Goal: Task Accomplishment & Management: Manage account settings

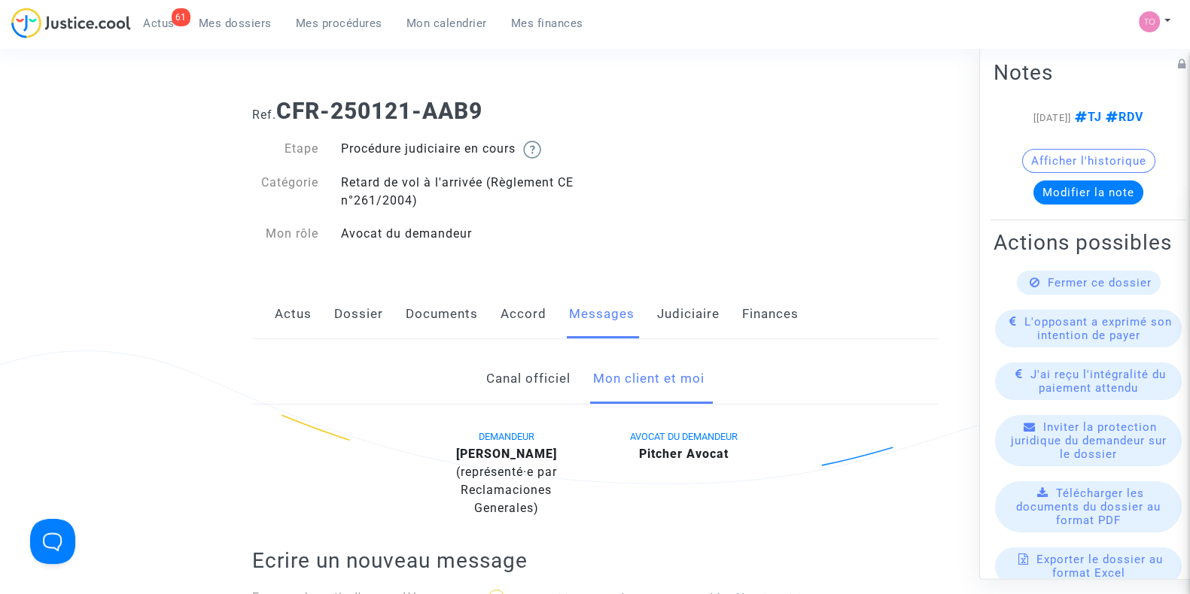
click at [231, 20] on span "Mes dossiers" at bounding box center [235, 24] width 73 height 14
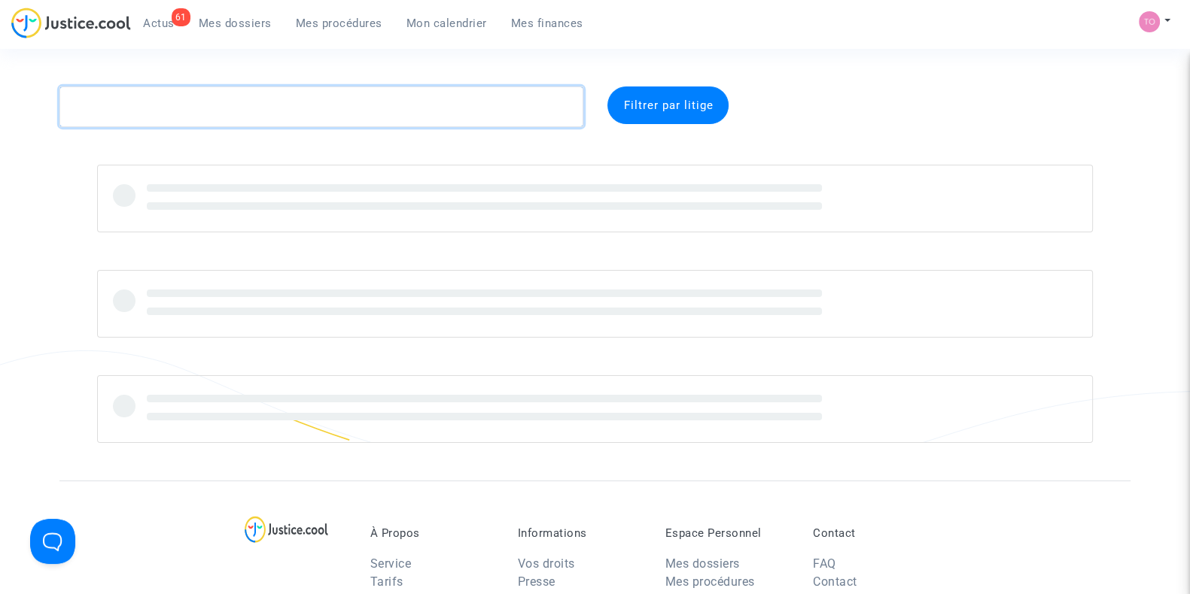
click at [275, 117] on textarea at bounding box center [321, 107] width 524 height 41
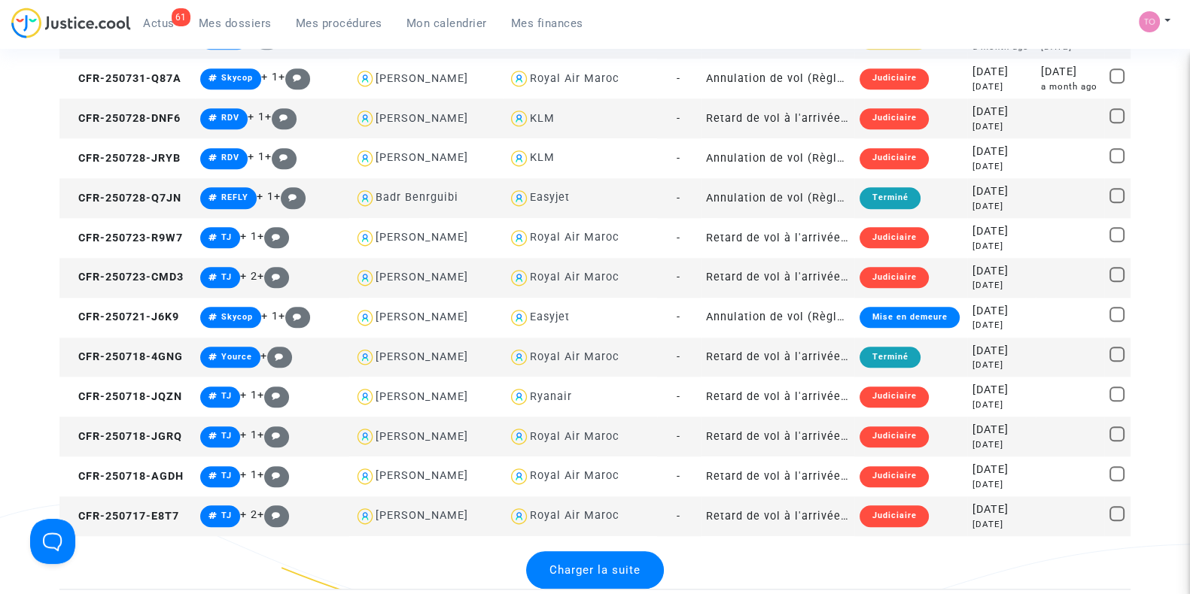
scroll to position [1911, 0]
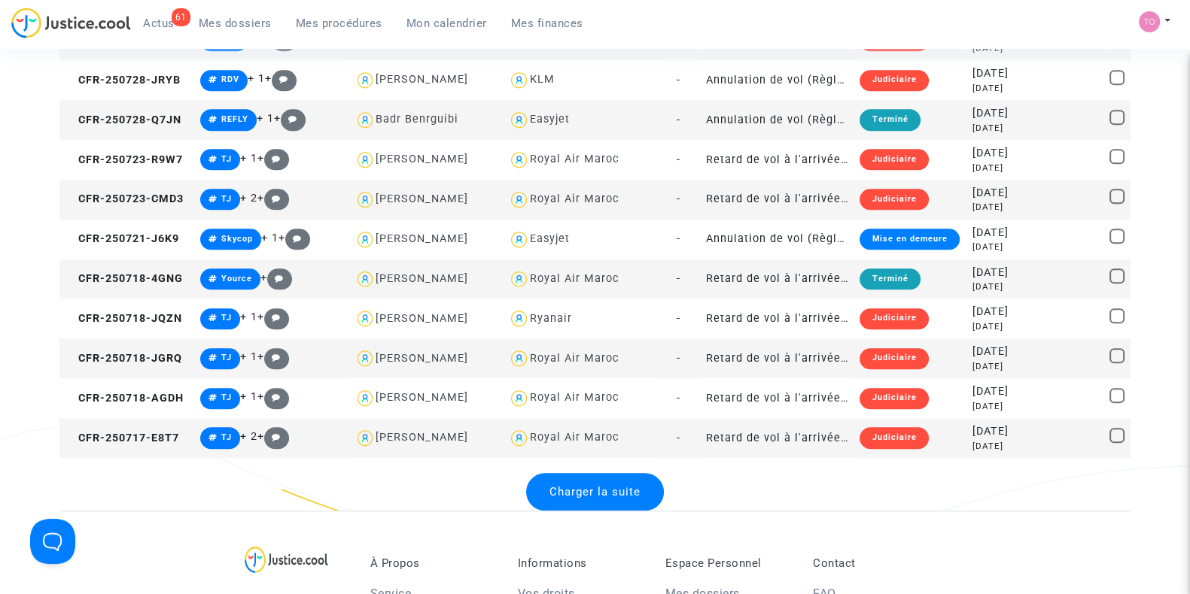
type textarea "Roy"
click at [612, 483] on div "Charger la suite" at bounding box center [595, 492] width 138 height 38
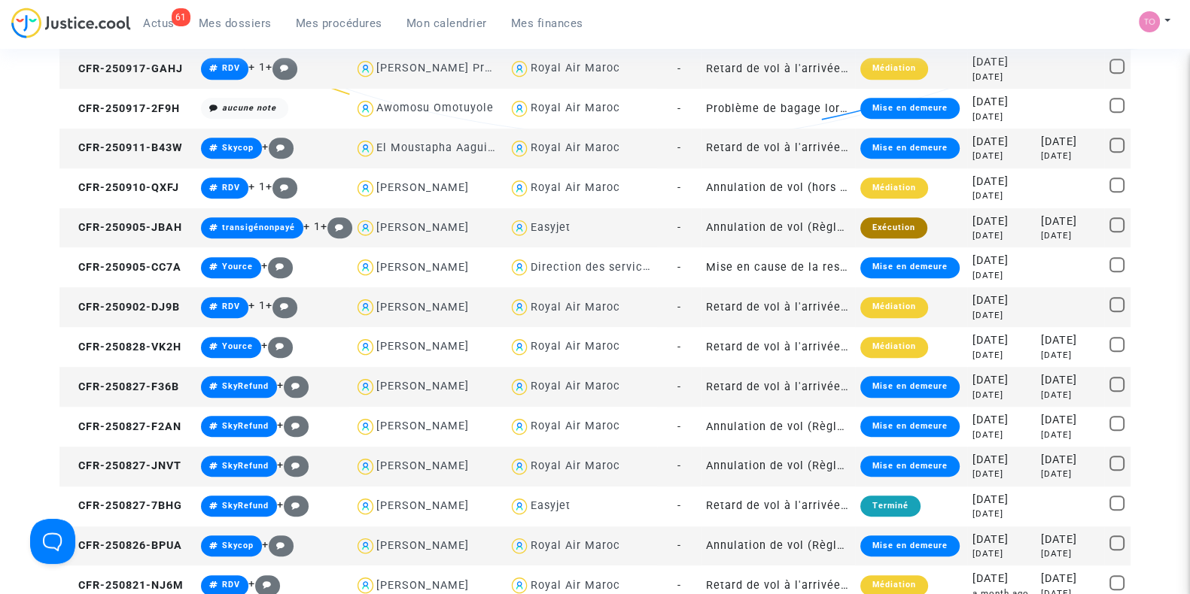
scroll to position [0, 0]
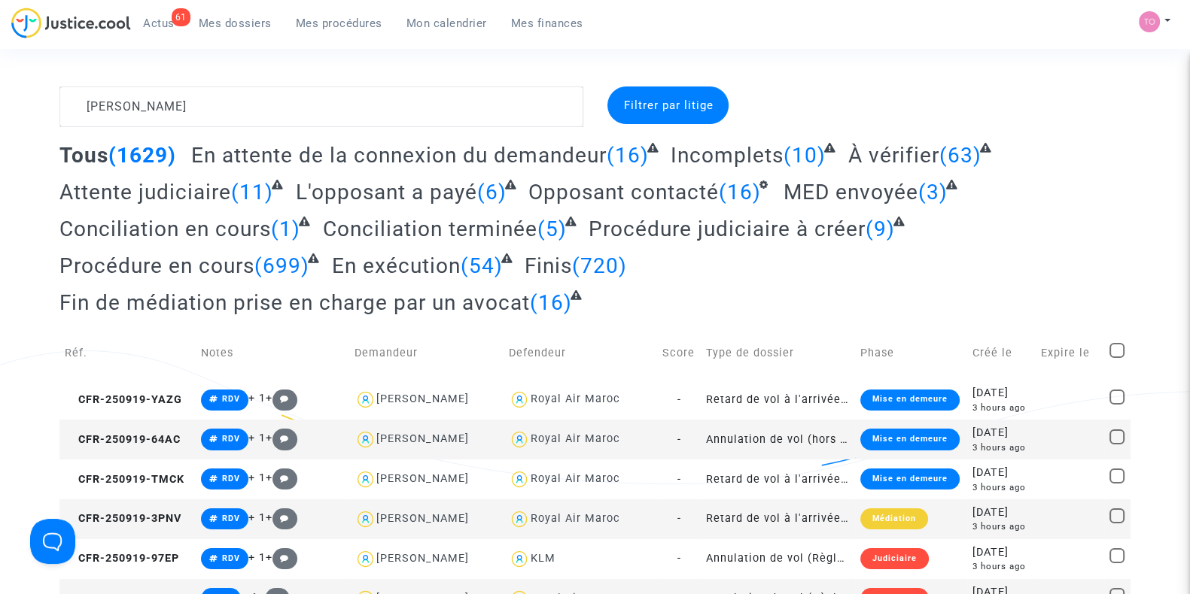
click at [228, 24] on span "Mes dossiers" at bounding box center [235, 24] width 73 height 14
click at [305, 29] on span "Mes procédures" at bounding box center [339, 24] width 87 height 14
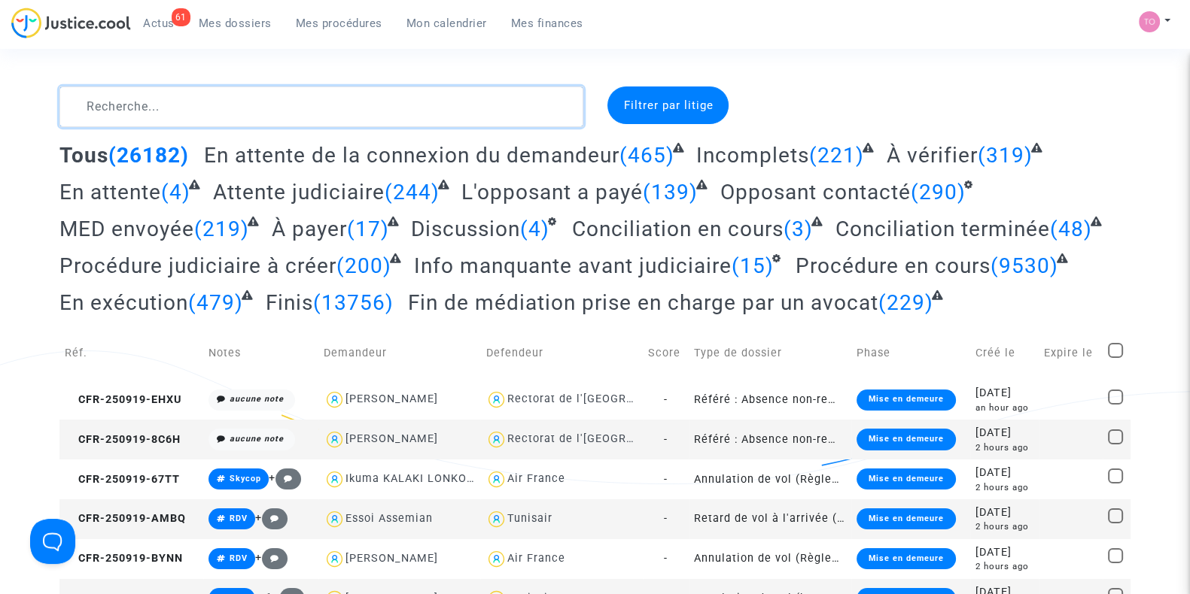
click at [130, 118] on textarea at bounding box center [321, 107] width 524 height 41
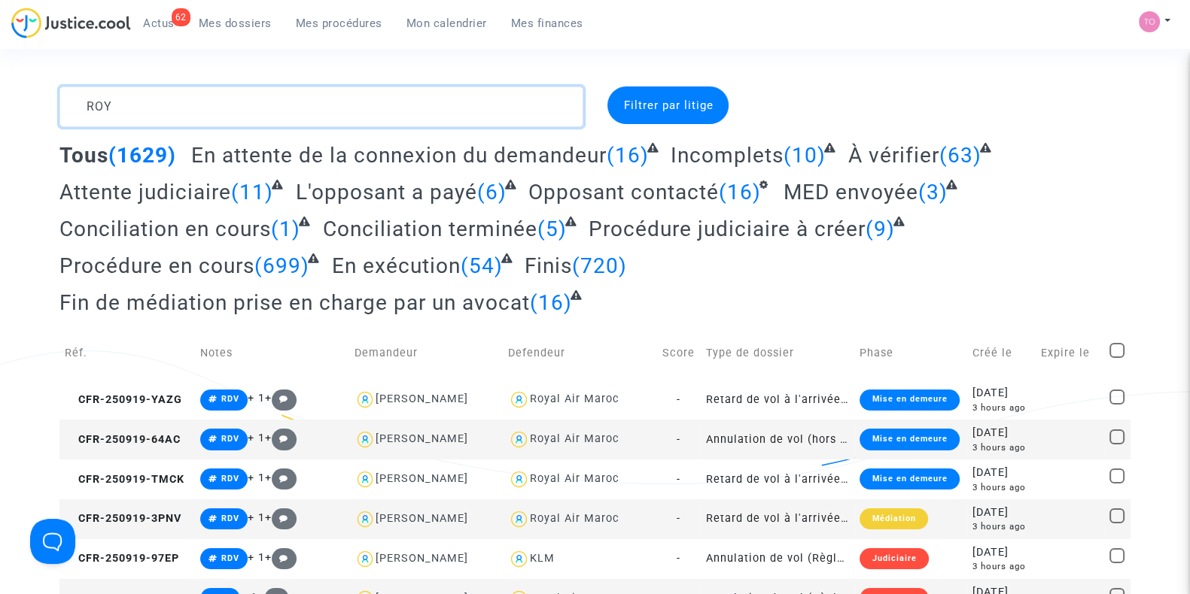
type textarea "ROY"
click at [339, 32] on link "Mes procédures" at bounding box center [339, 23] width 111 height 23
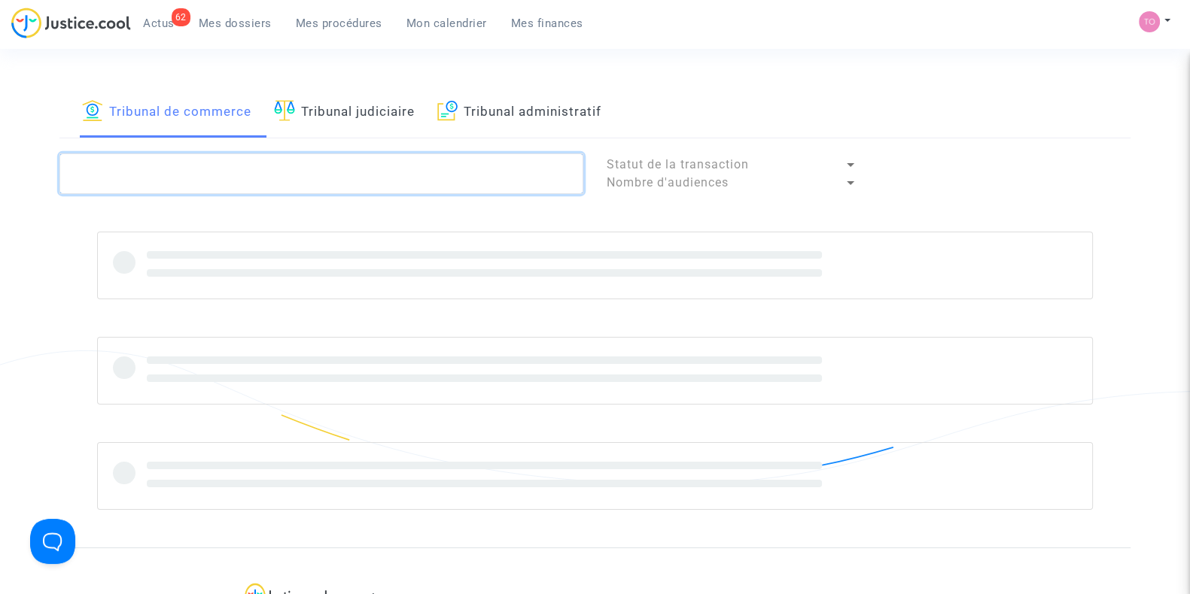
click at [150, 164] on textarea at bounding box center [321, 173] width 524 height 41
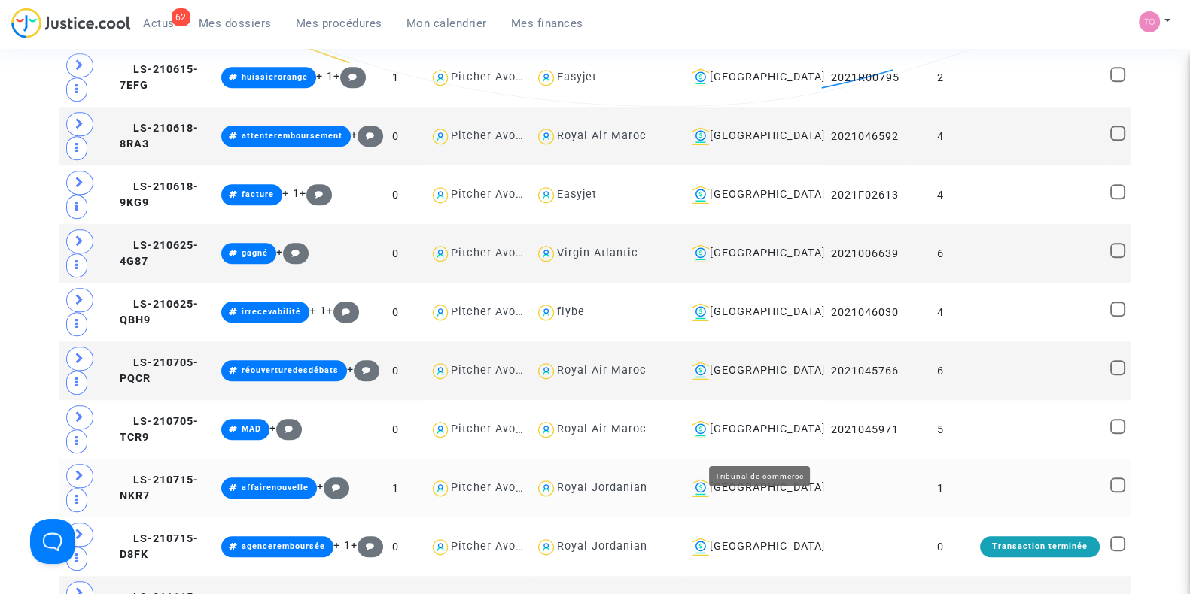
scroll to position [1850, 0]
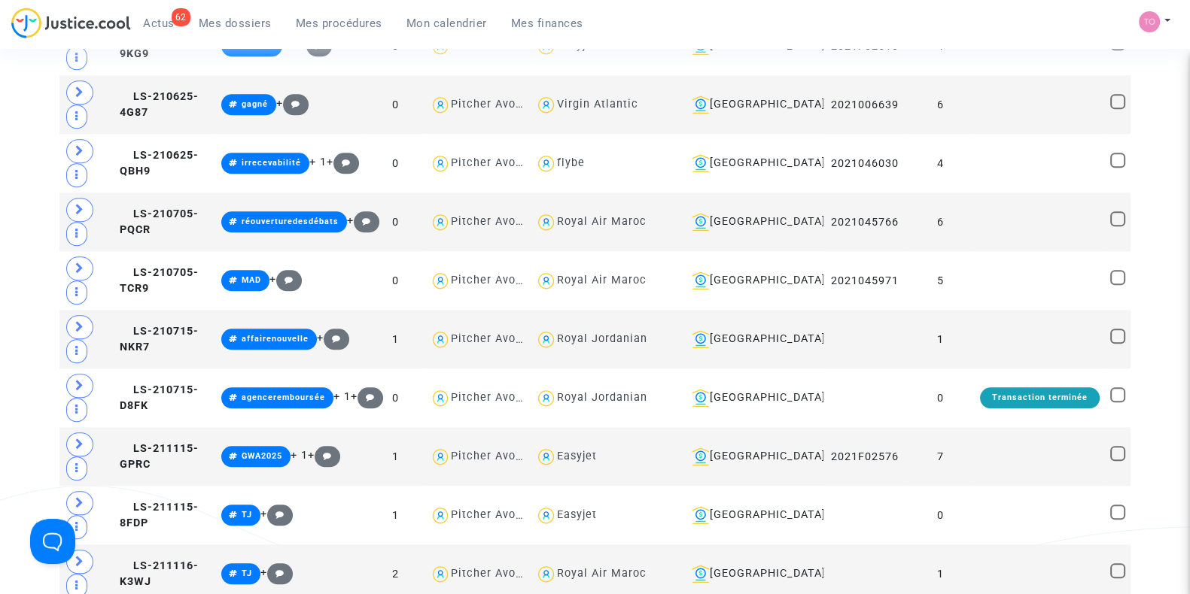
type textarea "Roy"
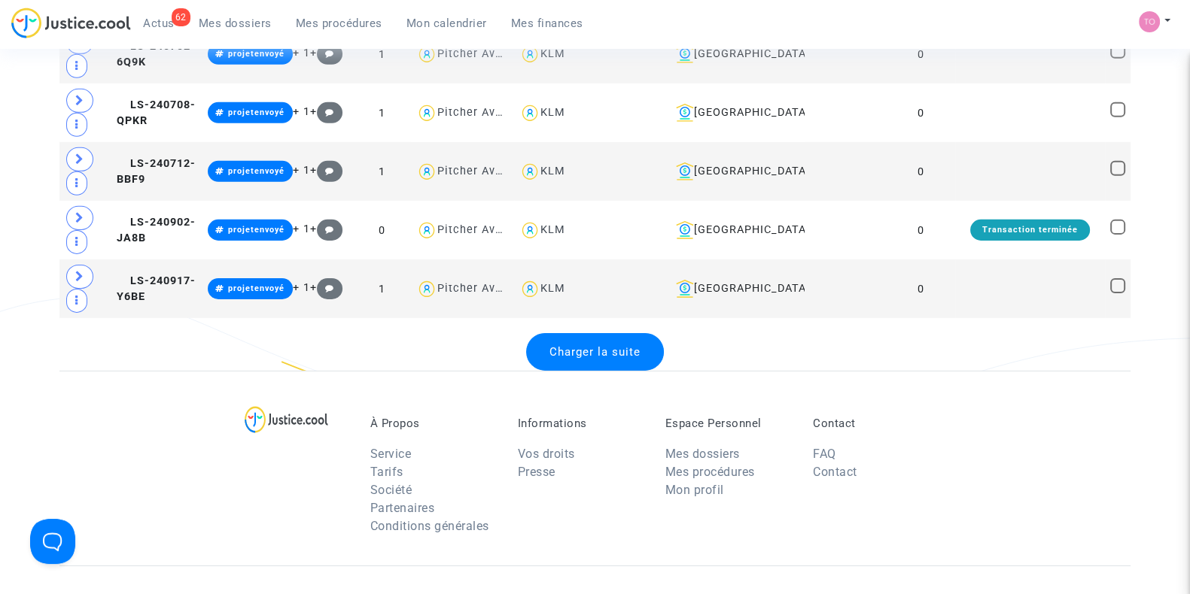
scroll to position [6009, 0]
click at [590, 341] on div "Charger la suite" at bounding box center [595, 352] width 138 height 38
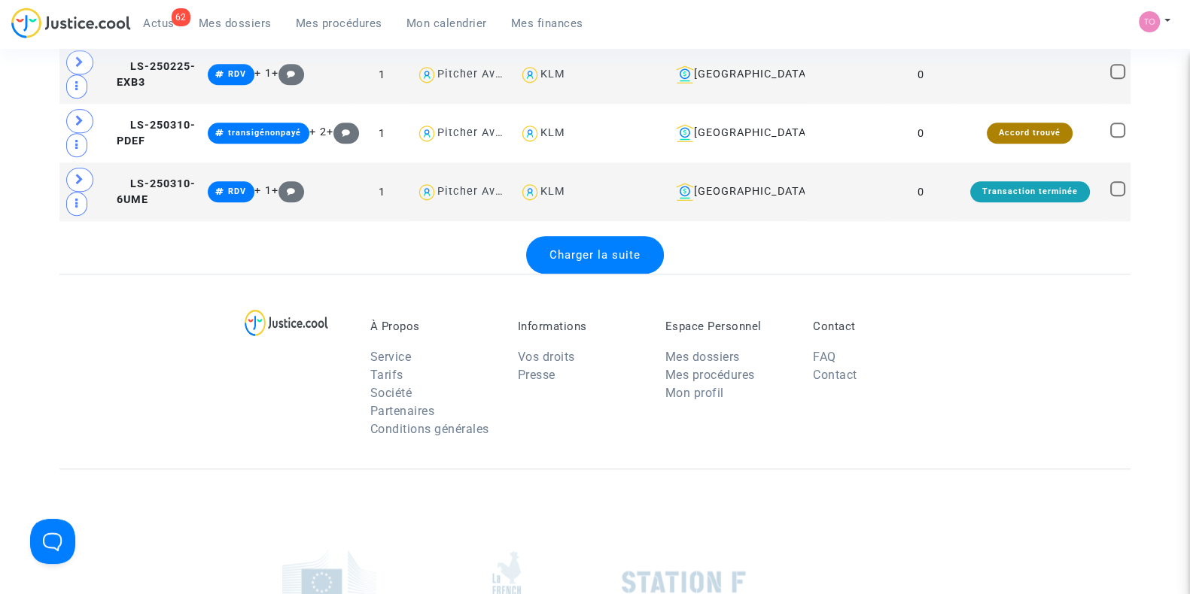
scroll to position [9041, 0]
click at [574, 273] on div "À Propos Service Tarifs Société Partenaires Conditions générales Informations V…" at bounding box center [594, 370] width 1071 height 195
click at [572, 236] on div "Charger la suite" at bounding box center [595, 255] width 138 height 38
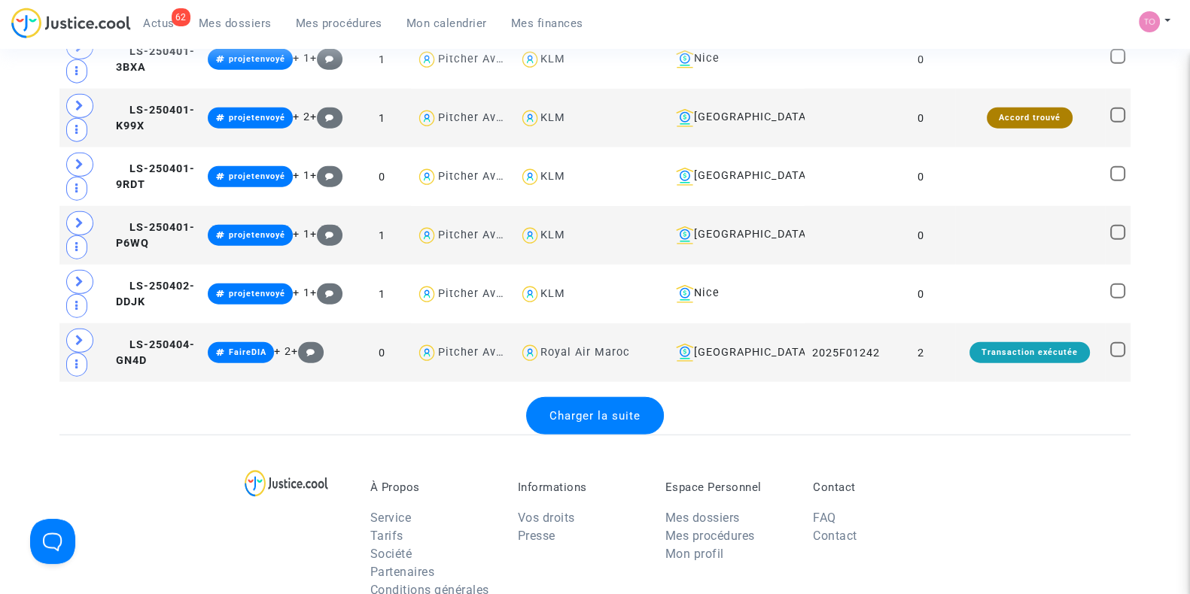
scroll to position [11831, 0]
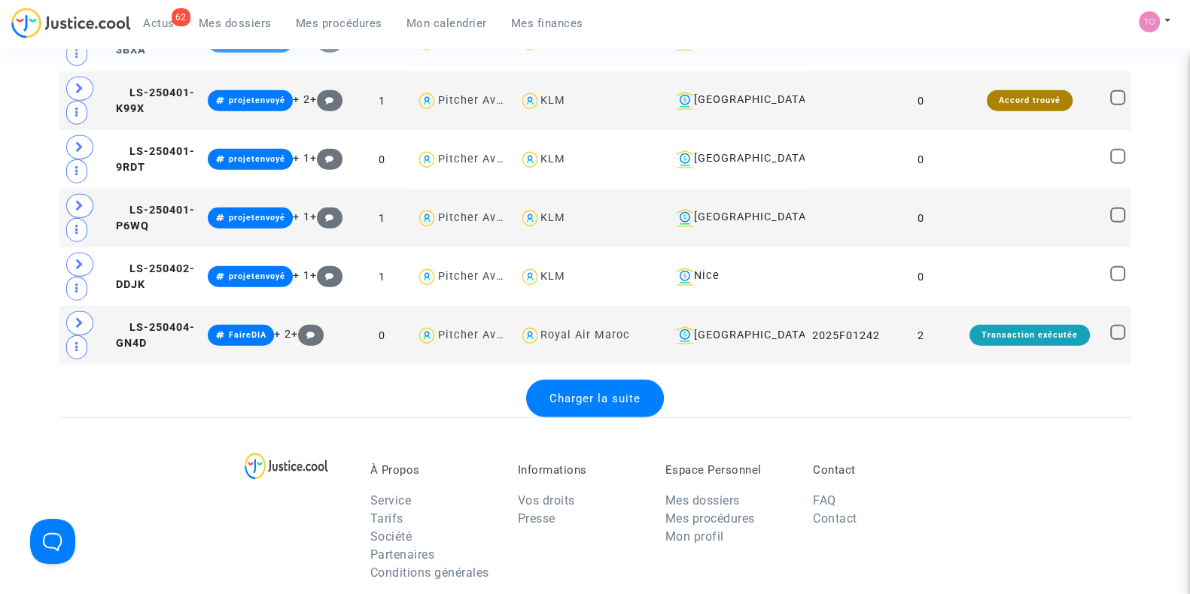
click at [581, 392] on span "Charger la suite" at bounding box center [594, 399] width 91 height 14
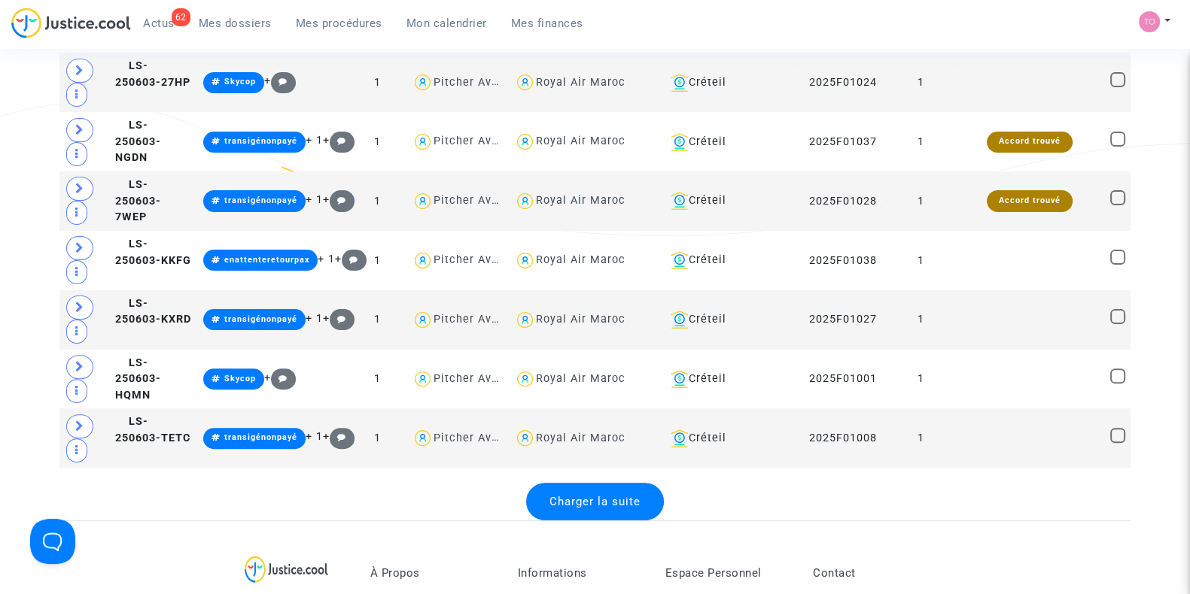
scroll to position [14843, 0]
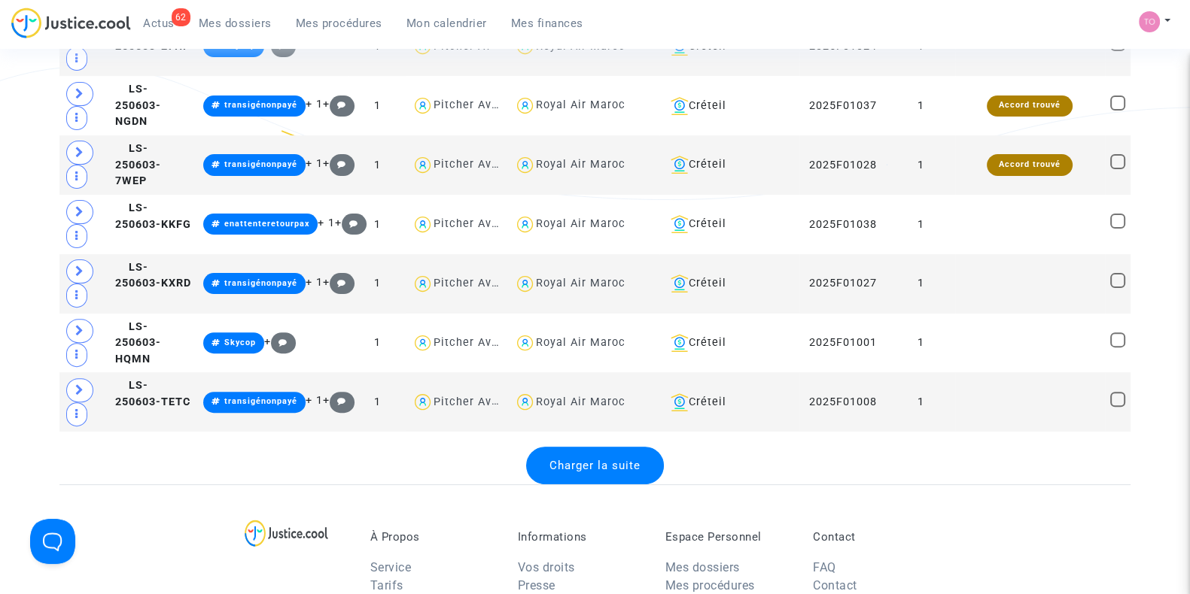
click at [597, 459] on span "Charger la suite" at bounding box center [594, 466] width 91 height 14
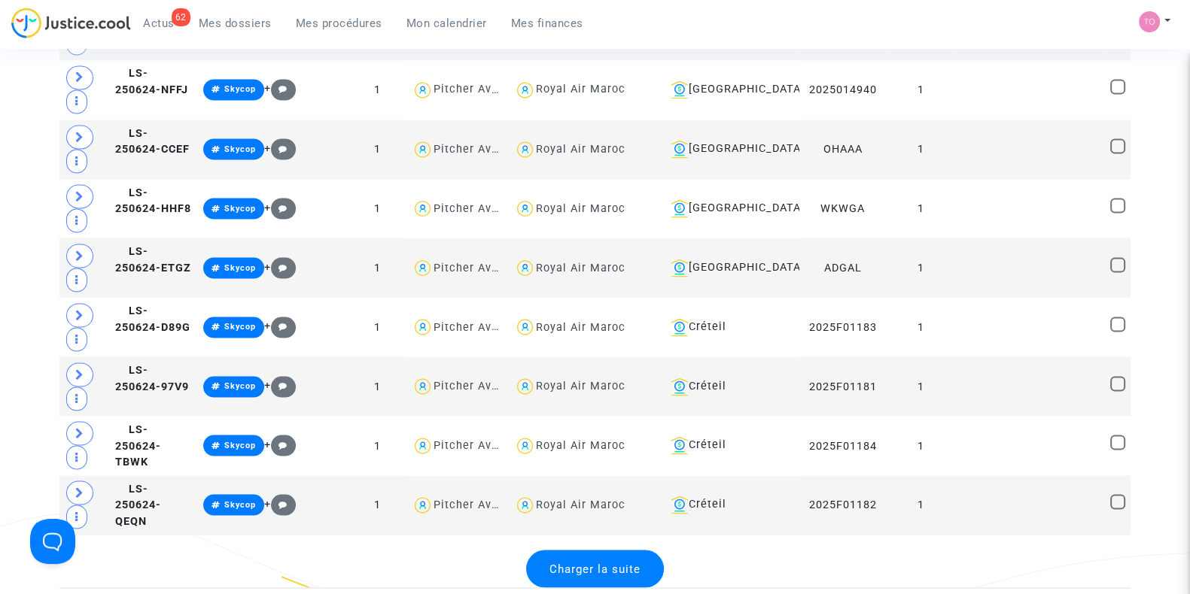
scroll to position [17757, 0]
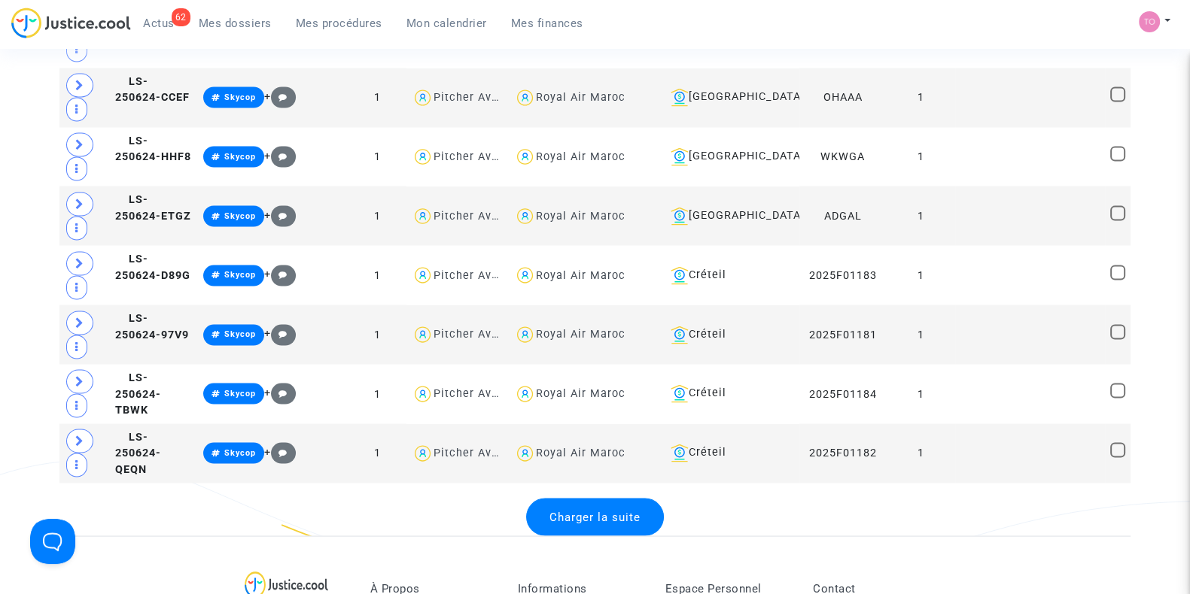
click at [597, 510] on span "Charger la suite" at bounding box center [594, 517] width 91 height 14
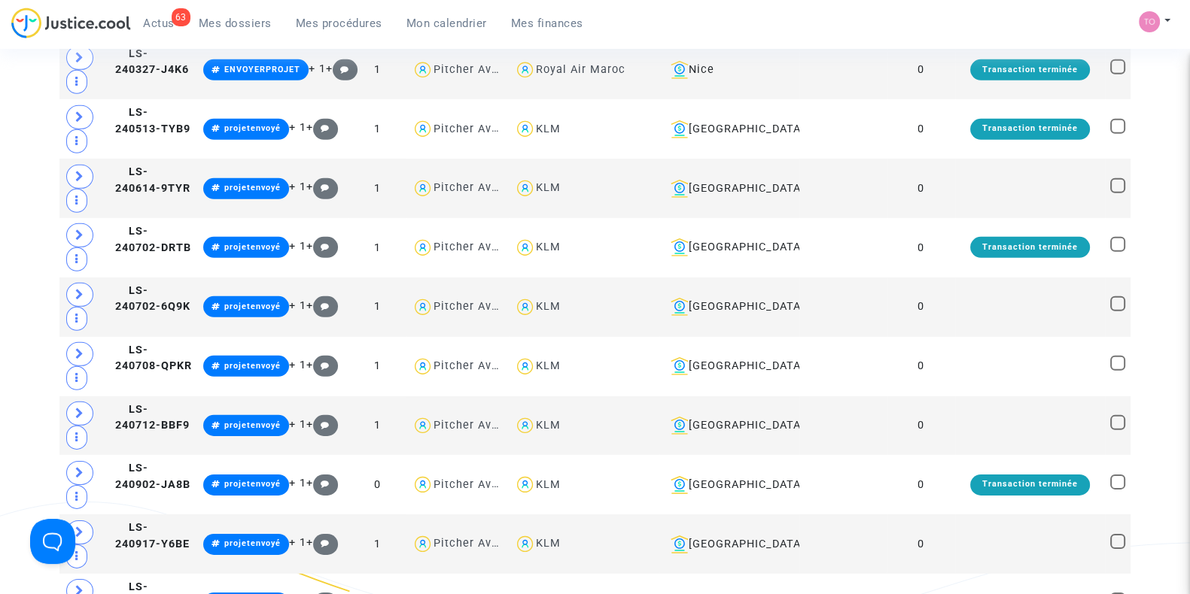
click at [218, 17] on span "Mes dossiers" at bounding box center [235, 24] width 73 height 14
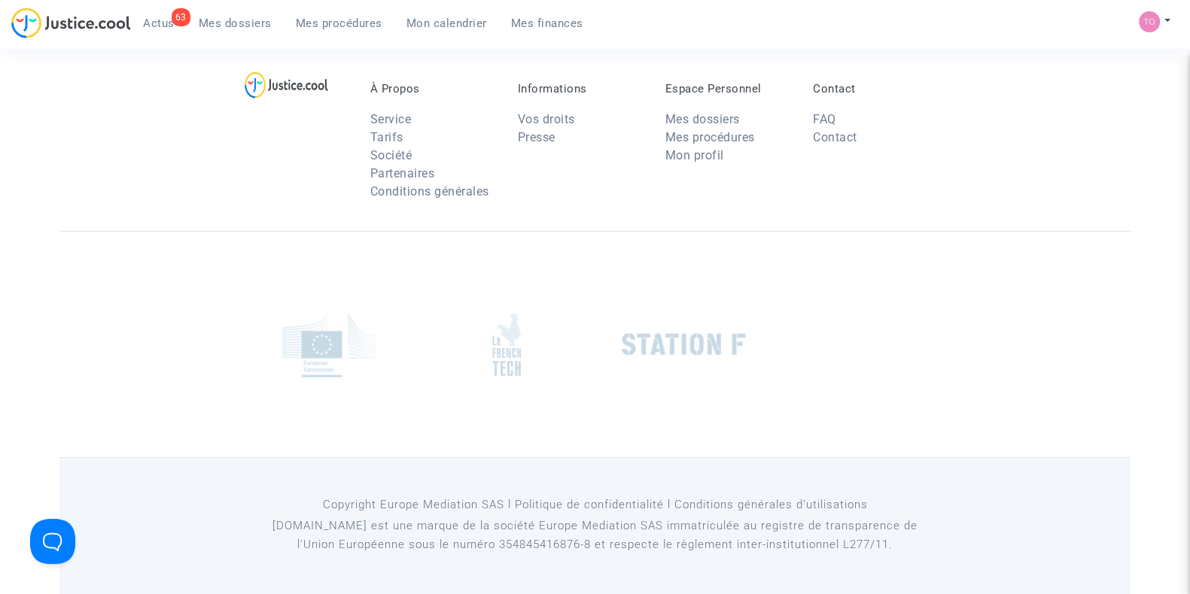
click at [465, 24] on span "Mon calendrier" at bounding box center [446, 24] width 81 height 14
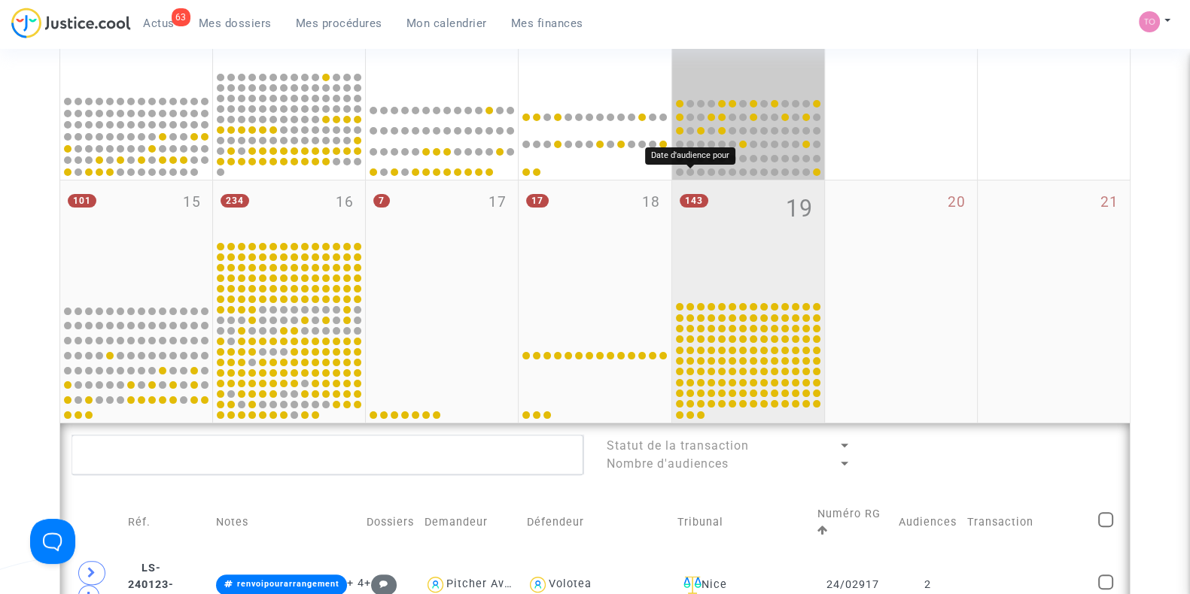
scroll to position [456, 0]
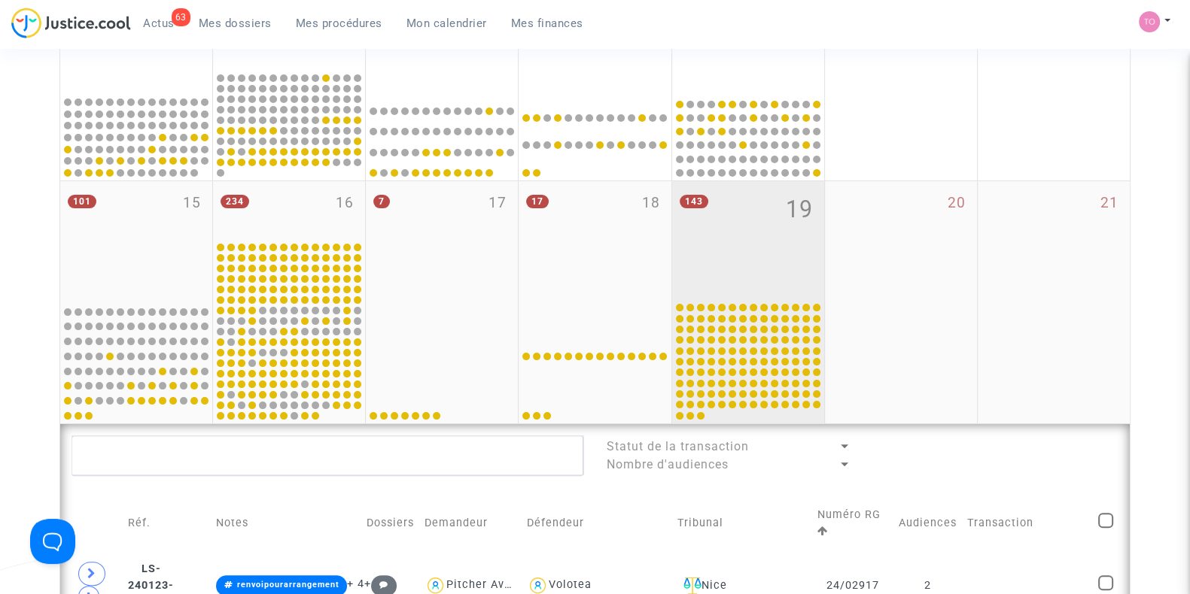
click at [780, 254] on div "143 19" at bounding box center [748, 240] width 152 height 119
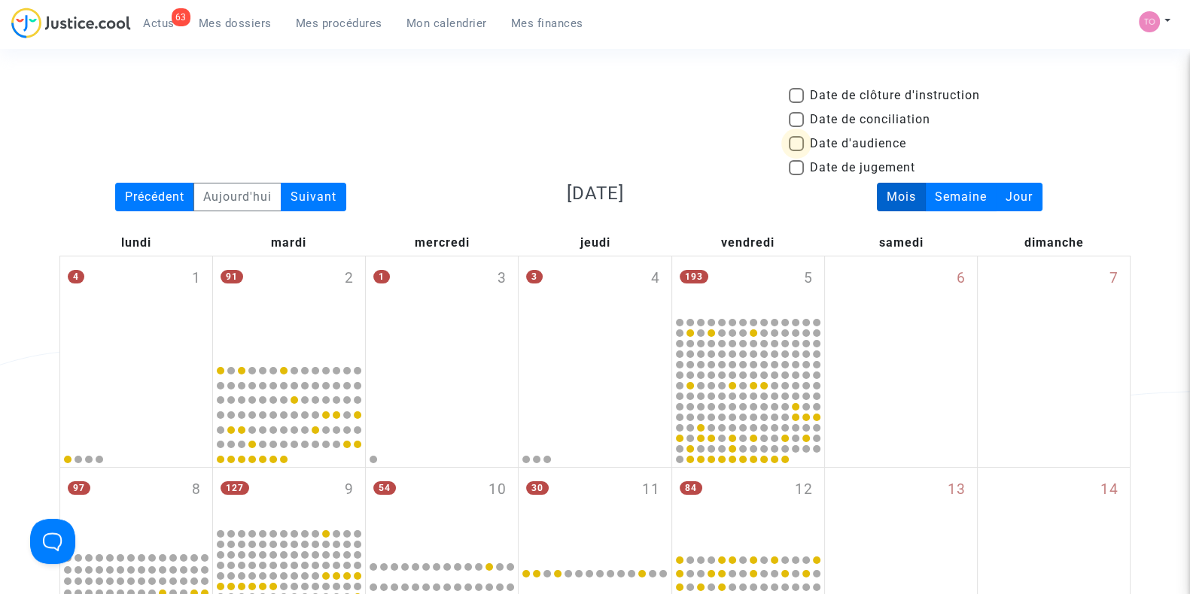
click at [798, 152] on label "Date d'audience" at bounding box center [847, 144] width 117 height 18
click at [796, 152] on input "Date d'audience" at bounding box center [795, 151] width 1 height 1
checkbox input "true"
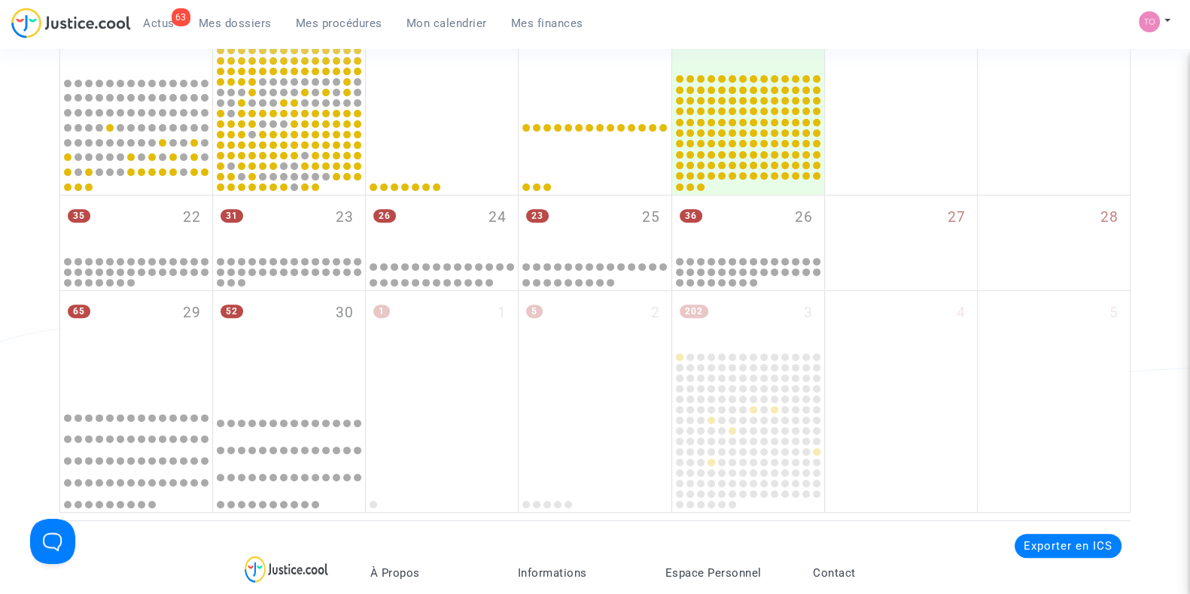
scroll to position [563, 0]
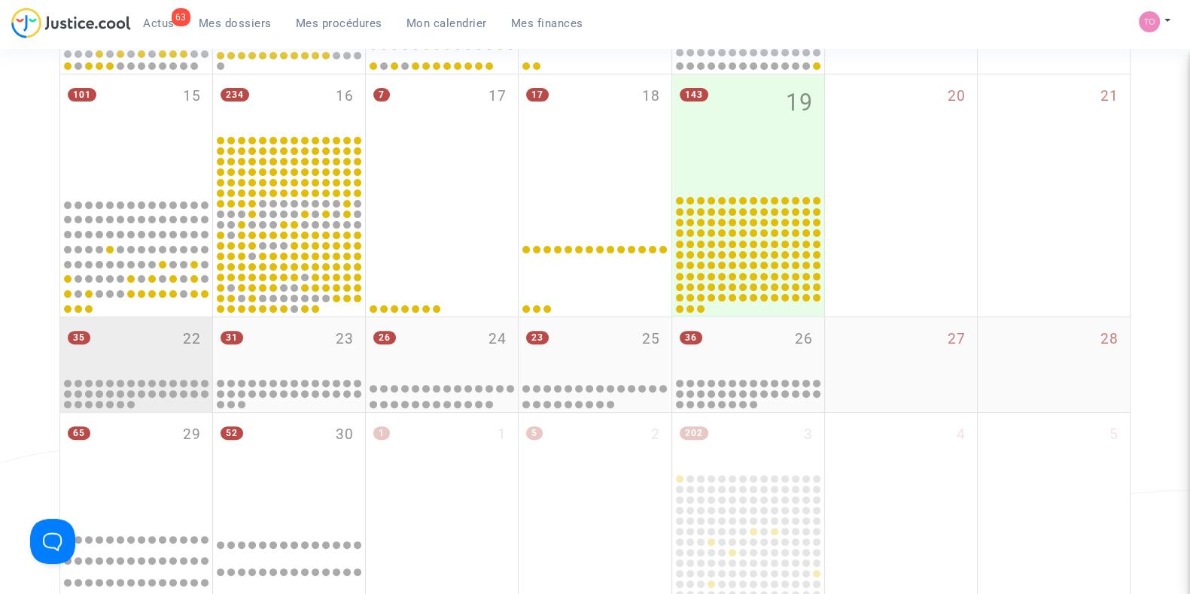
click at [179, 367] on div "35 22" at bounding box center [136, 347] width 152 height 59
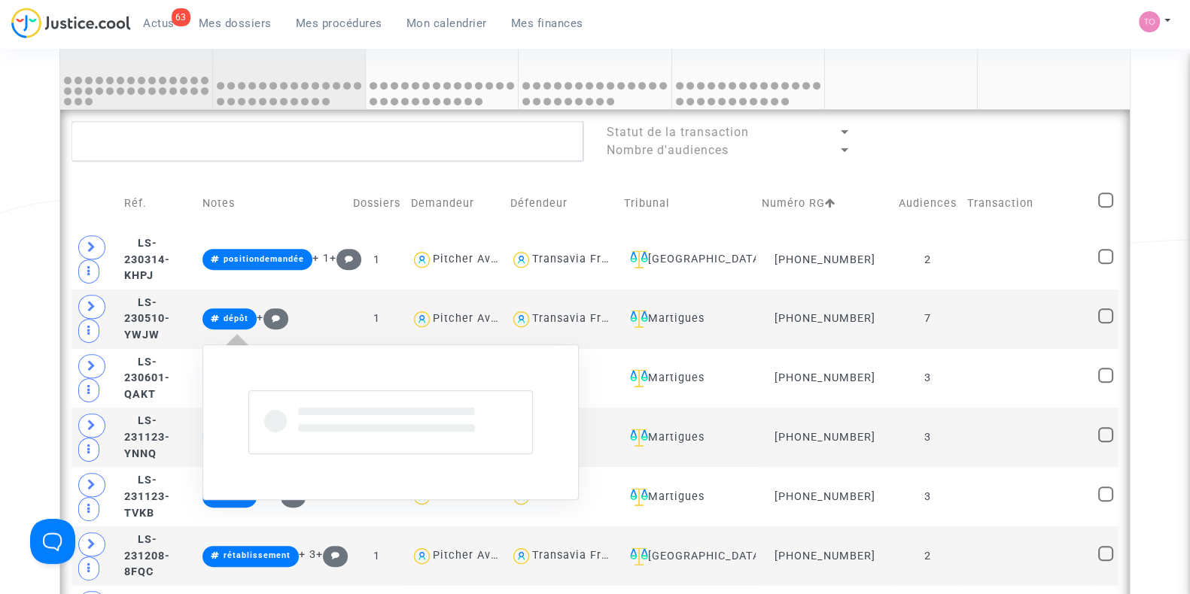
scroll to position [830, 0]
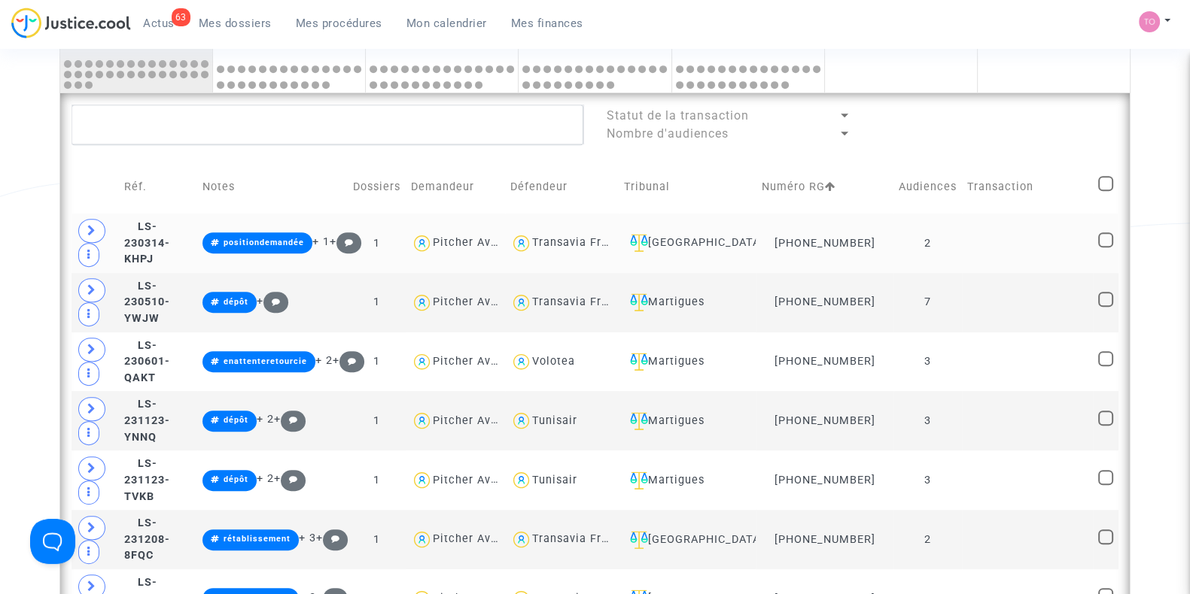
click at [575, 243] on div "Transavia France" at bounding box center [580, 242] width 96 height 13
type textarea "@"Transavia France""
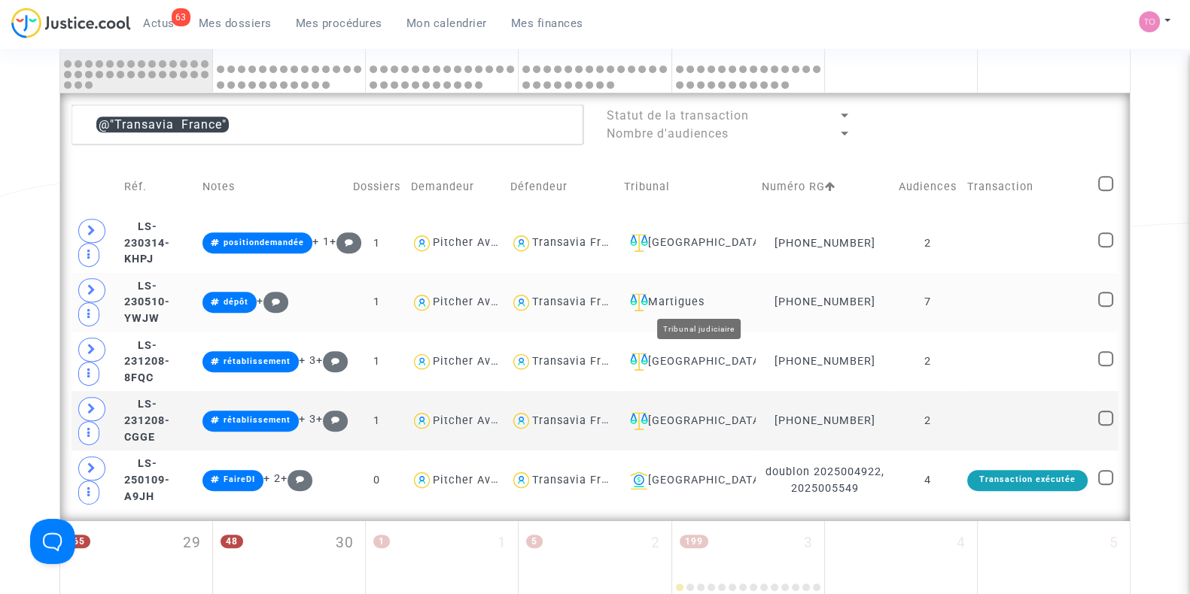
click at [707, 302] on div "Martigues" at bounding box center [687, 302] width 127 height 18
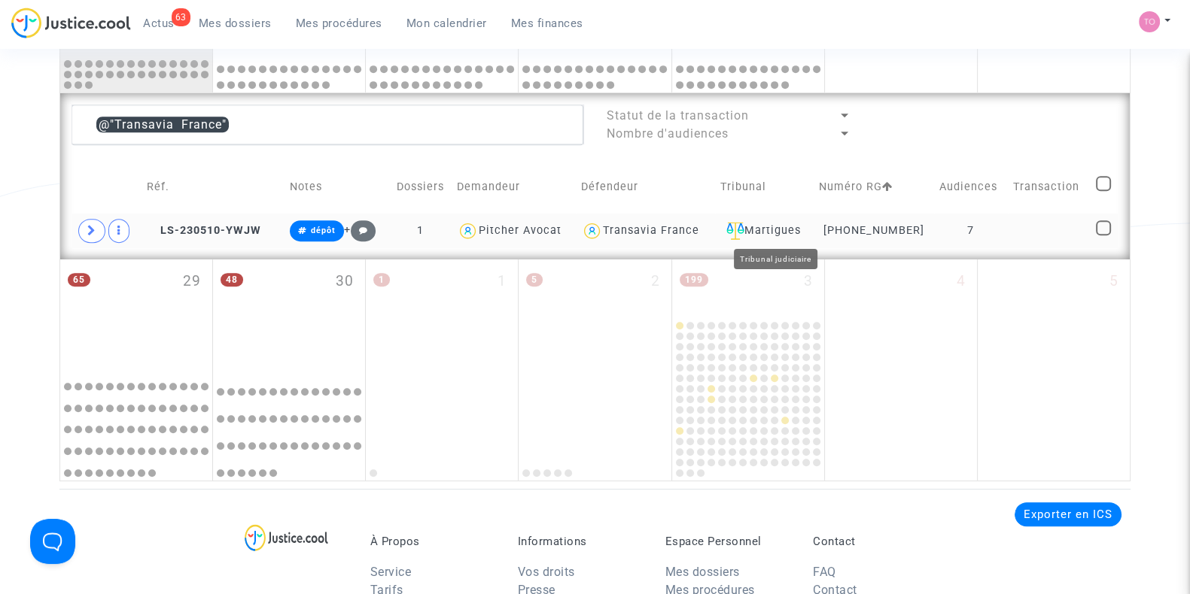
click at [779, 227] on div "Martigues" at bounding box center [764, 231] width 88 height 18
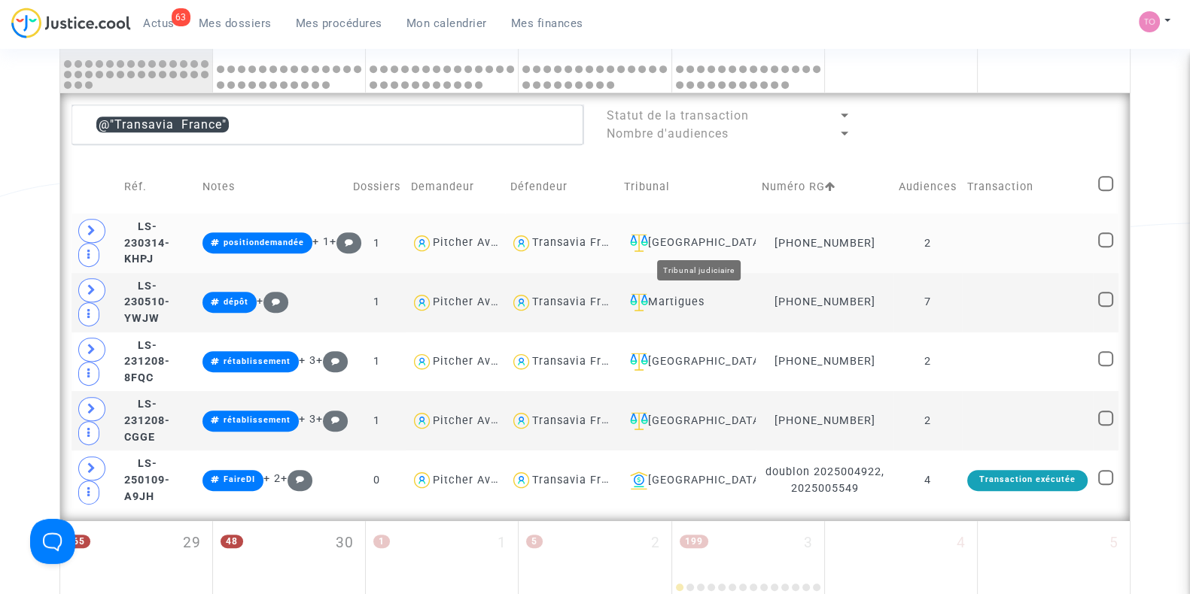
click at [740, 239] on div "[GEOGRAPHIC_DATA]" at bounding box center [687, 243] width 127 height 18
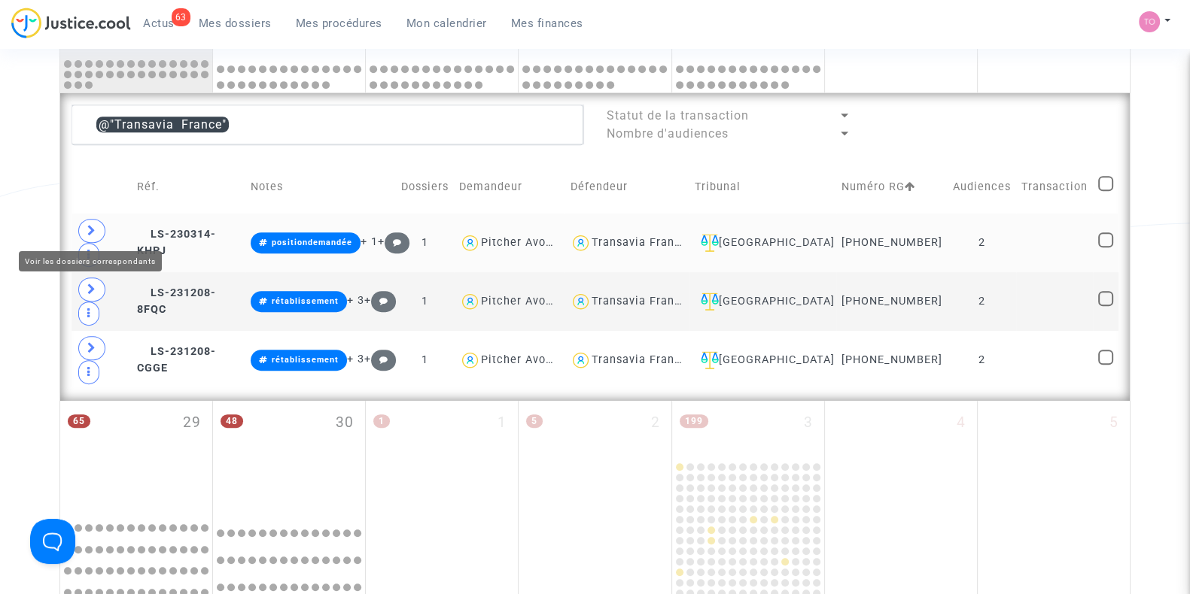
click at [91, 225] on icon at bounding box center [91, 230] width 9 height 11
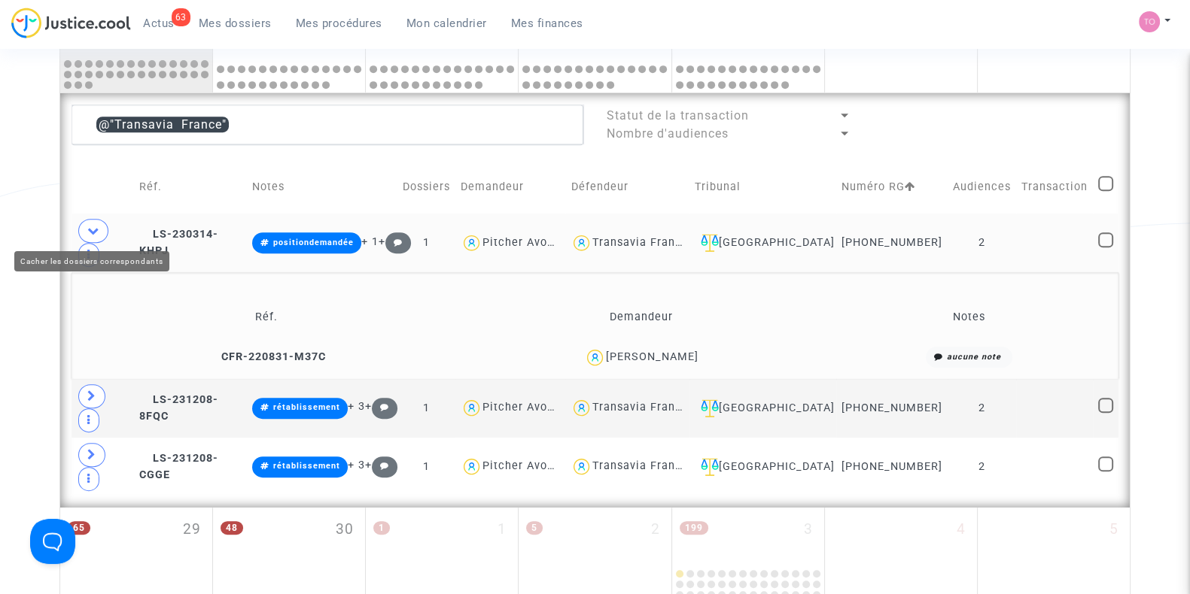
click at [89, 229] on icon at bounding box center [93, 230] width 12 height 11
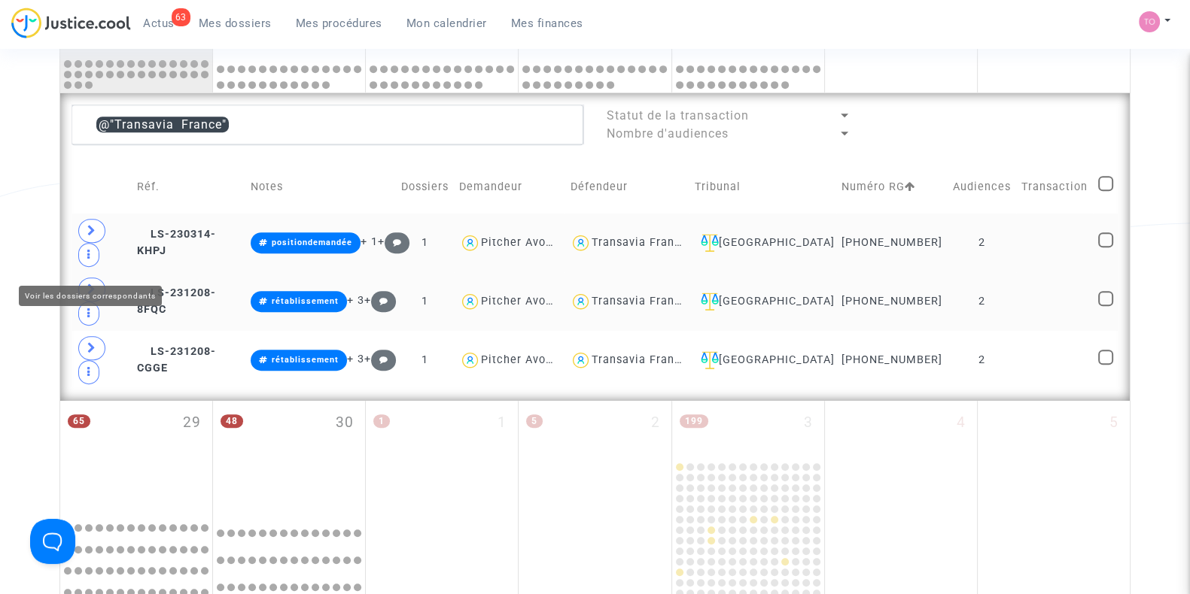
click at [89, 284] on icon at bounding box center [91, 289] width 9 height 11
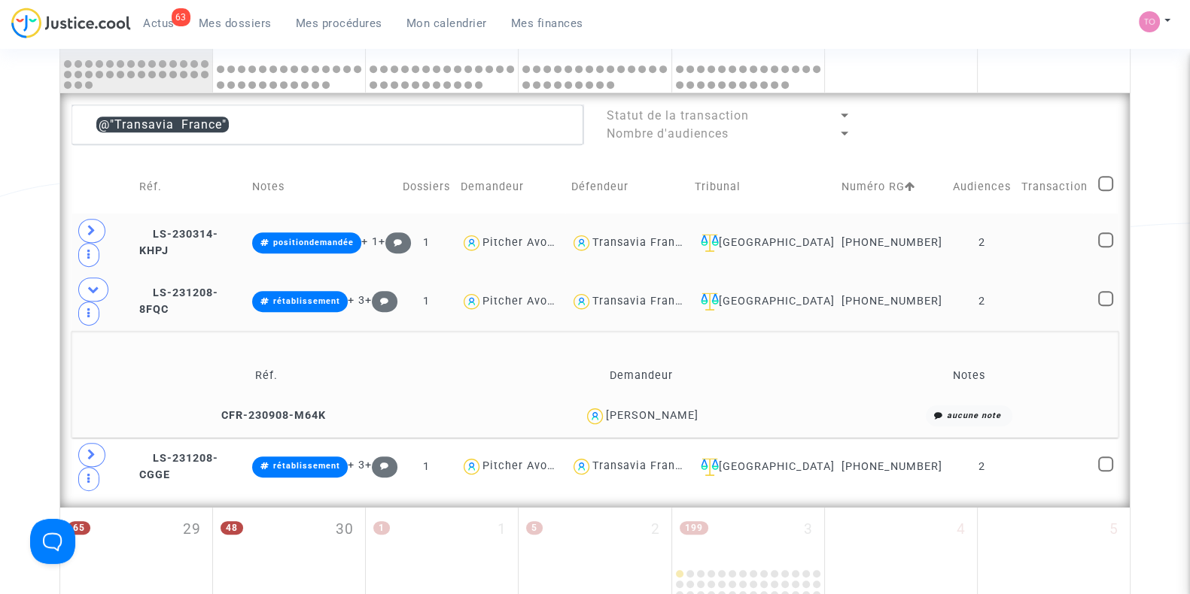
click at [646, 409] on div "[PERSON_NAME]" at bounding box center [652, 415] width 93 height 13
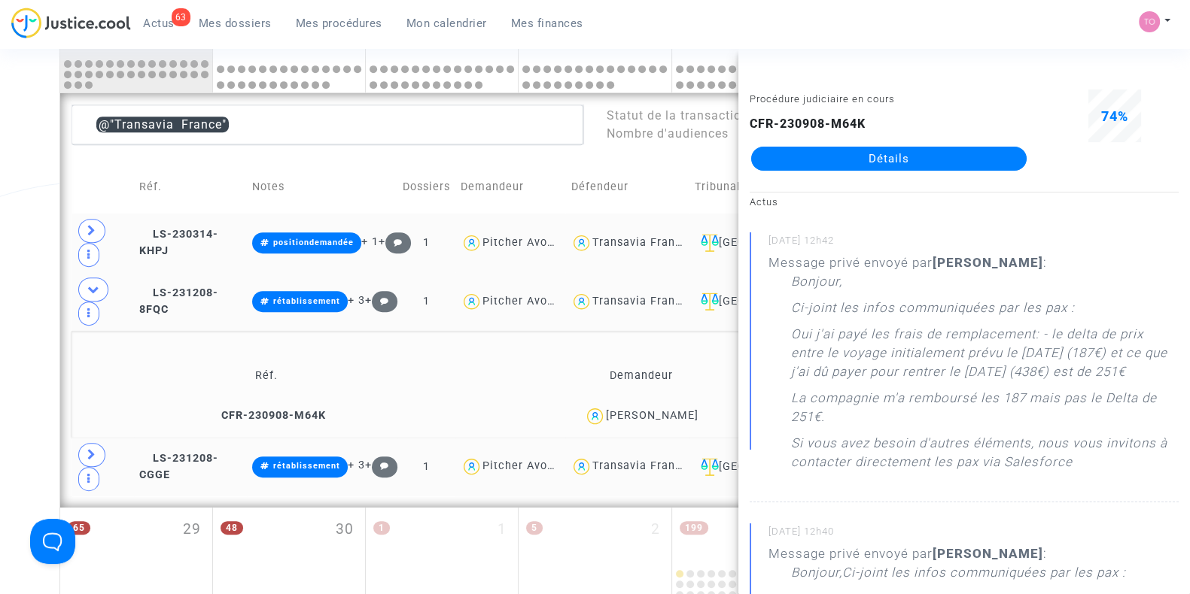
click at [94, 443] on span at bounding box center [91, 455] width 27 height 24
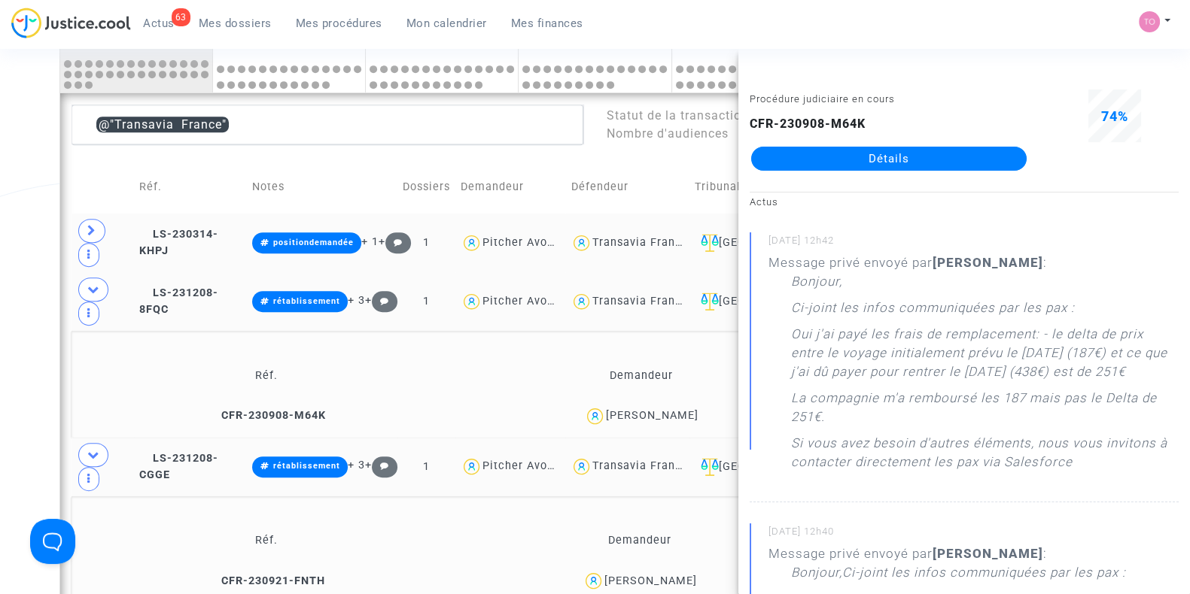
click at [673, 575] on div "[PERSON_NAME]" at bounding box center [650, 581] width 93 height 13
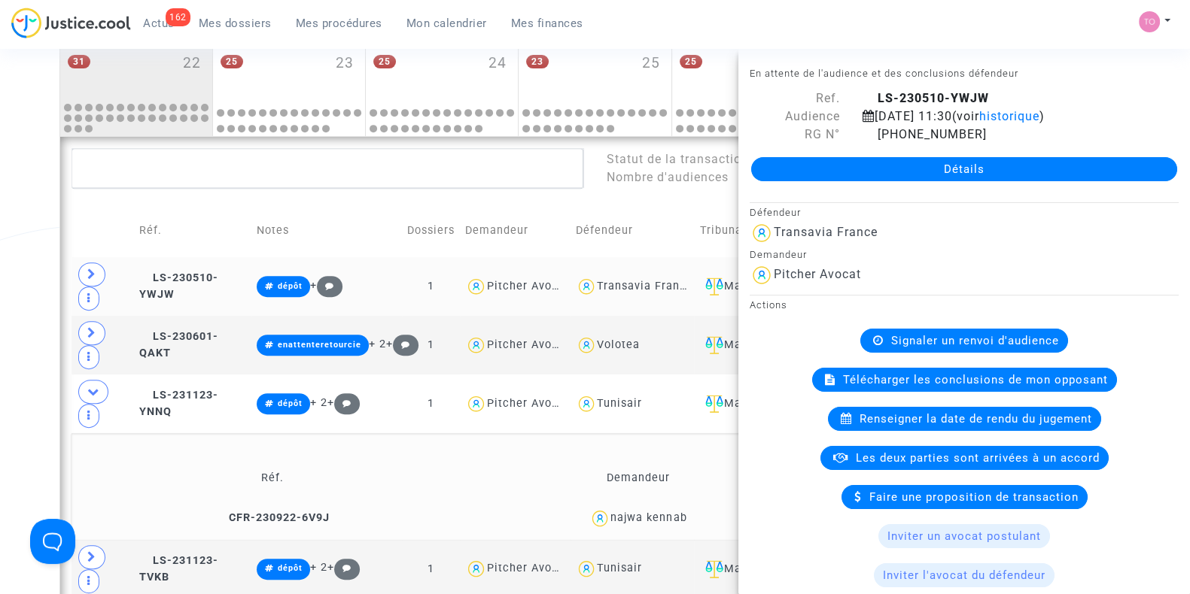
scroll to position [1243, 0]
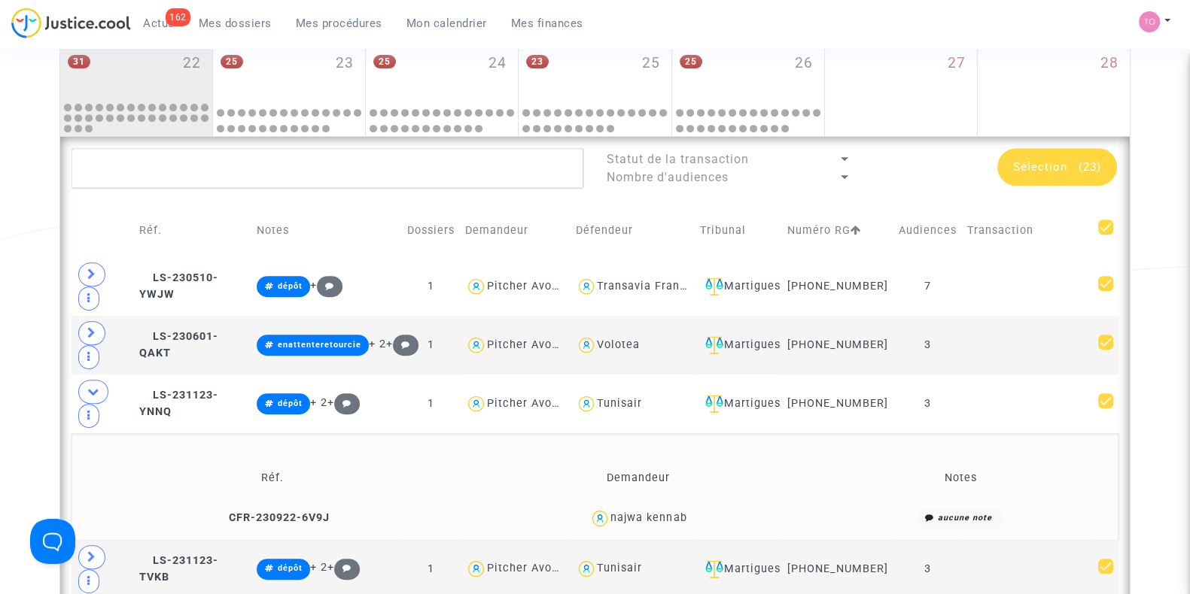
scroll to position [0, 0]
drag, startPoint x: 775, startPoint y: 287, endPoint x: 759, endPoint y: 288, distance: 15.8
click at [759, 288] on div "Martigues" at bounding box center [737, 287] width 77 height 18
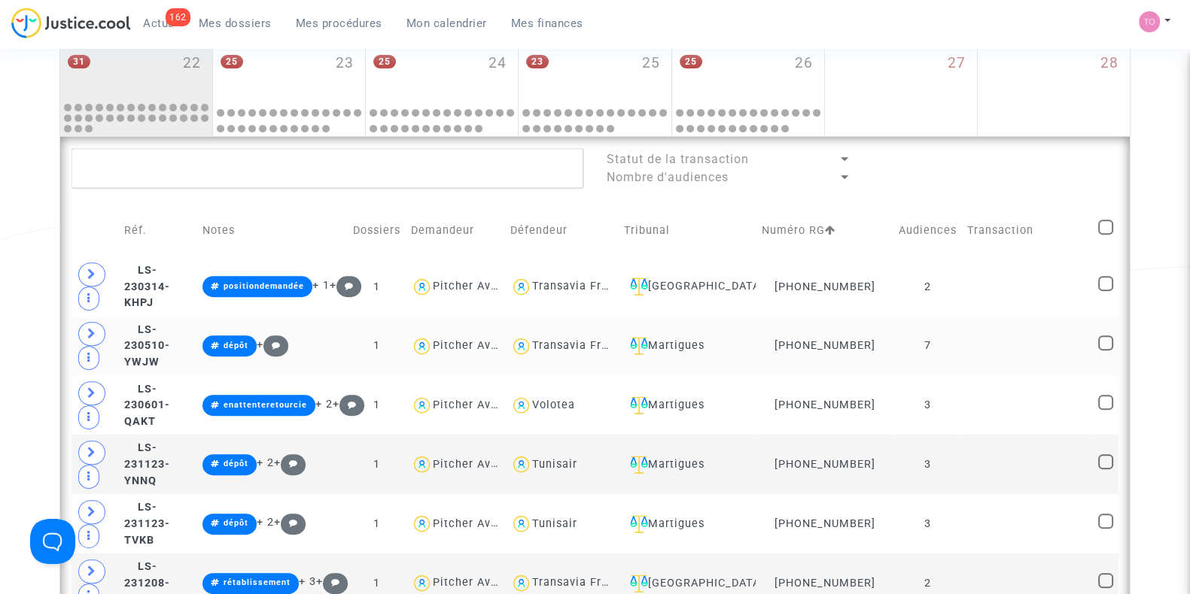
click at [85, 329] on span at bounding box center [91, 334] width 27 height 24
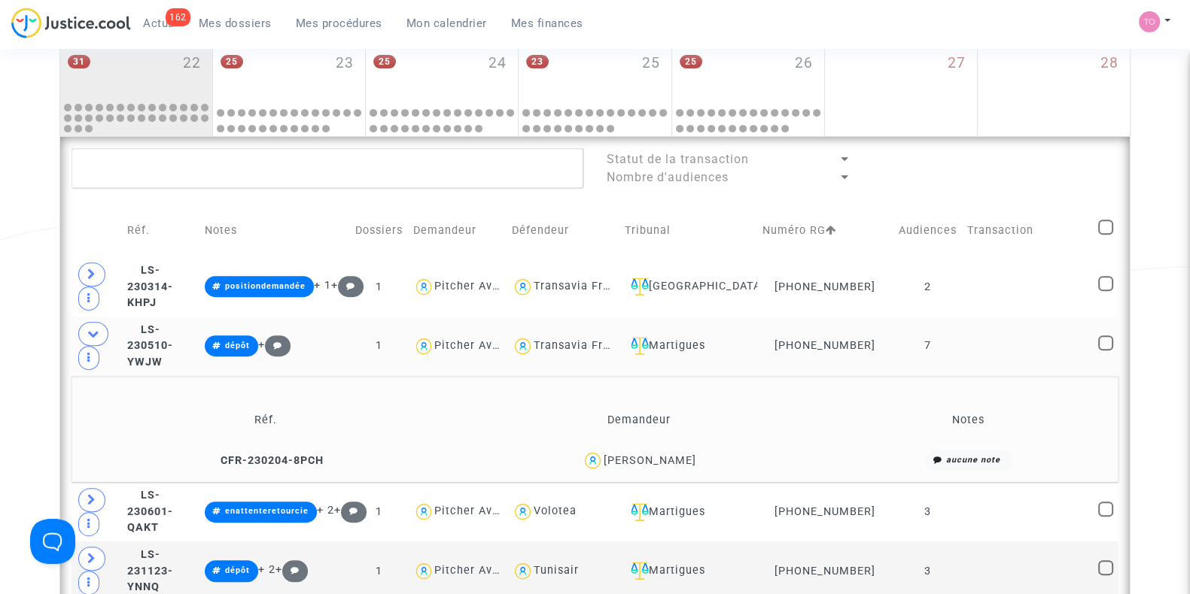
click at [610, 454] on div "HASSEN CHATER" at bounding box center [649, 460] width 93 height 13
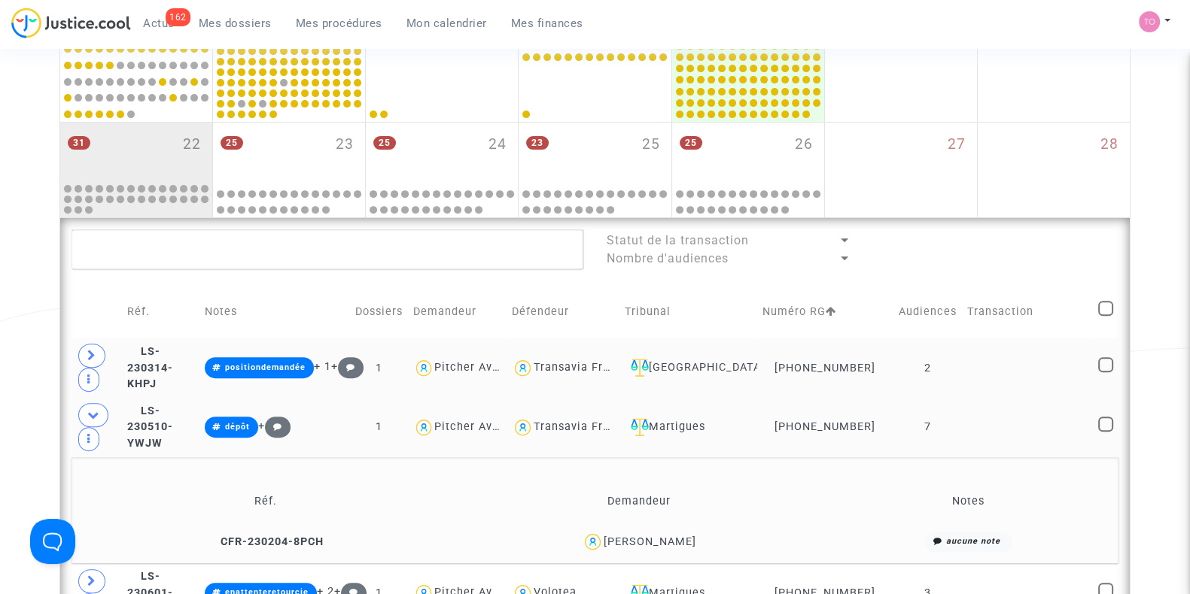
scroll to position [703, 0]
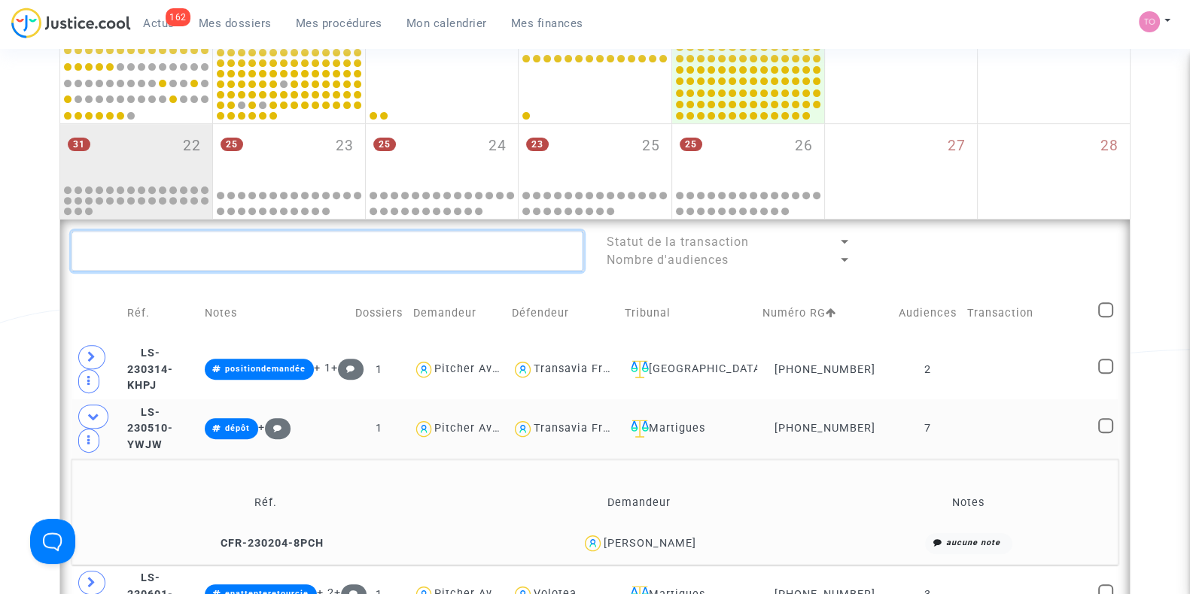
click at [241, 246] on textarea at bounding box center [327, 251] width 512 height 41
paste textarea "BELHADJ Hamza"
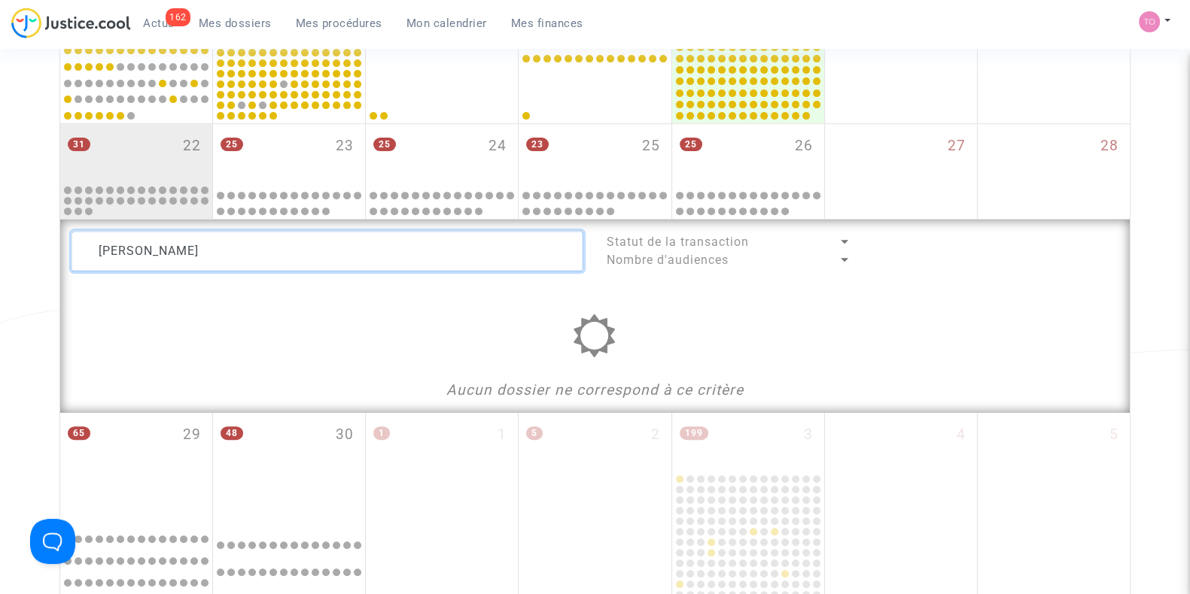
drag, startPoint x: 163, startPoint y: 247, endPoint x: 235, endPoint y: 248, distance: 71.5
click at [235, 248] on textarea at bounding box center [327, 251] width 512 height 41
type textarea "BELHADJ"
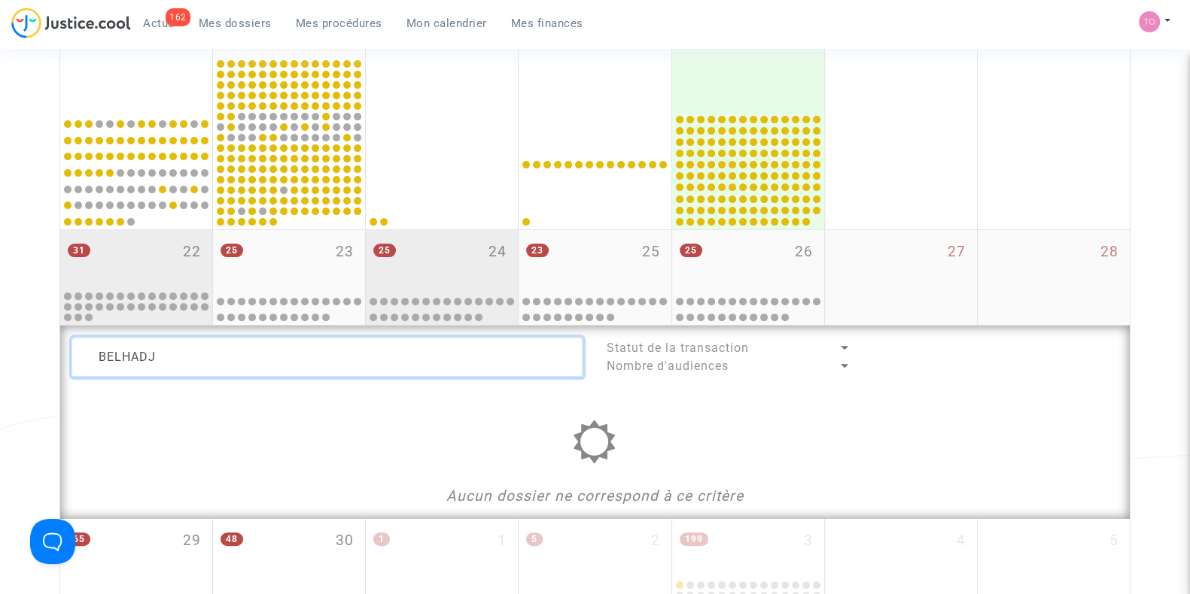
scroll to position [538, 0]
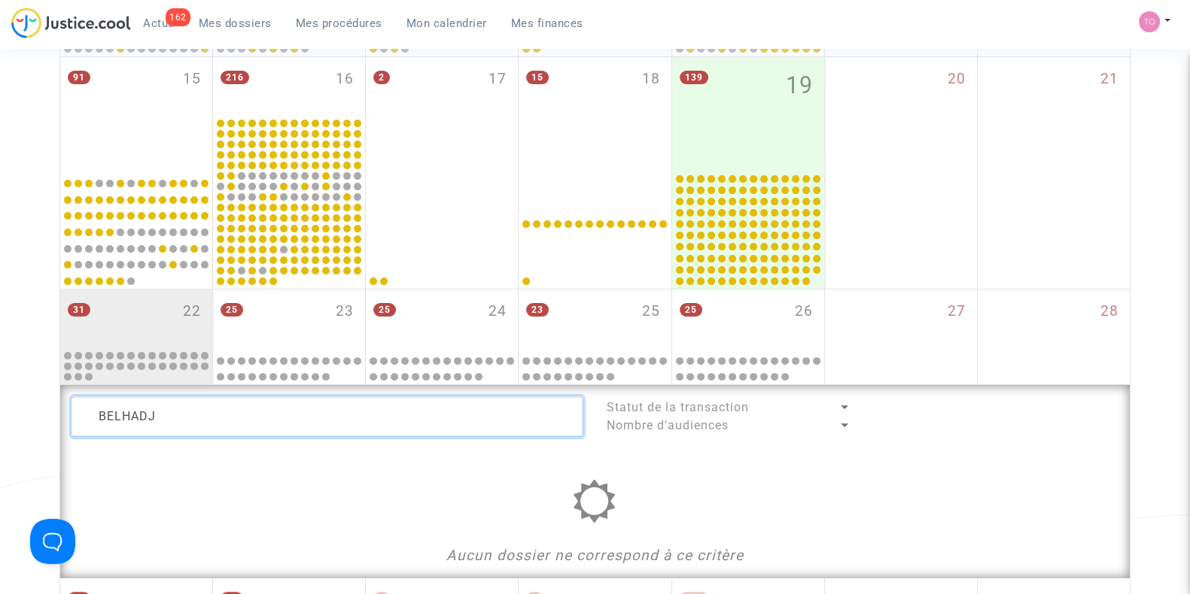
drag, startPoint x: 222, startPoint y: 420, endPoint x: 4, endPoint y: 423, distance: 218.2
click at [4, 423] on div "Date de clôture d'instruction Date de conciliation Date d'audience Date de juge…" at bounding box center [595, 175] width 1190 height 1252
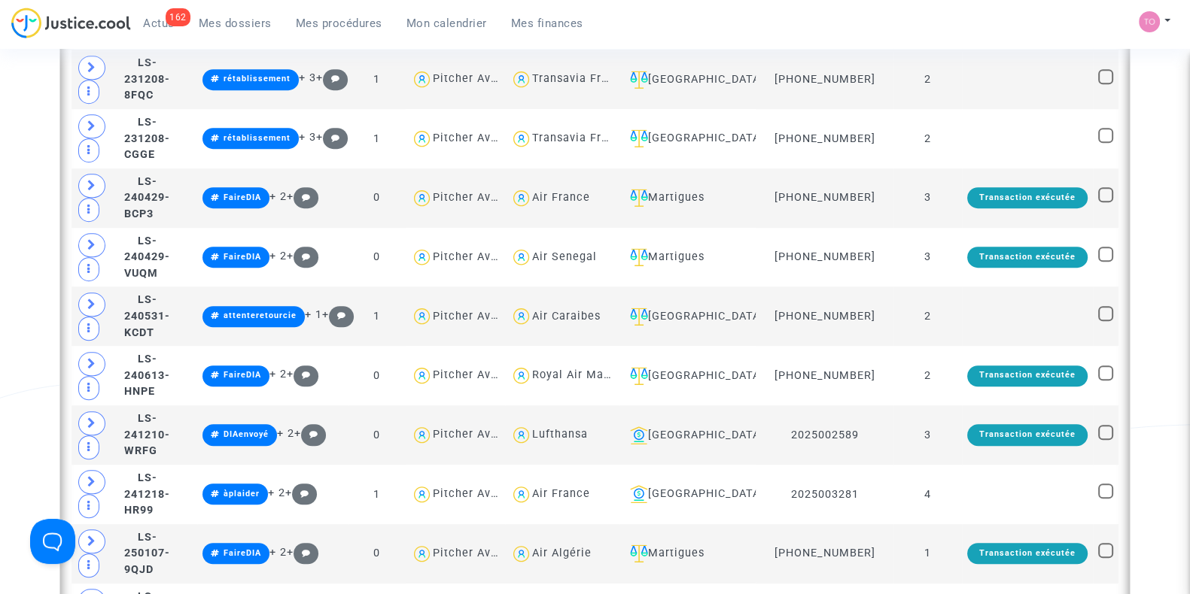
scroll to position [1290, 0]
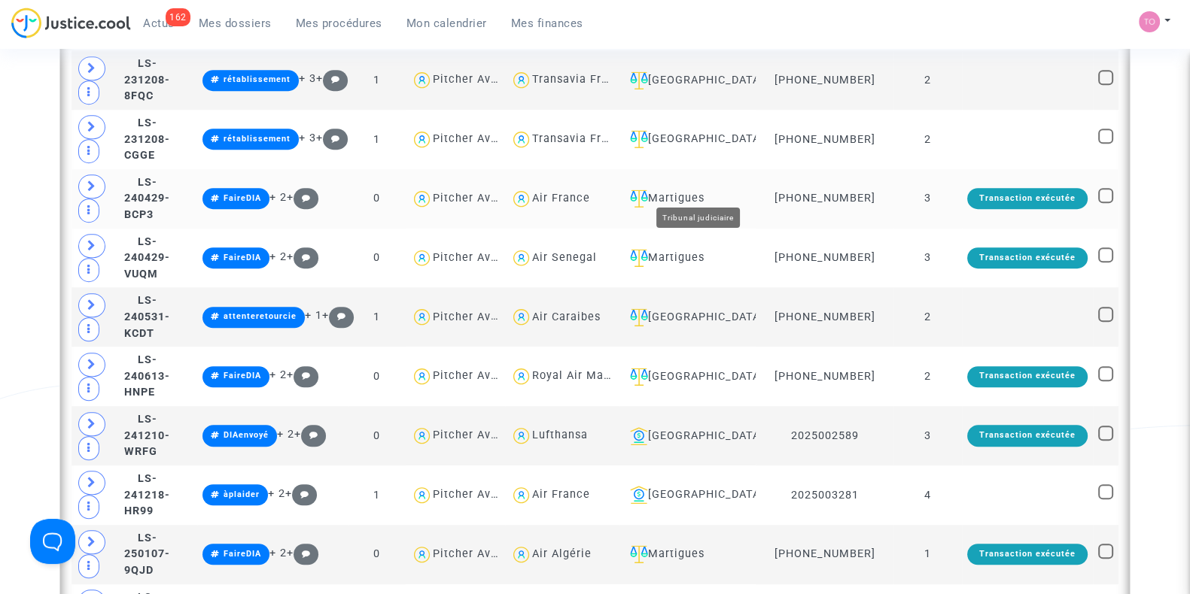
click at [700, 190] on div "Martigues" at bounding box center [687, 199] width 127 height 18
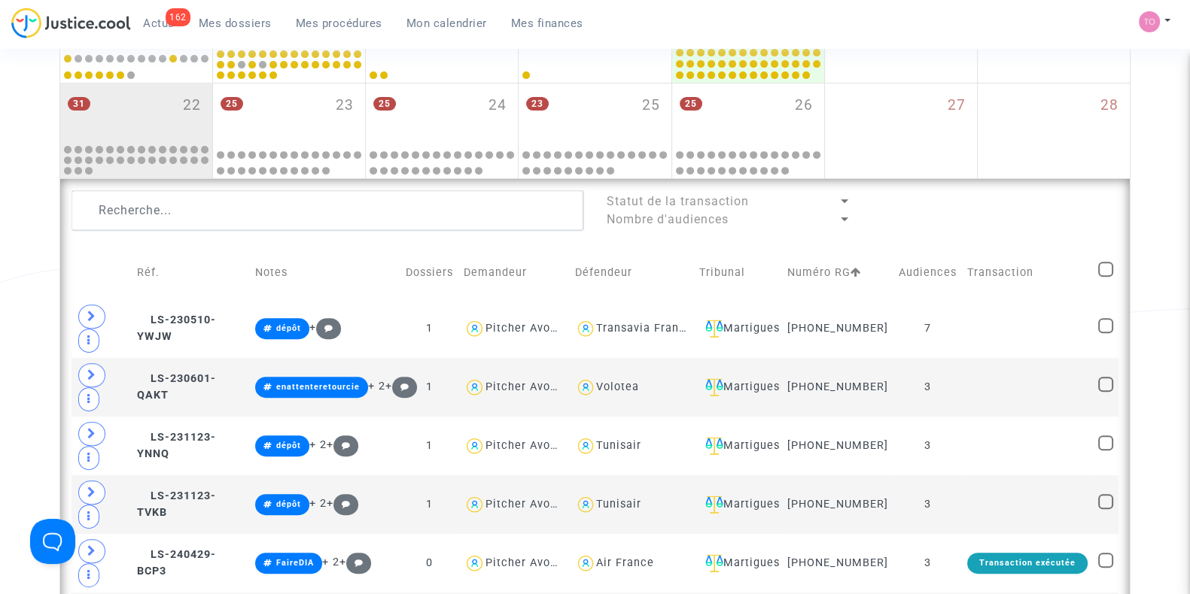
scroll to position [743, 0]
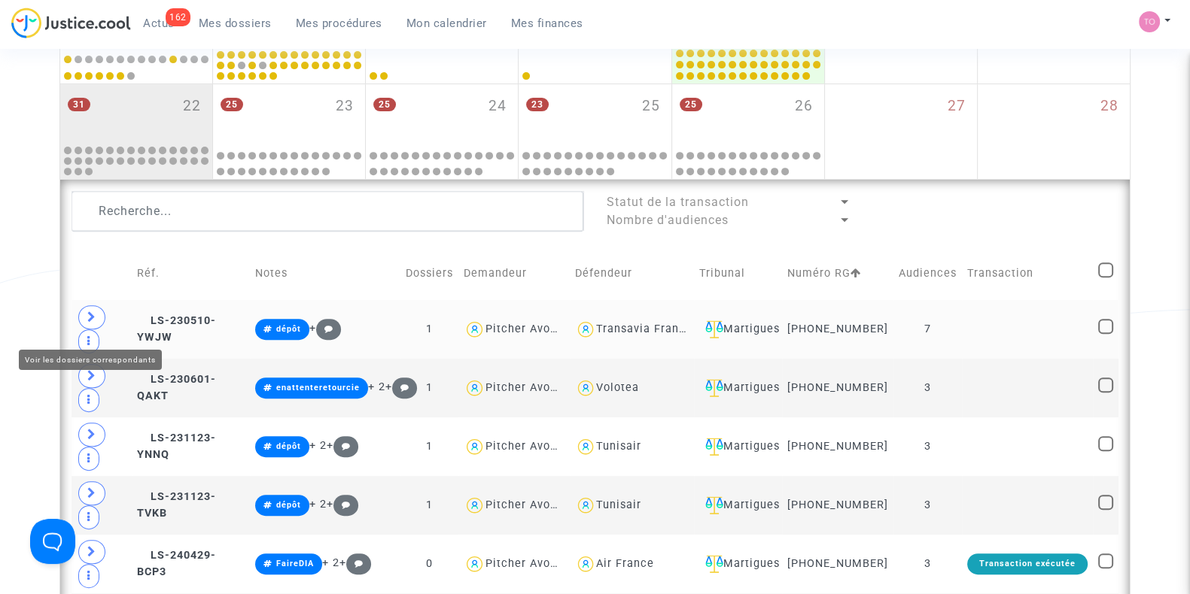
click at [83, 329] on span at bounding box center [91, 317] width 27 height 24
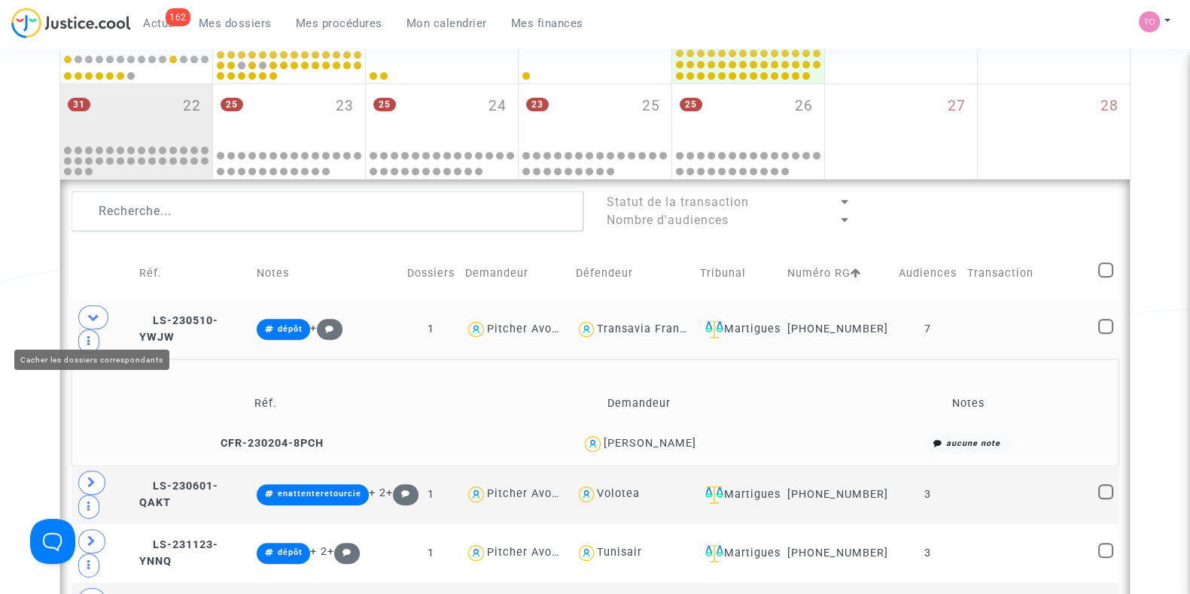
click at [83, 329] on span at bounding box center [93, 317] width 30 height 24
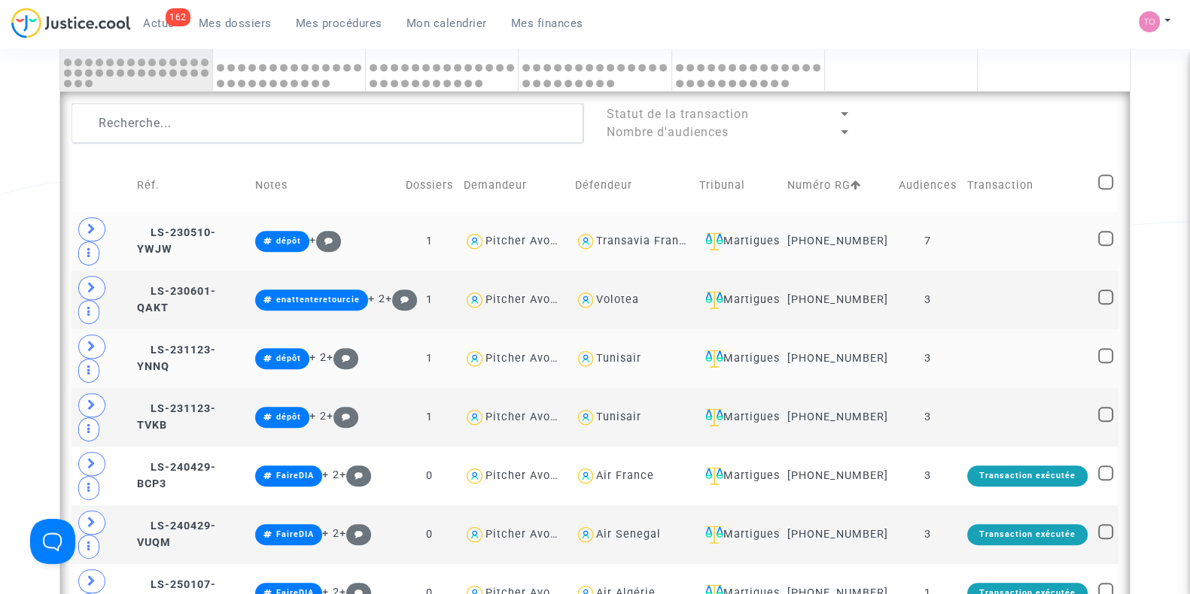
scroll to position [825, 0]
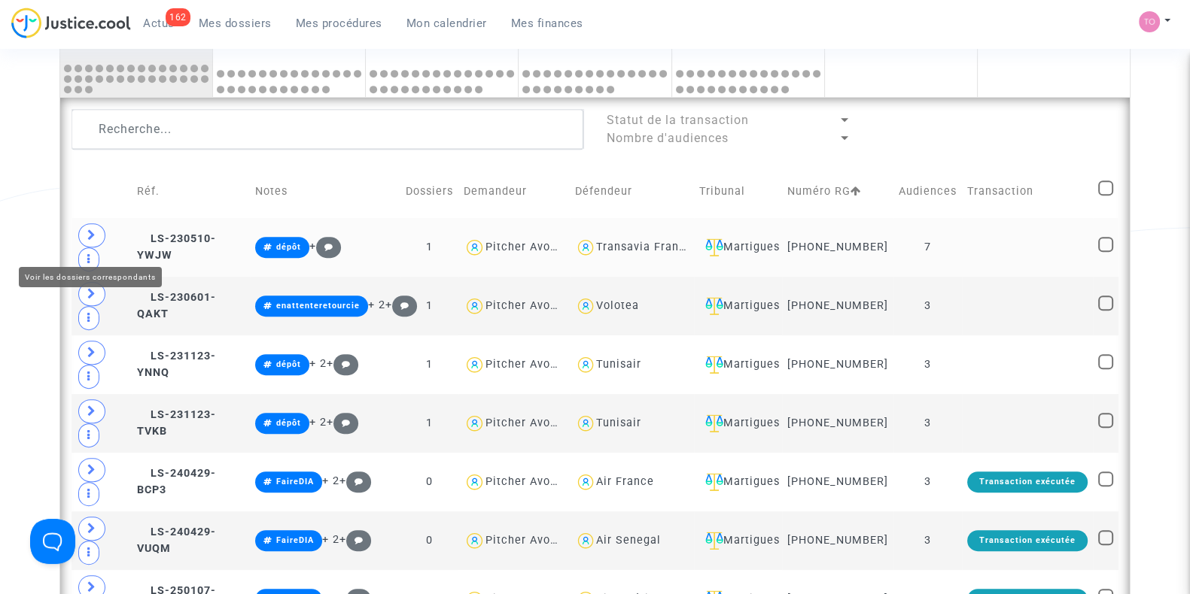
click at [88, 241] on icon at bounding box center [91, 234] width 9 height 11
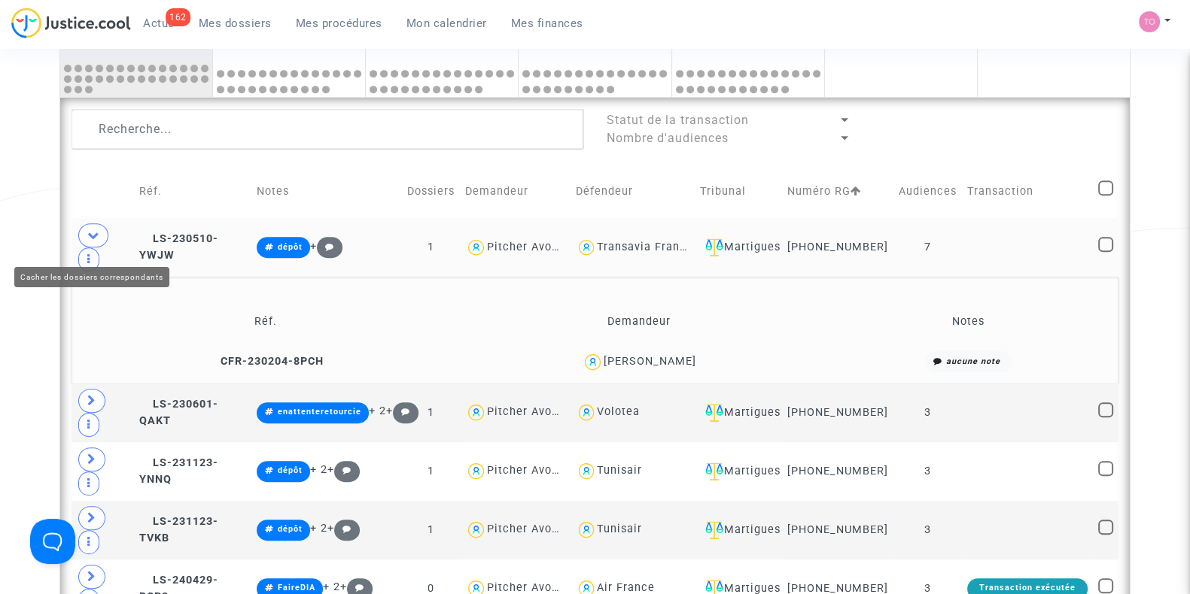
click at [88, 241] on icon at bounding box center [93, 234] width 12 height 11
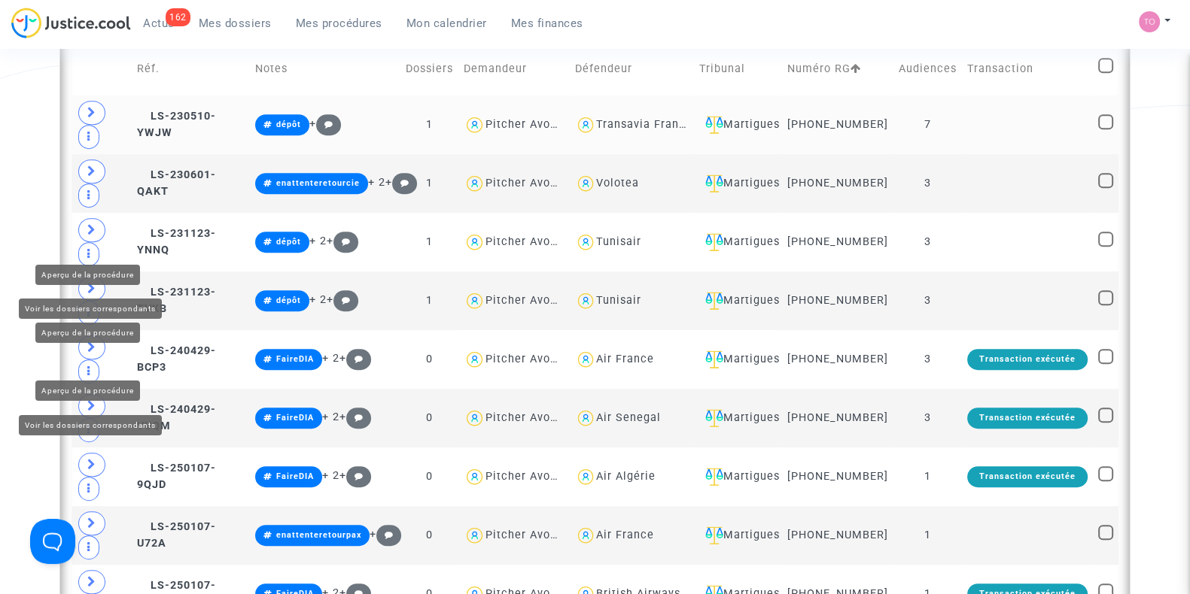
scroll to position [942, 0]
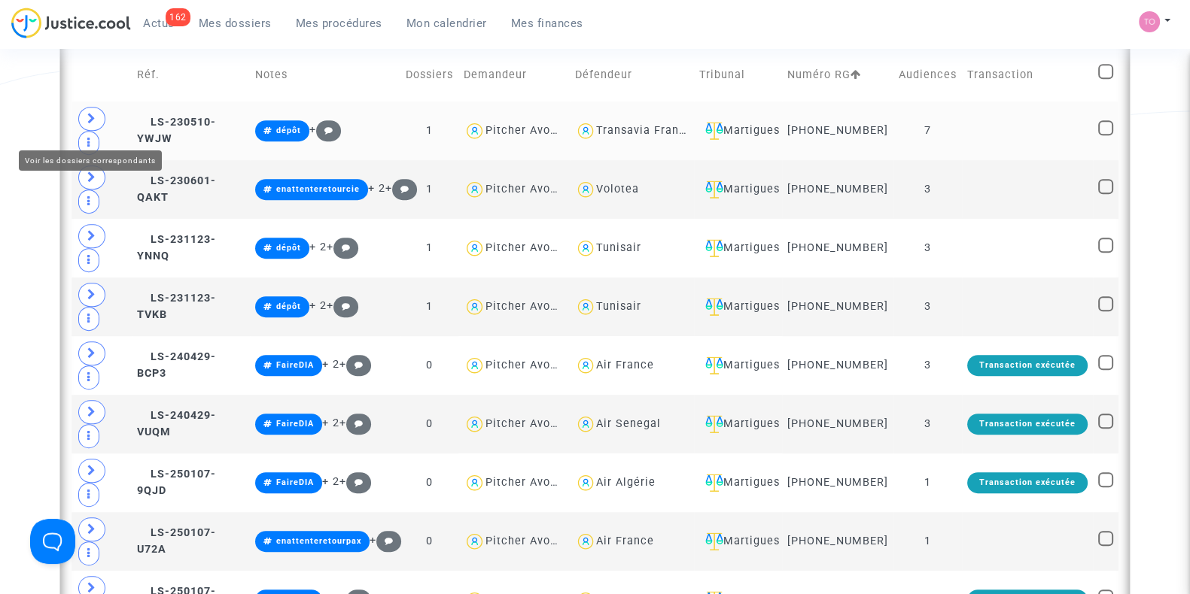
click at [87, 124] on icon at bounding box center [91, 118] width 9 height 11
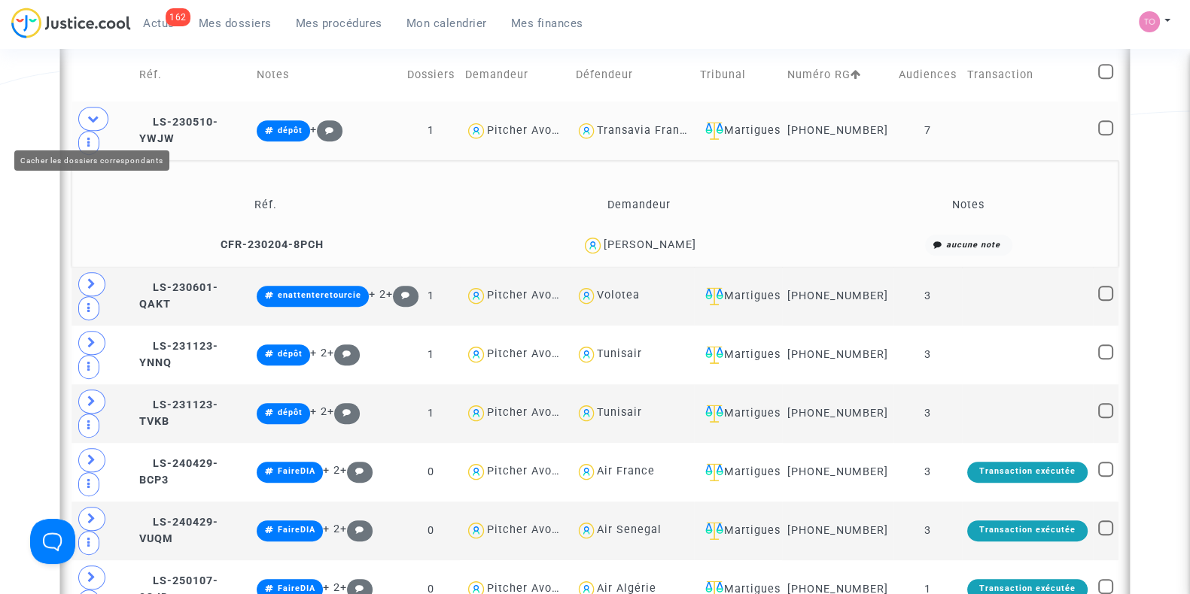
click at [93, 124] on icon at bounding box center [93, 118] width 12 height 11
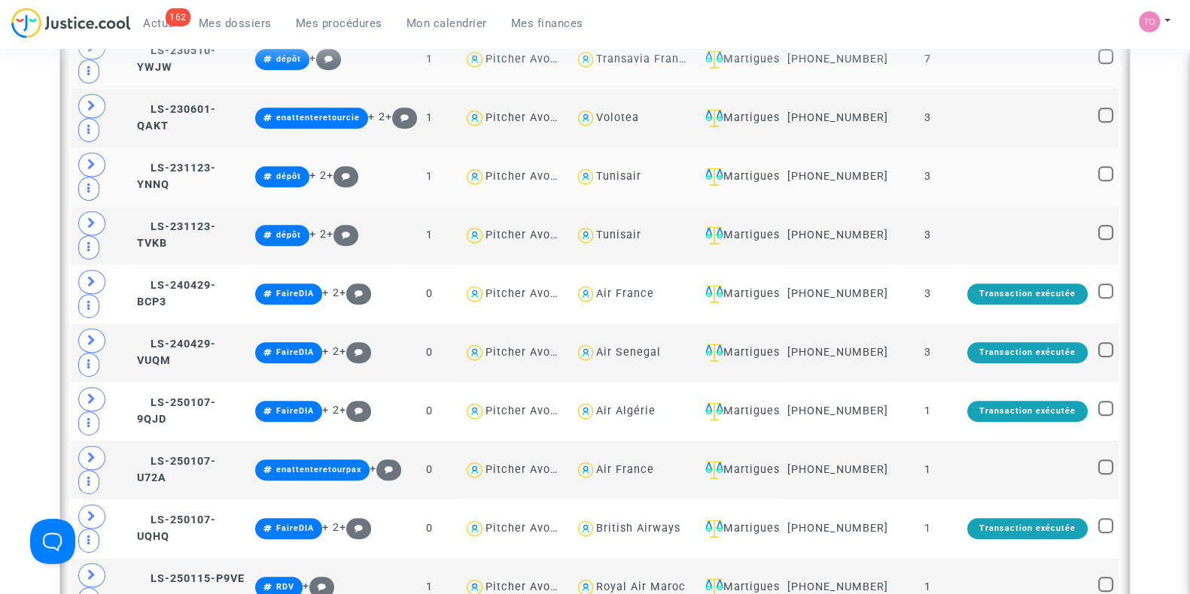
scroll to position [867, 0]
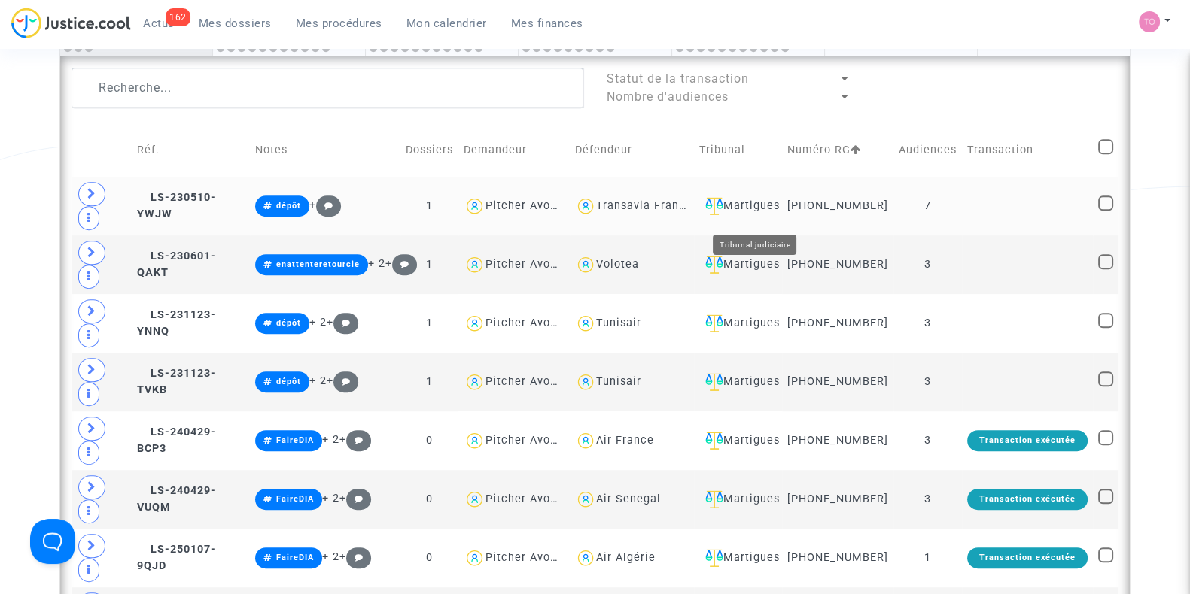
drag, startPoint x: 786, startPoint y: 213, endPoint x: 779, endPoint y: 223, distance: 12.3
click at [776, 215] on div "Martigues" at bounding box center [737, 206] width 77 height 18
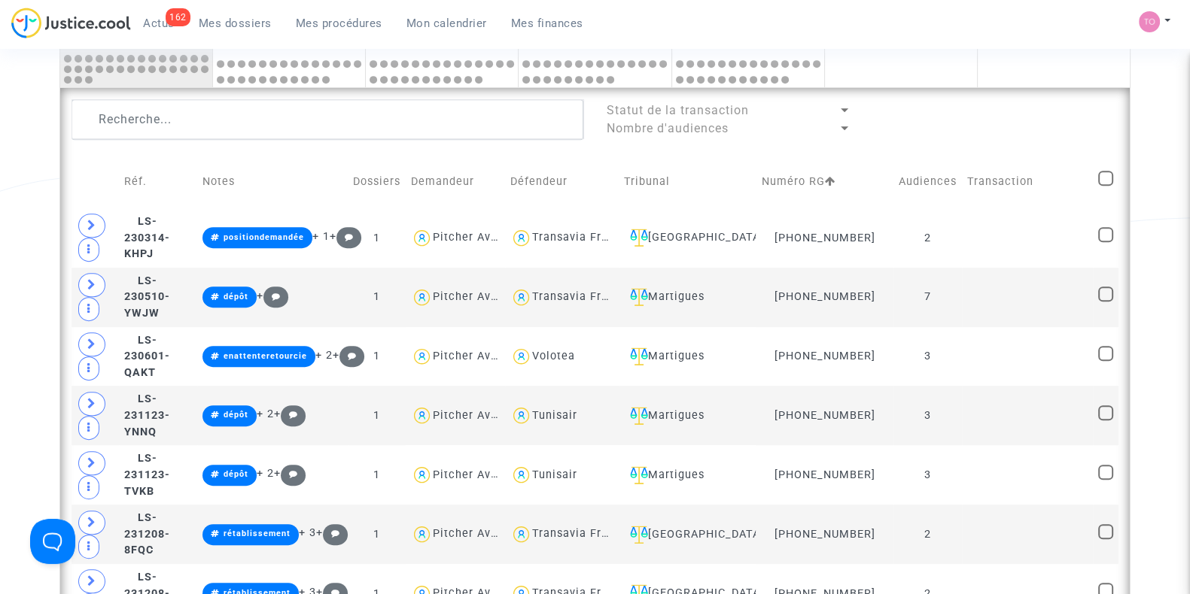
scroll to position [879, 0]
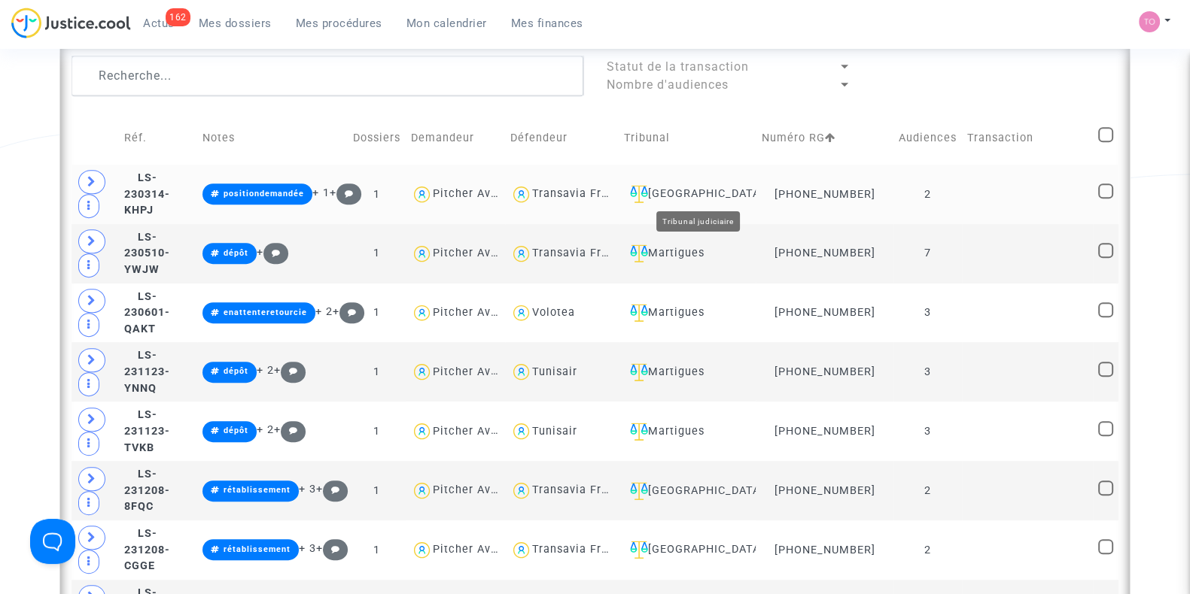
click at [730, 191] on div "[GEOGRAPHIC_DATA]" at bounding box center [687, 194] width 127 height 18
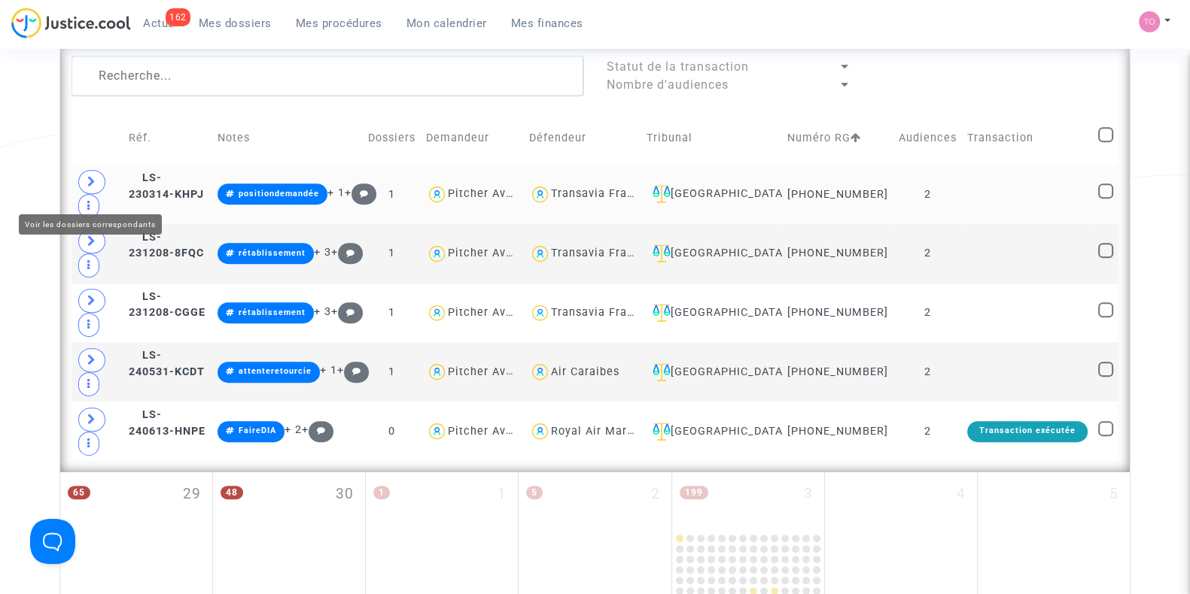
click at [94, 187] on icon at bounding box center [91, 181] width 9 height 11
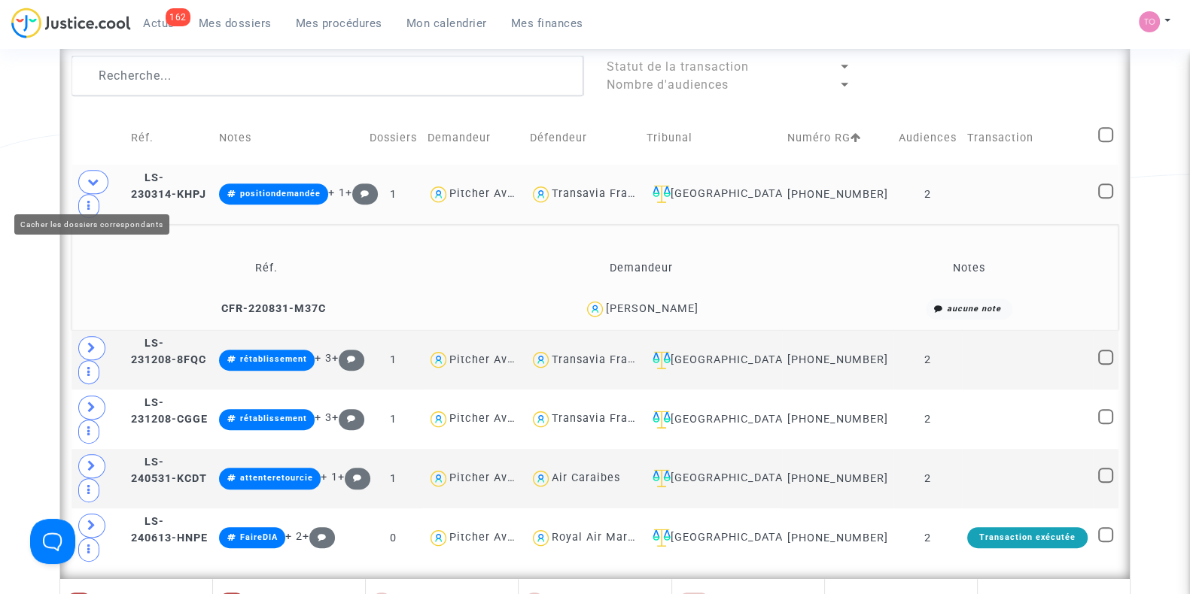
click at [92, 187] on icon at bounding box center [93, 181] width 12 height 11
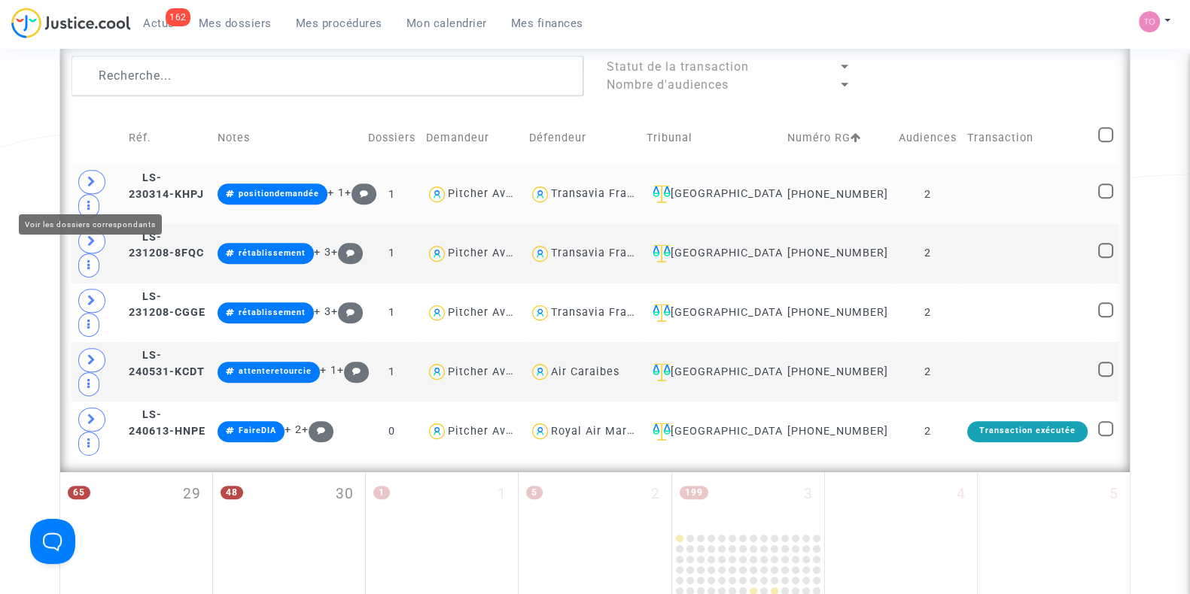
click at [92, 187] on icon at bounding box center [91, 181] width 9 height 11
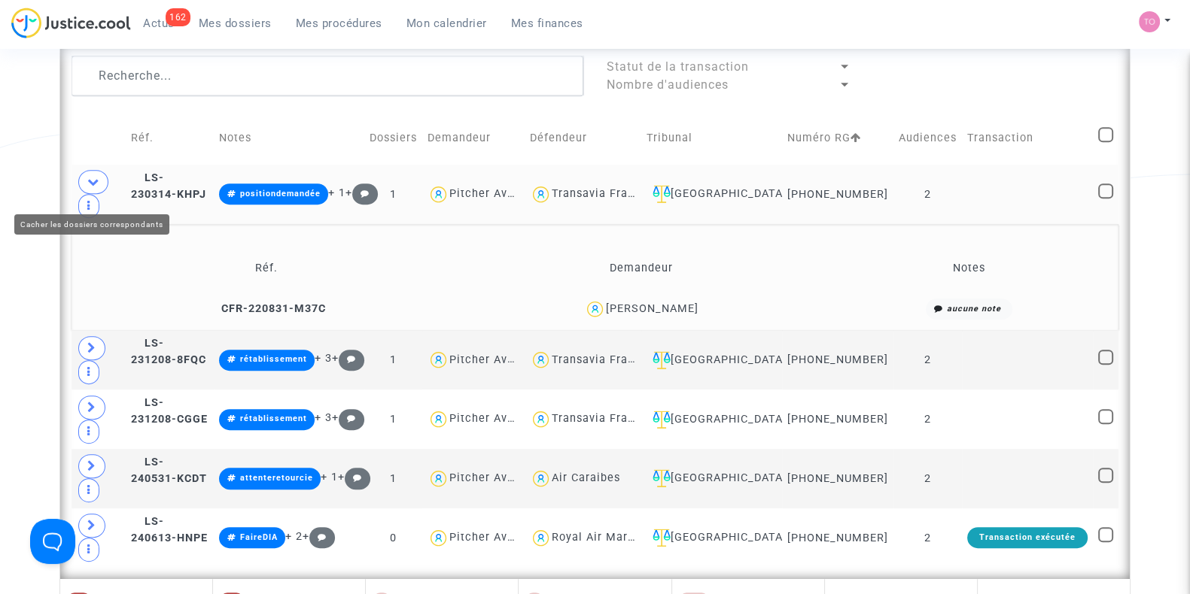
click at [92, 187] on icon at bounding box center [93, 181] width 12 height 11
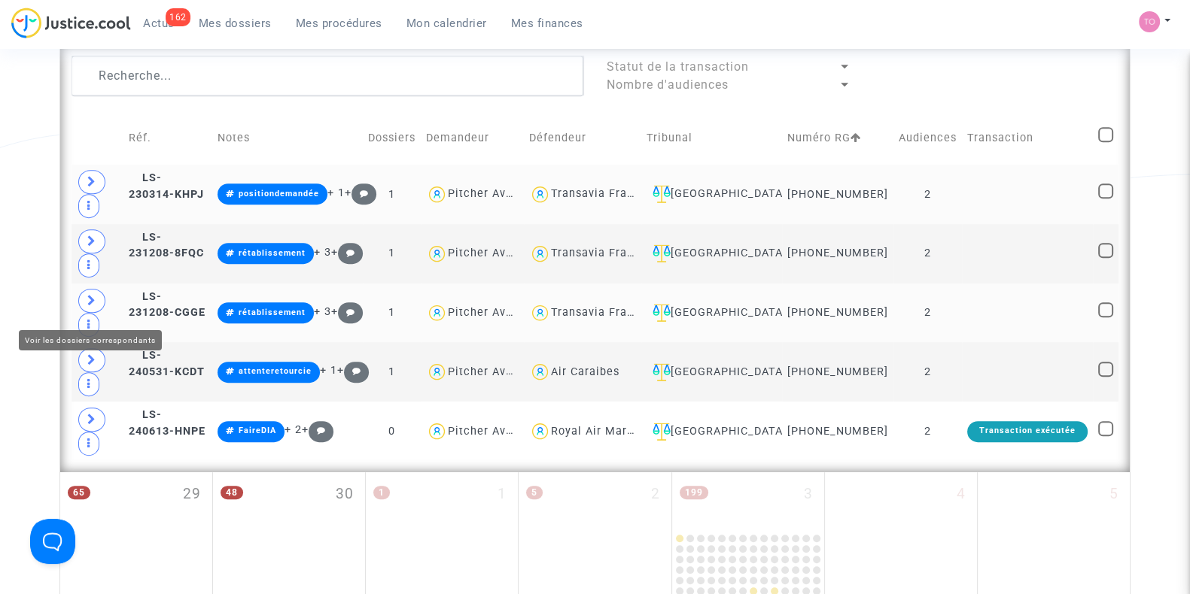
click at [90, 301] on icon at bounding box center [91, 300] width 9 height 11
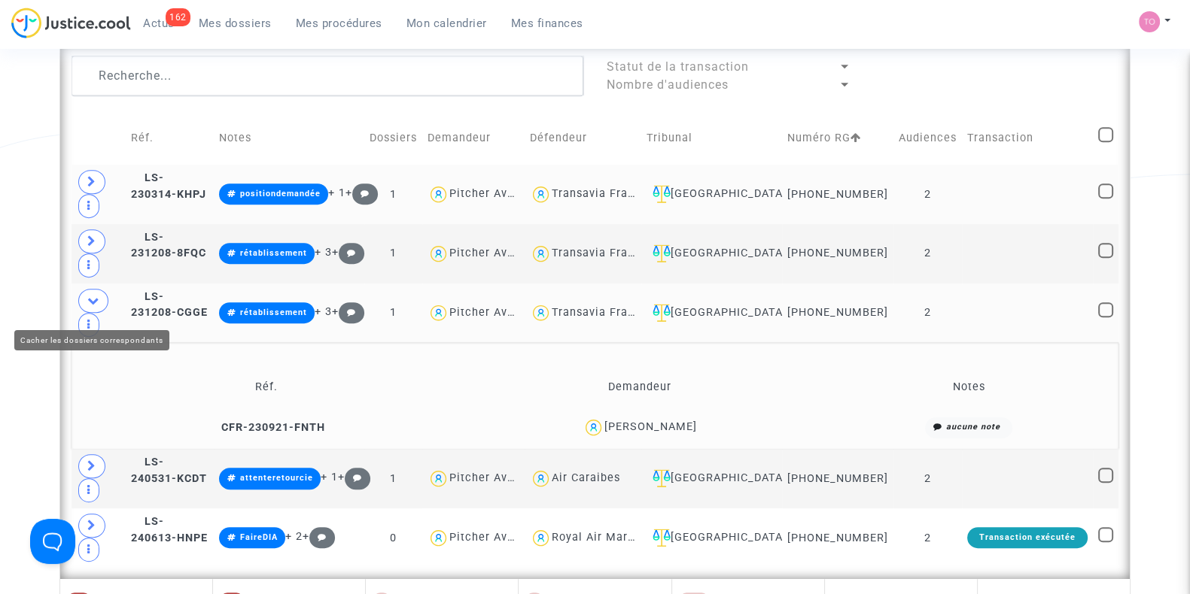
scroll to position [927, 0]
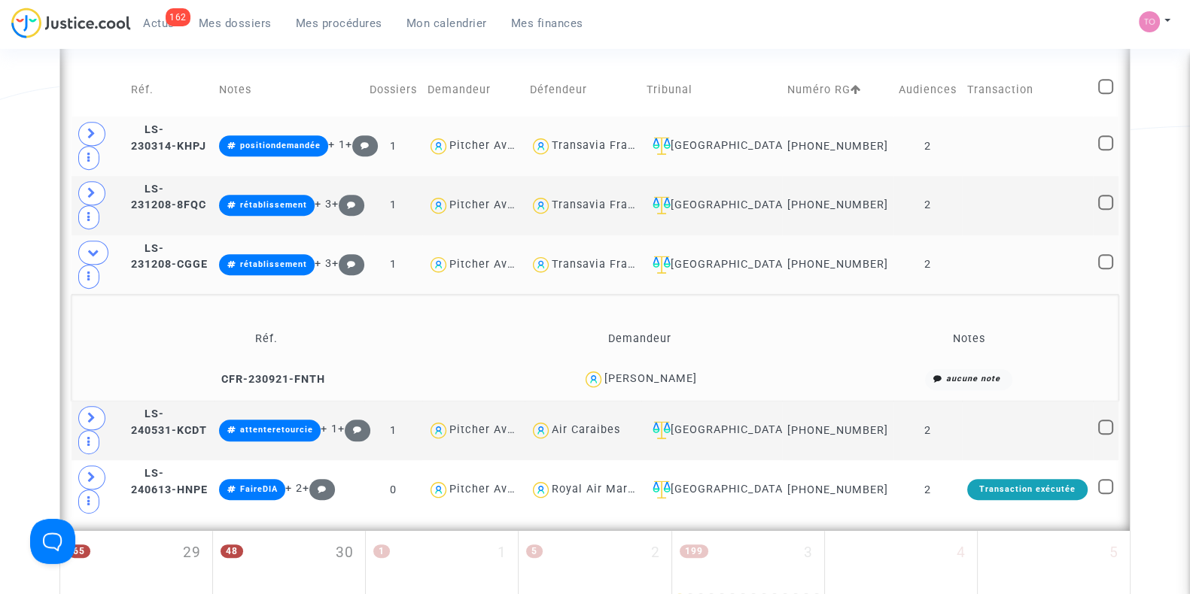
click at [655, 384] on div "Thibault Roy" at bounding box center [650, 378] width 93 height 13
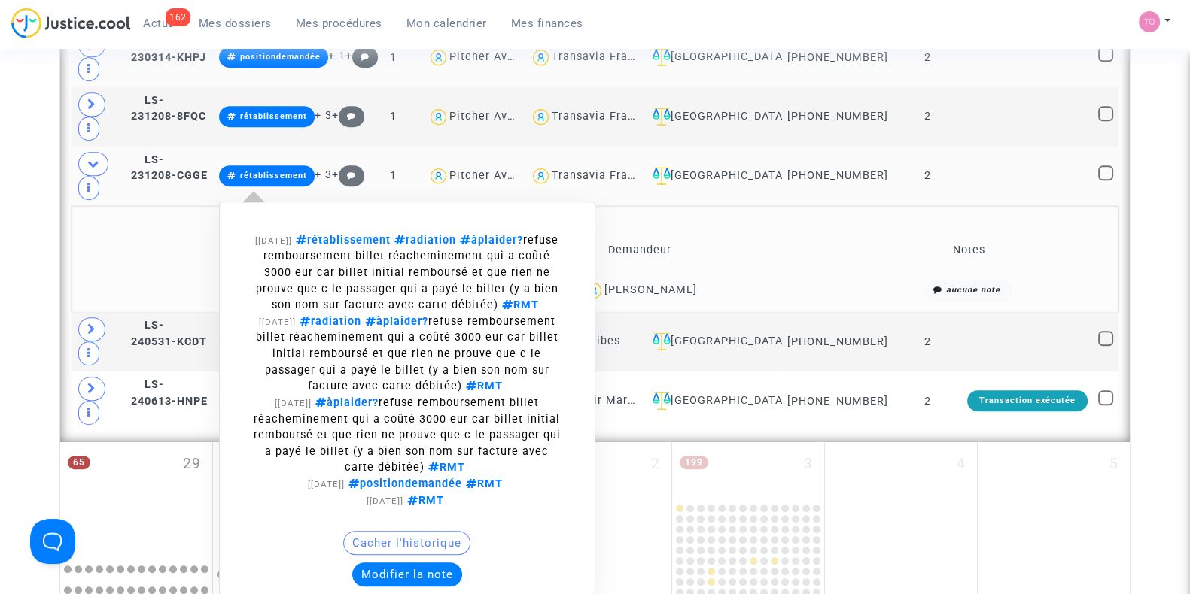
scroll to position [1016, 0]
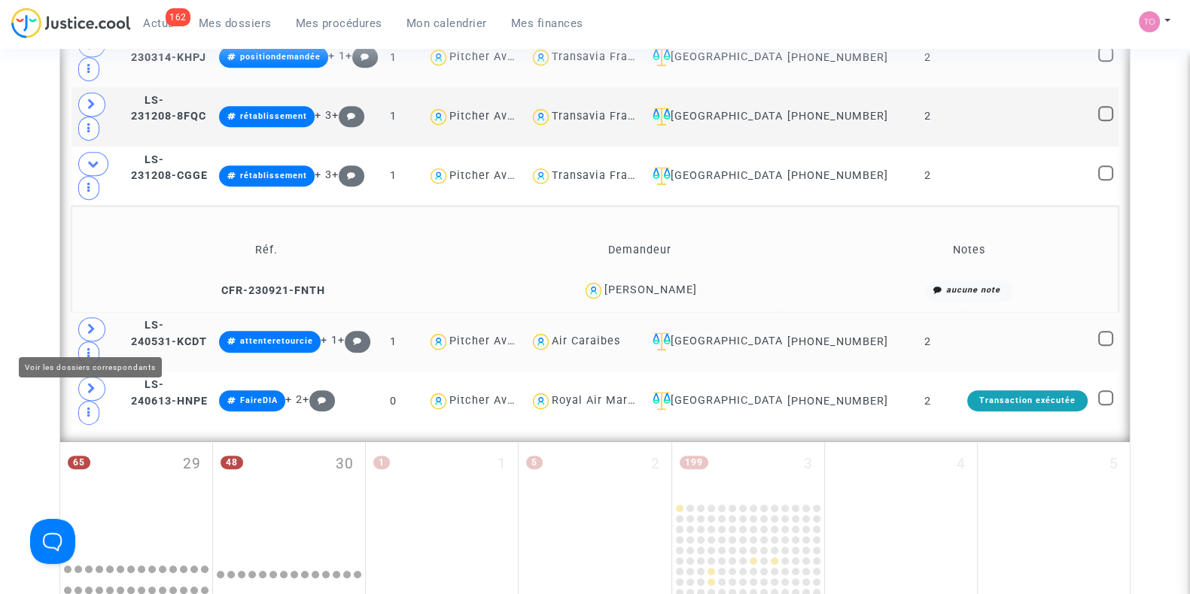
click at [94, 335] on icon at bounding box center [91, 329] width 9 height 11
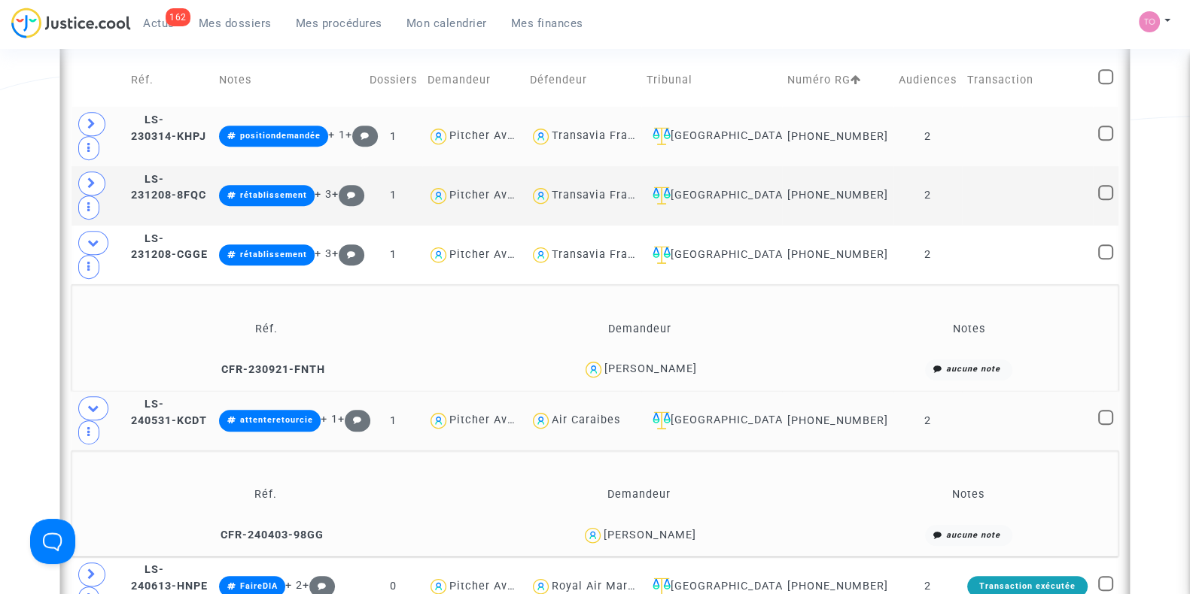
scroll to position [929, 0]
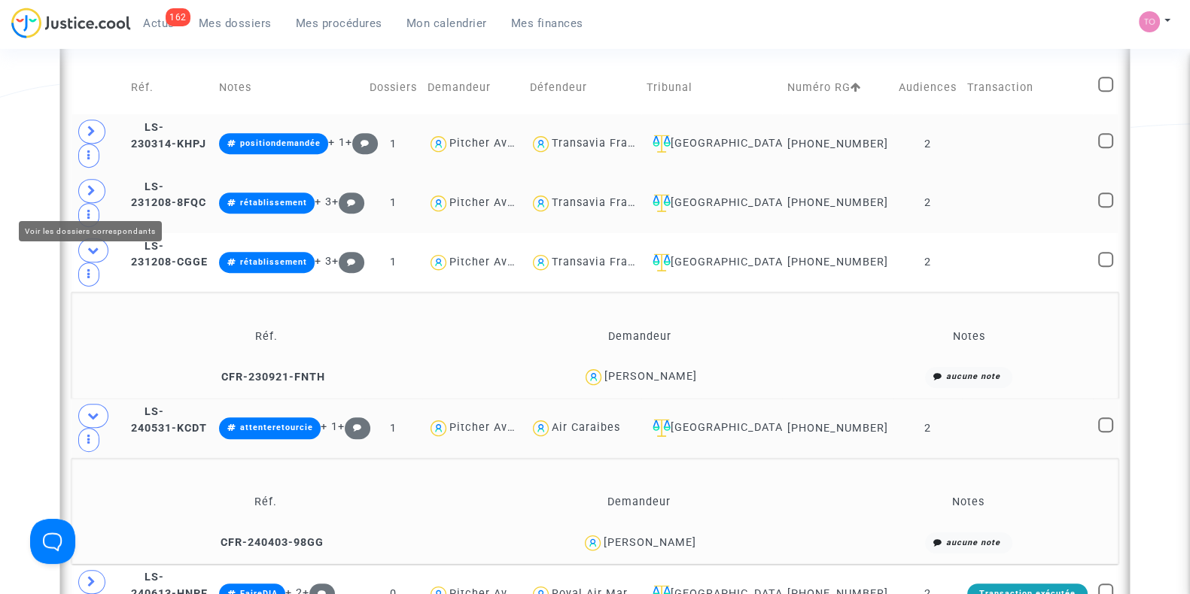
click at [87, 196] on icon at bounding box center [91, 190] width 9 height 11
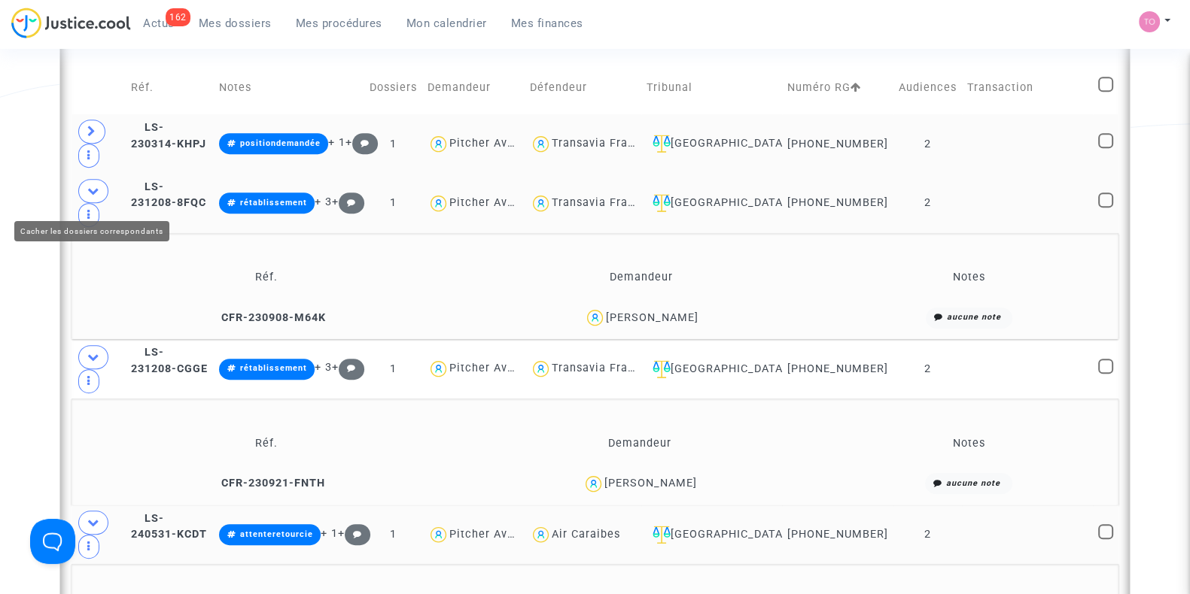
click at [87, 196] on icon at bounding box center [93, 190] width 12 height 11
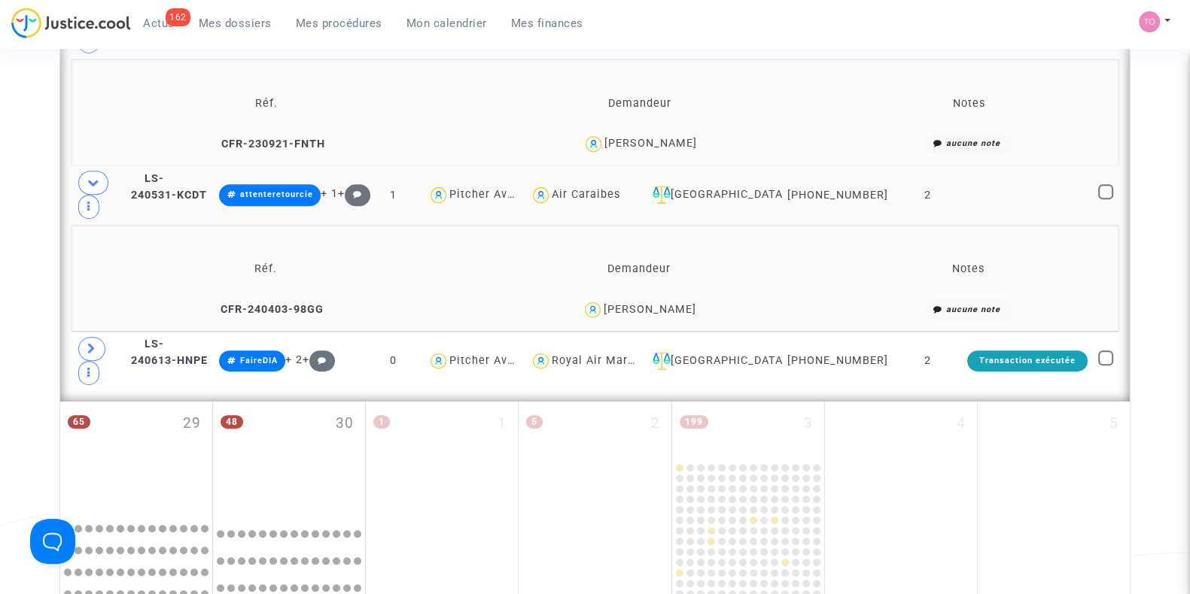
scroll to position [1164, 0]
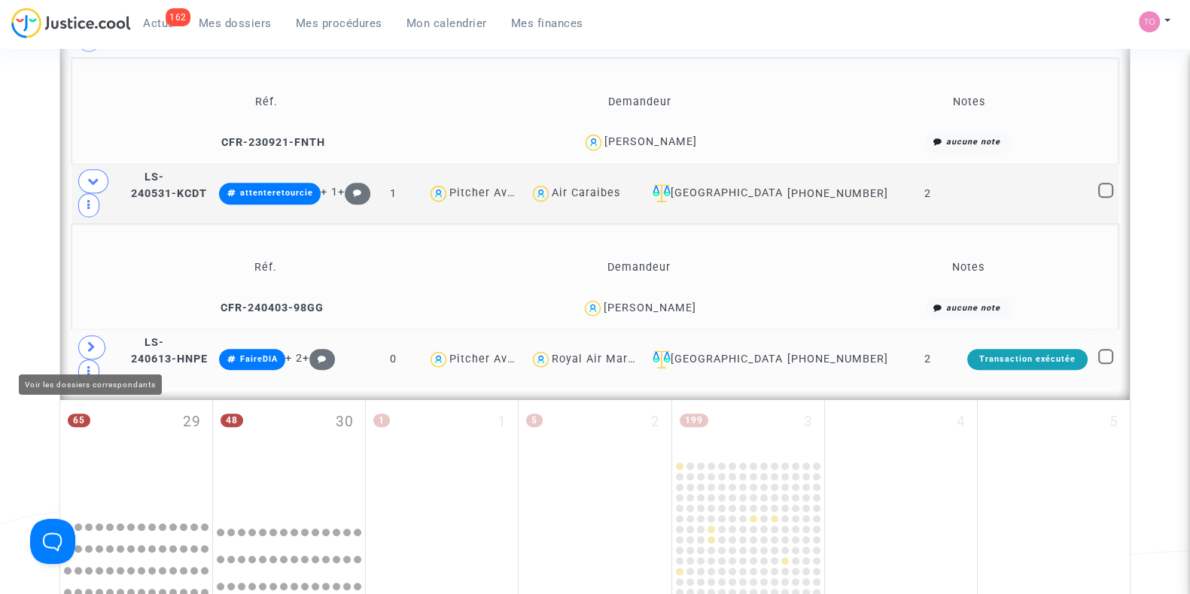
click at [99, 352] on span at bounding box center [91, 348] width 27 height 24
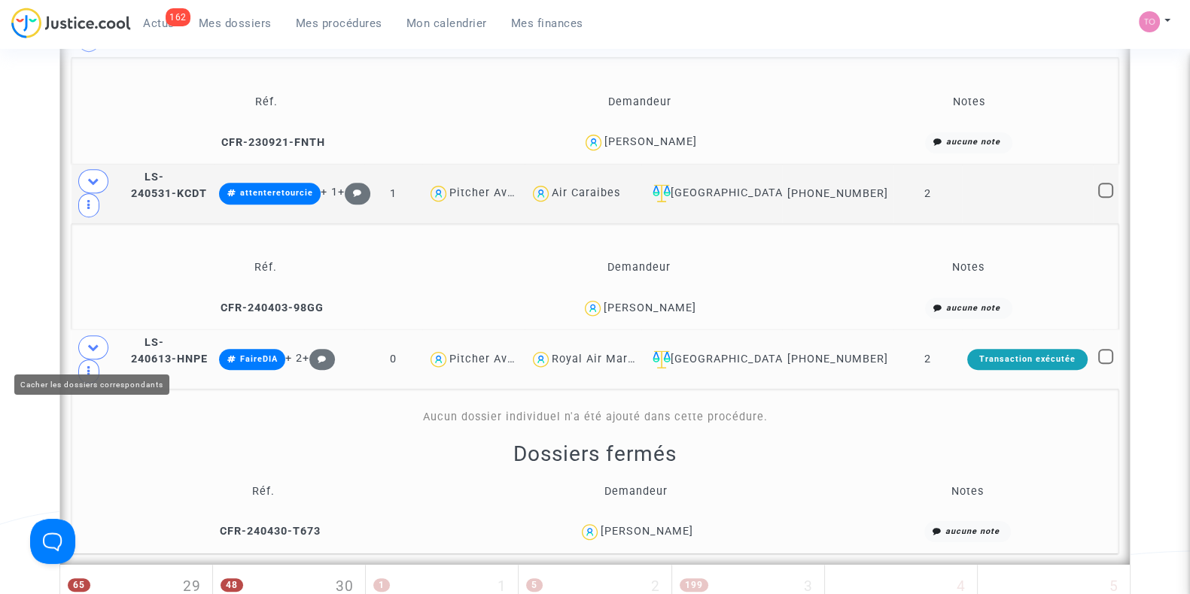
click at [99, 352] on span at bounding box center [93, 348] width 30 height 24
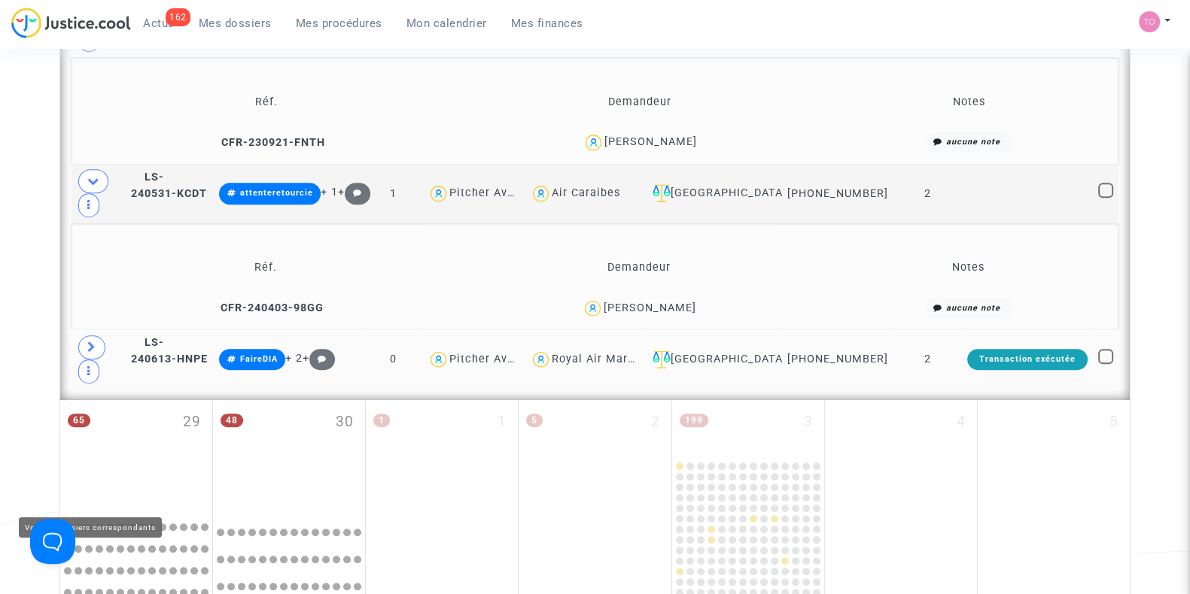
scroll to position [910, 0]
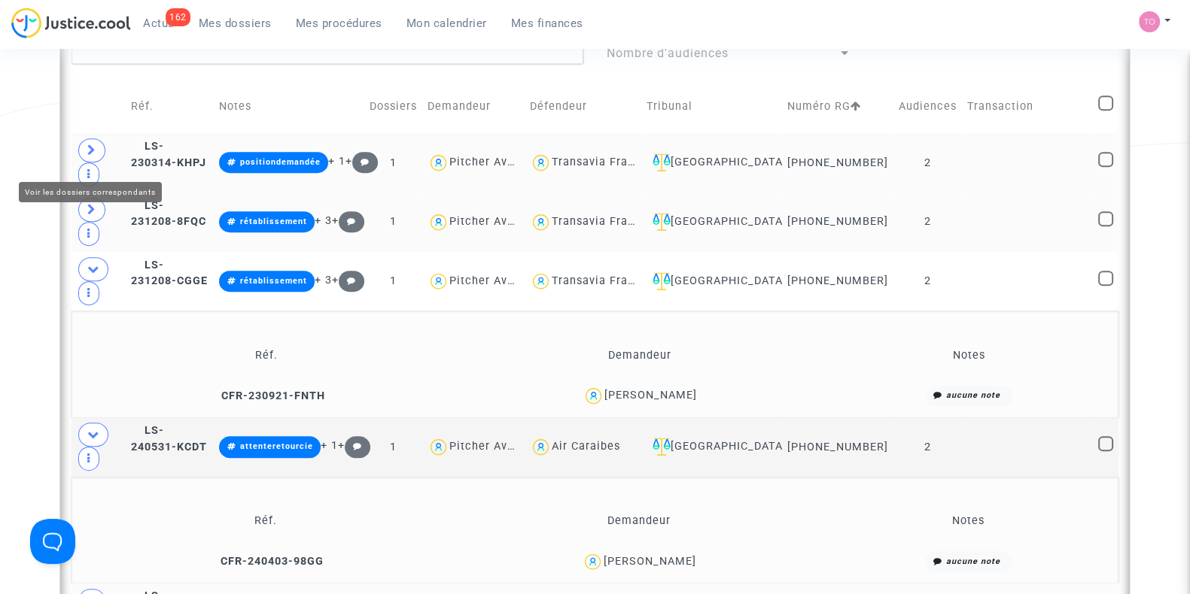
click at [89, 156] on icon at bounding box center [91, 149] width 9 height 11
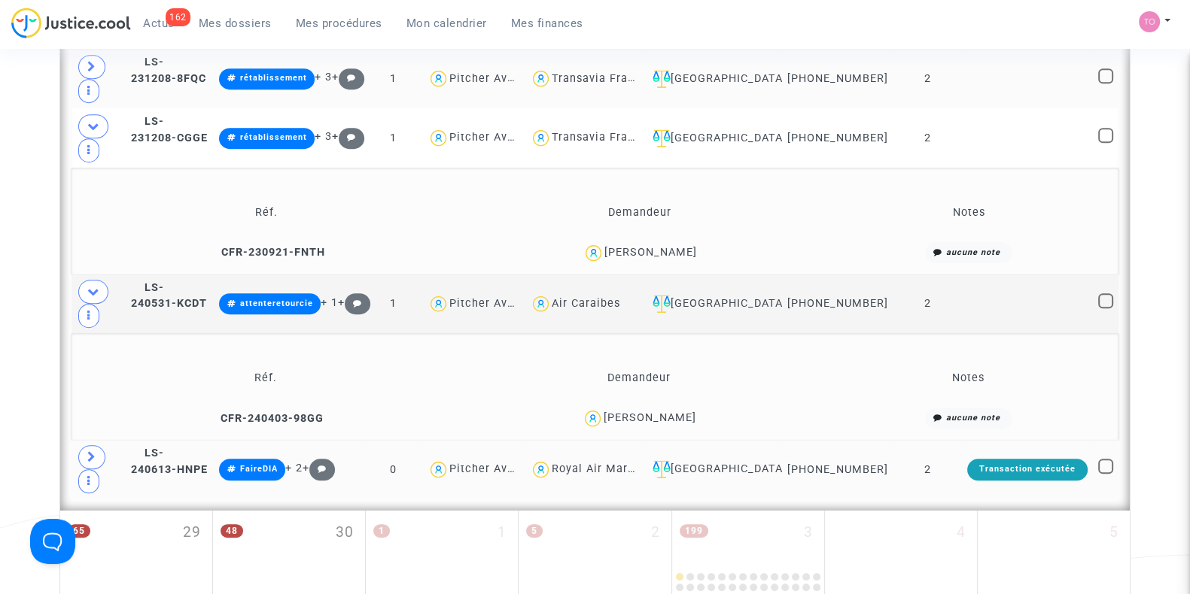
scroll to position [1159, 0]
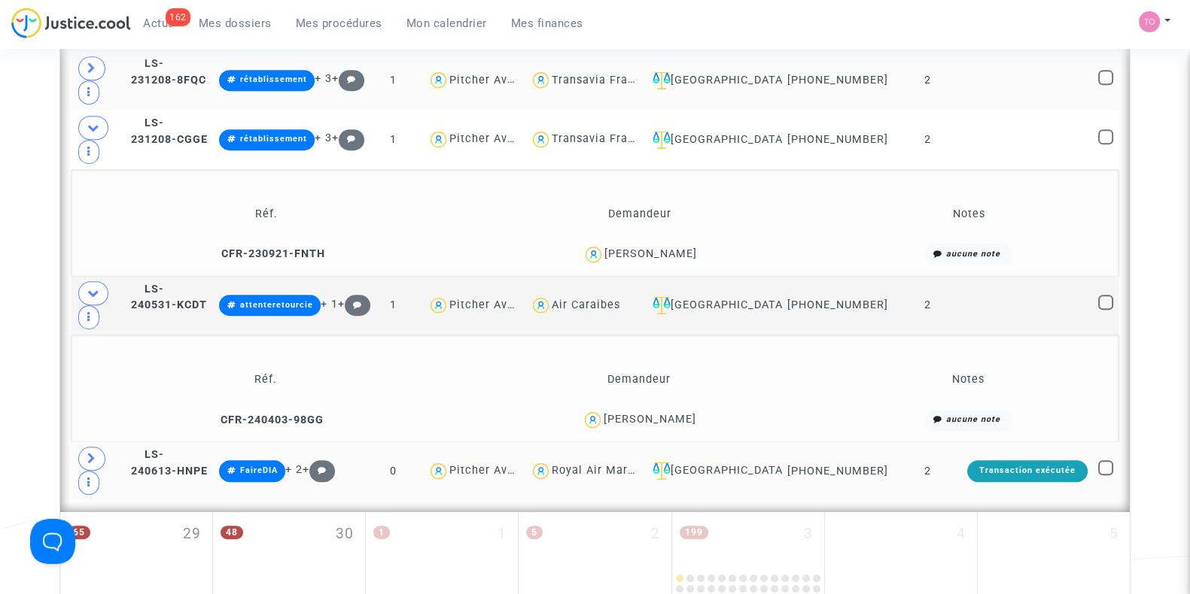
click at [668, 421] on div "Luckner Lapointe" at bounding box center [649, 419] width 93 height 13
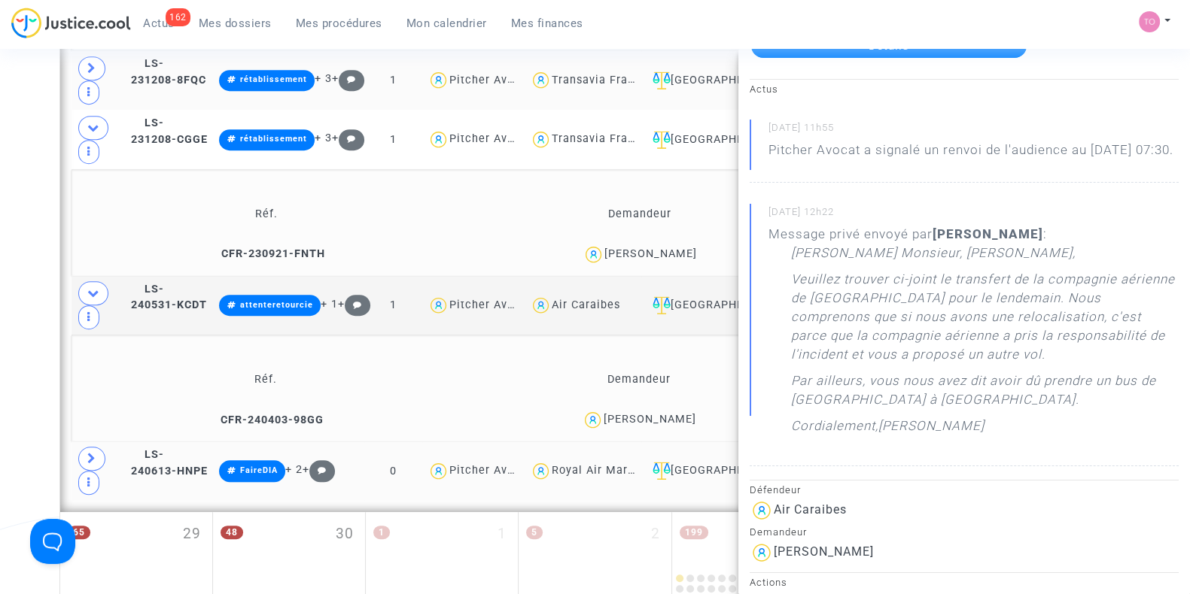
scroll to position [110, 0]
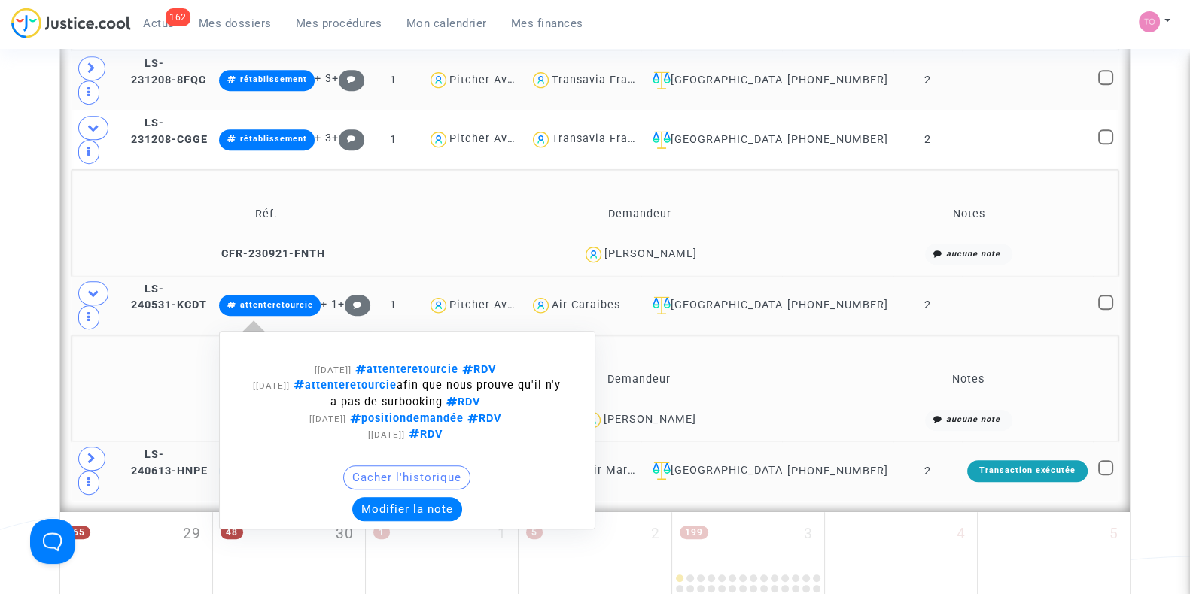
click at [321, 316] on span "attenteretourcie" at bounding box center [270, 305] width 102 height 21
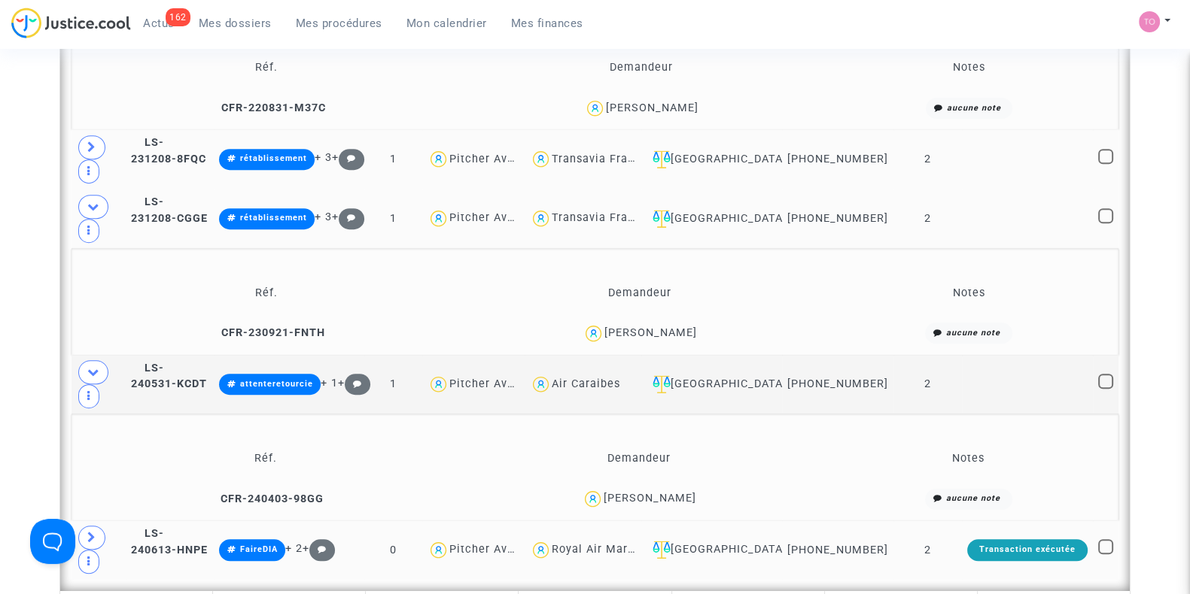
scroll to position [1078, 0]
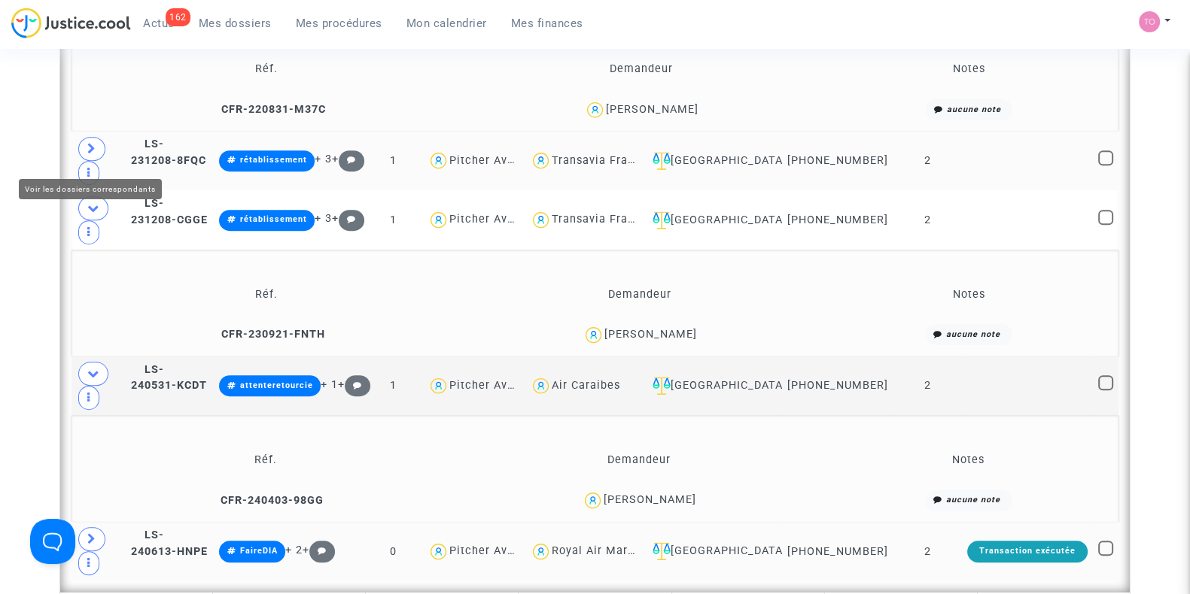
click at [91, 147] on span at bounding box center [91, 149] width 27 height 24
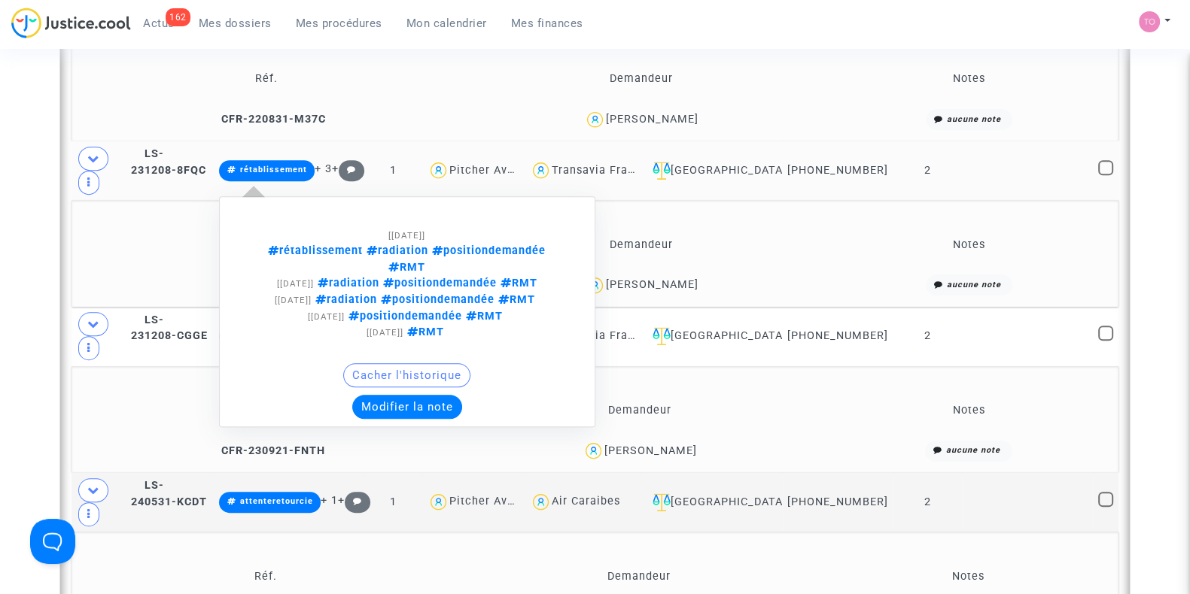
scroll to position [1067, 0]
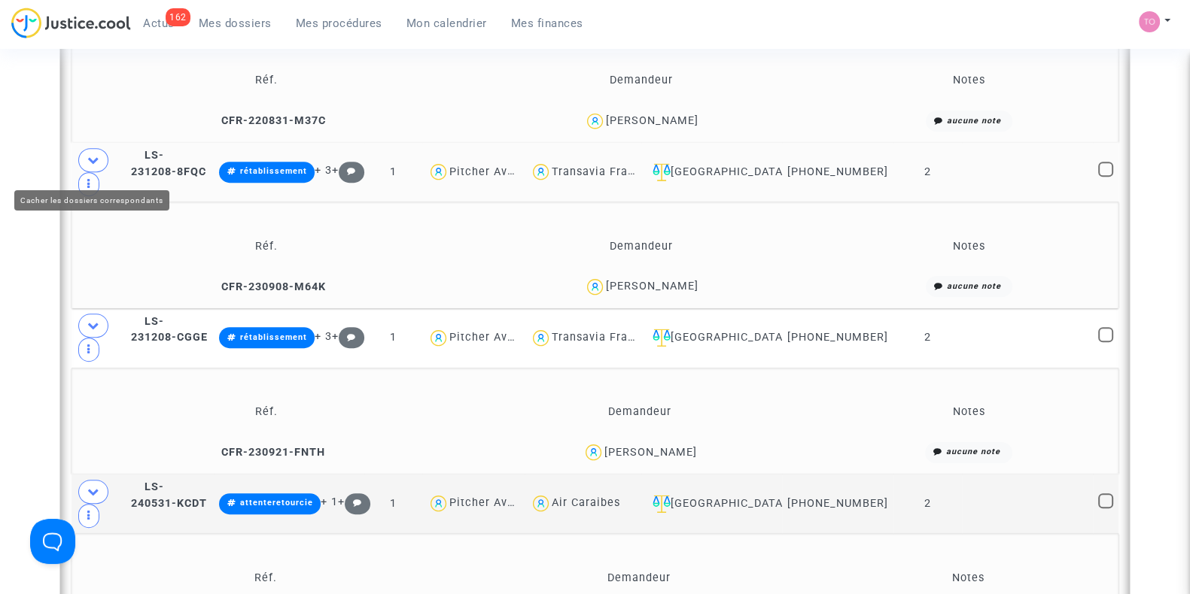
click at [90, 166] on icon at bounding box center [93, 159] width 12 height 11
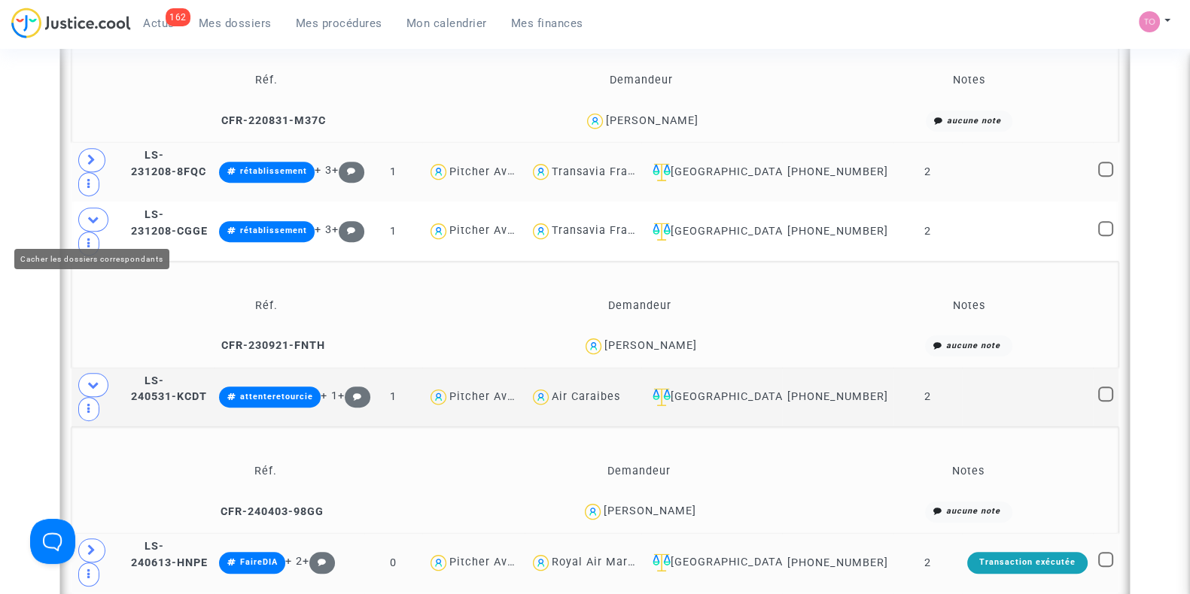
click at [84, 222] on span at bounding box center [93, 220] width 30 height 24
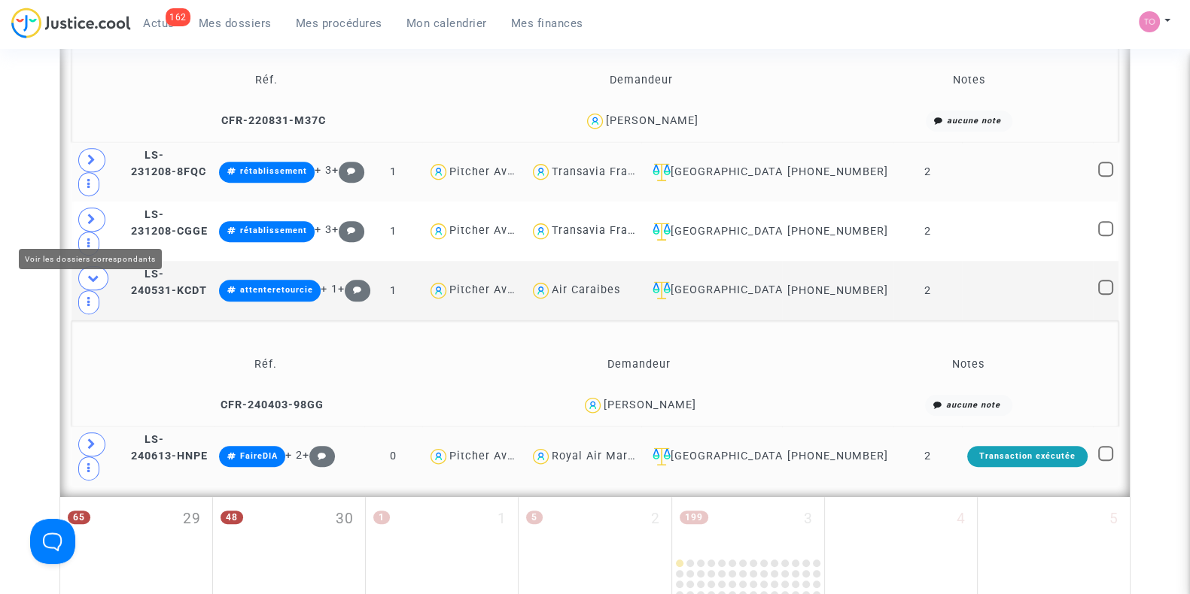
scroll to position [1048, 0]
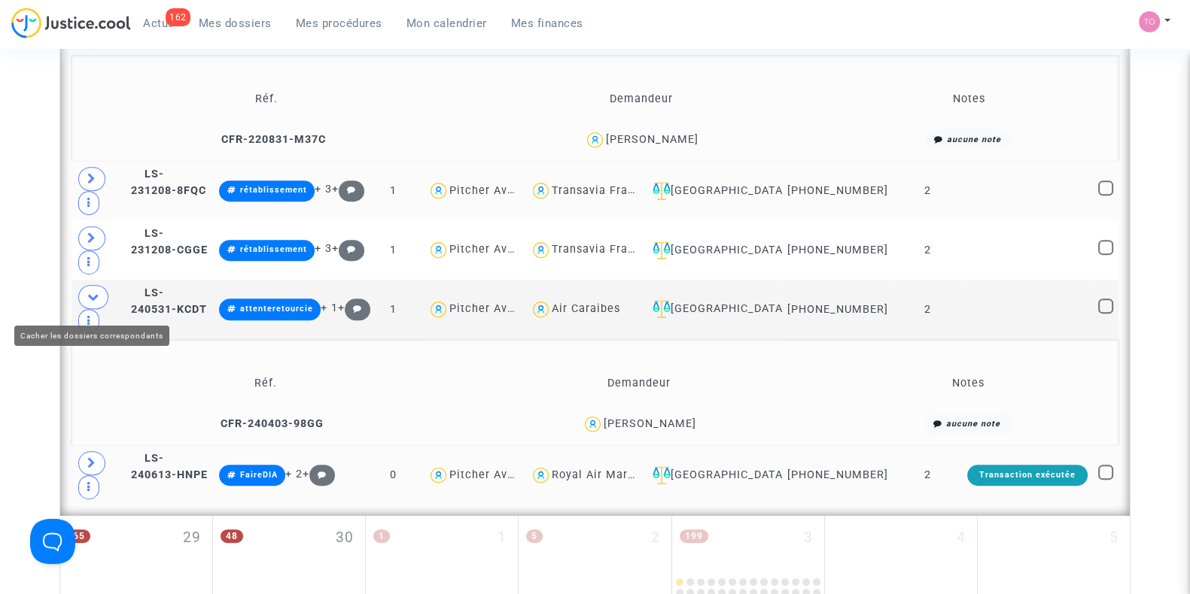
click at [93, 302] on icon at bounding box center [93, 296] width 12 height 11
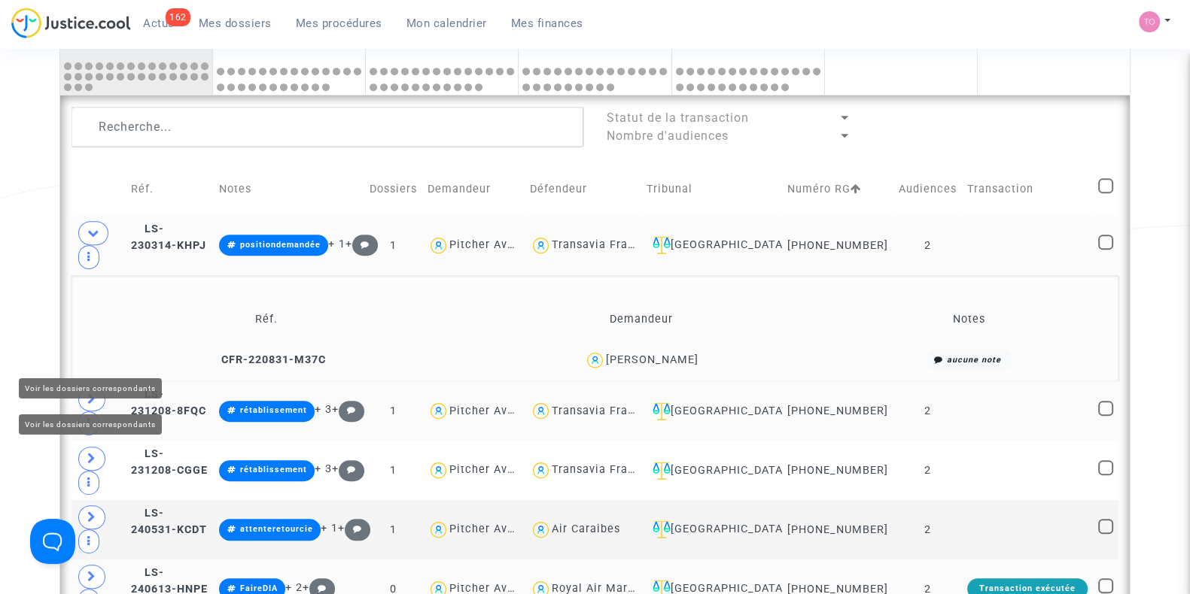
scroll to position [828, 0]
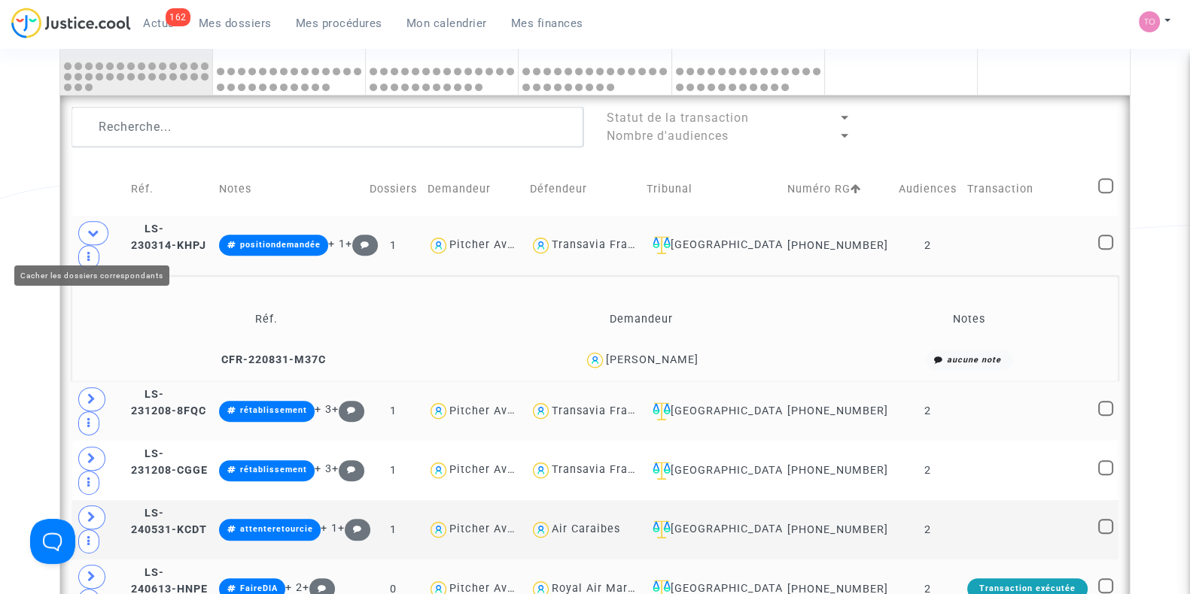
click at [82, 240] on span at bounding box center [93, 233] width 30 height 24
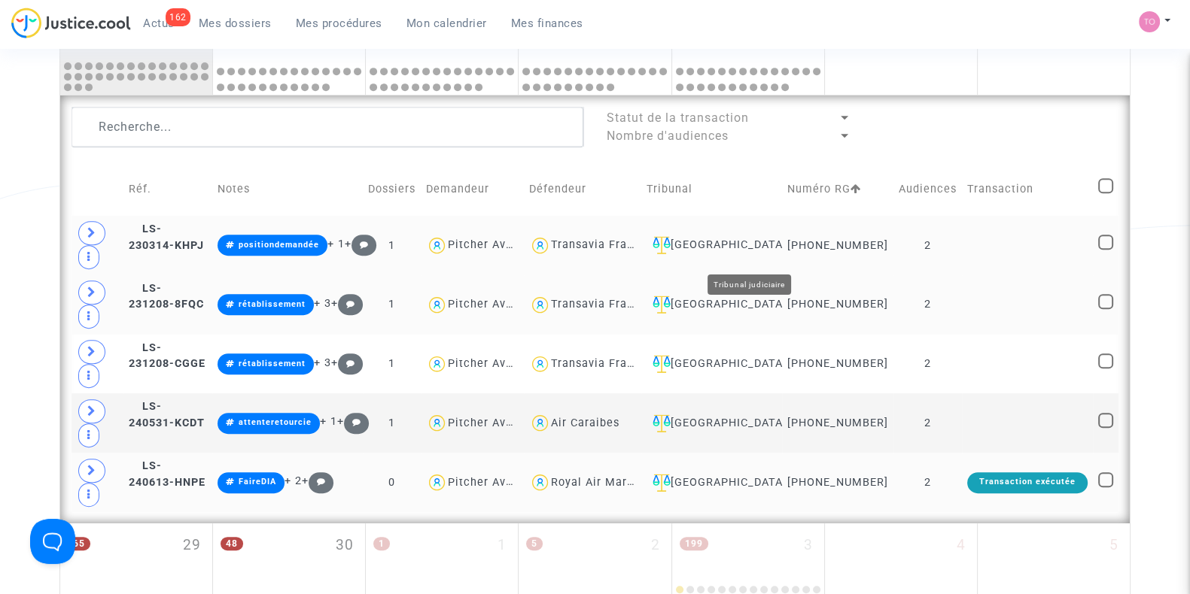
click at [776, 246] on div "[GEOGRAPHIC_DATA]" at bounding box center [711, 245] width 130 height 18
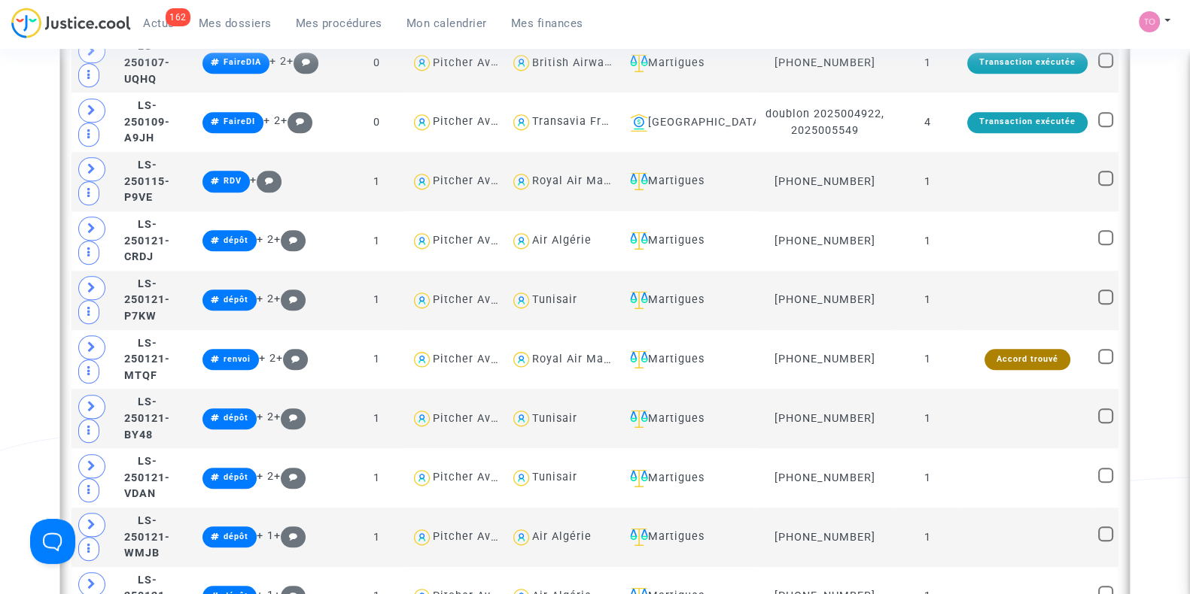
scroll to position [1752, 0]
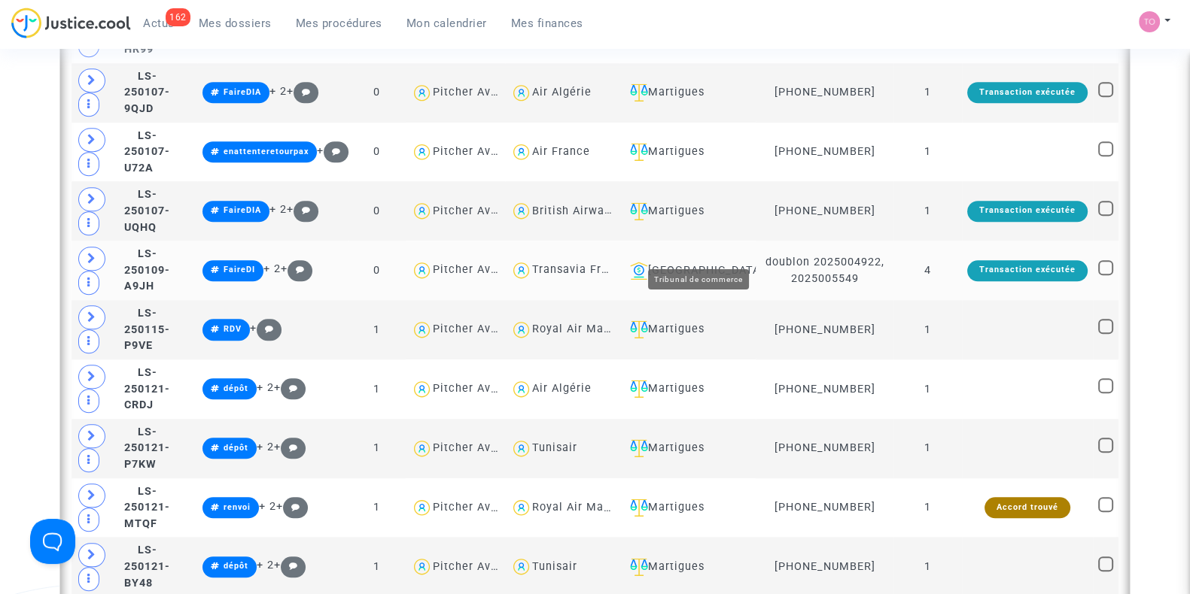
click at [688, 262] on div "[GEOGRAPHIC_DATA]" at bounding box center [687, 271] width 127 height 18
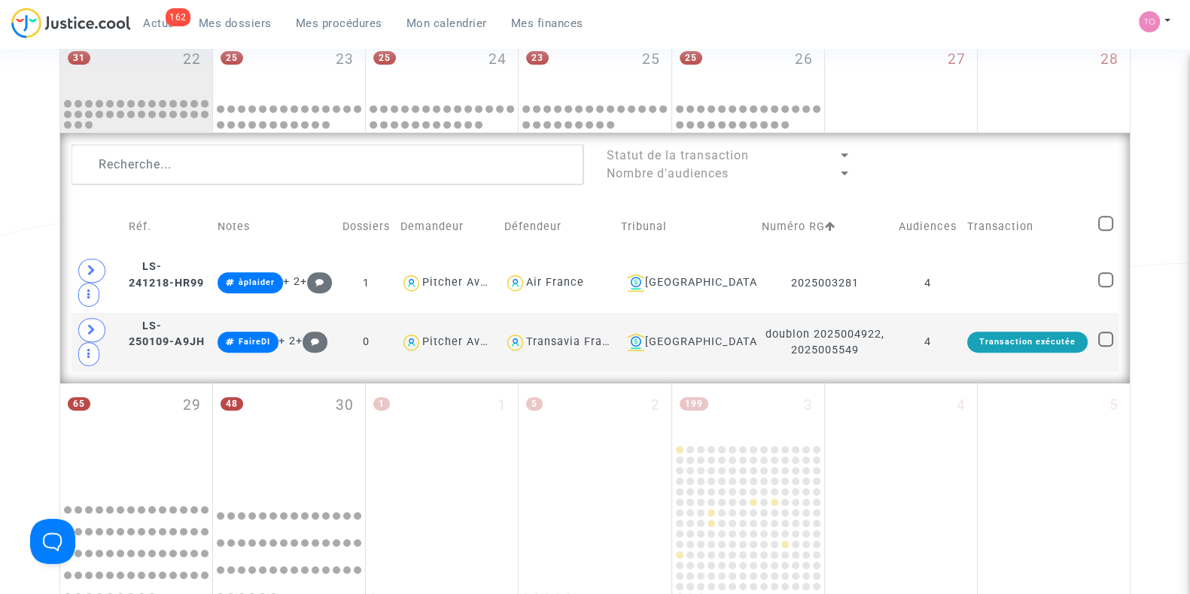
scroll to position [789, 0]
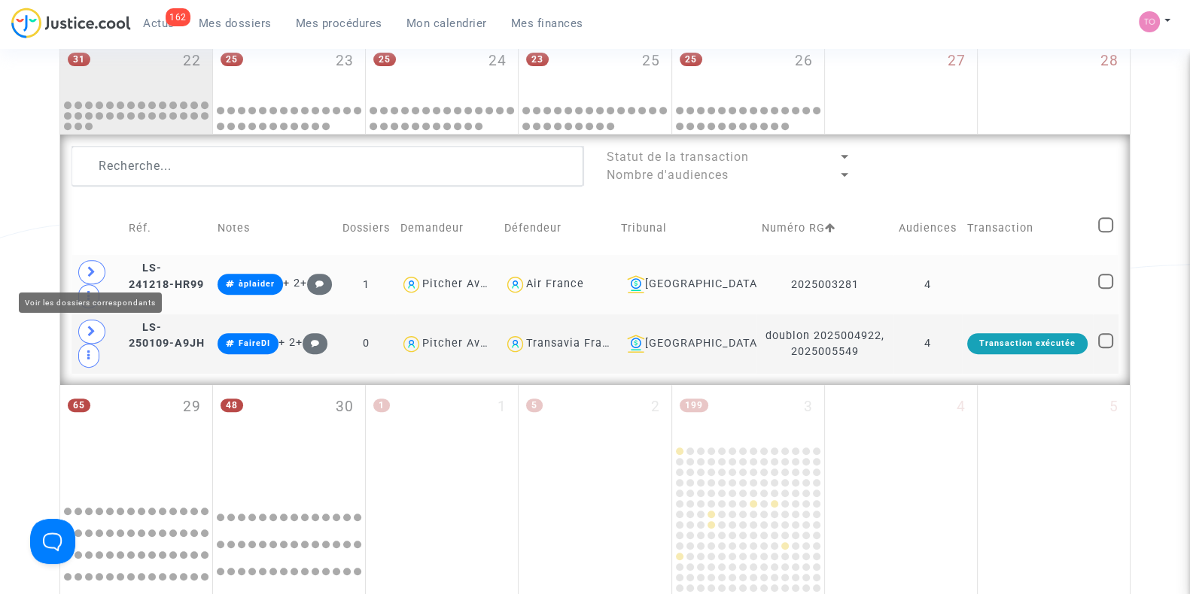
click at [87, 266] on icon at bounding box center [91, 271] width 9 height 11
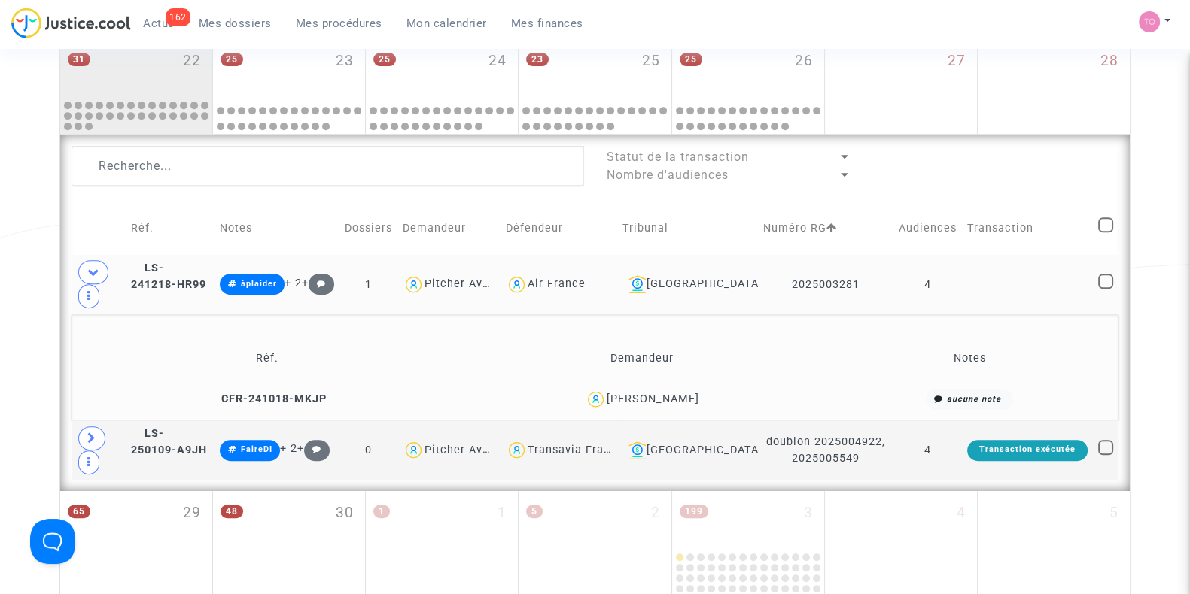
click at [651, 394] on div "Nicolas ROBINEAU" at bounding box center [652, 399] width 93 height 13
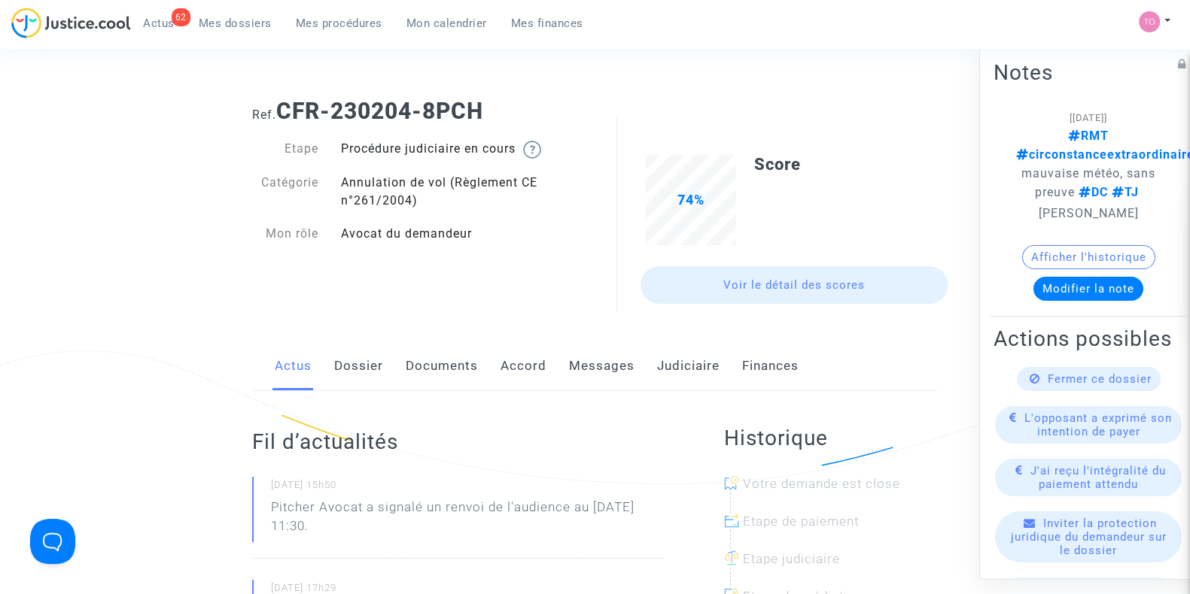
click at [421, 367] on link "Documents" at bounding box center [442, 367] width 72 height 50
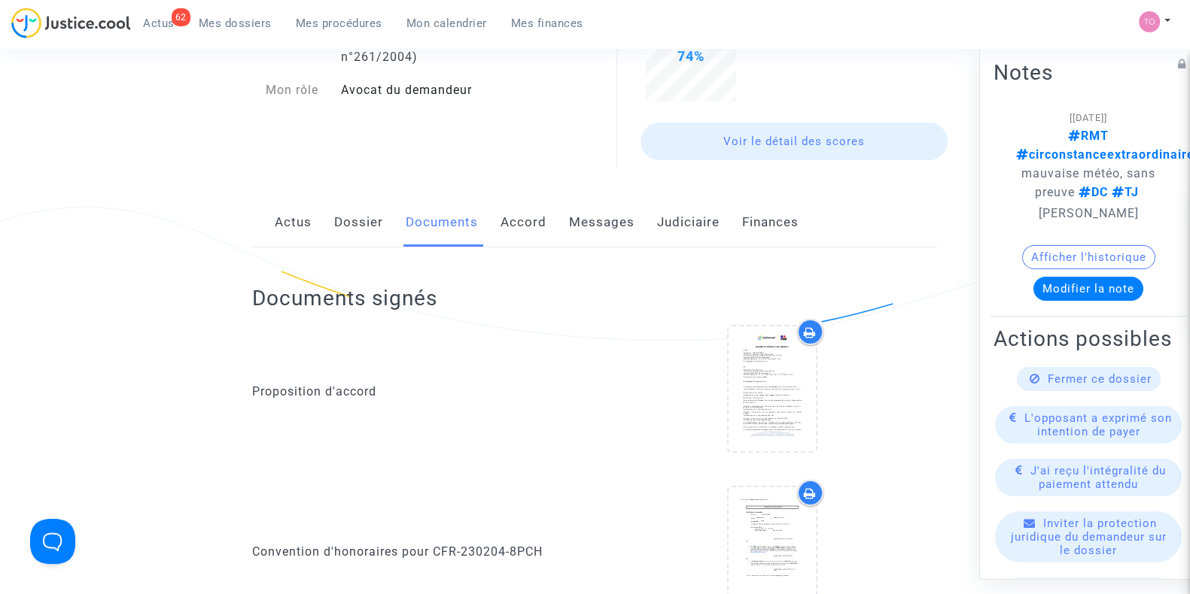
scroll to position [202, 0]
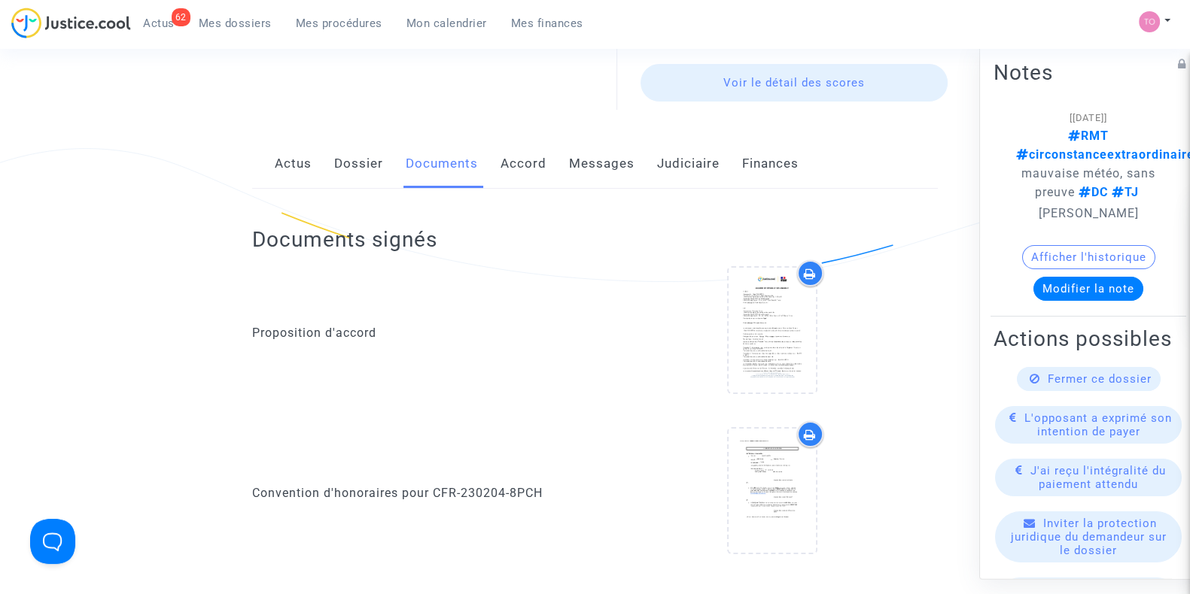
click at [357, 163] on link "Dossier" at bounding box center [358, 164] width 49 height 50
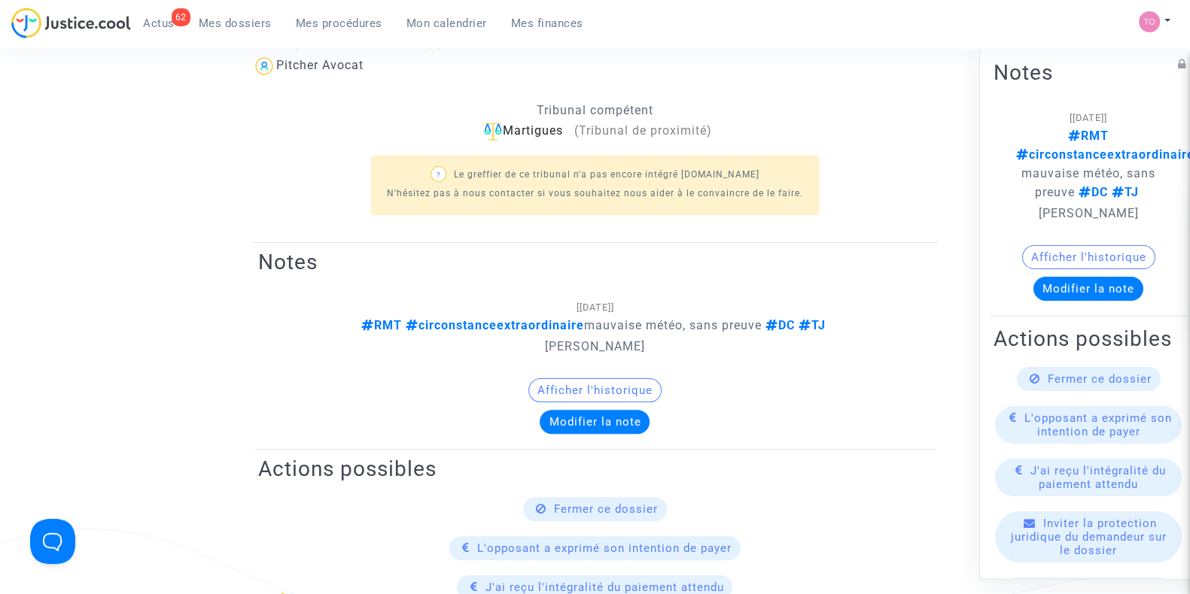
scroll to position [463, 0]
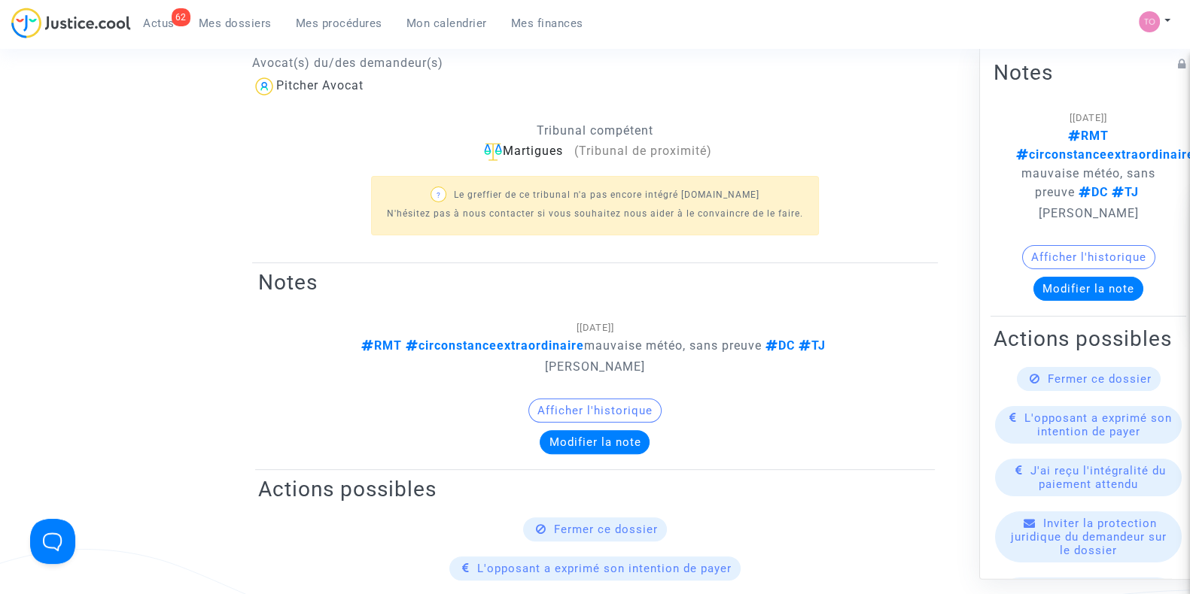
drag, startPoint x: 506, startPoint y: 150, endPoint x: 568, endPoint y: 150, distance: 61.7
click at [568, 150] on div "Martigues (Tribunal de proximité)" at bounding box center [594, 151] width 685 height 19
click at [736, 147] on div "Martigues (Tribunal de proximité)" at bounding box center [594, 151] width 685 height 19
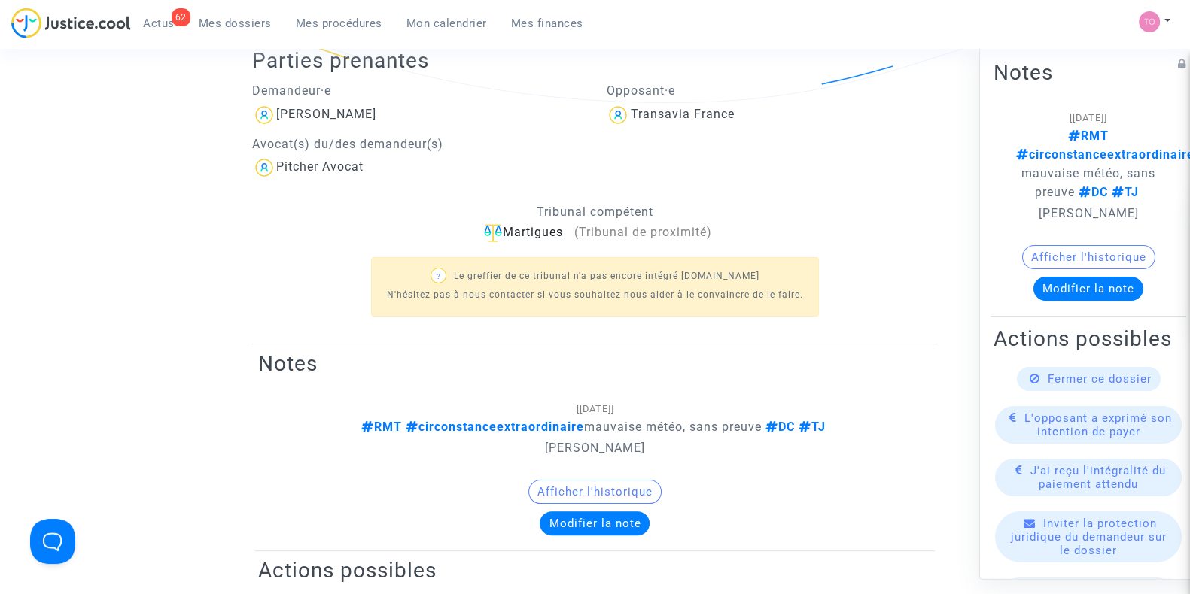
scroll to position [368, 0]
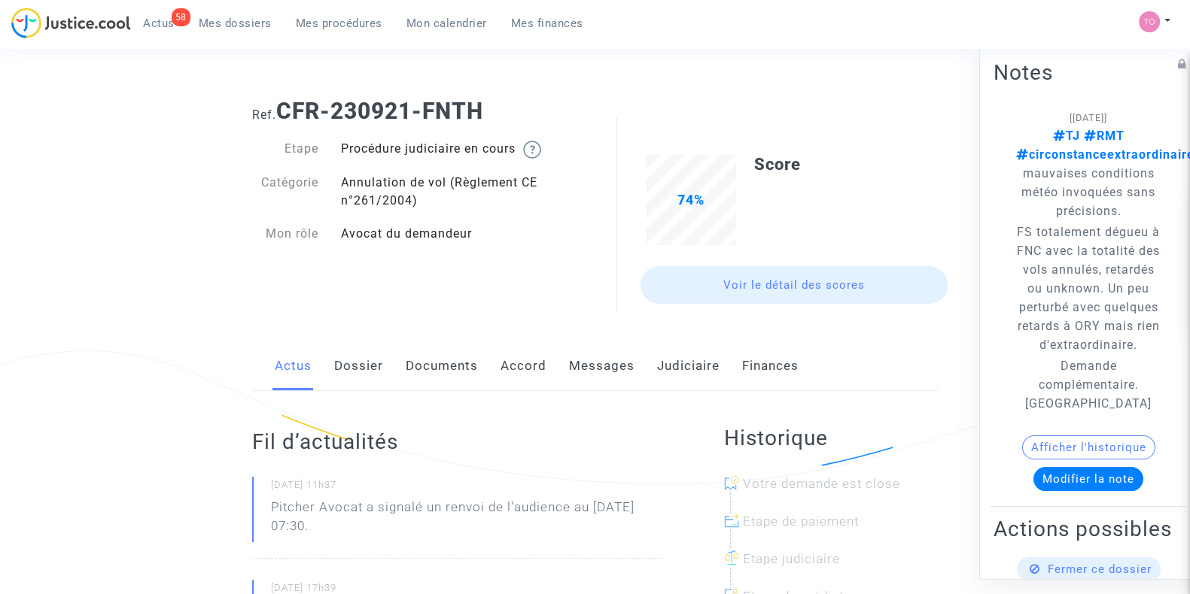
click at [359, 367] on link "Dossier" at bounding box center [358, 367] width 49 height 50
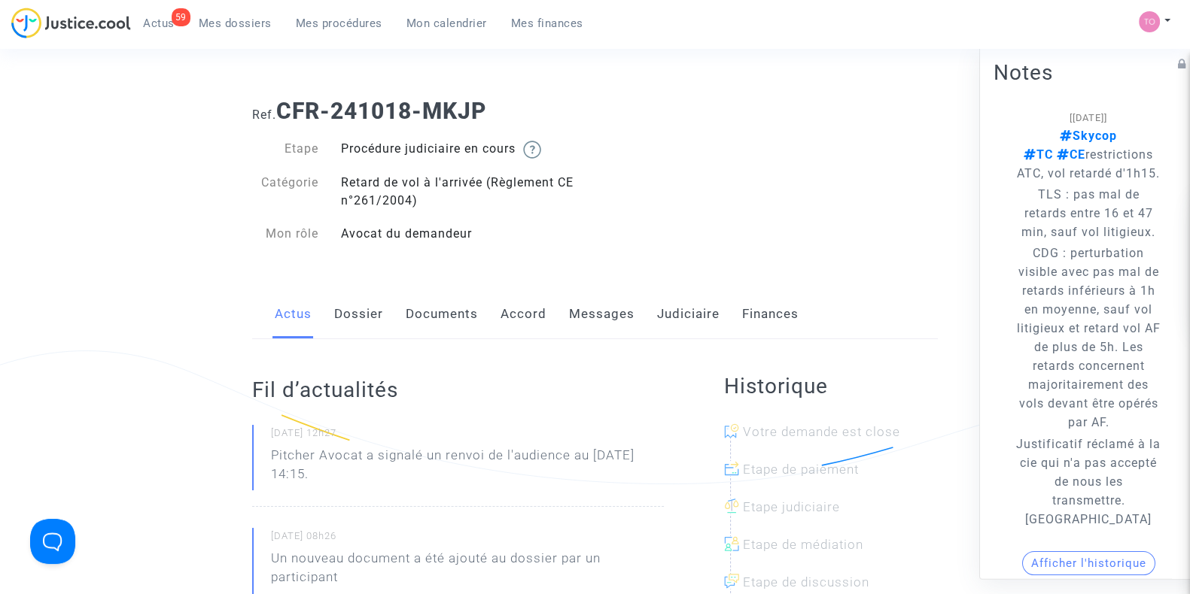
scroll to position [99, 0]
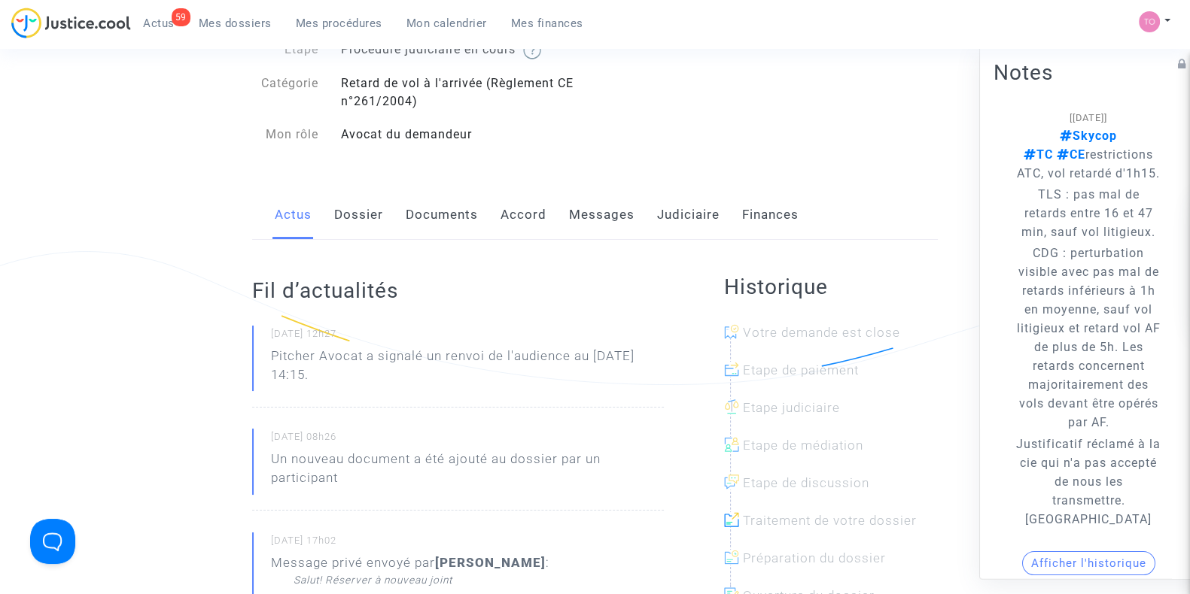
click at [599, 216] on link "Messages" at bounding box center [601, 215] width 65 height 50
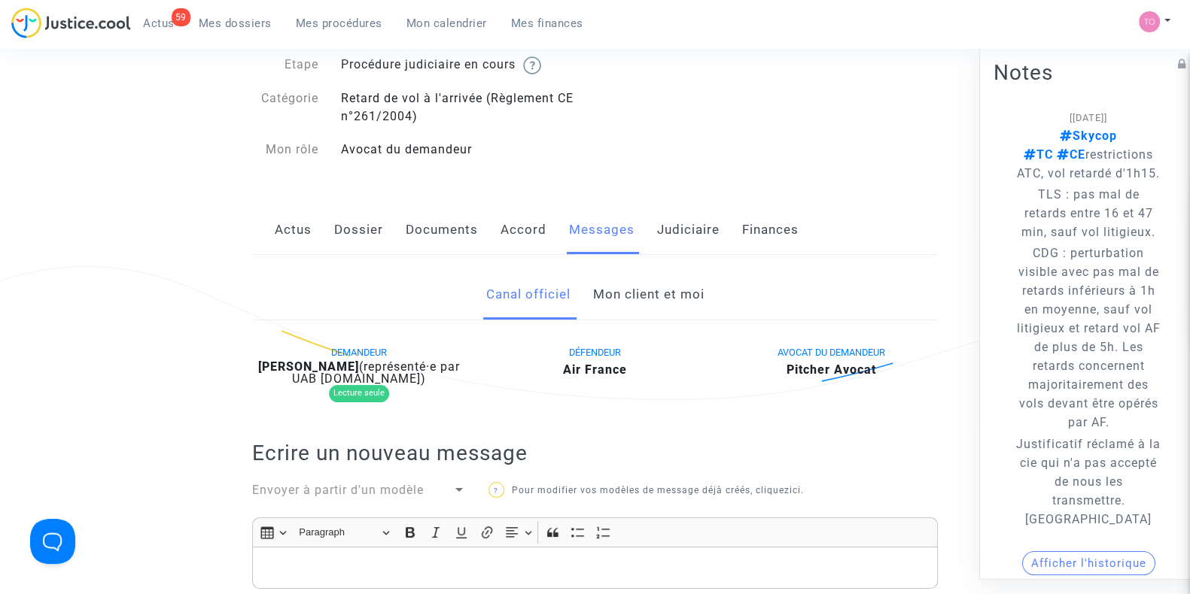
scroll to position [68, 0]
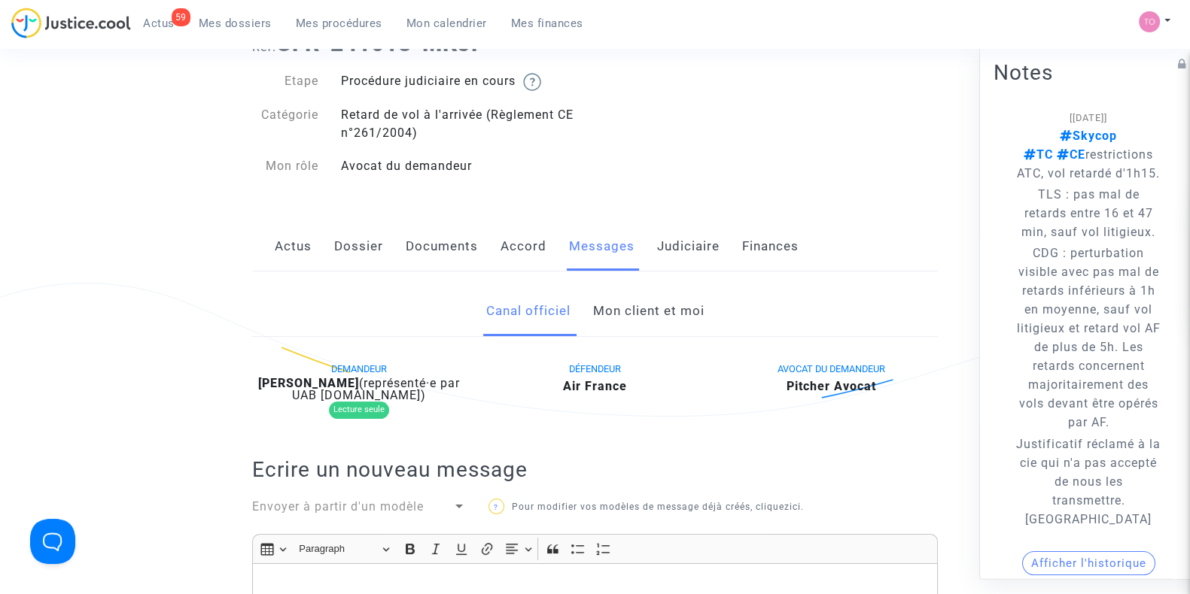
click at [439, 242] on link "Documents" at bounding box center [442, 247] width 72 height 50
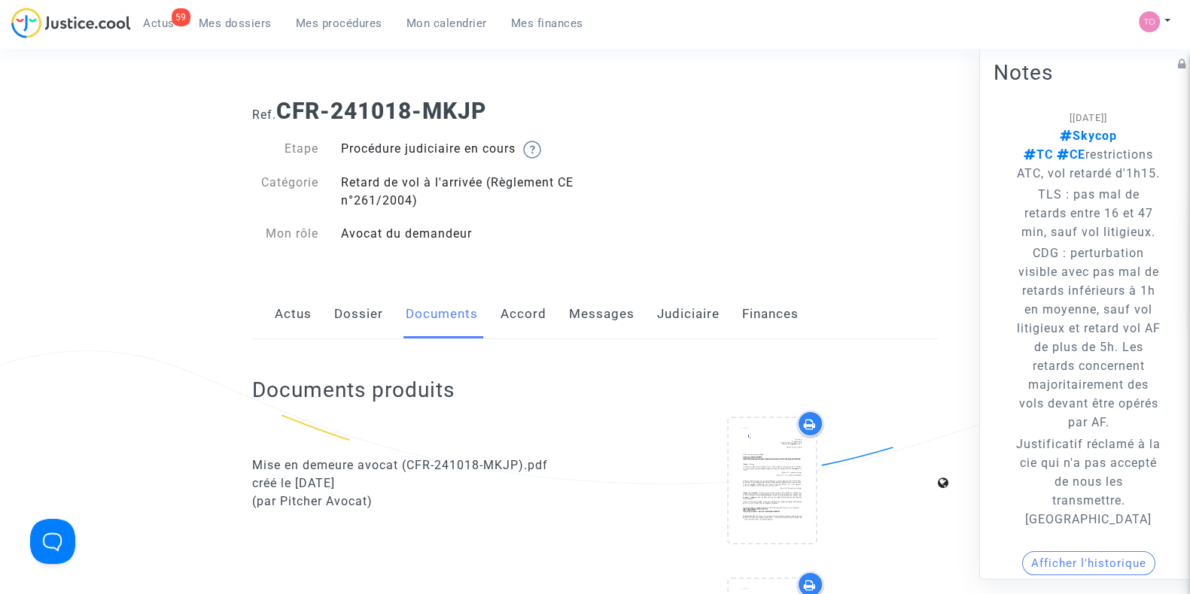
click at [340, 332] on link "Dossier" at bounding box center [358, 315] width 49 height 50
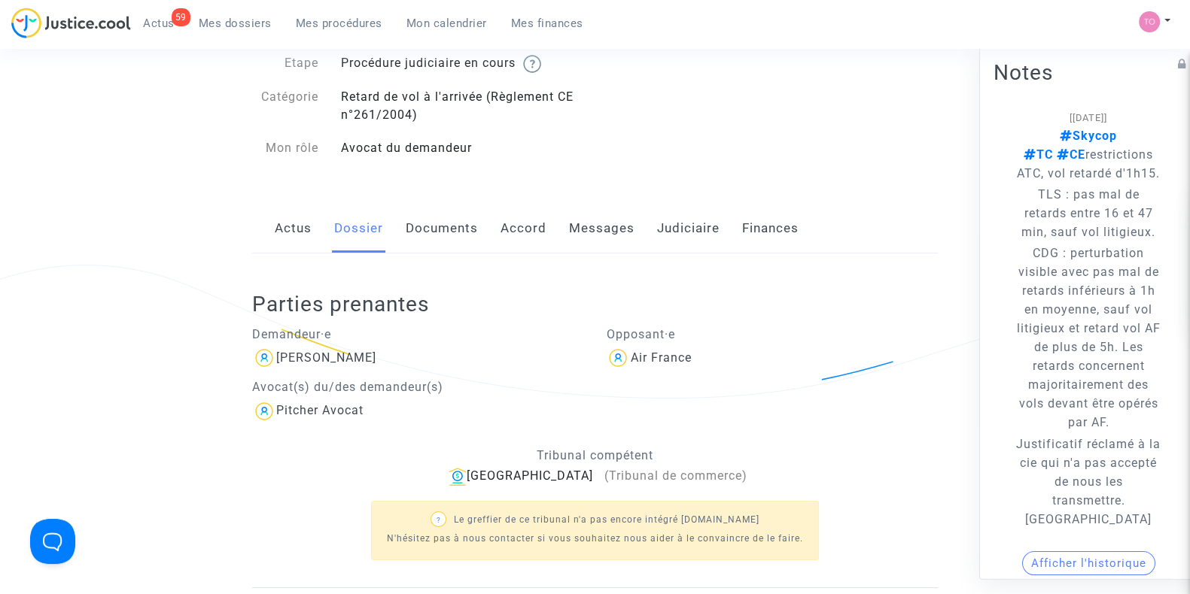
scroll to position [86, 0]
click at [591, 245] on link "Messages" at bounding box center [601, 229] width 65 height 50
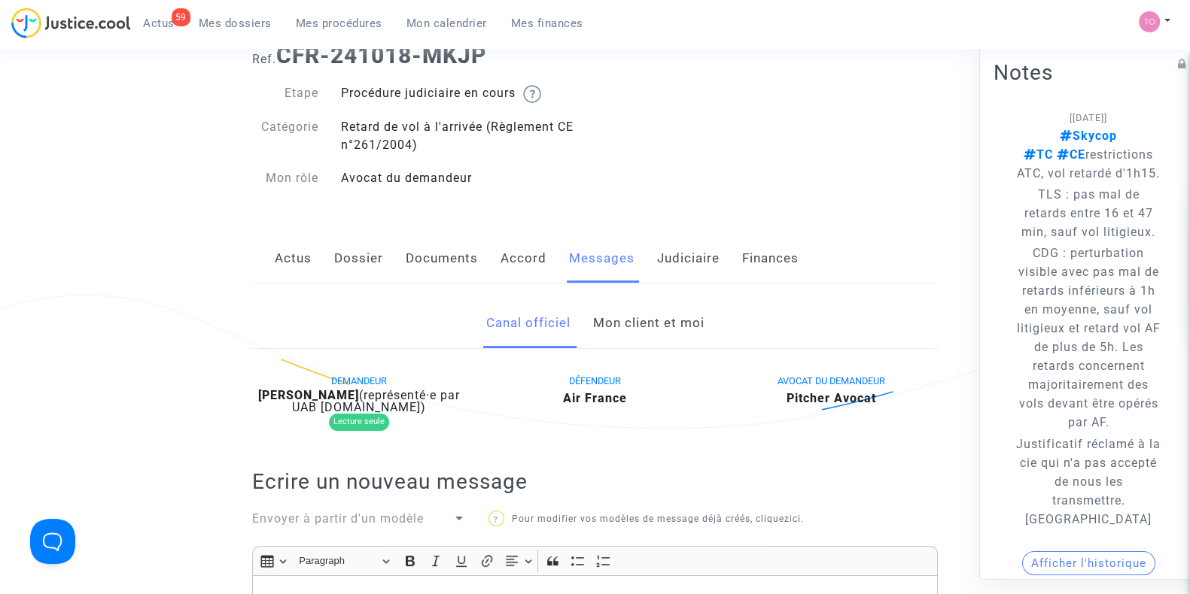
scroll to position [53, 0]
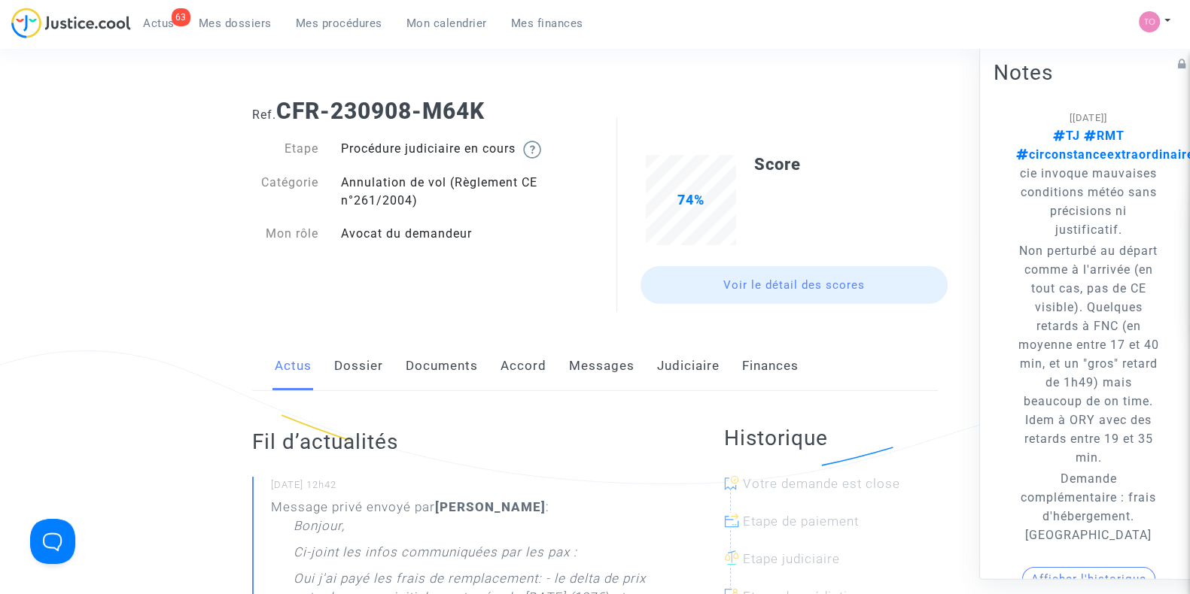
scroll to position [44, 0]
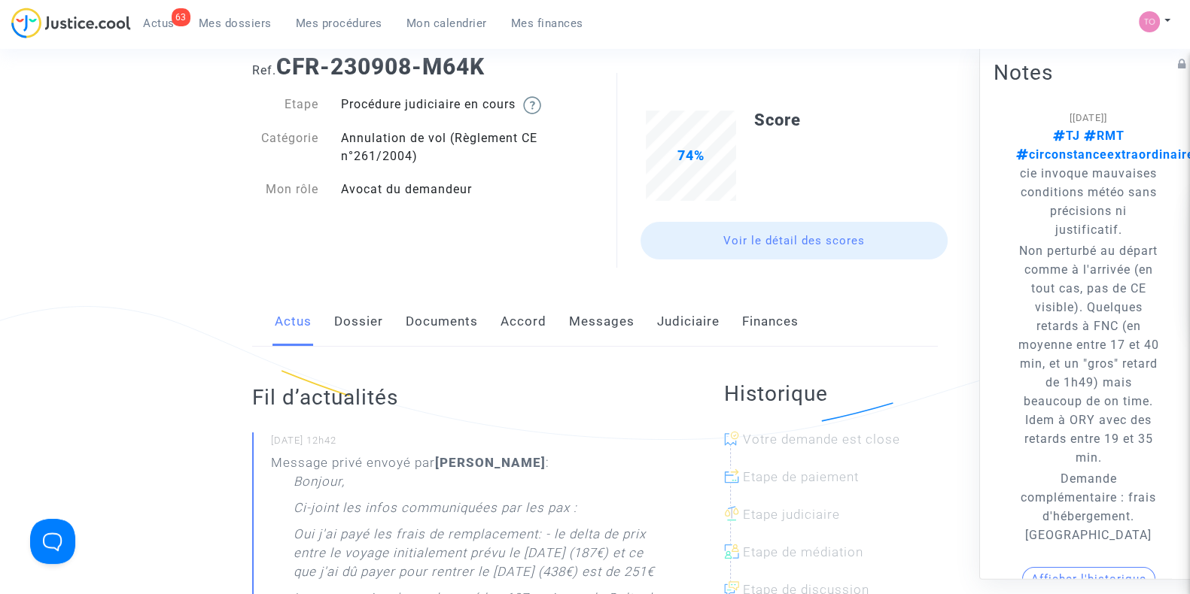
click at [368, 336] on link "Dossier" at bounding box center [358, 322] width 49 height 50
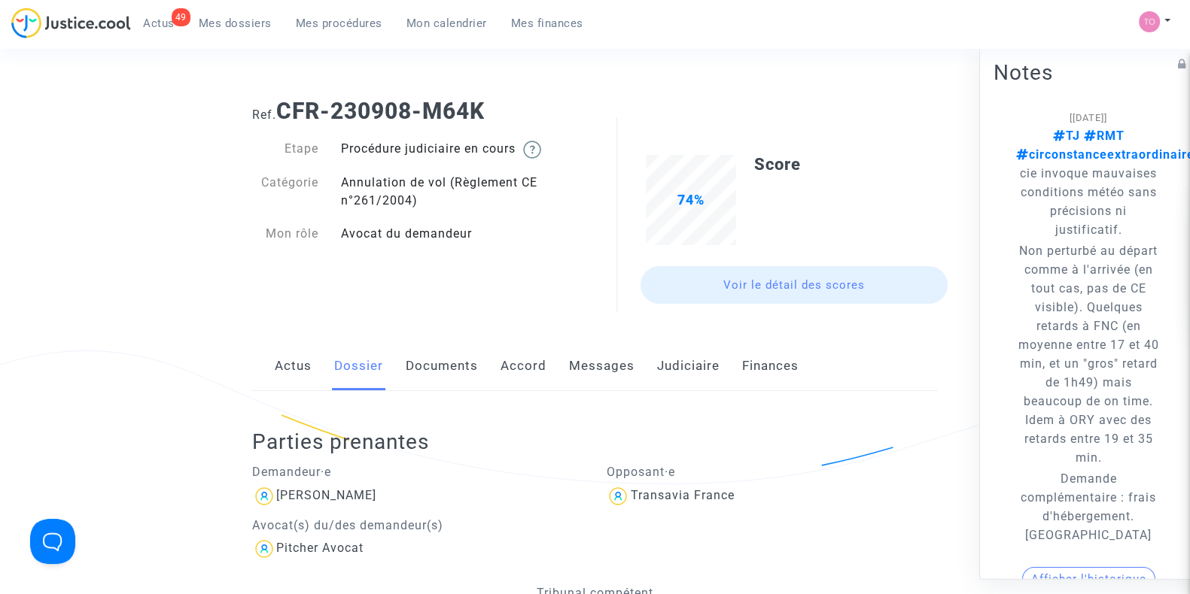
click at [433, 366] on link "Documents" at bounding box center [442, 367] width 72 height 50
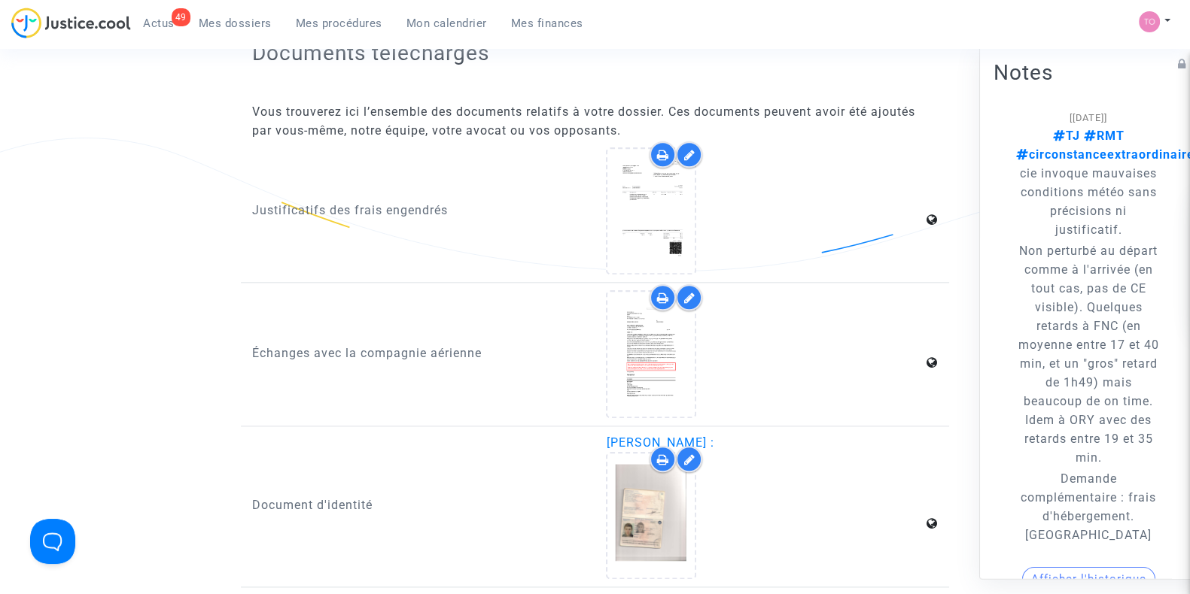
scroll to position [2166, 0]
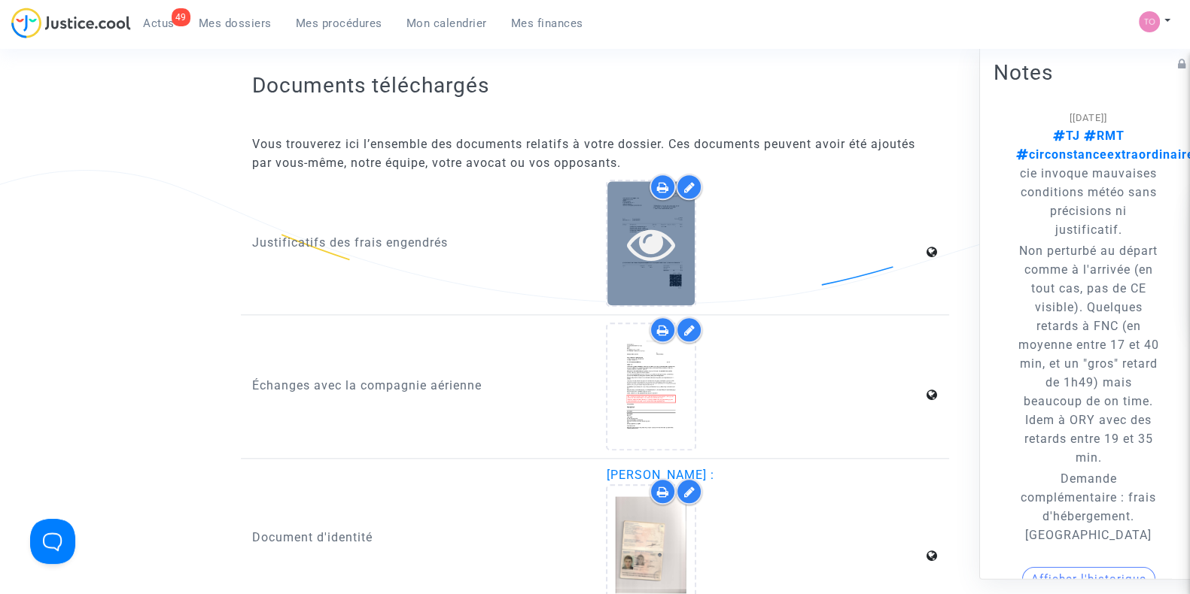
click at [651, 262] on div at bounding box center [650, 243] width 87 height 124
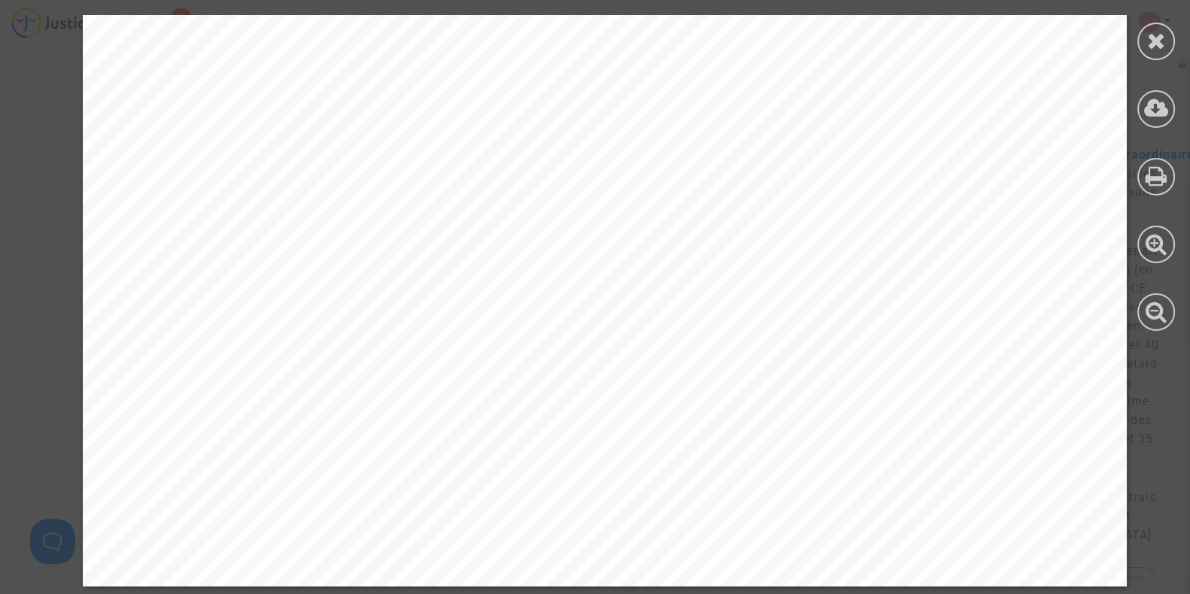
scroll to position [2418, 0]
click at [1141, 39] on div at bounding box center [1156, 42] width 38 height 38
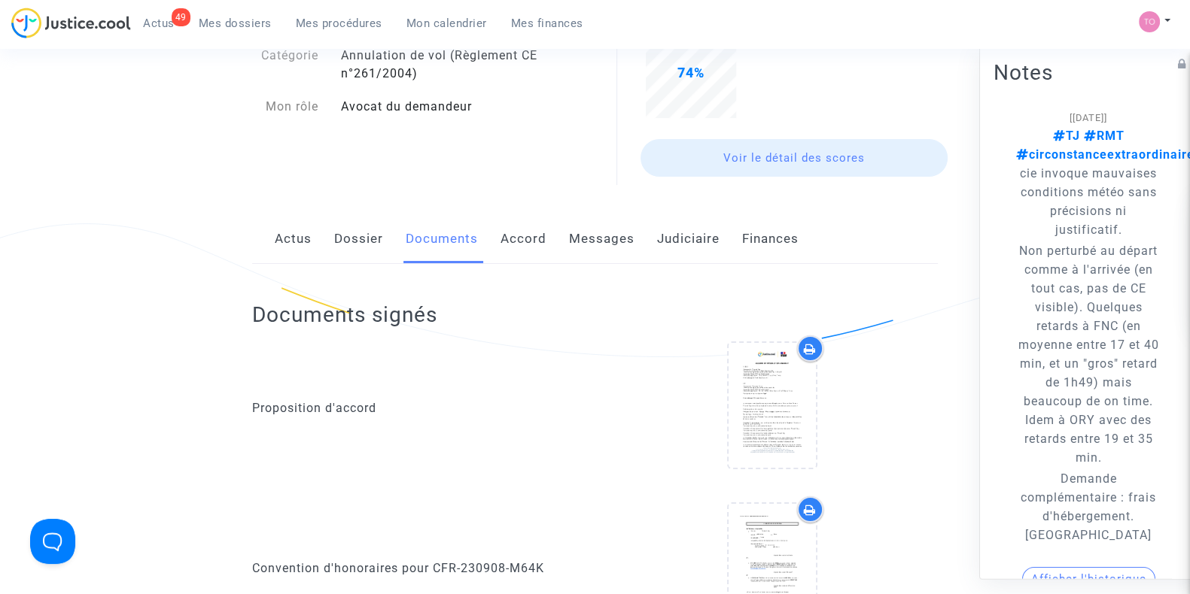
scroll to position [0, 0]
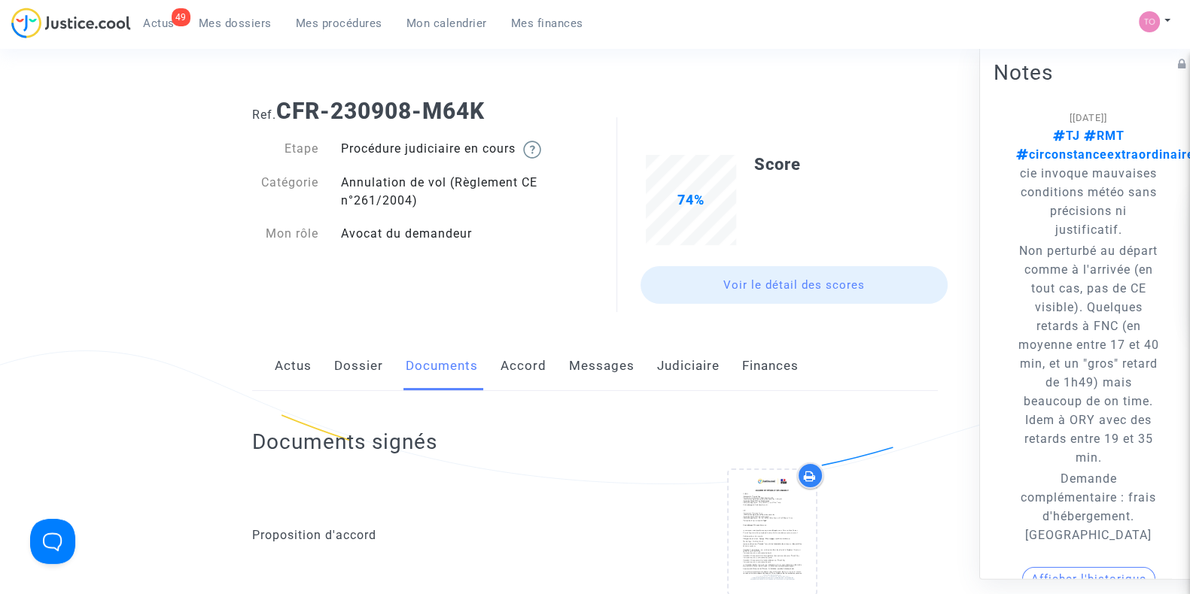
click at [547, 383] on div "Actus Dossier Documents Accord Messages Judiciaire Finances" at bounding box center [594, 367] width 685 height 50
click at [505, 375] on link "Accord" at bounding box center [523, 367] width 46 height 50
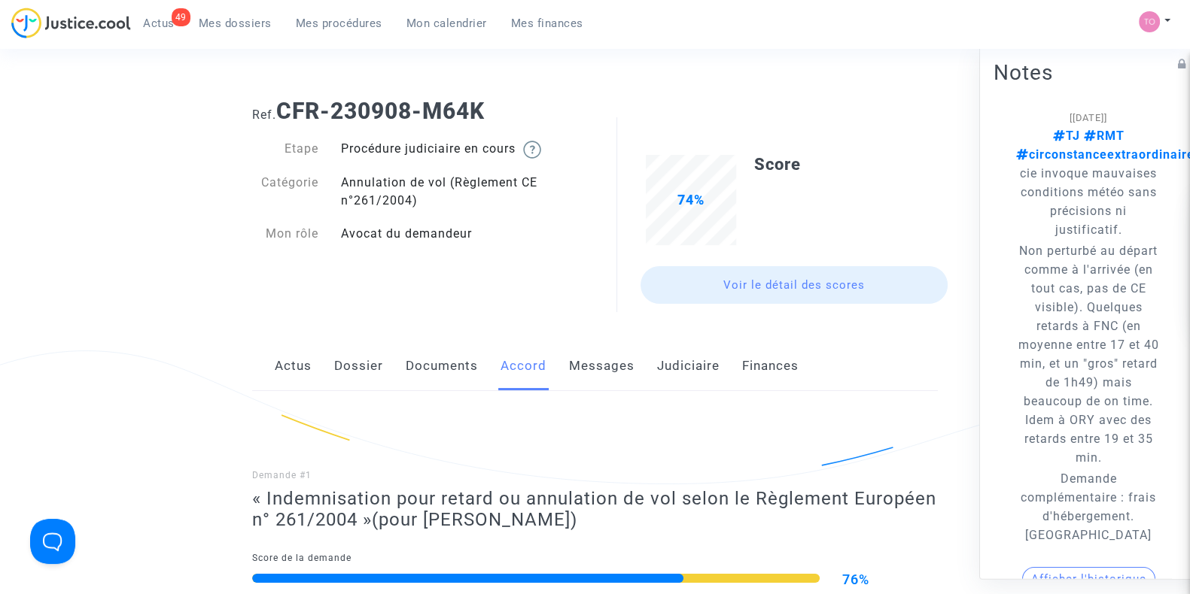
click at [581, 374] on link "Messages" at bounding box center [601, 367] width 65 height 50
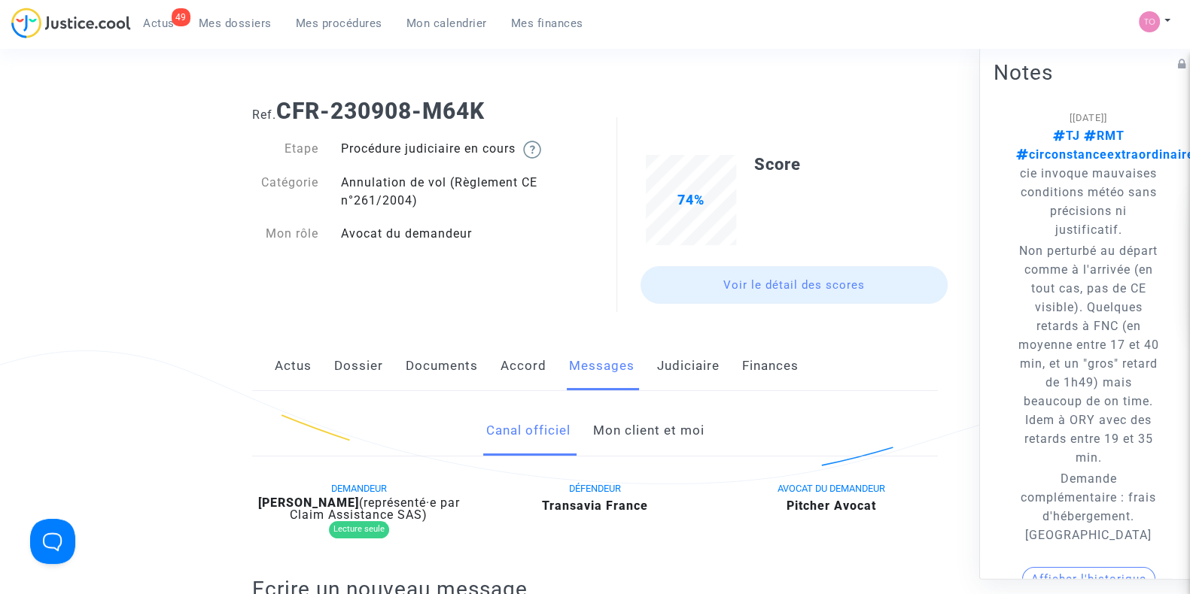
scroll to position [233, 0]
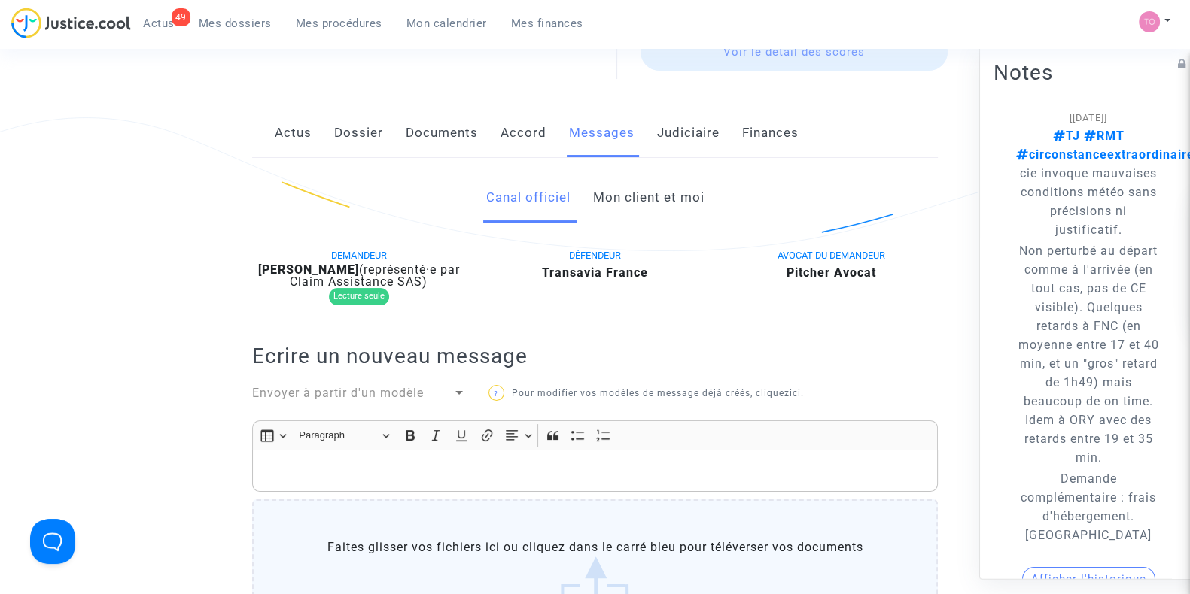
click at [655, 176] on link "Mon client et moi" at bounding box center [647, 198] width 111 height 50
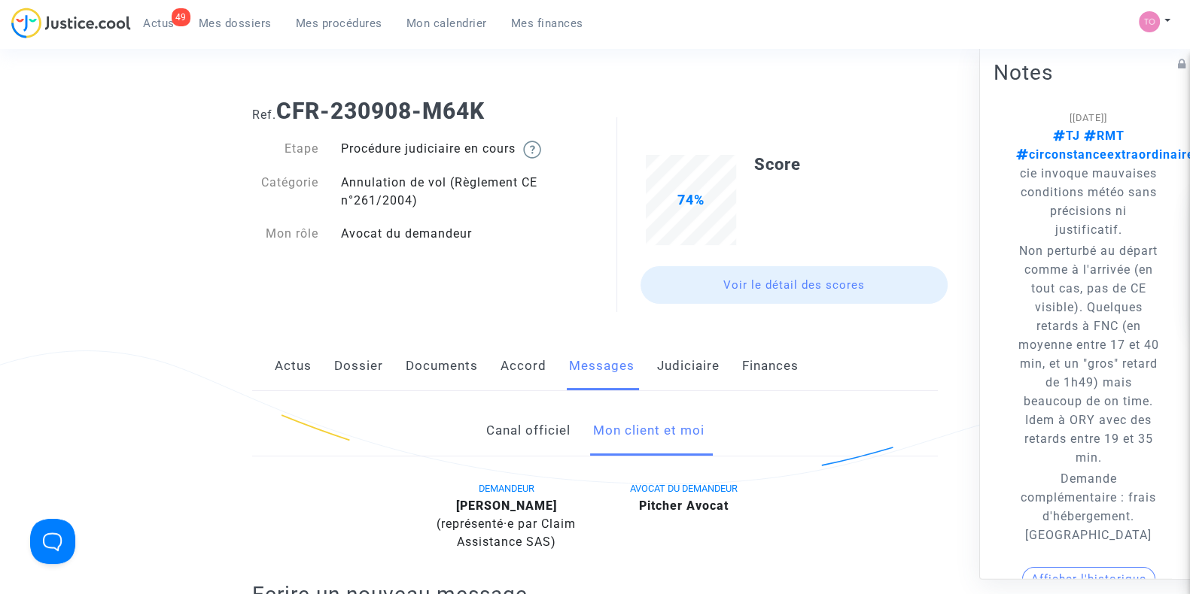
click at [542, 442] on link "Canal officiel" at bounding box center [527, 431] width 84 height 50
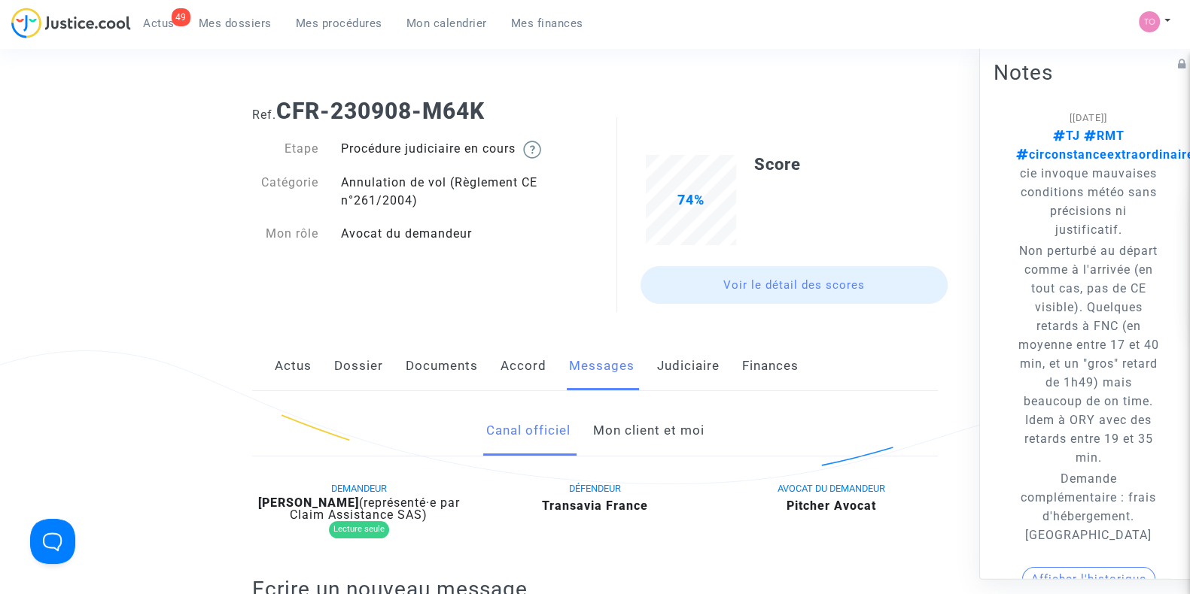
click at [646, 438] on link "Mon client et moi" at bounding box center [647, 431] width 111 height 50
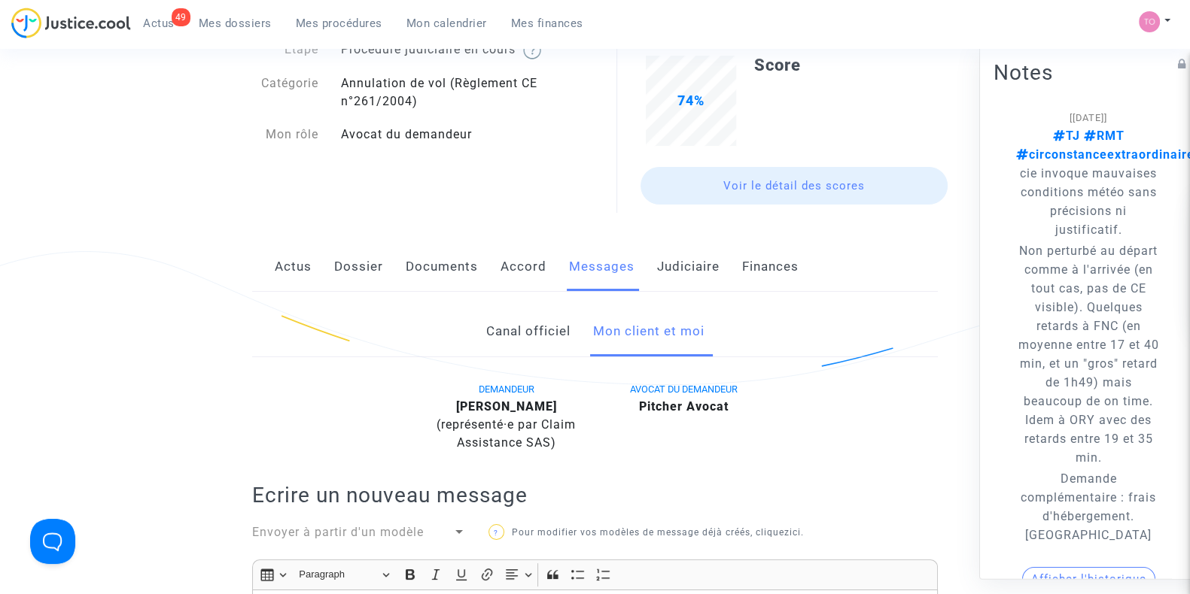
click at [275, 261] on link "Actus" at bounding box center [293, 267] width 37 height 50
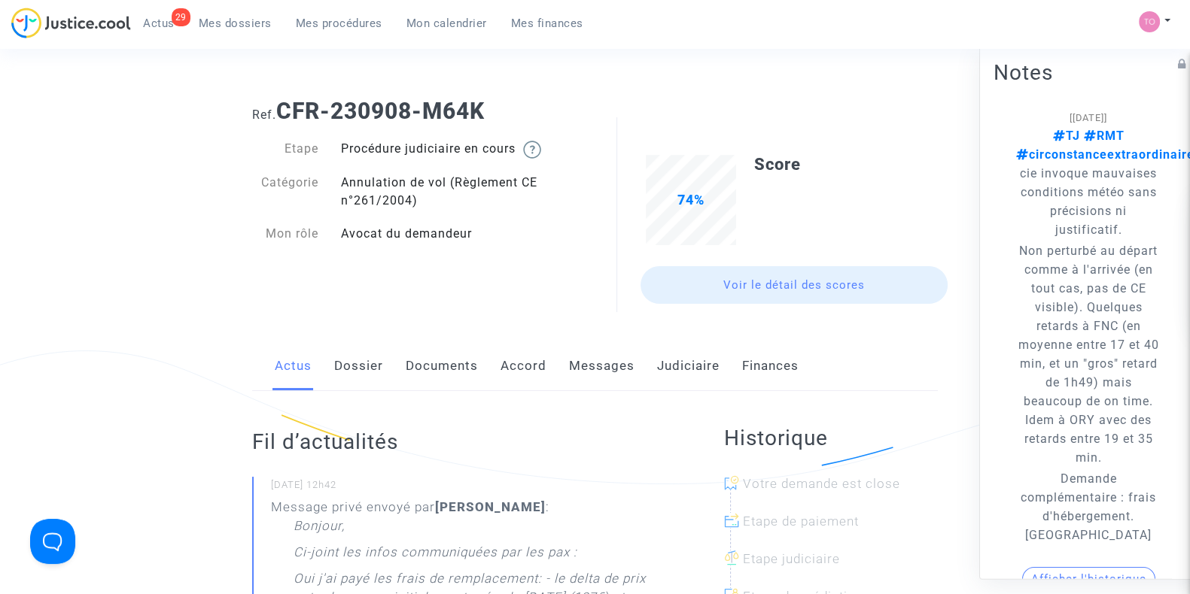
click at [366, 372] on link "Dossier" at bounding box center [358, 367] width 49 height 50
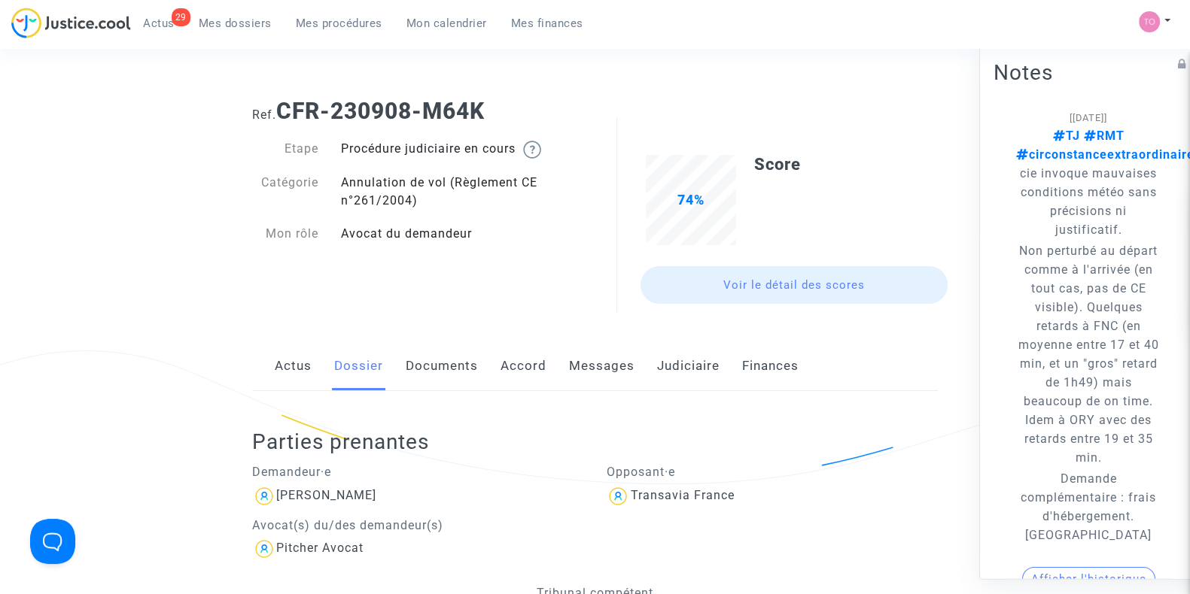
click at [487, 358] on div "Actus Dossier Documents Accord Messages Judiciaire Finances" at bounding box center [594, 367] width 685 height 50
click at [509, 372] on link "Accord" at bounding box center [523, 367] width 46 height 50
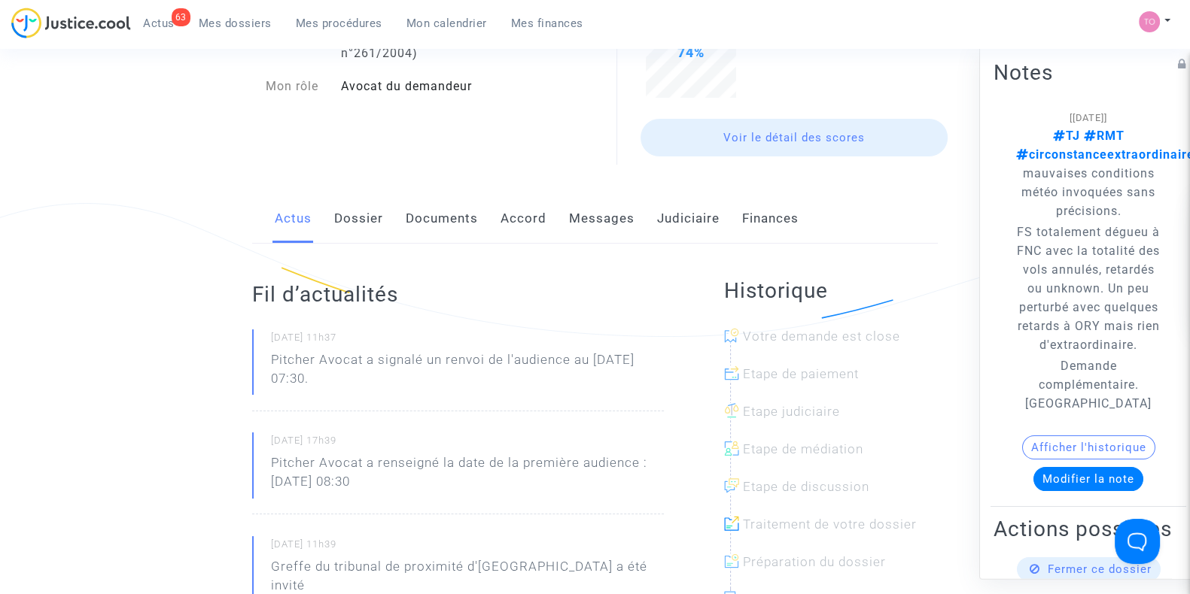
scroll to position [144, 0]
click at [339, 221] on link "Dossier" at bounding box center [358, 222] width 49 height 50
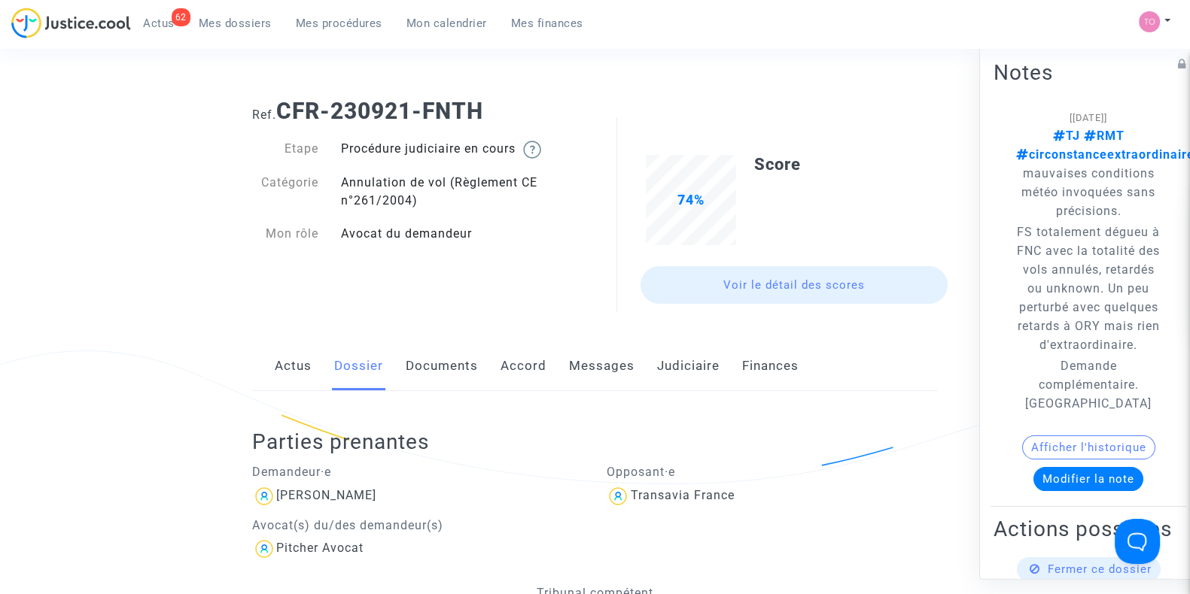
click at [424, 368] on link "Documents" at bounding box center [442, 367] width 72 height 50
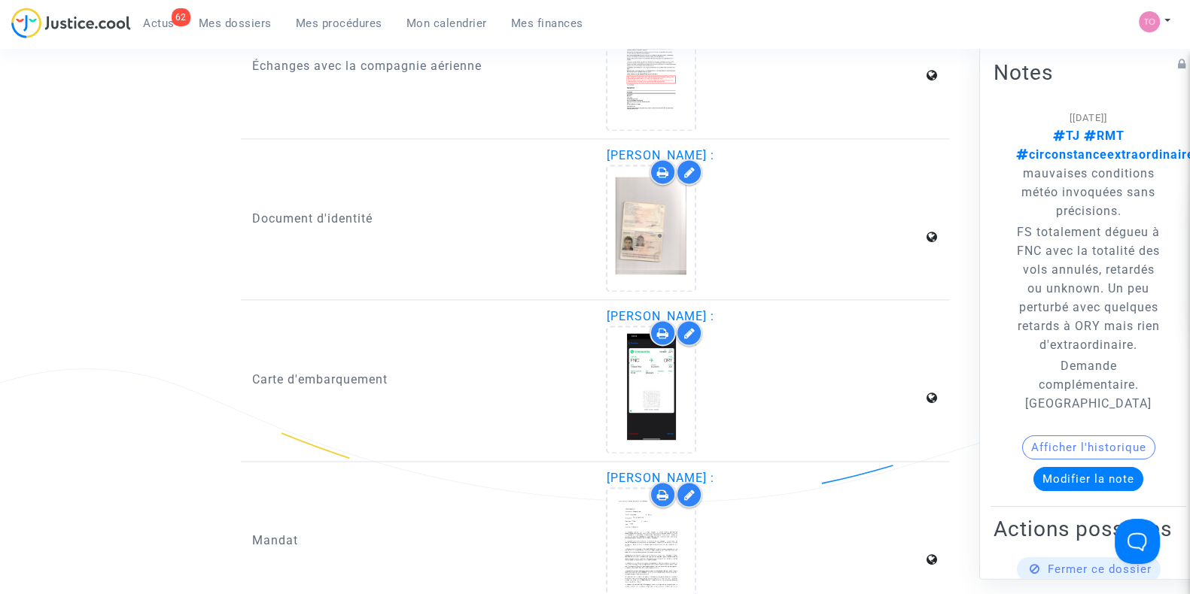
scroll to position [2947, 0]
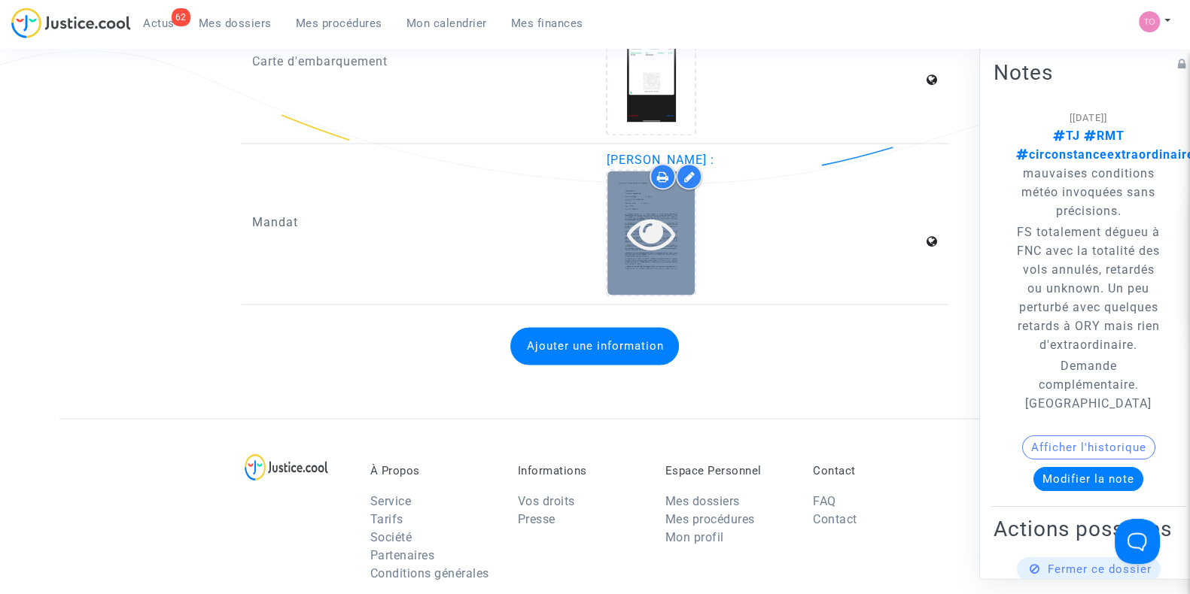
click at [681, 229] on div at bounding box center [650, 233] width 87 height 48
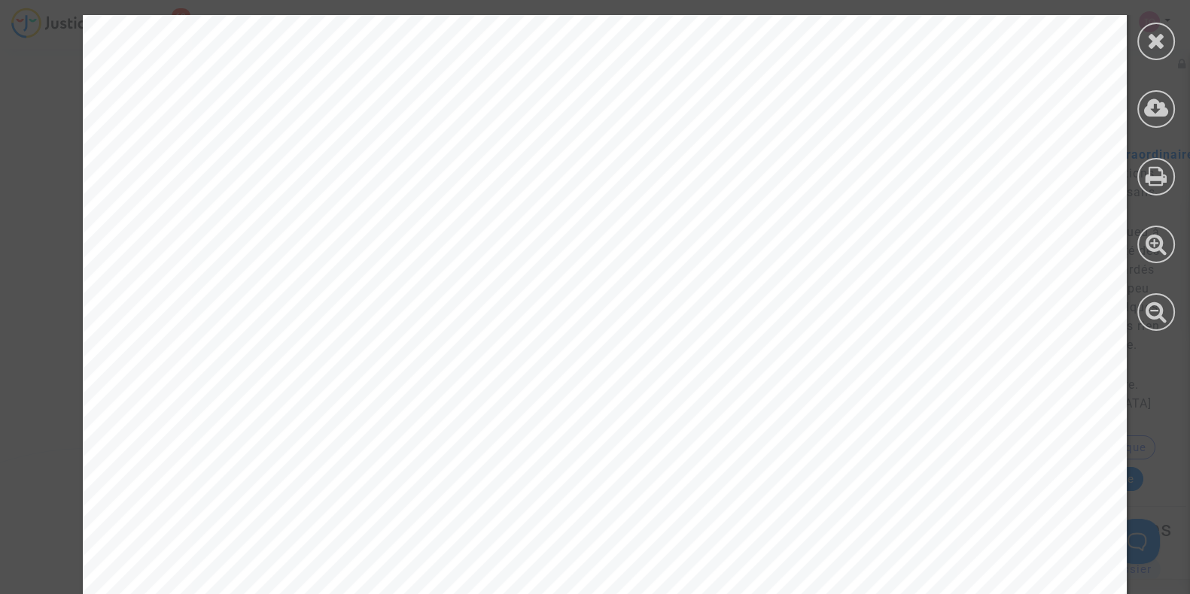
scroll to position [566, 0]
click at [1136, 55] on div at bounding box center [1156, 173] width 68 height 346
click at [1147, 48] on icon at bounding box center [1156, 40] width 19 height 23
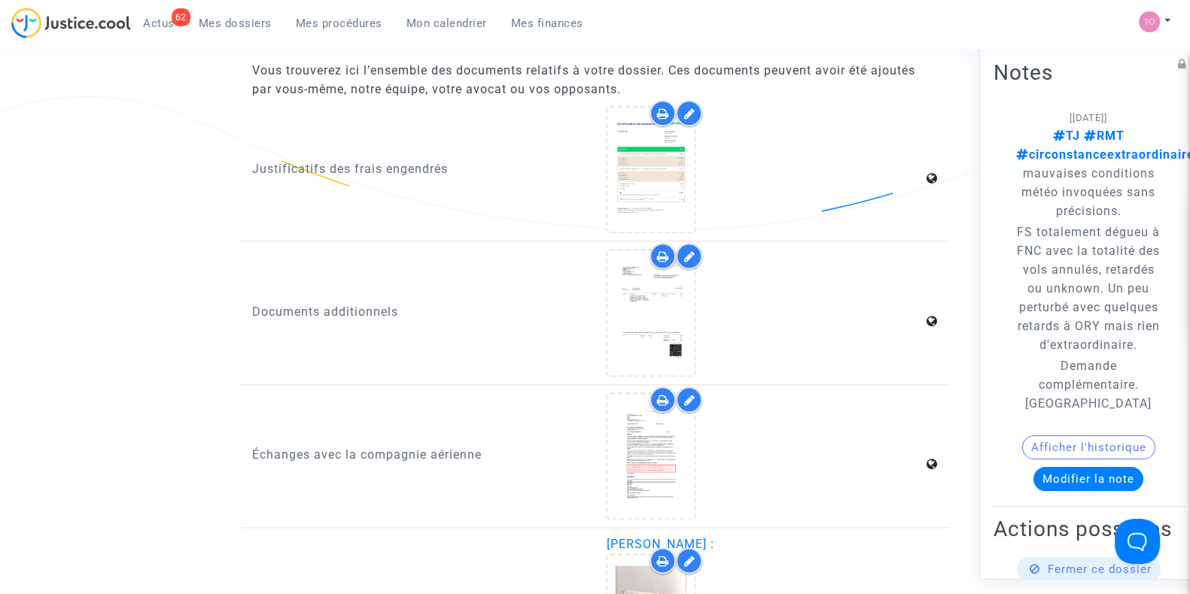
scroll to position [2245, 0]
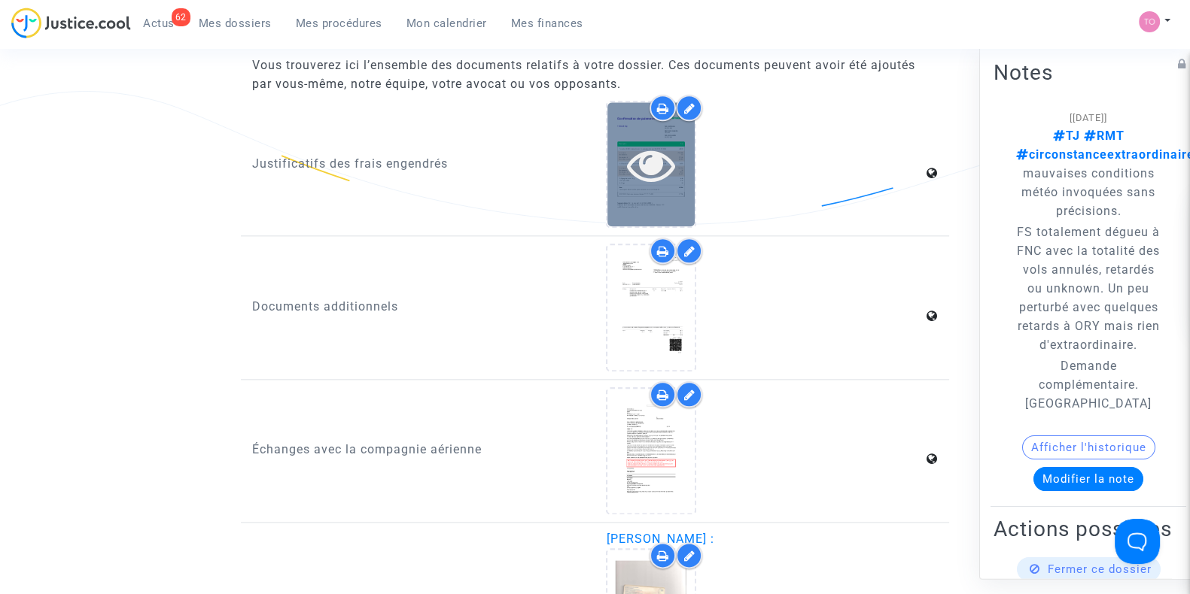
click at [673, 181] on icon at bounding box center [651, 165] width 49 height 48
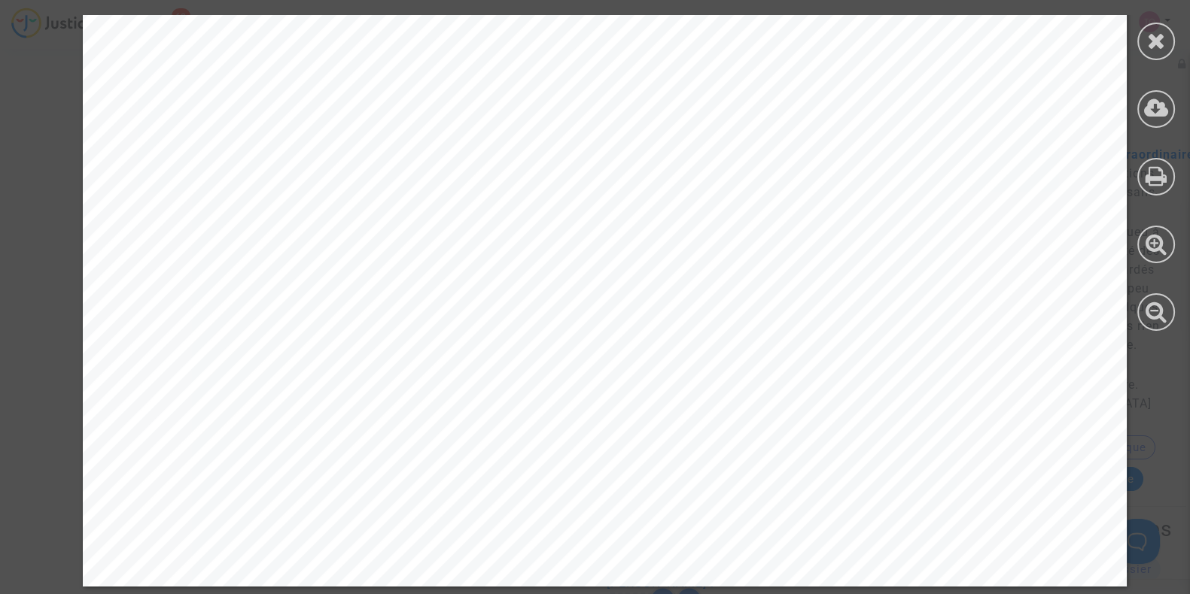
scroll to position [2363, 0]
click at [1133, 38] on div at bounding box center [1156, 173] width 68 height 346
click at [1141, 39] on div at bounding box center [1156, 42] width 38 height 38
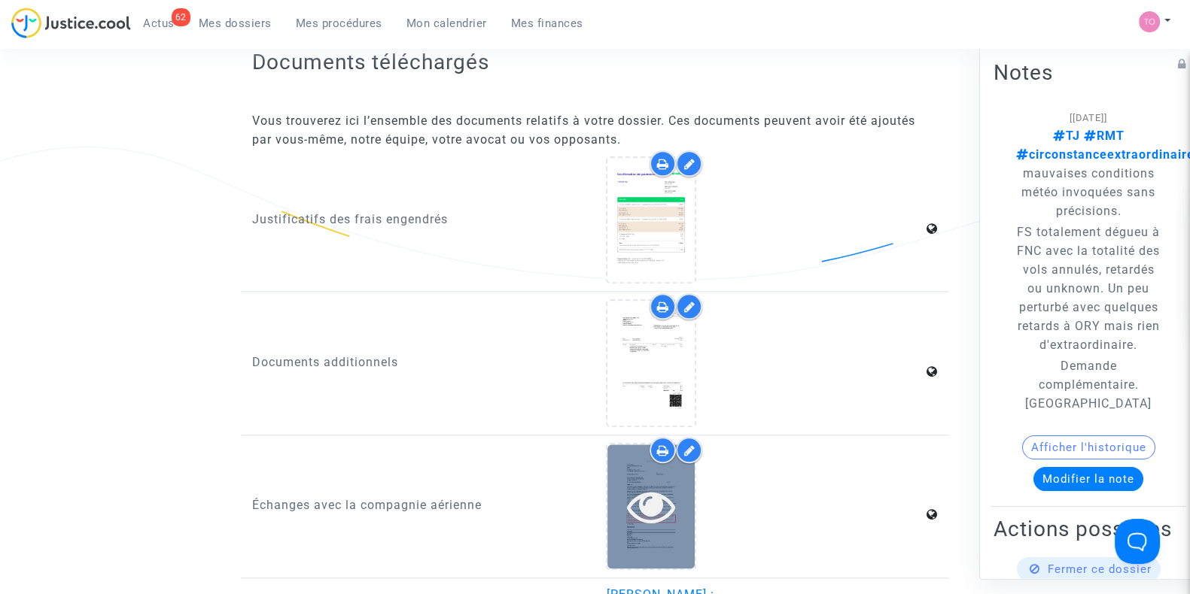
scroll to position [2189, 0]
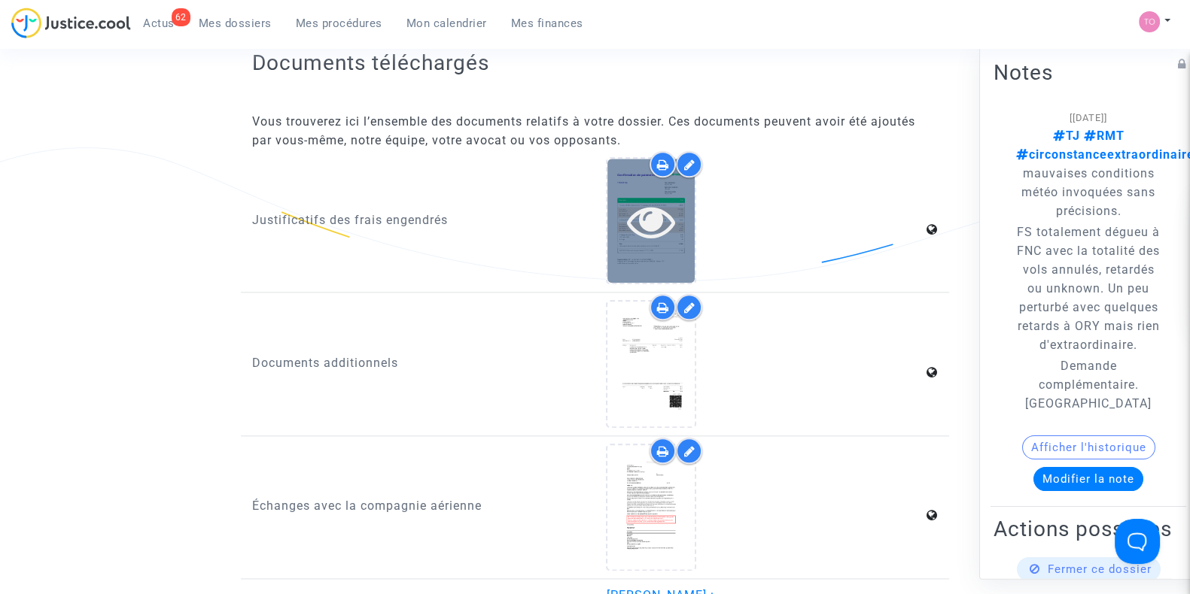
click at [645, 235] on icon at bounding box center [651, 221] width 49 height 48
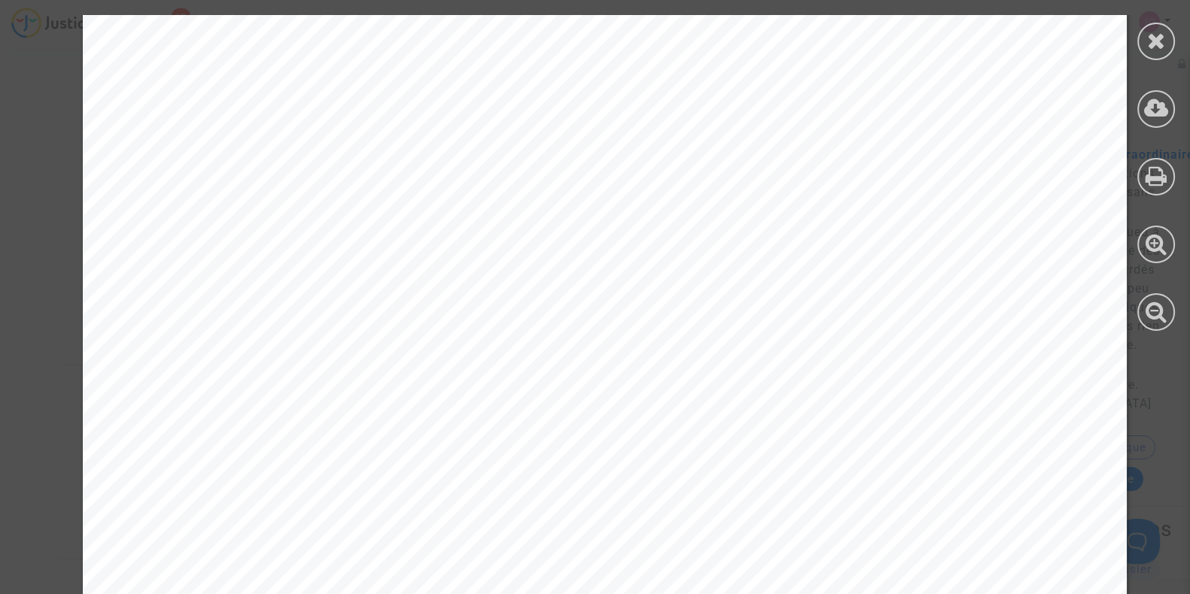
scroll to position [412, 0]
click at [1151, 25] on div at bounding box center [1156, 42] width 38 height 38
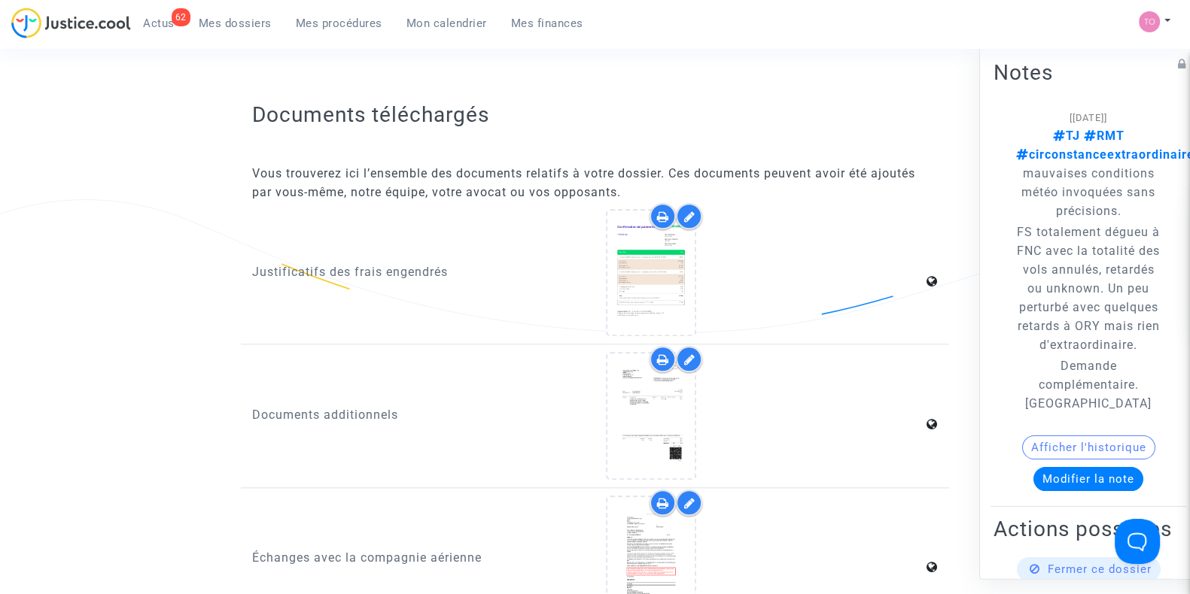
scroll to position [2136, 0]
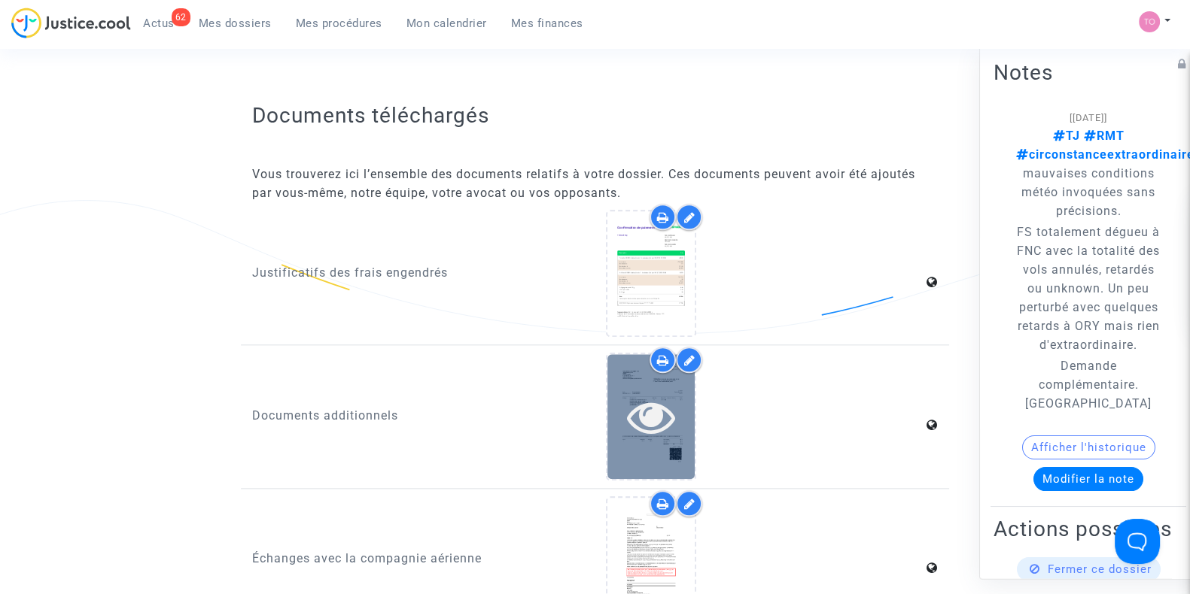
click at [609, 445] on div at bounding box center [650, 416] width 87 height 124
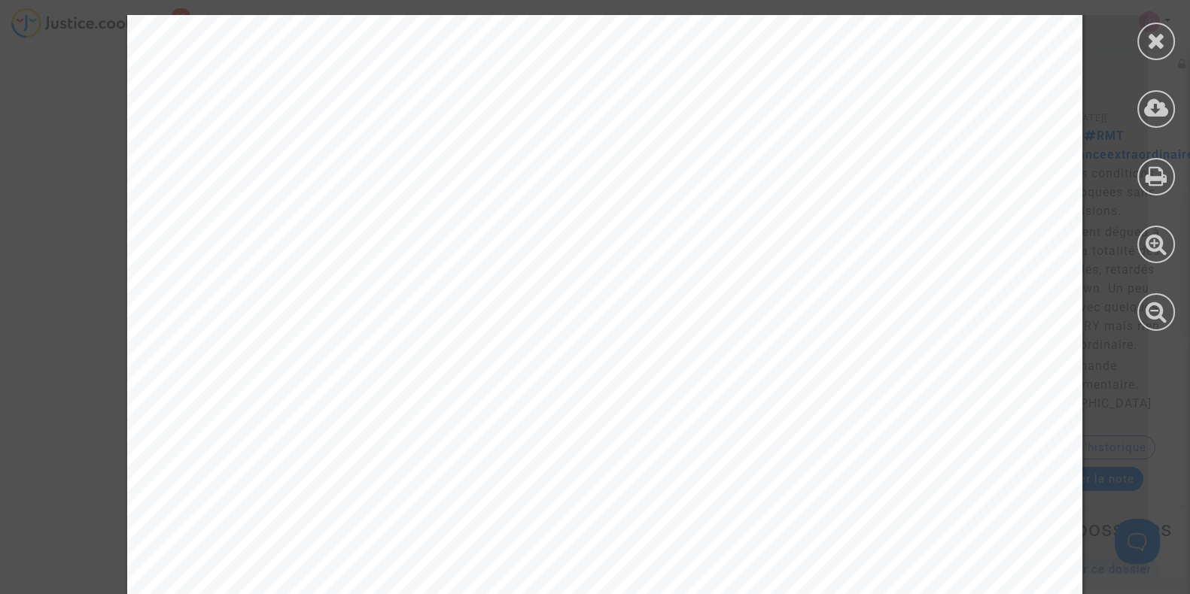
scroll to position [4168, 0]
click at [526, 358] on div "SBOOLN [DATE] RÉF. VOYAGE/ PNR DATE DE VOYAGE [DATE] DATE D'ÉMISSION DU BILLET …" at bounding box center [604, 597] width 955 height 1351
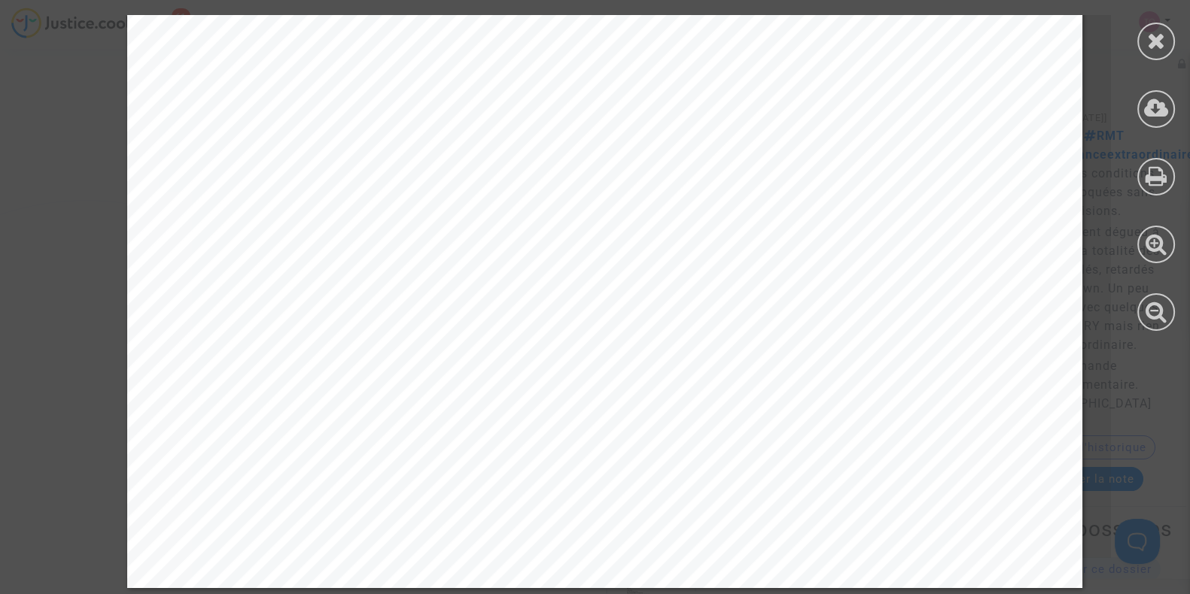
scroll to position [6225, 0]
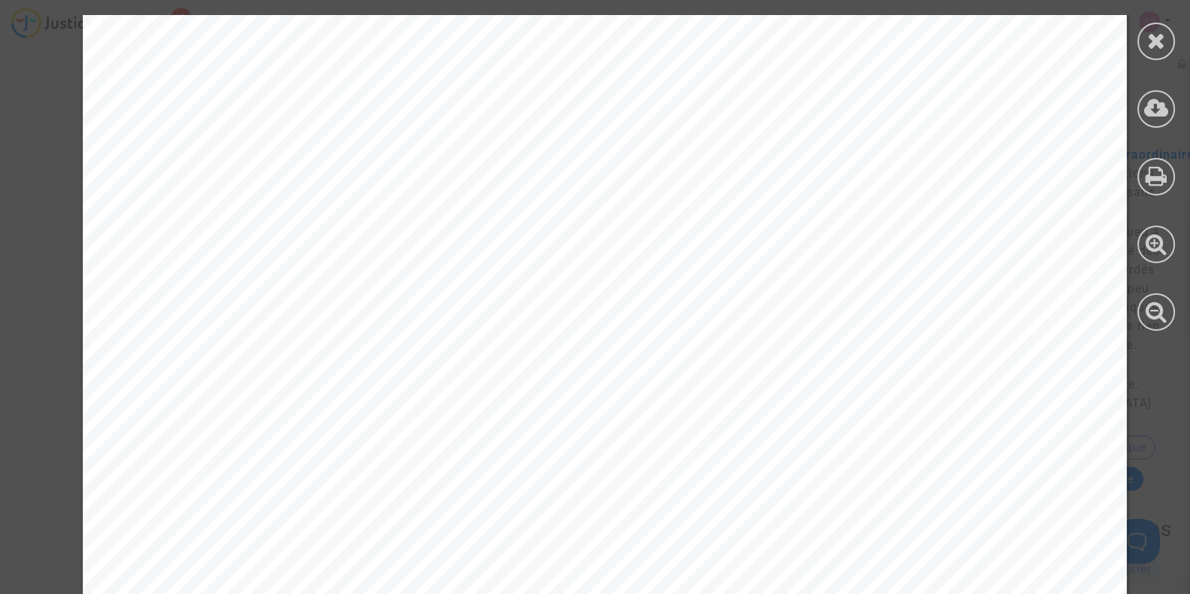
scroll to position [3434, 0]
click at [1140, 189] on div at bounding box center [1156, 173] width 68 height 346
click at [1151, 182] on icon at bounding box center [1156, 176] width 22 height 23
click at [1151, 182] on icon at bounding box center [1155, 176] width 26 height 26
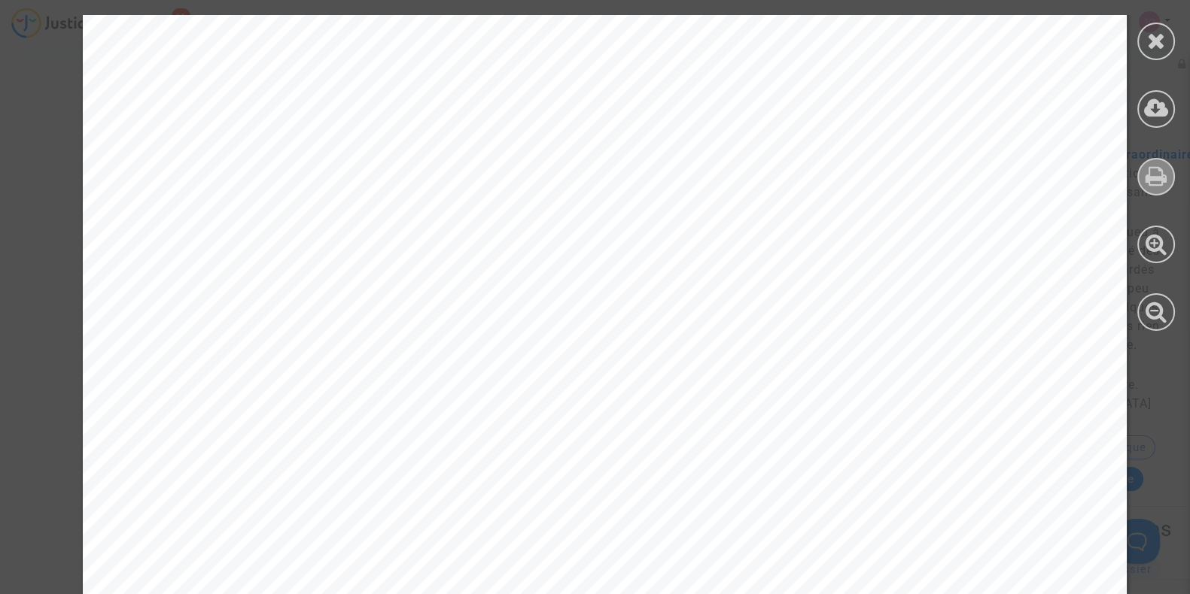
drag, startPoint x: 539, startPoint y: 316, endPoint x: 1132, endPoint y: 40, distance: 654.0
click at [1132, 40] on div at bounding box center [1156, 173] width 68 height 346
click at [1147, 40] on icon at bounding box center [1156, 40] width 19 height 23
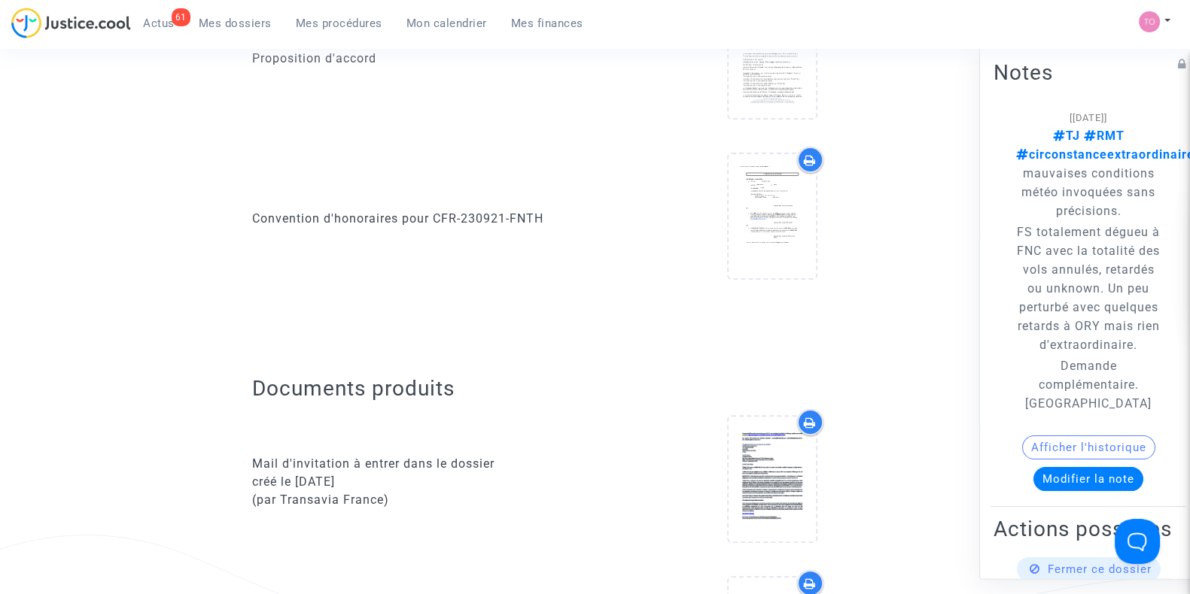
scroll to position [0, 0]
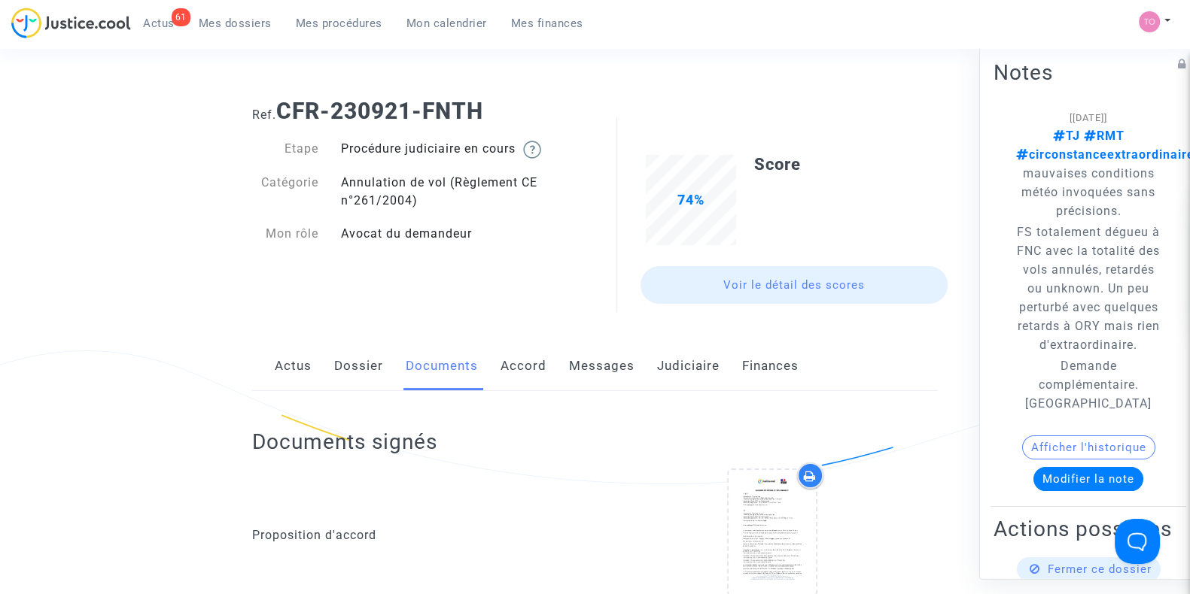
click at [336, 375] on link "Dossier" at bounding box center [358, 367] width 49 height 50
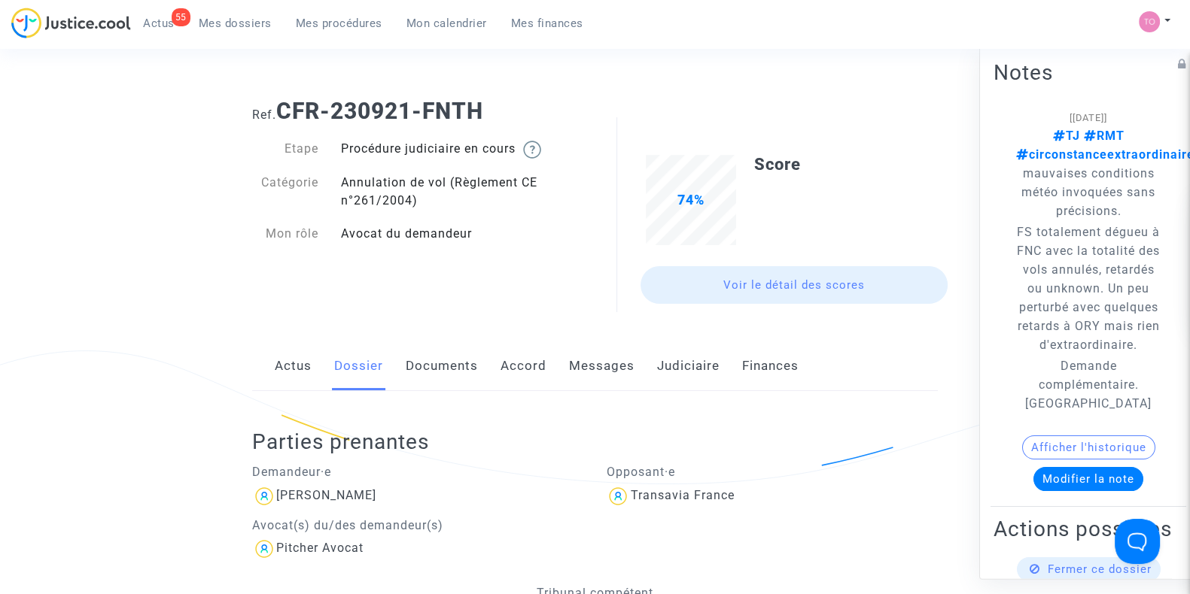
click at [451, 365] on link "Documents" at bounding box center [442, 367] width 72 height 50
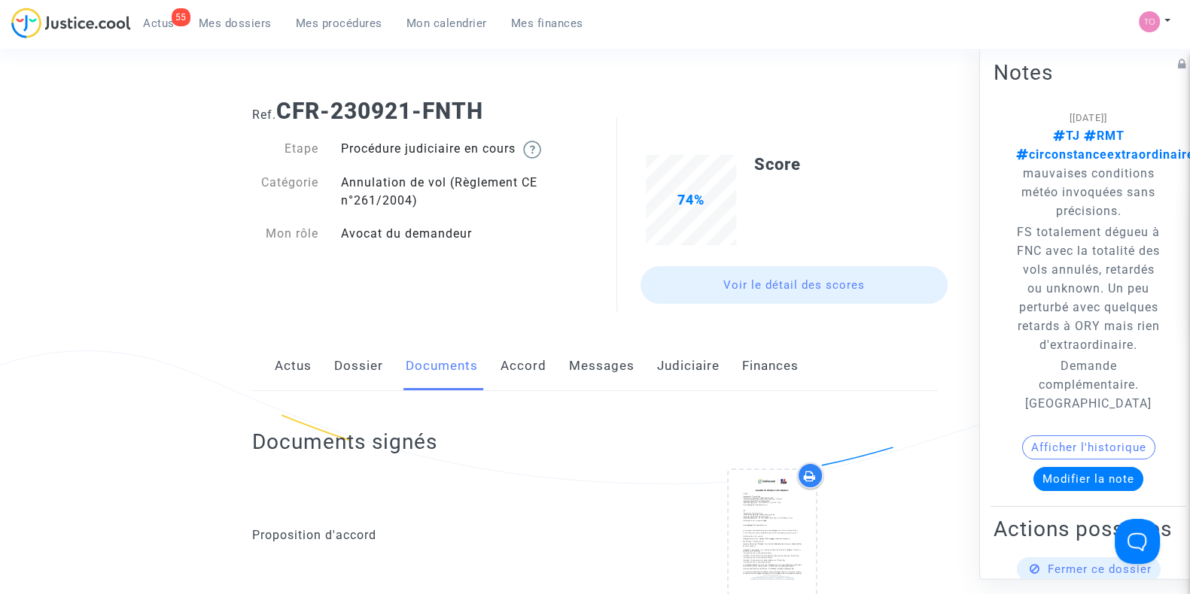
click at [527, 367] on link "Accord" at bounding box center [523, 367] width 46 height 50
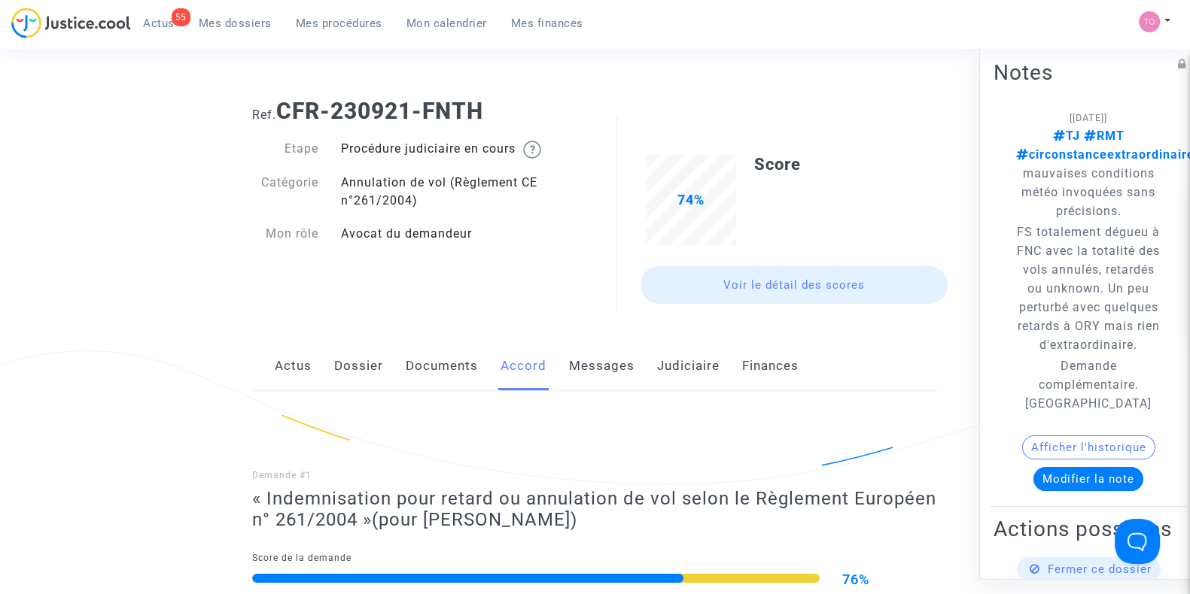
click at [601, 378] on link "Messages" at bounding box center [601, 367] width 65 height 50
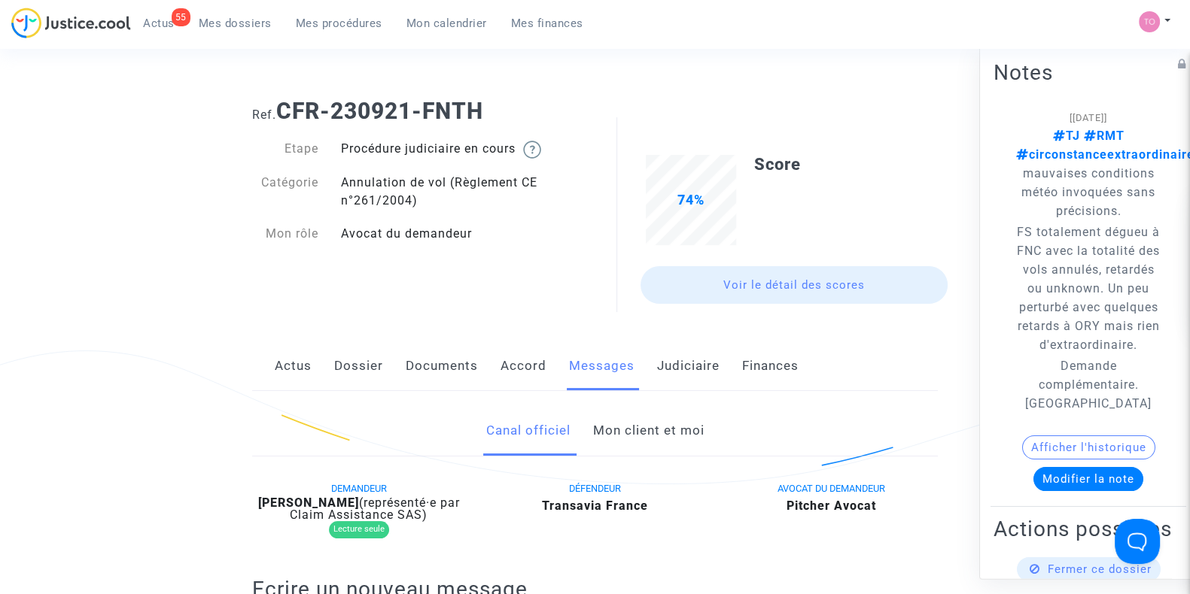
click at [507, 376] on link "Accord" at bounding box center [523, 367] width 46 height 50
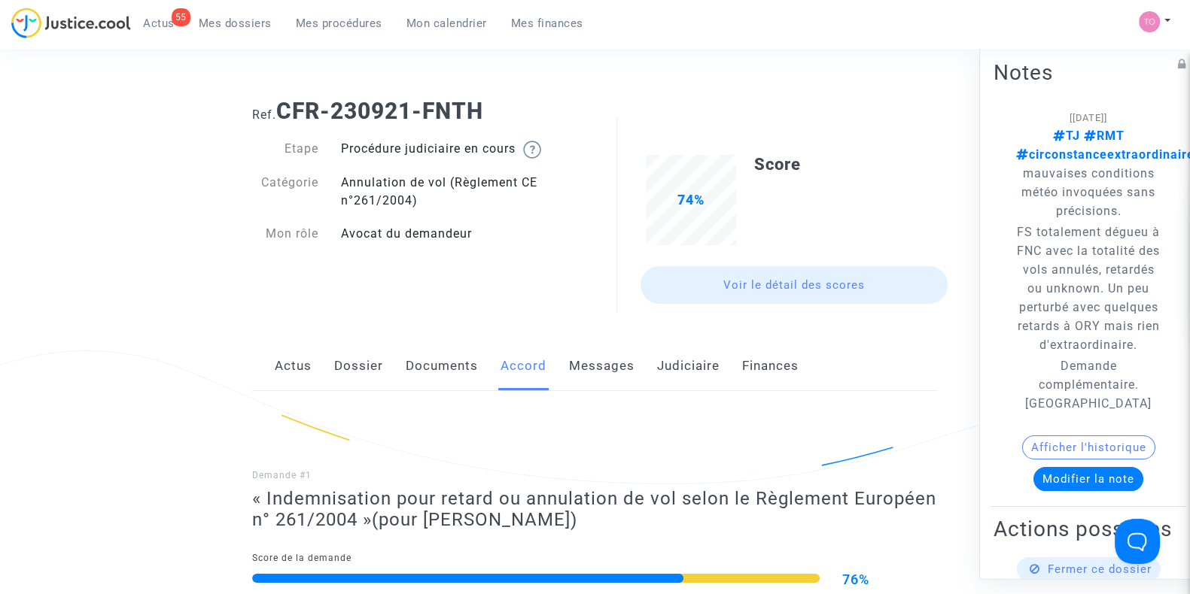
click at [448, 374] on link "Documents" at bounding box center [442, 367] width 72 height 50
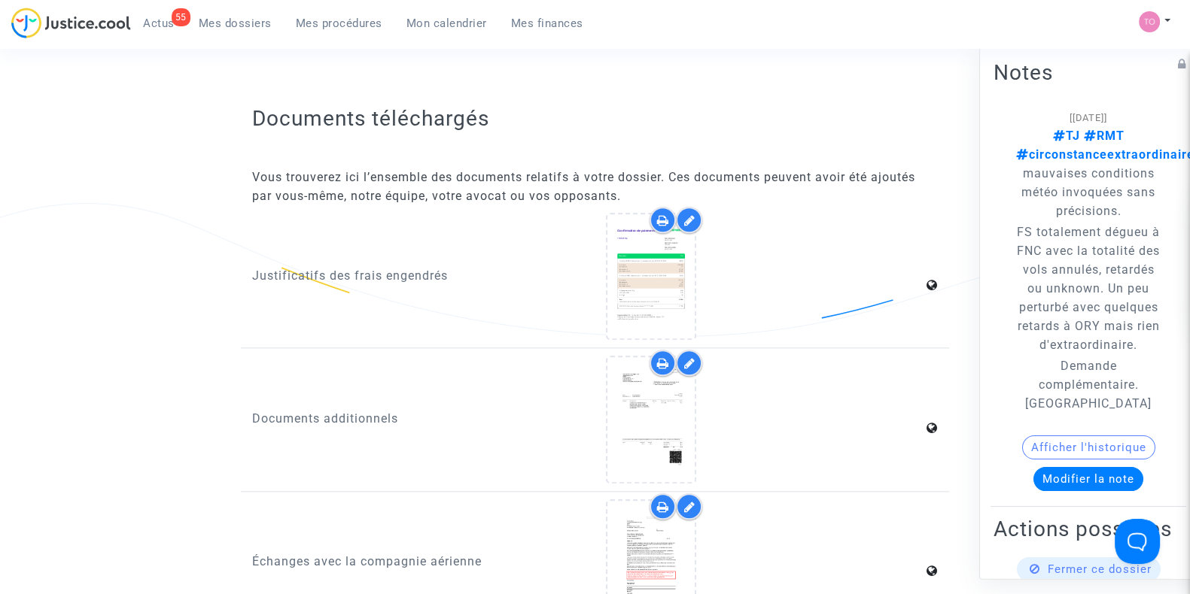
scroll to position [2132, 0]
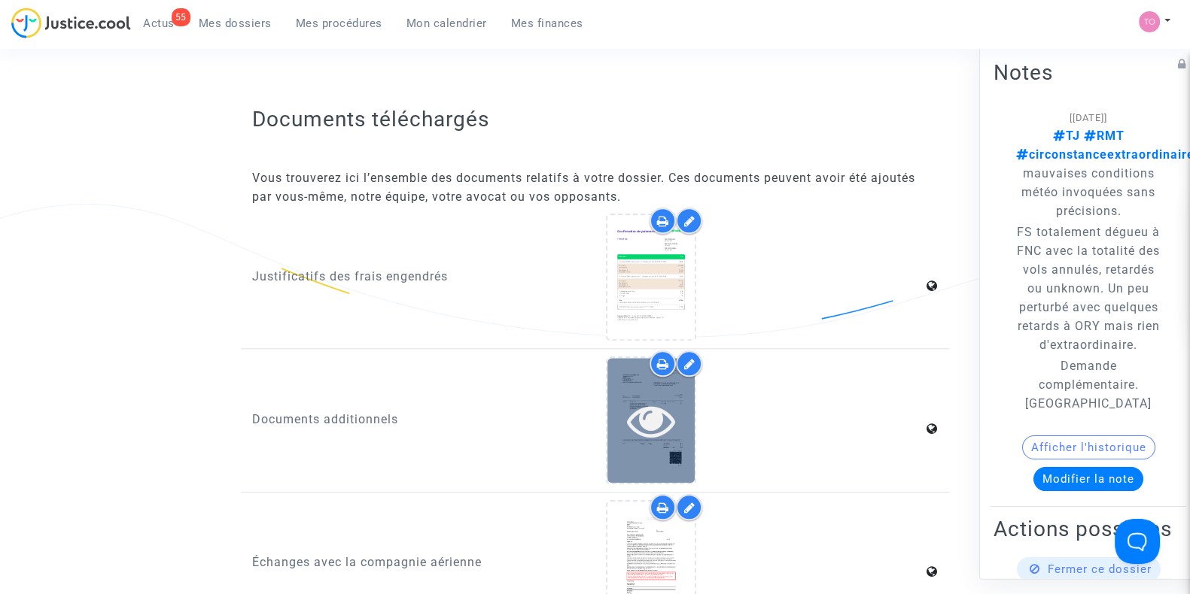
click at [635, 458] on div at bounding box center [650, 420] width 87 height 124
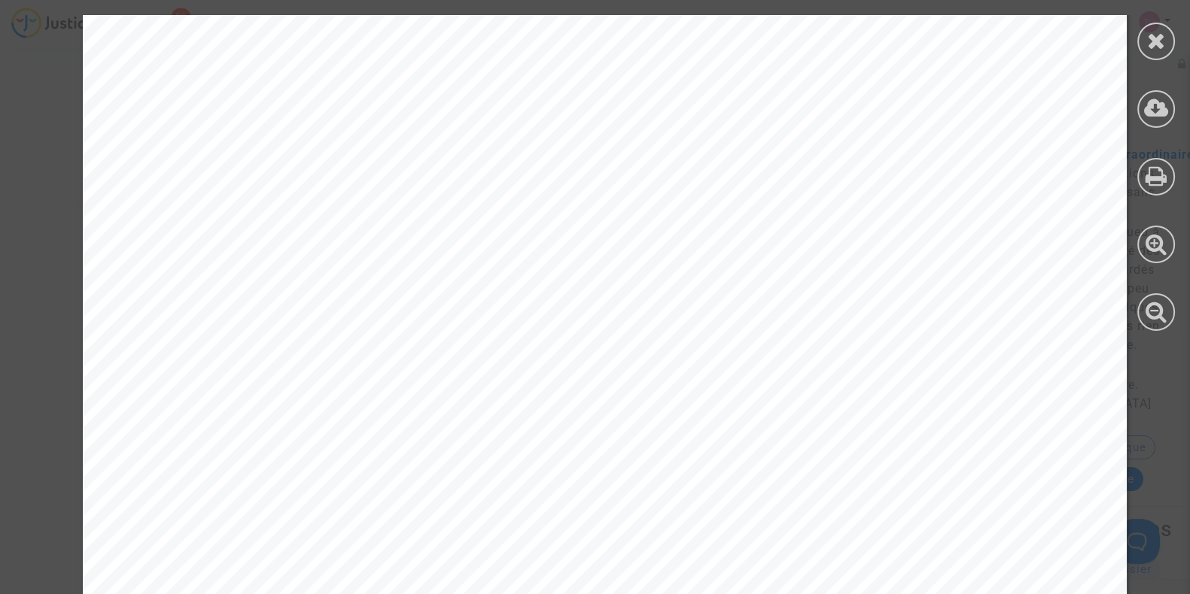
scroll to position [0, 0]
click at [1181, 35] on div at bounding box center [1156, 173] width 68 height 346
click at [1147, 26] on div at bounding box center [1156, 42] width 38 height 38
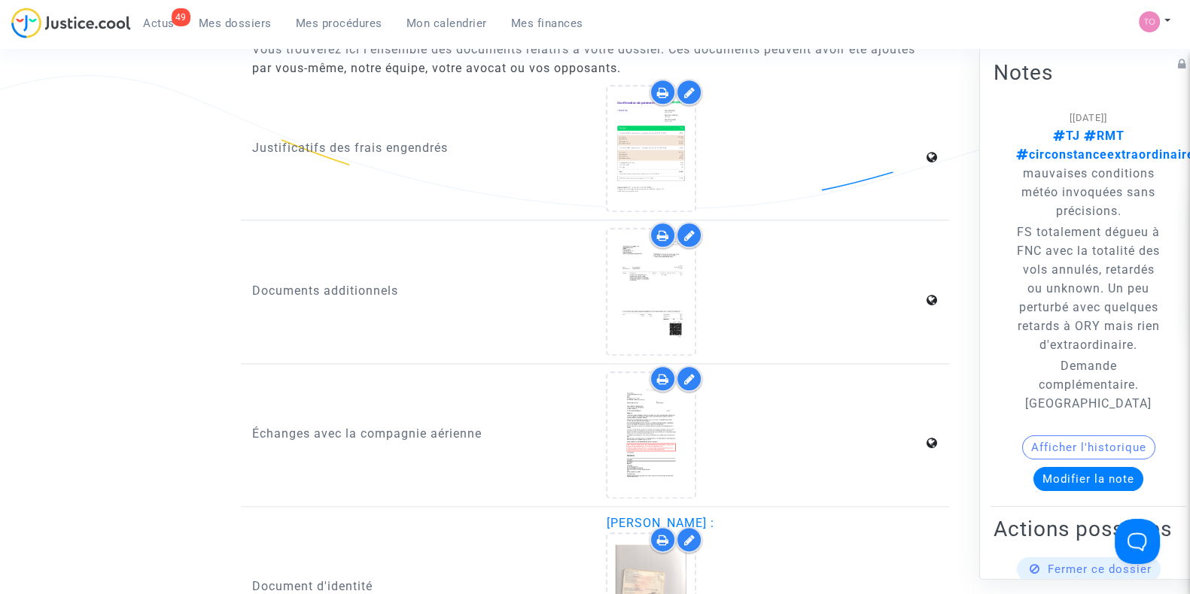
scroll to position [2260, 0]
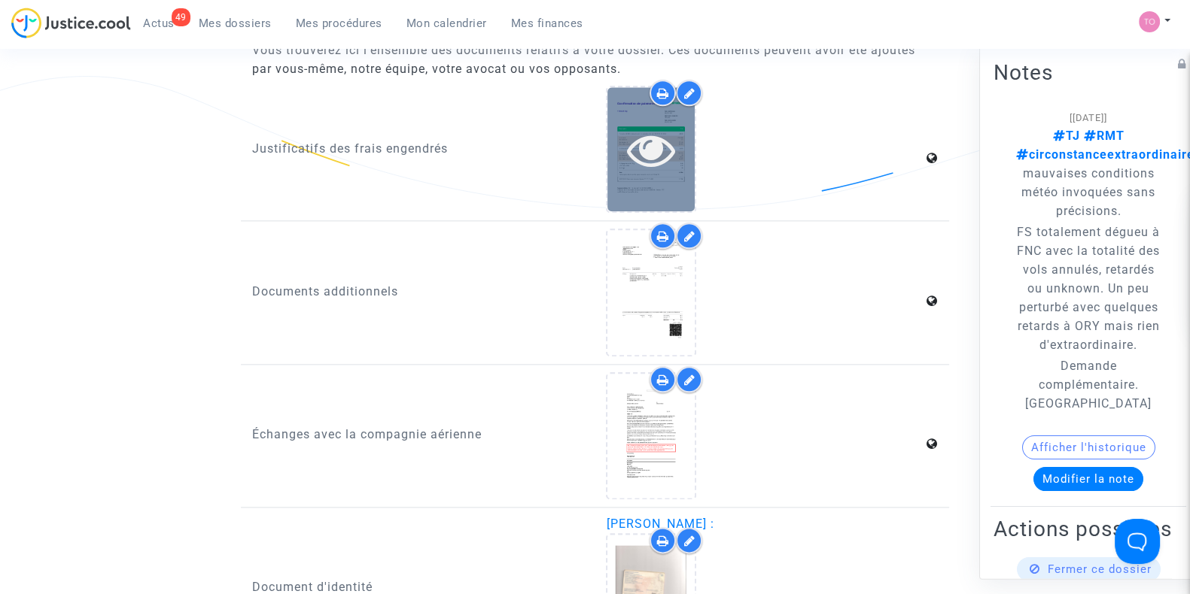
click at [631, 169] on div at bounding box center [650, 149] width 87 height 124
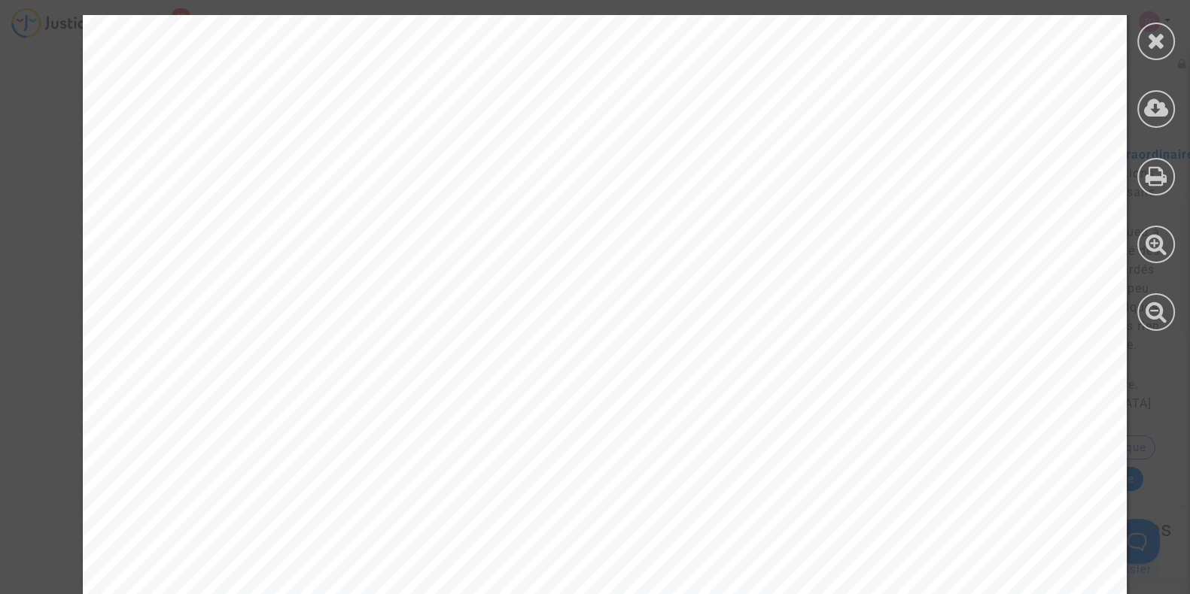
scroll to position [384, 0]
click at [1155, 45] on icon at bounding box center [1156, 40] width 19 height 23
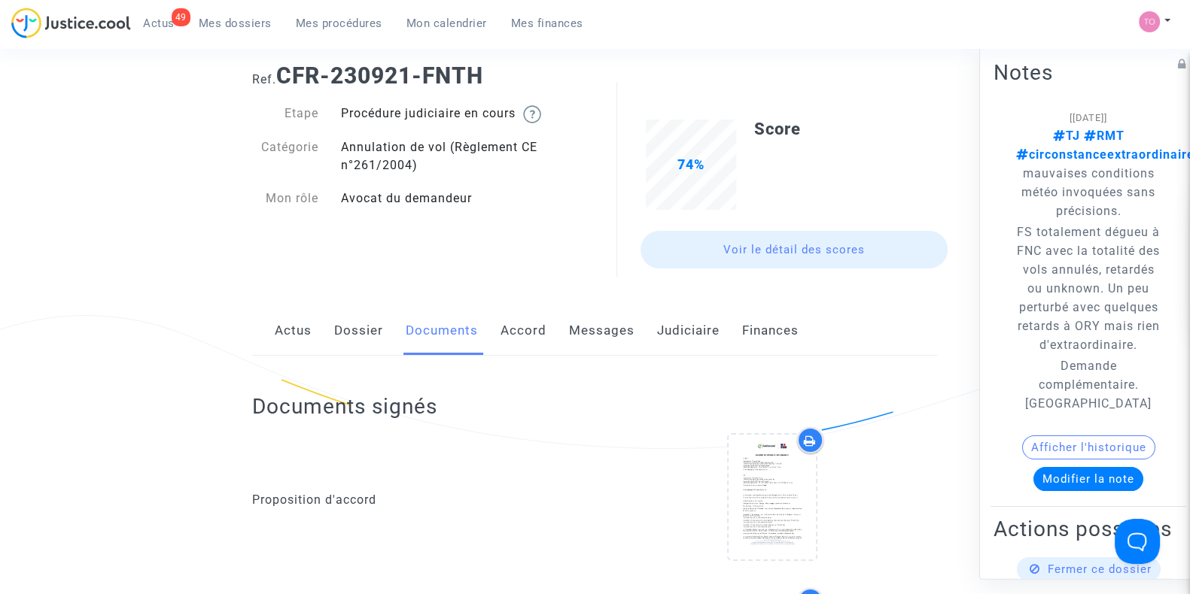
scroll to position [0, 0]
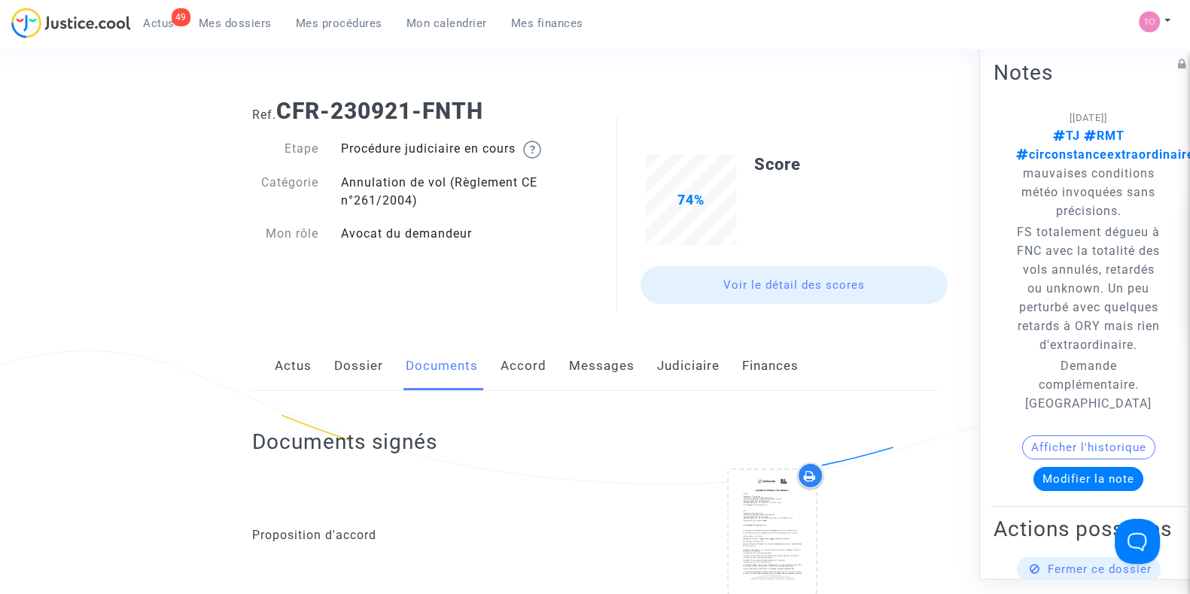
click at [348, 375] on link "Dossier" at bounding box center [358, 367] width 49 height 50
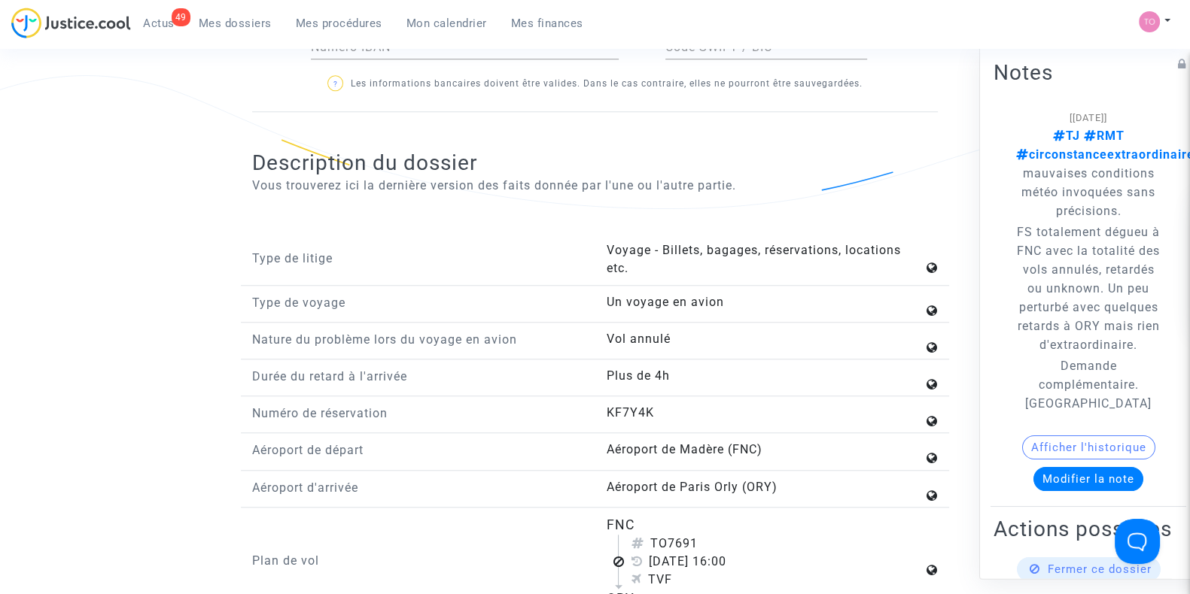
scroll to position [1825, 0]
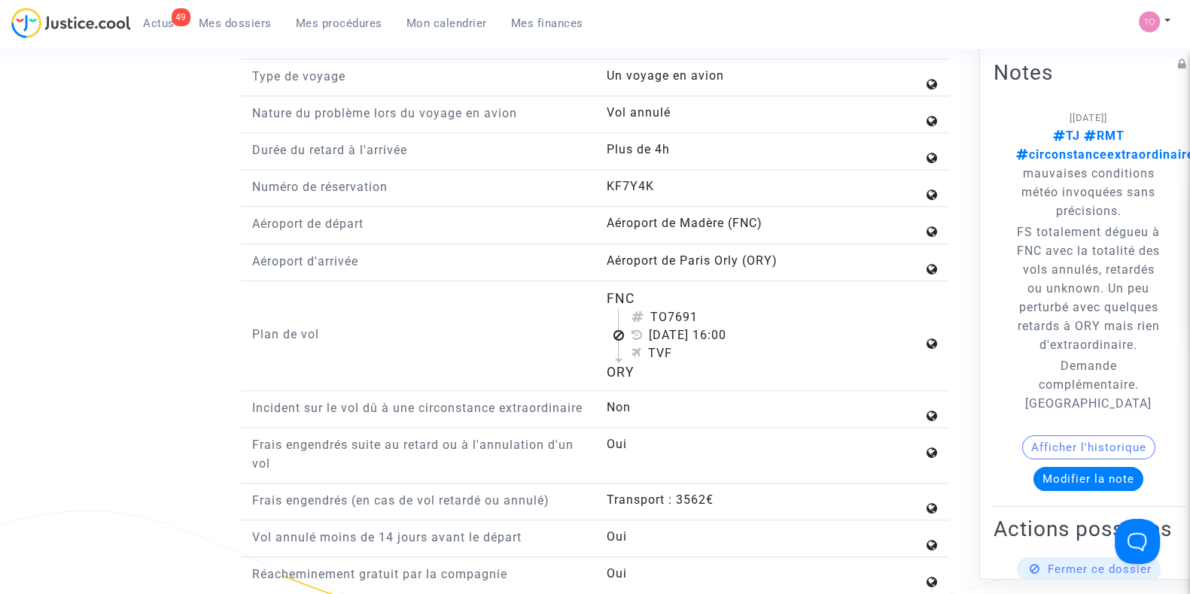
click at [796, 289] on div "FNC" at bounding box center [764, 299] width 317 height 20
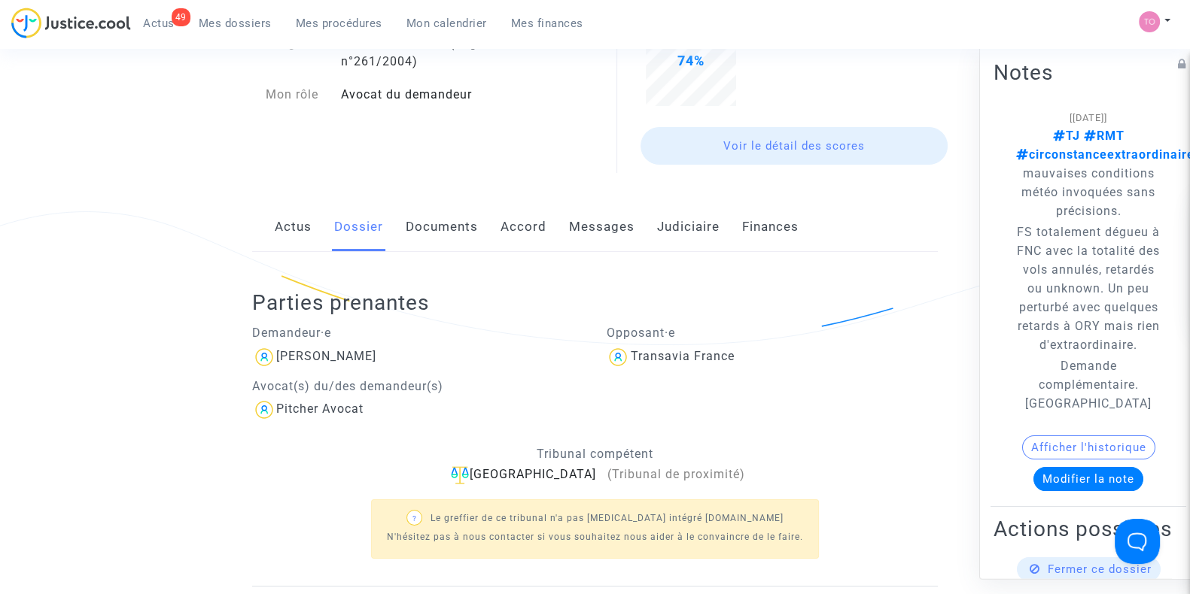
scroll to position [0, 0]
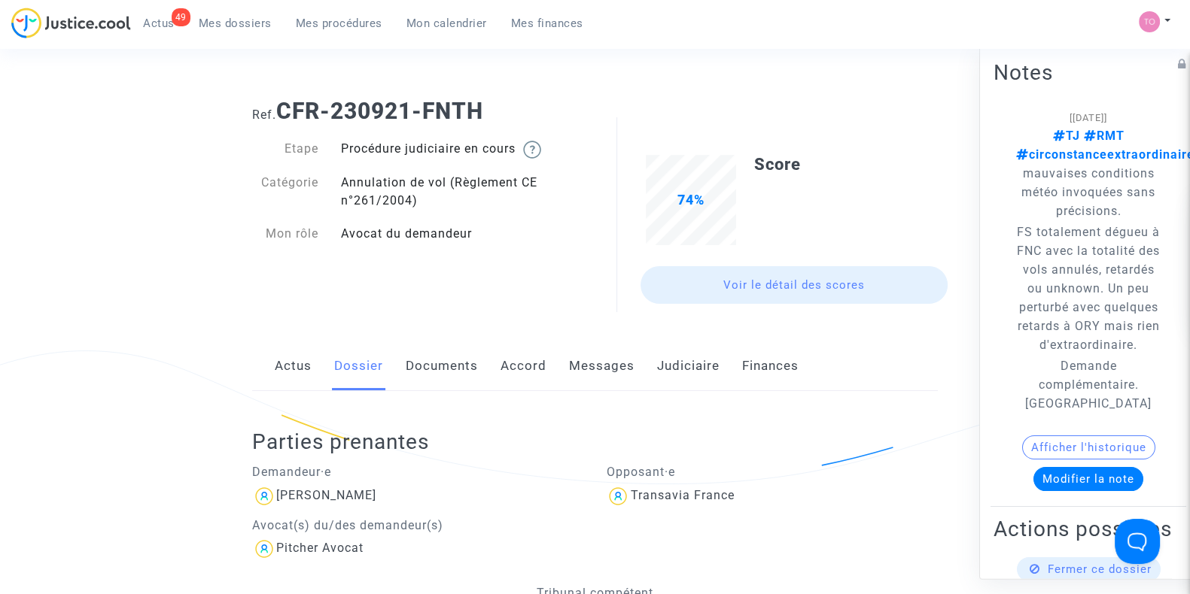
click at [406, 353] on link "Documents" at bounding box center [442, 367] width 72 height 50
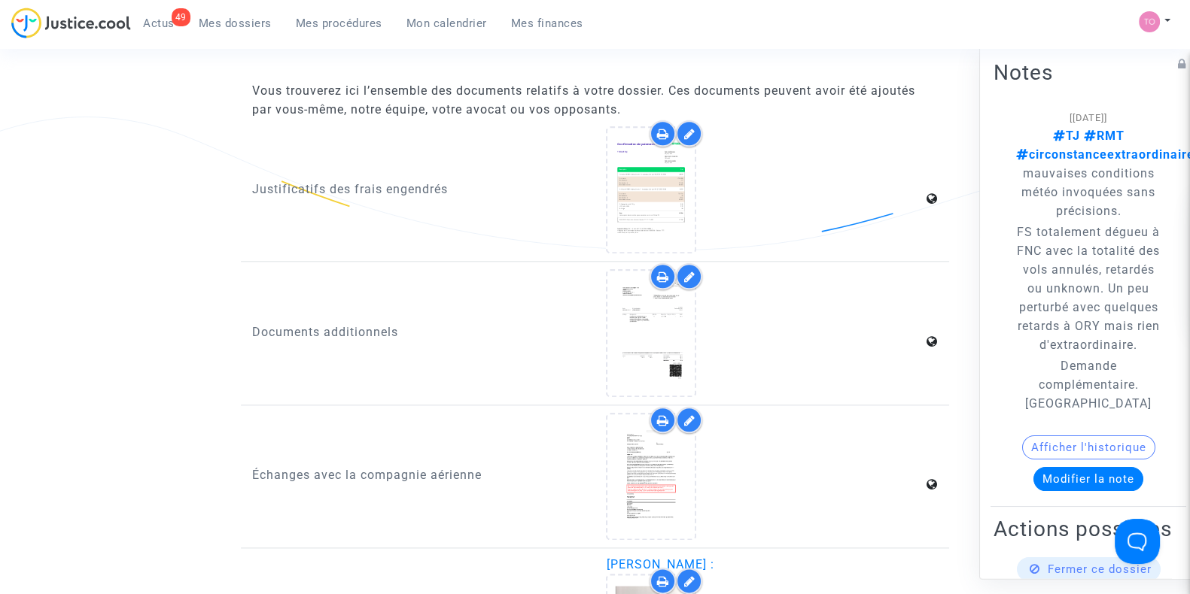
scroll to position [2217, 0]
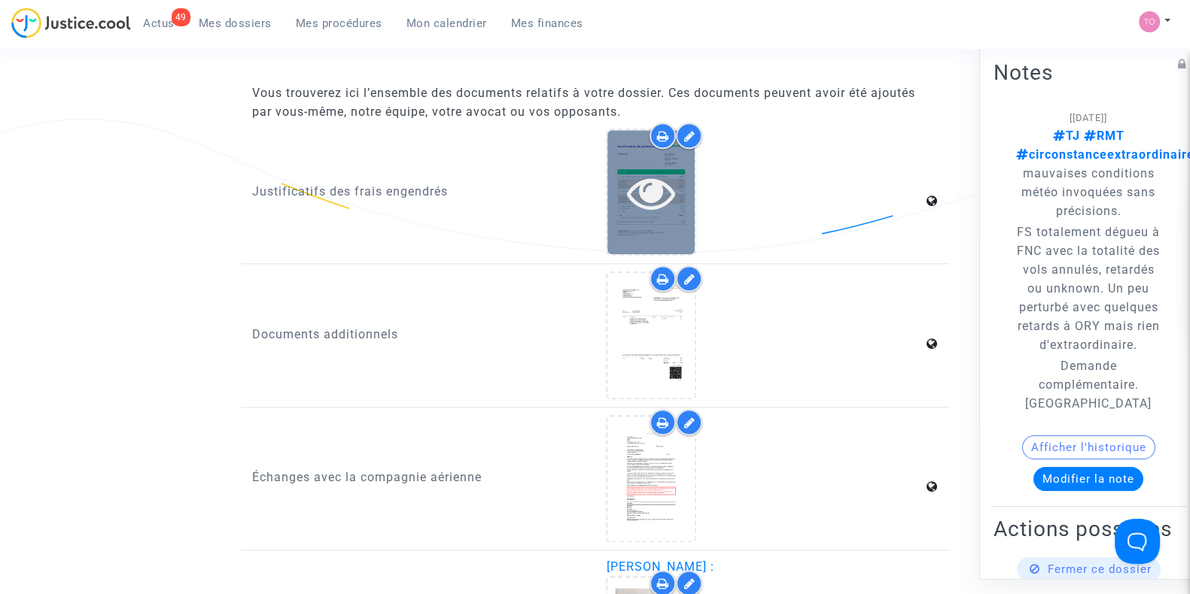
click at [655, 175] on icon at bounding box center [651, 193] width 49 height 48
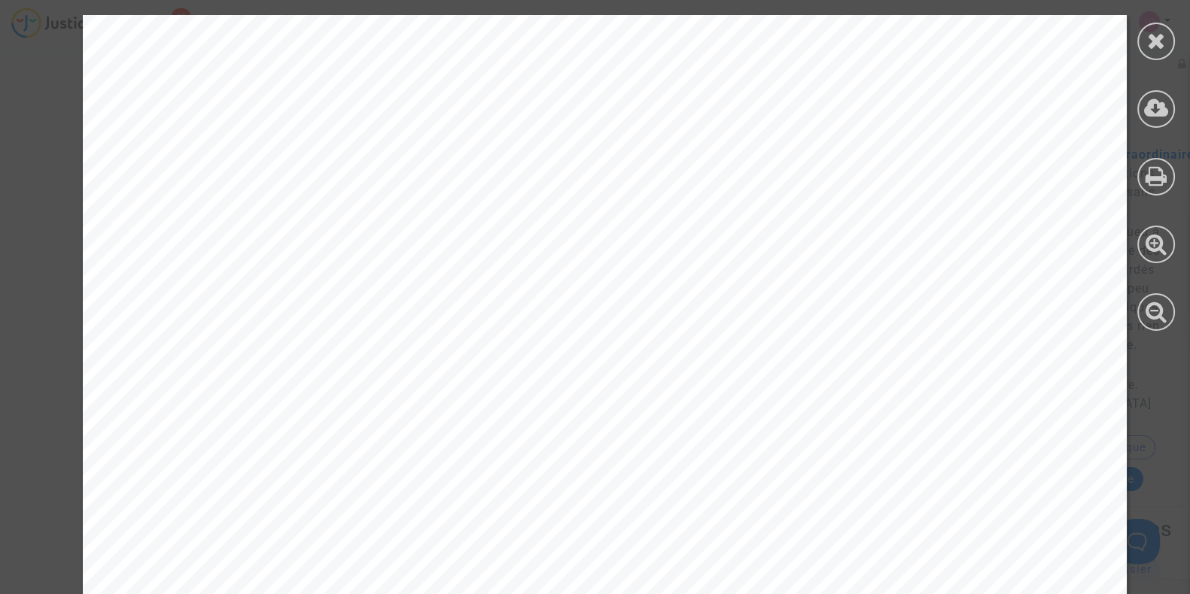
scroll to position [1382, 0]
click at [1149, 35] on icon at bounding box center [1156, 40] width 19 height 23
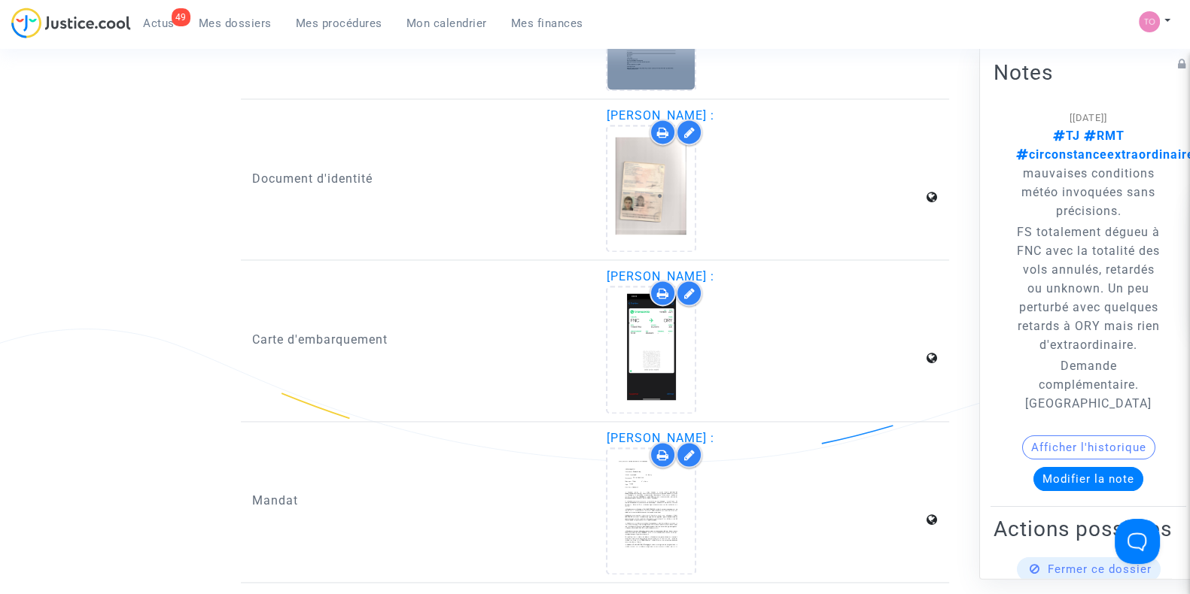
scroll to position [2704, 0]
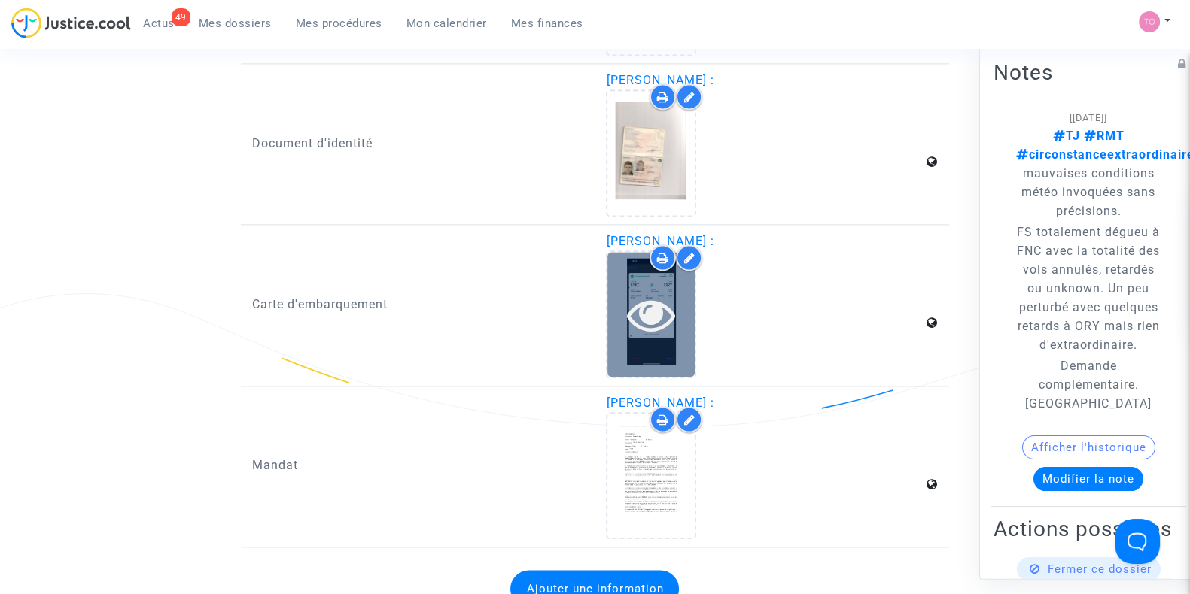
click at [651, 321] on icon at bounding box center [651, 314] width 49 height 48
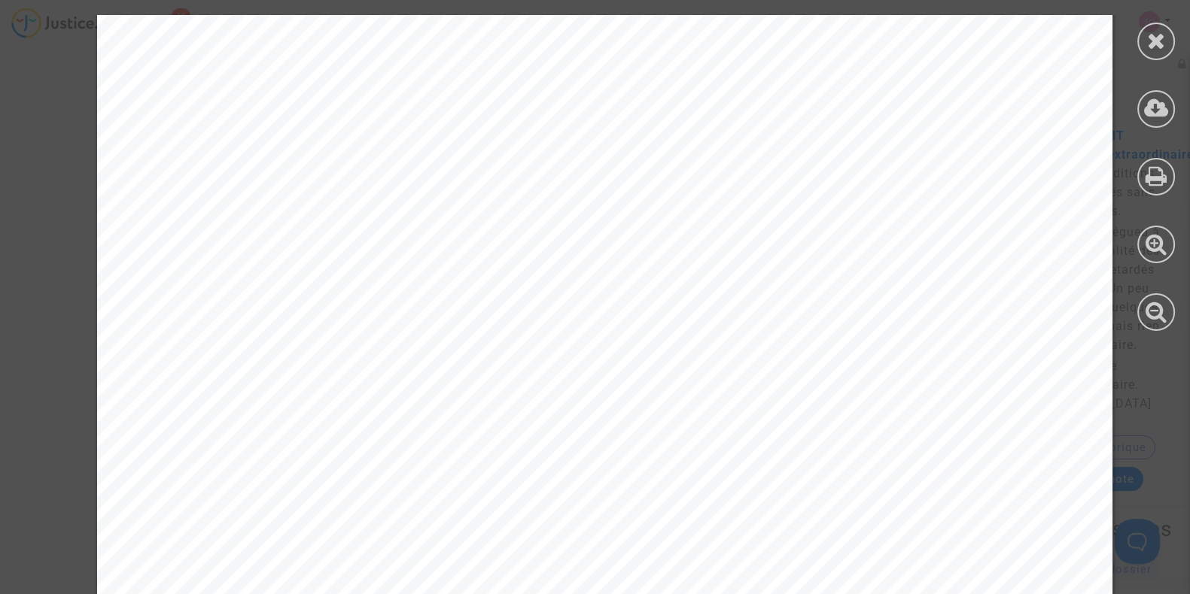
scroll to position [167, 0]
click at [1139, 47] on div at bounding box center [1156, 42] width 38 height 38
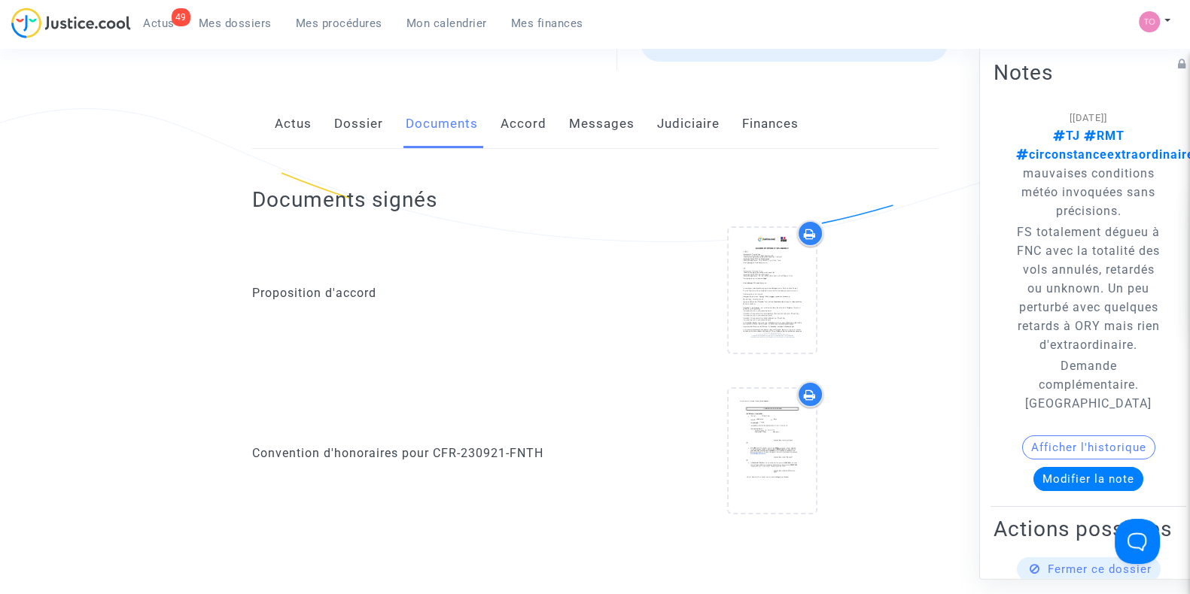
scroll to position [0, 0]
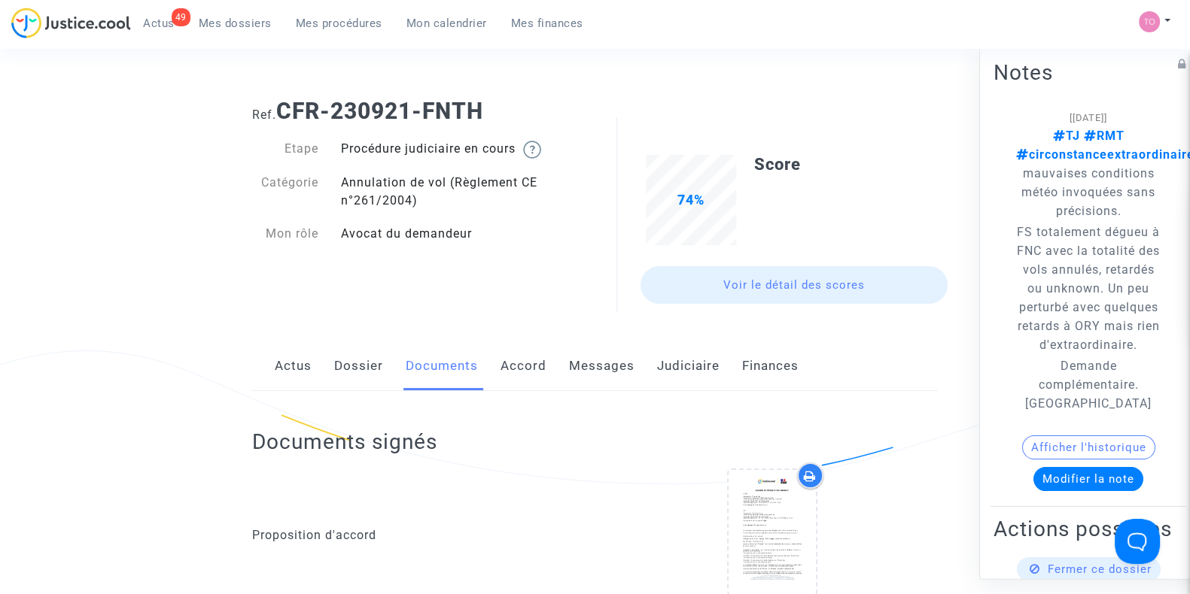
click at [591, 363] on link "Messages" at bounding box center [601, 367] width 65 height 50
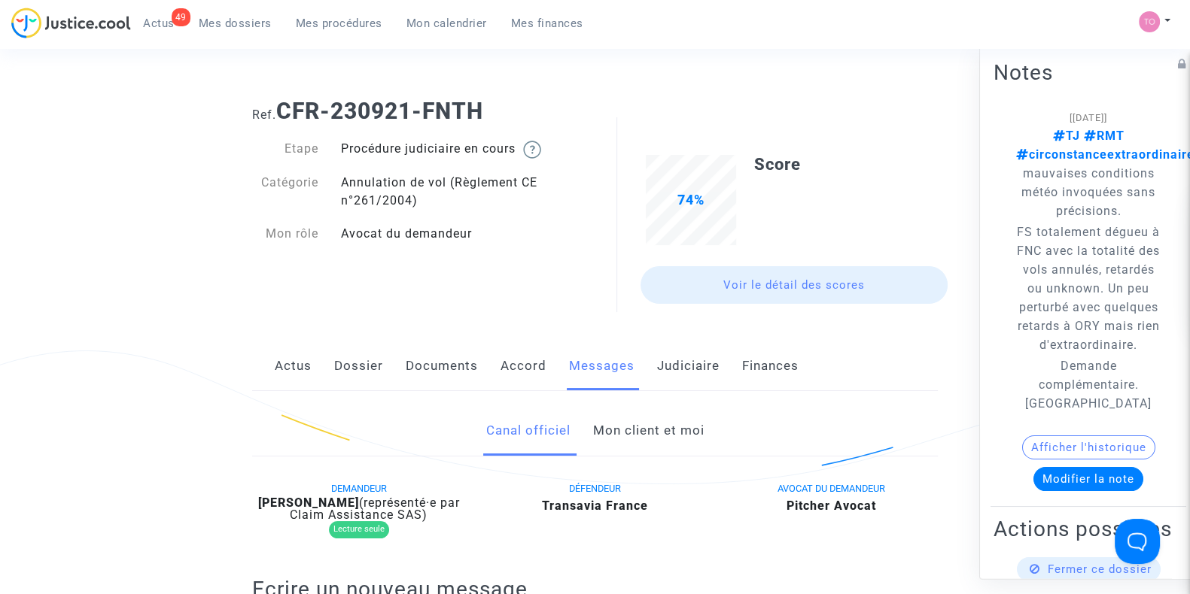
click at [597, 436] on link "Mon client et moi" at bounding box center [647, 431] width 111 height 50
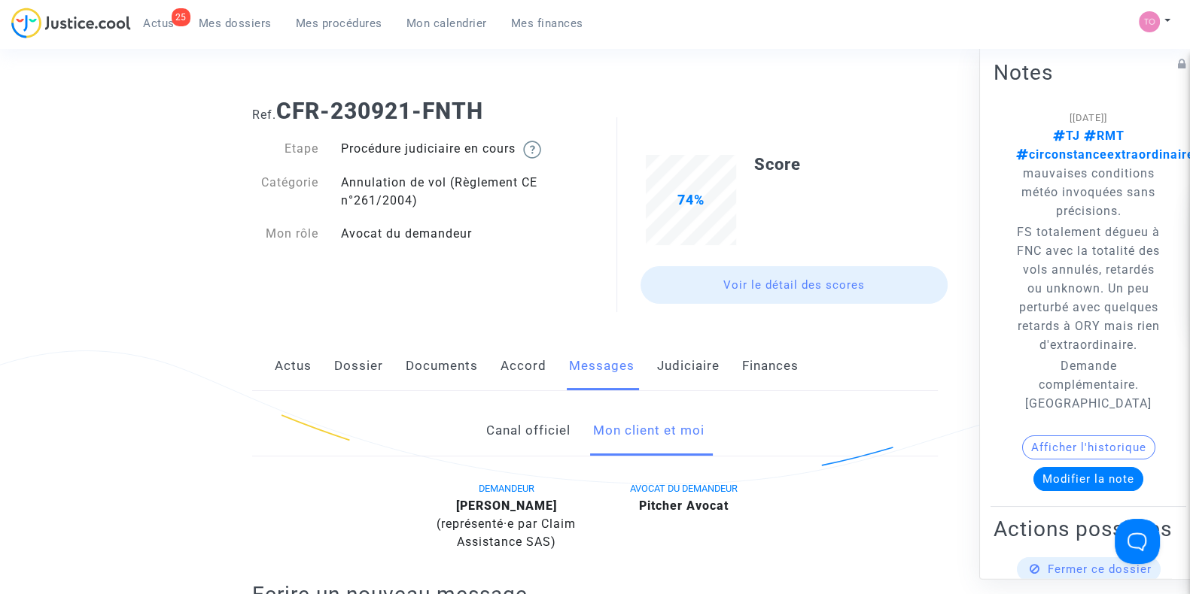
click at [345, 371] on link "Dossier" at bounding box center [358, 367] width 49 height 50
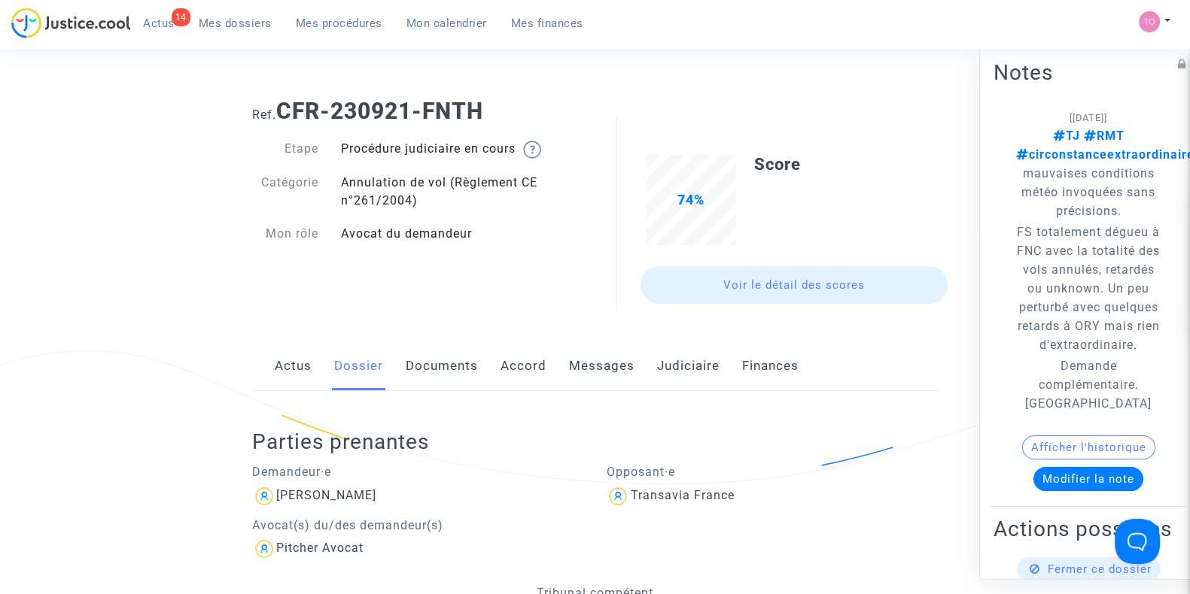
click at [244, 20] on span "Mes dossiers" at bounding box center [235, 24] width 73 height 14
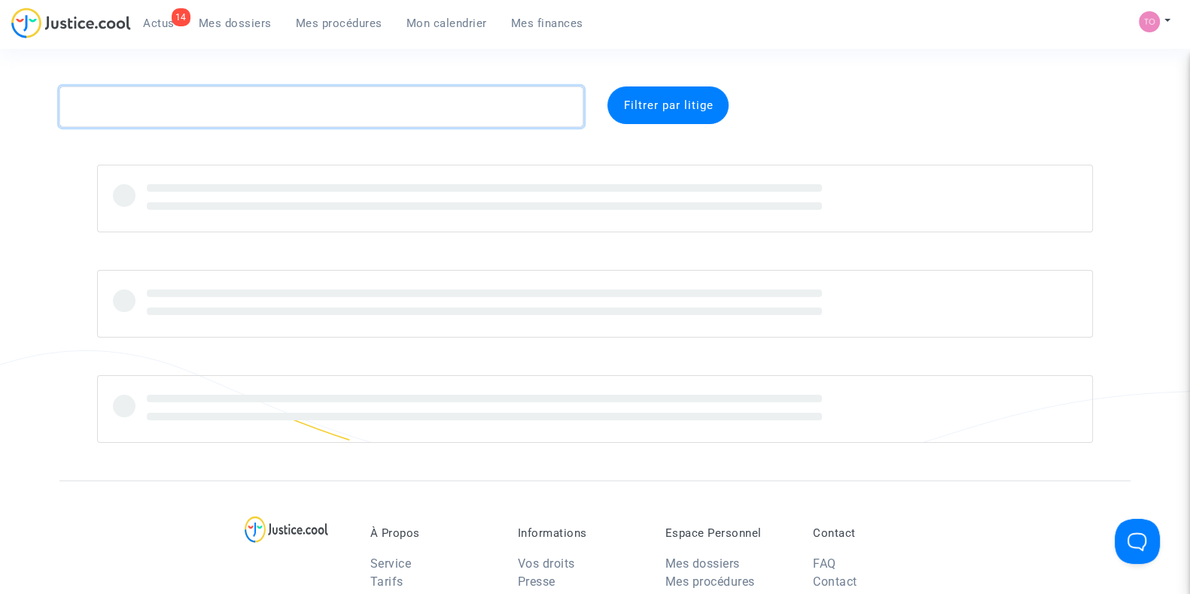
click at [217, 114] on textarea at bounding box center [321, 107] width 524 height 41
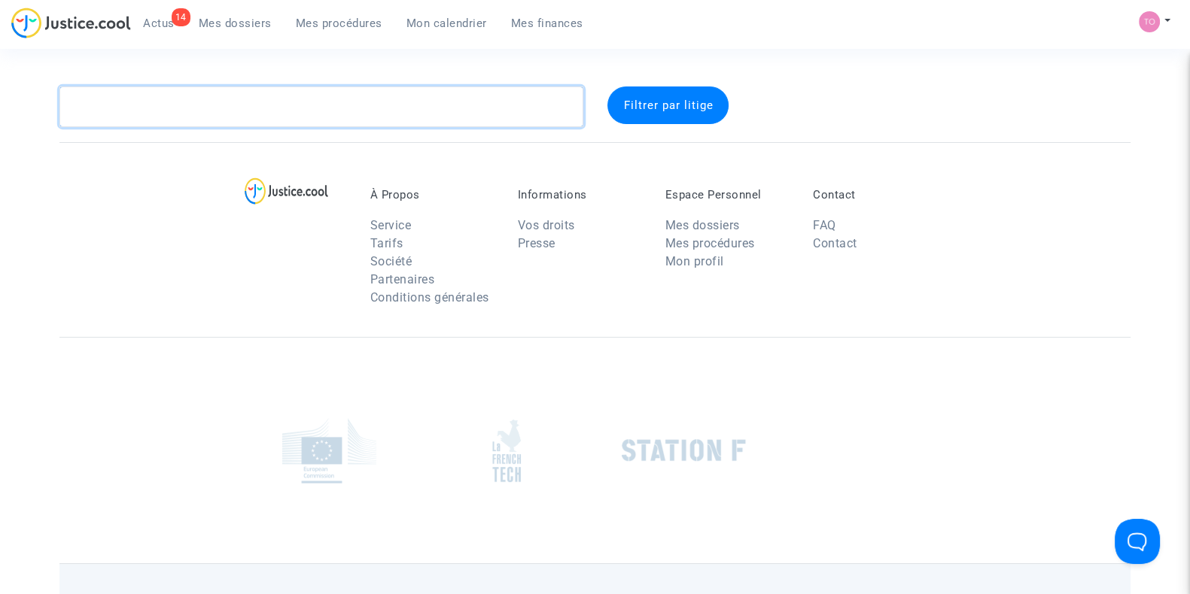
paste textarea "Fassal"
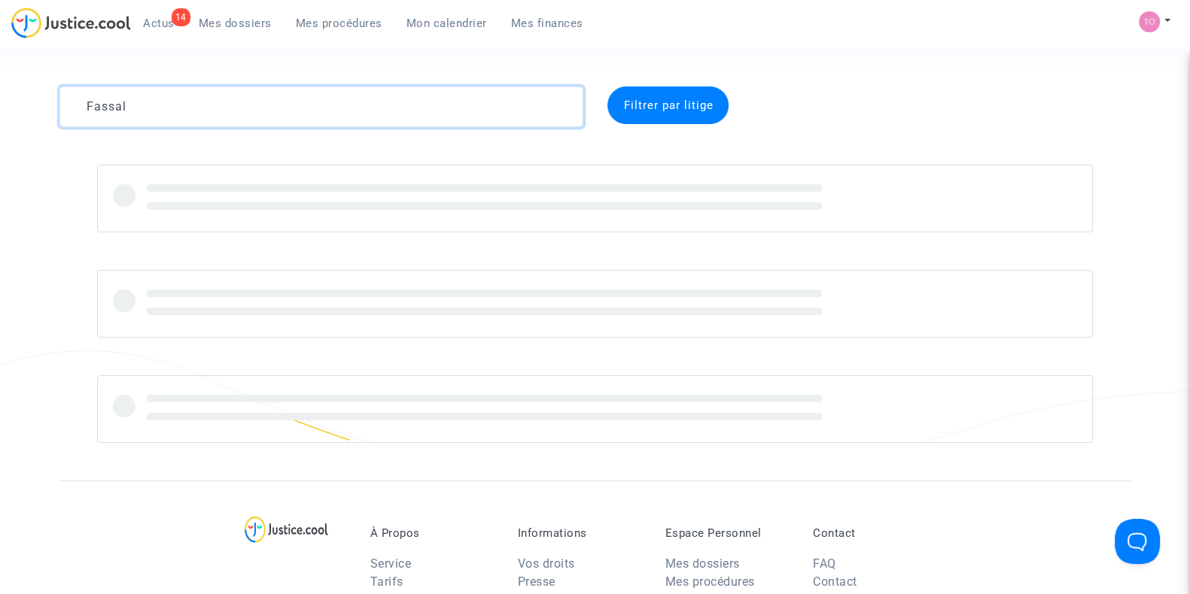
type textarea "Fassal"
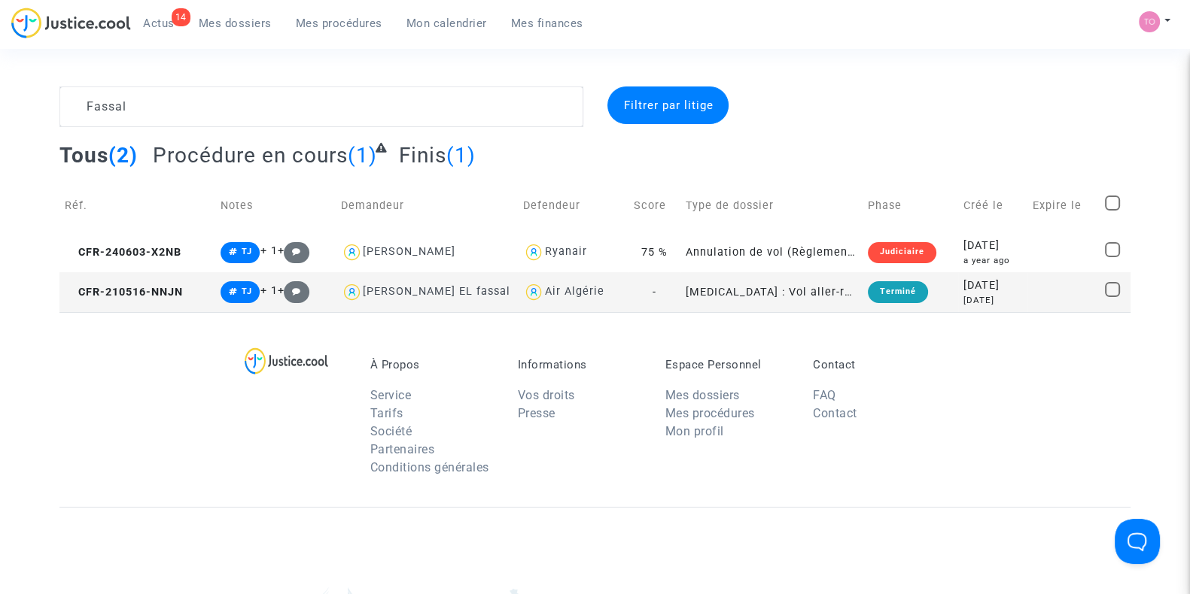
click at [980, 227] on td "Créé le" at bounding box center [992, 205] width 69 height 53
click at [963, 249] on div "2024-06-03" at bounding box center [992, 246] width 59 height 17
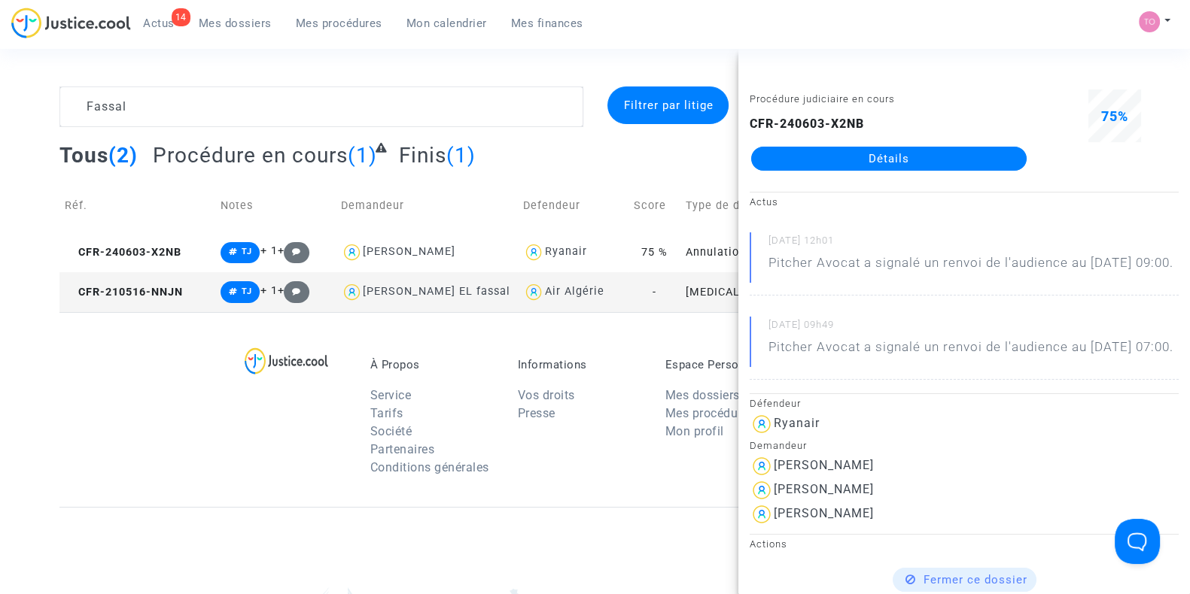
click at [884, 164] on link "Détails" at bounding box center [888, 159] width 275 height 24
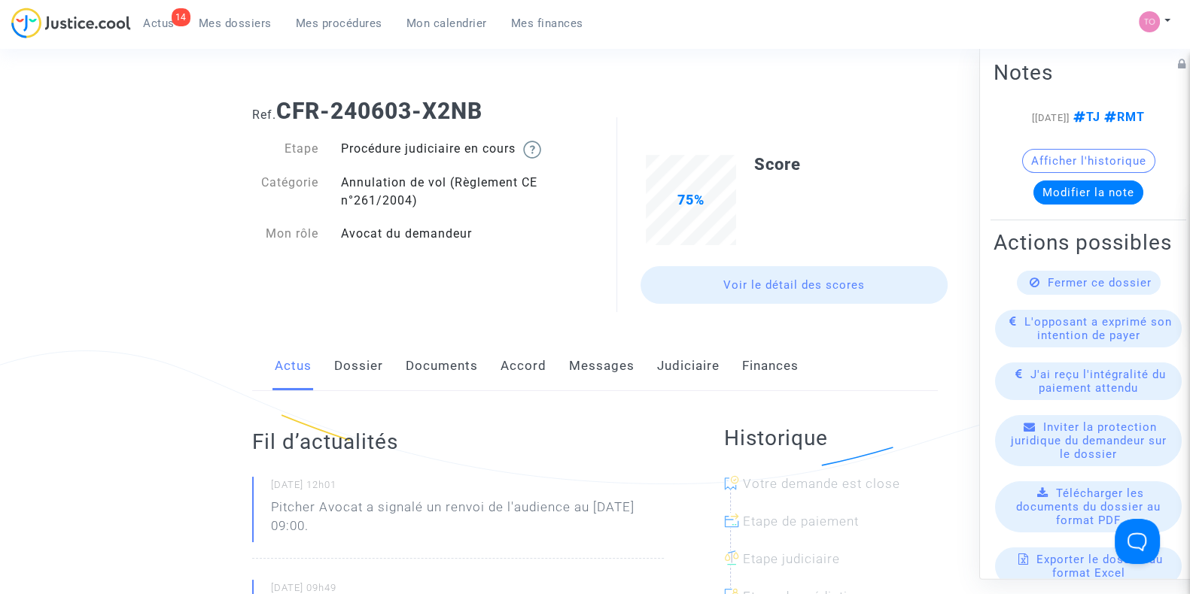
click at [688, 378] on link "Judiciaire" at bounding box center [688, 367] width 62 height 50
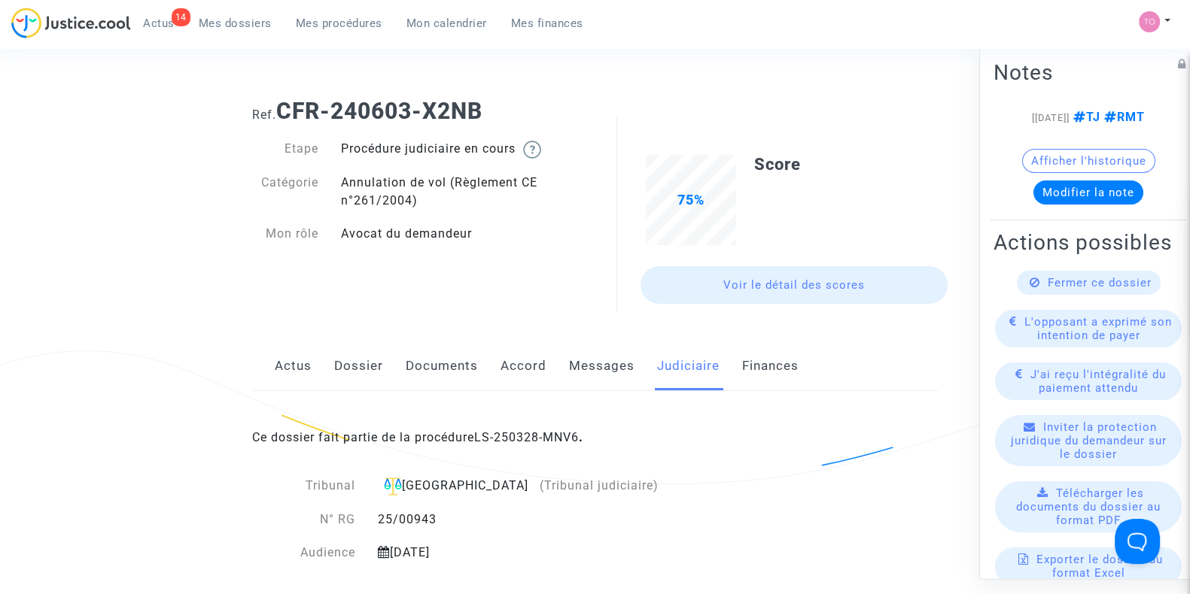
click at [528, 427] on div "Ce dossier fait partie de la procédure LS-250328-MNV6 ." at bounding box center [594, 426] width 685 height 71
click at [493, 430] on link "LS-250328-MNV6" at bounding box center [526, 437] width 105 height 14
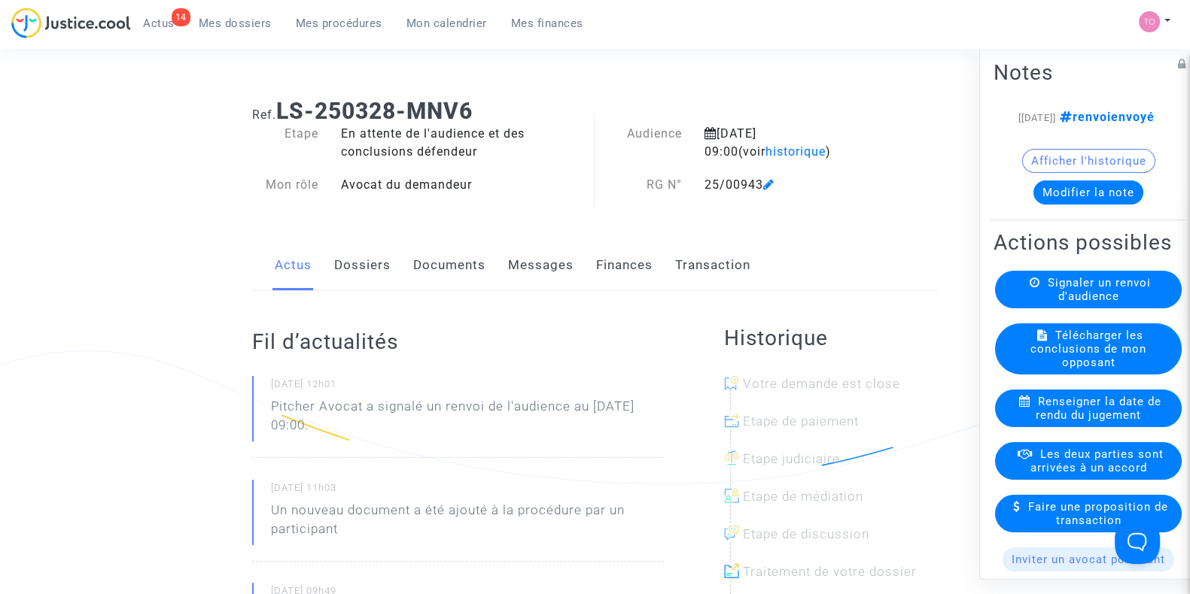
click at [1047, 308] on div "Signaler un renvoi d'audience" at bounding box center [1088, 290] width 187 height 38
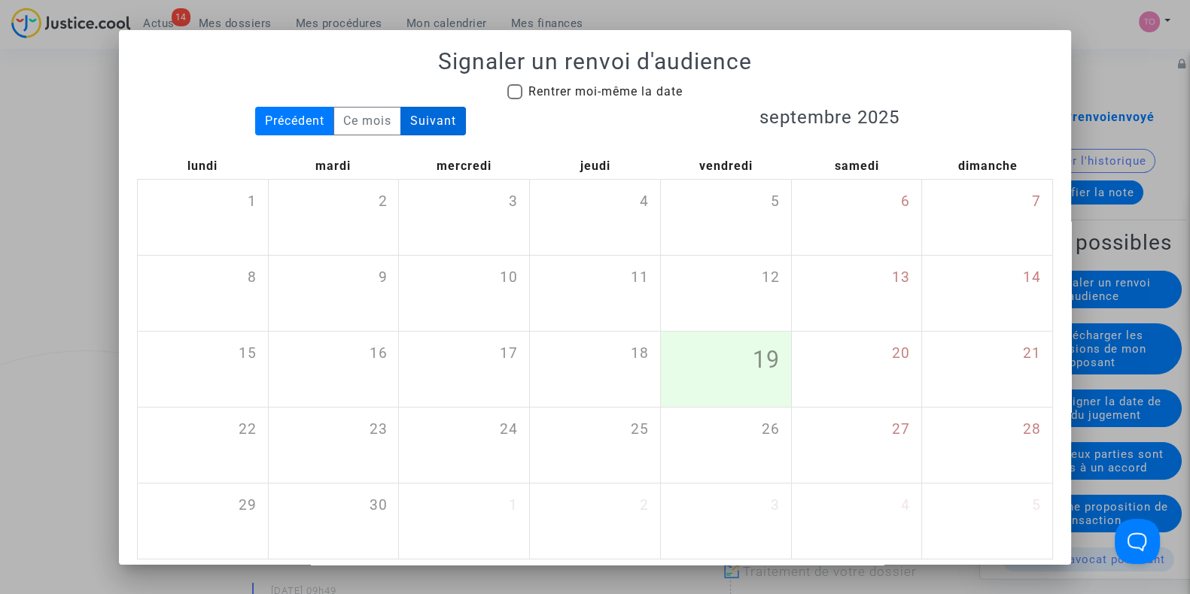
click at [423, 121] on div "Suivant" at bounding box center [432, 121] width 65 height 29
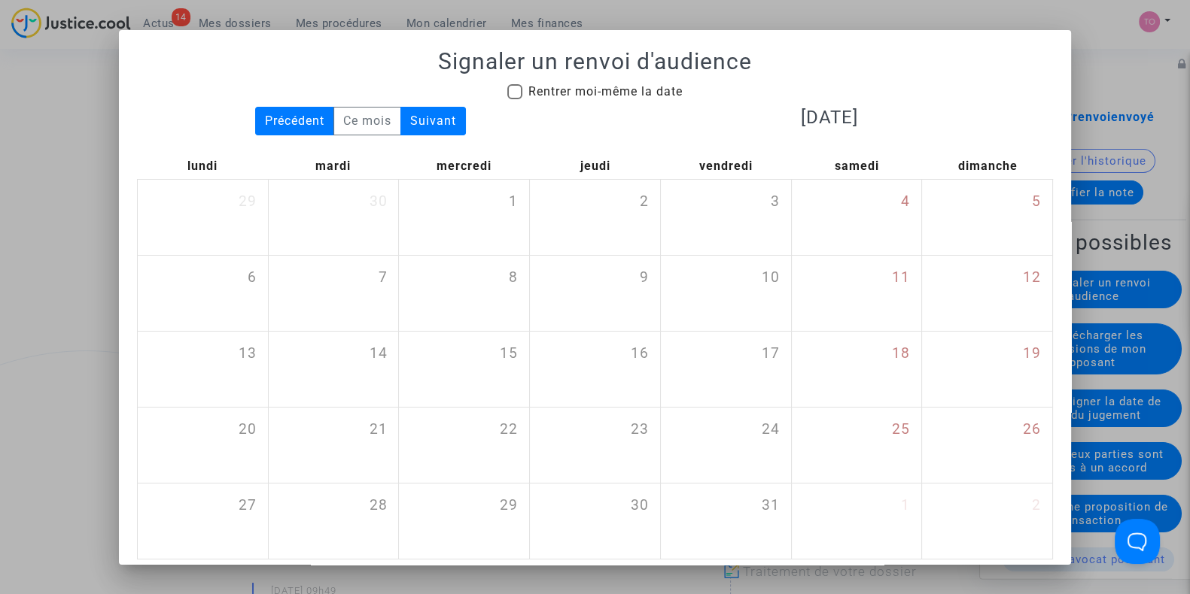
click at [508, 95] on span at bounding box center [514, 91] width 15 height 15
click at [514, 99] on input "Rentrer moi-même la date" at bounding box center [514, 99] width 1 height 1
checkbox input "true"
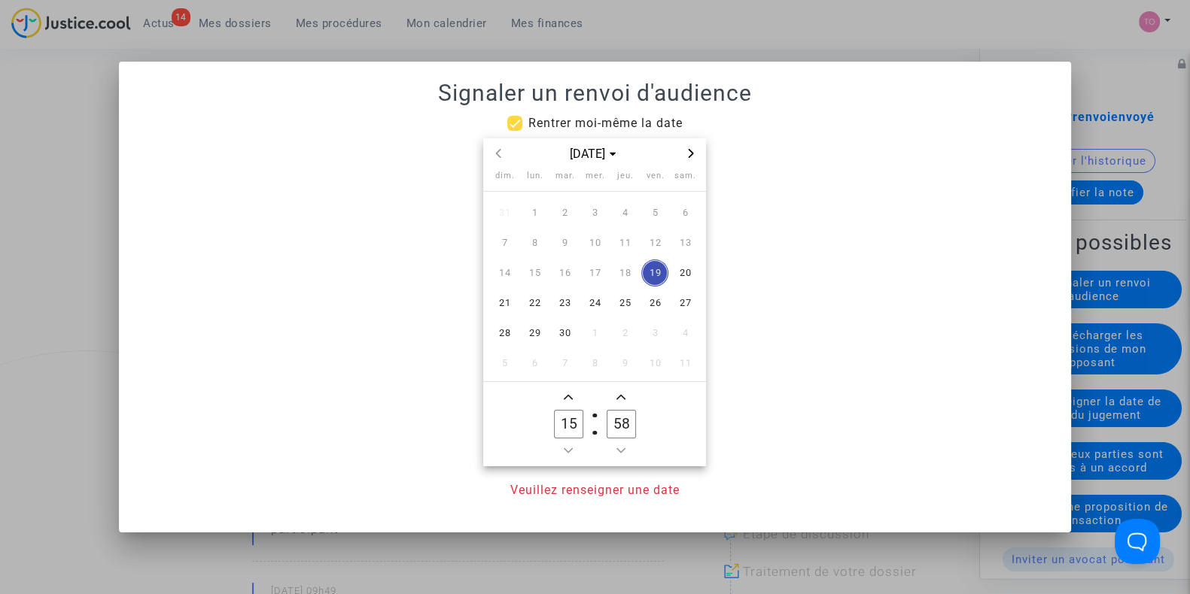
click at [655, 151] on div "sept. 2025" at bounding box center [594, 154] width 175 height 18
click at [682, 153] on span "Next month" at bounding box center [691, 153] width 18 height 18
click at [565, 244] on span "9" at bounding box center [564, 242] width 27 height 27
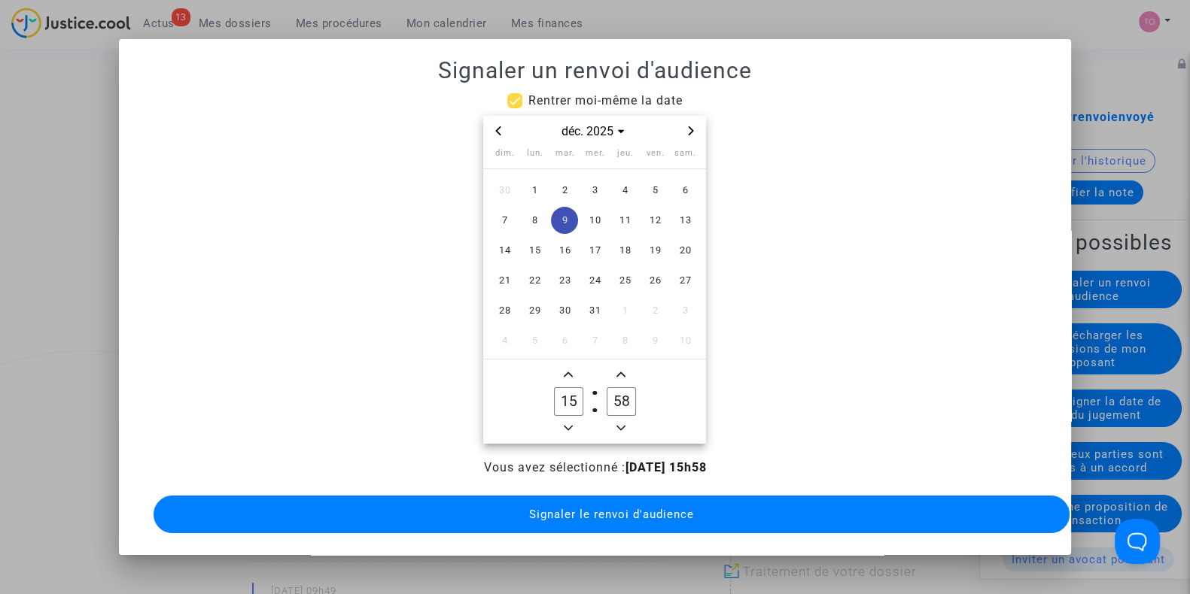
click at [11, 266] on div at bounding box center [595, 297] width 1190 height 594
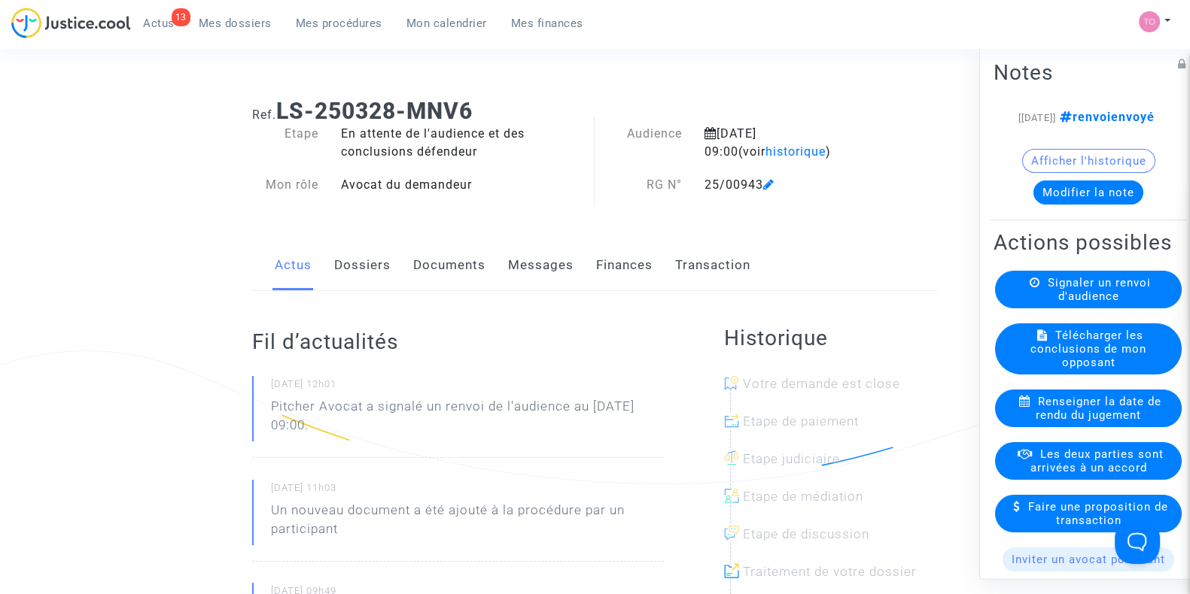
scroll to position [13, 0]
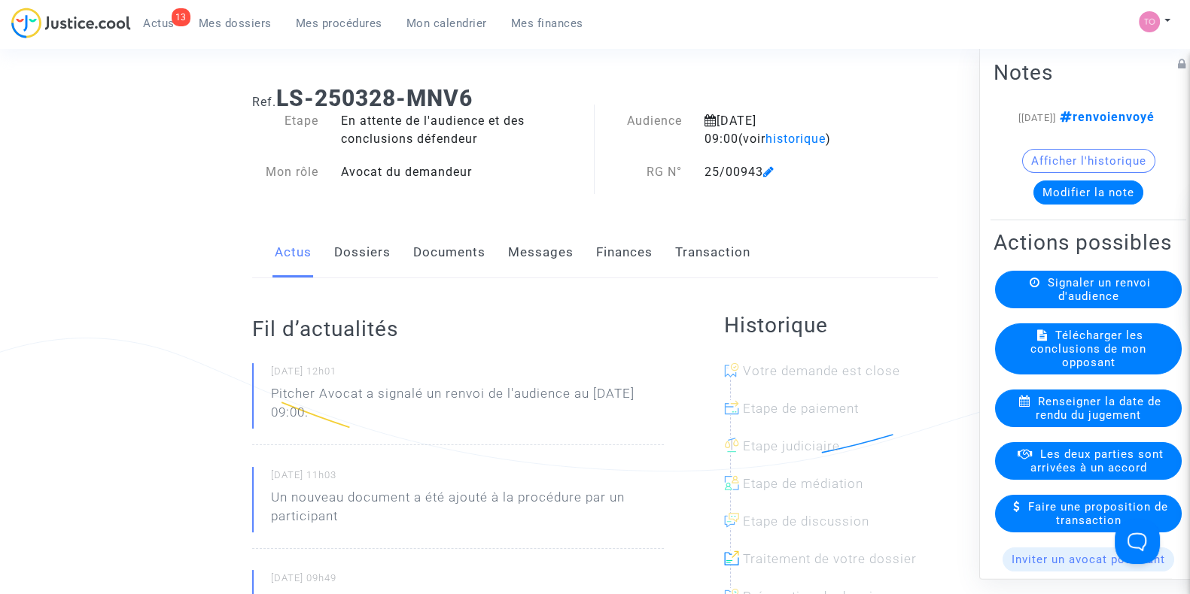
click at [365, 254] on link "Dossiers" at bounding box center [362, 253] width 56 height 50
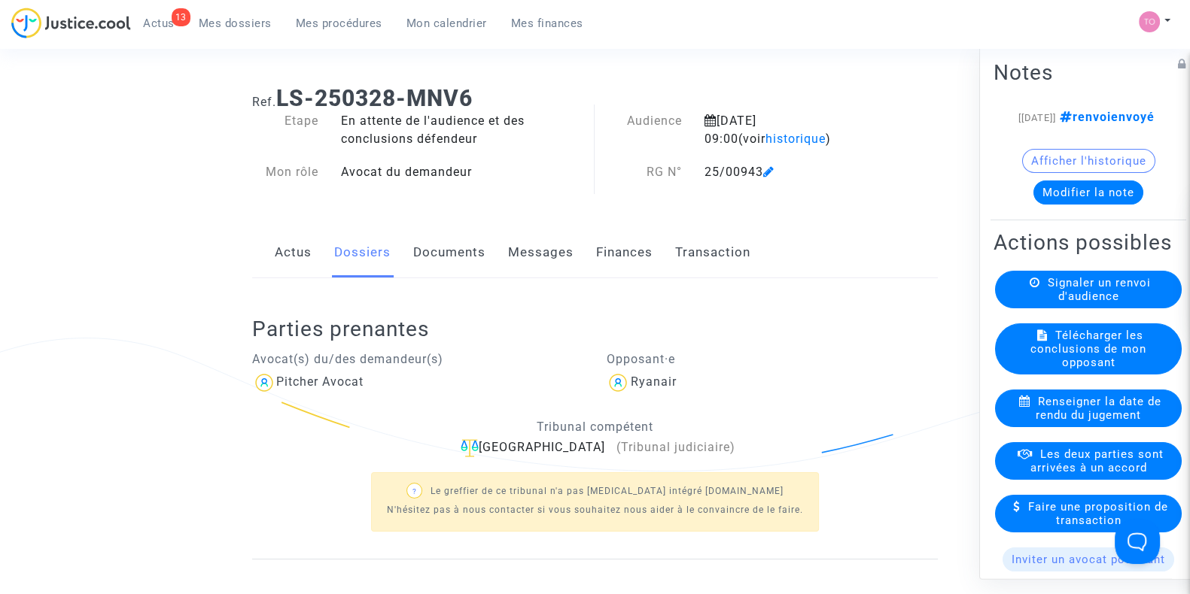
click at [436, 263] on link "Documents" at bounding box center [449, 253] width 72 height 50
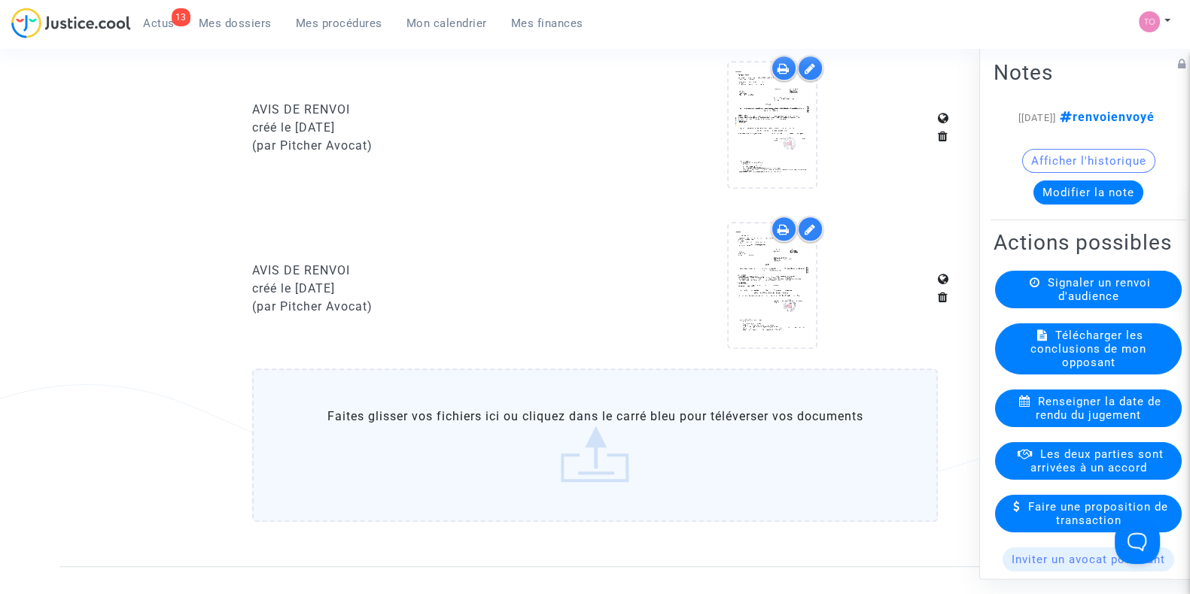
scroll to position [1303, 0]
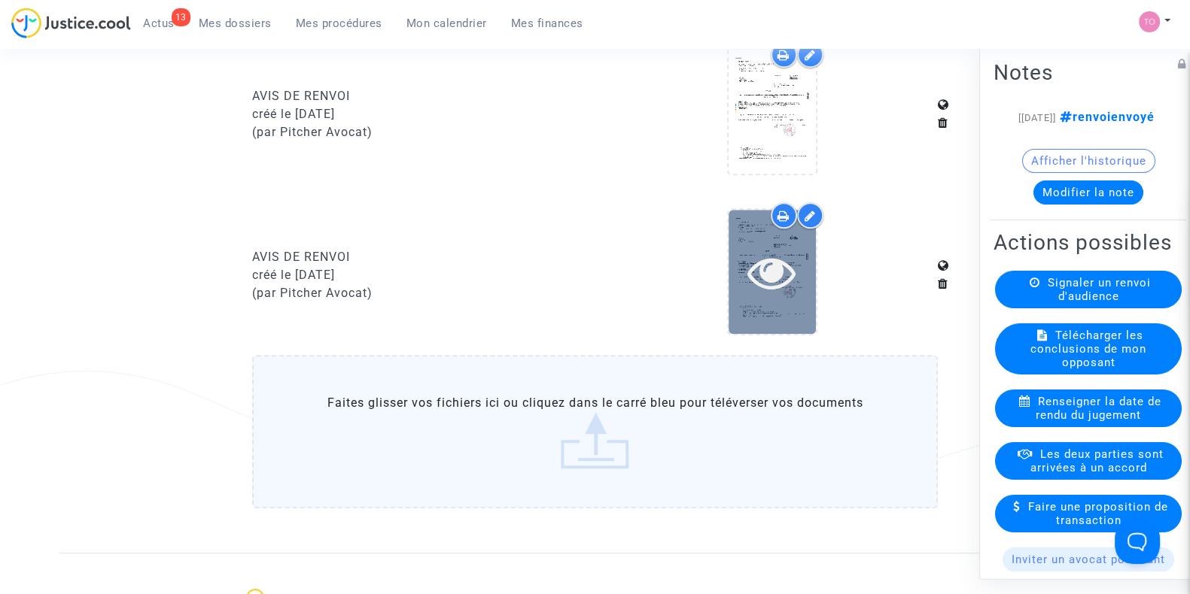
click at [777, 238] on div at bounding box center [771, 272] width 87 height 124
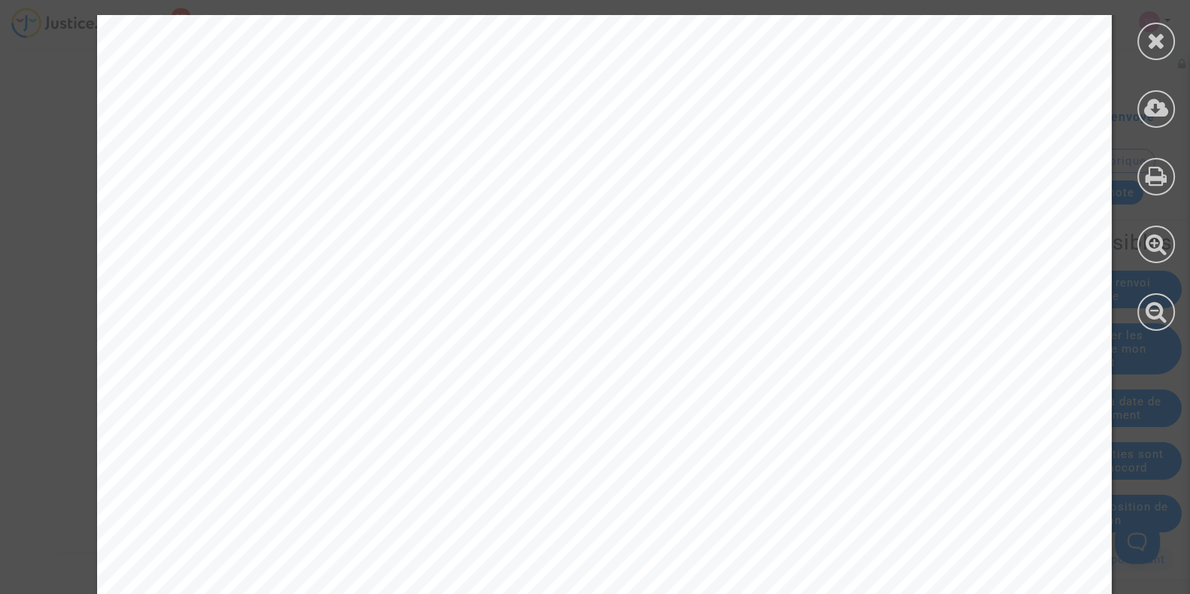
scroll to position [274, 0]
click at [1144, 43] on div at bounding box center [1156, 42] width 38 height 38
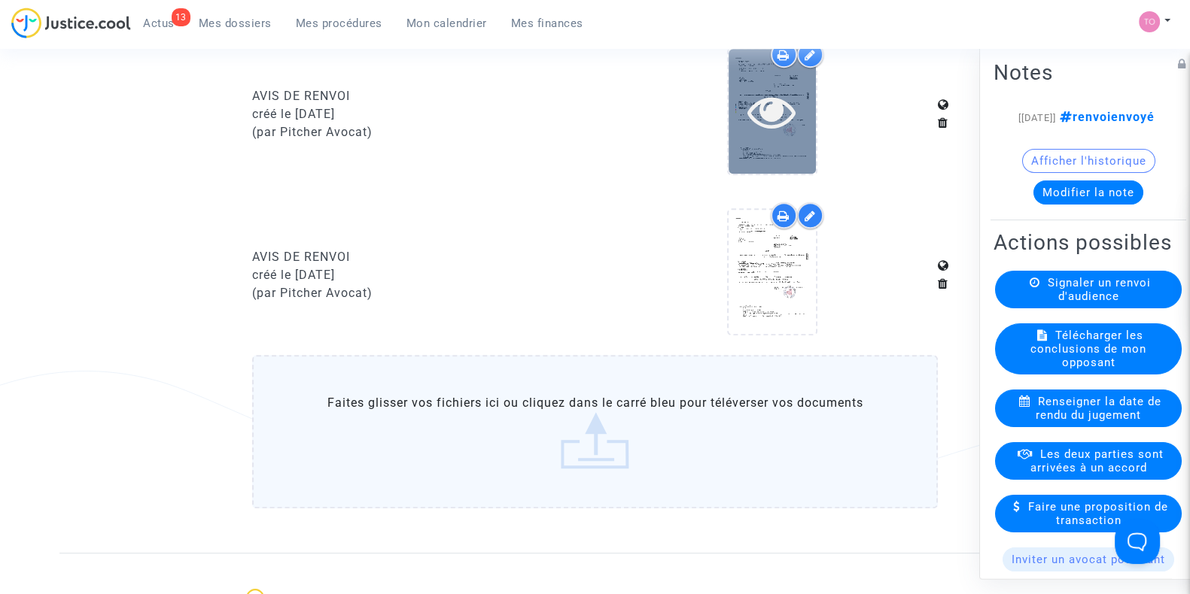
click at [761, 120] on icon at bounding box center [771, 111] width 49 height 48
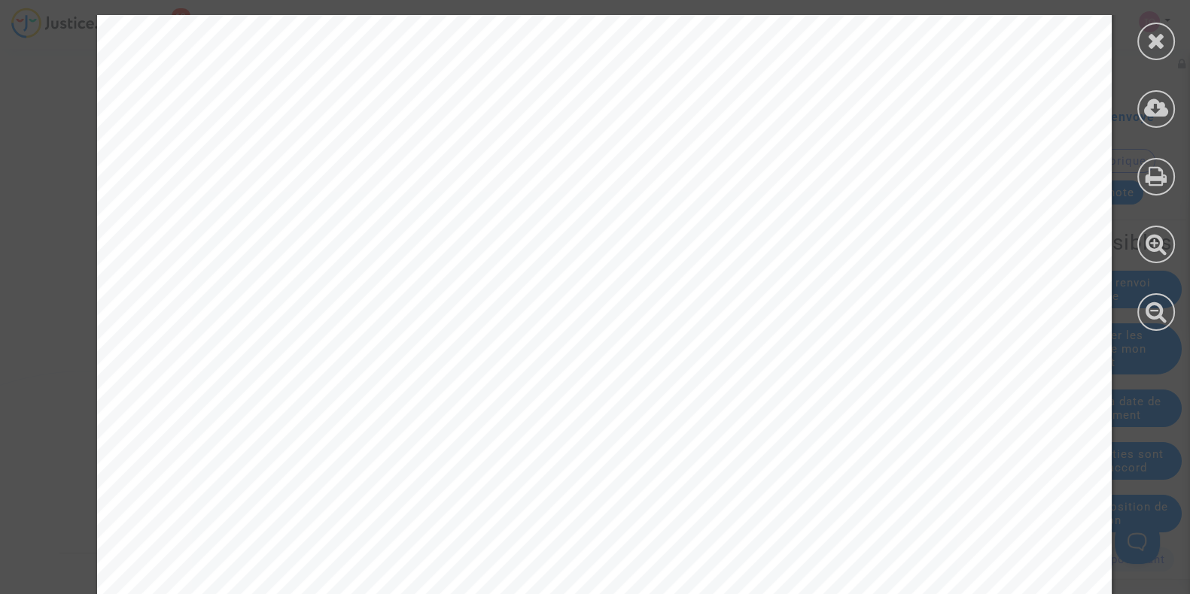
scroll to position [515, 0]
click at [1141, 43] on div at bounding box center [1156, 42] width 38 height 38
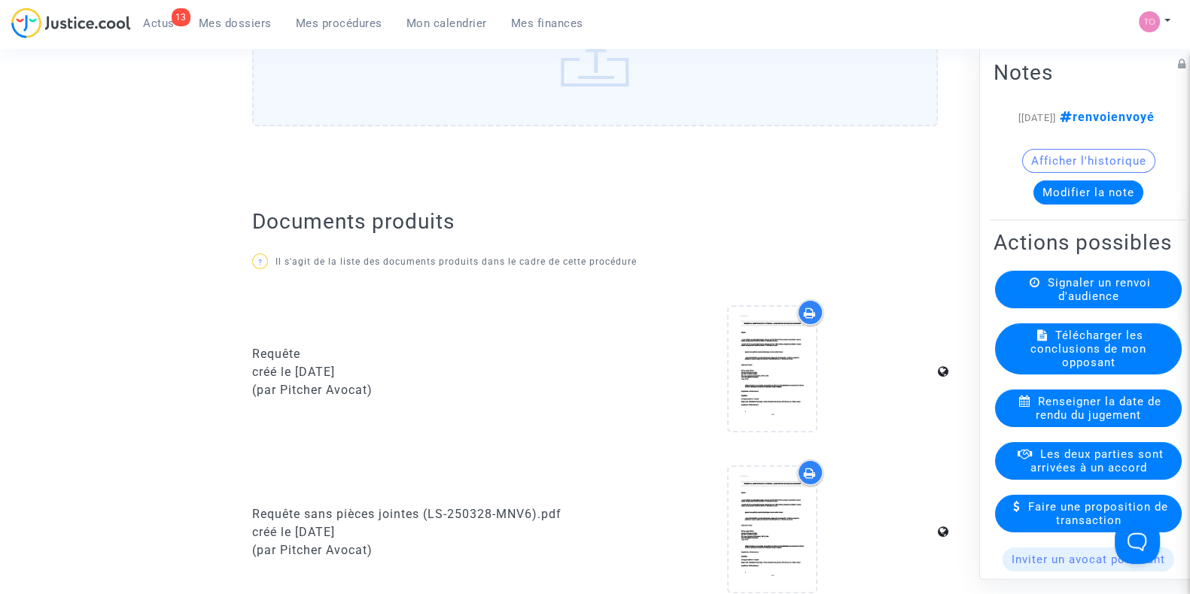
scroll to position [0, 0]
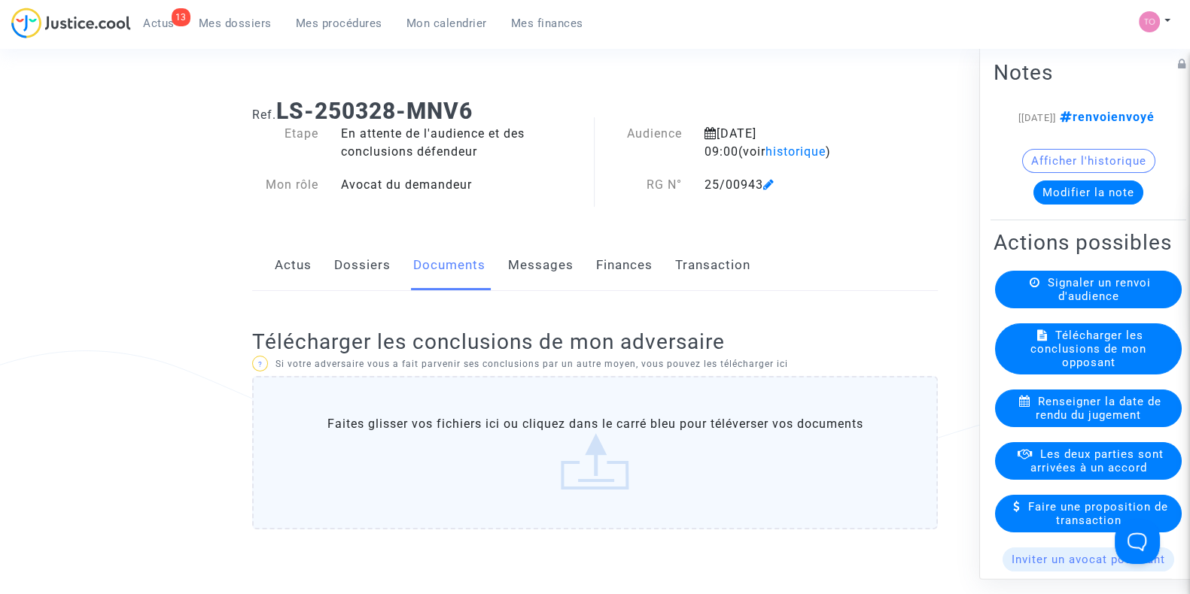
click at [1052, 303] on span "Signaler un renvoi d'audience" at bounding box center [1098, 289] width 103 height 27
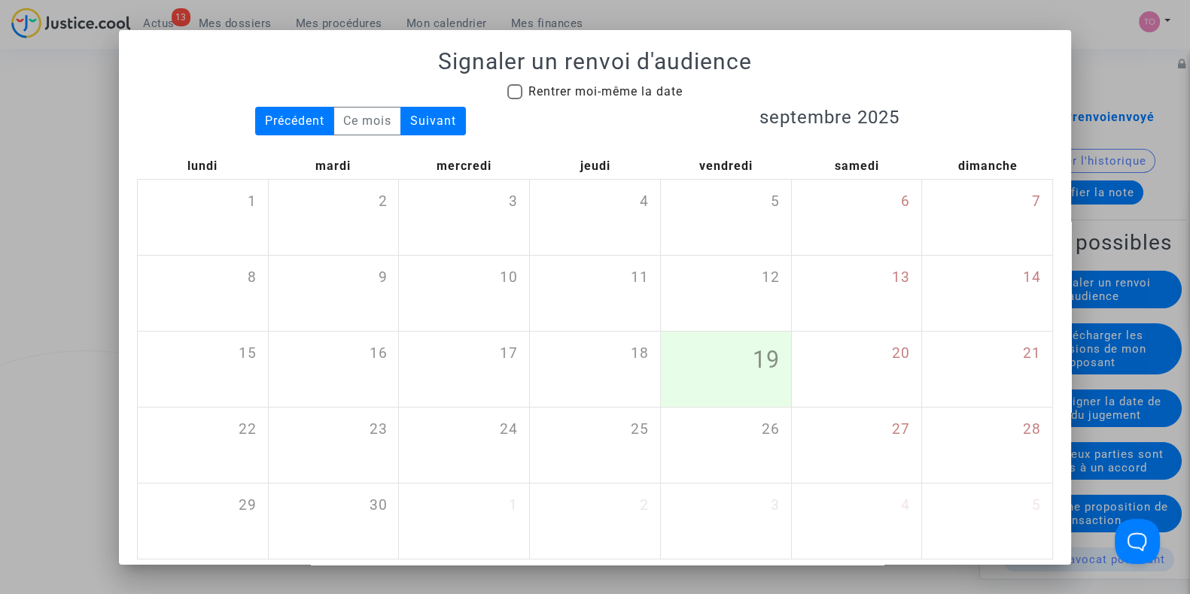
click at [507, 92] on span at bounding box center [514, 91] width 15 height 15
click at [514, 99] on input "Rentrer moi-même la date" at bounding box center [514, 99] width 1 height 1
checkbox input "true"
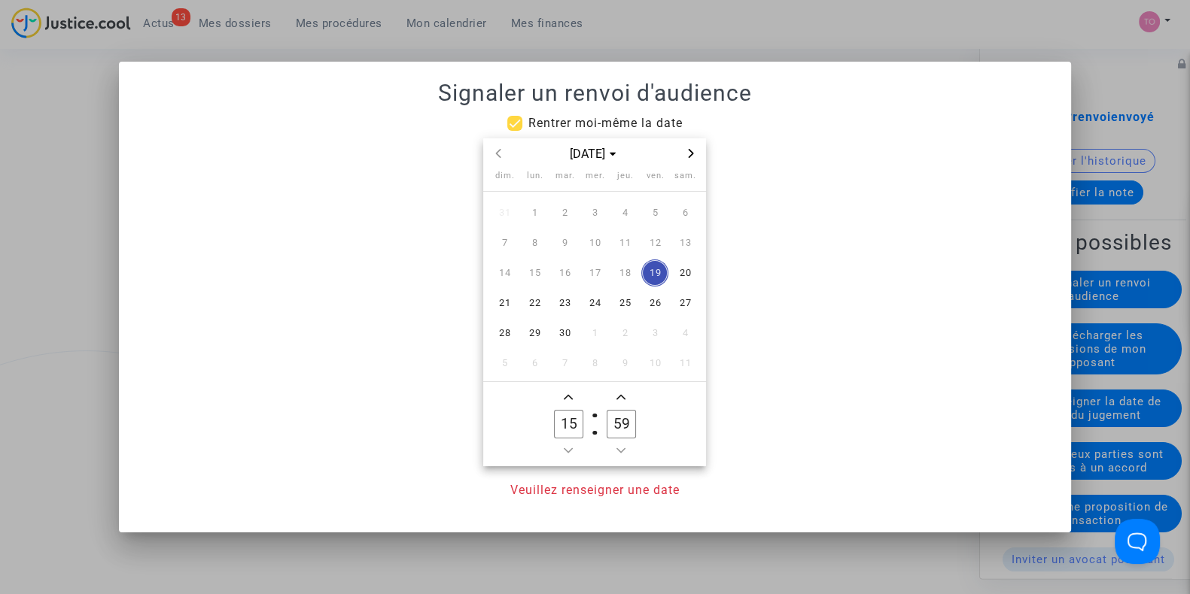
click at [691, 147] on span "Next month" at bounding box center [691, 153] width 18 height 18
click at [572, 444] on span "Minus a hour" at bounding box center [568, 451] width 18 height 18
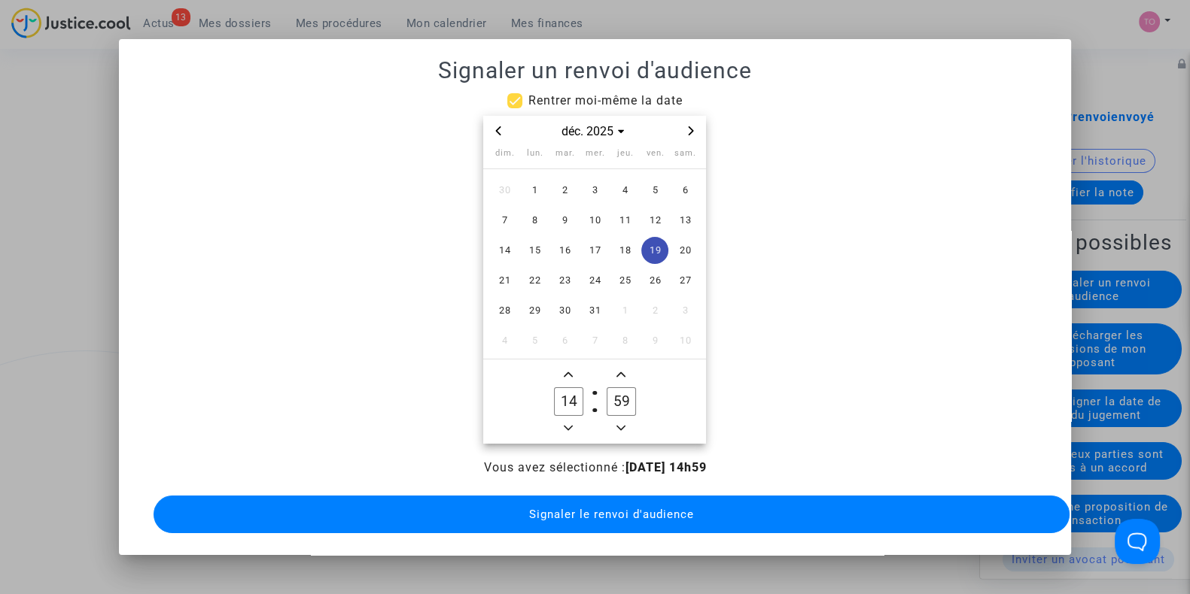
click at [572, 444] on ng-component "Rentrer moi-même la date déc. 2025 dim. lun. mar. mer. jeu. ven. sam. 30 1 2 3 …" at bounding box center [595, 314] width 916 height 445
click at [570, 424] on icon "Minus a hour" at bounding box center [568, 428] width 9 height 9
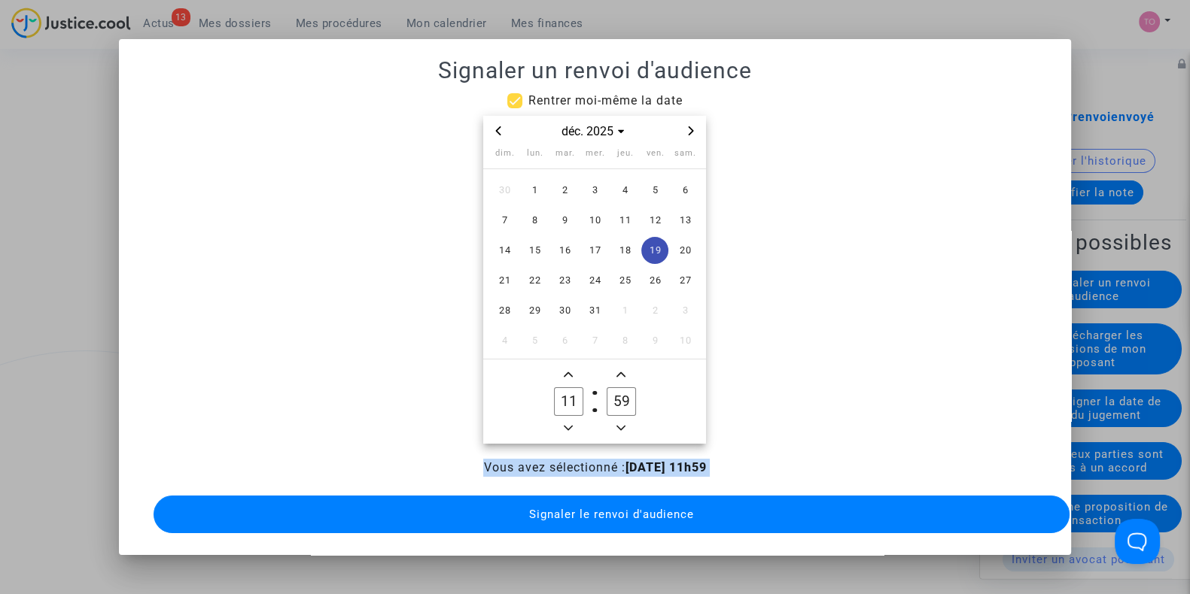
click at [570, 424] on icon "Minus a hour" at bounding box center [568, 428] width 9 height 9
click at [618, 370] on icon "Add a minute" at bounding box center [620, 374] width 9 height 9
type input "09"
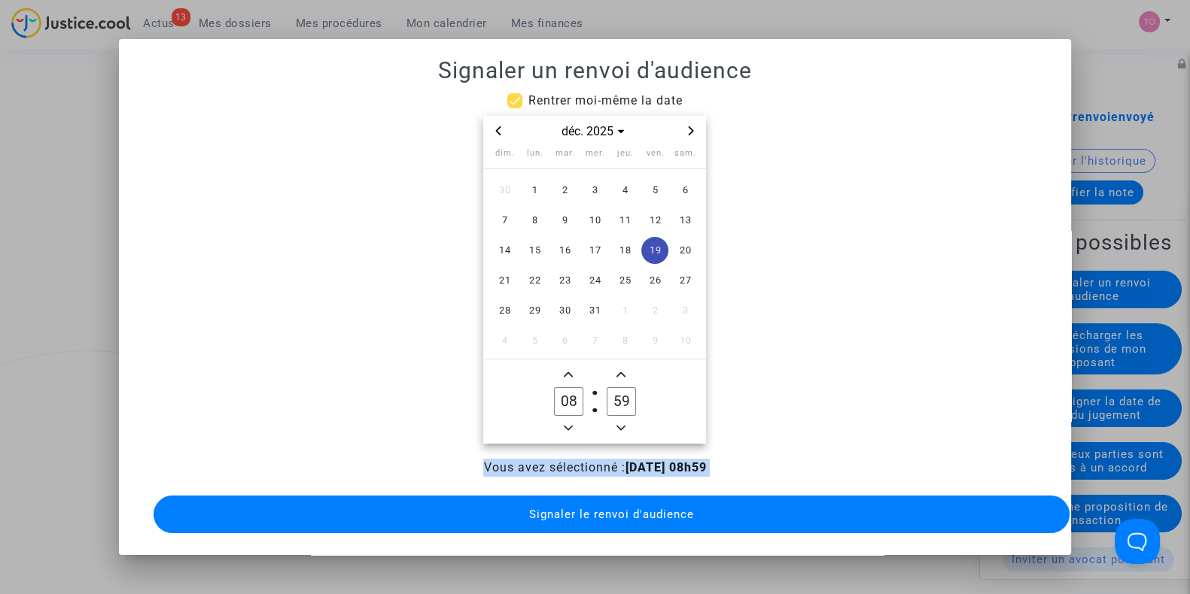
type input "00"
click at [673, 412] on owl-date-time-timer "09 Hour 00 Minute" at bounding box center [594, 402] width 223 height 84
click at [558, 220] on span "9" at bounding box center [564, 220] width 27 height 27
click at [613, 508] on span "Signaler le renvoi d'audience" at bounding box center [611, 515] width 165 height 14
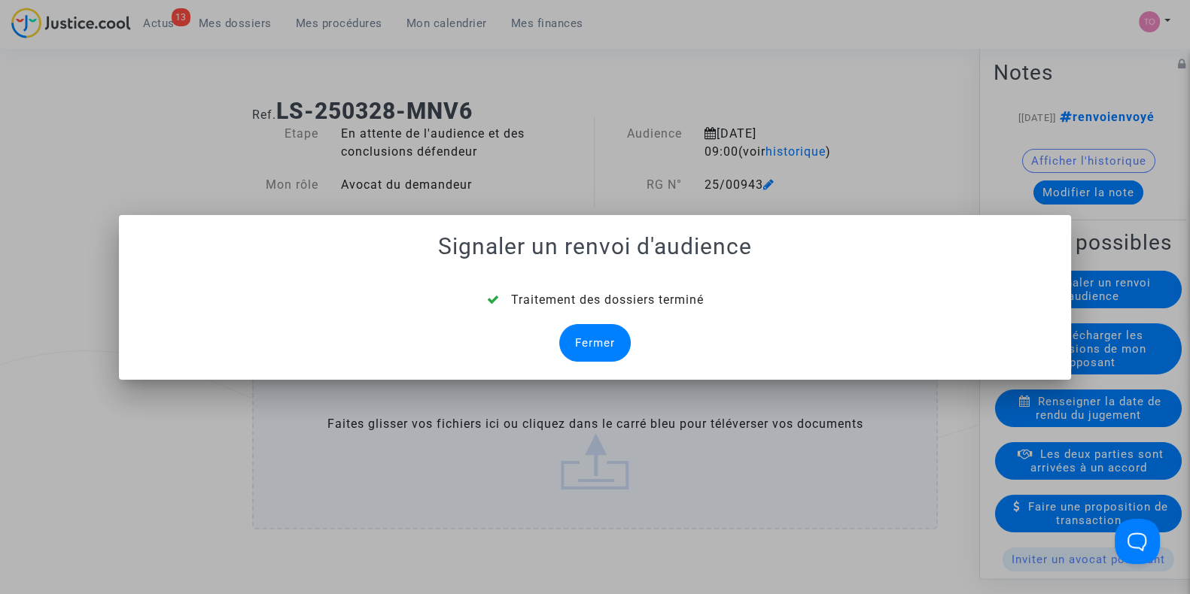
click at [590, 351] on div "Fermer" at bounding box center [594, 343] width 71 height 38
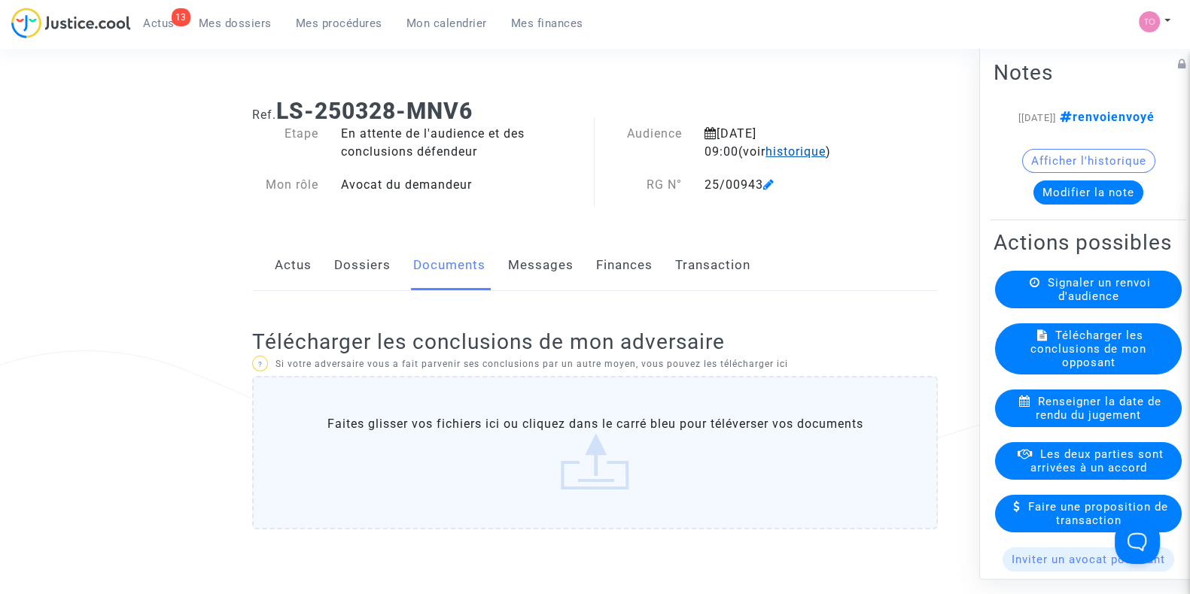
click at [765, 156] on span "historique" at bounding box center [795, 151] width 60 height 14
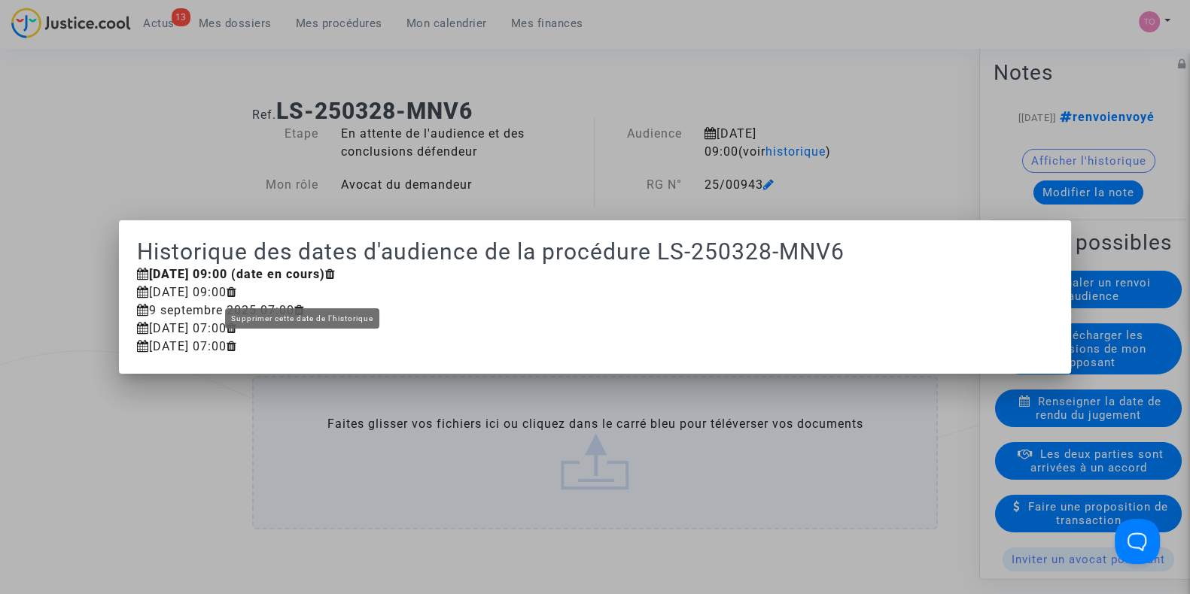
click at [237, 289] on icon at bounding box center [231, 292] width 11 height 12
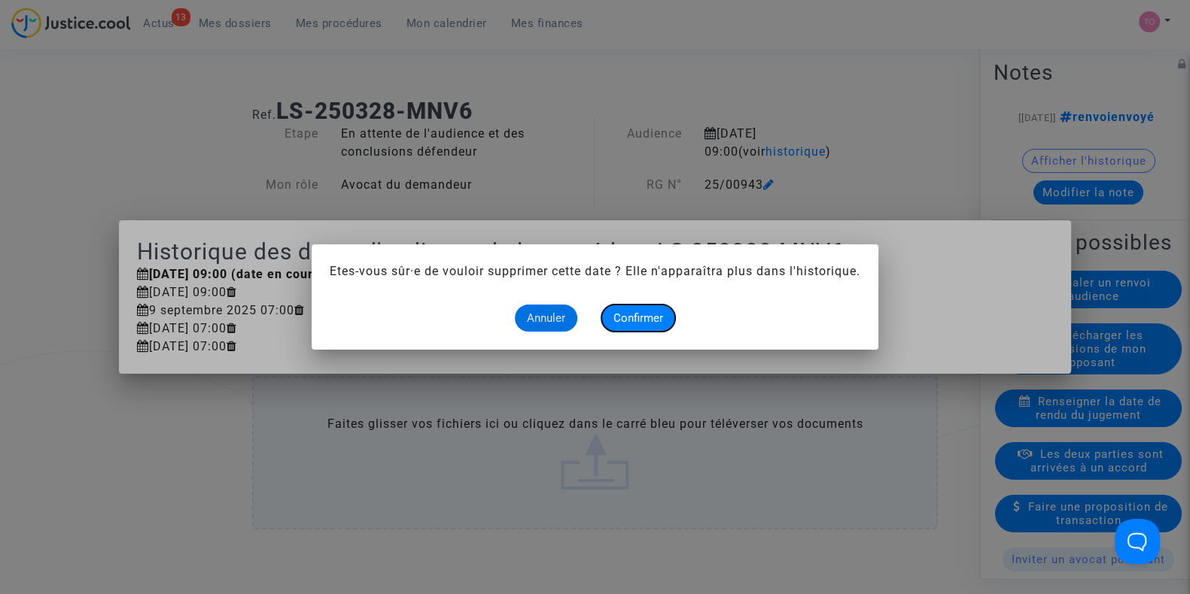
click at [652, 322] on span "Confirmer" at bounding box center [638, 318] width 50 height 14
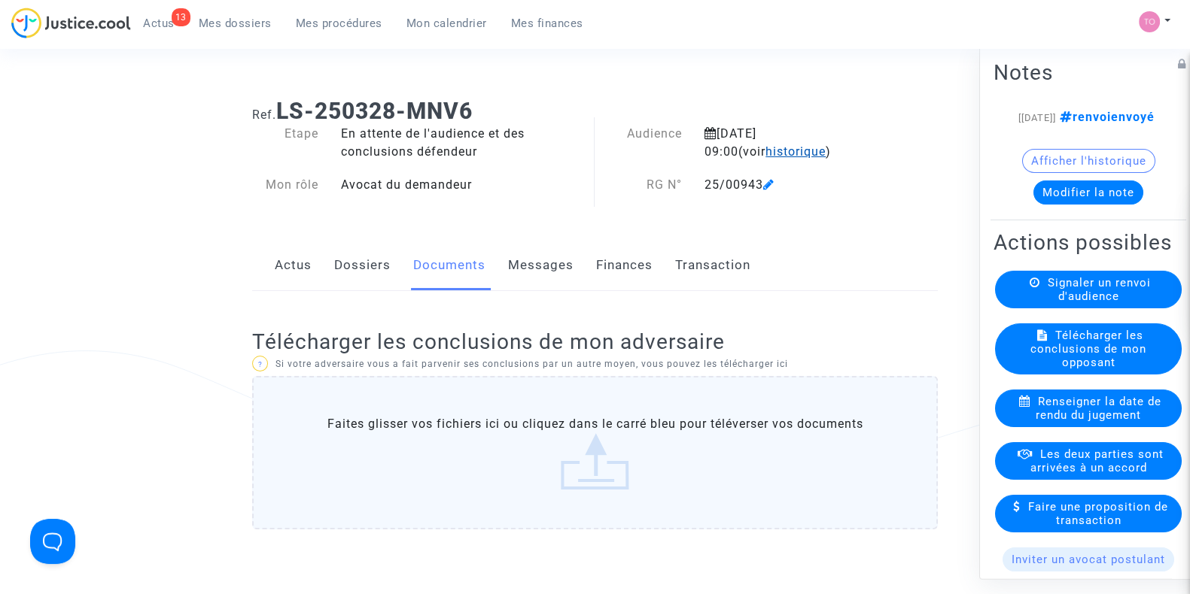
click at [765, 147] on span "historique" at bounding box center [795, 151] width 60 height 14
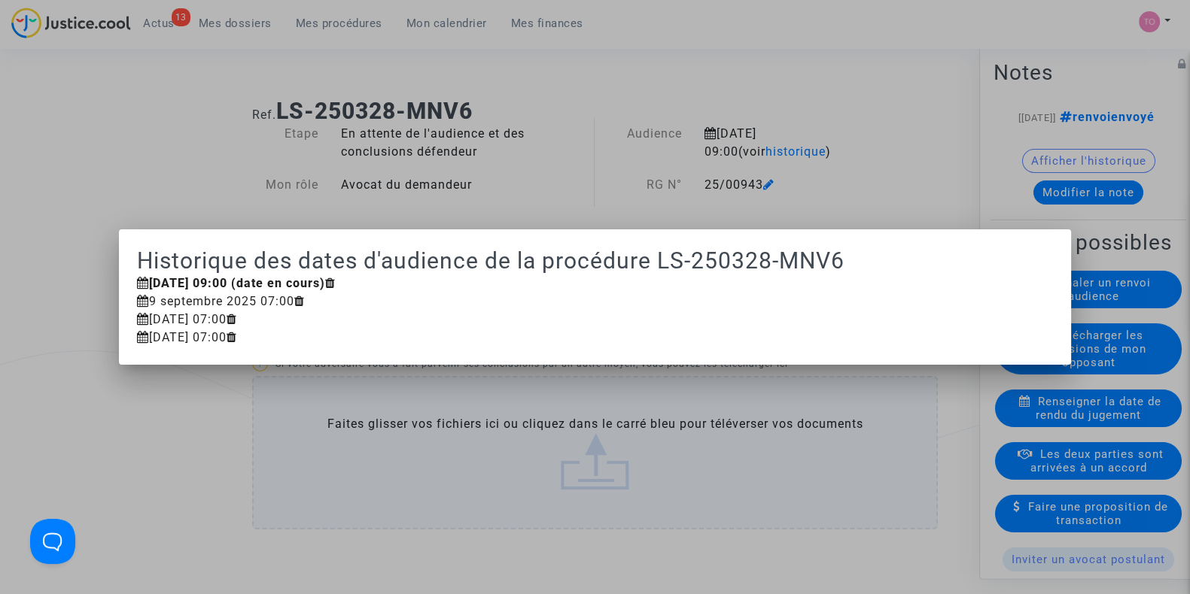
click at [365, 152] on div at bounding box center [595, 297] width 1190 height 594
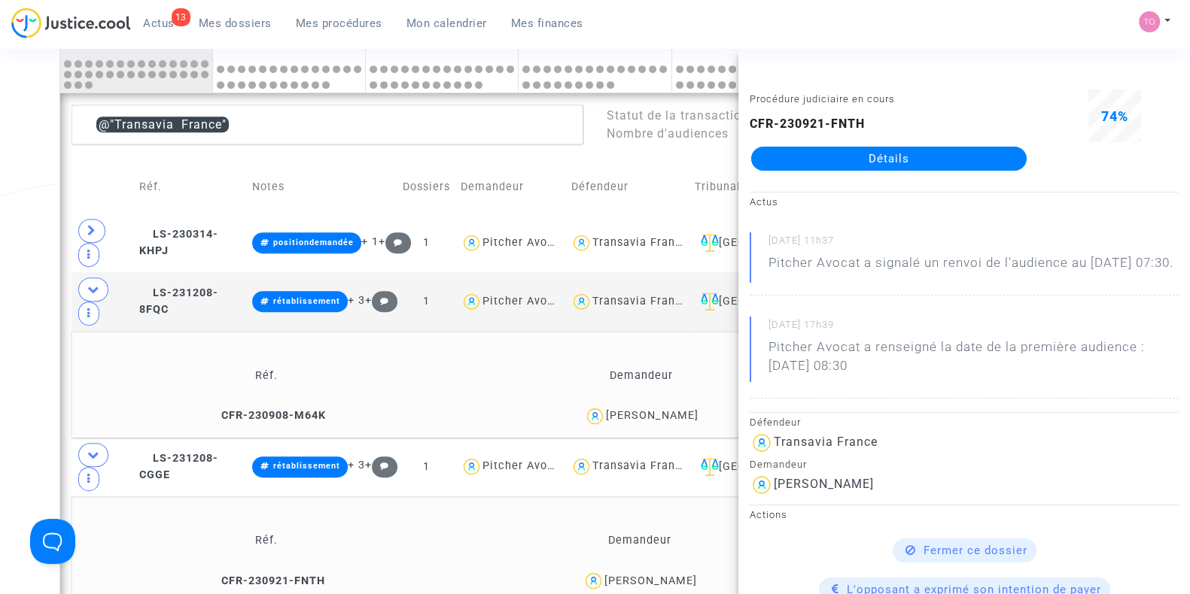
click at [25, 262] on div "Date de clôture d'instruction Date de conciliation Date d'audience Date de juge…" at bounding box center [595, 46] width 1190 height 1579
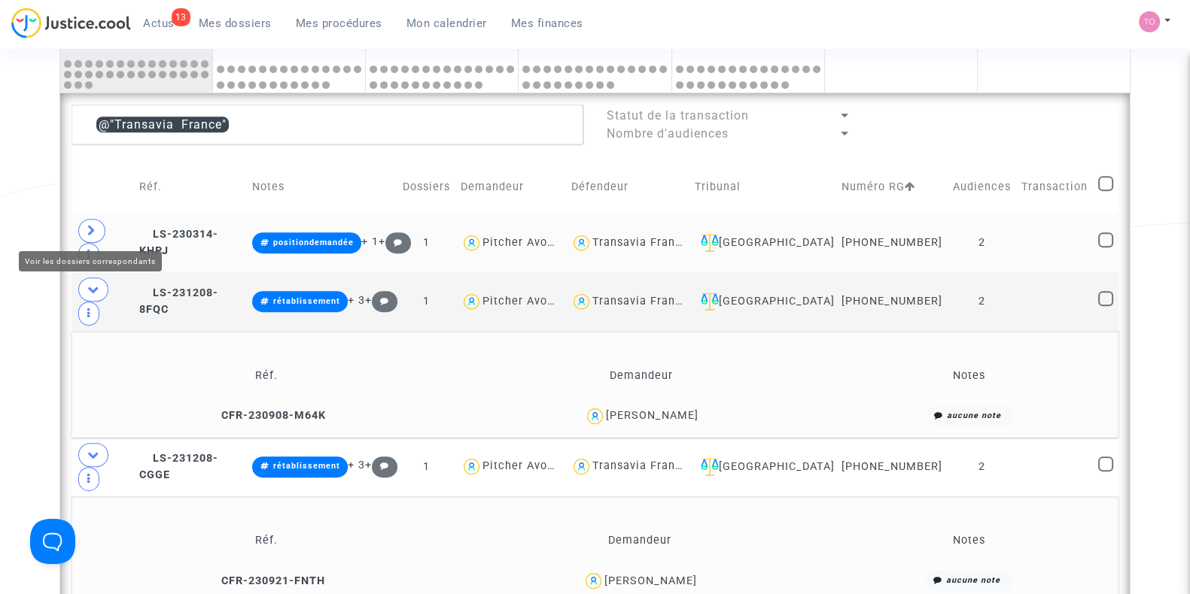
click at [91, 229] on icon at bounding box center [91, 230] width 9 height 11
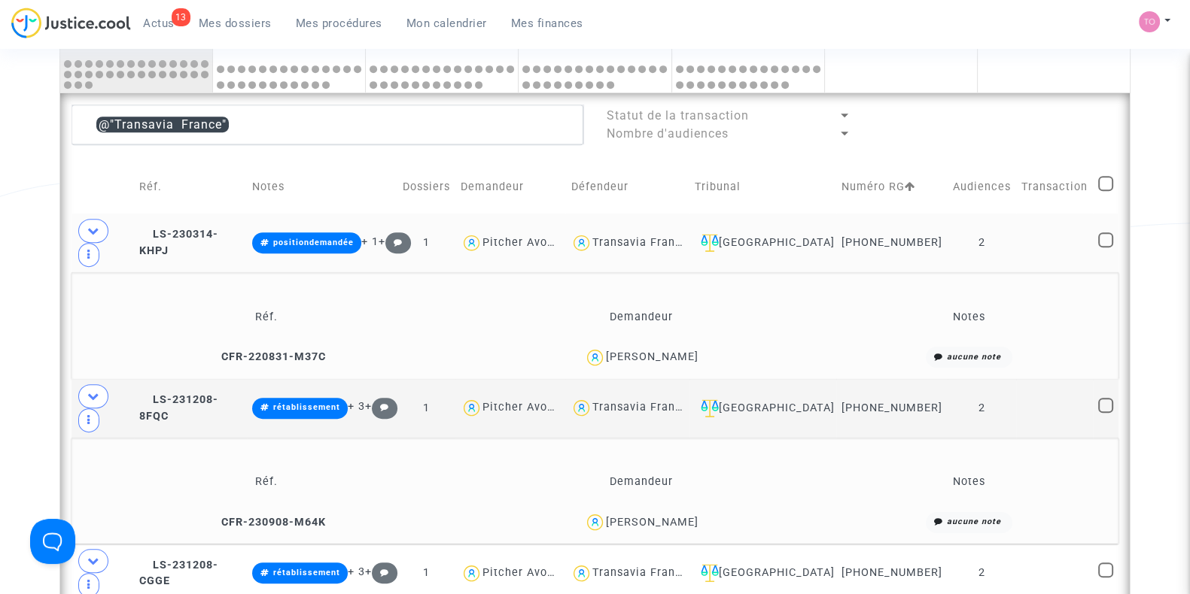
click at [673, 347] on div "Skander Zouari" at bounding box center [640, 358] width 357 height 22
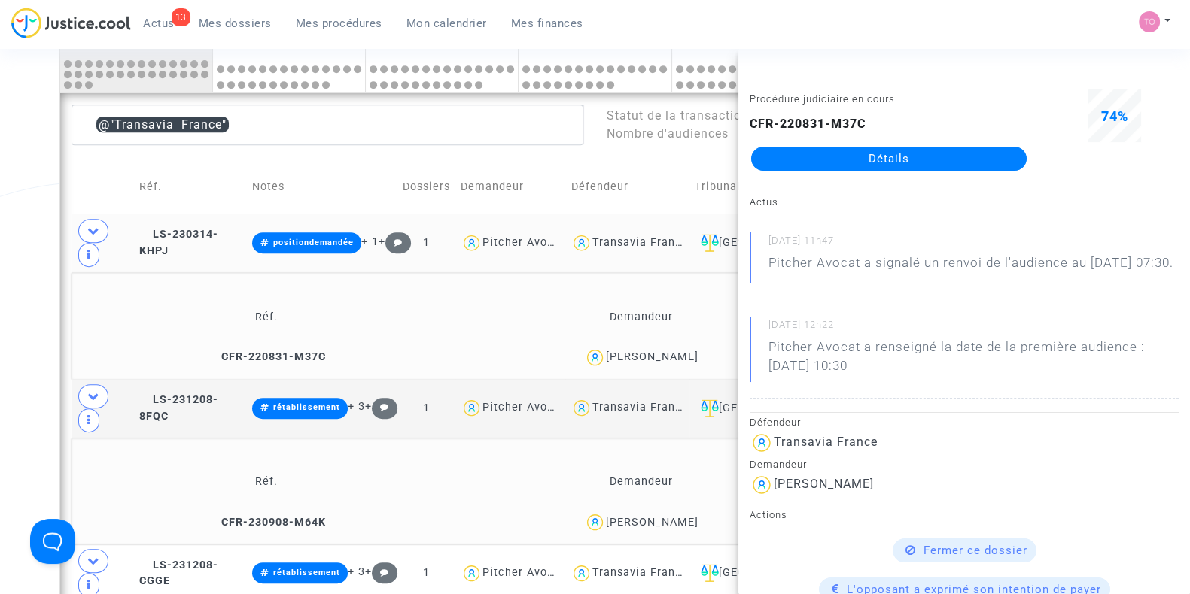
copy div "Zouari"
click at [38, 262] on div "Date de clôture d'instruction Date de conciliation Date d'audience Date de juge…" at bounding box center [595, 100] width 1190 height 1686
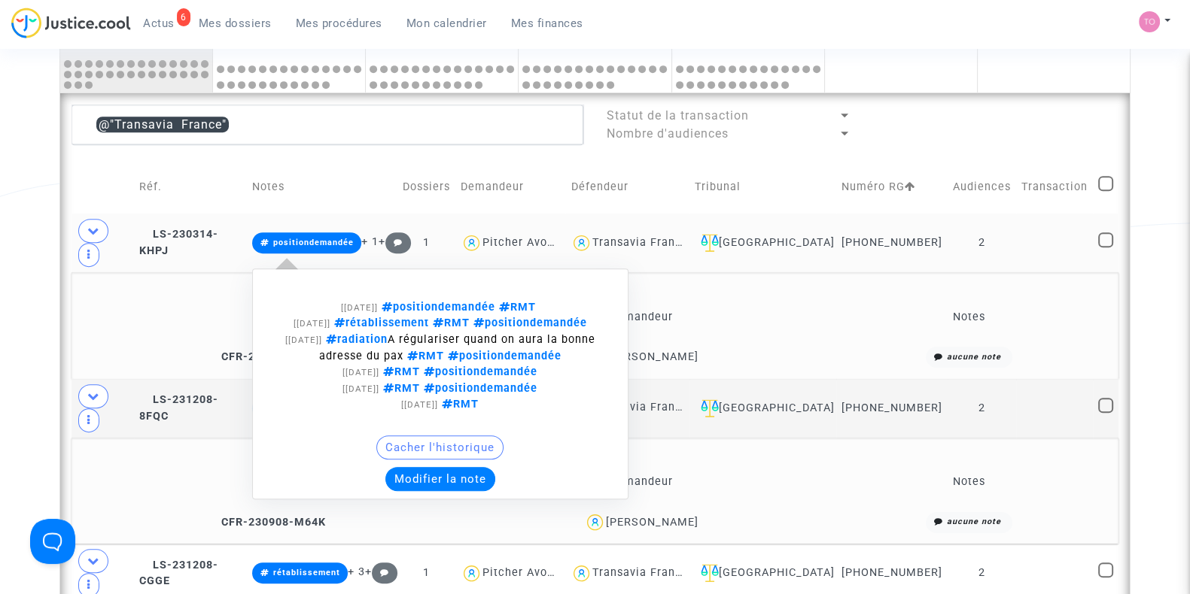
click at [492, 475] on button "Modifier la note" at bounding box center [440, 479] width 110 height 24
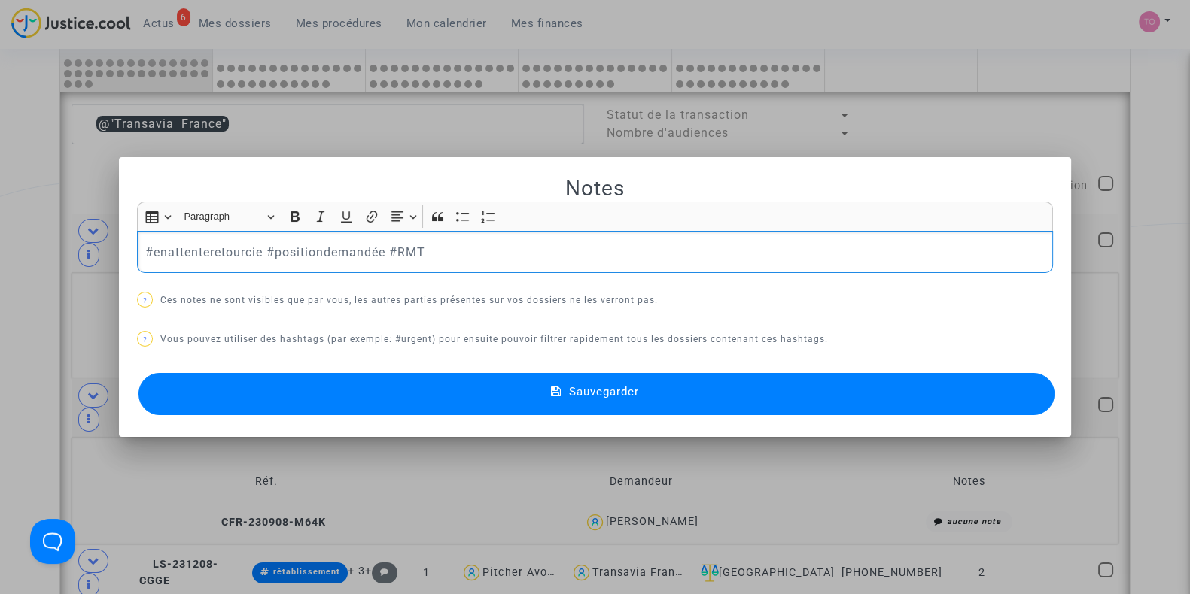
click at [403, 394] on button "Sauvegarder" at bounding box center [596, 394] width 916 height 42
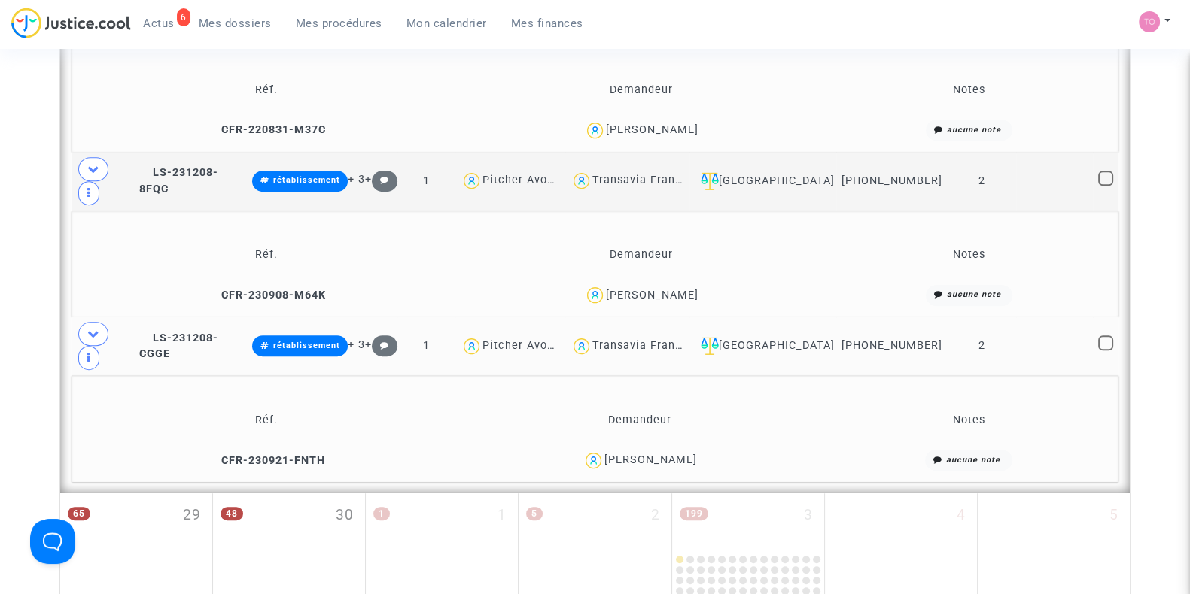
scroll to position [1059, 0]
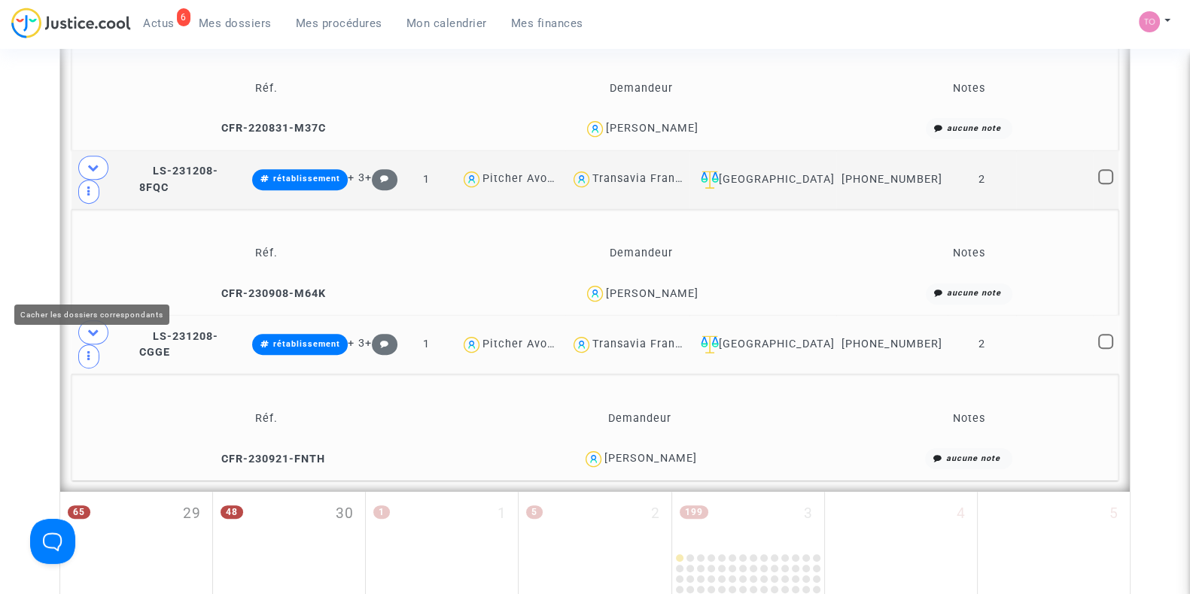
click at [91, 327] on icon at bounding box center [93, 332] width 12 height 11
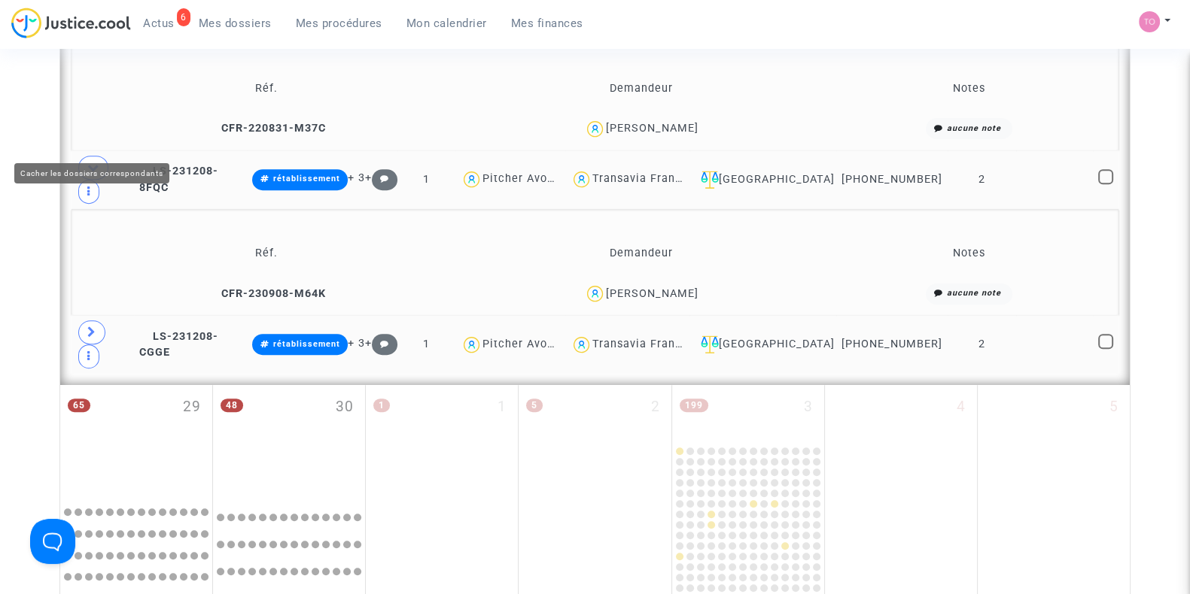
click at [87, 156] on span at bounding box center [93, 168] width 30 height 24
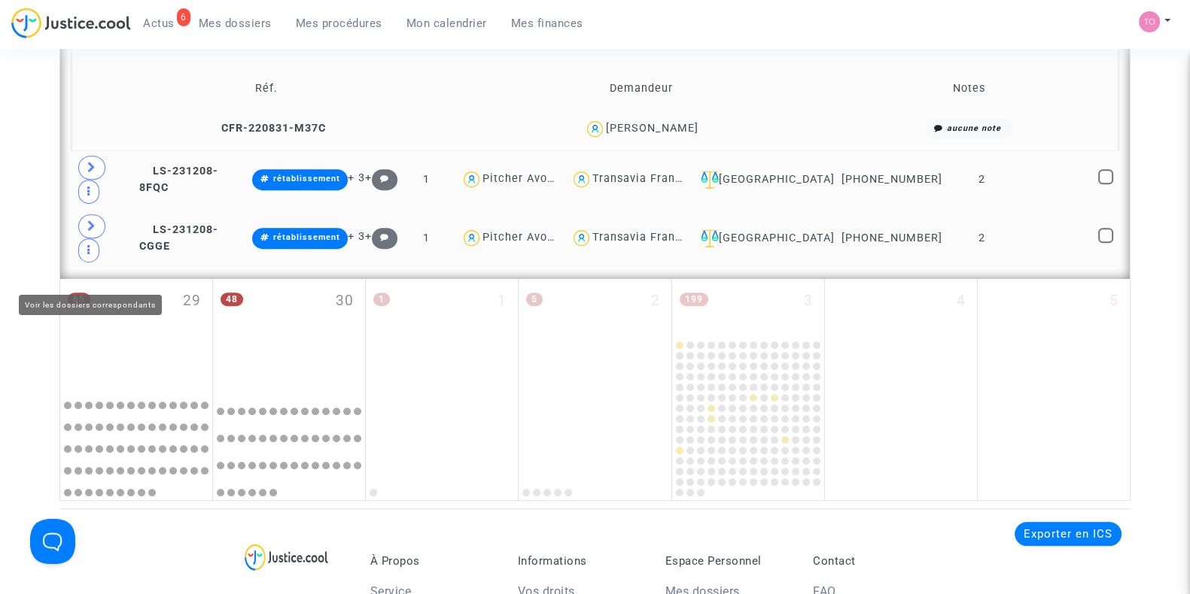
scroll to position [898, 0]
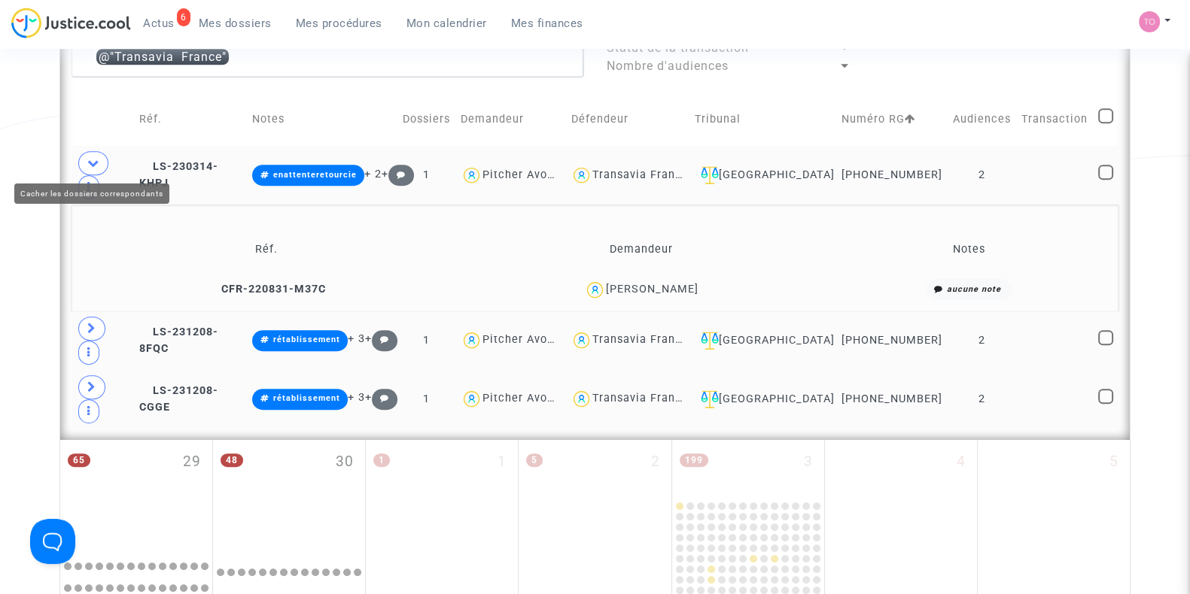
click at [93, 160] on icon at bounding box center [93, 162] width 12 height 11
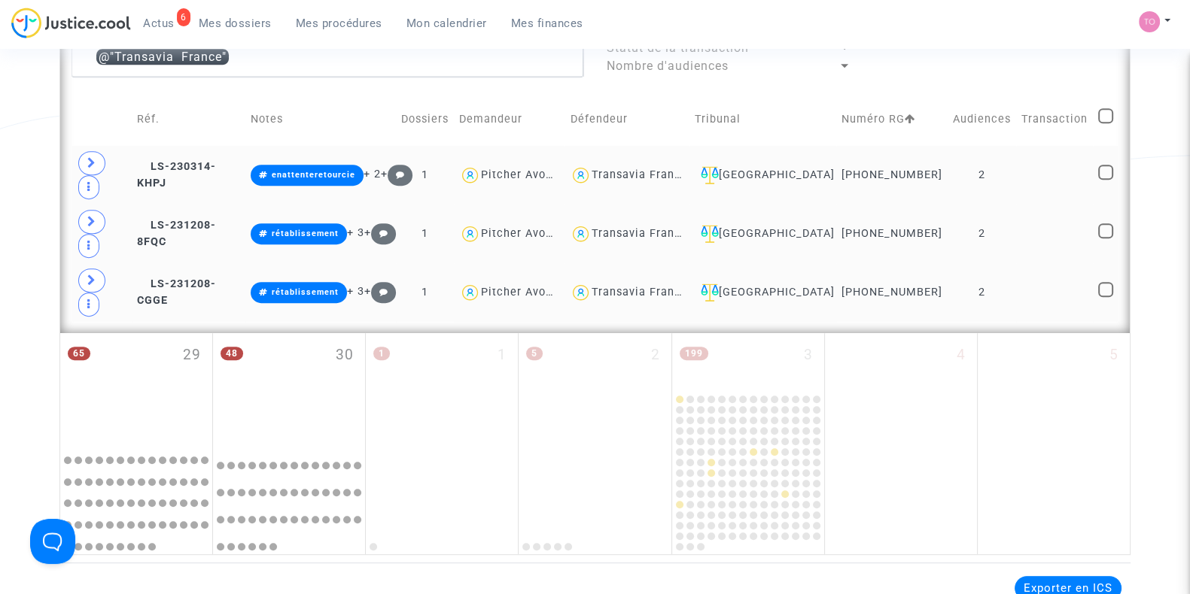
click at [681, 149] on td "Transavia France" at bounding box center [626, 175] width 124 height 59
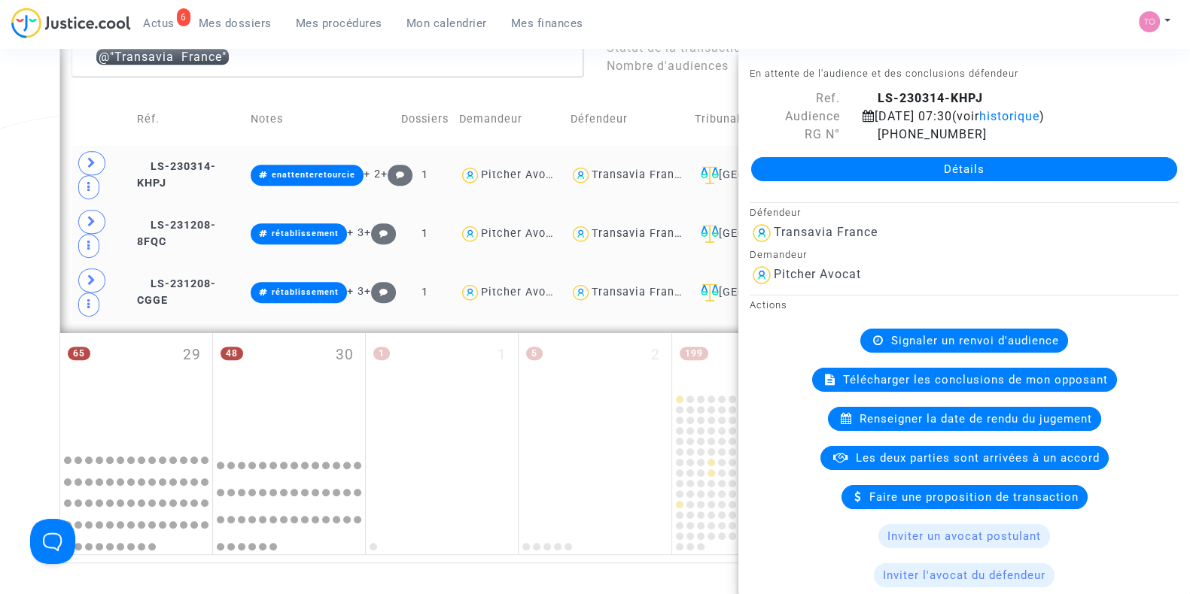
click at [647, 169] on div "Transavia France" at bounding box center [639, 175] width 96 height 13
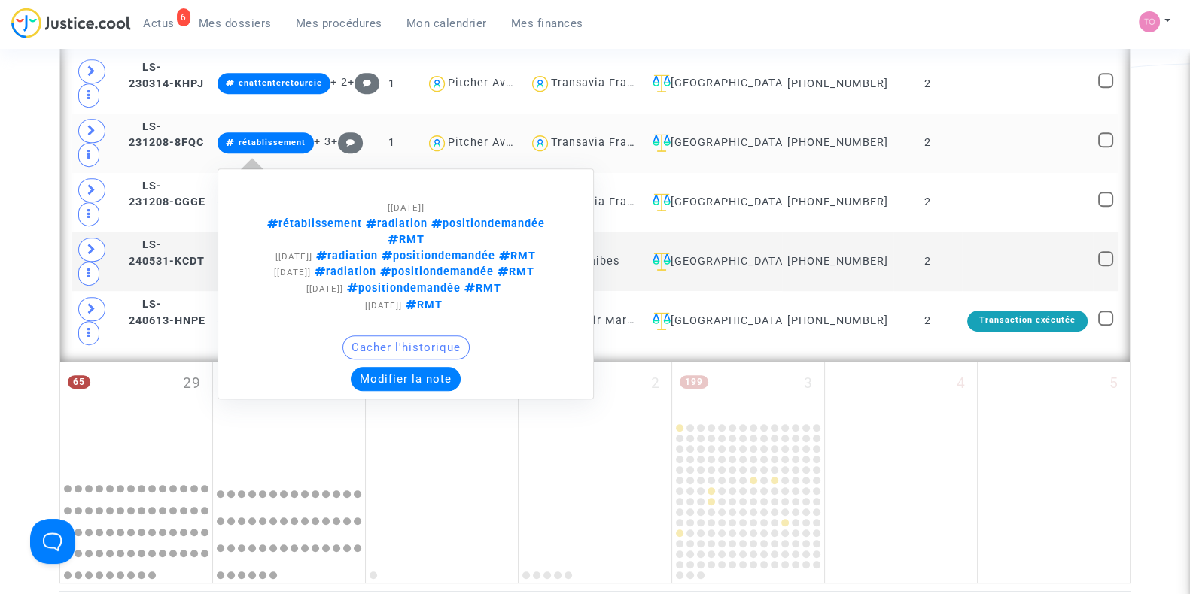
scroll to position [993, 0]
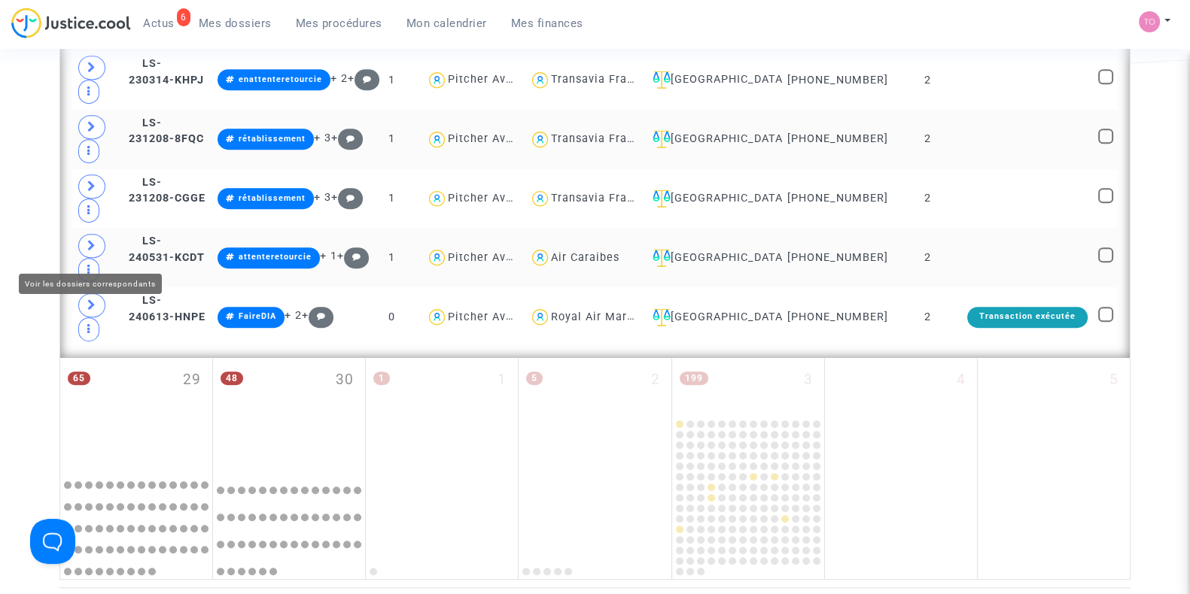
click at [99, 250] on span at bounding box center [91, 246] width 27 height 24
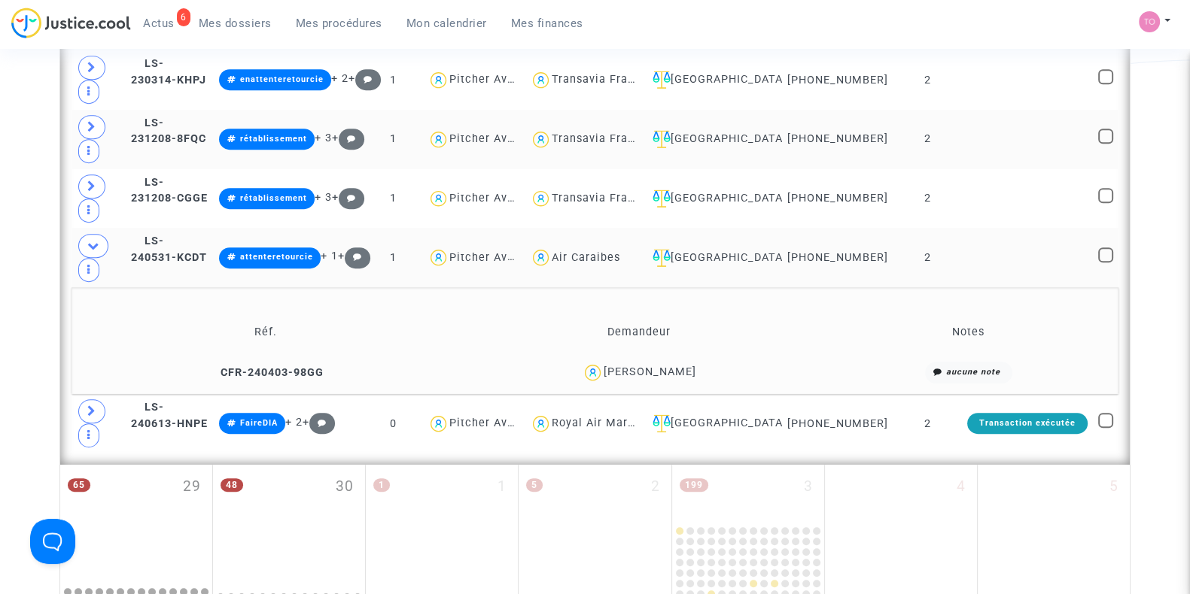
click at [661, 375] on div "Luckner Lapointe" at bounding box center [649, 372] width 93 height 13
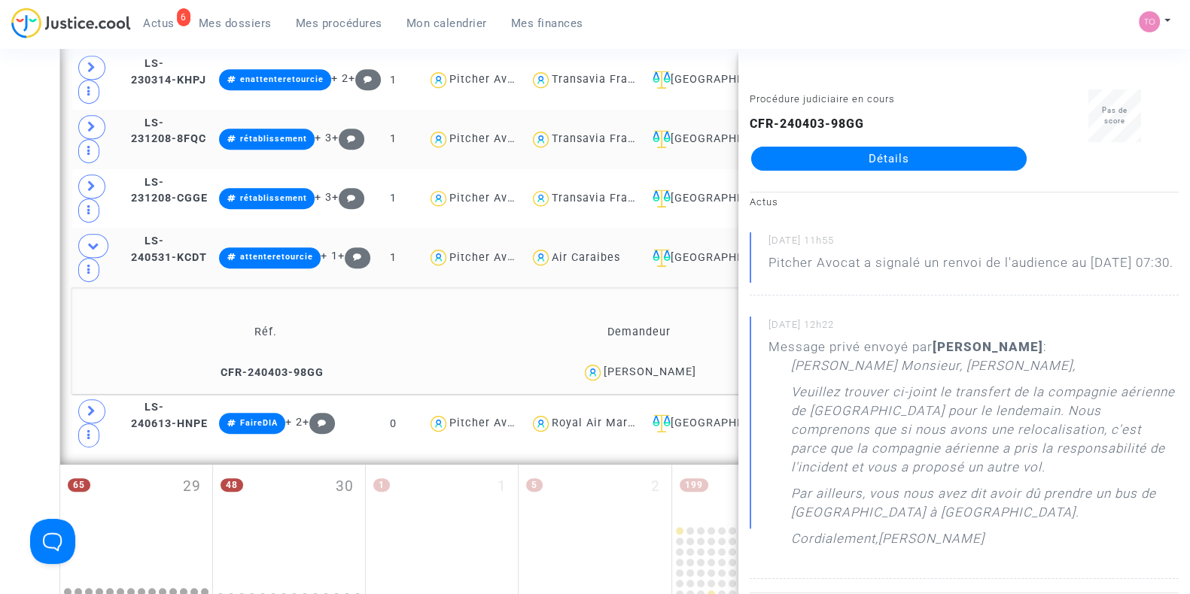
copy div "Lapointe"
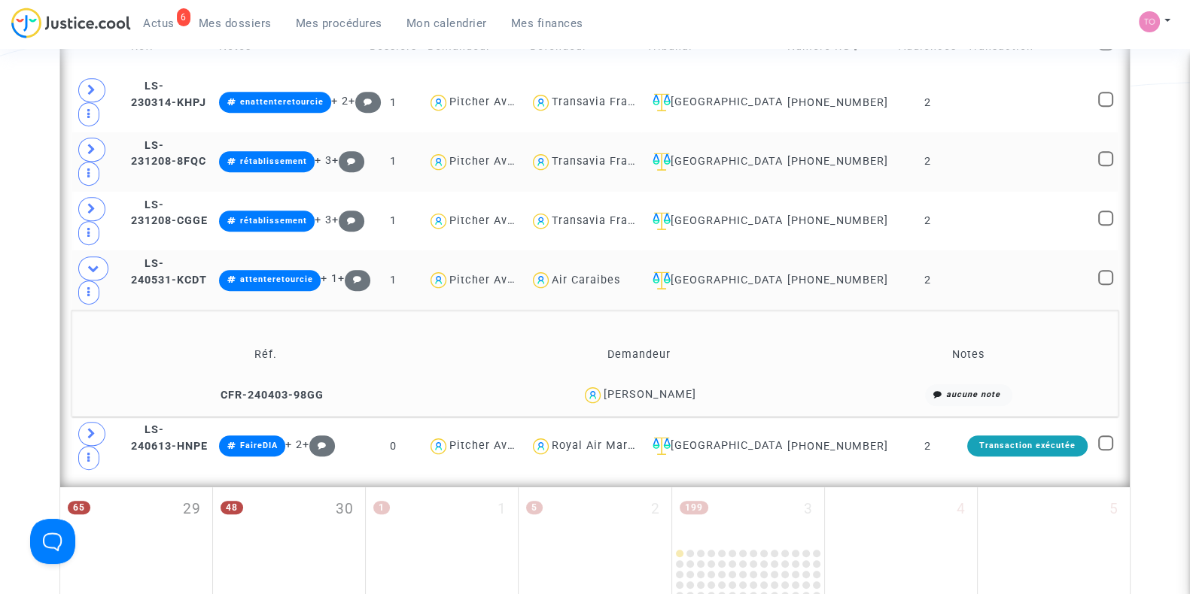
scroll to position [969, 0]
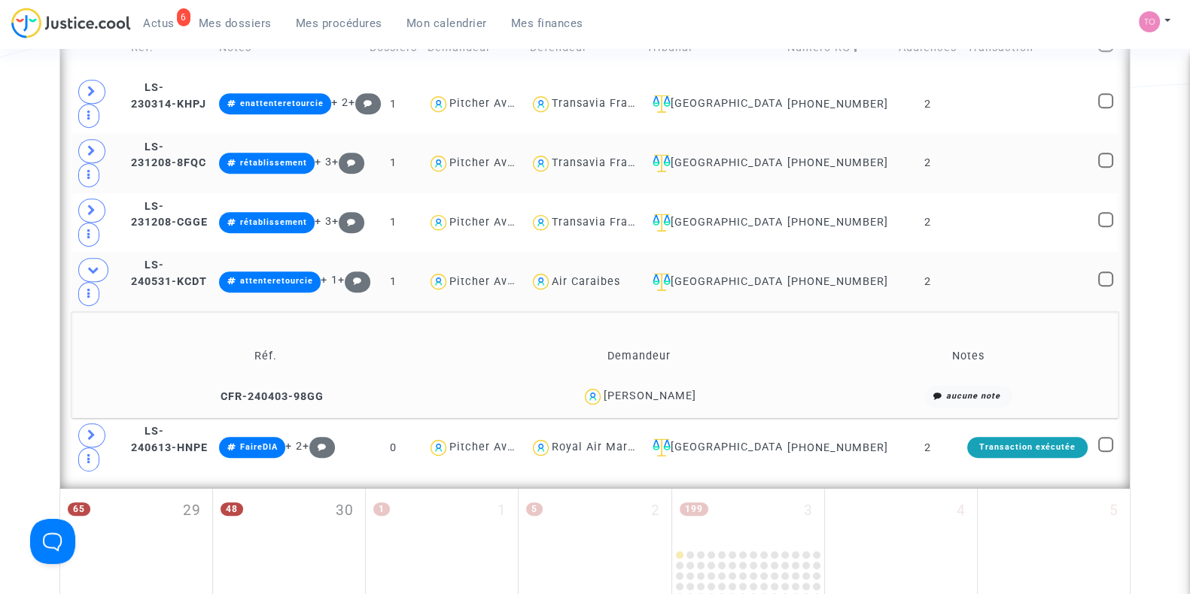
click at [671, 403] on div "Luckner Lapointe" at bounding box center [649, 396] width 93 height 13
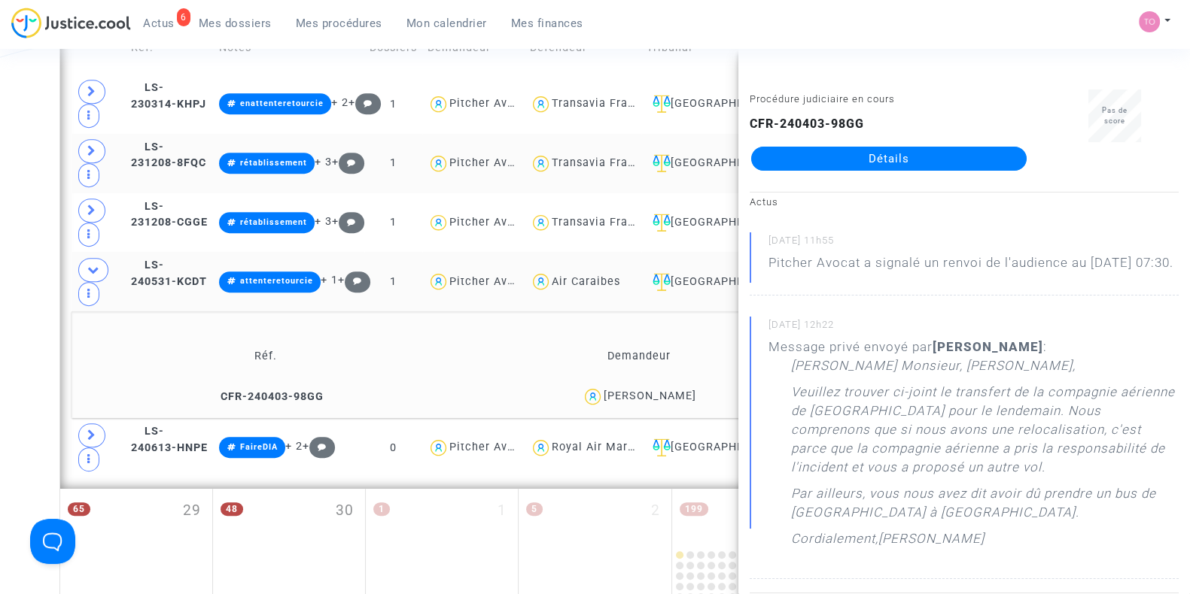
copy div "Lapointe"
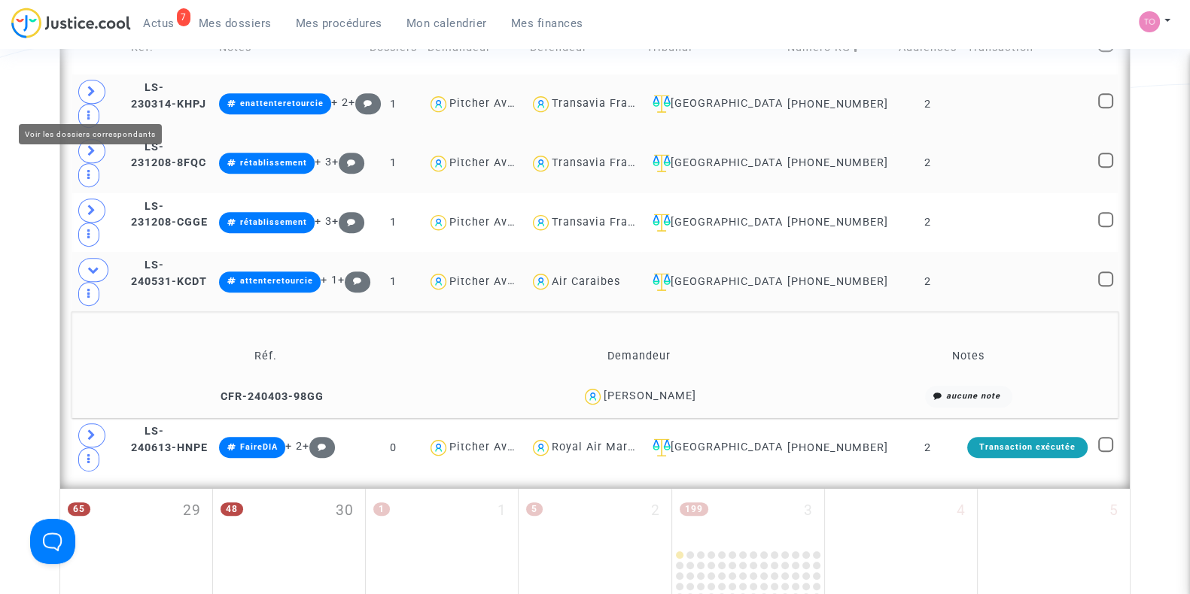
click at [94, 96] on icon at bounding box center [91, 91] width 9 height 11
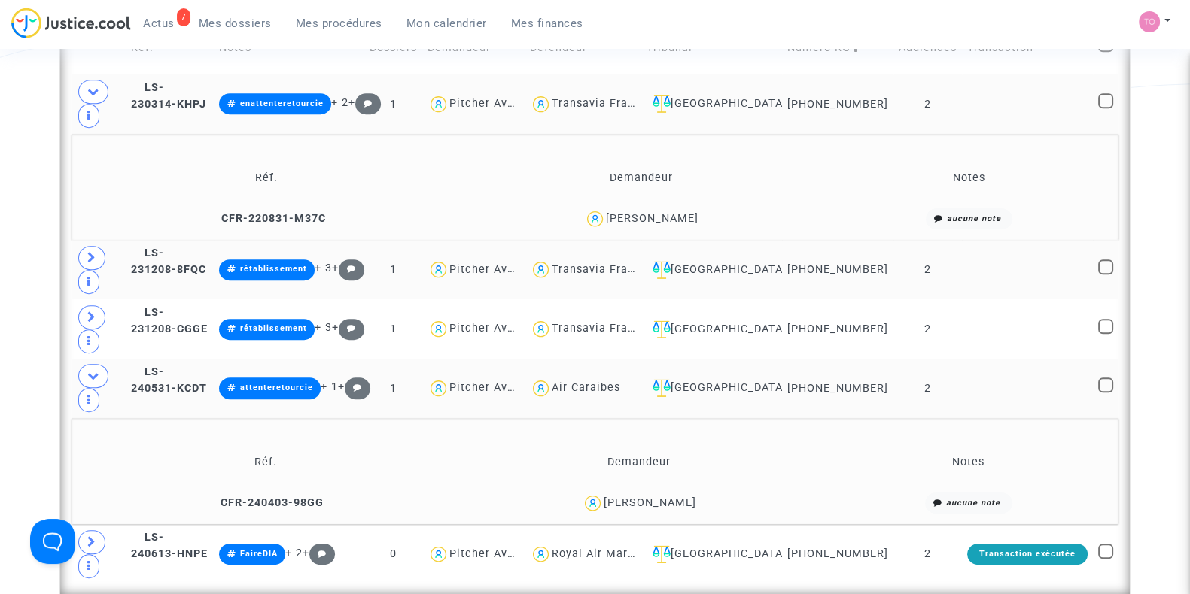
click at [673, 225] on div "Skander Zouari" at bounding box center [652, 218] width 93 height 13
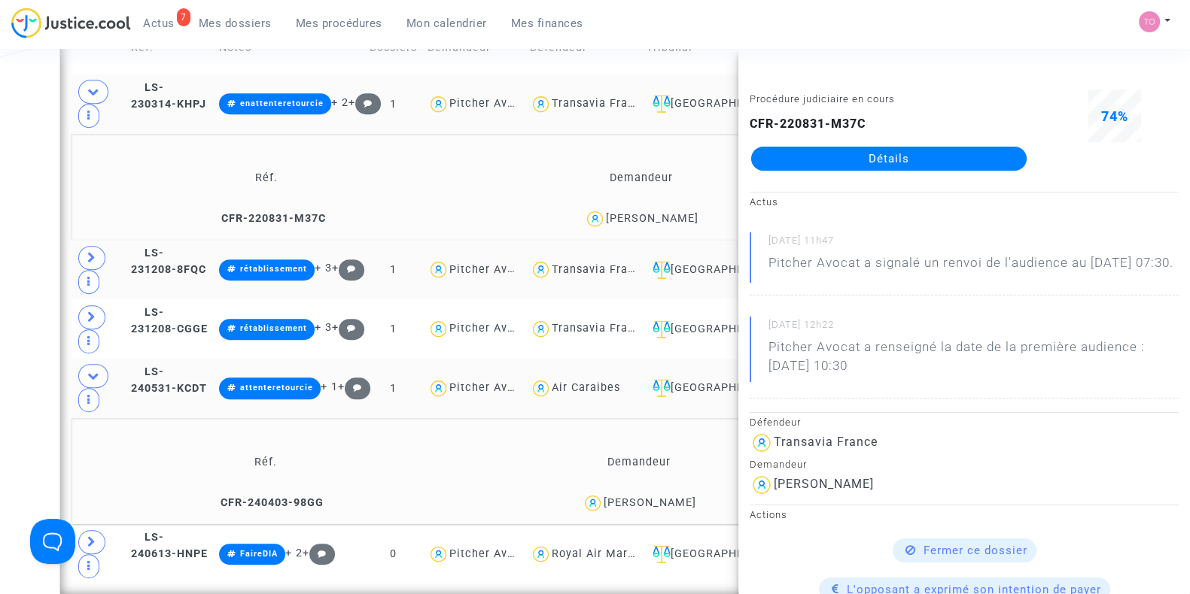
copy div "Zouari"
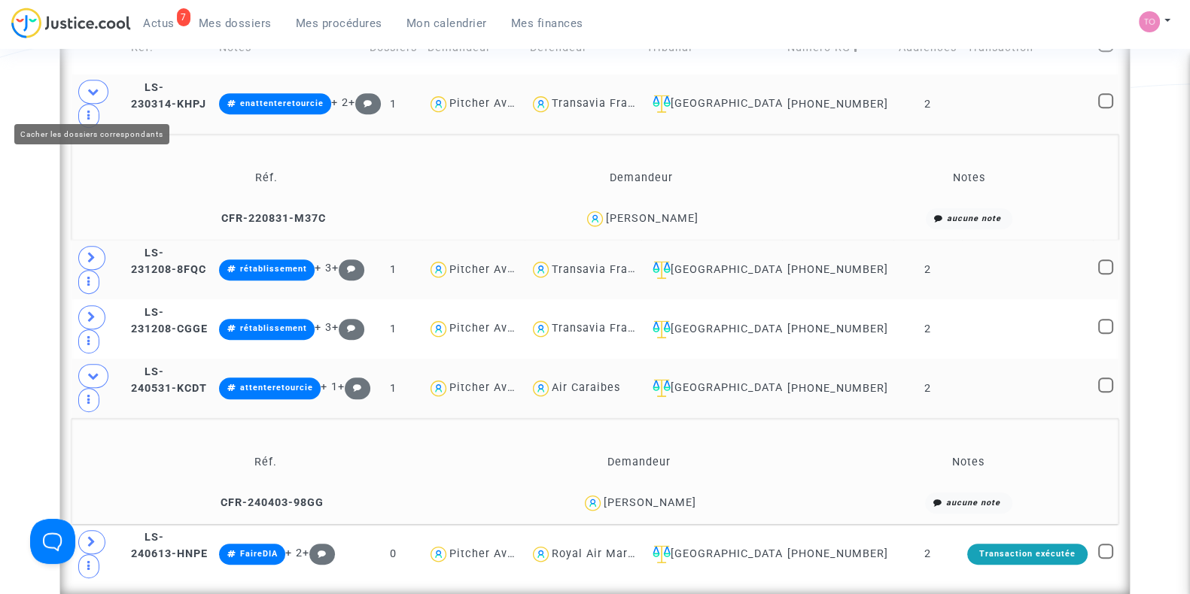
click at [98, 95] on icon at bounding box center [93, 91] width 12 height 11
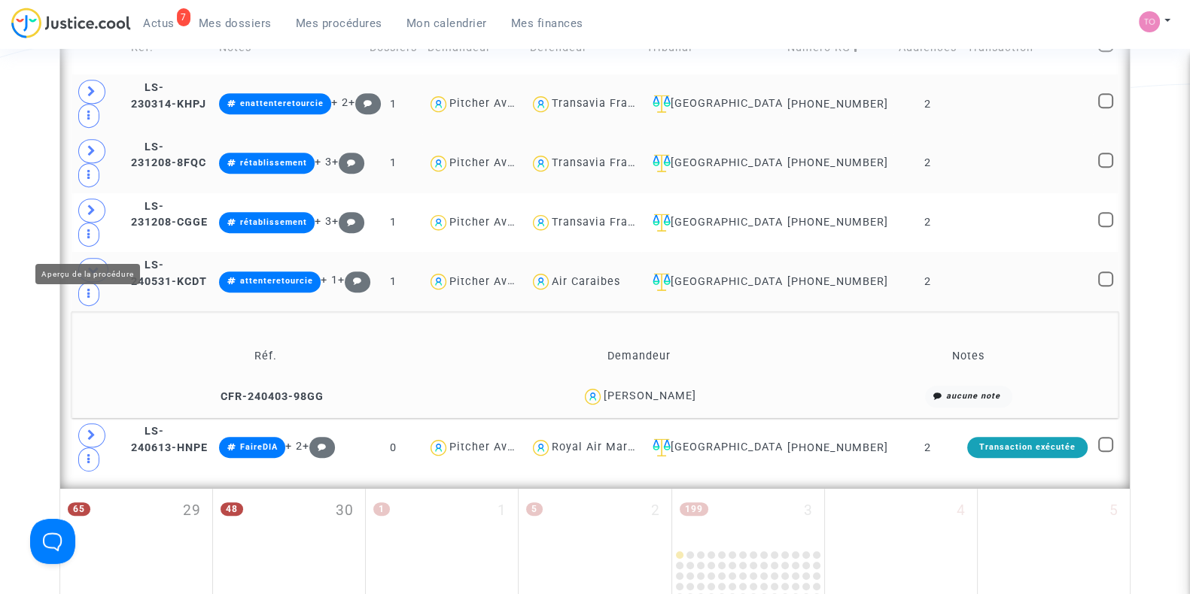
click at [96, 269] on span at bounding box center [93, 270] width 30 height 24
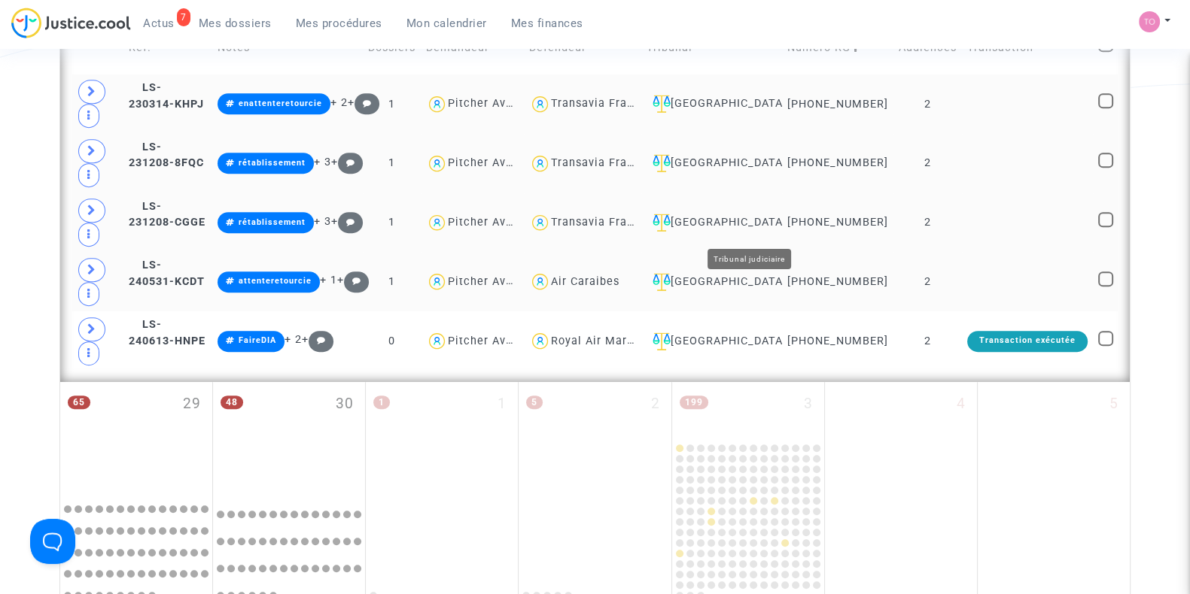
click at [749, 223] on div "Ivry-sur-Seine" at bounding box center [711, 223] width 130 height 18
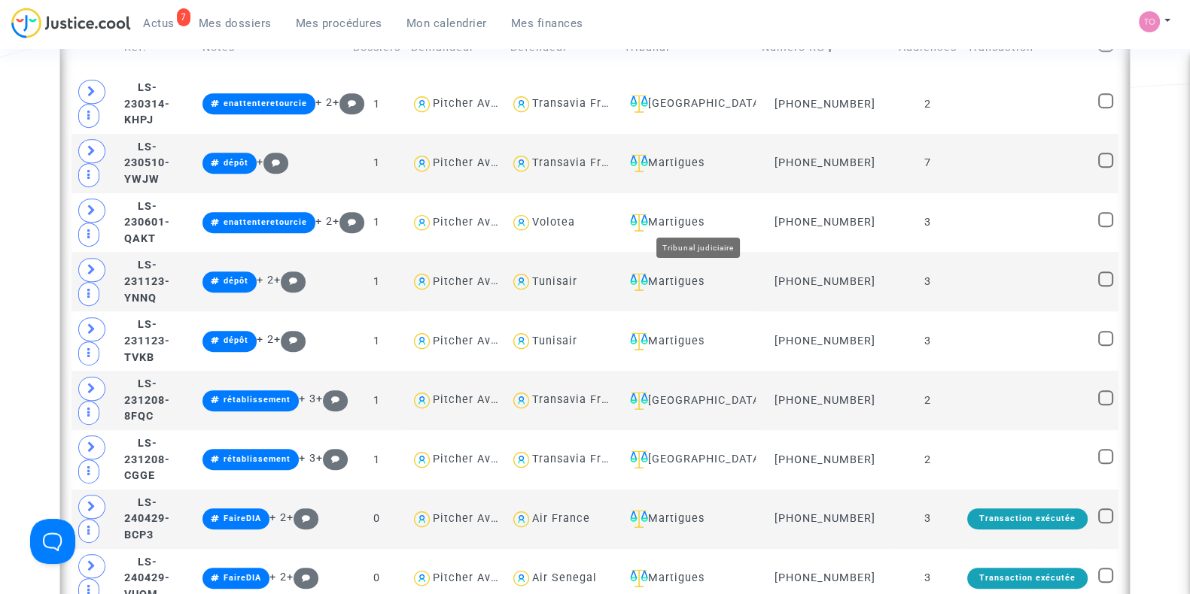
click at [749, 223] on div "Martigues" at bounding box center [687, 223] width 127 height 18
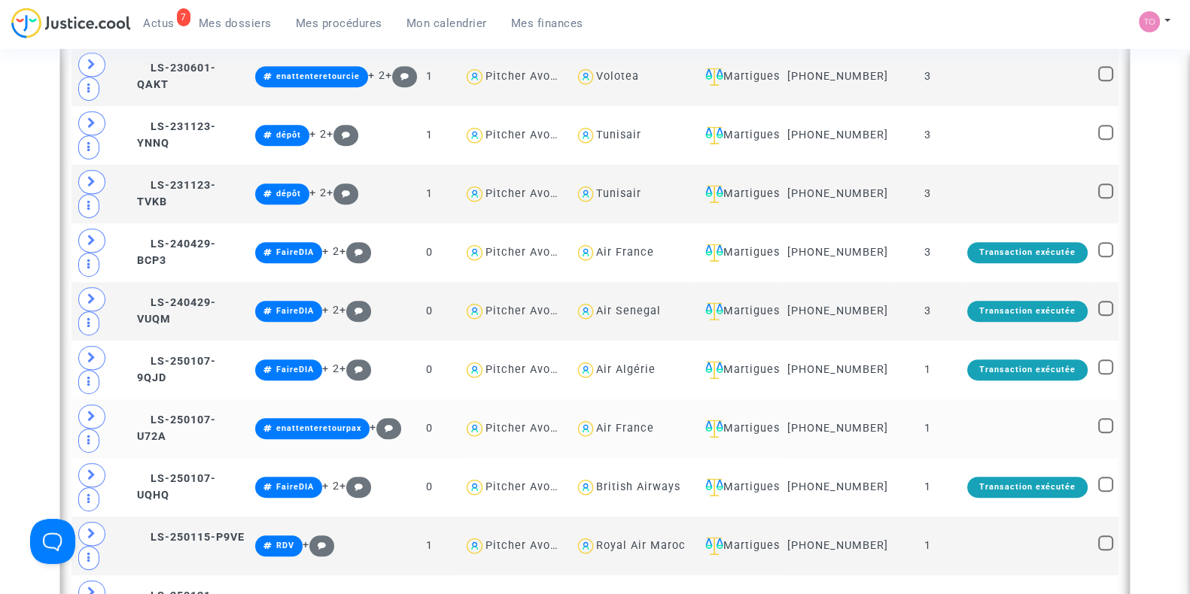
scroll to position [713, 0]
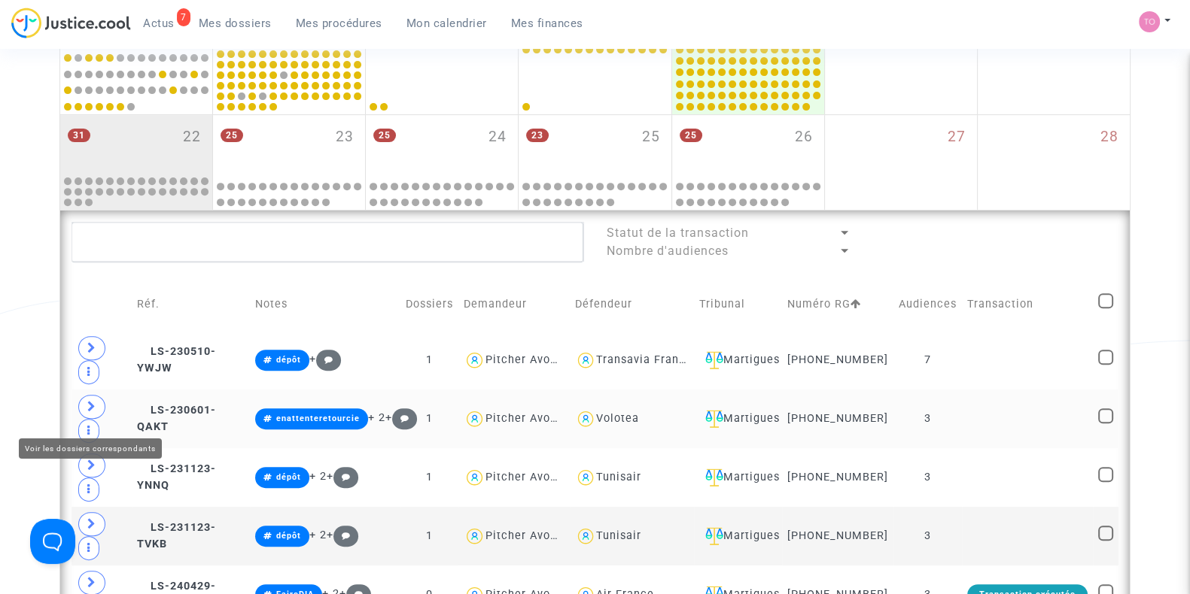
click at [81, 407] on span at bounding box center [91, 407] width 27 height 24
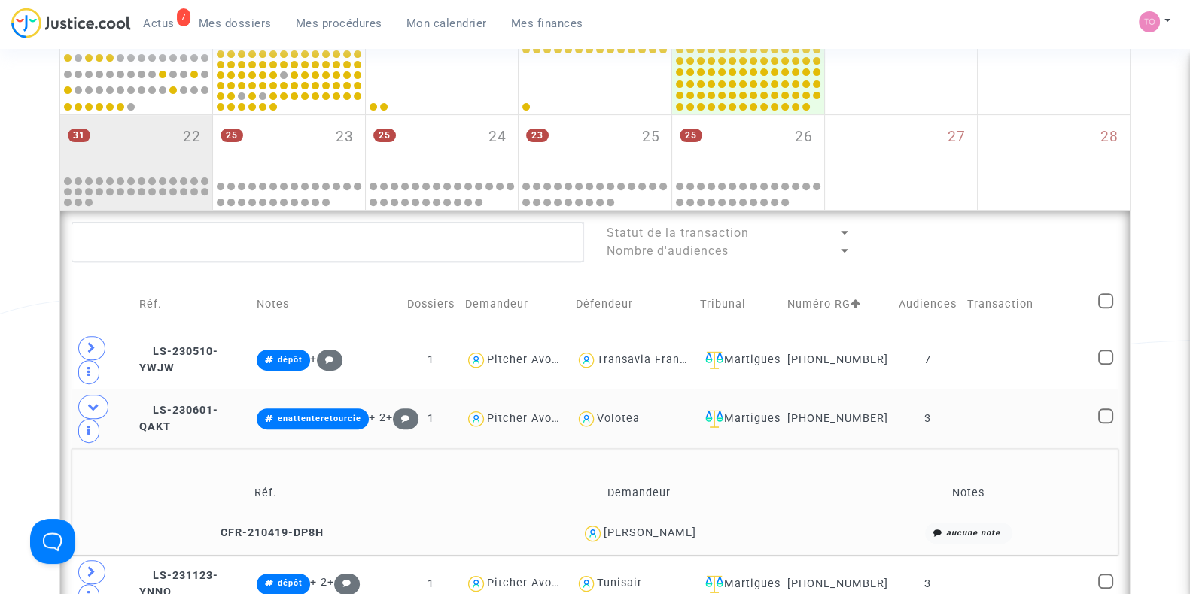
click at [679, 518] on span "Bryan GABRIELLI" at bounding box center [649, 489] width 93 height 99
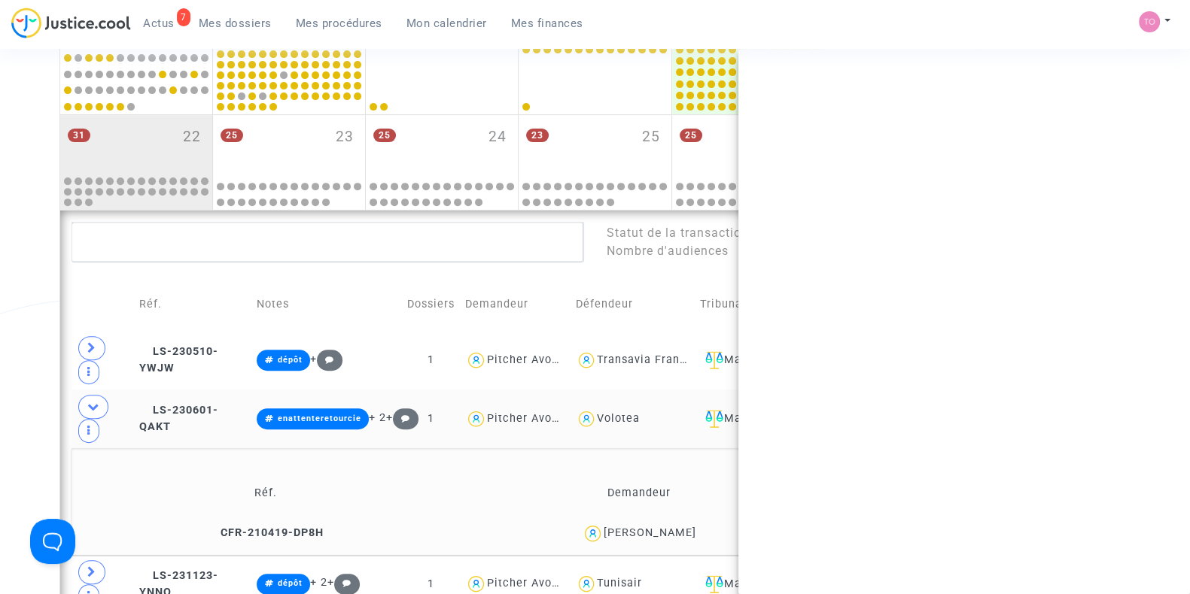
copy div "GABRIELLI"
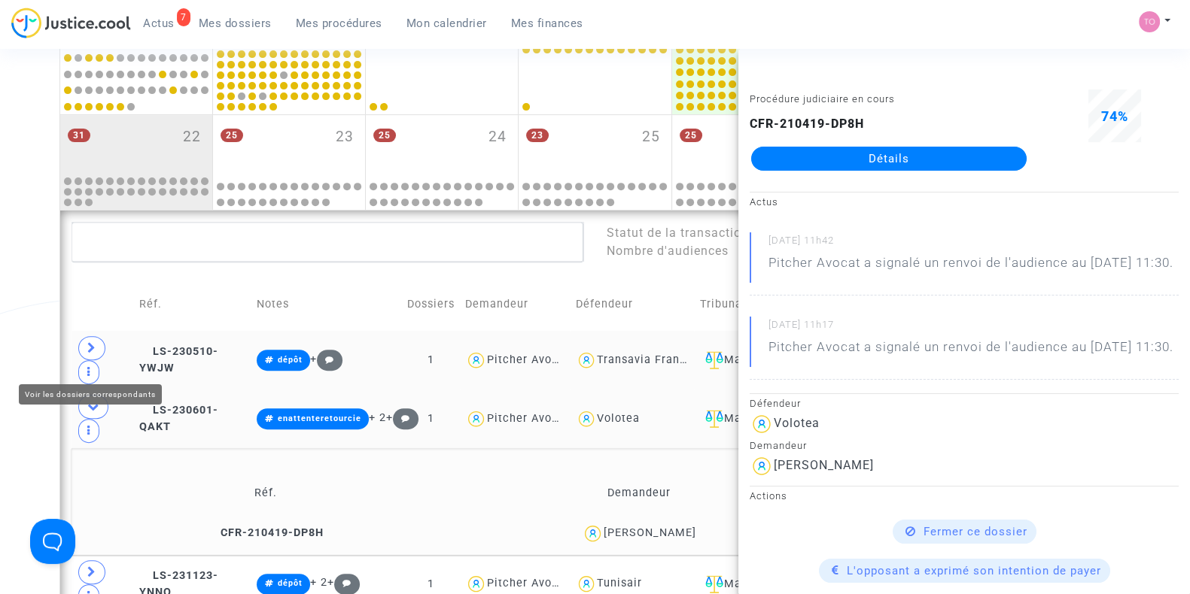
click at [84, 360] on span at bounding box center [91, 348] width 27 height 24
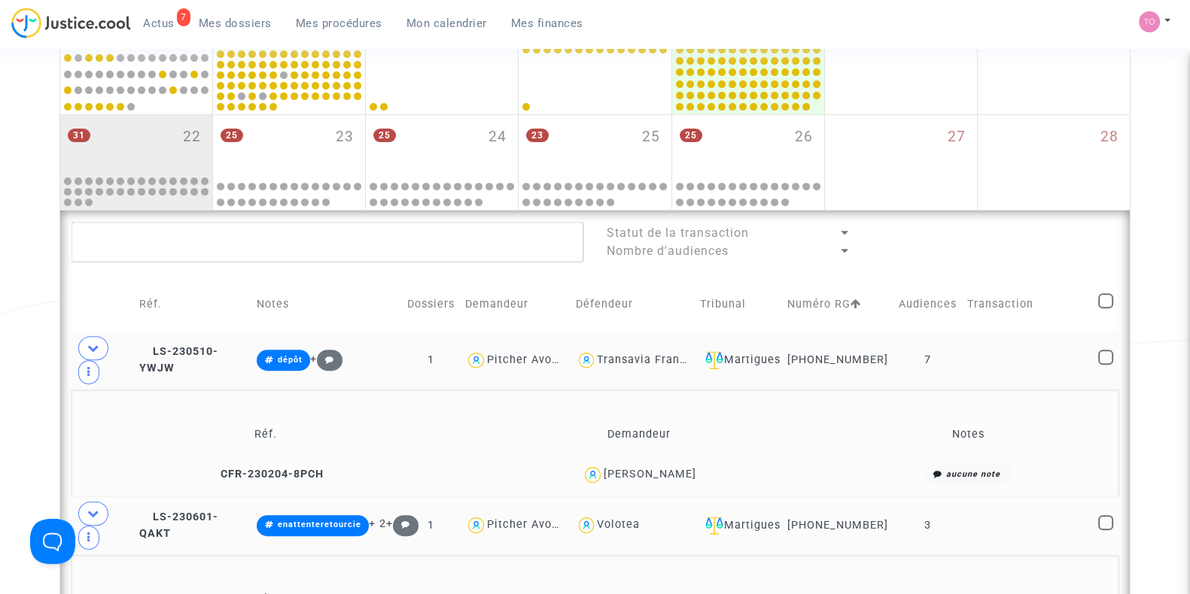
click at [670, 481] on div "HASSEN CHATER" at bounding box center [649, 474] width 93 height 13
copy div "CHATER"
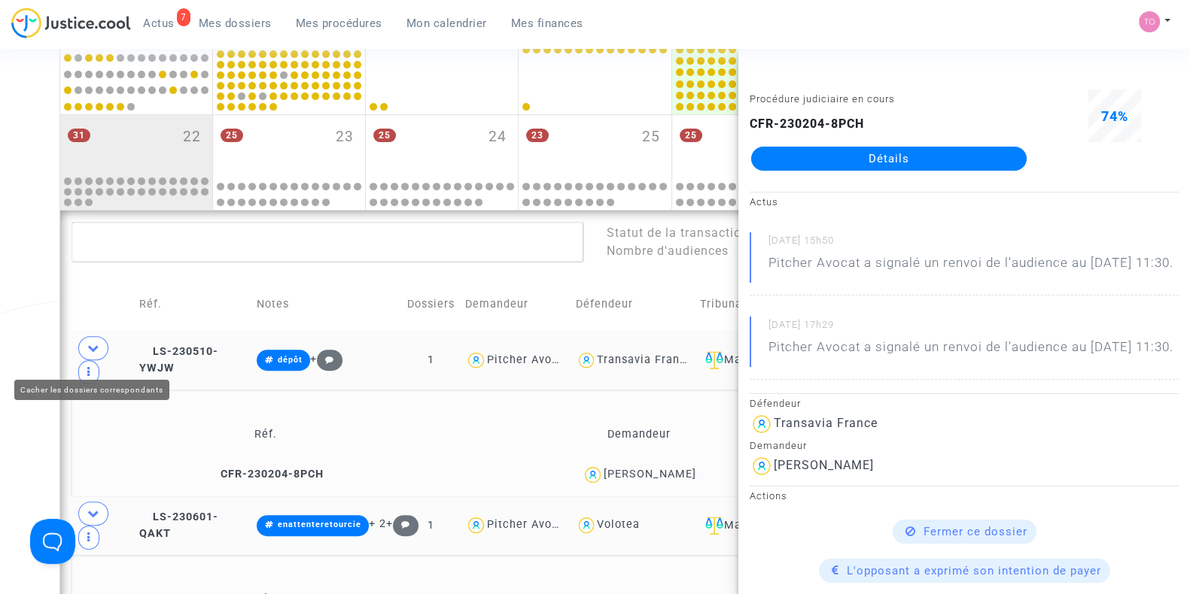
click at [95, 351] on icon at bounding box center [93, 347] width 12 height 11
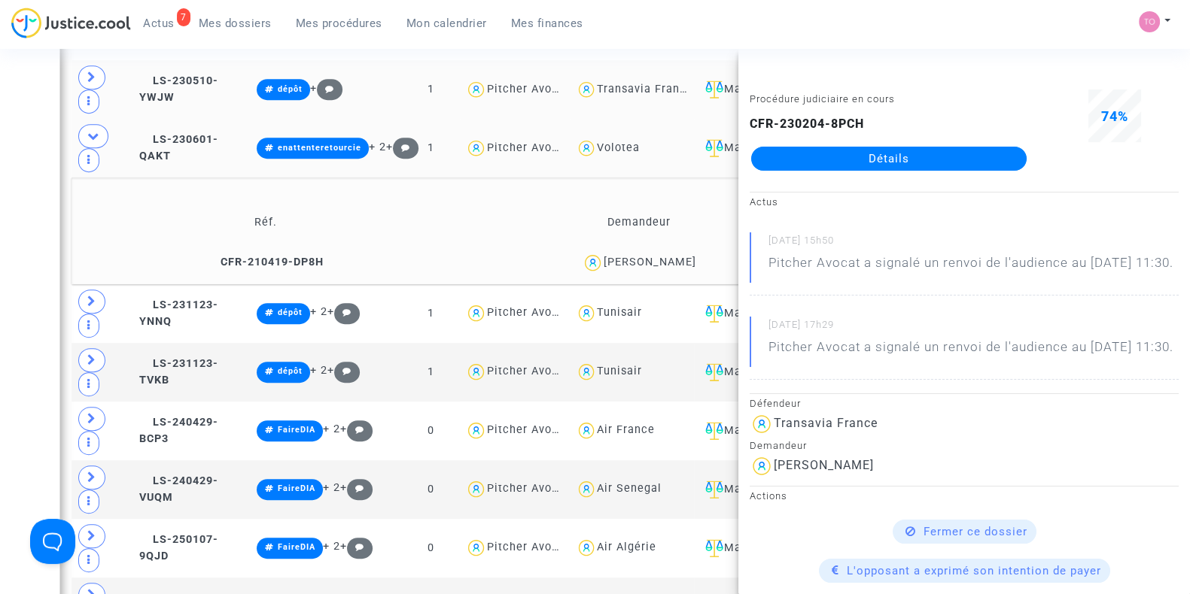
scroll to position [985, 0]
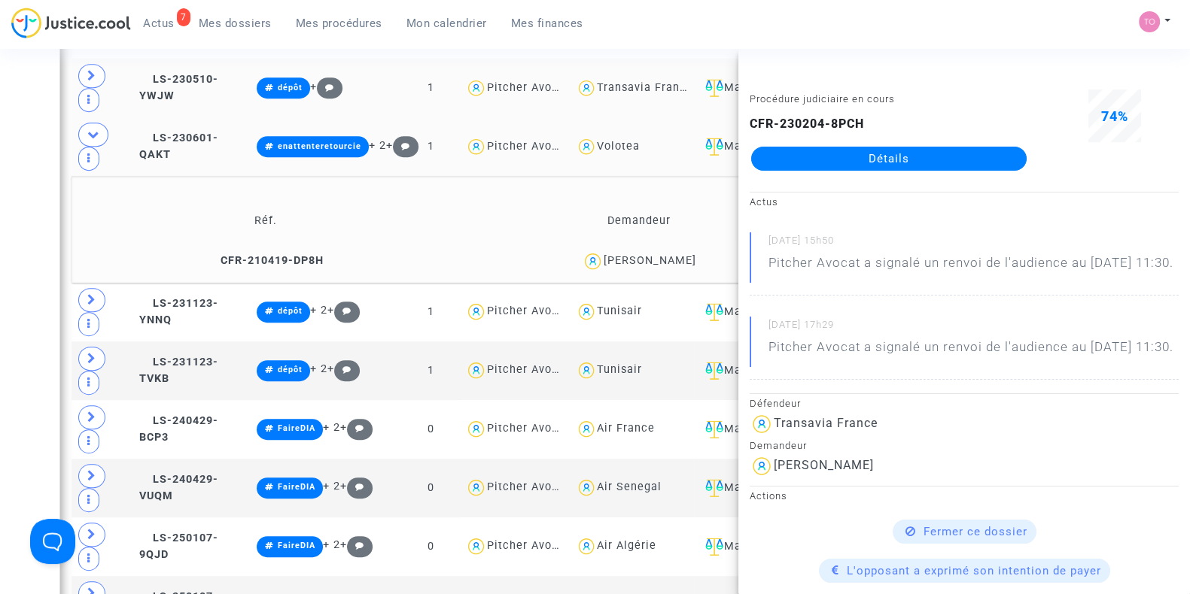
click at [35, 254] on div "Date de clôture d'instruction Date de conciliation Date d'audience Date de juge…" at bounding box center [595, 425] width 1190 height 2647
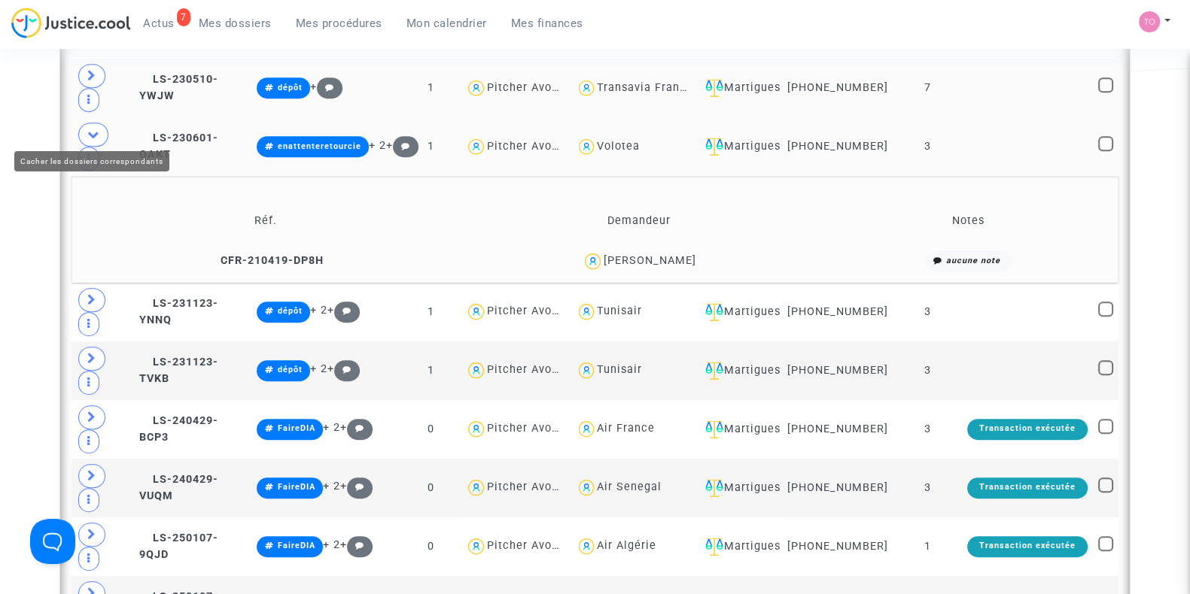
click at [89, 129] on icon at bounding box center [93, 134] width 12 height 11
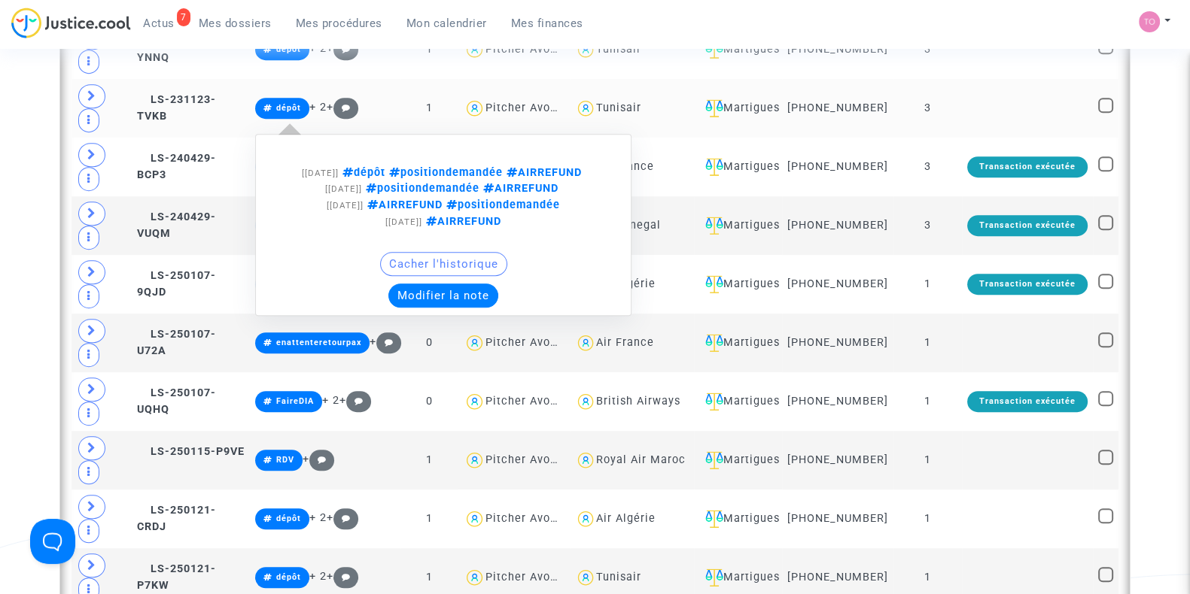
scroll to position [1145, 0]
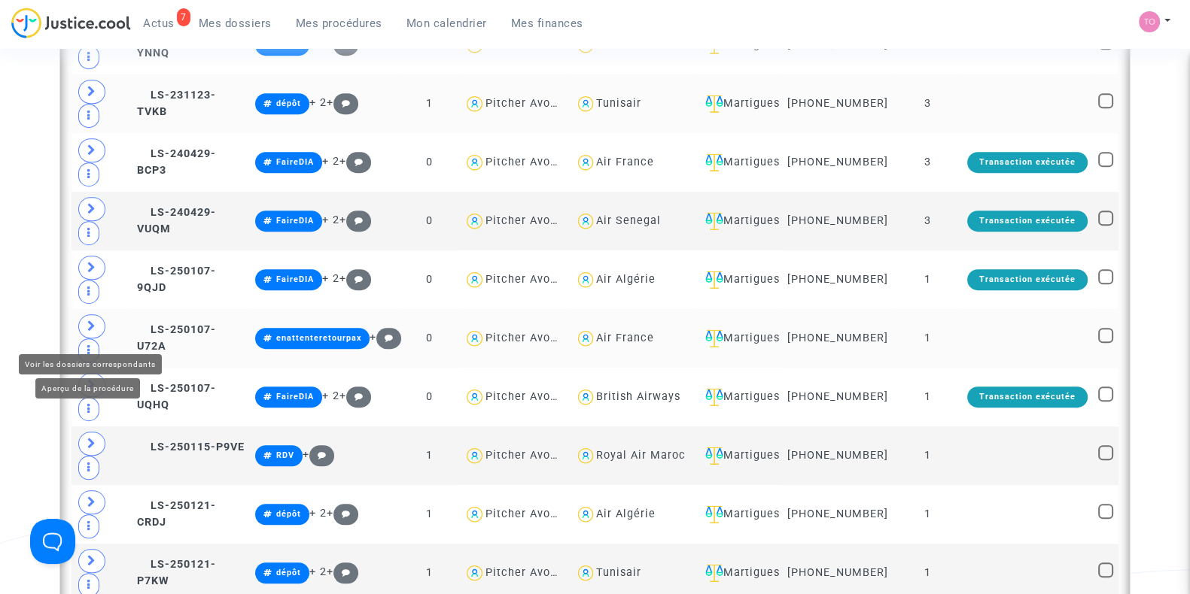
click at [86, 333] on span at bounding box center [91, 327] width 27 height 24
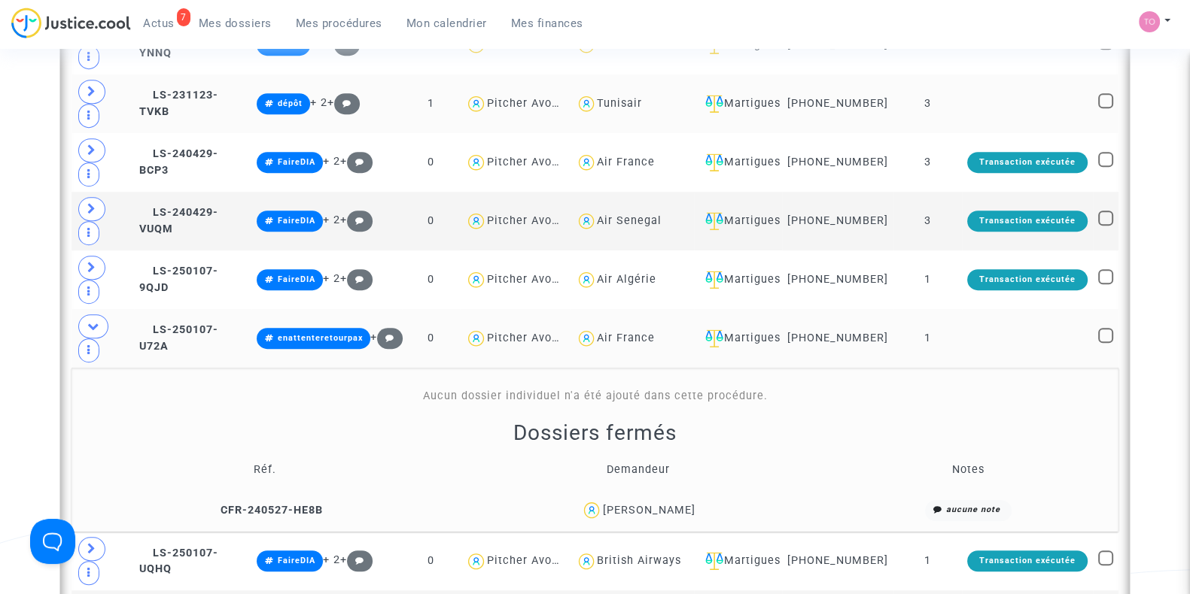
click at [619, 504] on div "Jeannette Khazrik" at bounding box center [648, 510] width 93 height 13
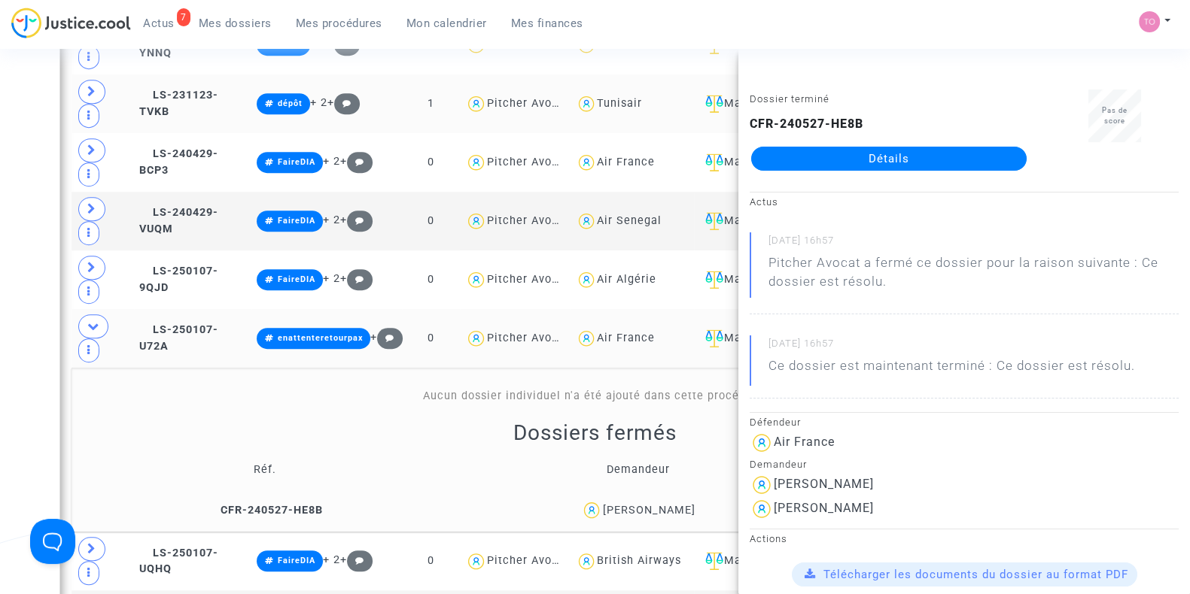
click at [670, 504] on div "Jeannette Khazrik" at bounding box center [648, 510] width 93 height 13
copy div "Khazrik"
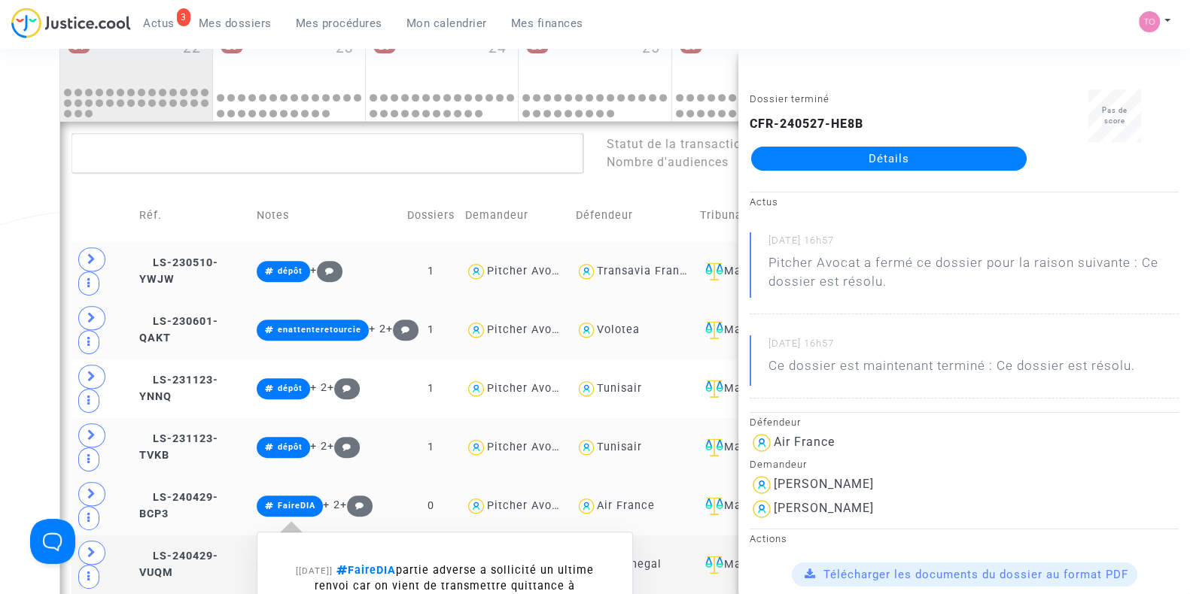
scroll to position [789, 0]
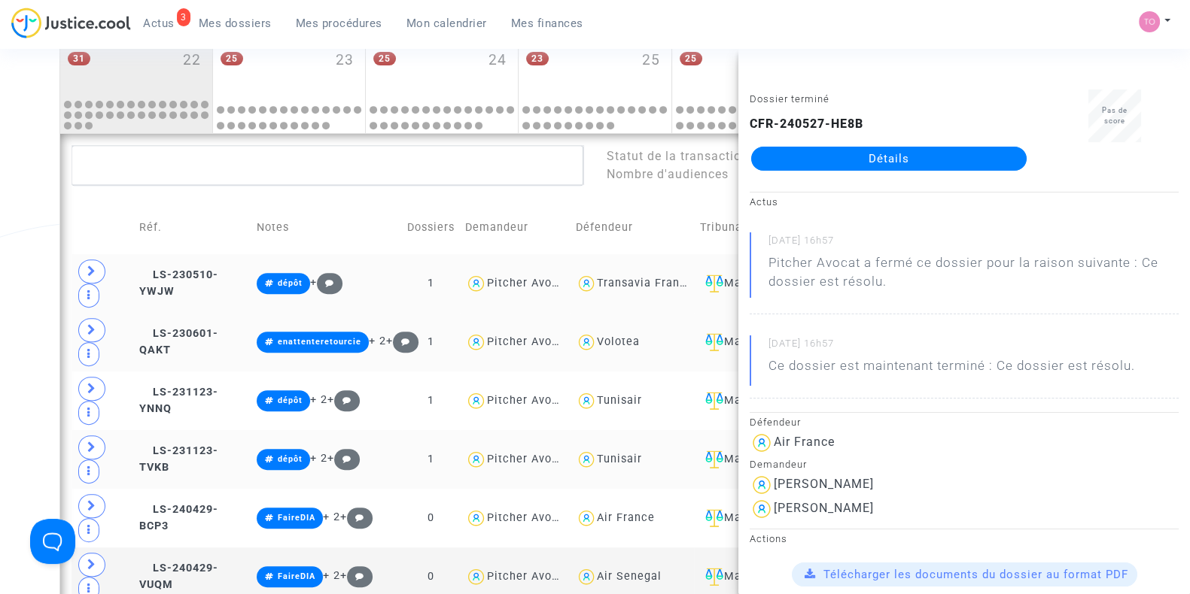
click at [447, 25] on span "Mon calendrier" at bounding box center [446, 24] width 81 height 14
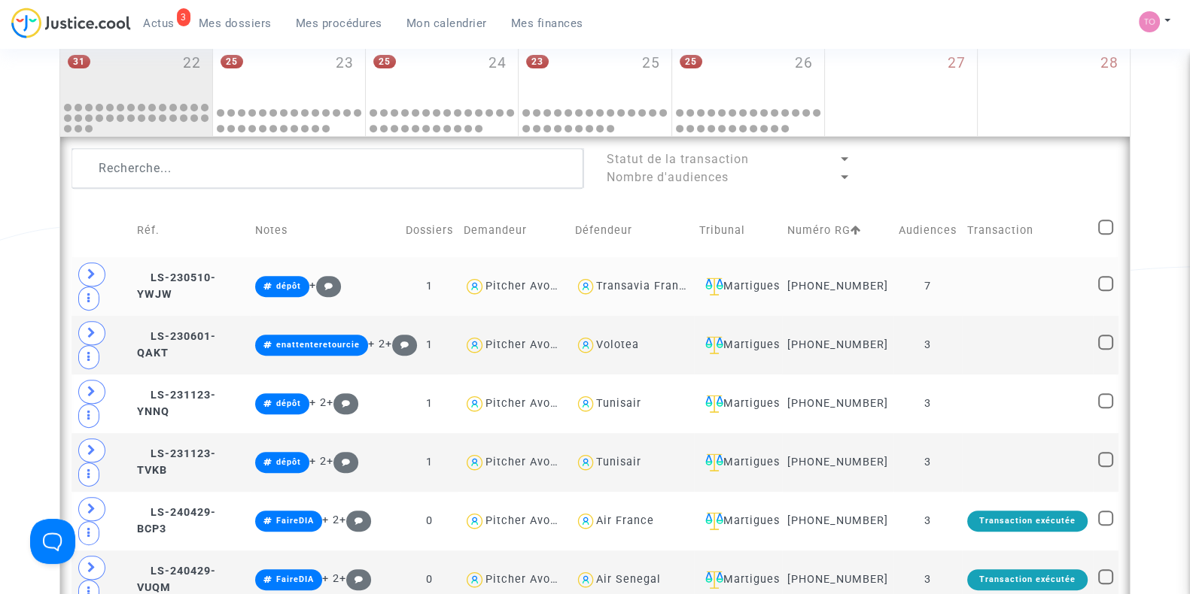
scroll to position [787, 0]
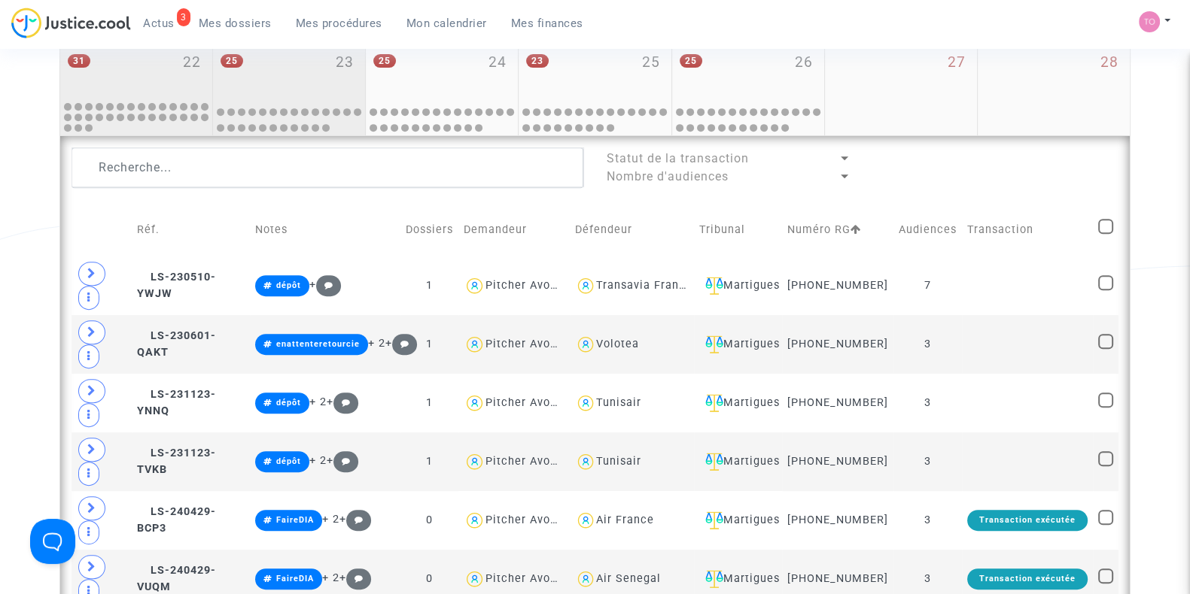
click at [276, 82] on div "25 23" at bounding box center [289, 70] width 152 height 59
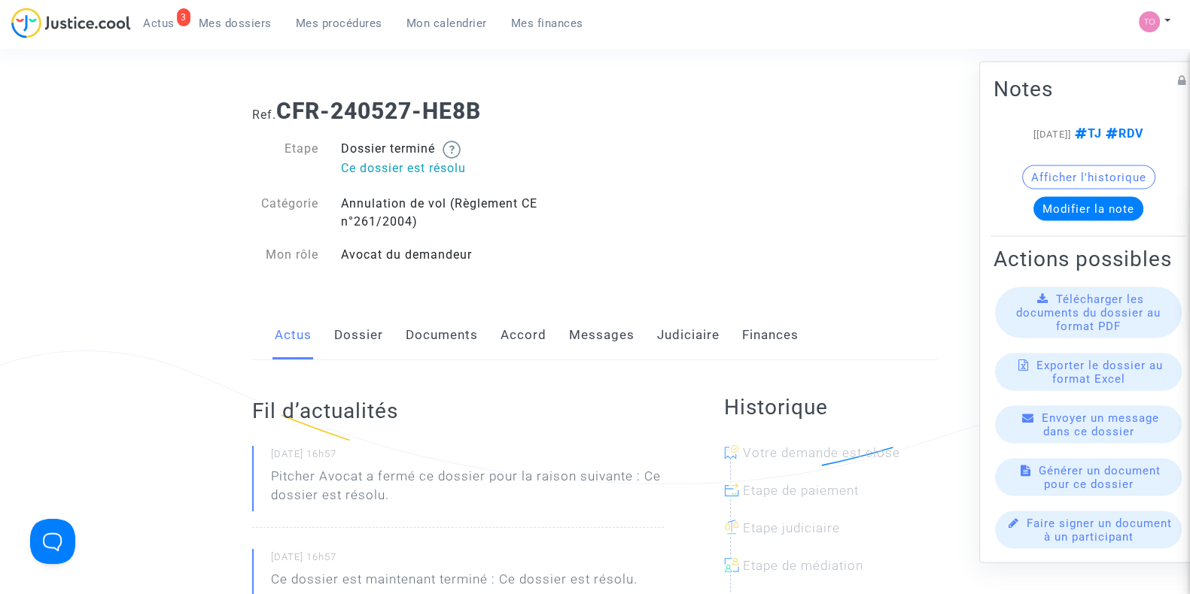
click at [609, 339] on link "Messages" at bounding box center [601, 336] width 65 height 50
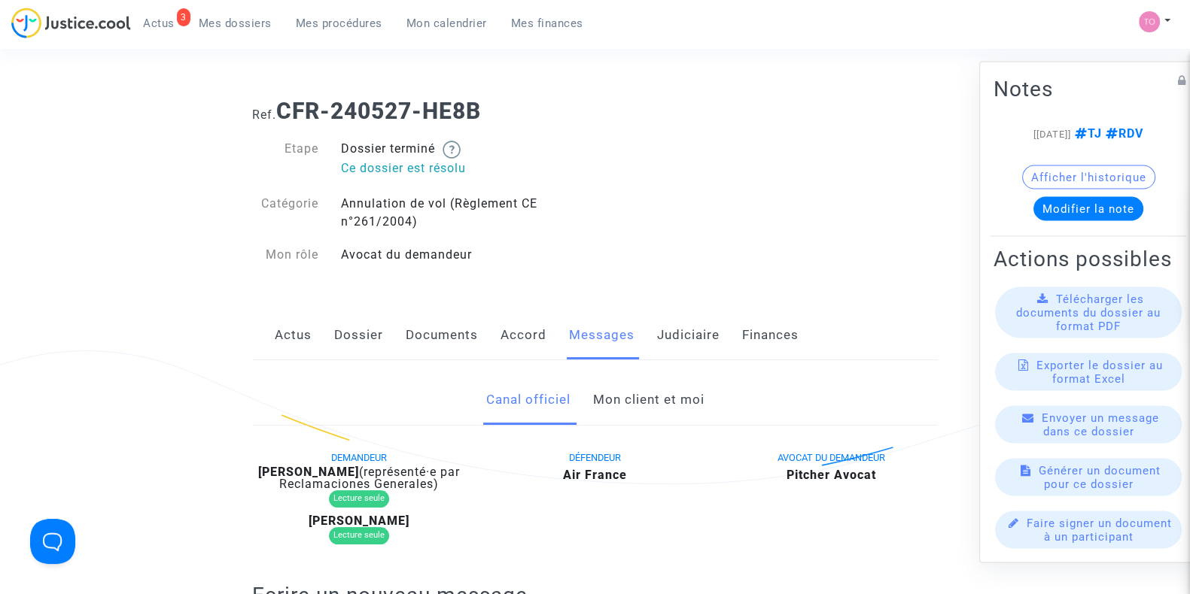
click at [640, 403] on link "Mon client et moi" at bounding box center [647, 400] width 111 height 50
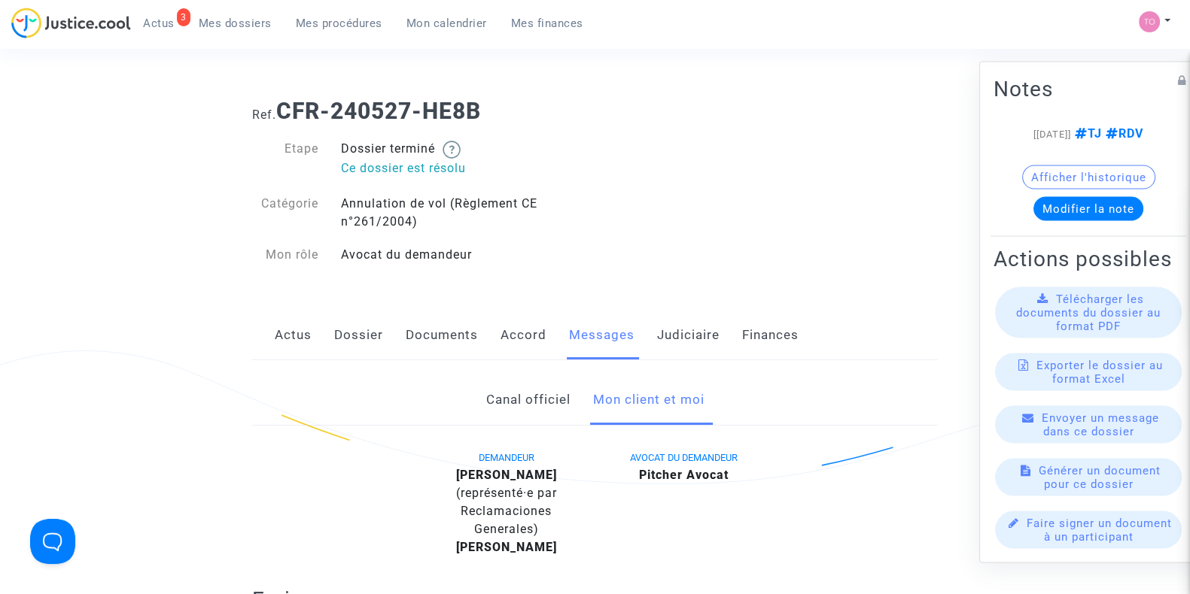
click at [350, 339] on link "Dossier" at bounding box center [358, 336] width 49 height 50
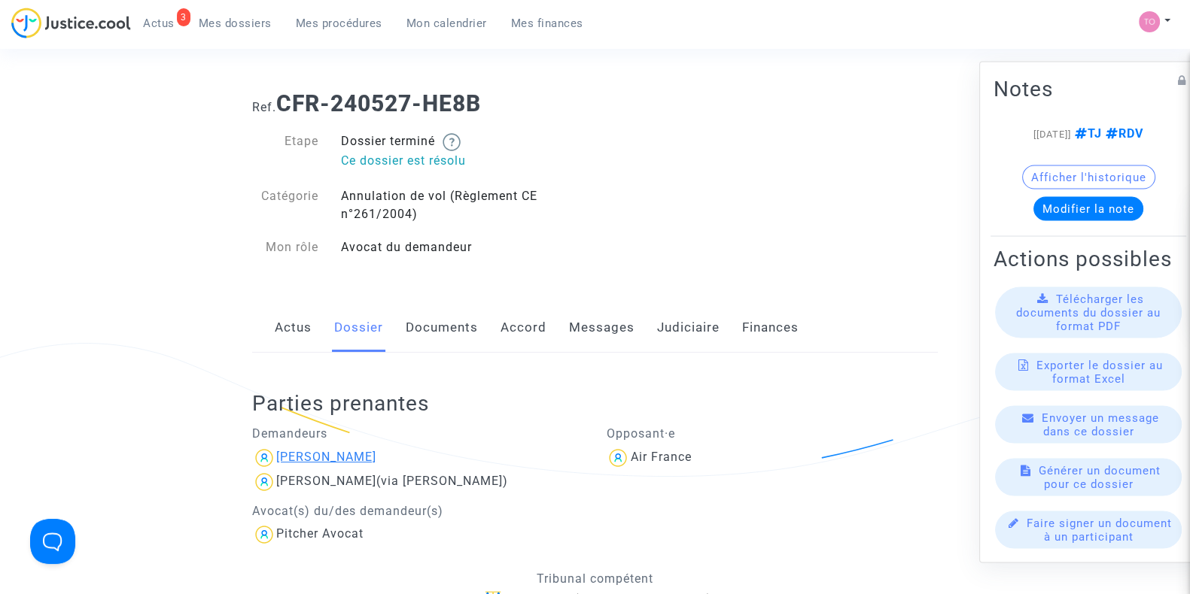
scroll to position [26, 0]
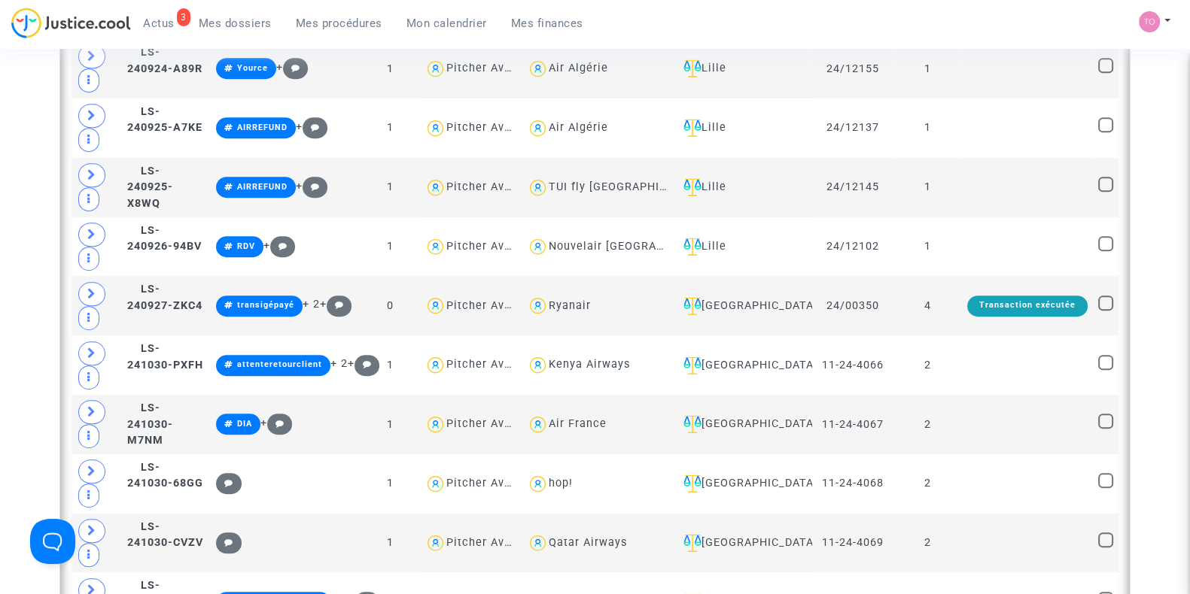
scroll to position [885, 0]
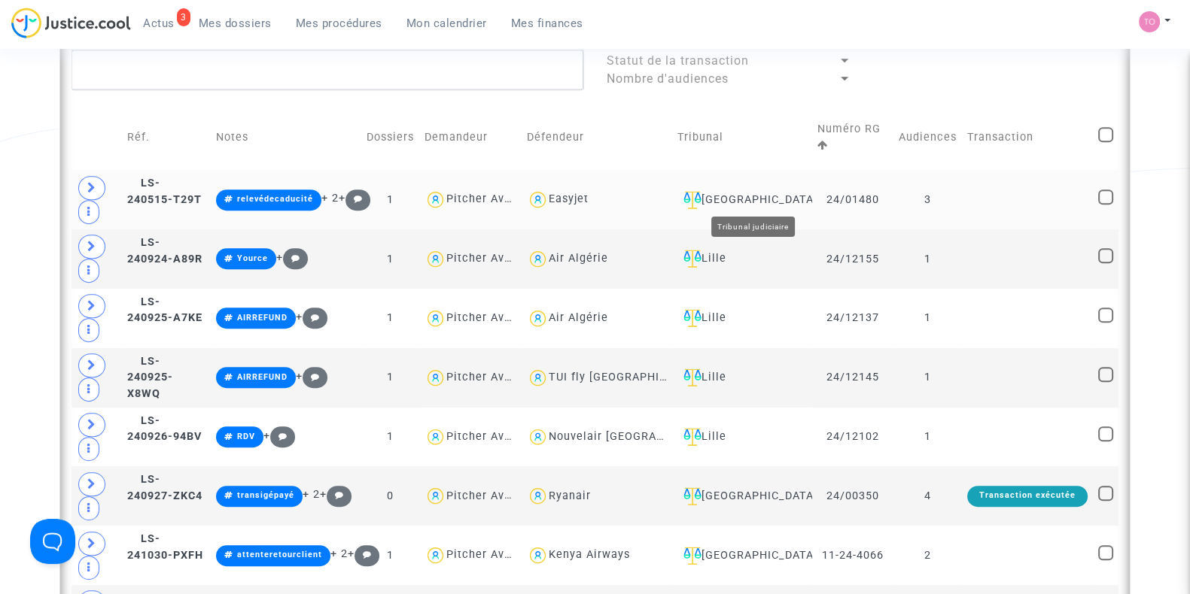
click at [775, 191] on div "[GEOGRAPHIC_DATA]" at bounding box center [741, 200] width 129 height 18
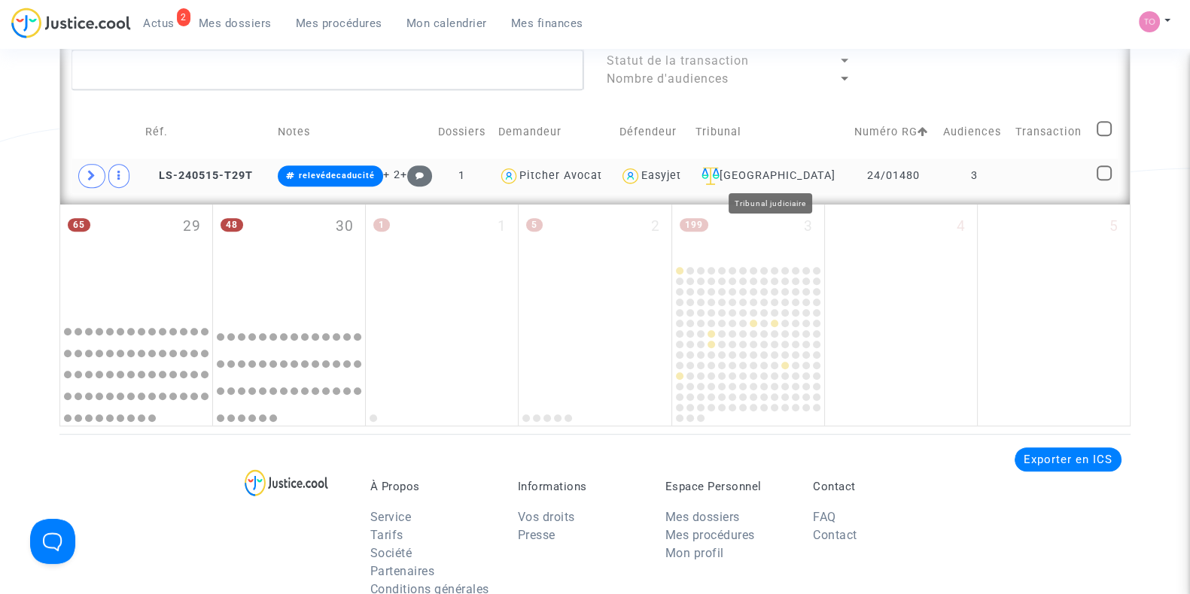
click at [764, 175] on div "[GEOGRAPHIC_DATA]" at bounding box center [769, 176] width 148 height 18
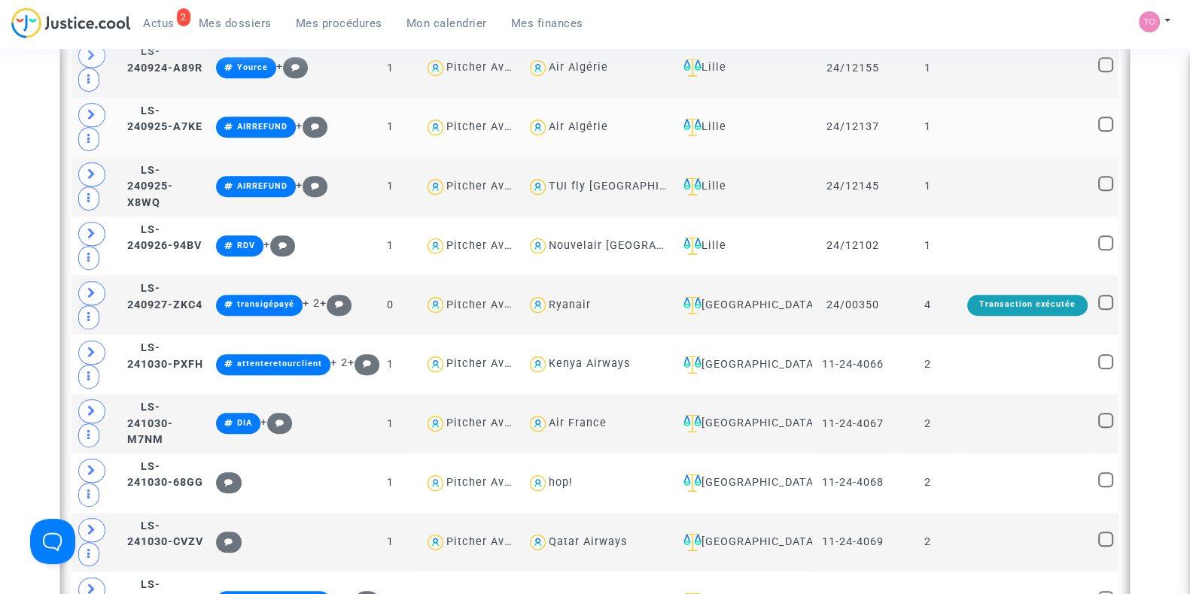
scroll to position [1077, 0]
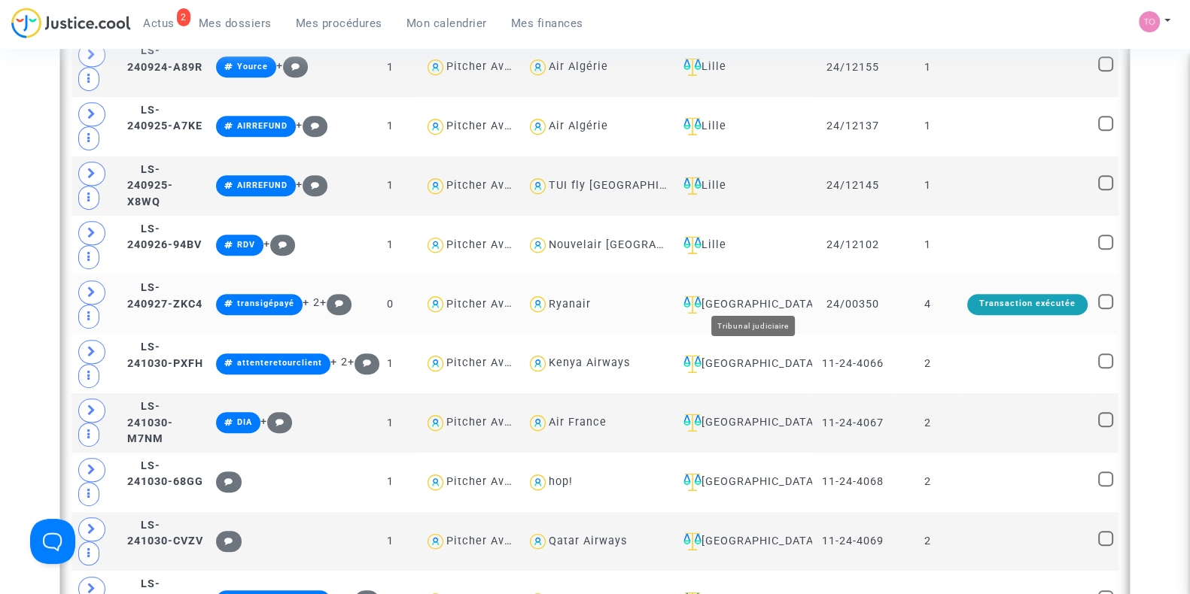
click at [756, 296] on div "[GEOGRAPHIC_DATA]" at bounding box center [741, 305] width 129 height 18
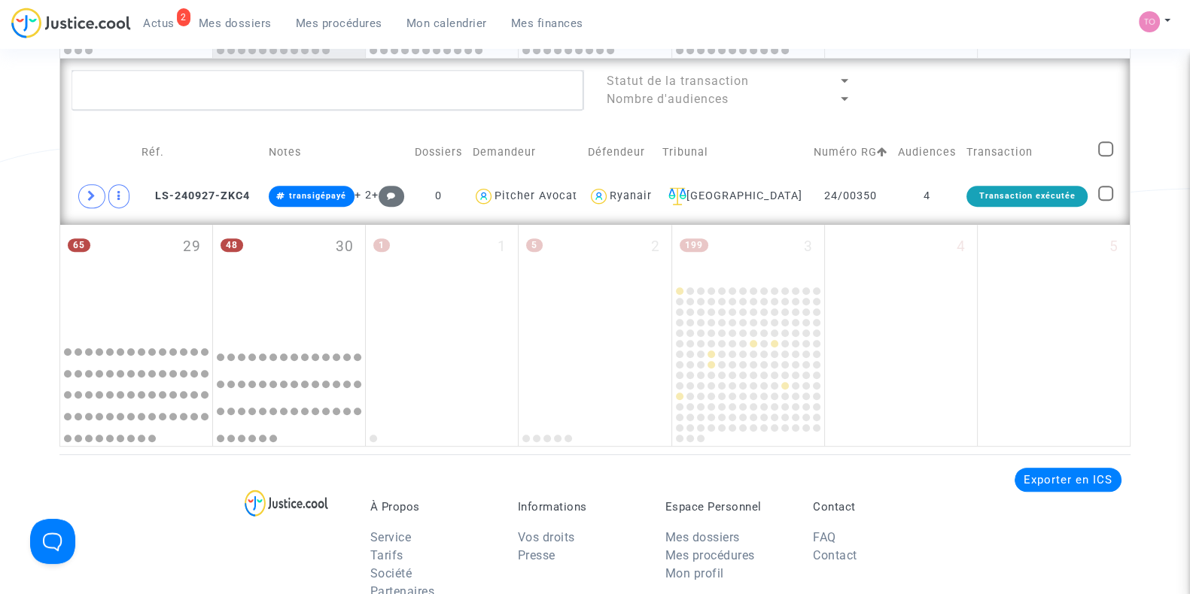
scroll to position [863, 0]
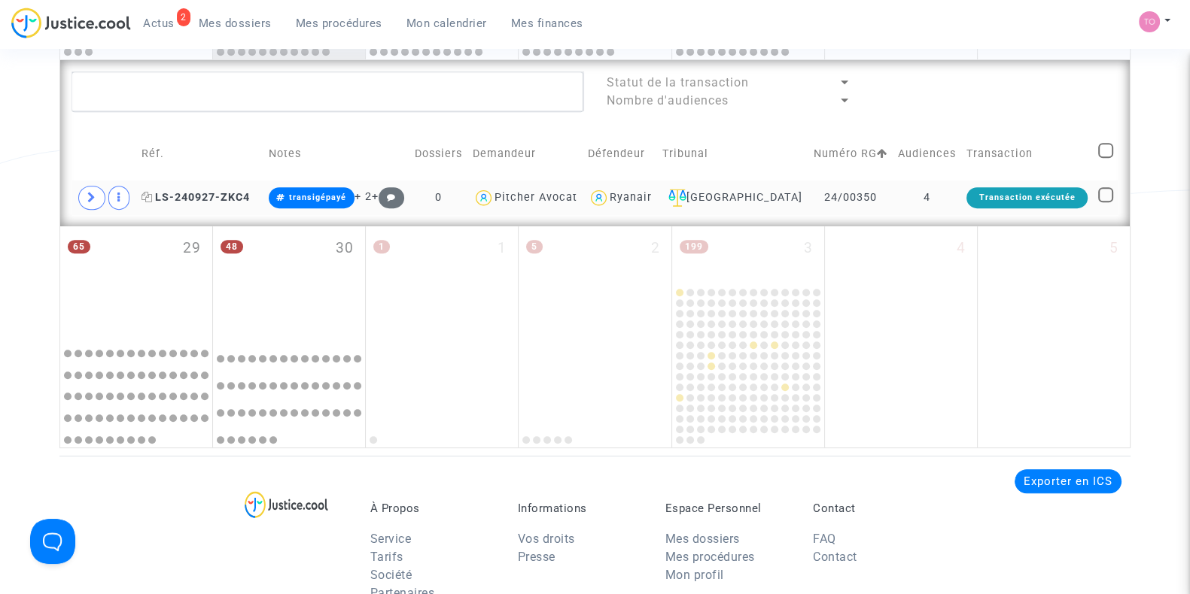
click at [187, 193] on span "LS-240927-ZKC4" at bounding box center [195, 197] width 108 height 13
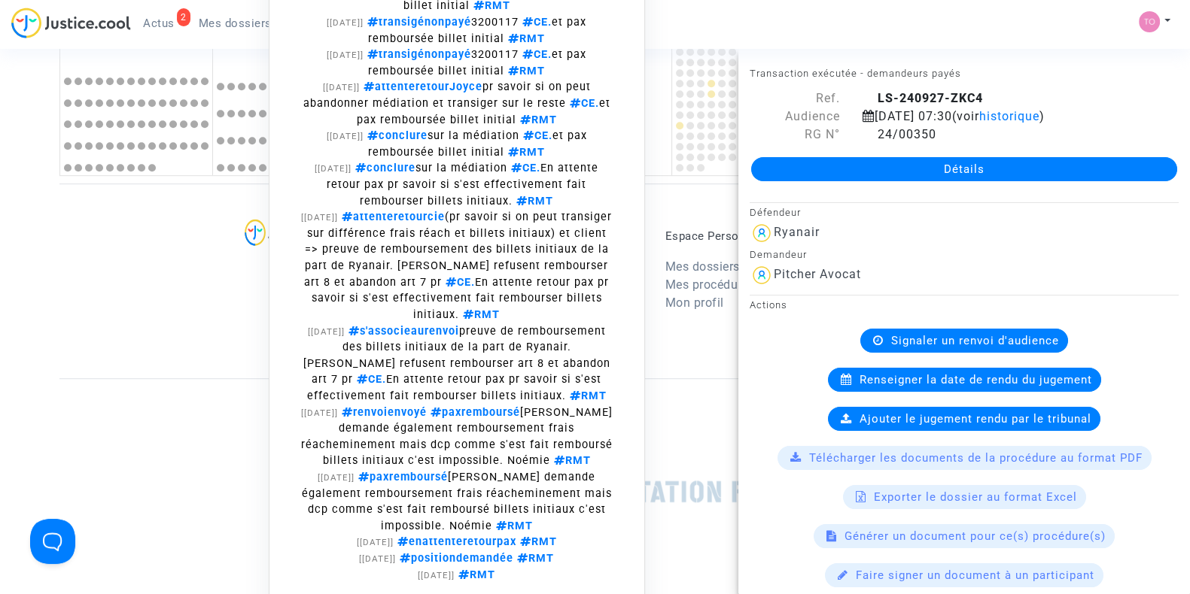
scroll to position [1281, 0]
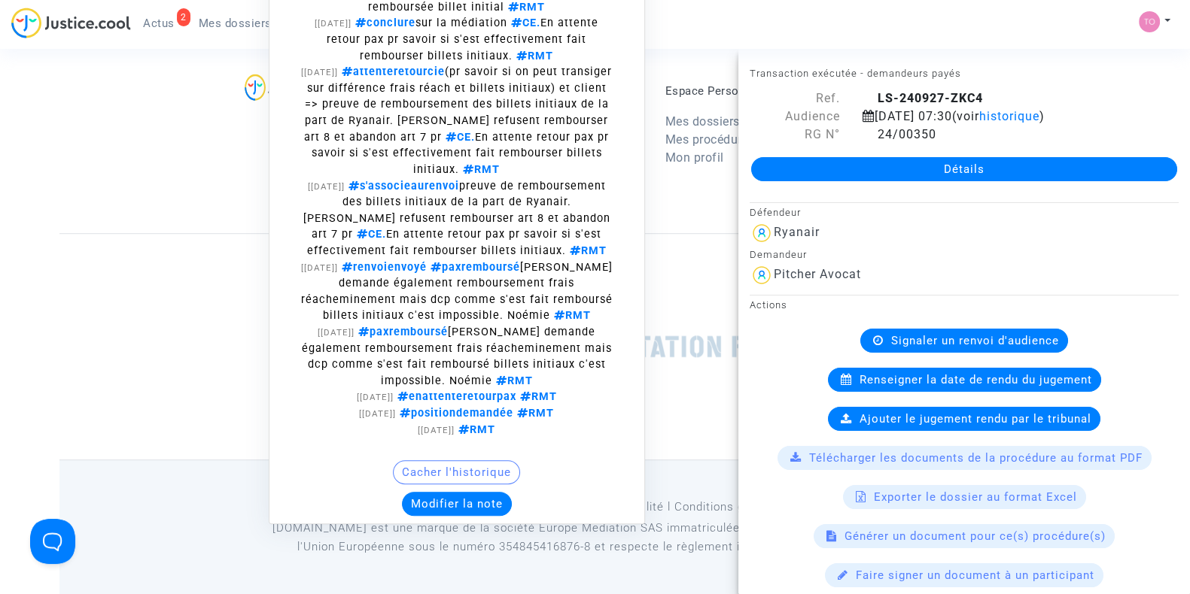
click at [447, 503] on button "Modifier la note" at bounding box center [457, 504] width 110 height 24
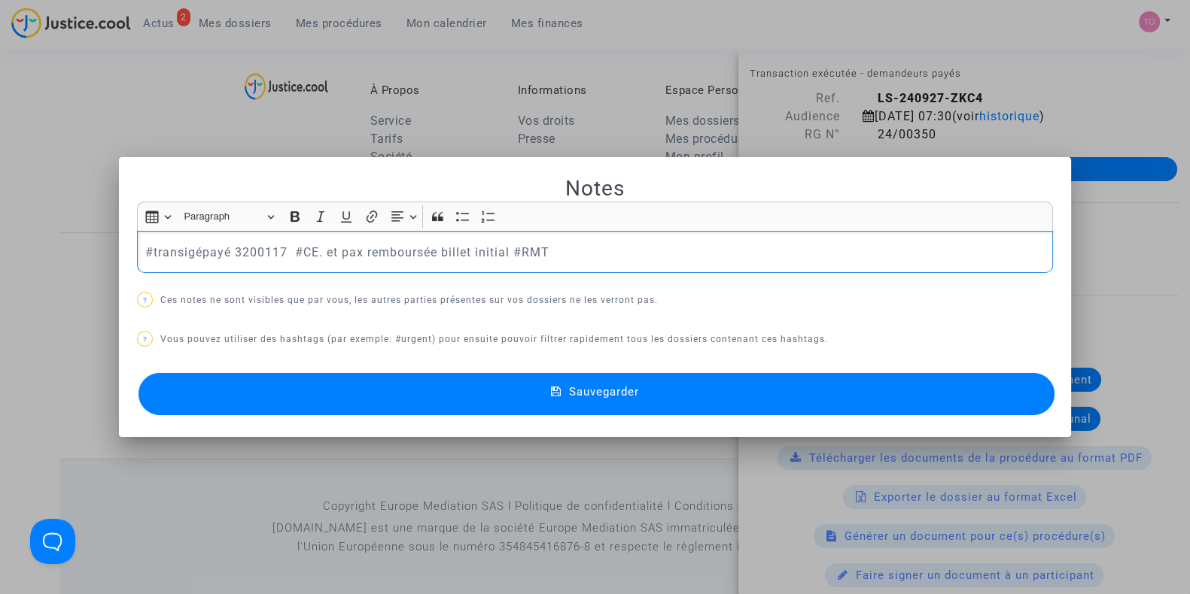
scroll to position [0, 0]
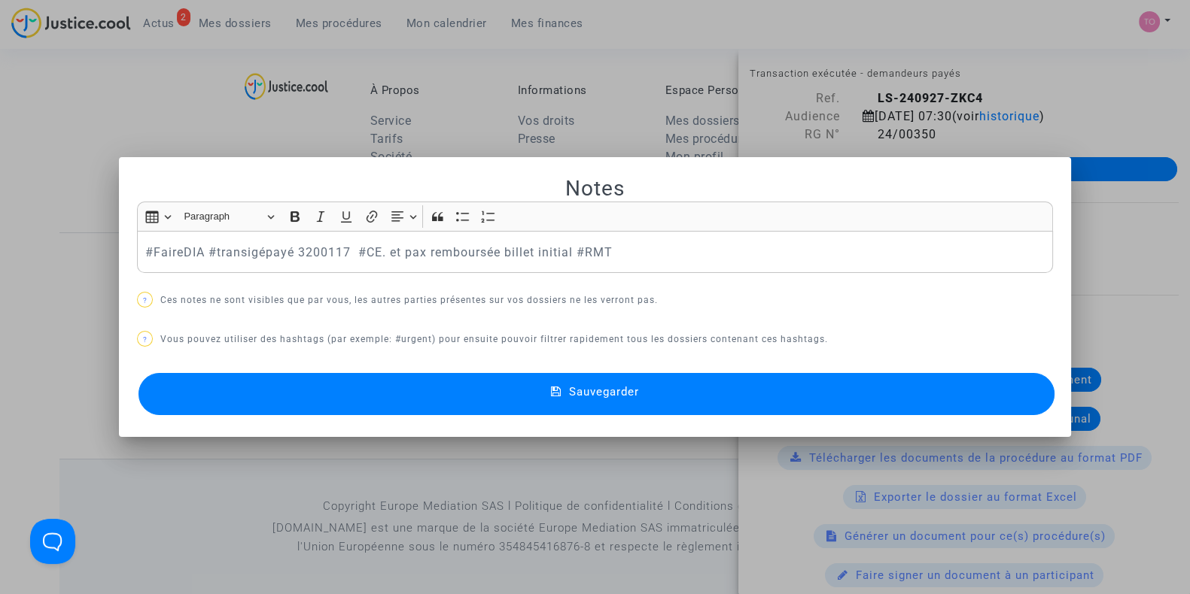
click at [330, 381] on button "Sauvegarder" at bounding box center [596, 394] width 916 height 42
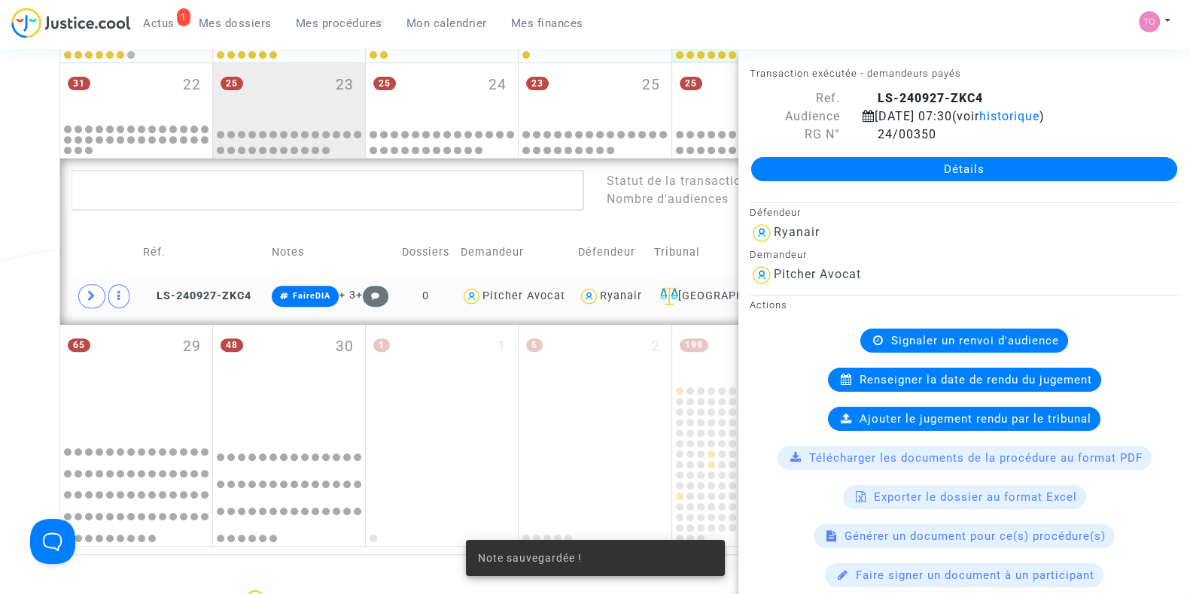
scroll to position [755, 0]
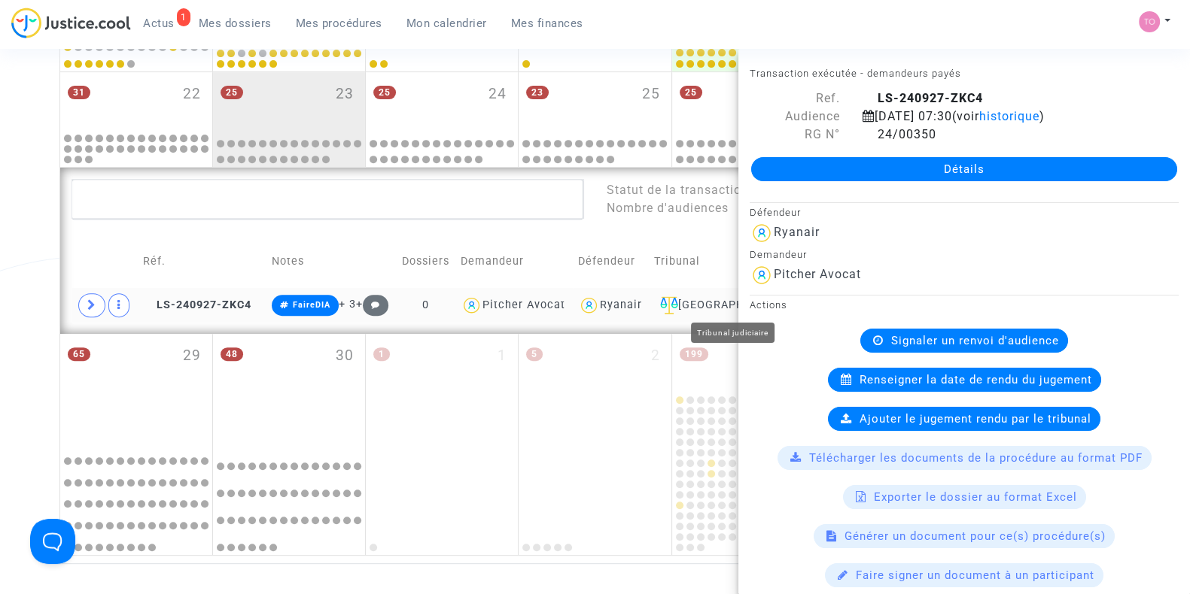
click at [736, 305] on div "[GEOGRAPHIC_DATA]" at bounding box center [725, 305] width 143 height 18
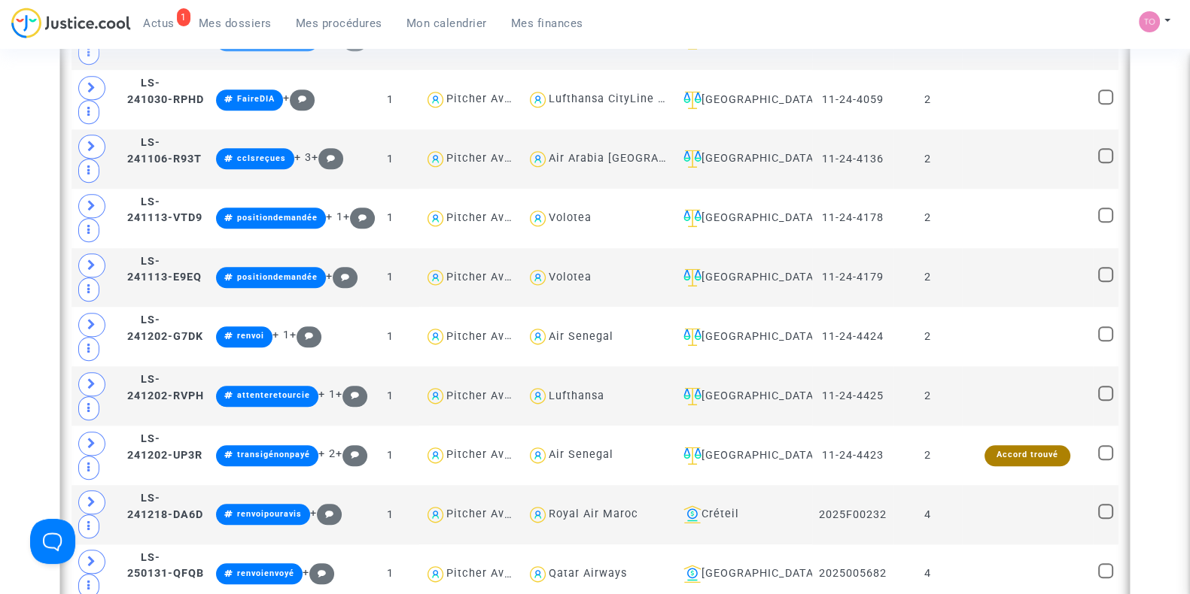
scroll to position [1889, 0]
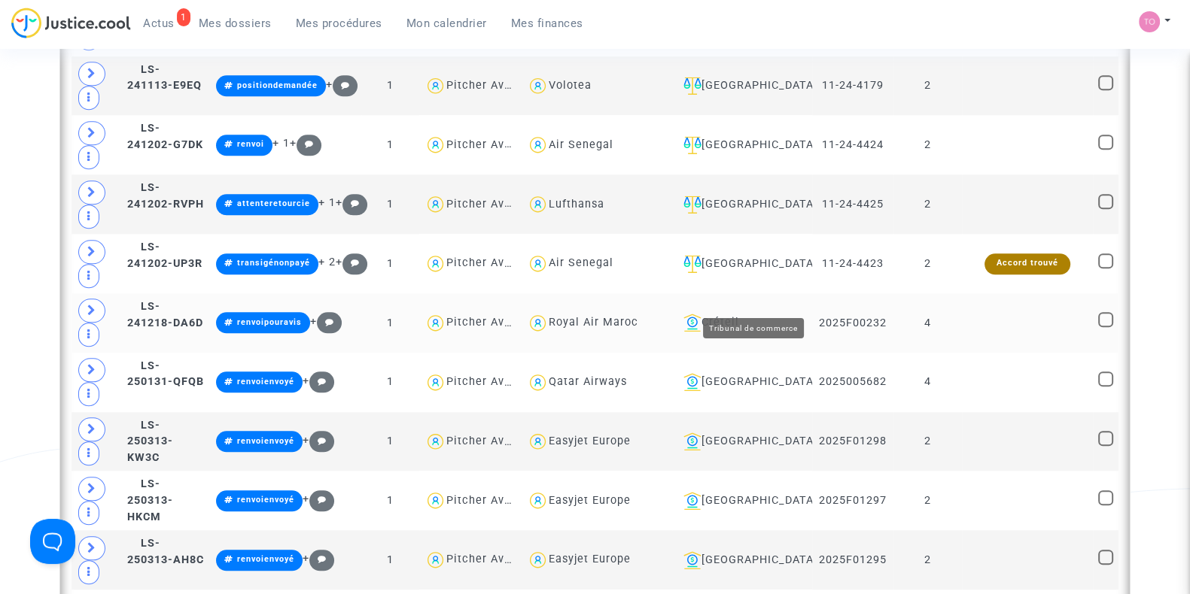
click at [761, 314] on div "Créteil" at bounding box center [741, 323] width 129 height 18
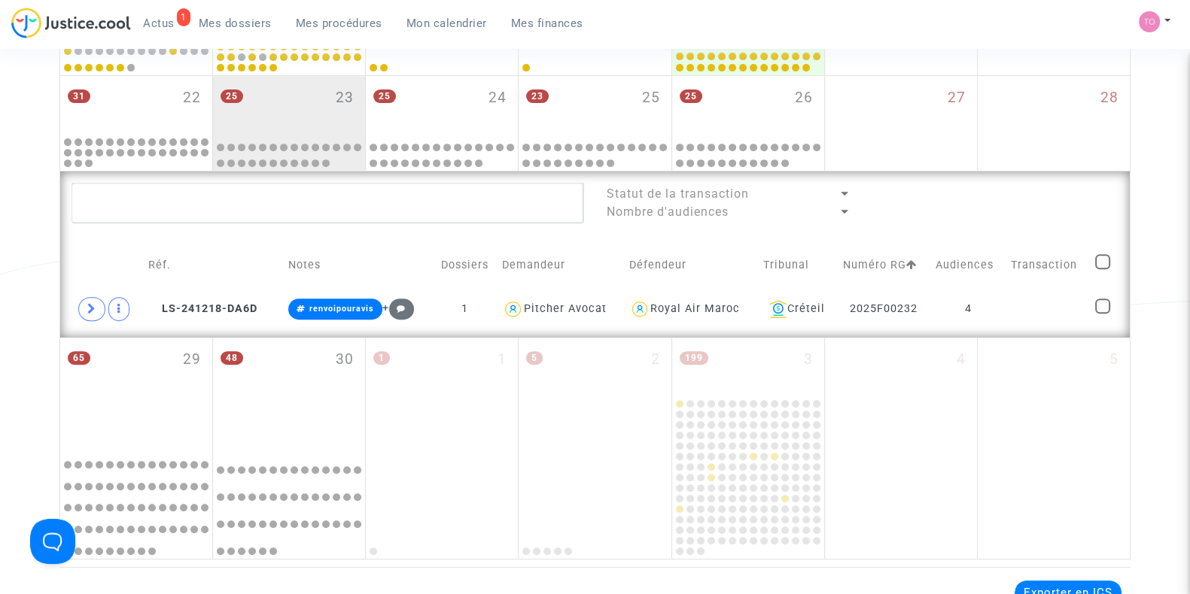
scroll to position [748, 0]
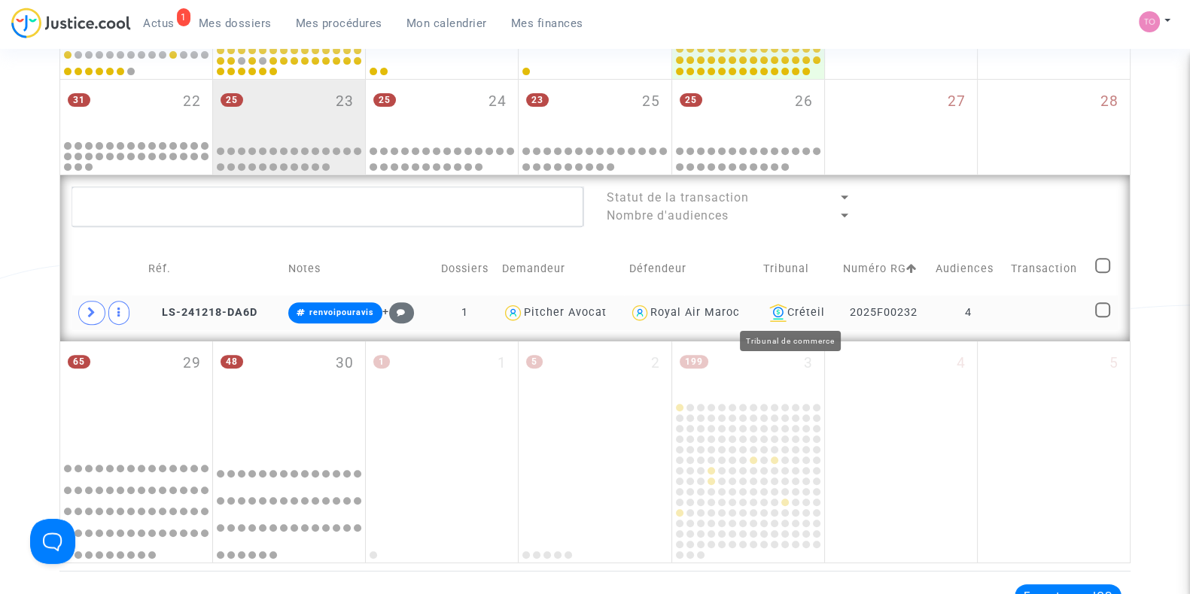
click at [792, 306] on div "Créteil" at bounding box center [797, 313] width 69 height 18
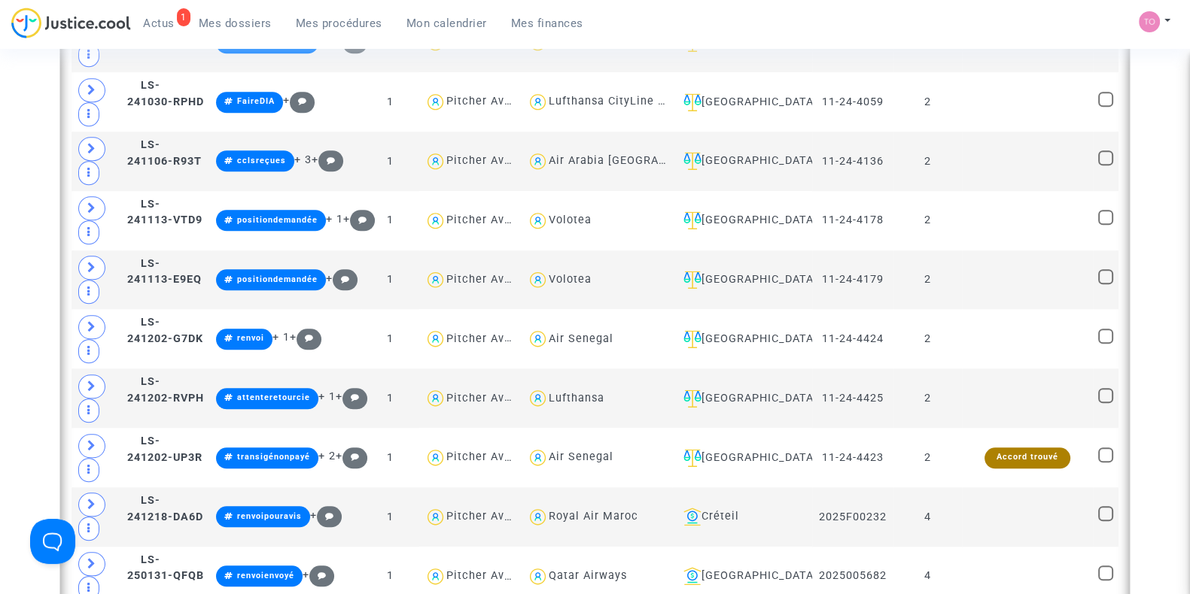
scroll to position [1700, 0]
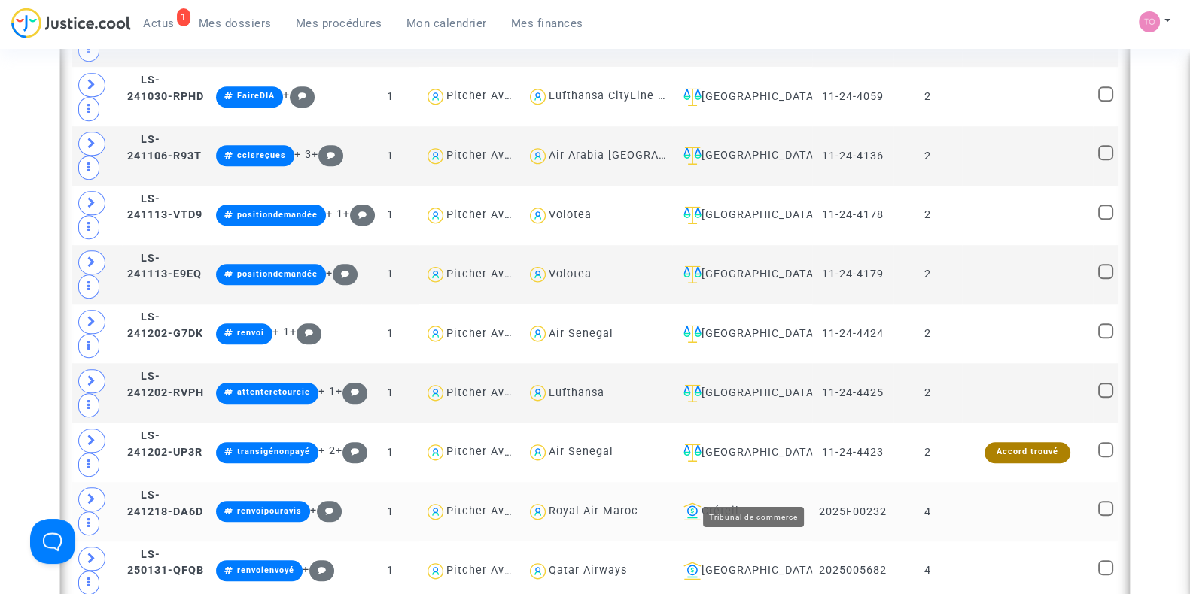
click at [758, 503] on div "Créteil" at bounding box center [741, 512] width 129 height 18
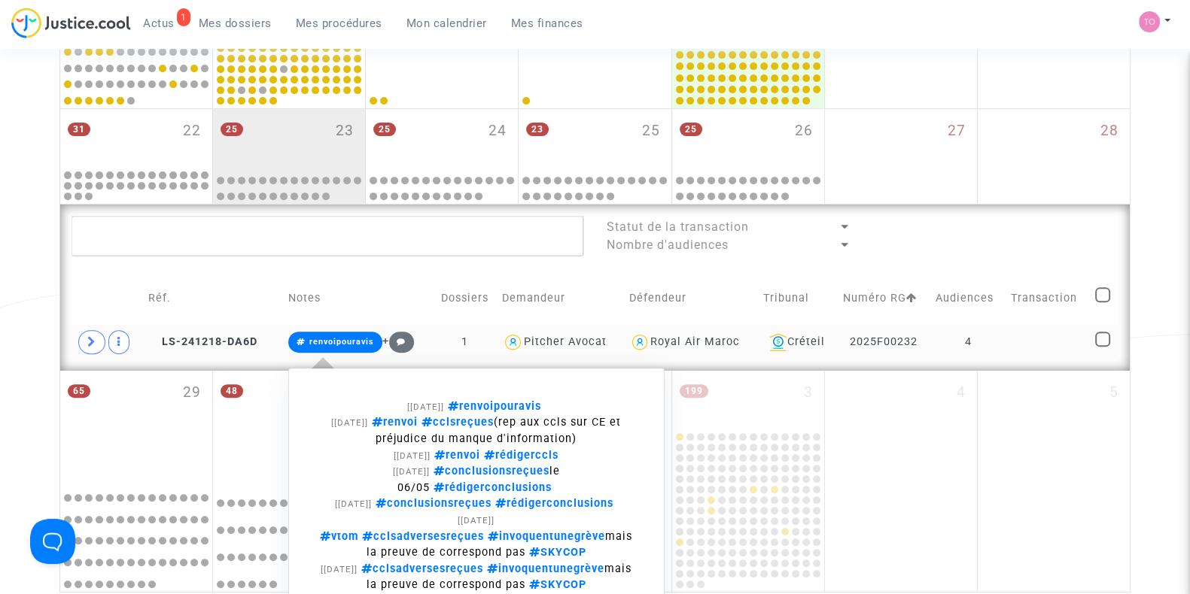
scroll to position [720, 0]
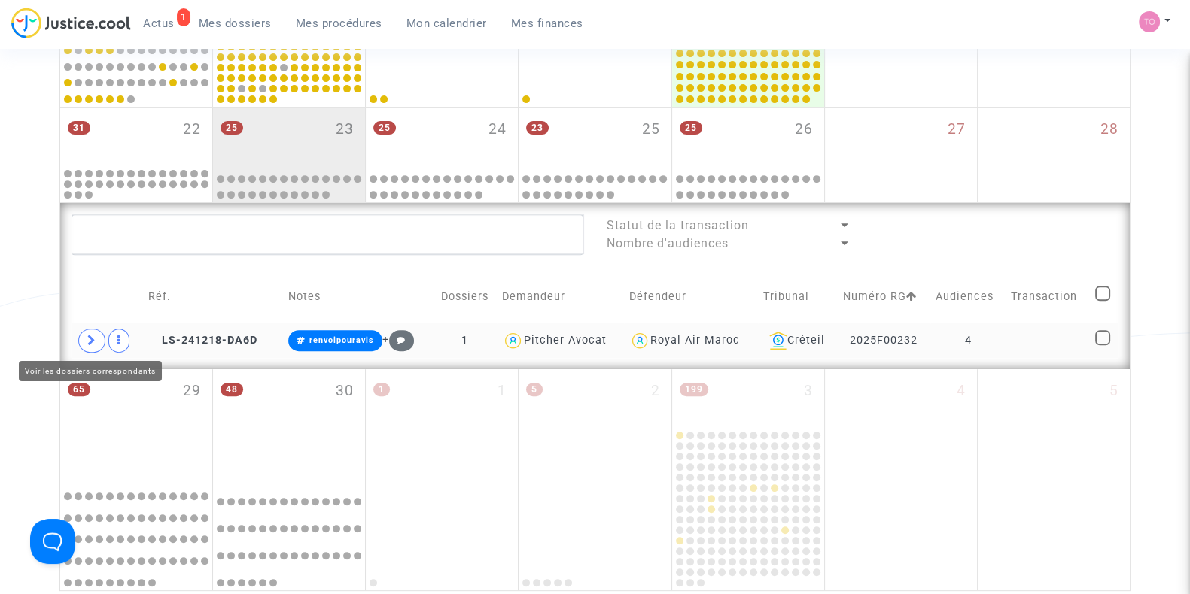
drag, startPoint x: 299, startPoint y: 342, endPoint x: 96, endPoint y: 338, distance: 203.2
click at [96, 338] on tr "LS-241218-DA6D renvoipouravis + 1 Pitcher Avocat Royal Air Maroc Créteil 2025F0…" at bounding box center [594, 341] width 1047 height 35
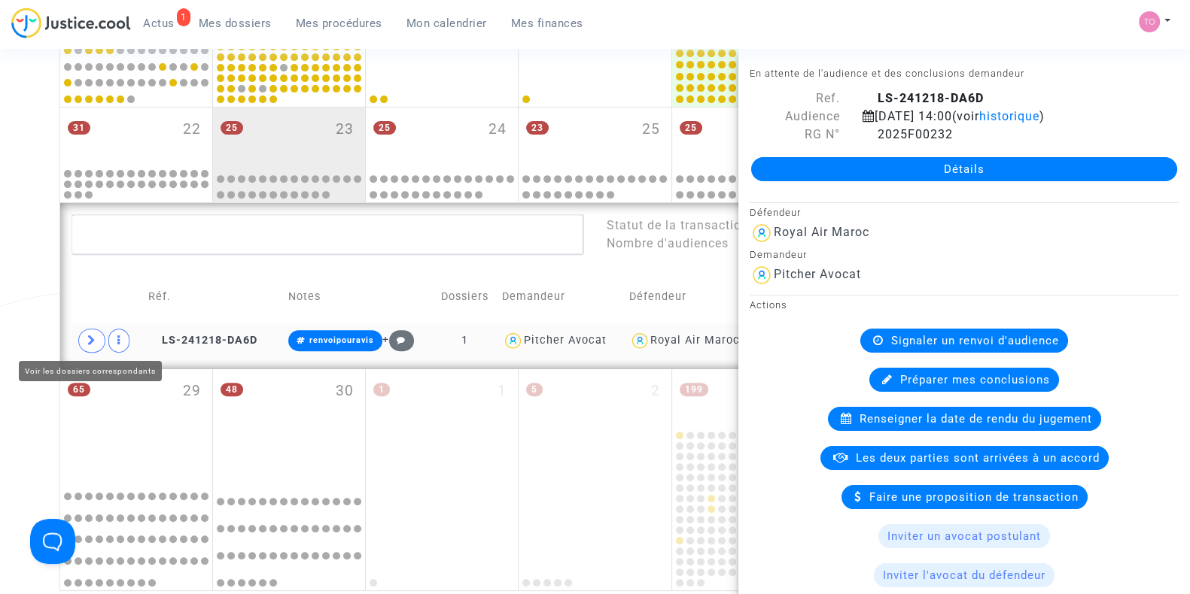
click at [78, 336] on span at bounding box center [91, 341] width 27 height 24
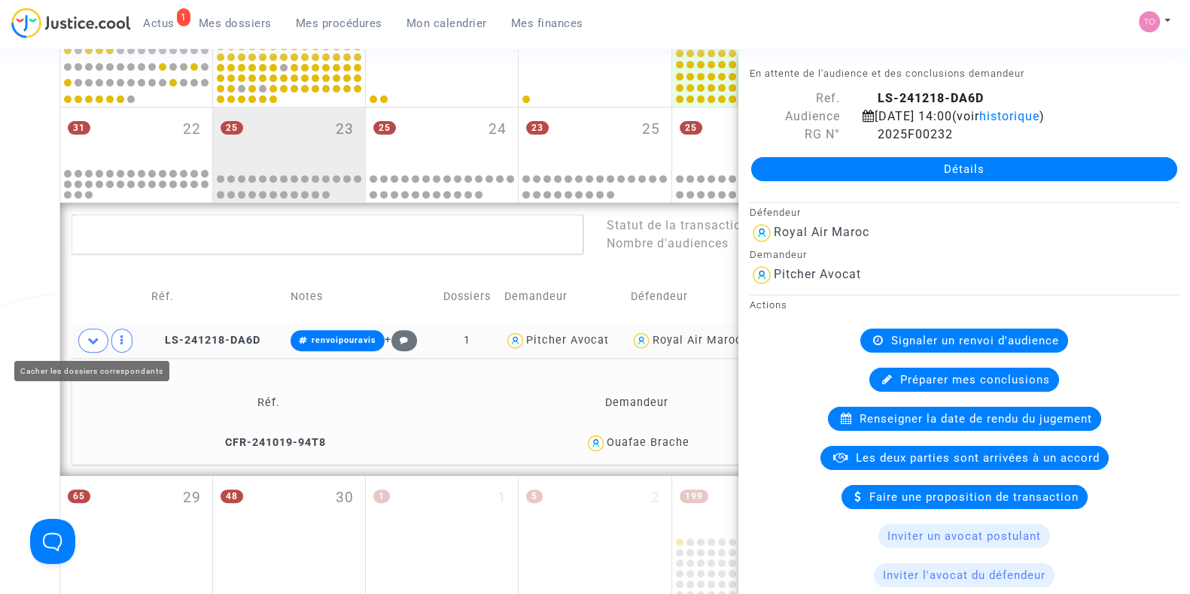
click at [8, 310] on div "Date de clôture d'instruction Date de conciliation Date d'audience Date de juge…" at bounding box center [595, 32] width 1190 height 1332
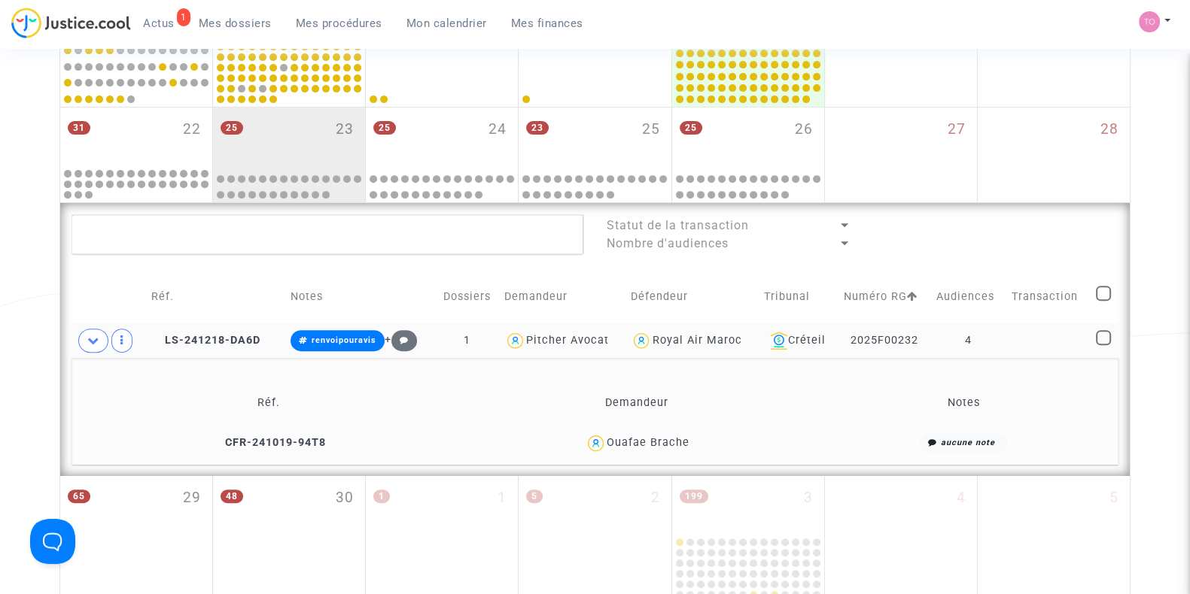
click at [675, 437] on div "Ouafae Brache" at bounding box center [647, 442] width 83 height 13
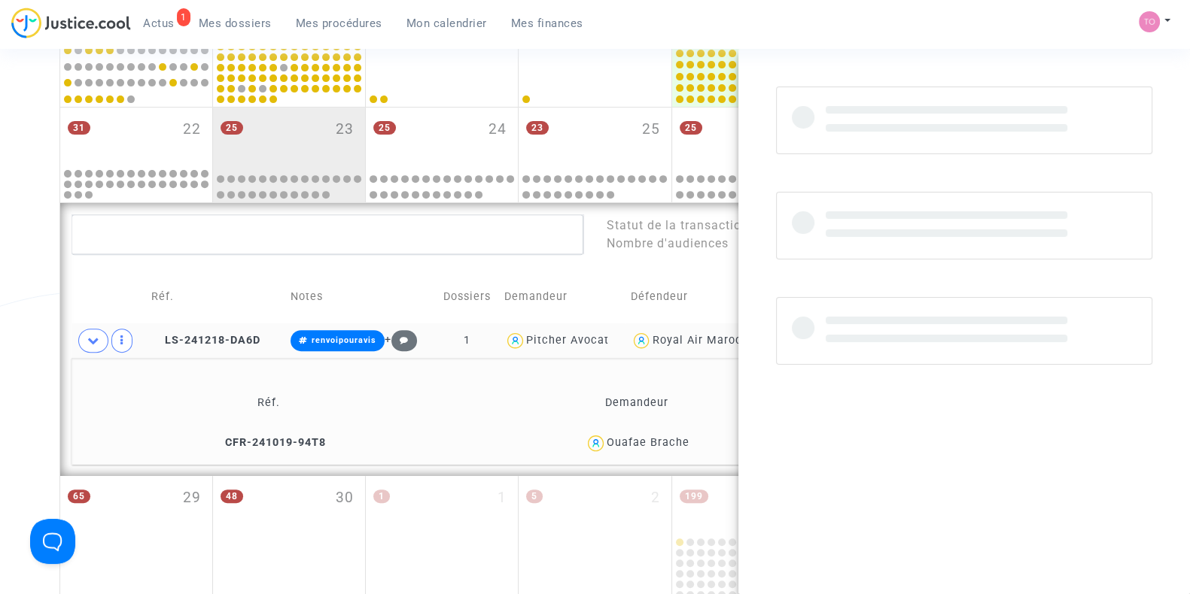
click at [675, 437] on div "Ouafae Brache" at bounding box center [647, 442] width 83 height 13
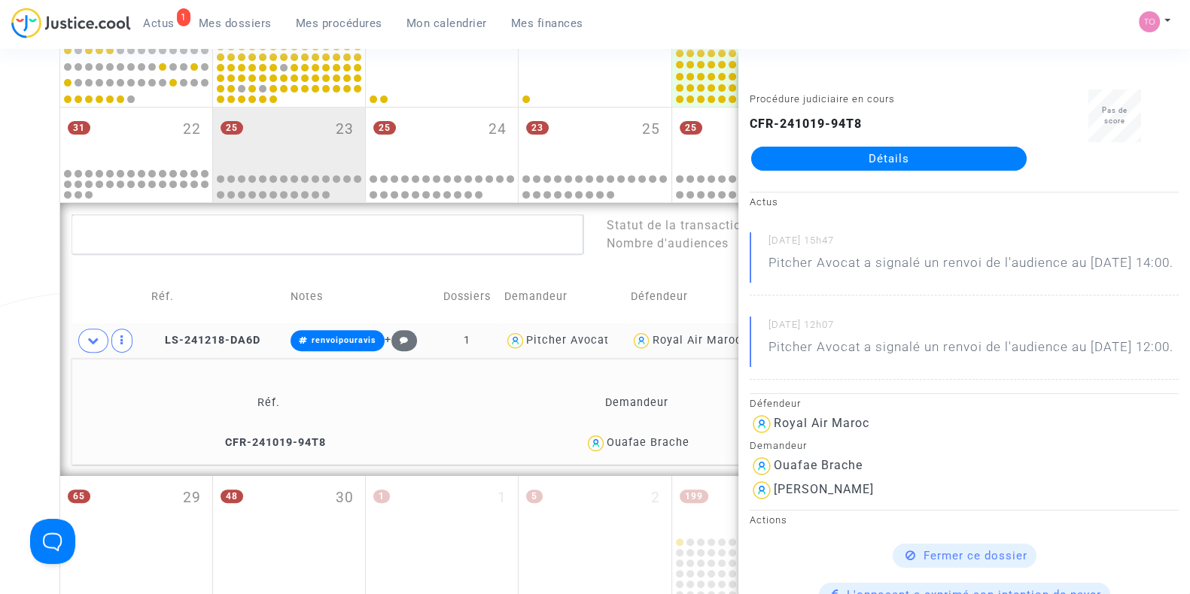
copy div "Brache"
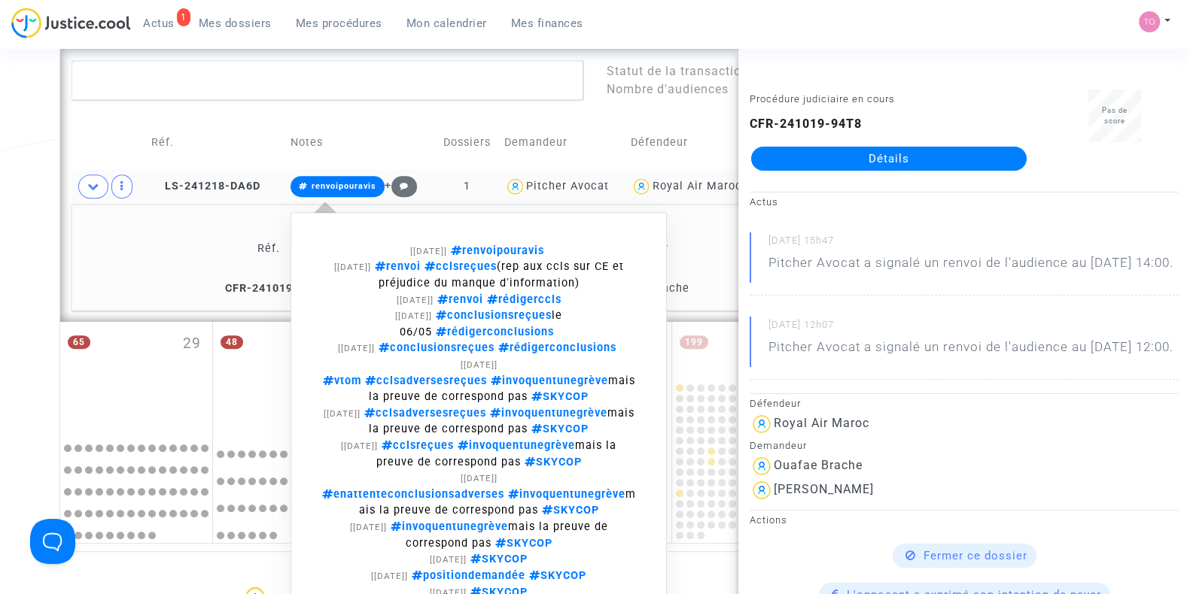
scroll to position [875, 0]
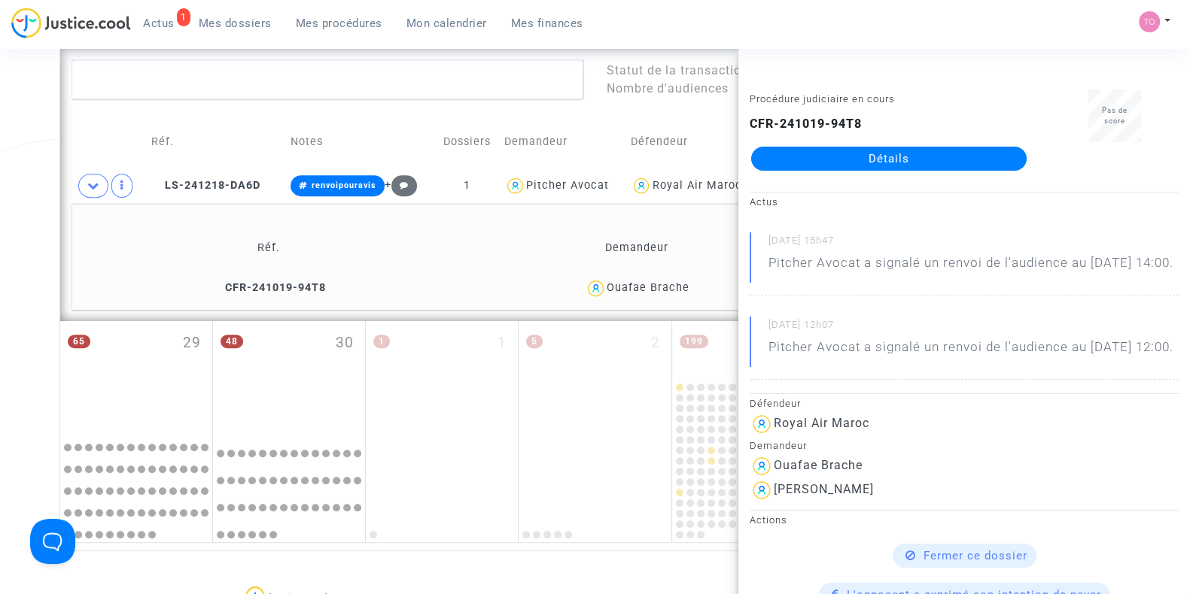
drag, startPoint x: 681, startPoint y: 288, endPoint x: 831, endPoint y: 166, distance: 193.7
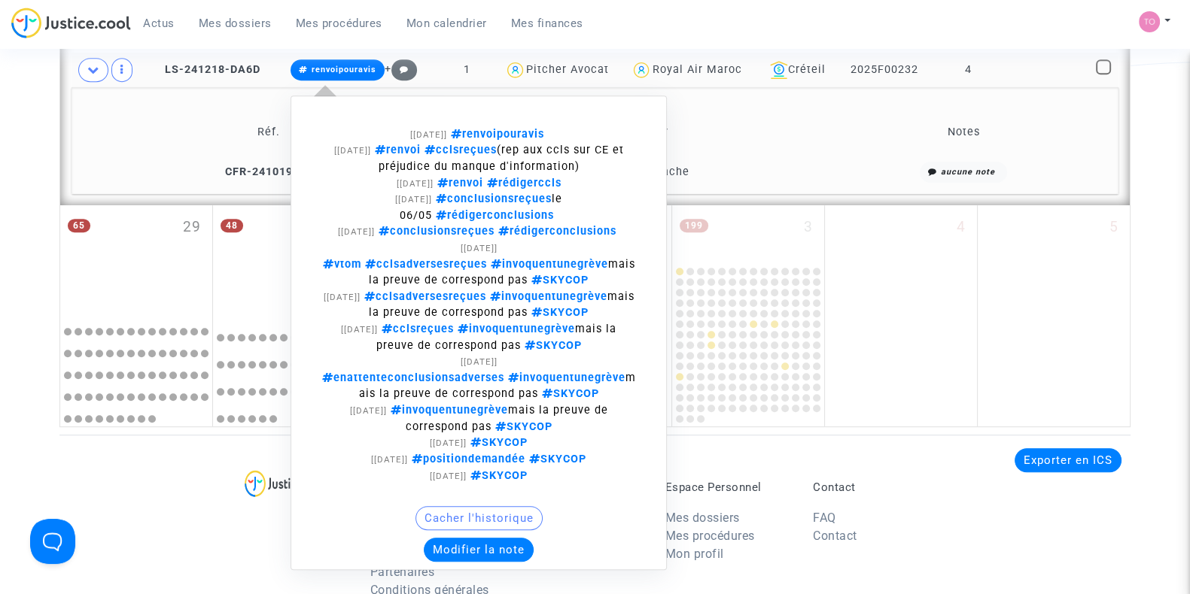
scroll to position [1044, 0]
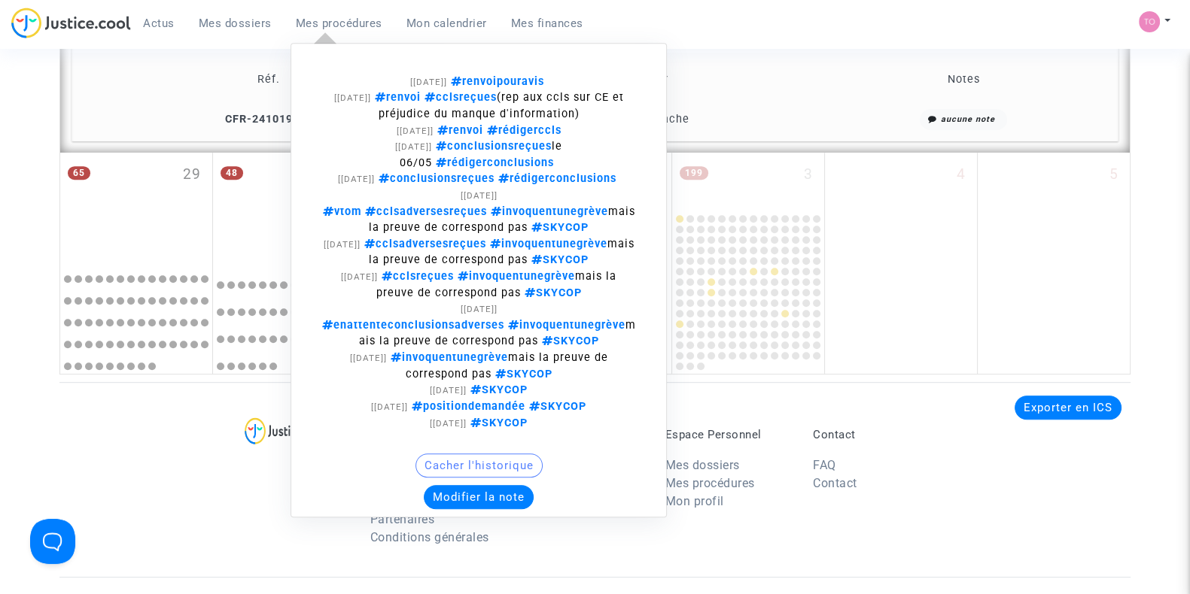
click at [469, 496] on button "Modifier la note" at bounding box center [479, 497] width 110 height 24
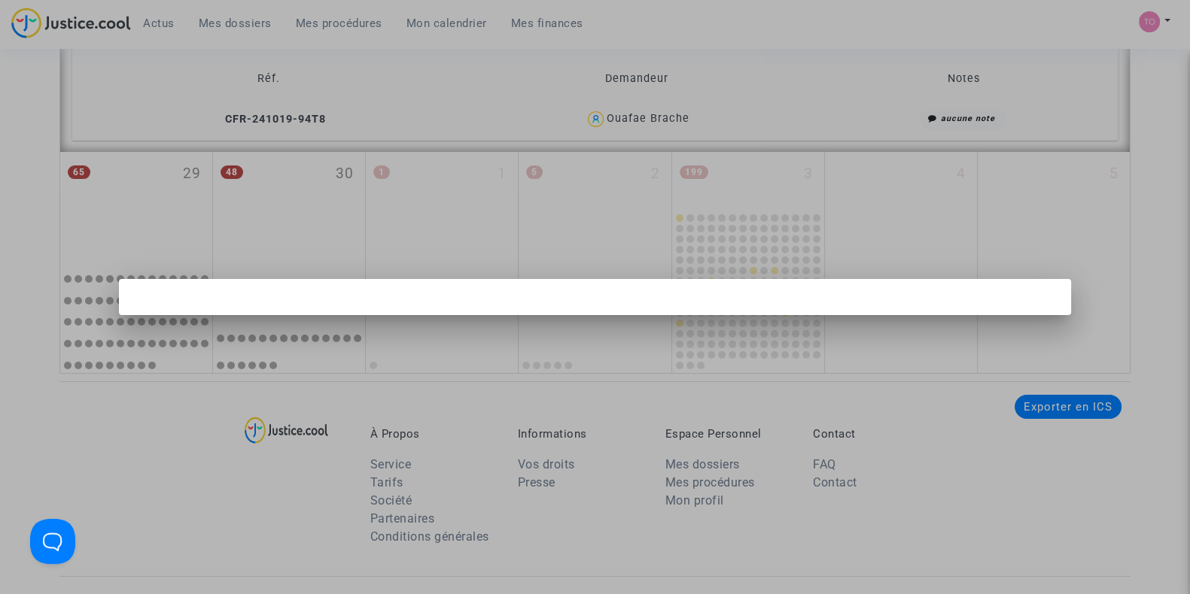
scroll to position [0, 0]
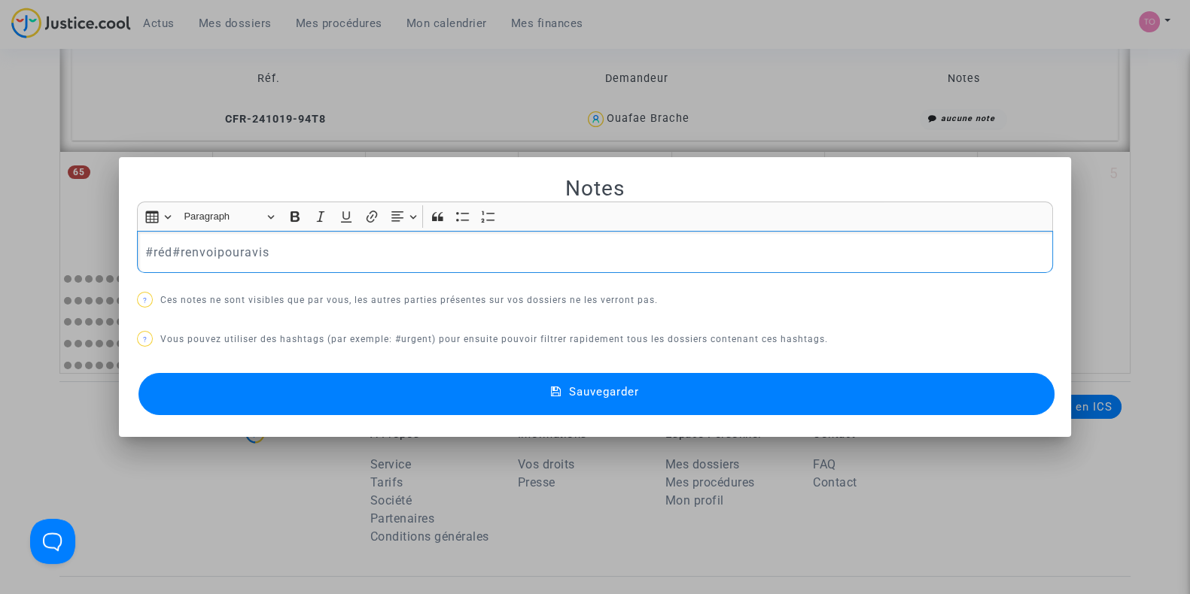
click at [0, 275] on div at bounding box center [595, 297] width 1190 height 594
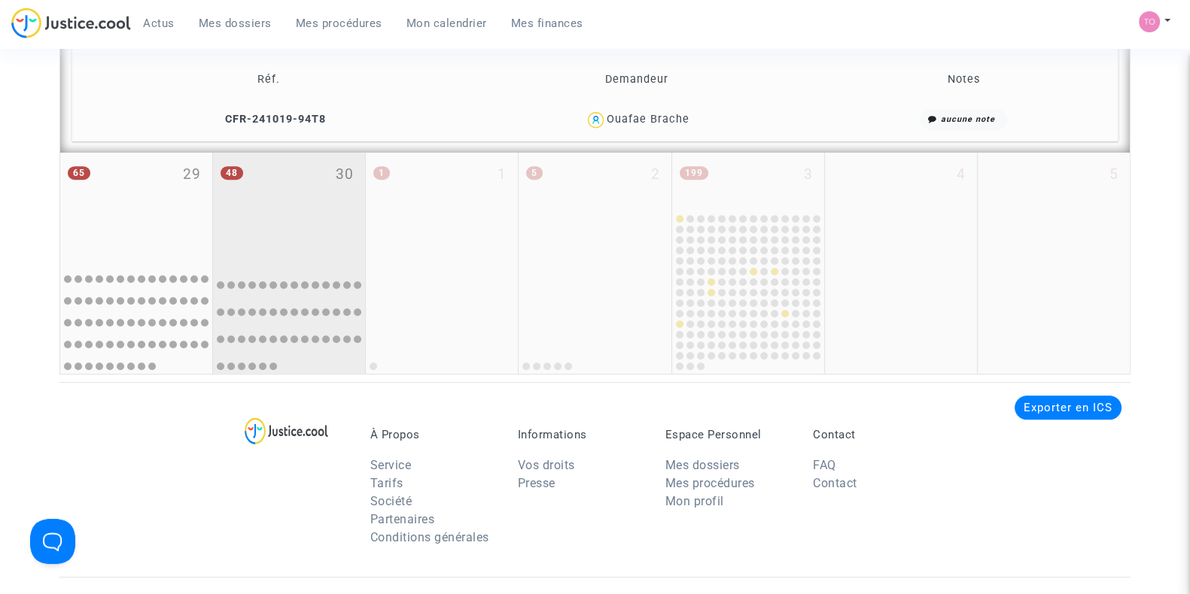
scroll to position [828, 0]
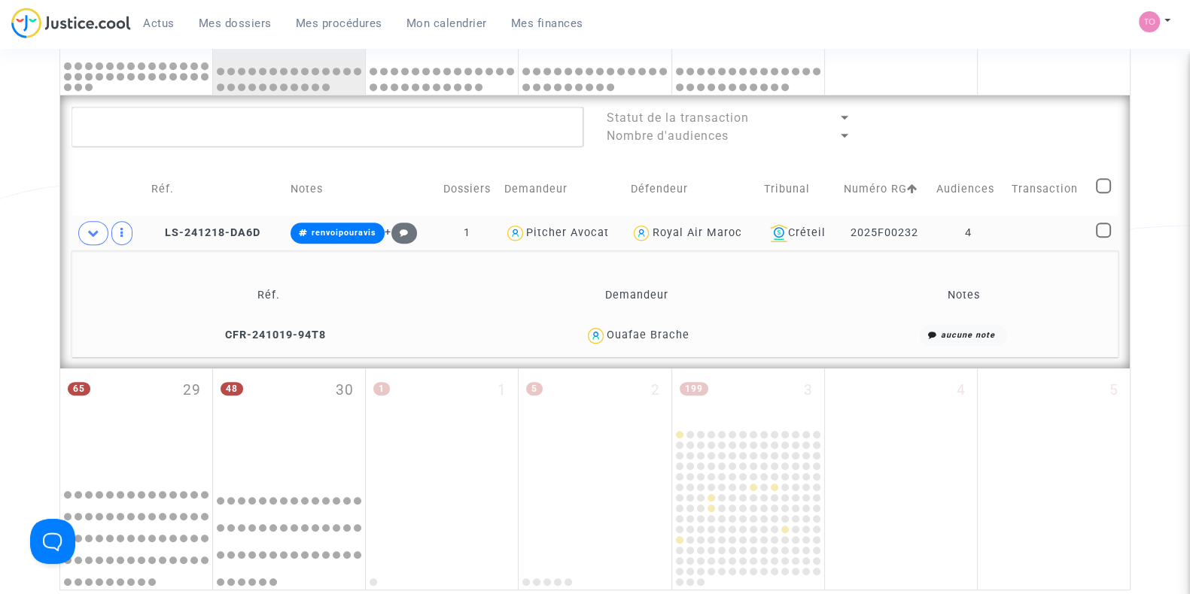
click at [227, 220] on td "LS-241218-DA6D" at bounding box center [216, 233] width 140 height 35
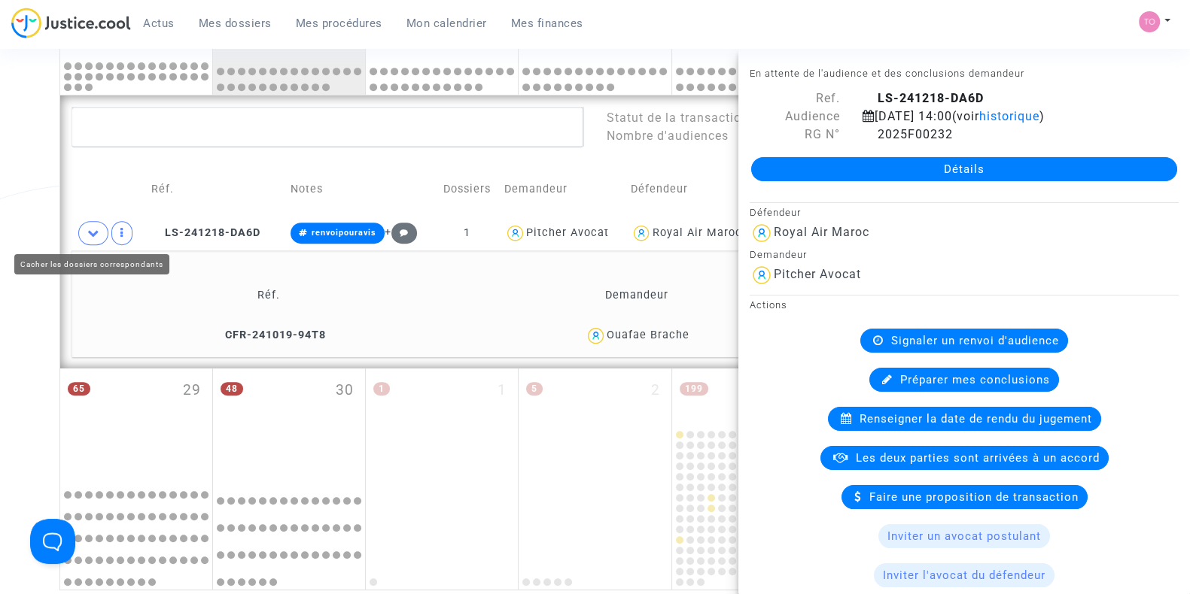
click at [91, 229] on icon at bounding box center [93, 232] width 12 height 11
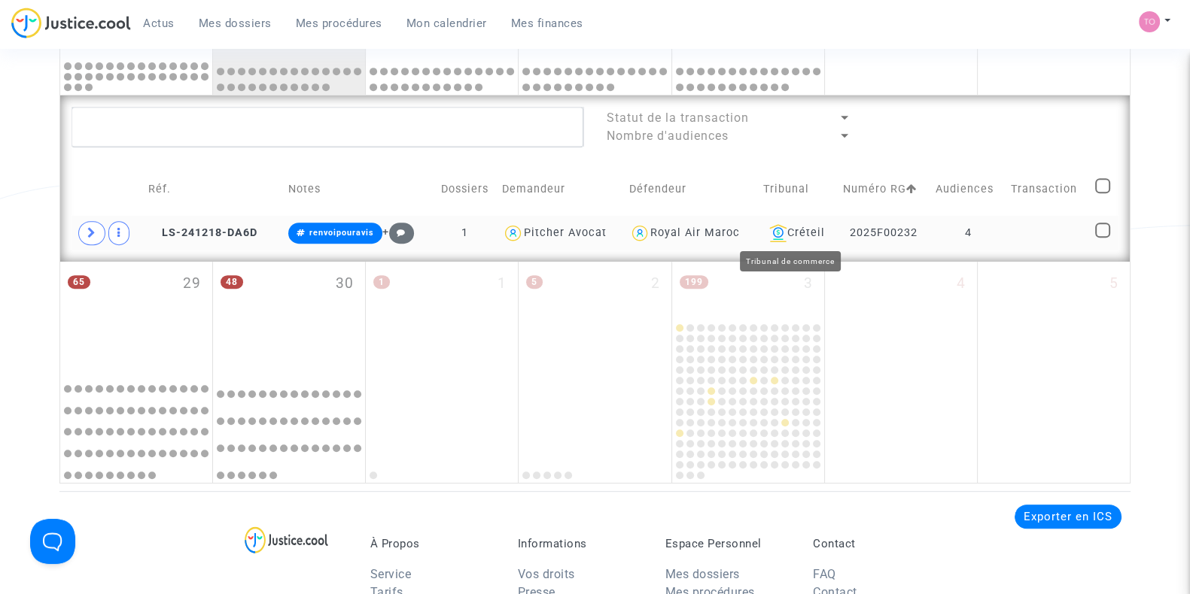
click at [805, 235] on div "Créteil" at bounding box center [797, 233] width 69 height 18
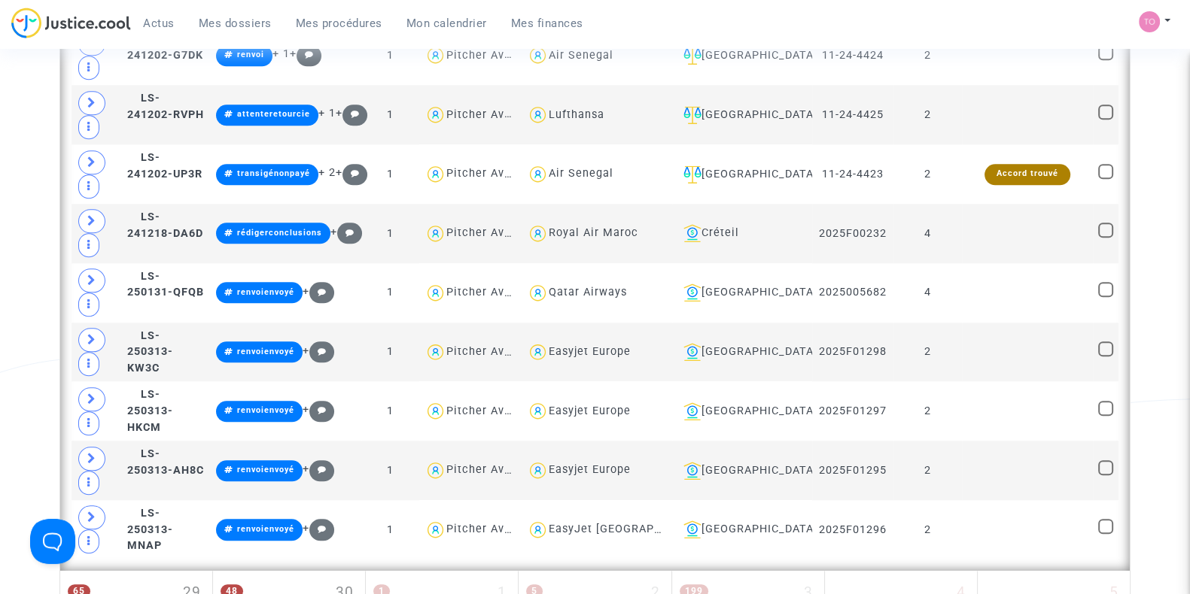
scroll to position [1979, 0]
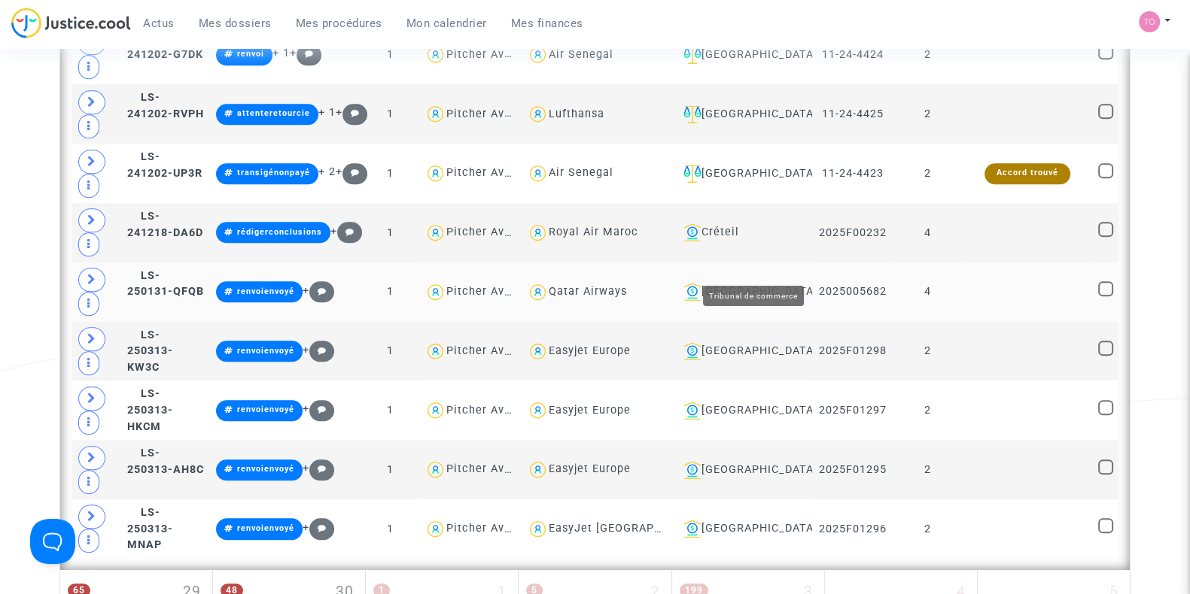
click at [769, 283] on div "[GEOGRAPHIC_DATA]" at bounding box center [741, 292] width 129 height 18
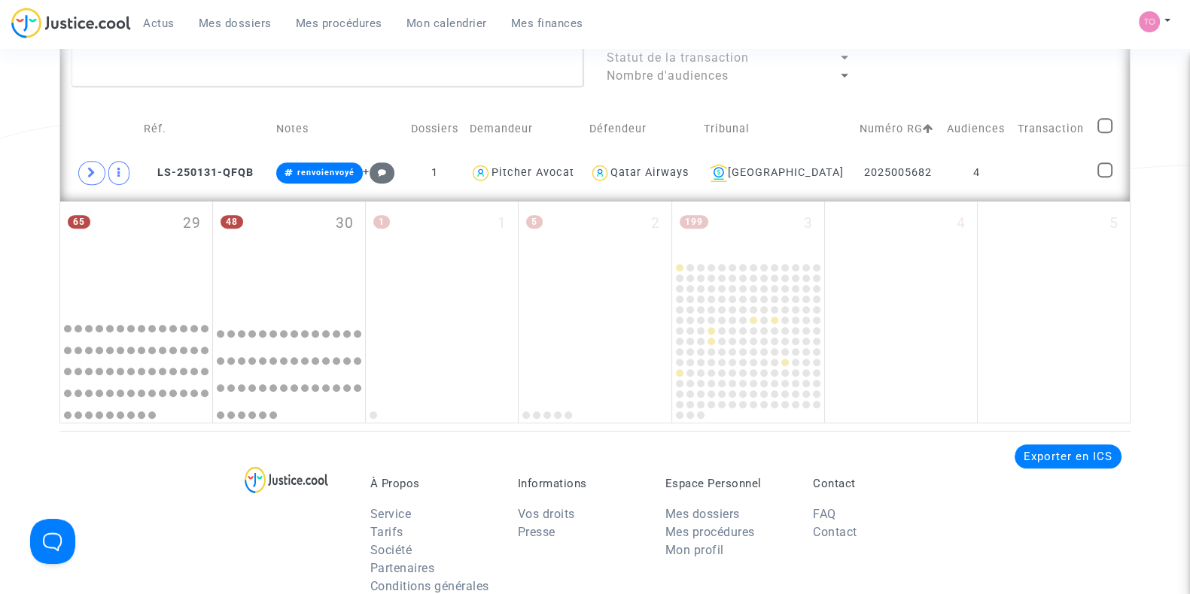
scroll to position [840, 0]
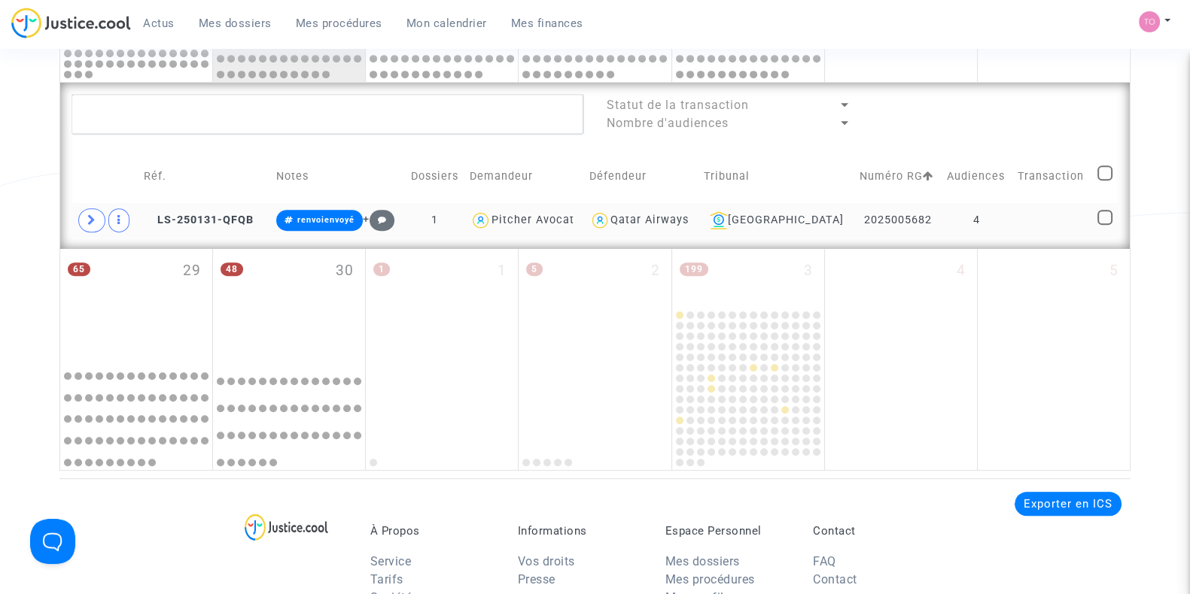
click at [77, 216] on td at bounding box center [104, 220] width 67 height 35
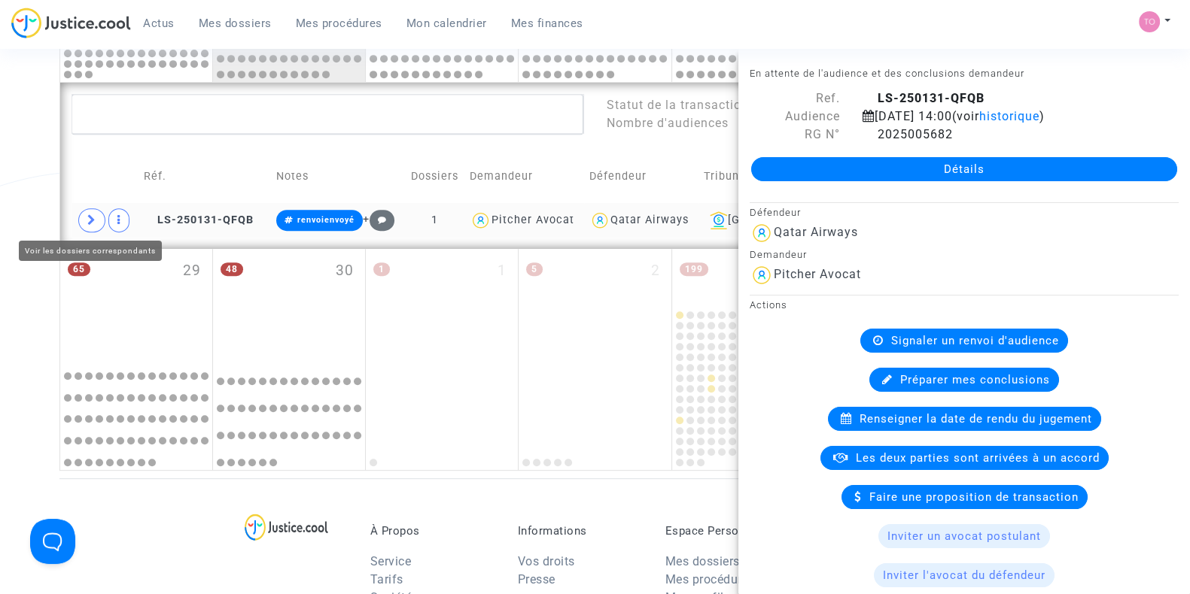
click at [90, 219] on icon at bounding box center [91, 219] width 9 height 11
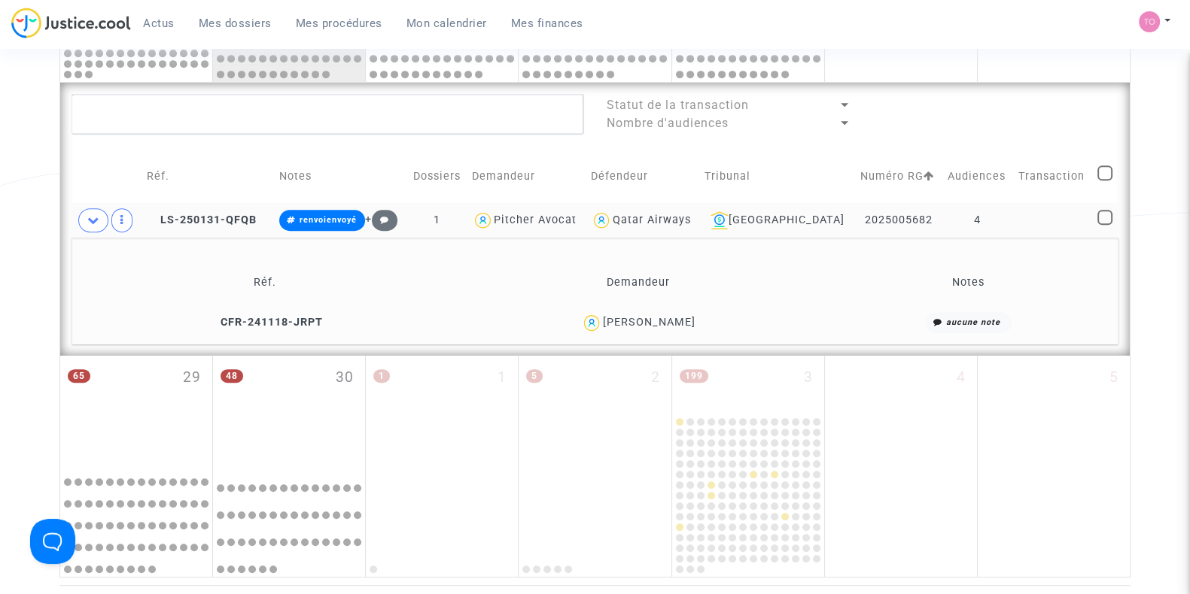
click at [670, 321] on div "[PERSON_NAME]" at bounding box center [648, 322] width 93 height 13
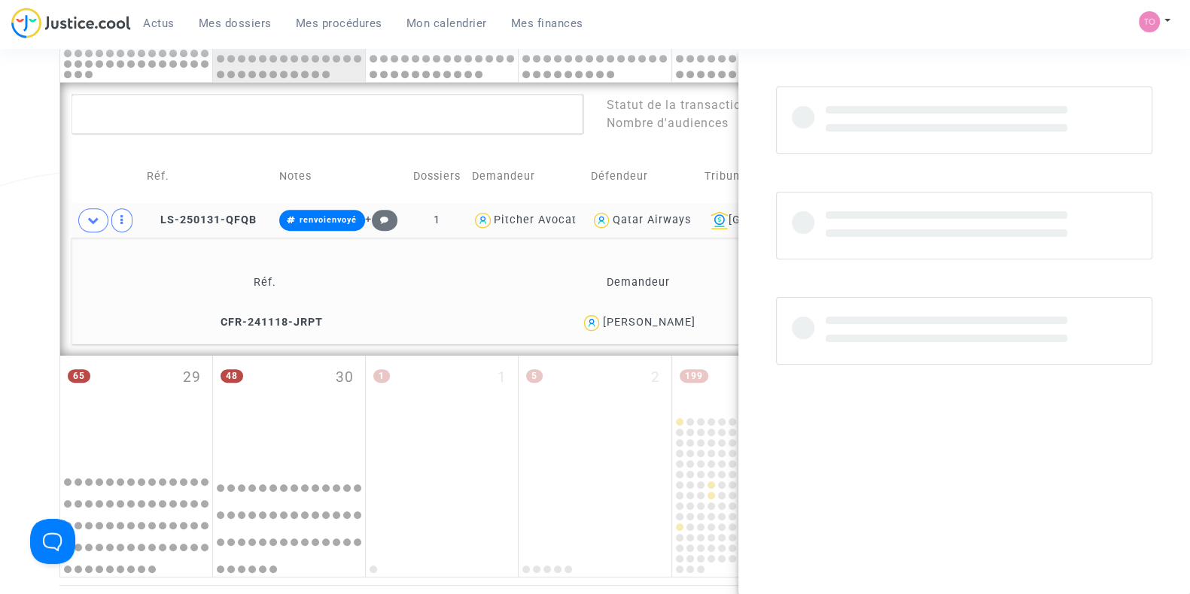
copy div "Ranaivosoa"
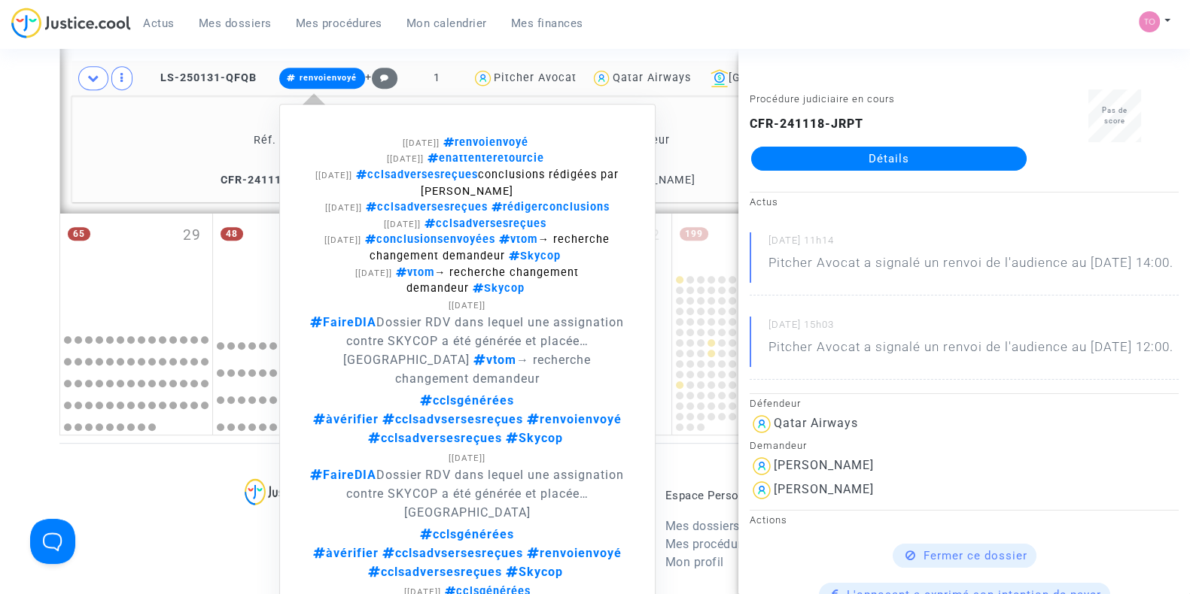
scroll to position [983, 0]
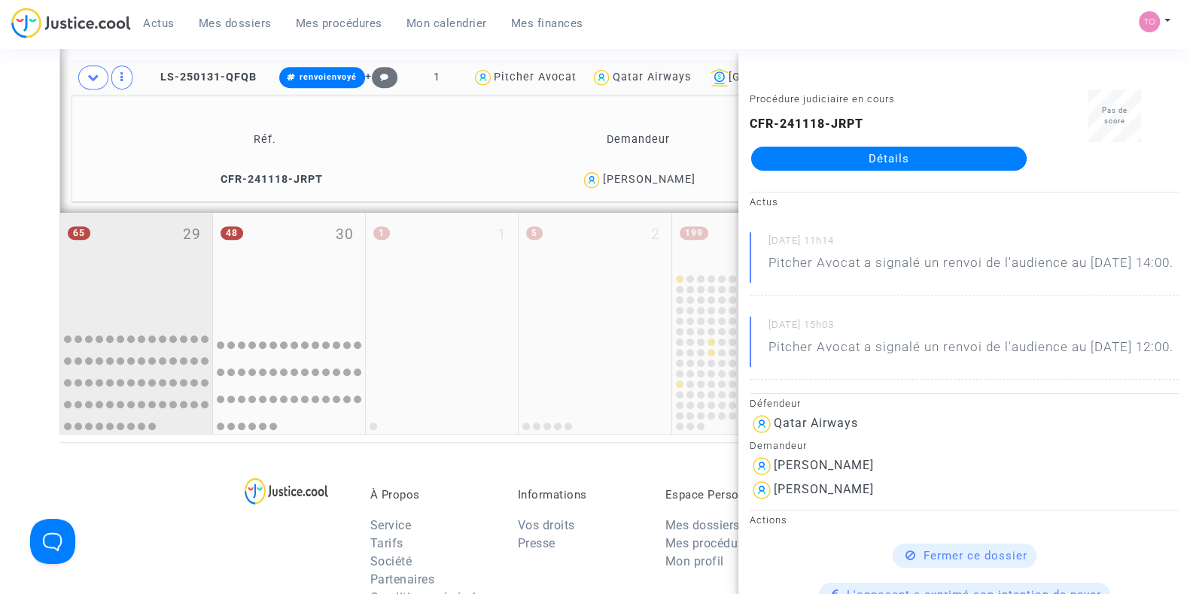
drag, startPoint x: 444, startPoint y: 334, endPoint x: 113, endPoint y: 274, distance: 336.5
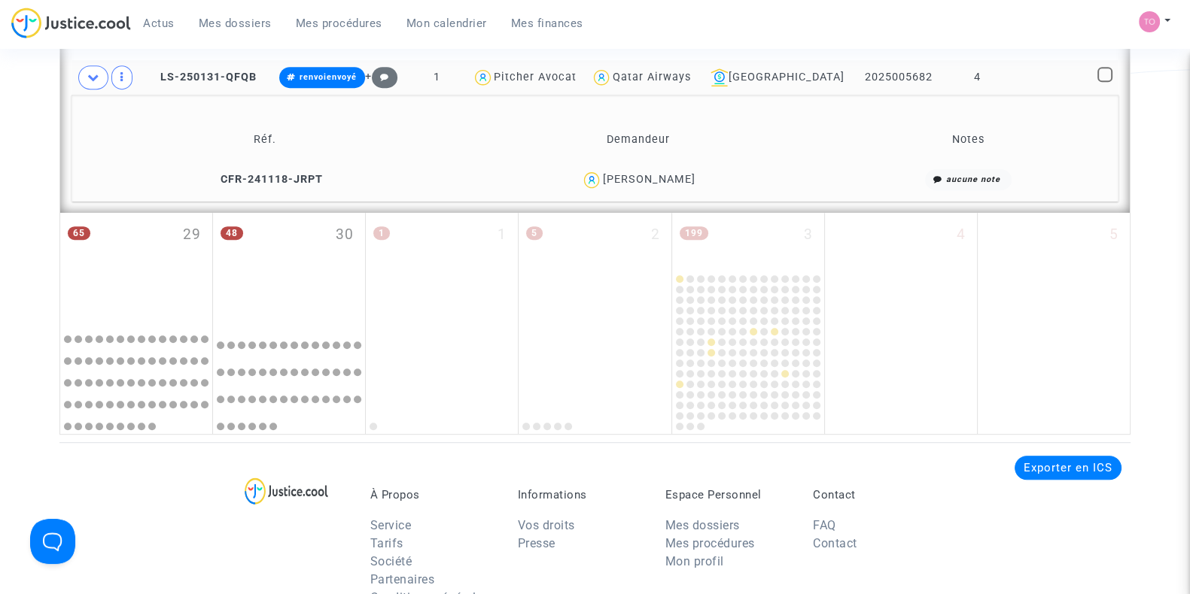
click at [618, 166] on span "[PERSON_NAME]" at bounding box center [648, 136] width 93 height 99
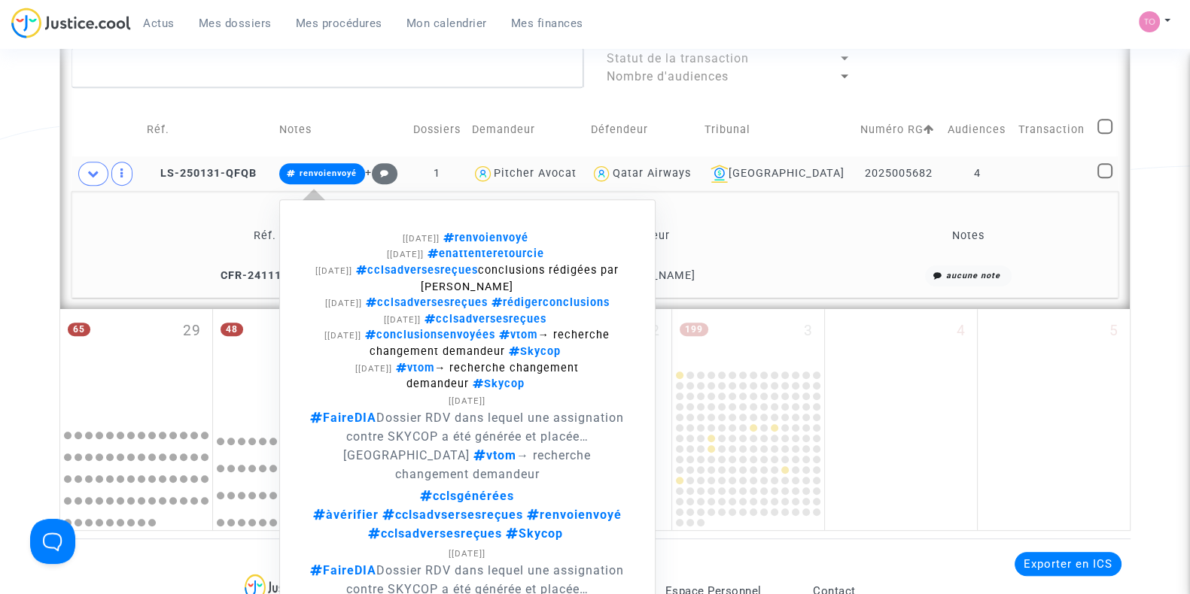
scroll to position [884, 0]
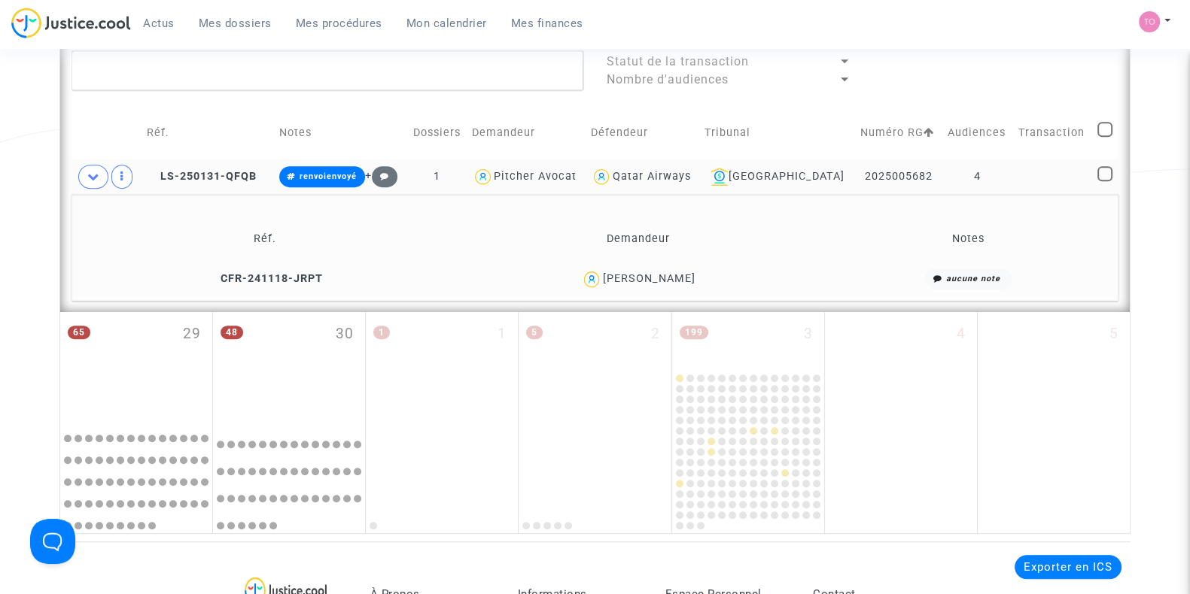
click at [762, 164] on td "[GEOGRAPHIC_DATA]" at bounding box center [777, 177] width 156 height 35
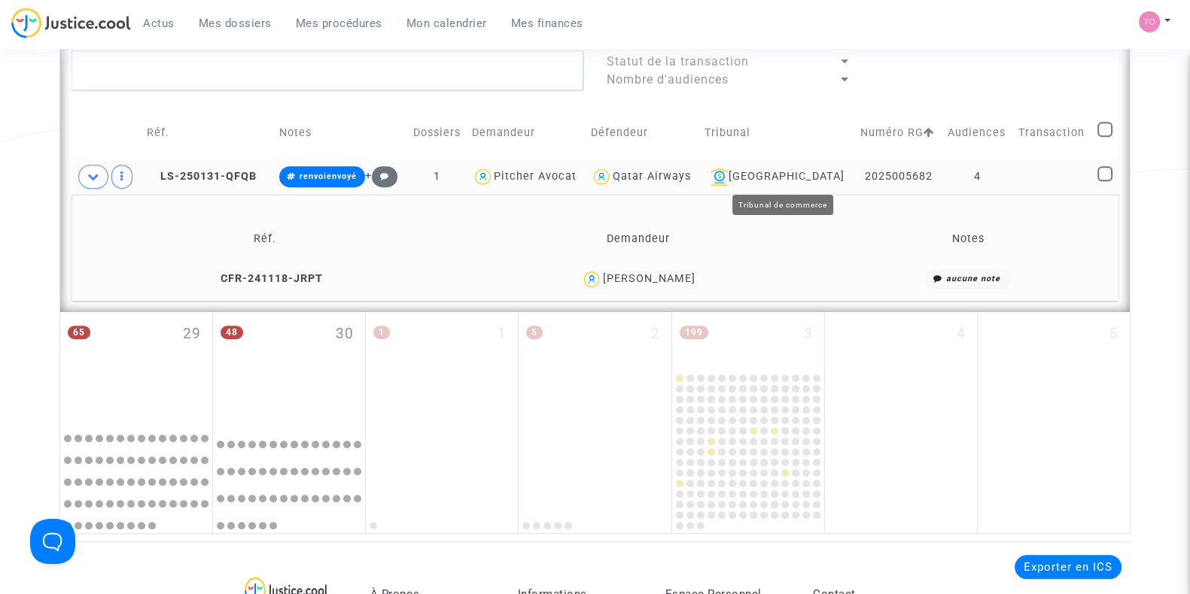
click at [807, 169] on div "[GEOGRAPHIC_DATA]" at bounding box center [776, 177] width 145 height 18
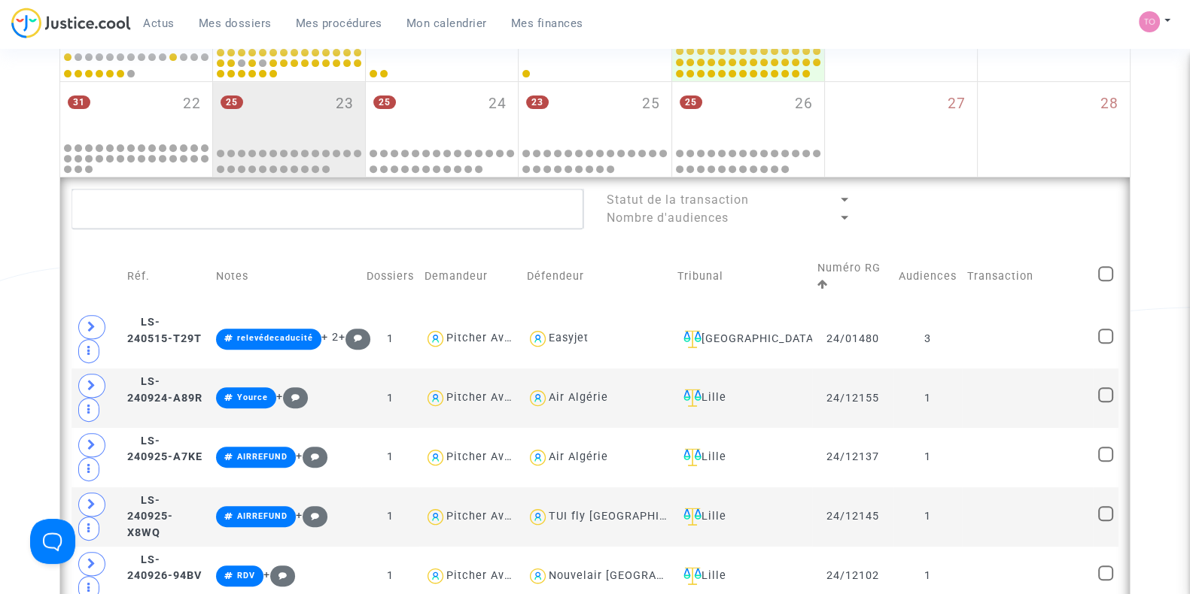
scroll to position [743, 0]
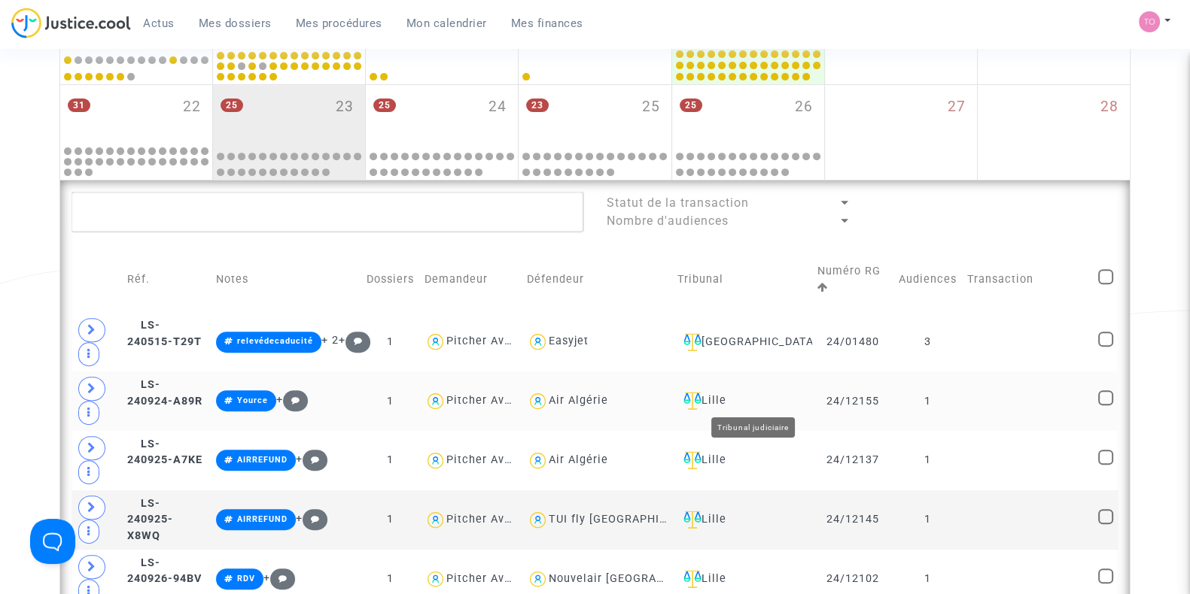
click at [741, 397] on div "Lille" at bounding box center [741, 401] width 129 height 18
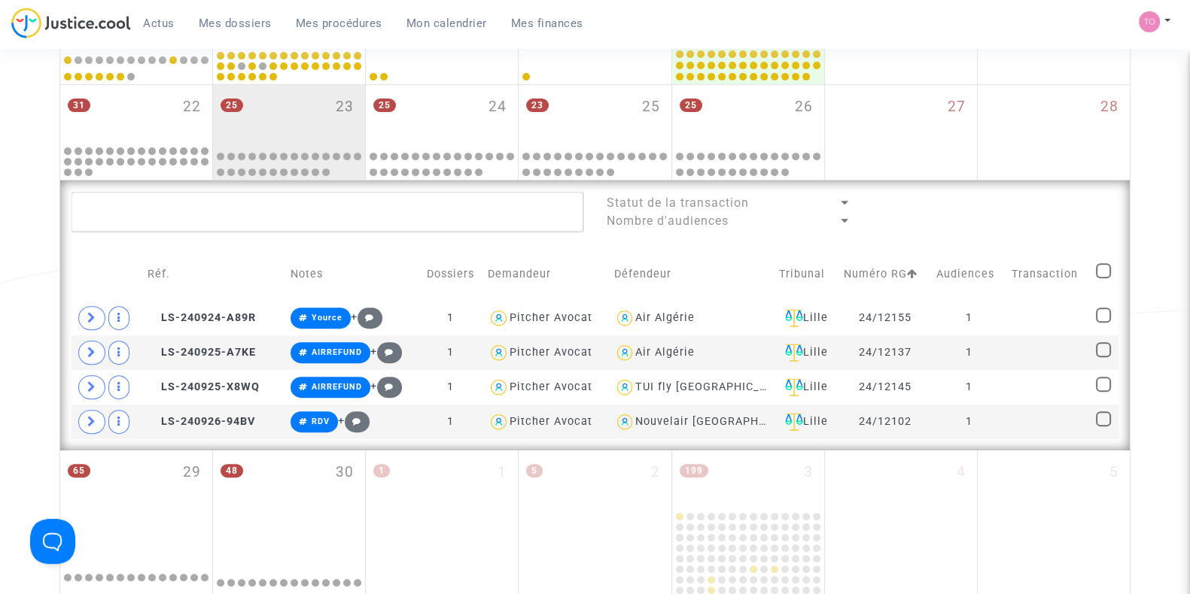
scroll to position [769, 0]
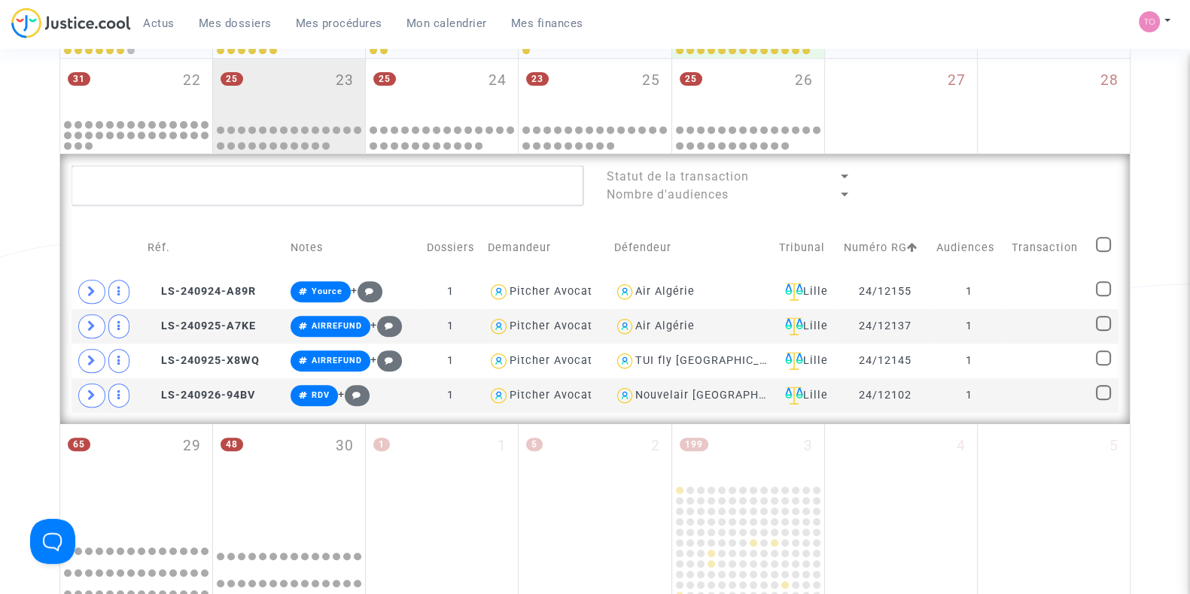
click at [92, 287] on icon at bounding box center [91, 291] width 9 height 11
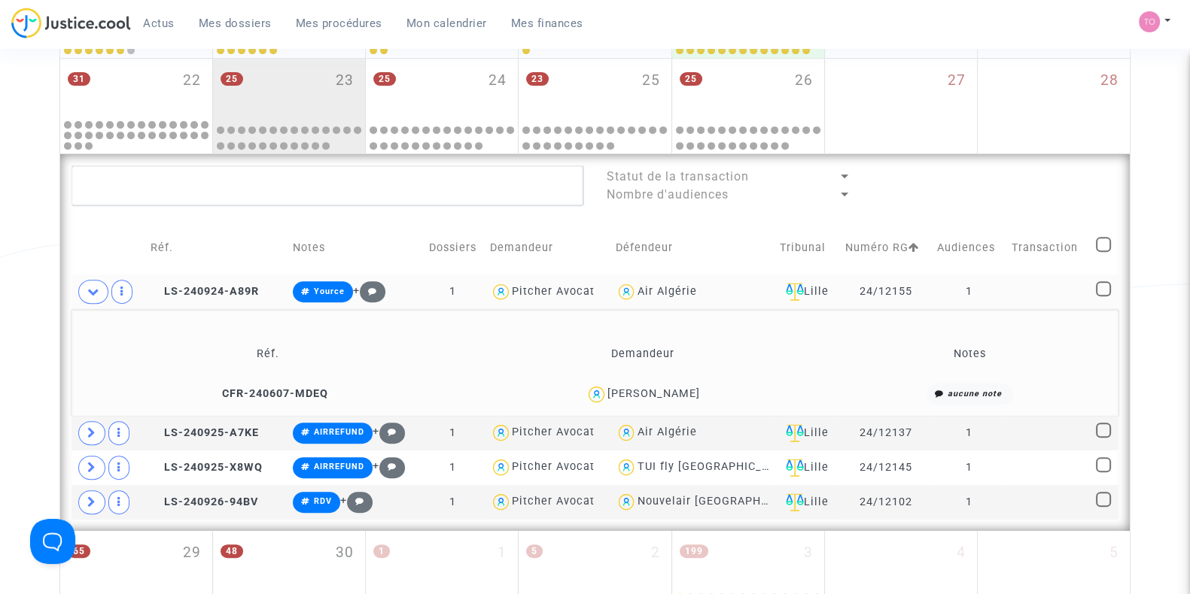
click at [19, 275] on div "Date de clôture d'instruction Date de conciliation Date d'audience Date de juge…" at bounding box center [595, 36] width 1190 height 1436
click at [683, 394] on div "[PERSON_NAME]" at bounding box center [653, 393] width 93 height 13
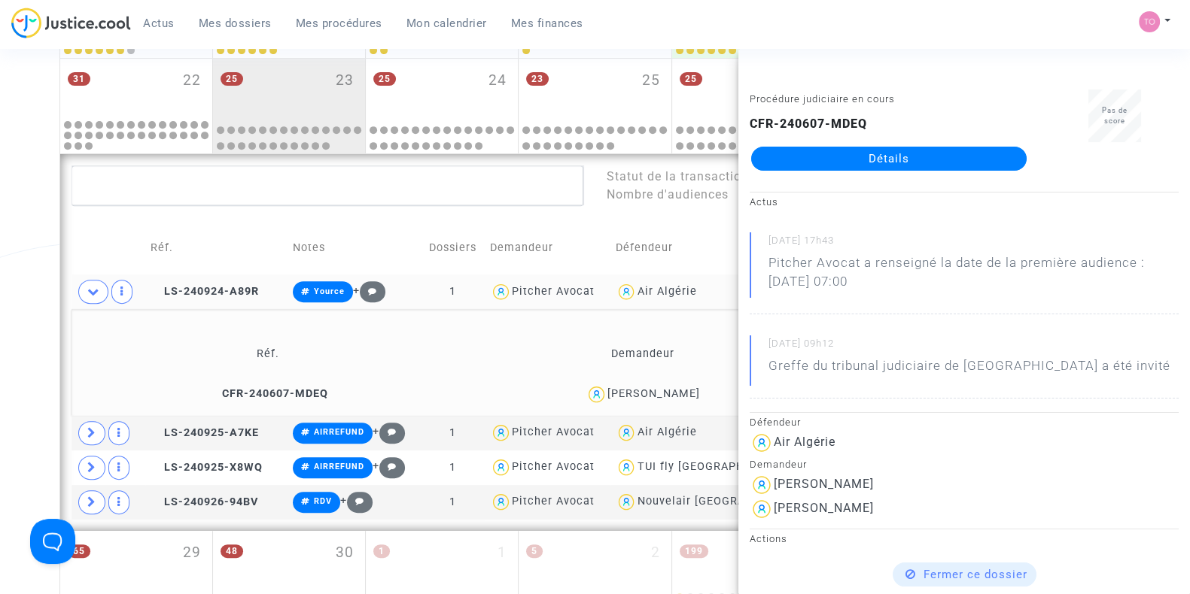
copy div "Niti"
click at [0, 385] on div "Date de clôture d'instruction Date de conciliation Date d'audience Date de juge…" at bounding box center [595, 36] width 1190 height 1436
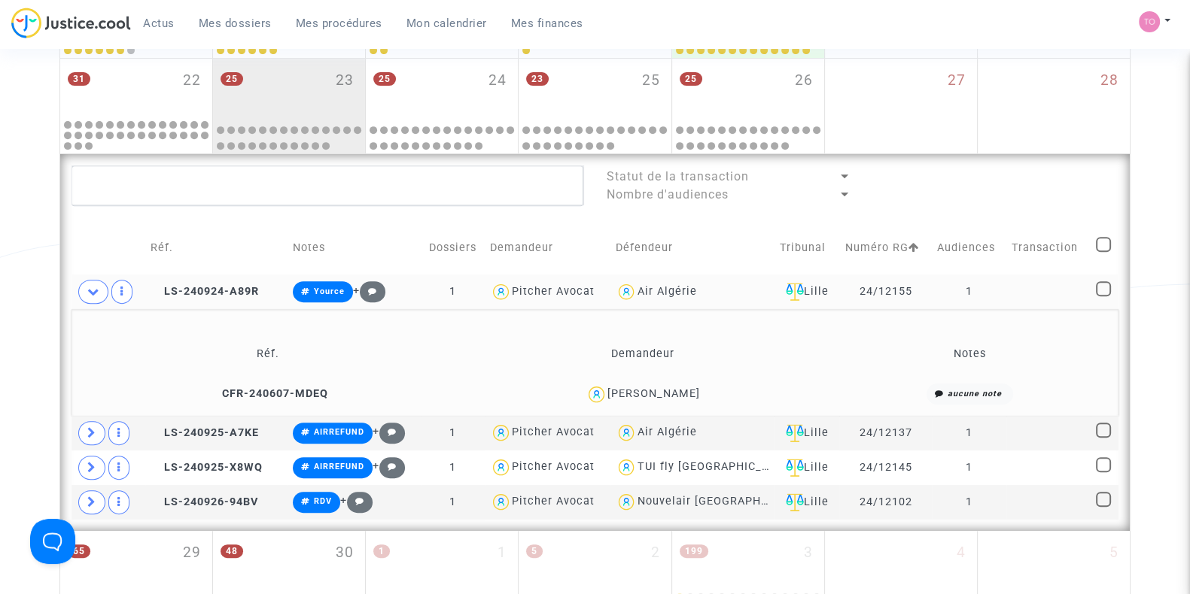
click at [660, 287] on div "Air Algérie" at bounding box center [666, 291] width 59 height 13
type textarea "@"Air Algérie""
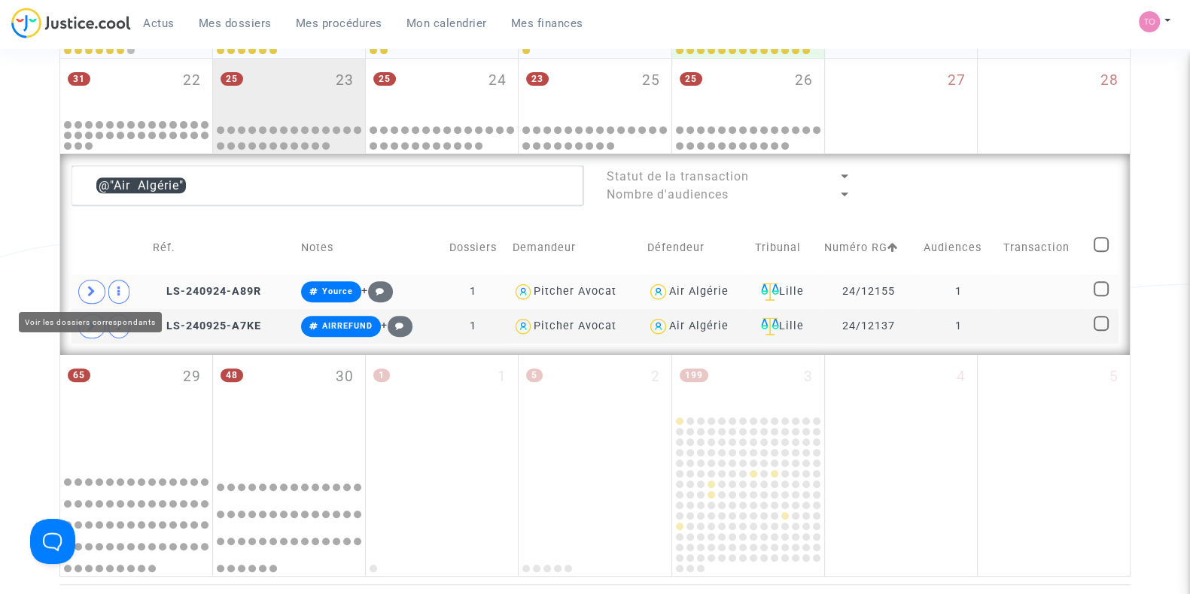
click at [87, 287] on icon at bounding box center [91, 291] width 9 height 11
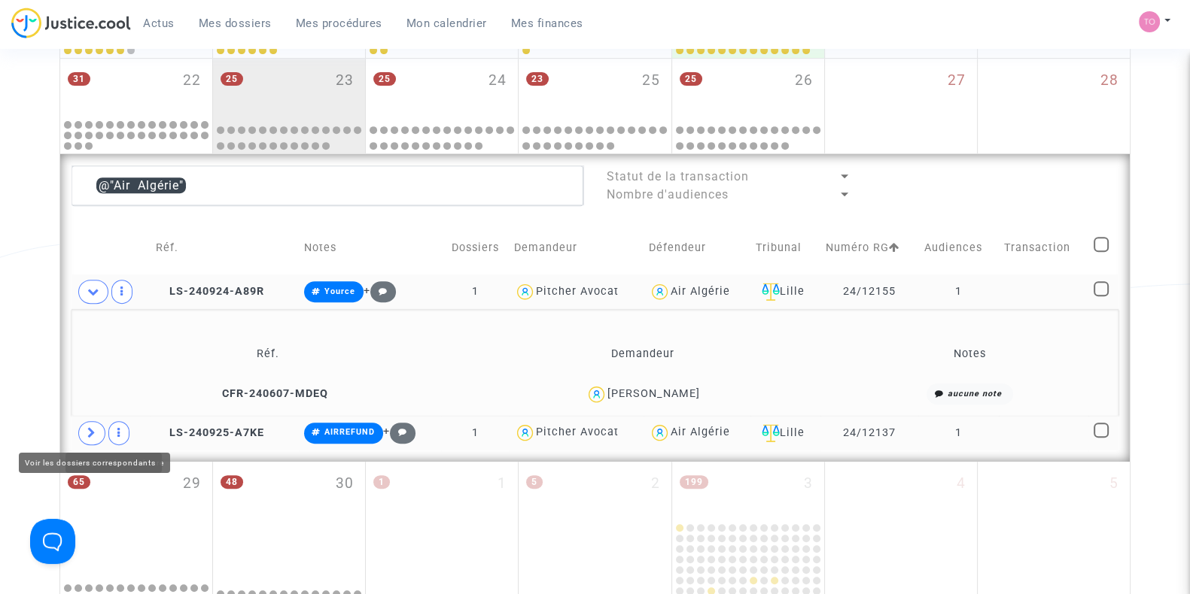
click at [85, 430] on span at bounding box center [91, 433] width 27 height 24
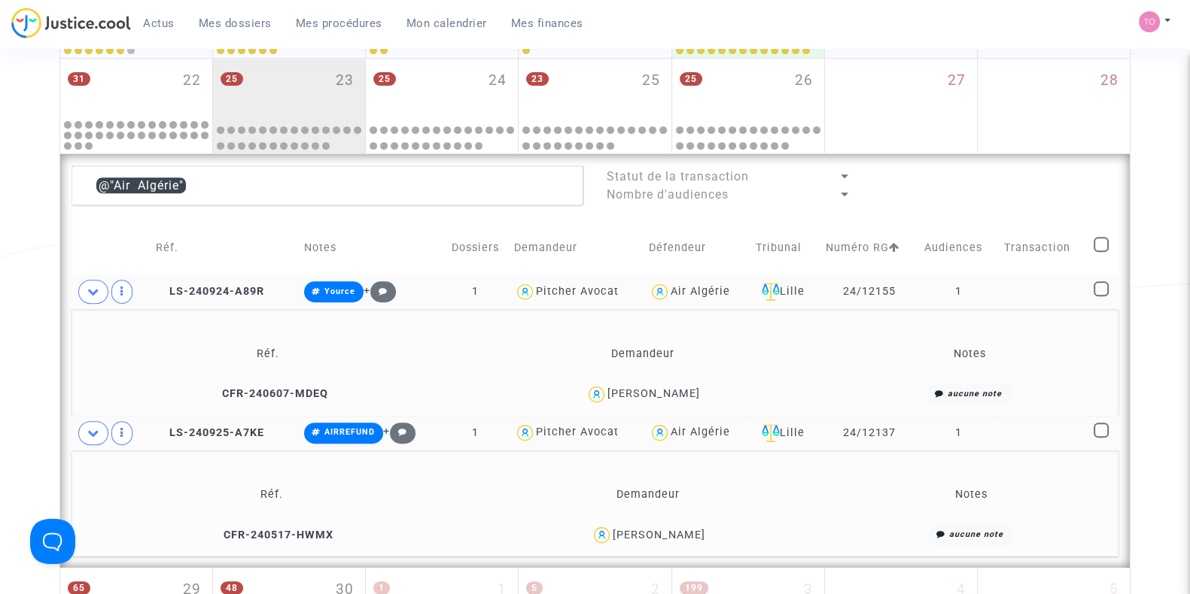
click at [685, 531] on div "[PERSON_NAME]" at bounding box center [658, 535] width 93 height 13
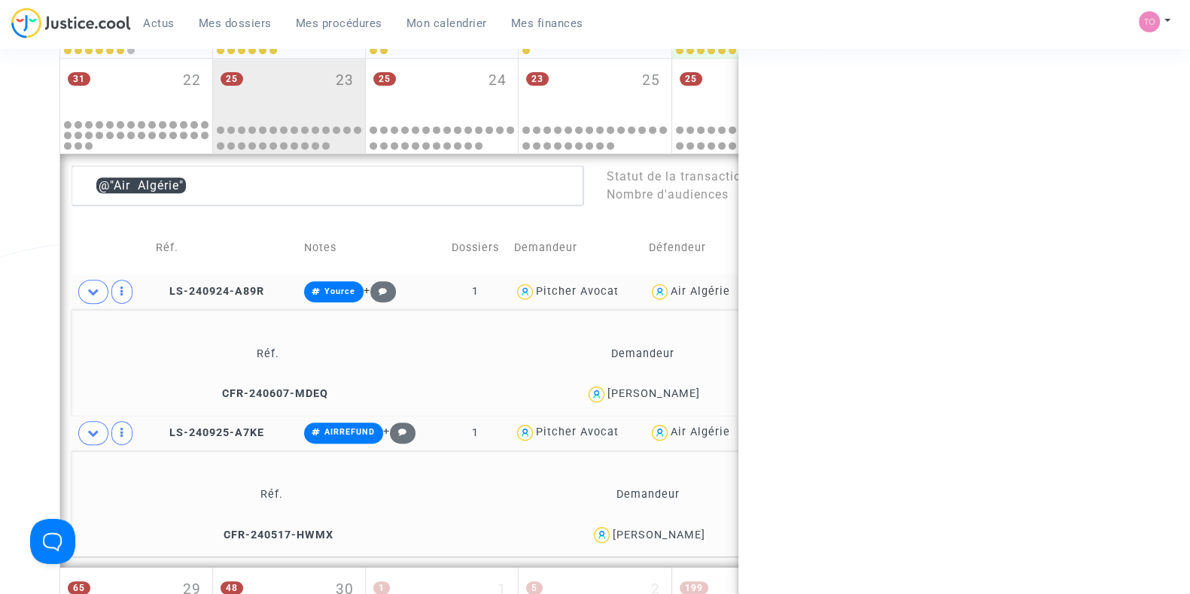
click at [685, 531] on div "[PERSON_NAME]" at bounding box center [658, 535] width 93 height 13
copy div "BENARIBA"
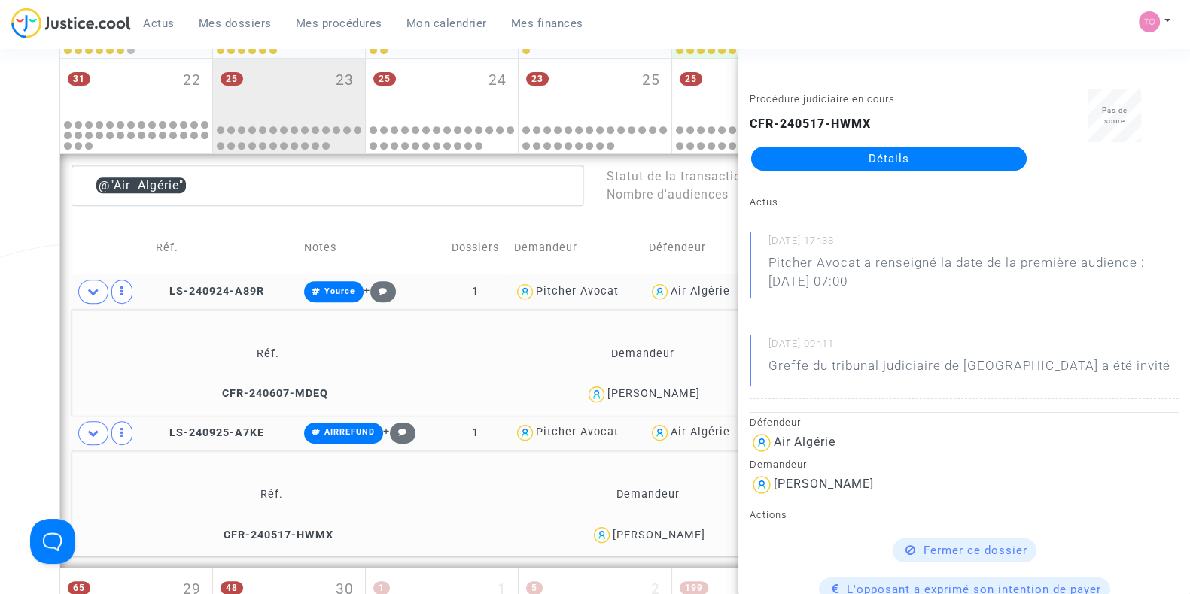
click at [9, 398] on div "Date de clôture d'instruction Date de conciliation Date d'audience Date de juge…" at bounding box center [595, 54] width 1190 height 1472
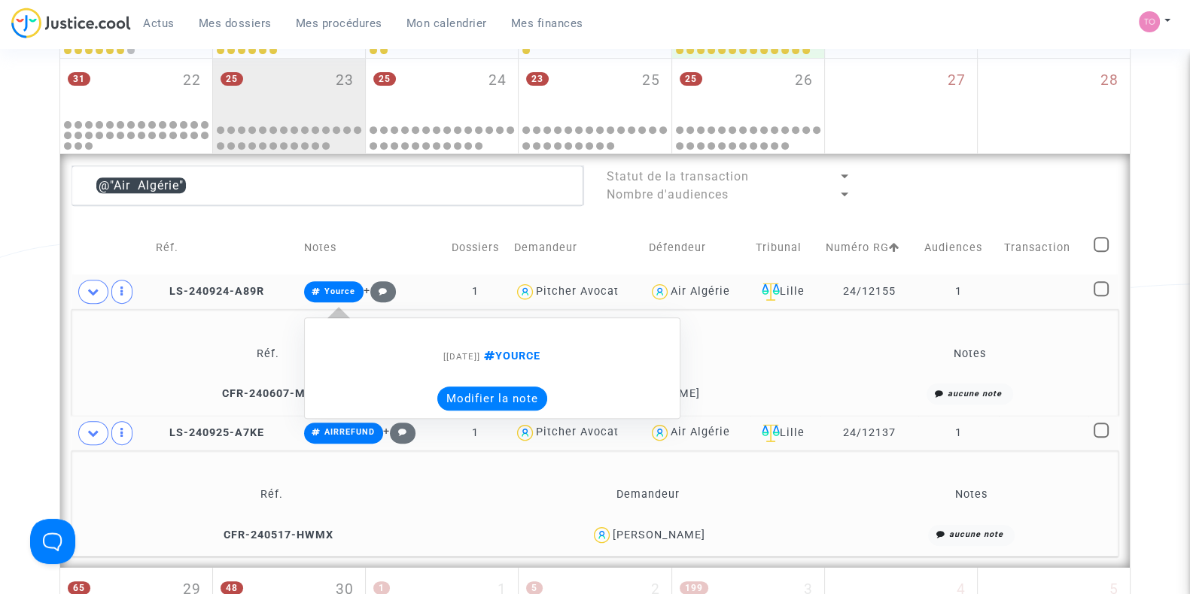
click at [463, 401] on button "Modifier la note" at bounding box center [492, 399] width 110 height 24
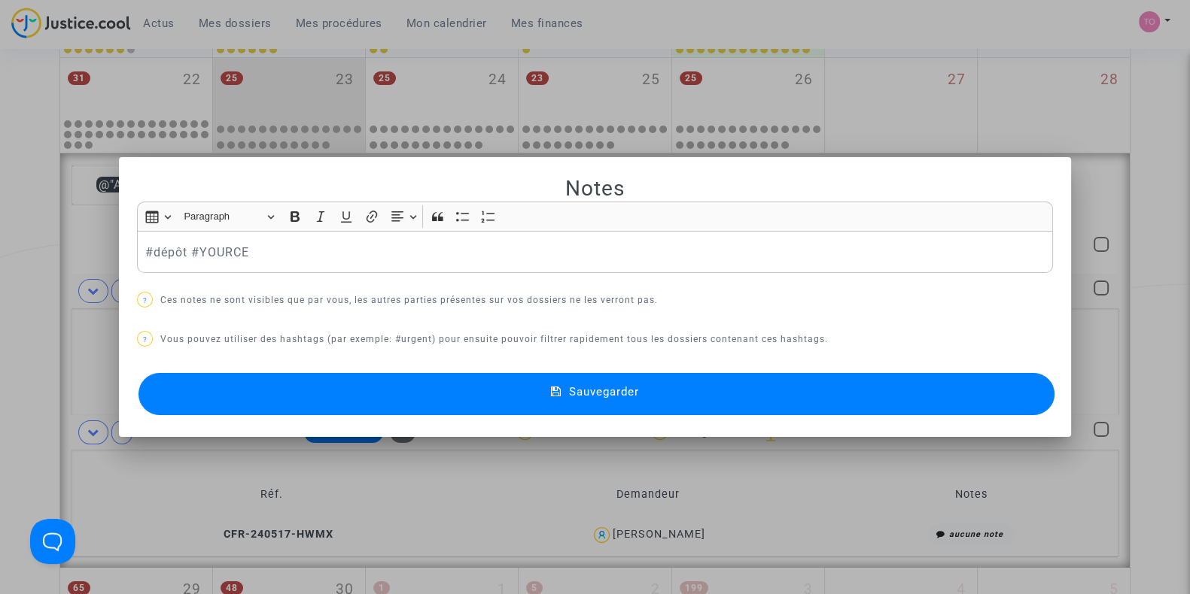
click at [350, 387] on button "Sauvegarder" at bounding box center [596, 394] width 916 height 42
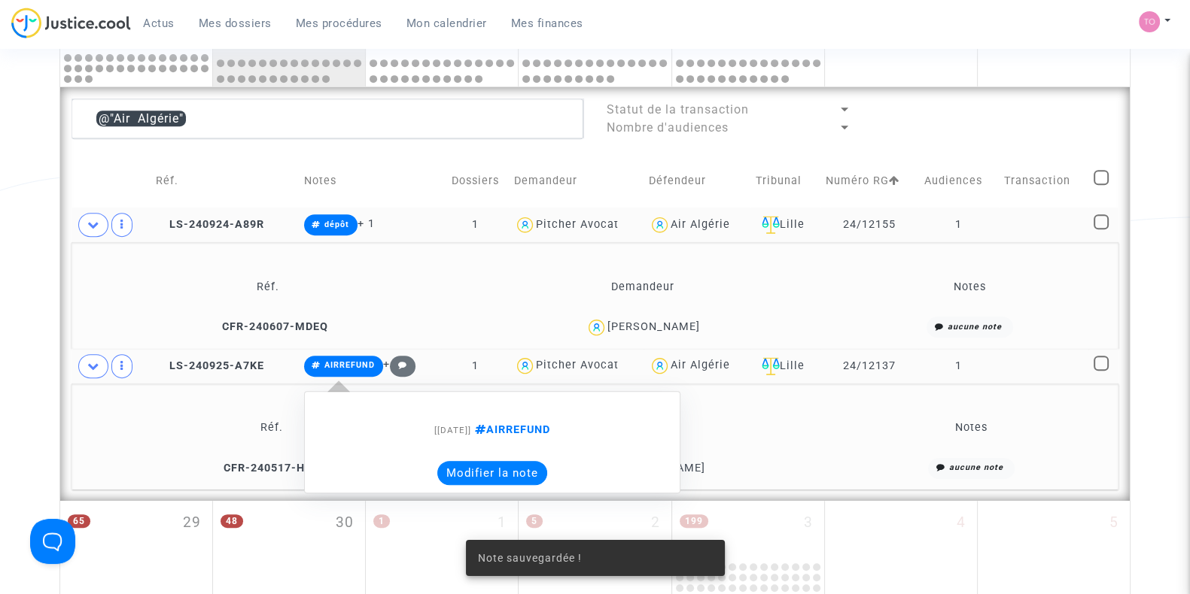
scroll to position [843, 0]
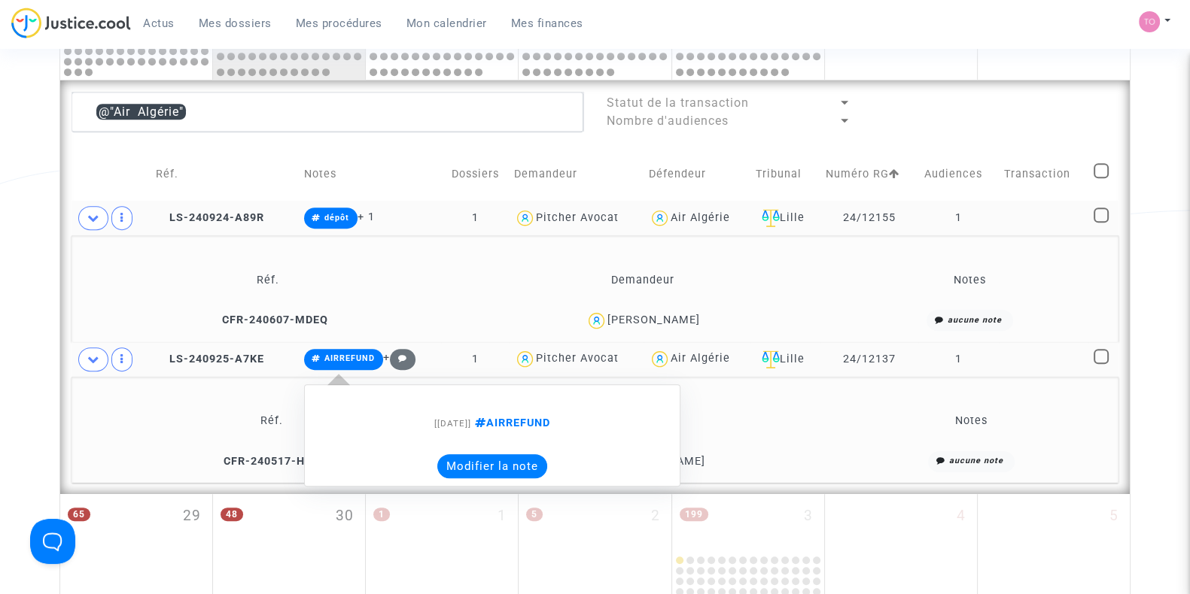
click at [445, 462] on button "Modifier la note" at bounding box center [492, 466] width 110 height 24
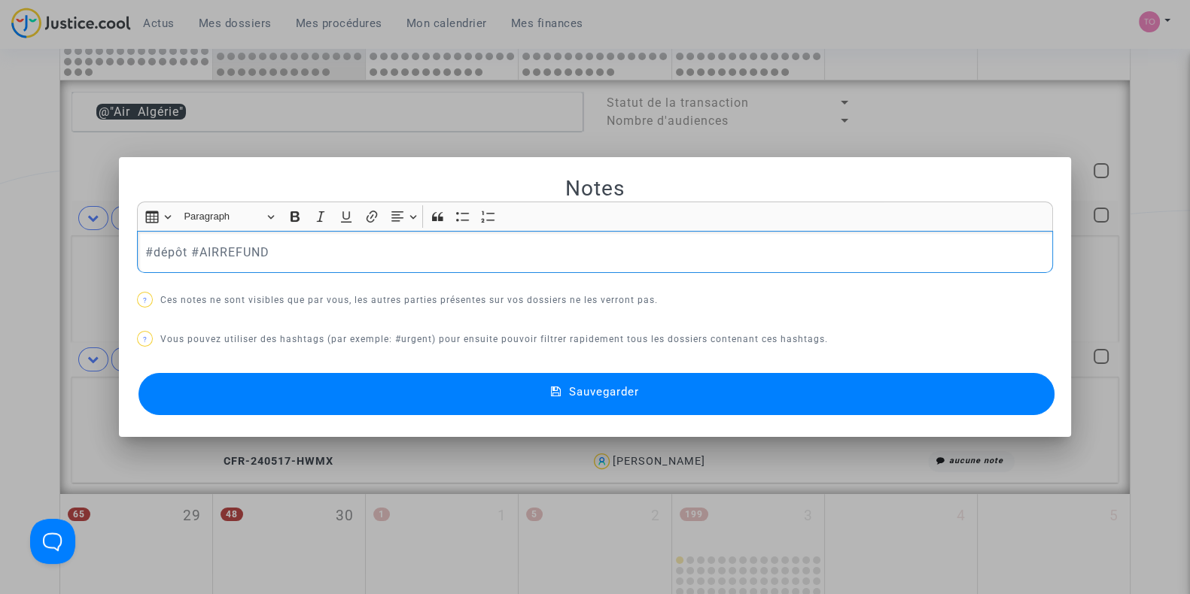
click at [278, 391] on button "Sauvegarder" at bounding box center [596, 394] width 916 height 42
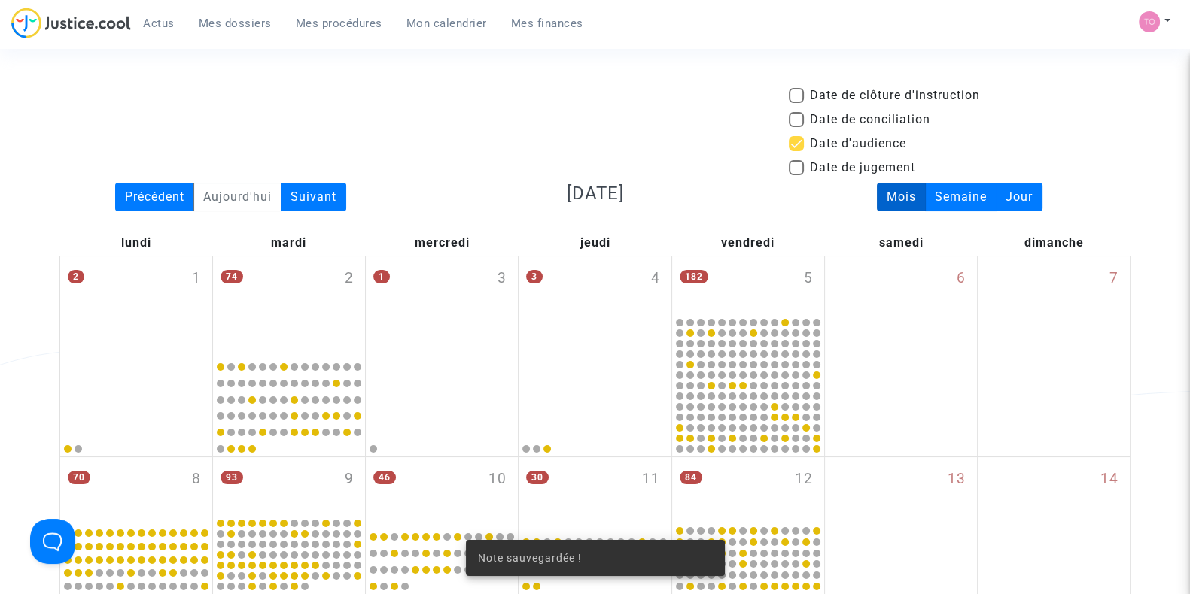
scroll to position [843, 0]
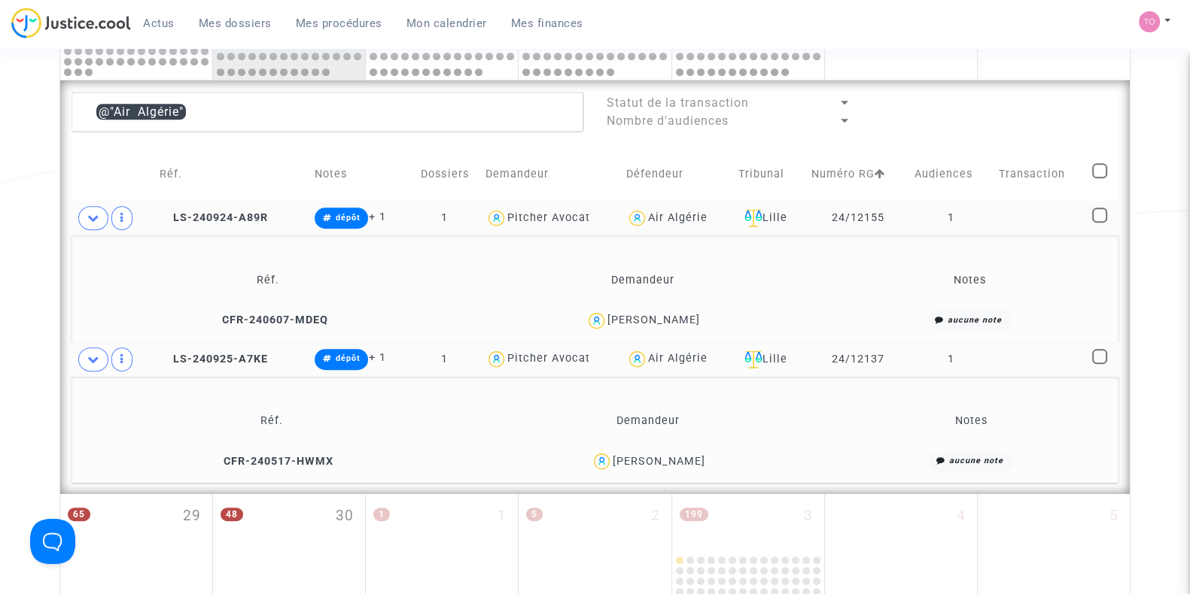
click at [658, 212] on div "Air Algérie" at bounding box center [677, 217] width 59 height 13
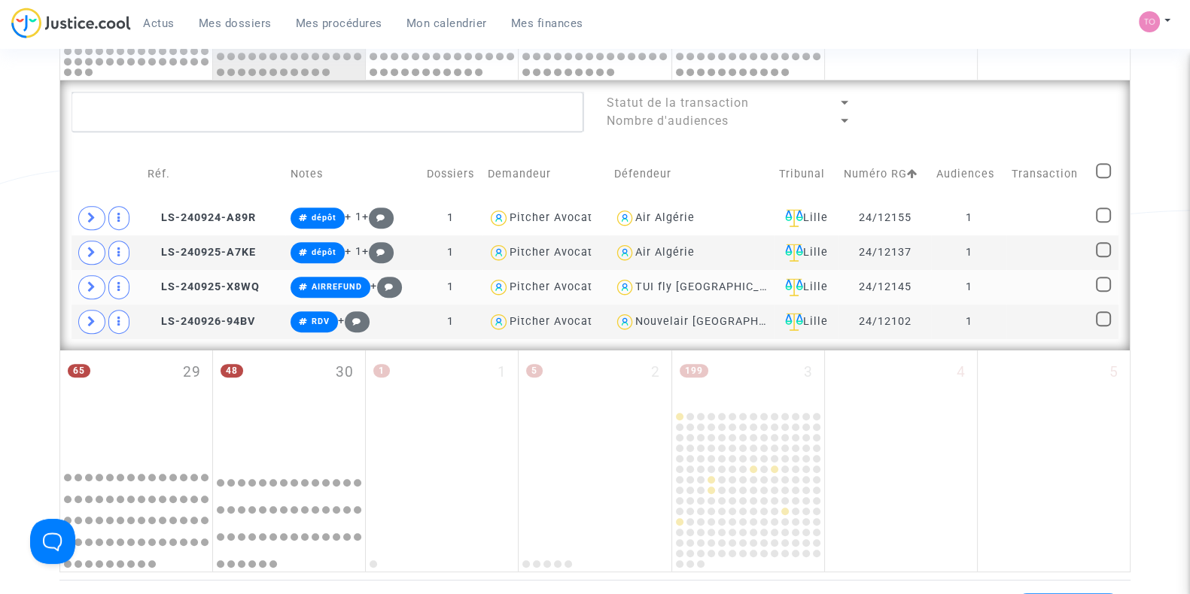
click at [662, 284] on div "TUI fly Belgium" at bounding box center [713, 287] width 156 height 13
type textarea "@"TUI fly Belgium""
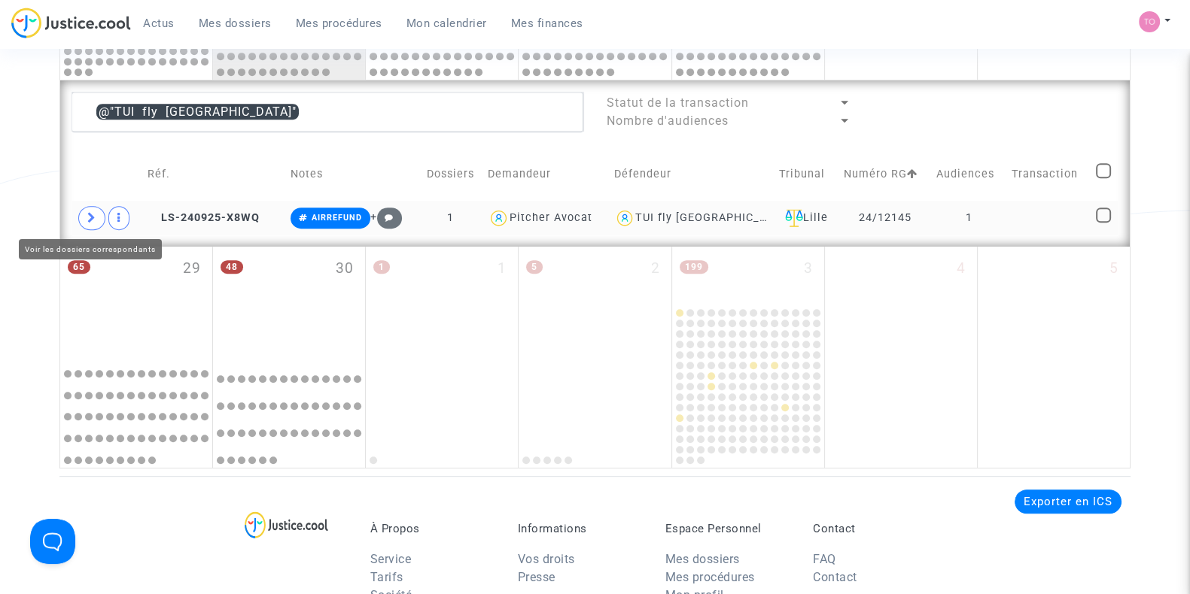
click at [92, 214] on icon at bounding box center [91, 217] width 9 height 11
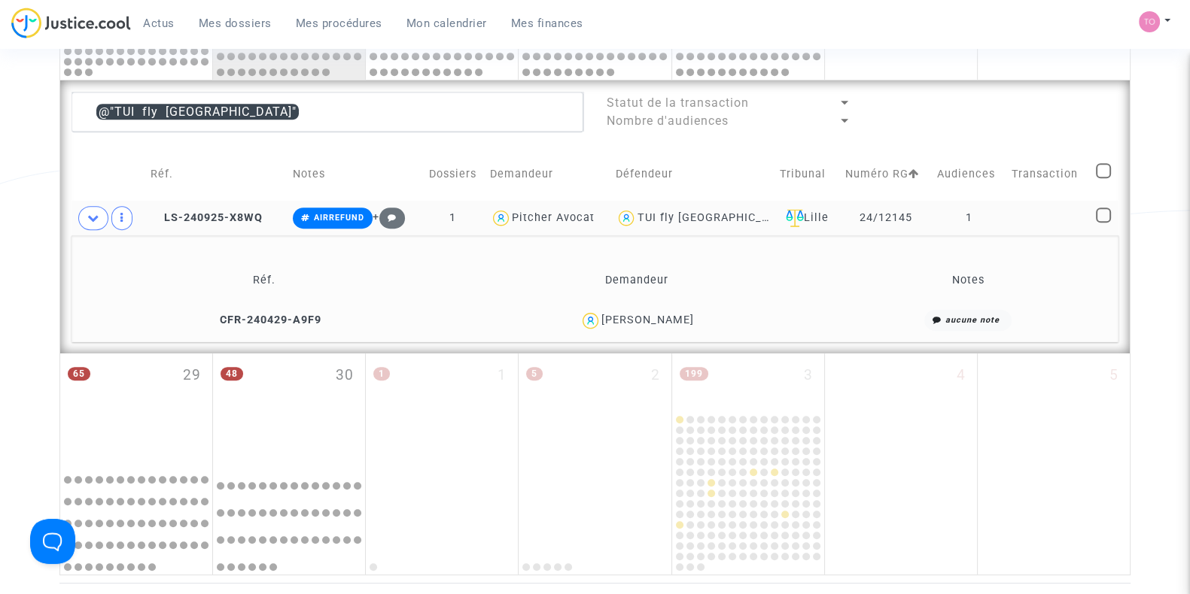
click at [656, 318] on div "Ratiba Rovelas" at bounding box center [647, 320] width 93 height 13
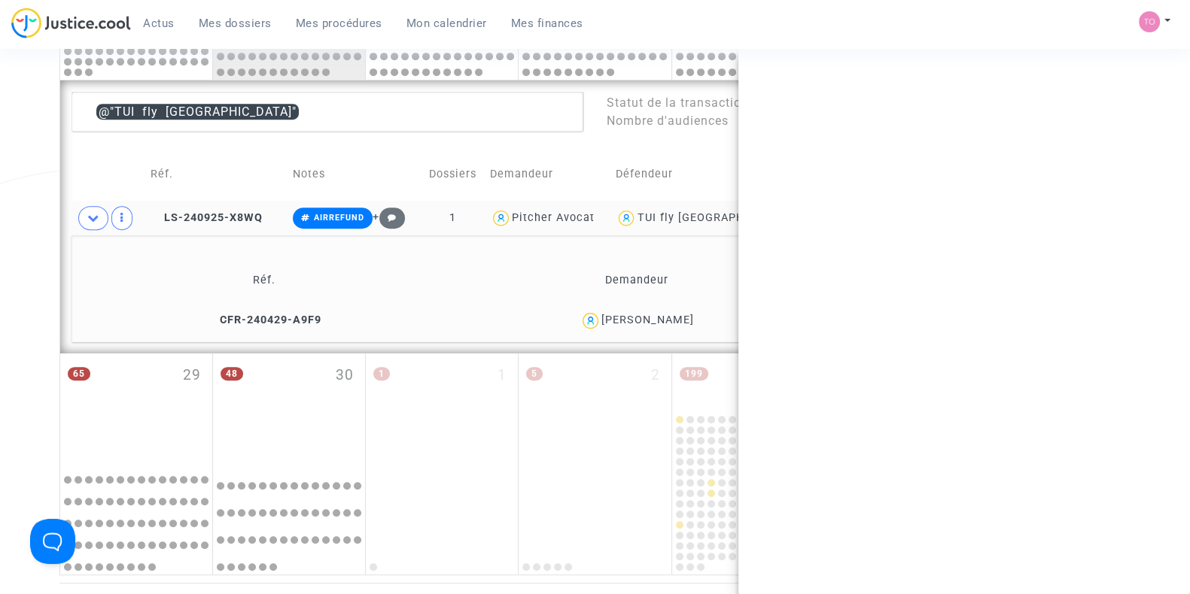
copy div "Rovelas"
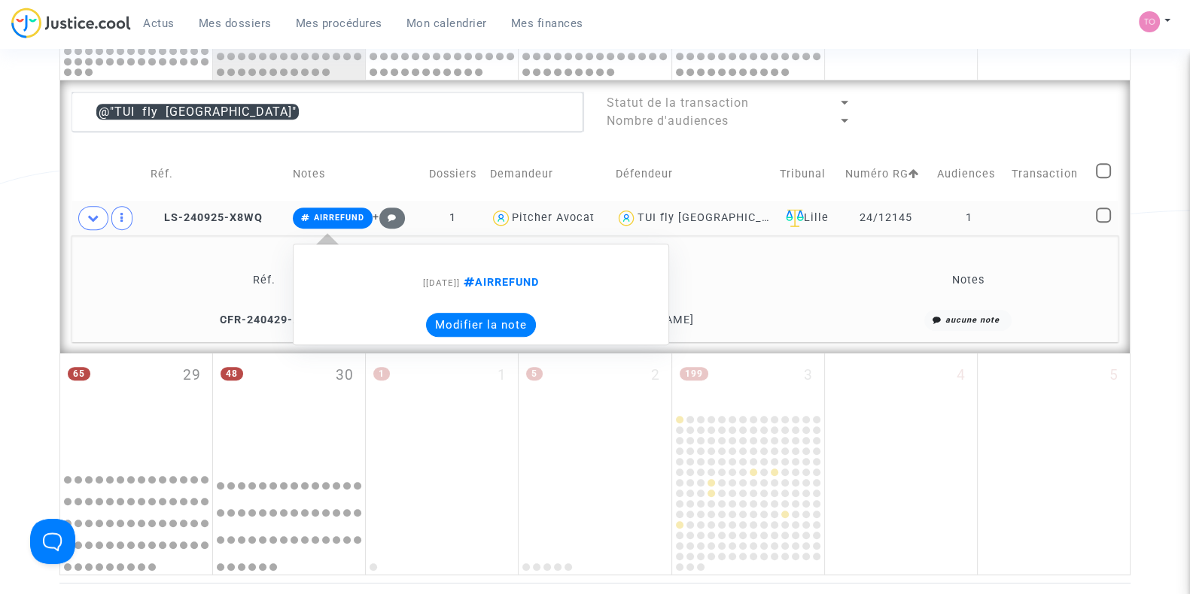
click at [442, 324] on button "Modifier la note" at bounding box center [481, 325] width 110 height 24
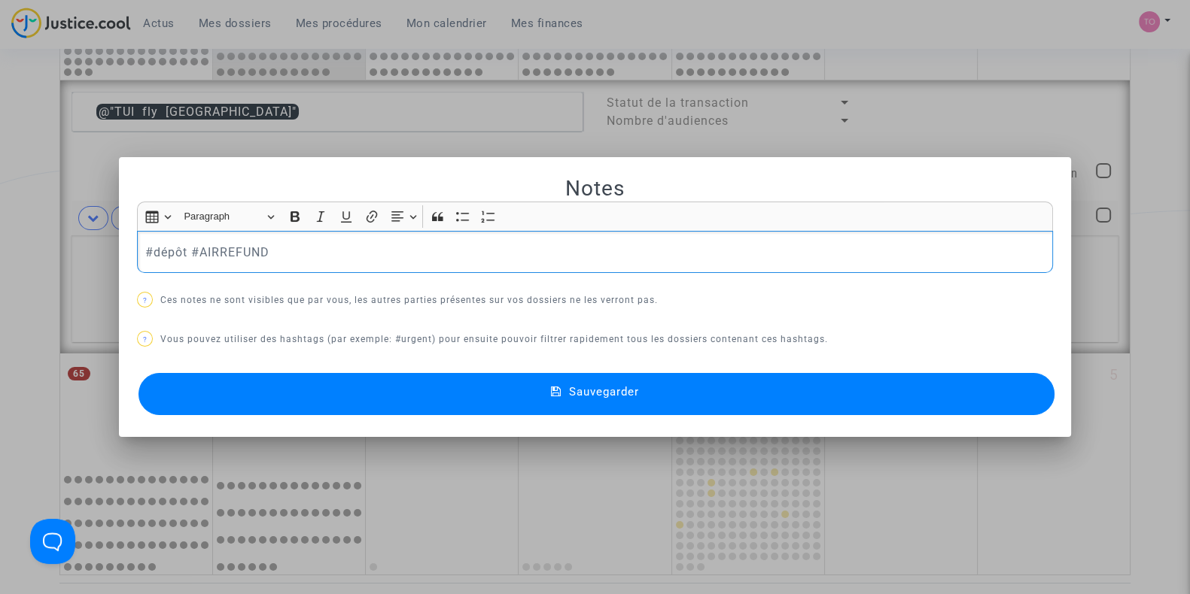
click at [266, 401] on button "Sauvegarder" at bounding box center [596, 394] width 916 height 42
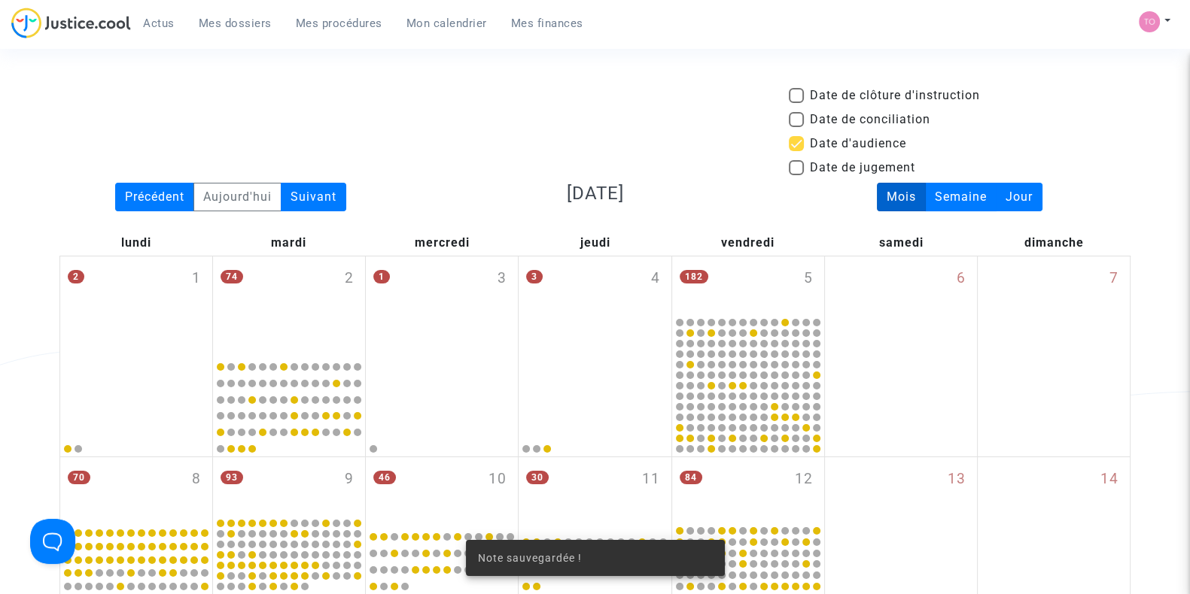
scroll to position [843, 0]
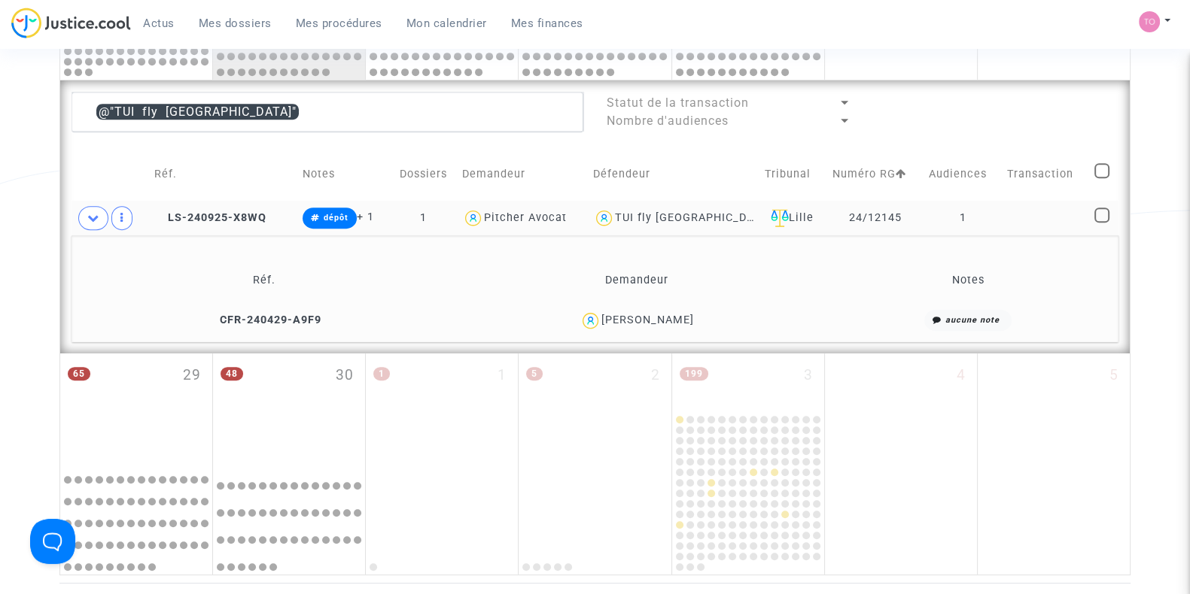
click at [639, 318] on div "Ratiba Rovelas" at bounding box center [647, 320] width 93 height 13
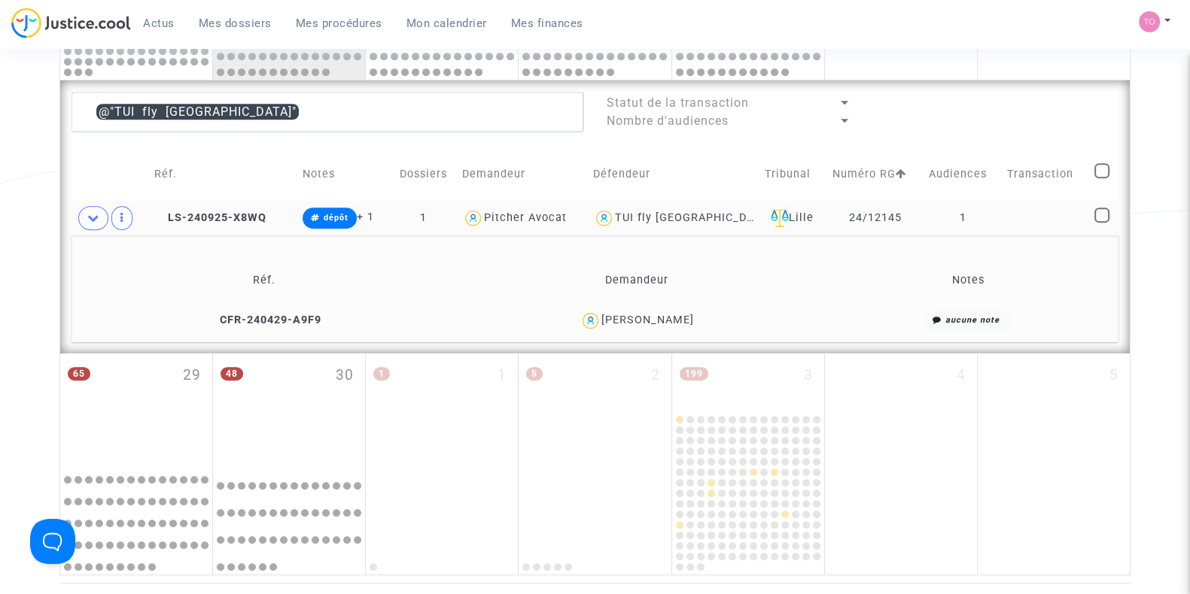
click at [652, 222] on div "TUI fly Belgium" at bounding box center [673, 219] width 161 height 22
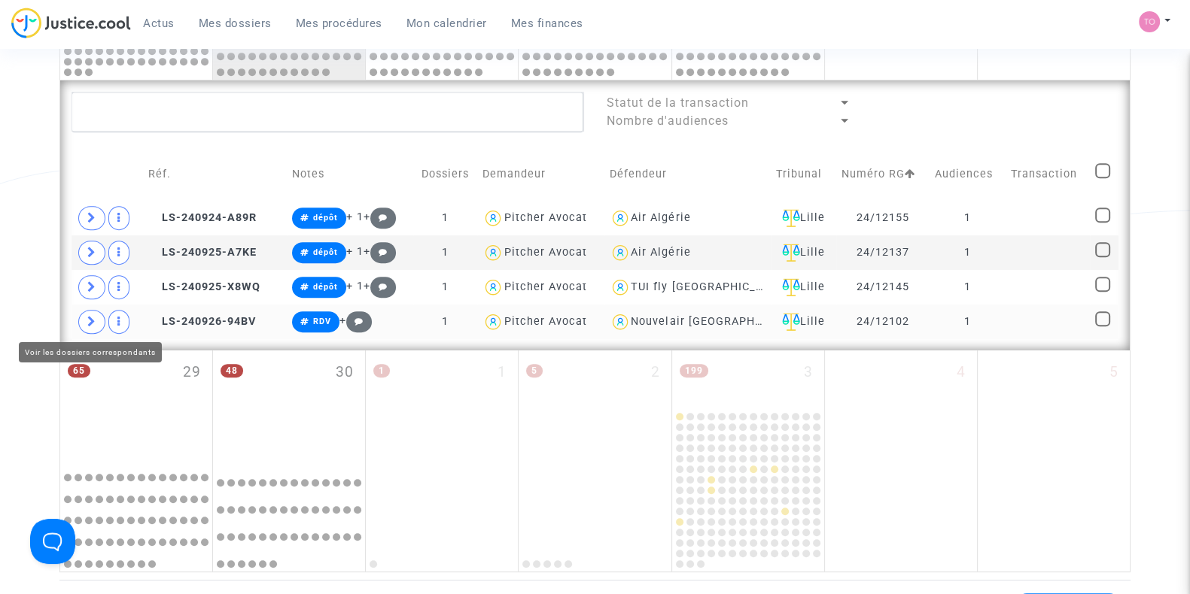
click at [87, 329] on span at bounding box center [91, 322] width 27 height 24
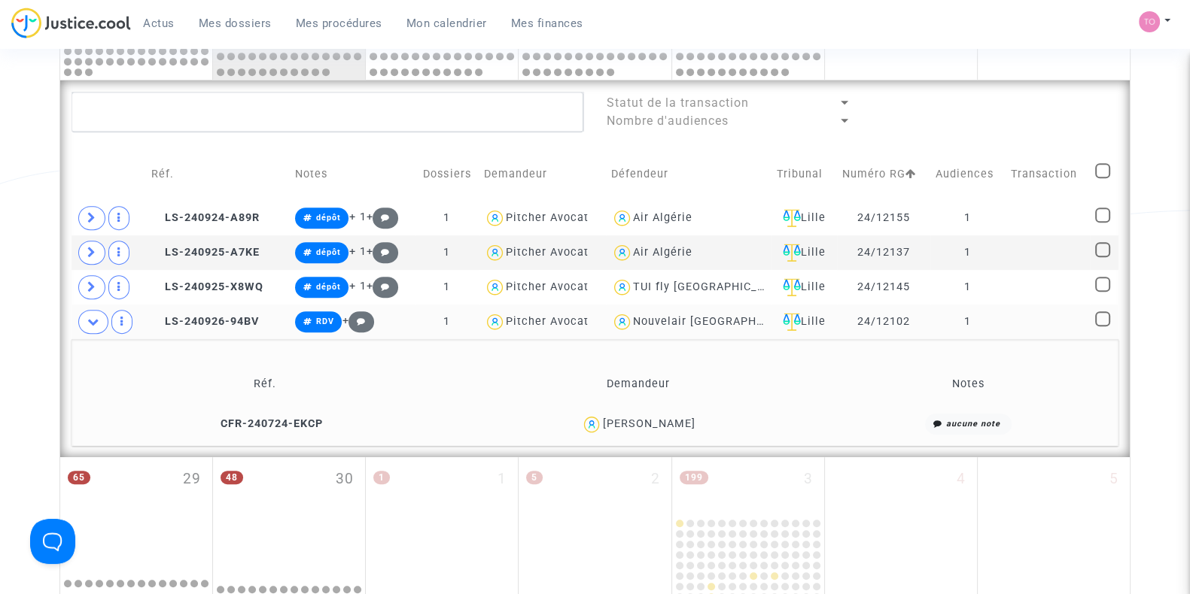
drag, startPoint x: 693, startPoint y: 421, endPoint x: 658, endPoint y: 423, distance: 34.7
click at [658, 423] on div "Patricia Rathe" at bounding box center [637, 425] width 360 height 22
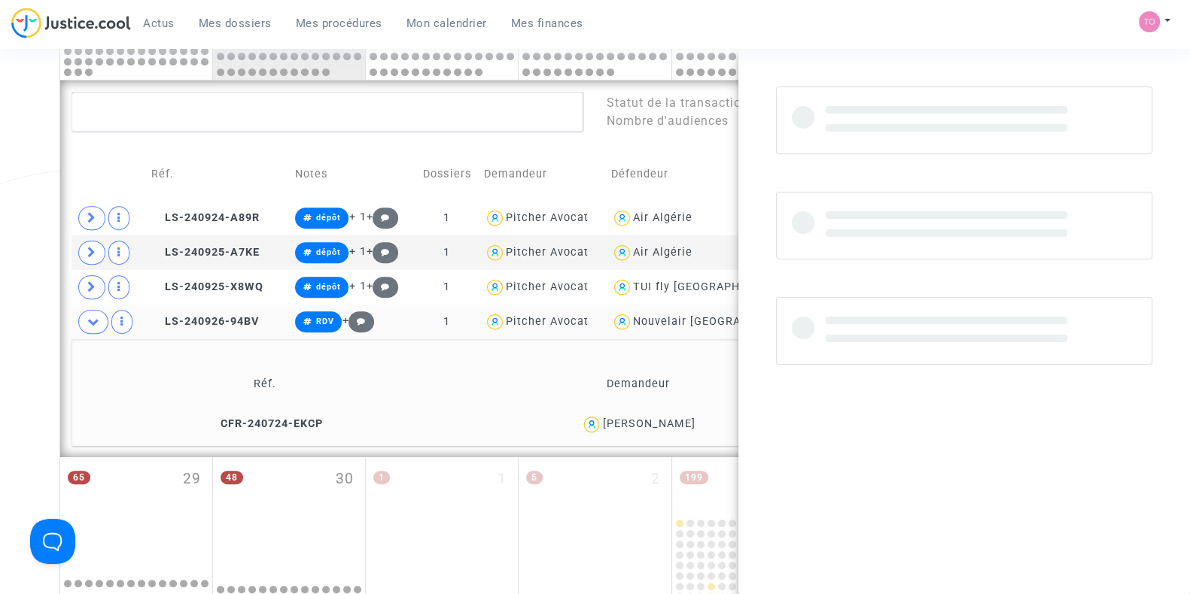
copy div "Rathe"
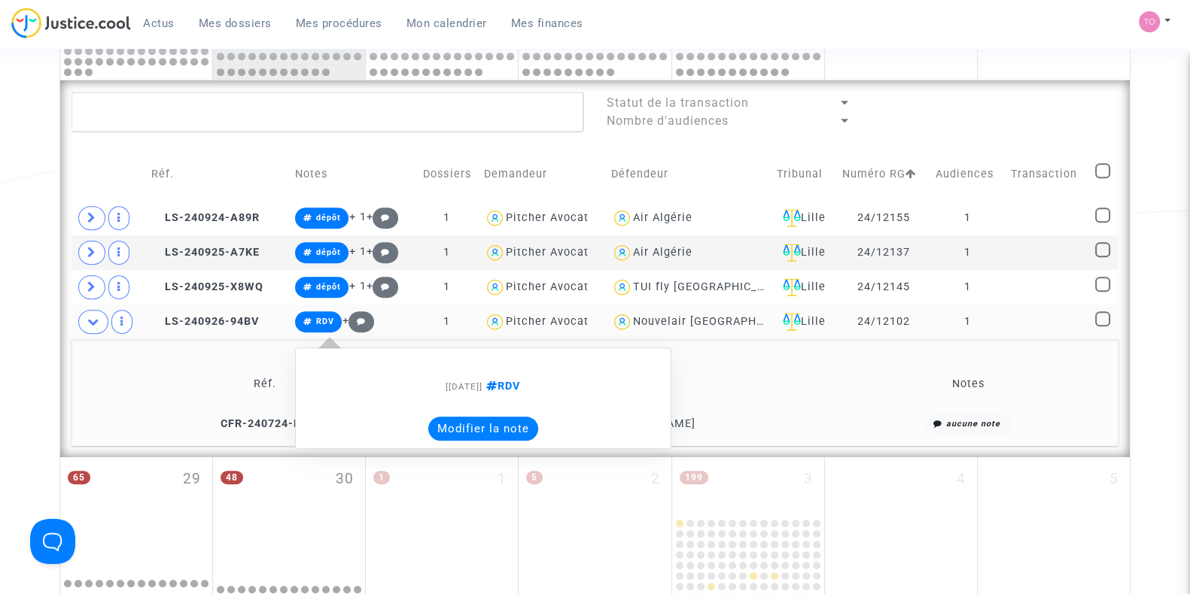
click at [448, 430] on button "Modifier la note" at bounding box center [483, 429] width 110 height 24
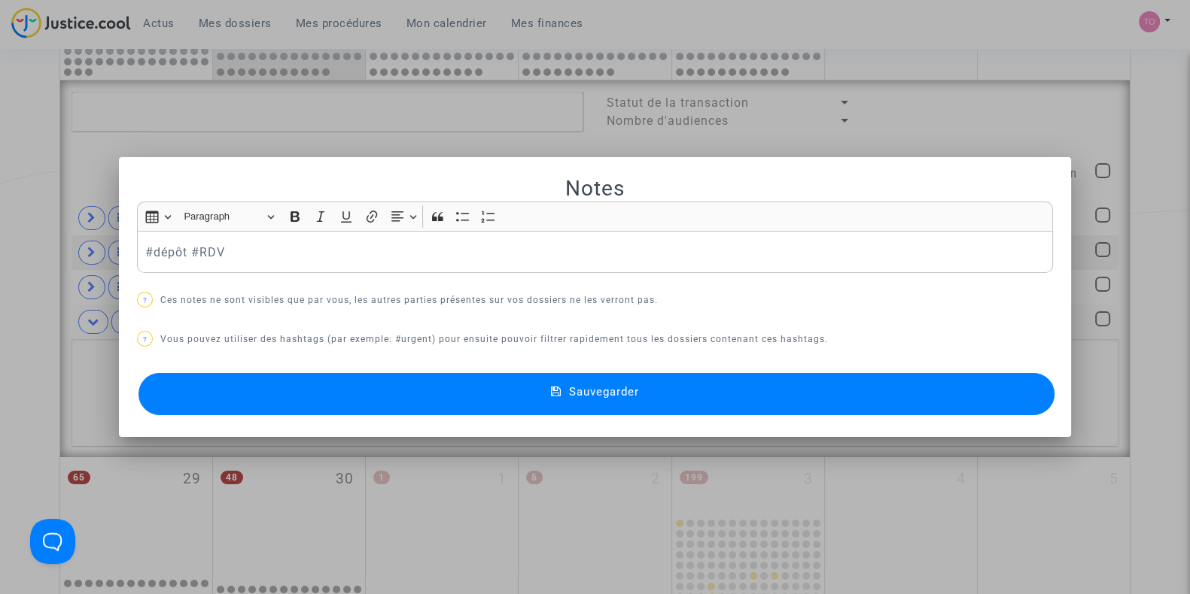
click at [250, 397] on button "Sauvegarder" at bounding box center [596, 394] width 916 height 42
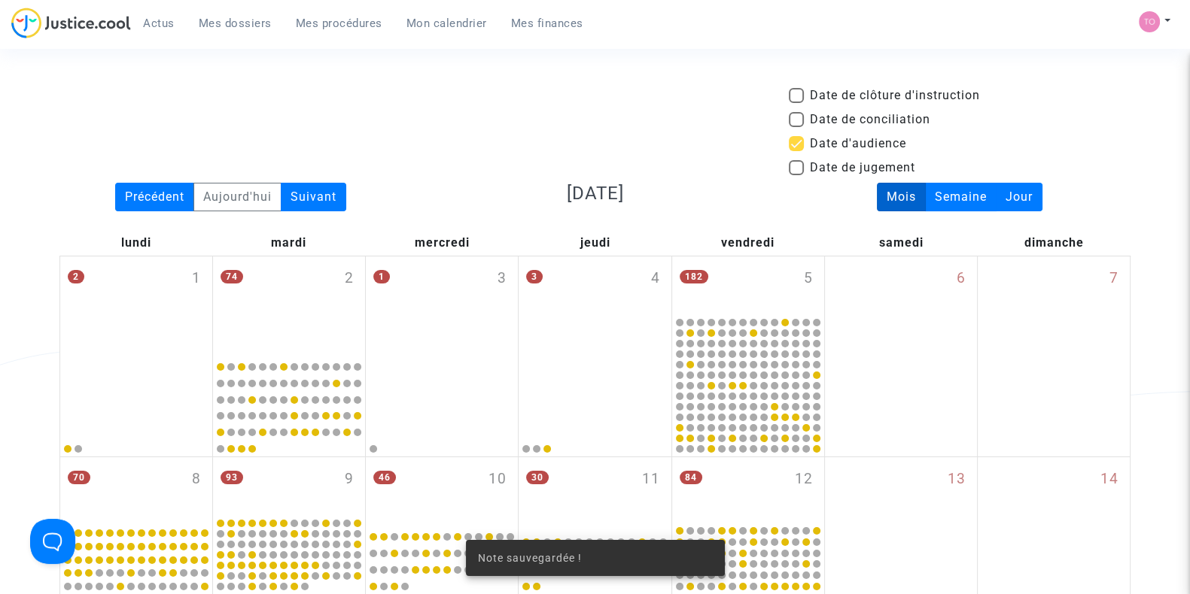
scroll to position [843, 0]
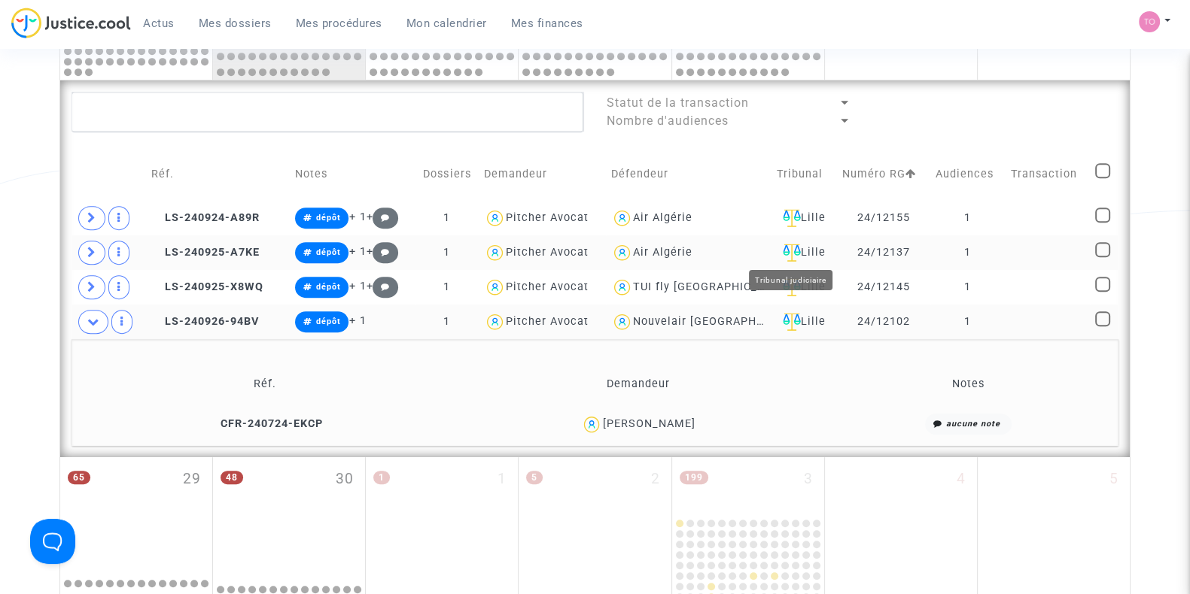
click at [796, 245] on div "Lille" at bounding box center [803, 253] width 55 height 18
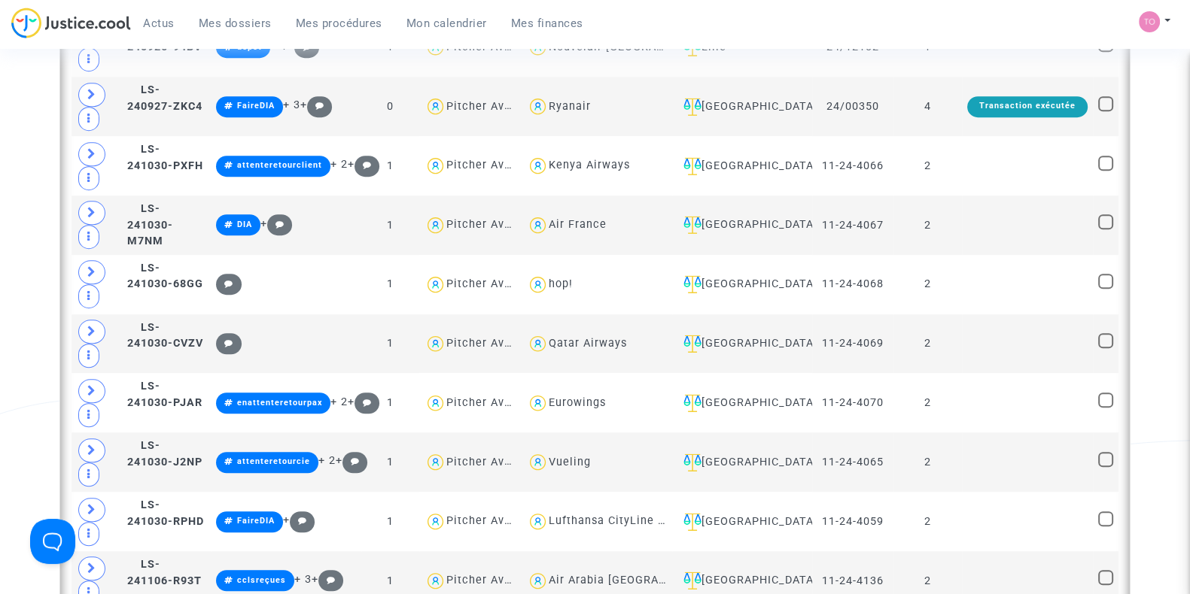
scroll to position [1276, 0]
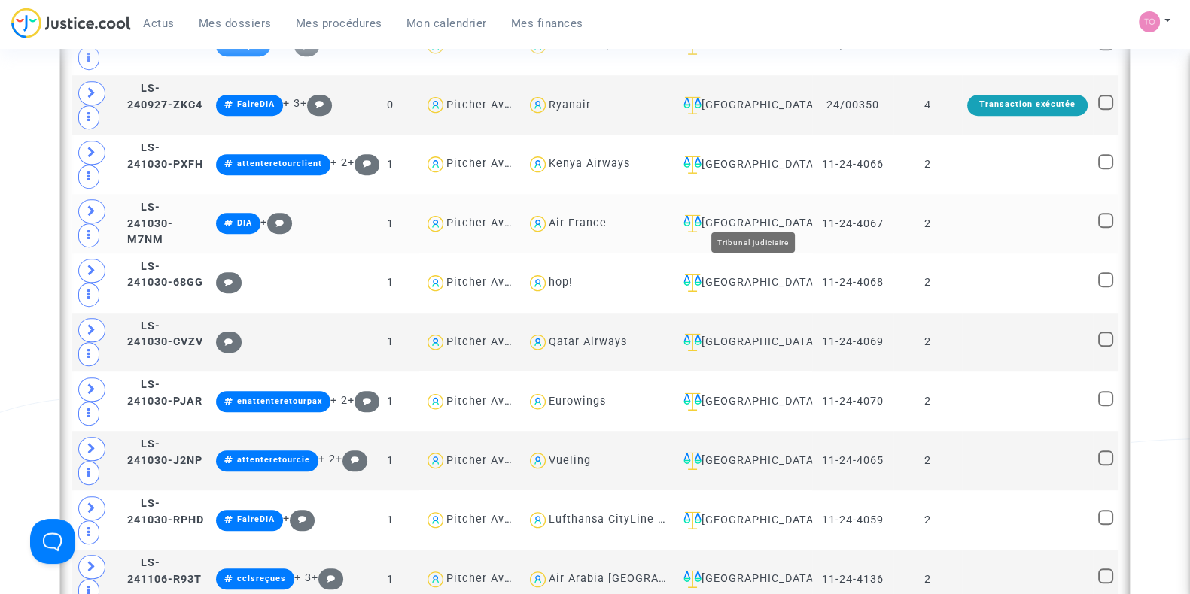
click at [752, 214] on div "Villeurbanne" at bounding box center [741, 223] width 129 height 18
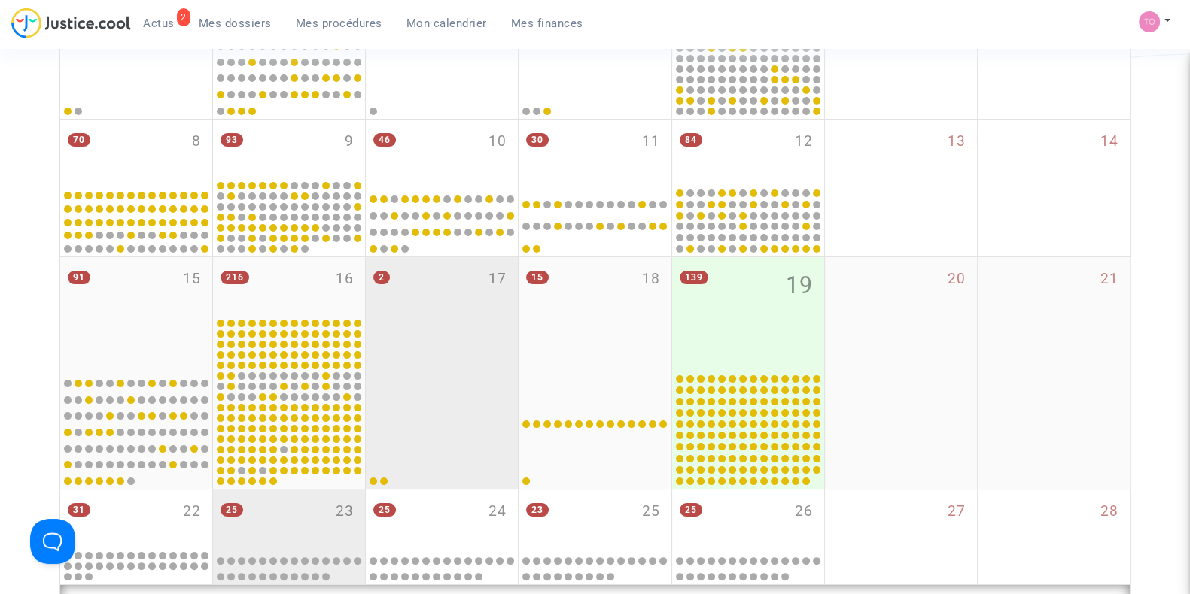
scroll to position [336, 0]
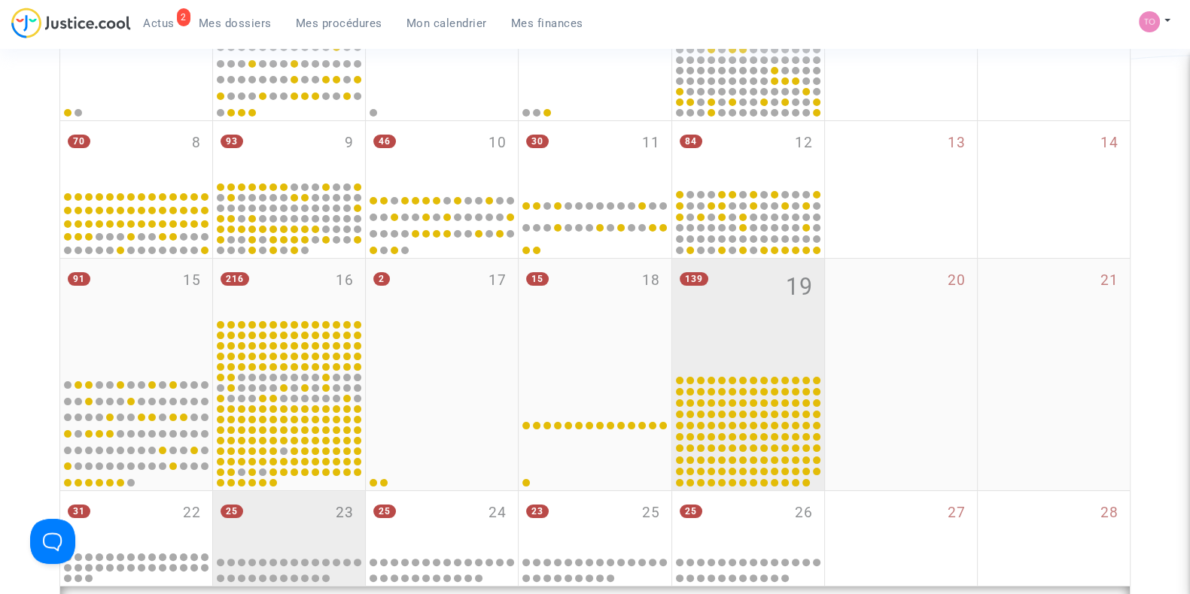
click at [740, 298] on div "139 19" at bounding box center [748, 316] width 152 height 114
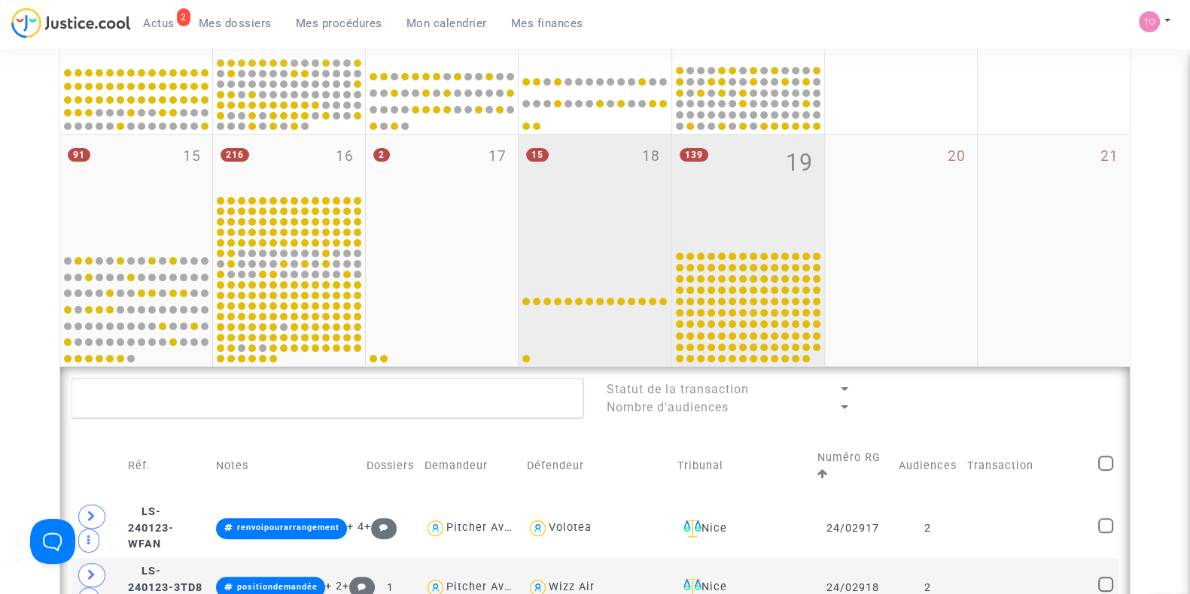
scroll to position [459, 0]
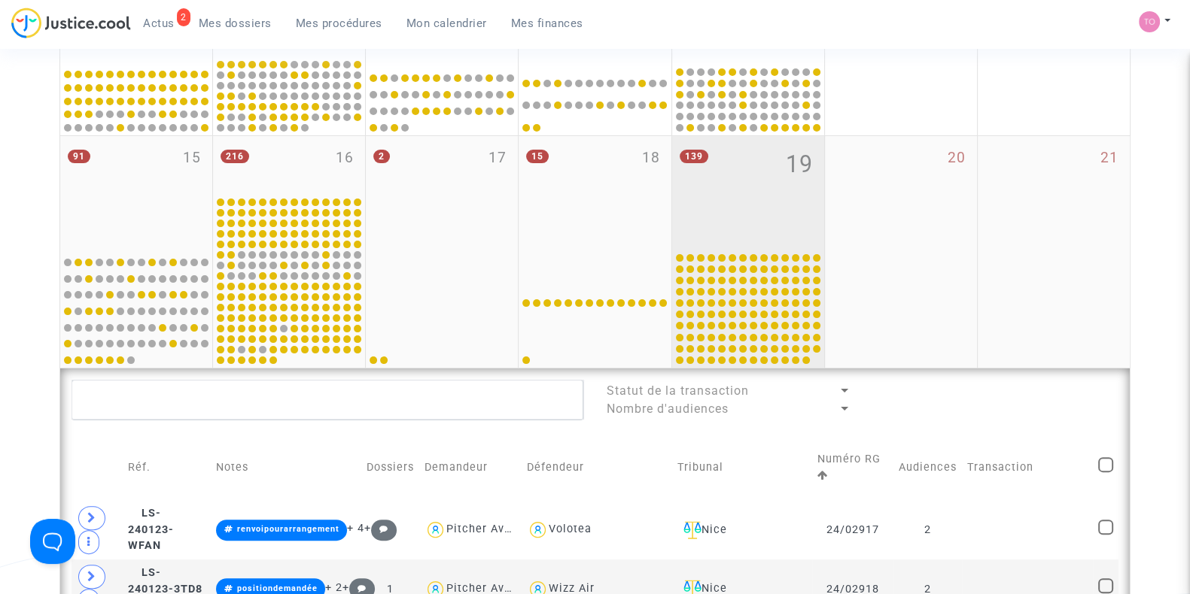
click at [762, 235] on div "139 19" at bounding box center [748, 193] width 152 height 114
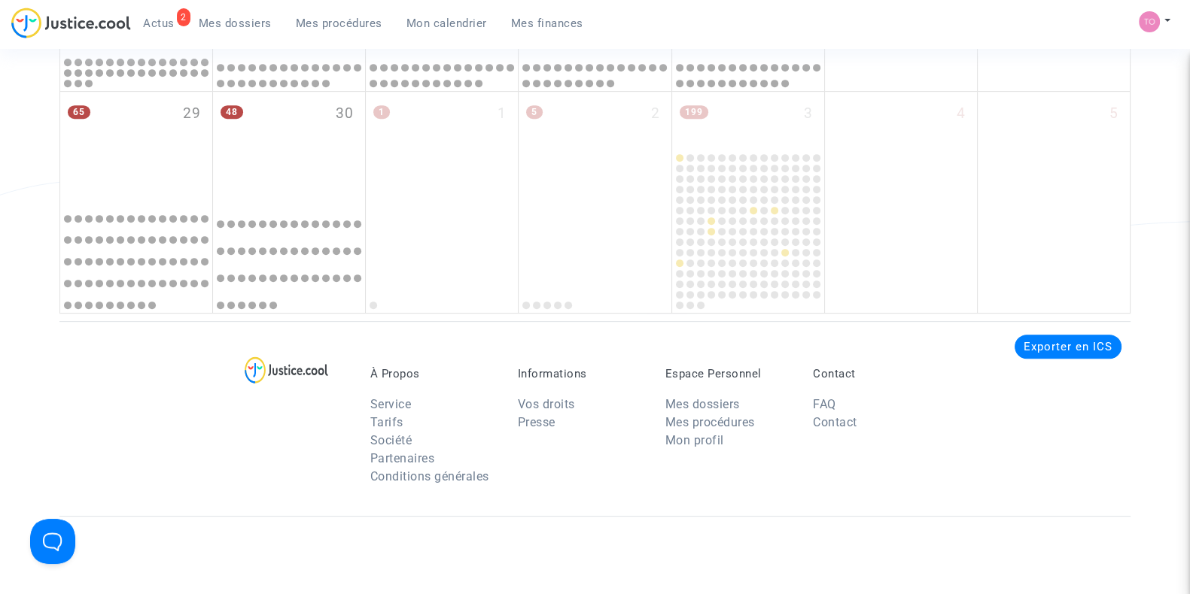
scroll to position [694, 0]
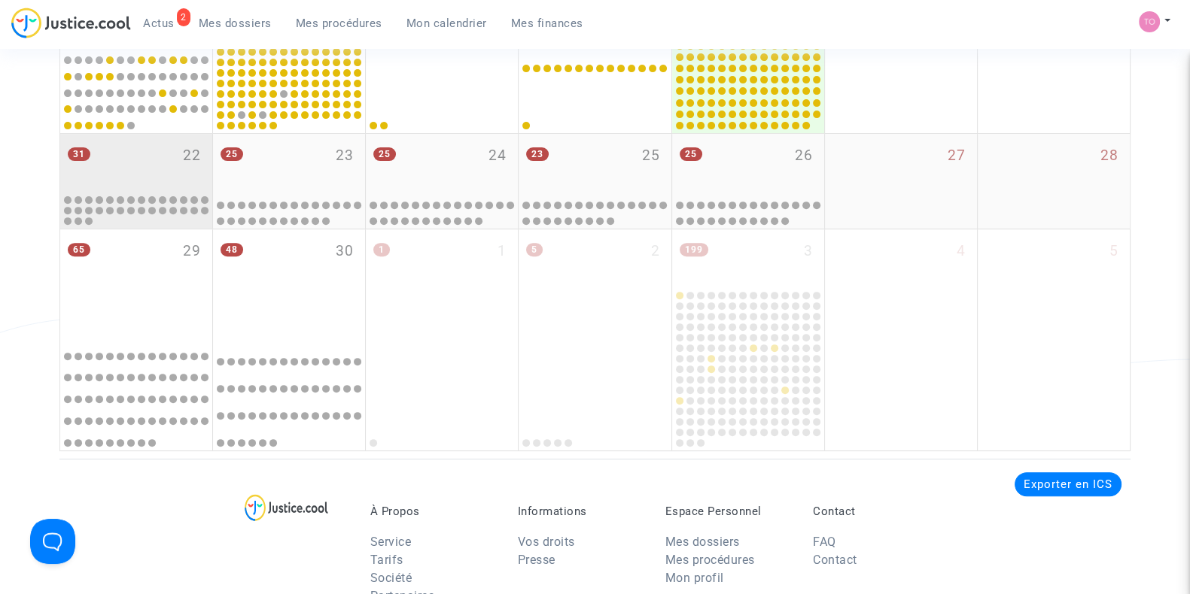
click at [177, 163] on div "31 22" at bounding box center [136, 163] width 152 height 59
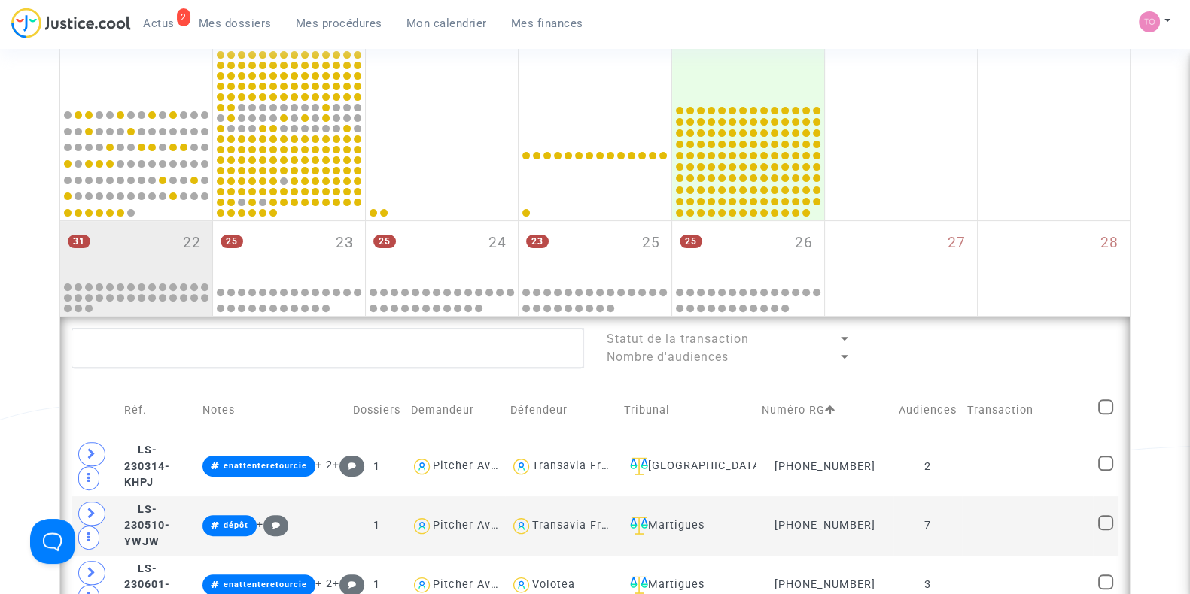
scroll to position [605, 0]
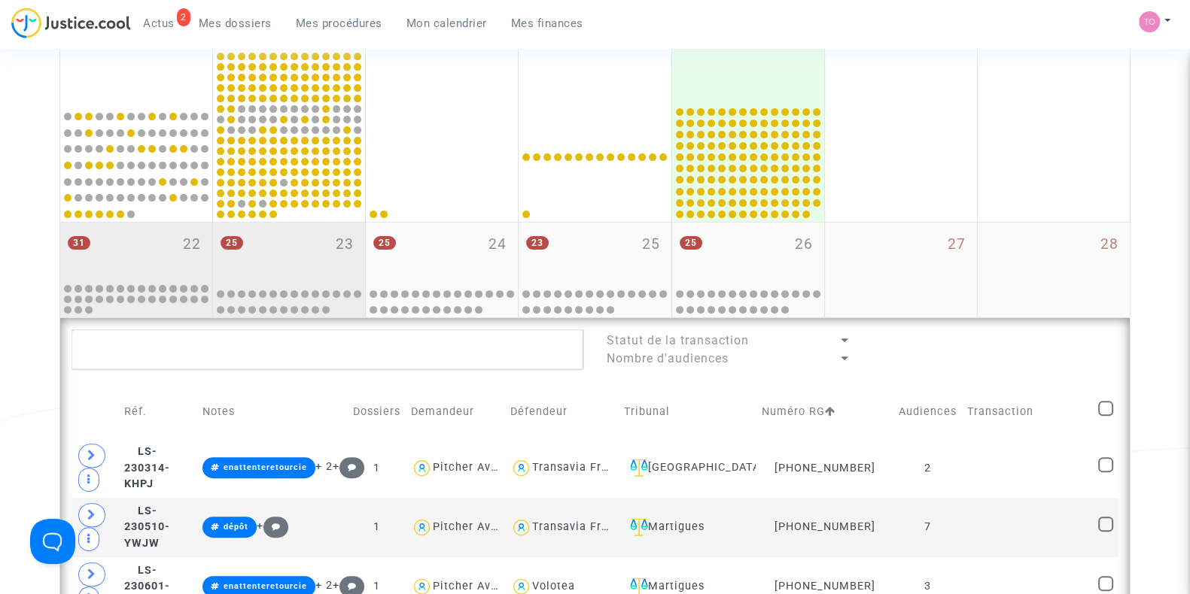
click at [285, 245] on div "25 23" at bounding box center [289, 252] width 152 height 59
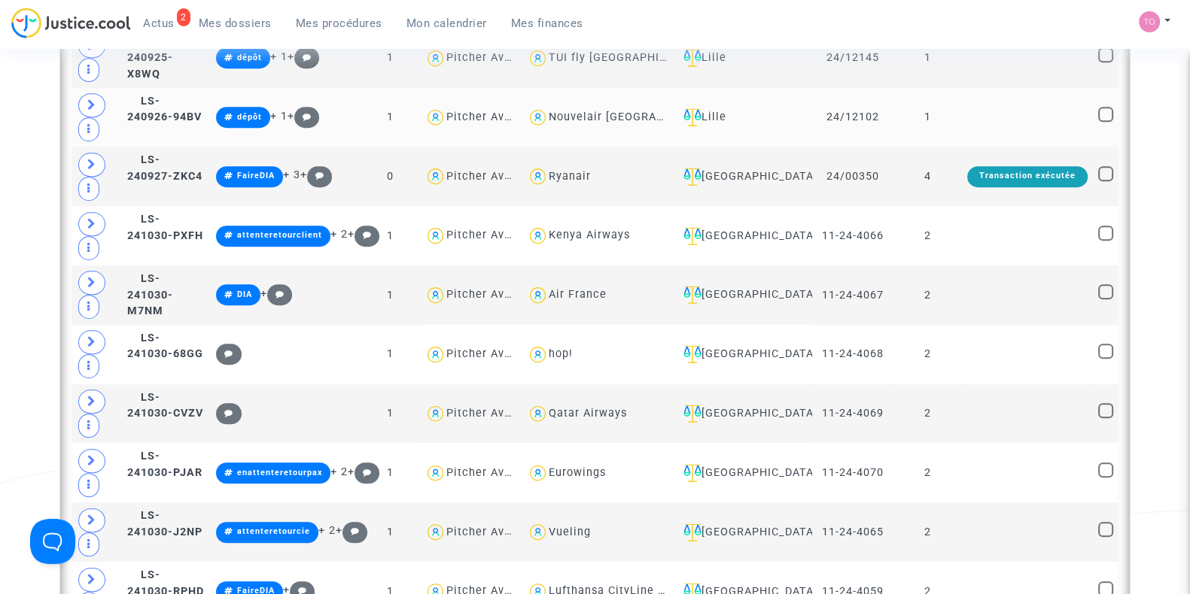
scroll to position [1205, 0]
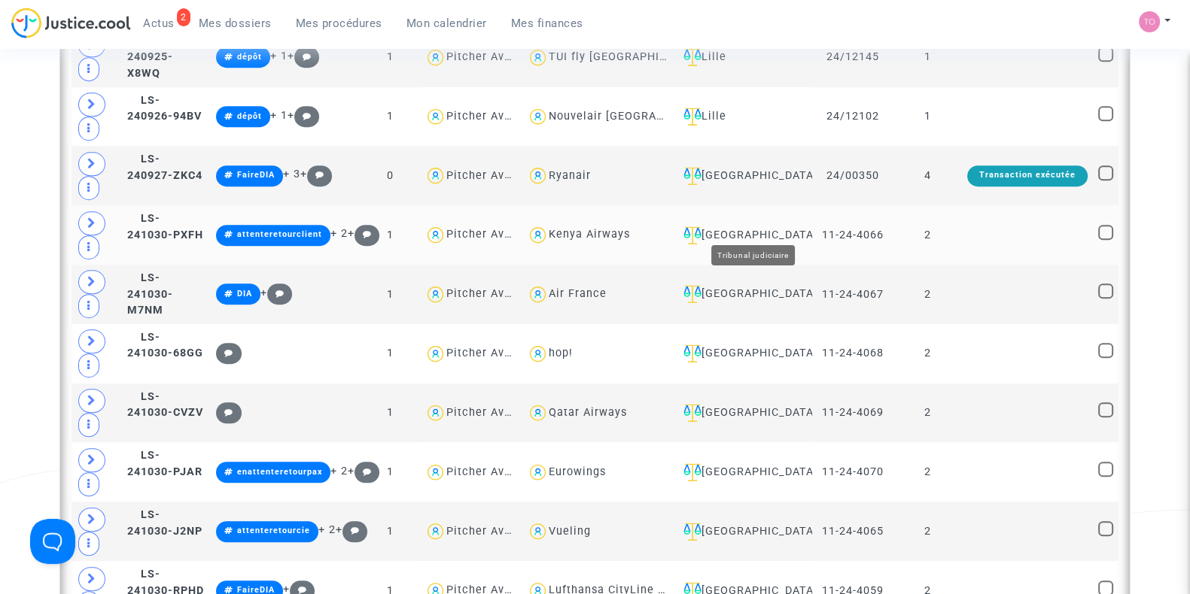
click at [773, 226] on div "Villeurbanne" at bounding box center [741, 235] width 129 height 18
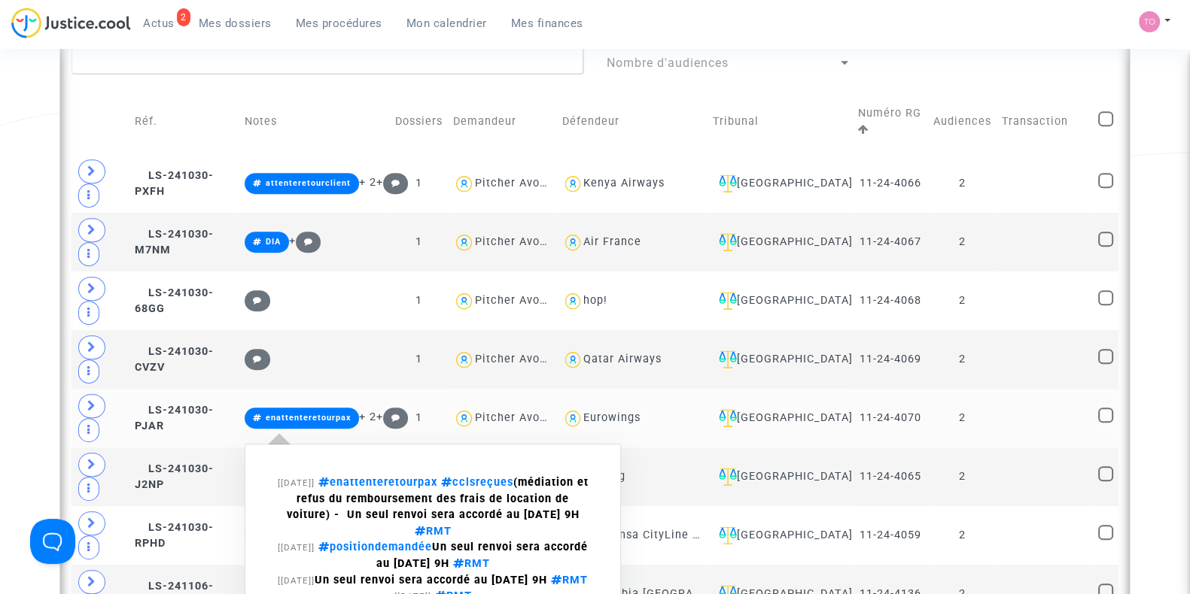
scroll to position [900, 0]
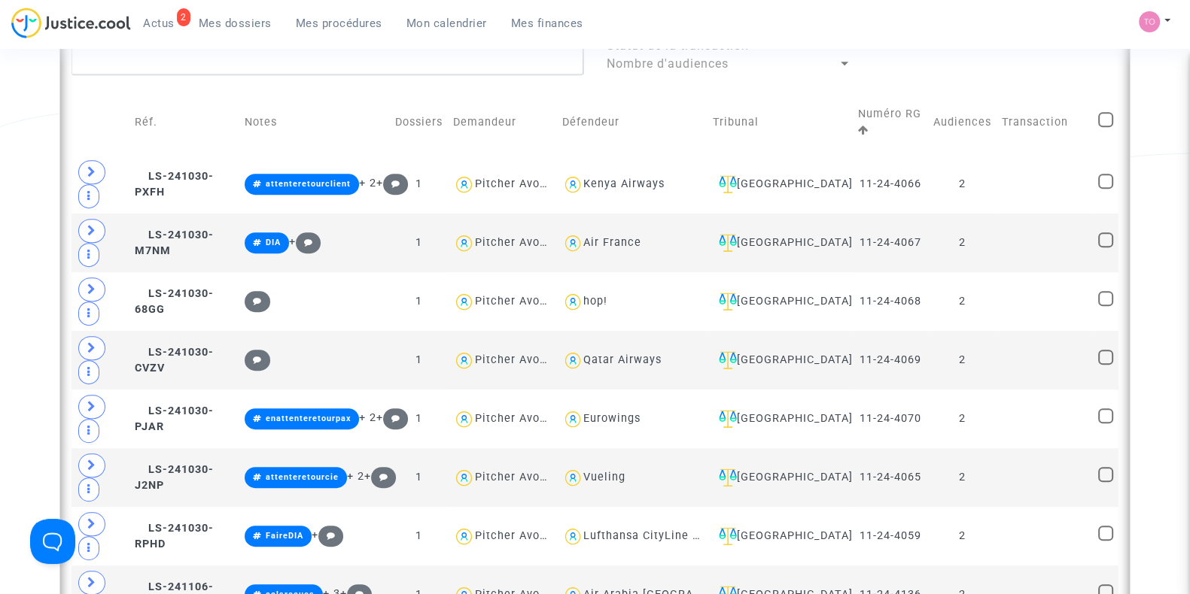
click at [42, 196] on div "Date de clôture d'instruction Date de conciliation Date d'audience Date de juge…" at bounding box center [595, 169] width 1190 height 1965
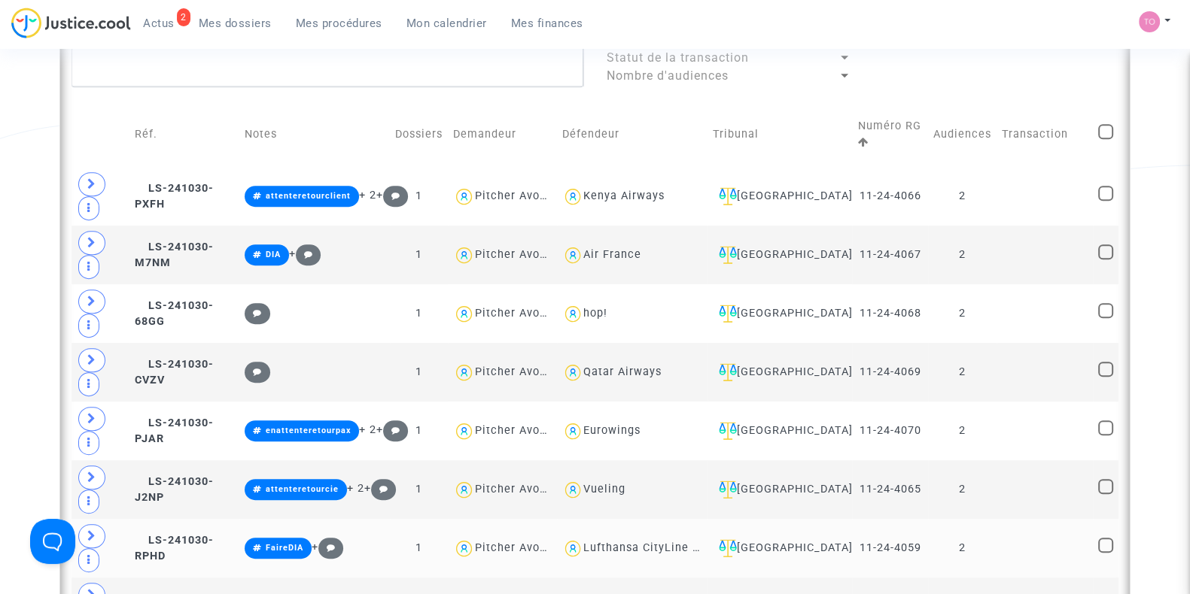
scroll to position [887, 0]
click at [635, 190] on div "Kenya Airways" at bounding box center [623, 196] width 81 height 13
type textarea "@"Kenya Airways""
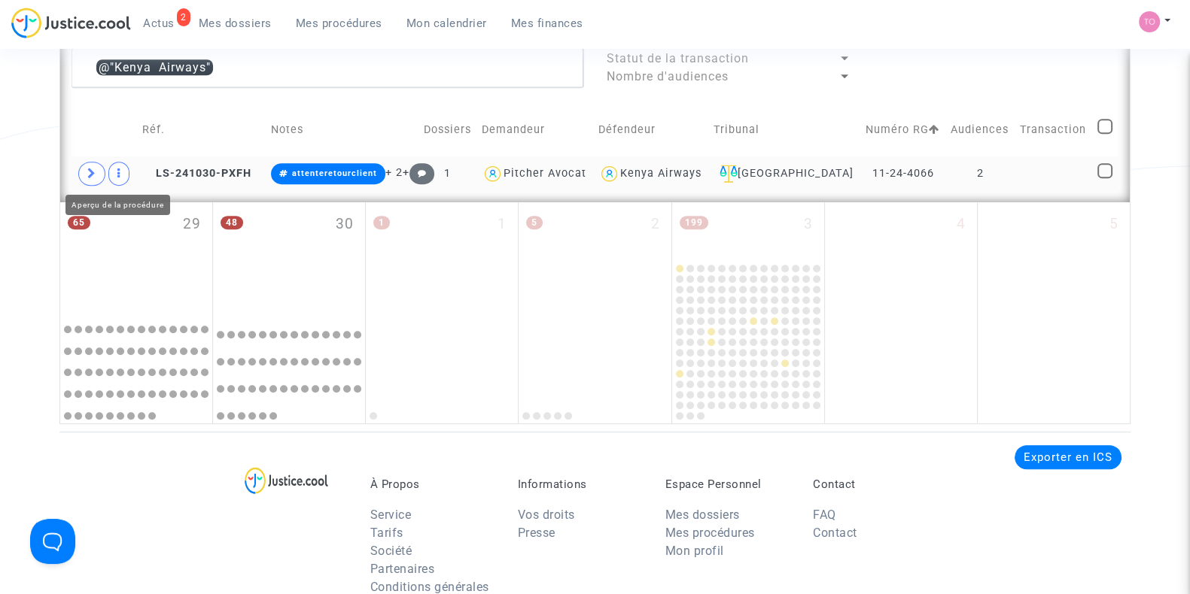
click at [100, 171] on span at bounding box center [91, 174] width 27 height 24
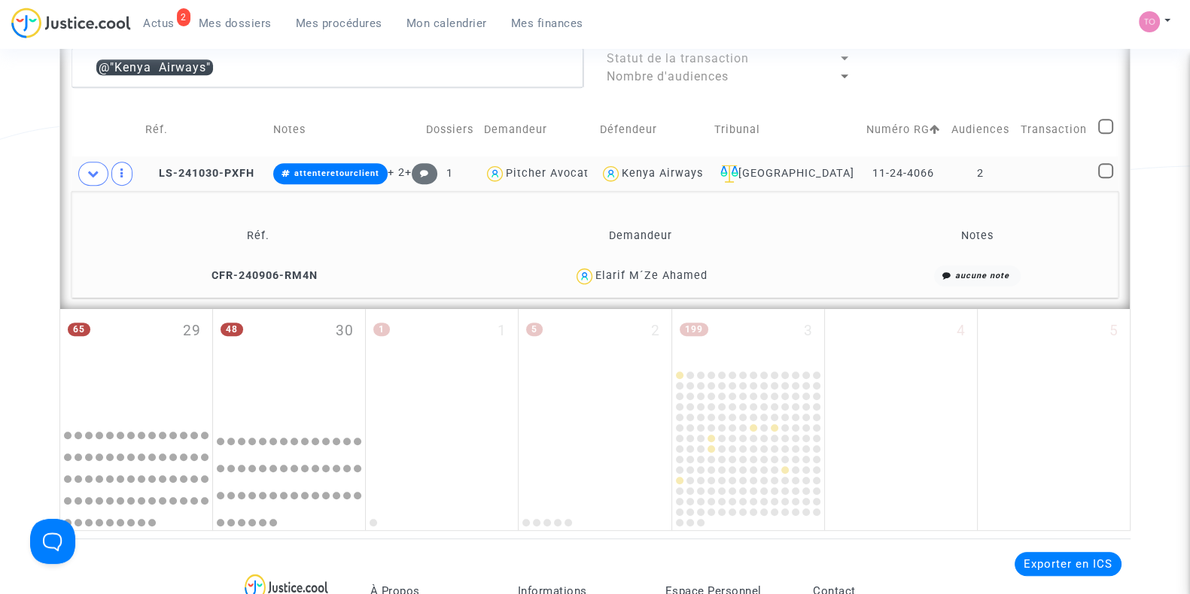
click at [670, 272] on div "Elarif M´Ze Ahamed" at bounding box center [651, 275] width 112 height 13
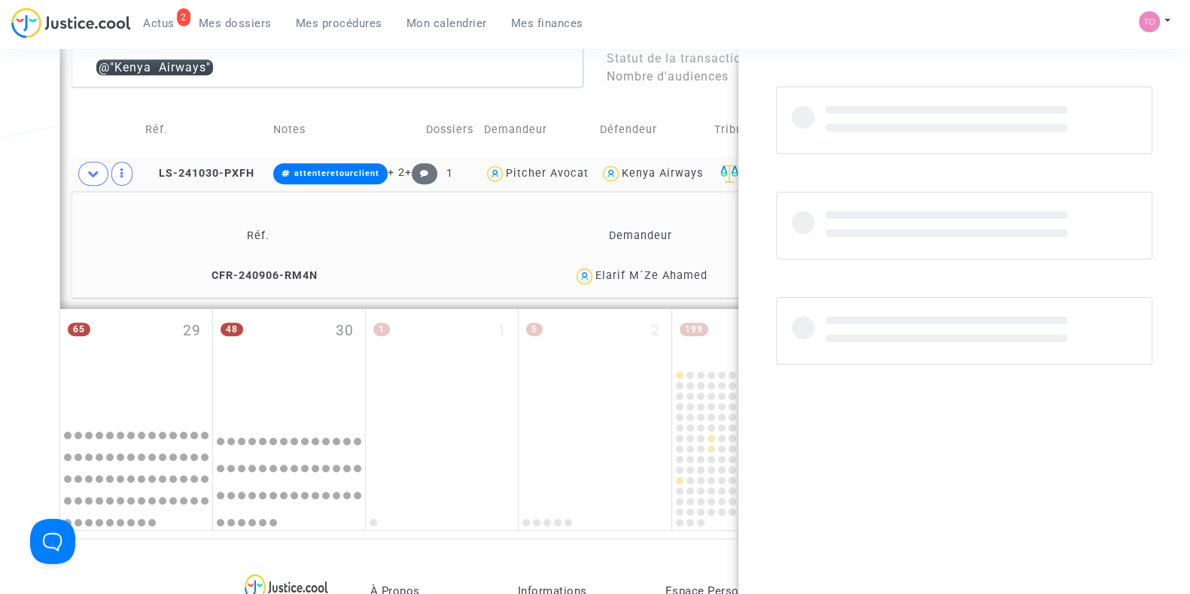
click at [670, 272] on div "Elarif M´Ze Ahamed" at bounding box center [651, 275] width 112 height 13
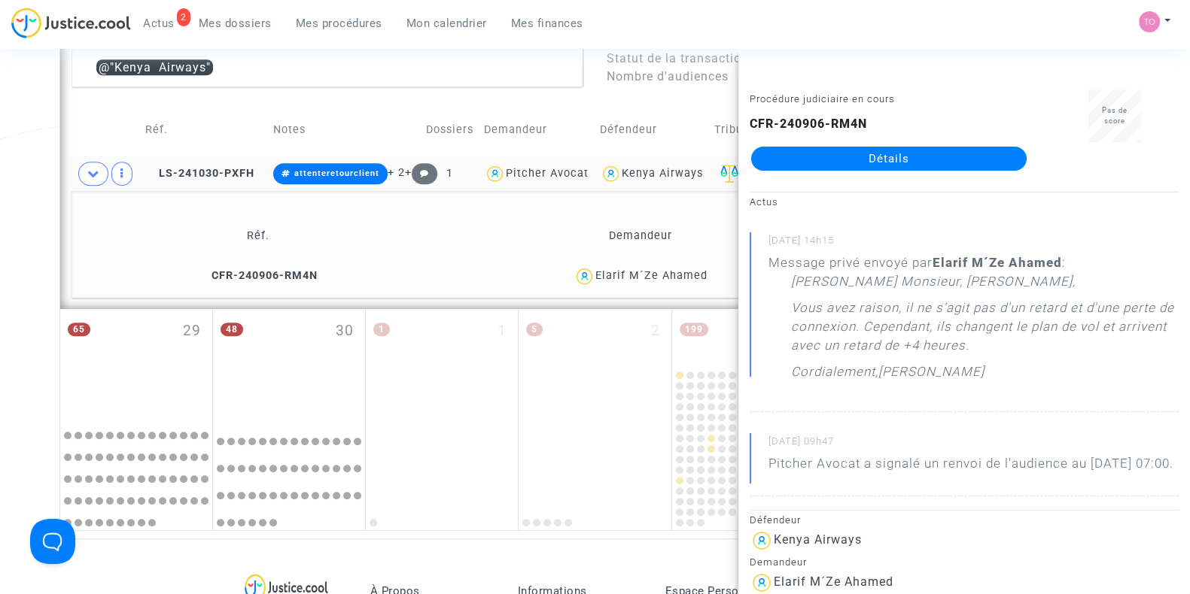
copy div "Ahamed"
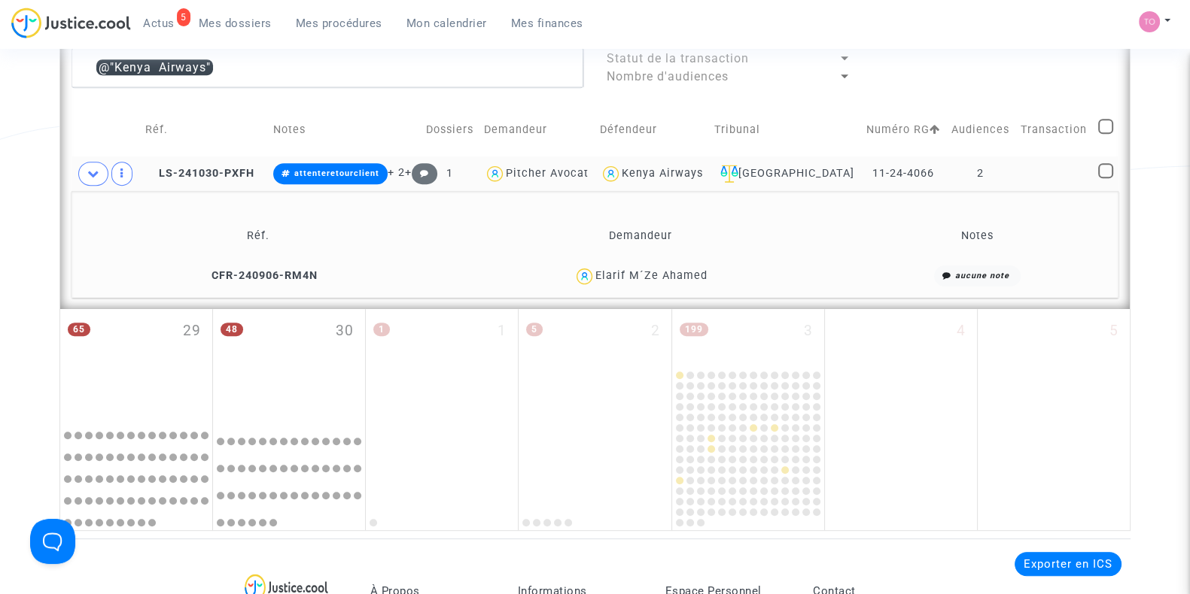
click at [661, 175] on div "Kenya Airways" at bounding box center [661, 173] width 81 height 13
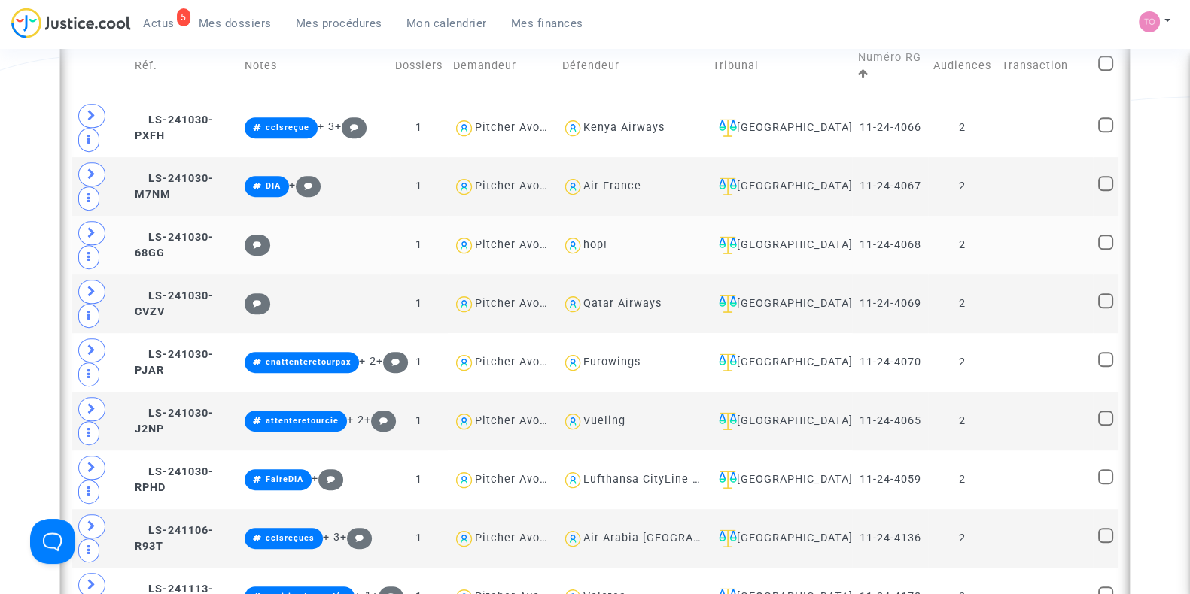
scroll to position [953, 0]
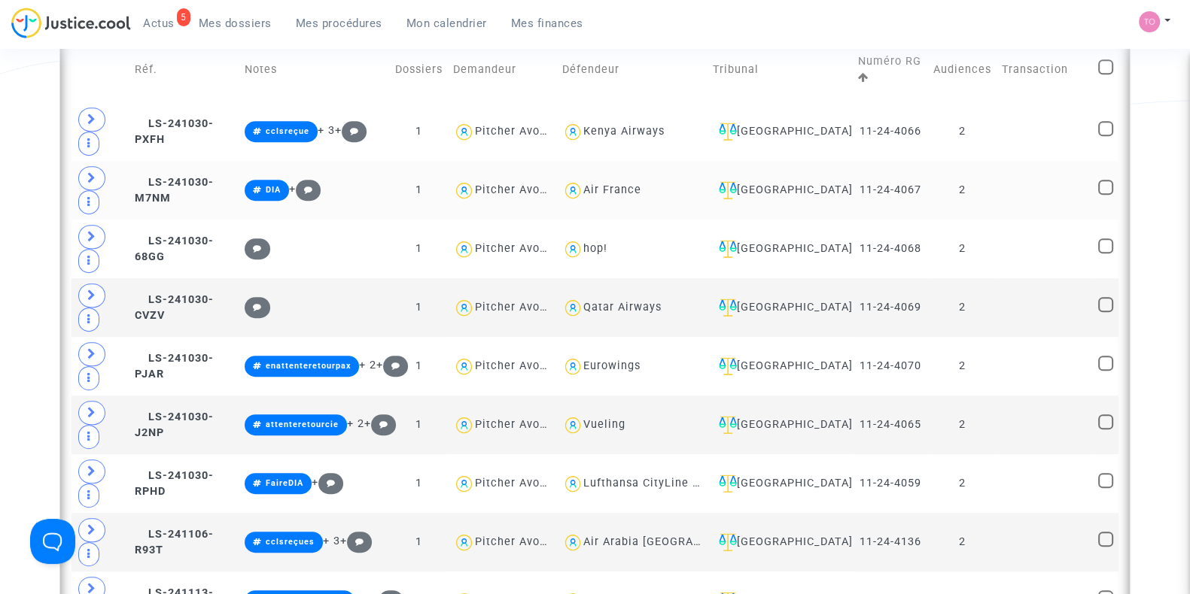
click at [624, 189] on div "Air France" at bounding box center [612, 190] width 58 height 13
type textarea "@"Air France""
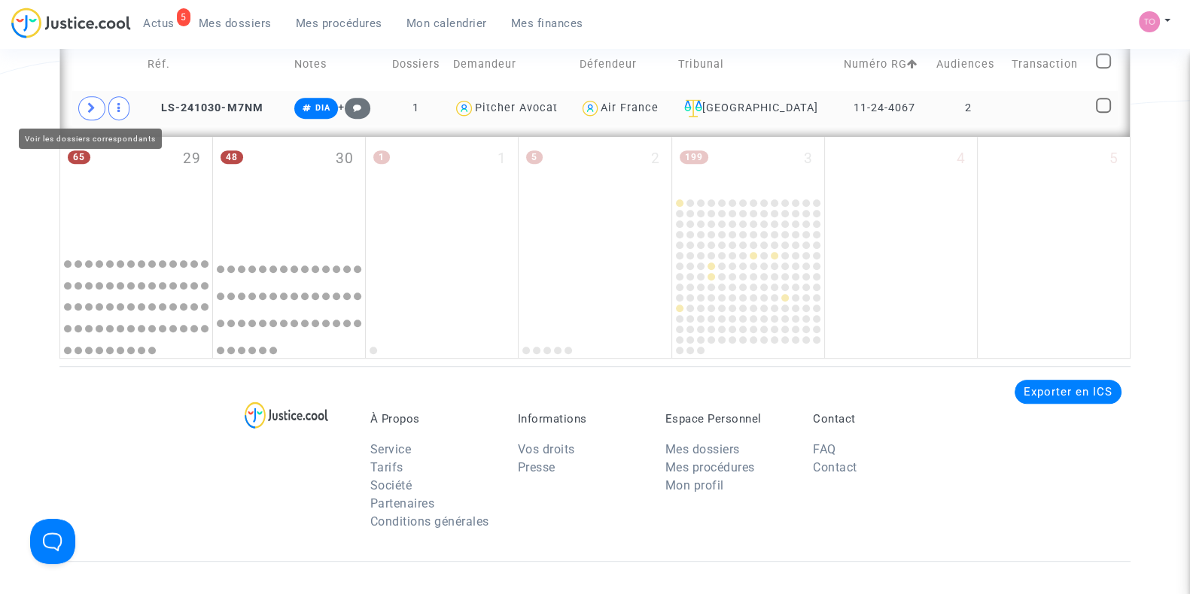
click at [88, 105] on icon at bounding box center [91, 107] width 9 height 11
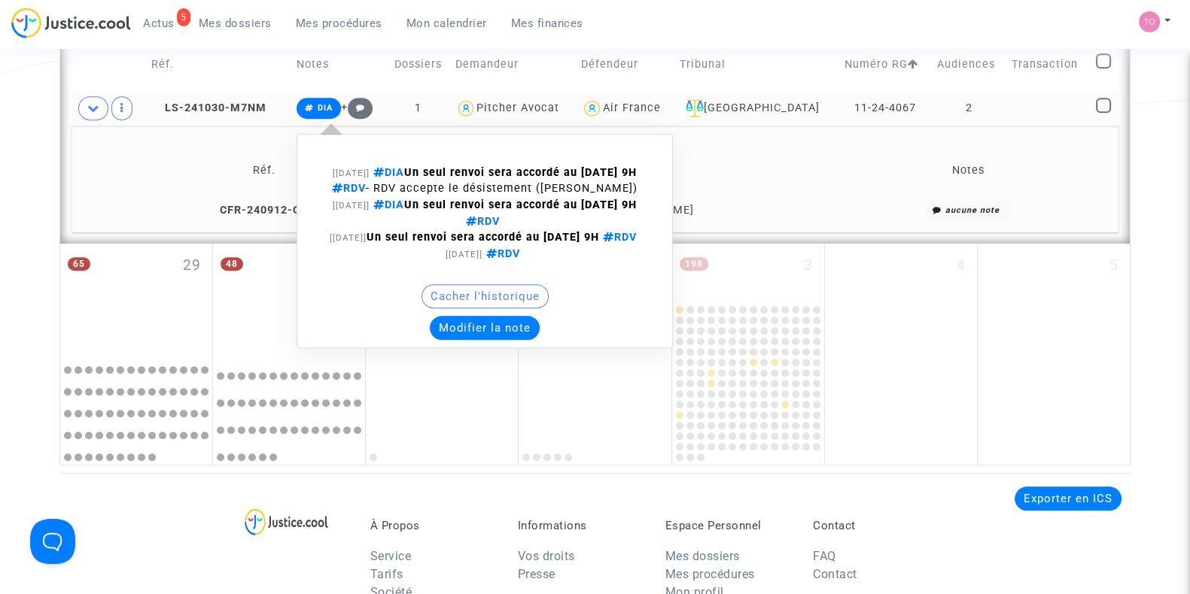
click at [489, 340] on button "Modifier la note" at bounding box center [485, 328] width 110 height 24
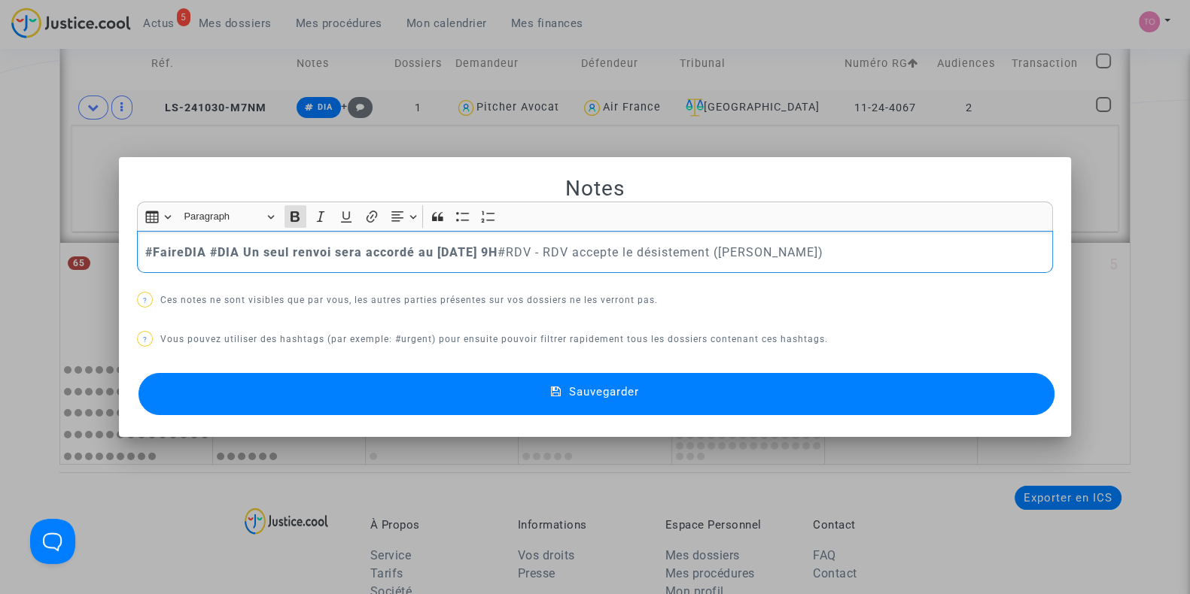
click at [215, 386] on button "Sauvegarder" at bounding box center [596, 394] width 916 height 42
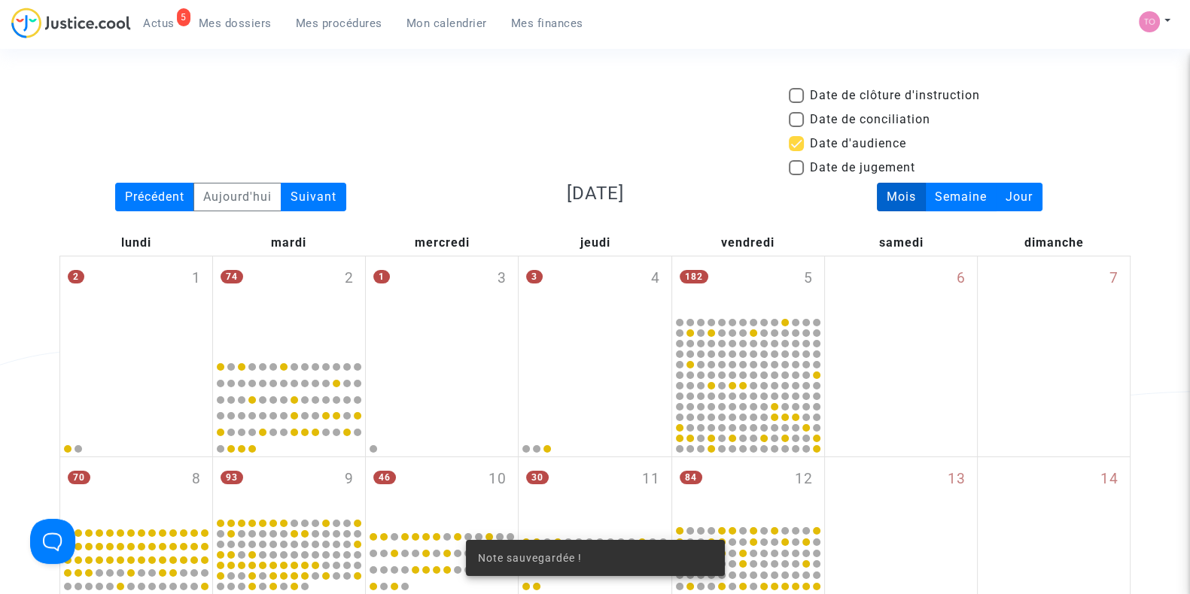
scroll to position [953, 0]
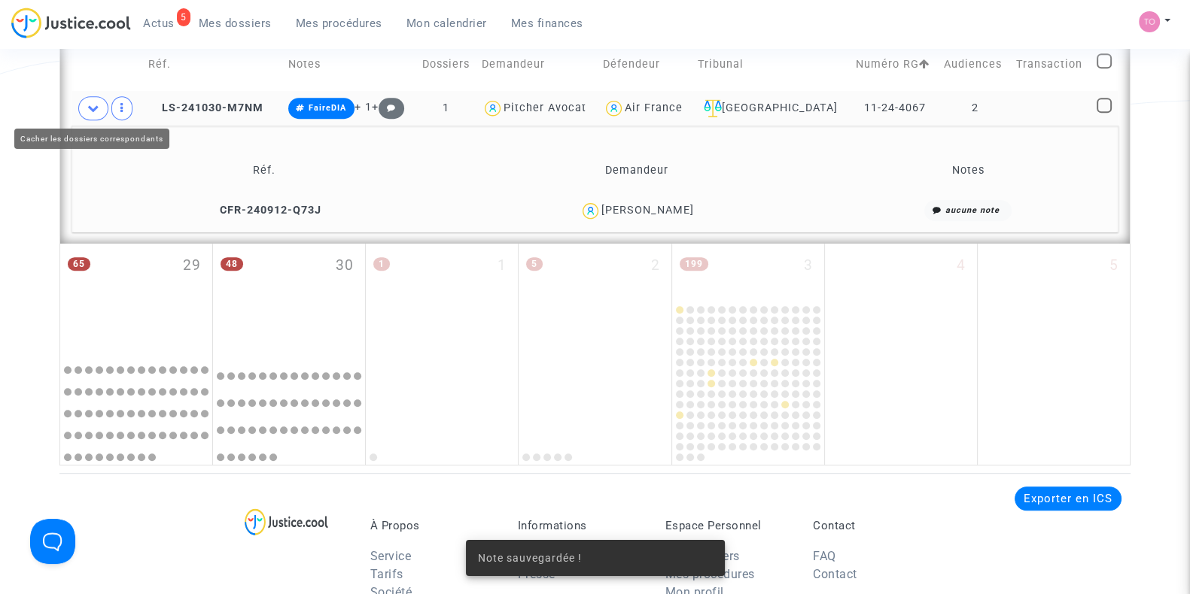
click at [89, 105] on icon at bounding box center [93, 107] width 12 height 11
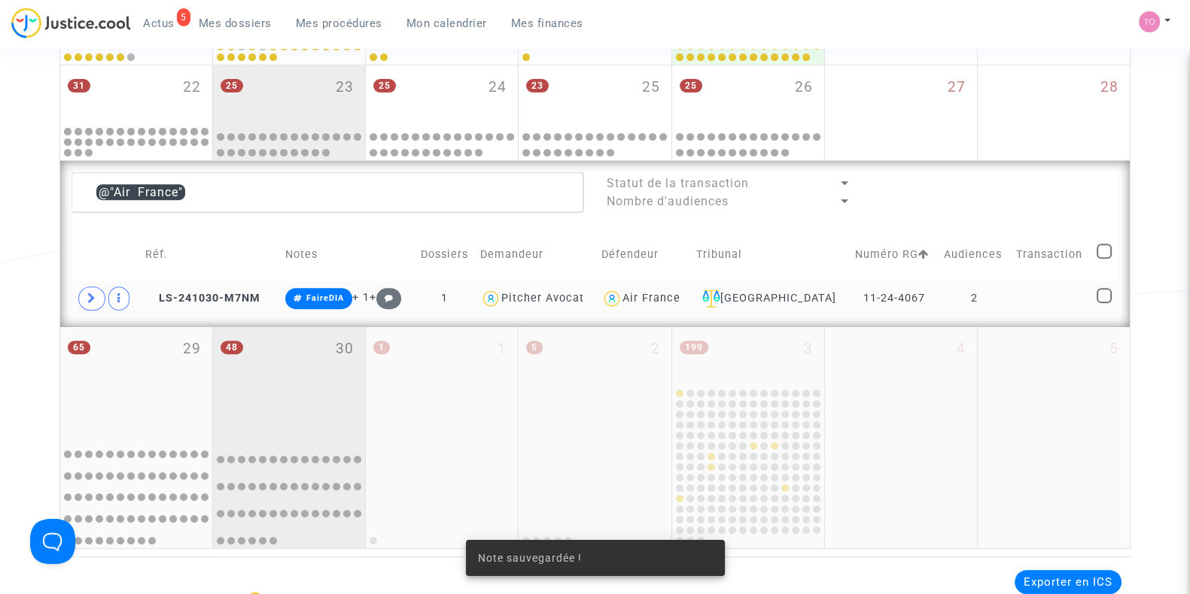
scroll to position [756, 0]
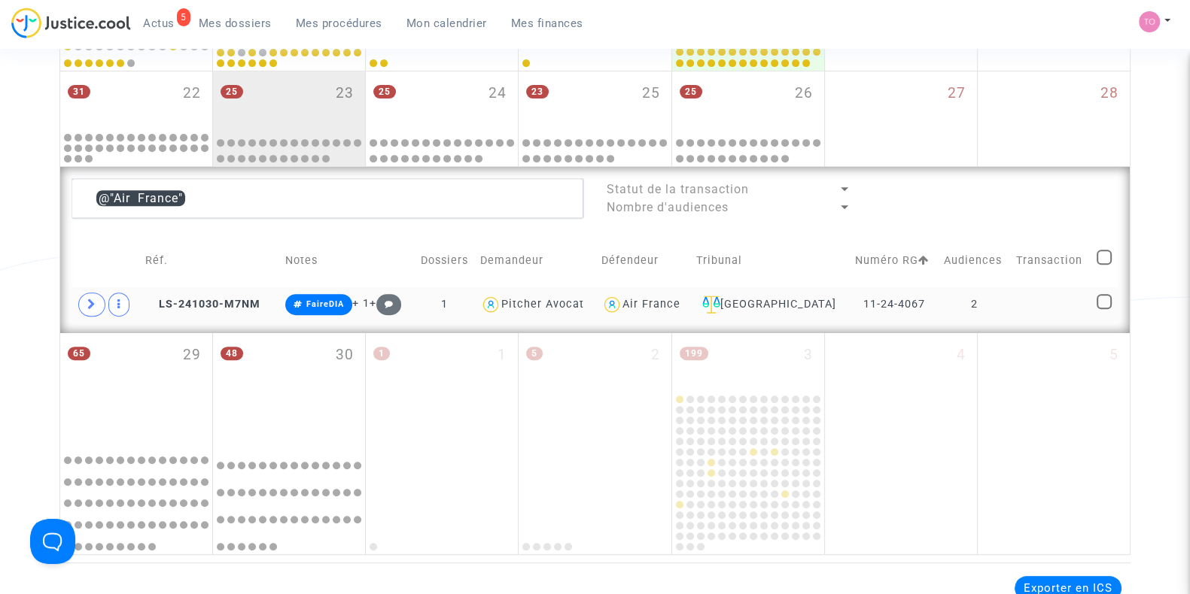
click at [674, 299] on div "Air France" at bounding box center [651, 304] width 58 height 13
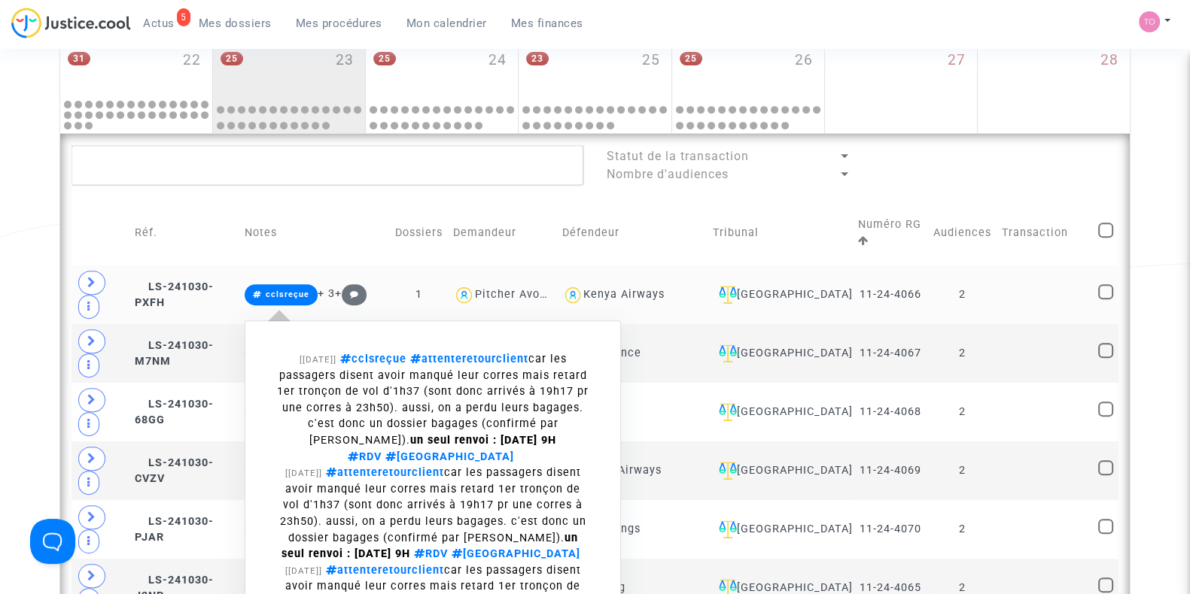
scroll to position [994, 0]
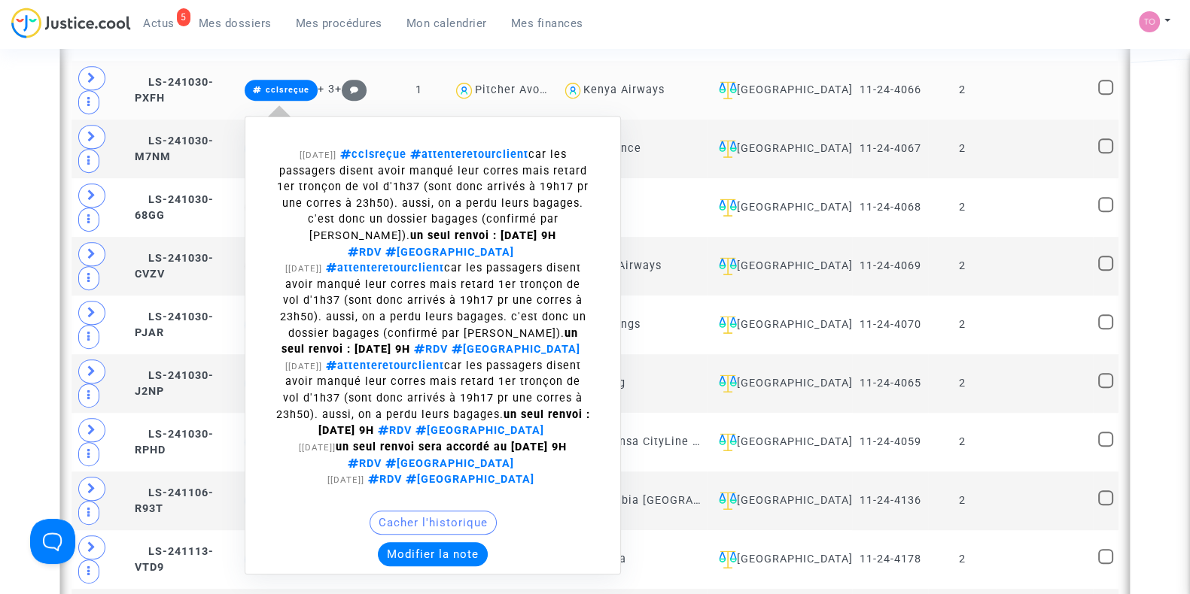
click at [427, 542] on button "Modifier la note" at bounding box center [433, 554] width 110 height 24
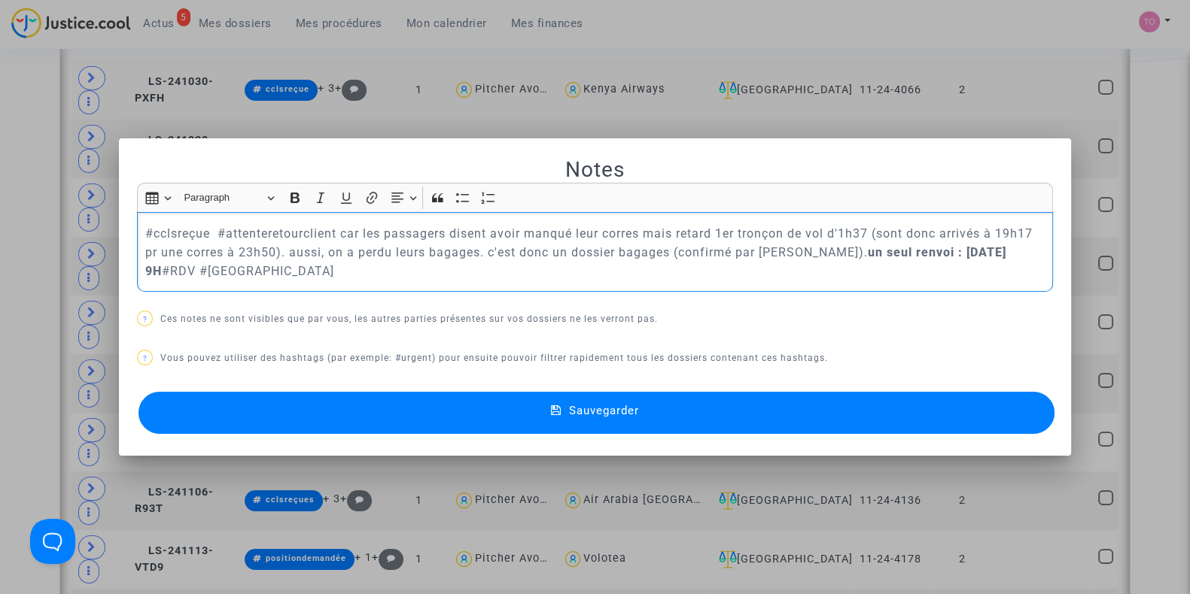
drag, startPoint x: 213, startPoint y: 235, endPoint x: 810, endPoint y: 250, distance: 597.6
click at [810, 250] on p "#cclsreçue #attenteretourclient car les passagers disent avoir manqué leur corr…" at bounding box center [595, 252] width 900 height 56
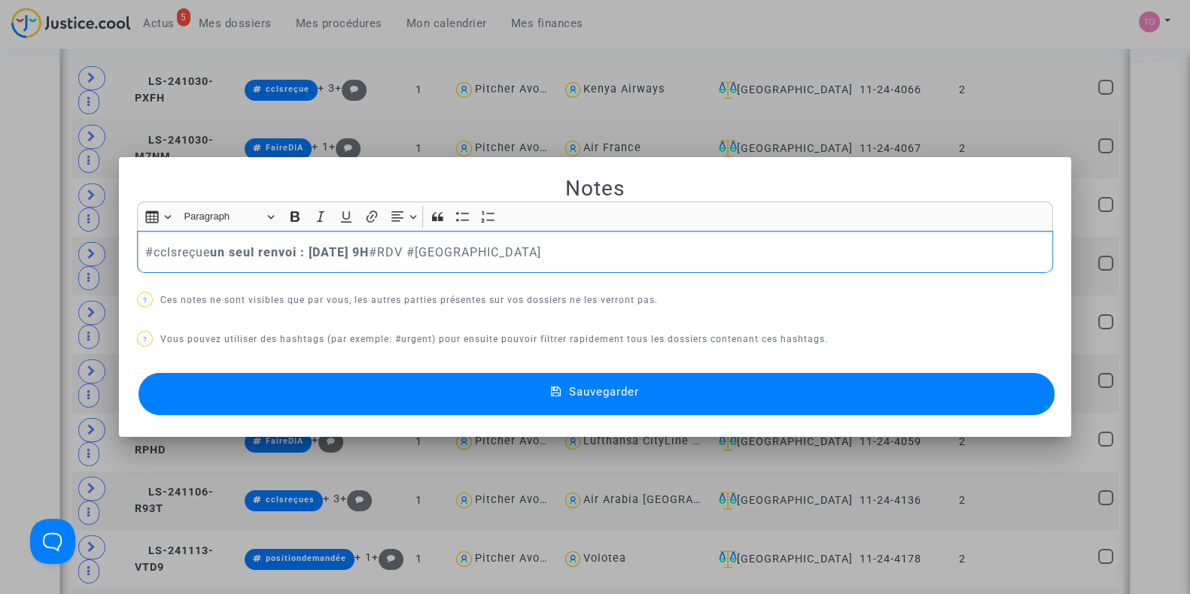
click at [0, 205] on div at bounding box center [595, 297] width 1190 height 594
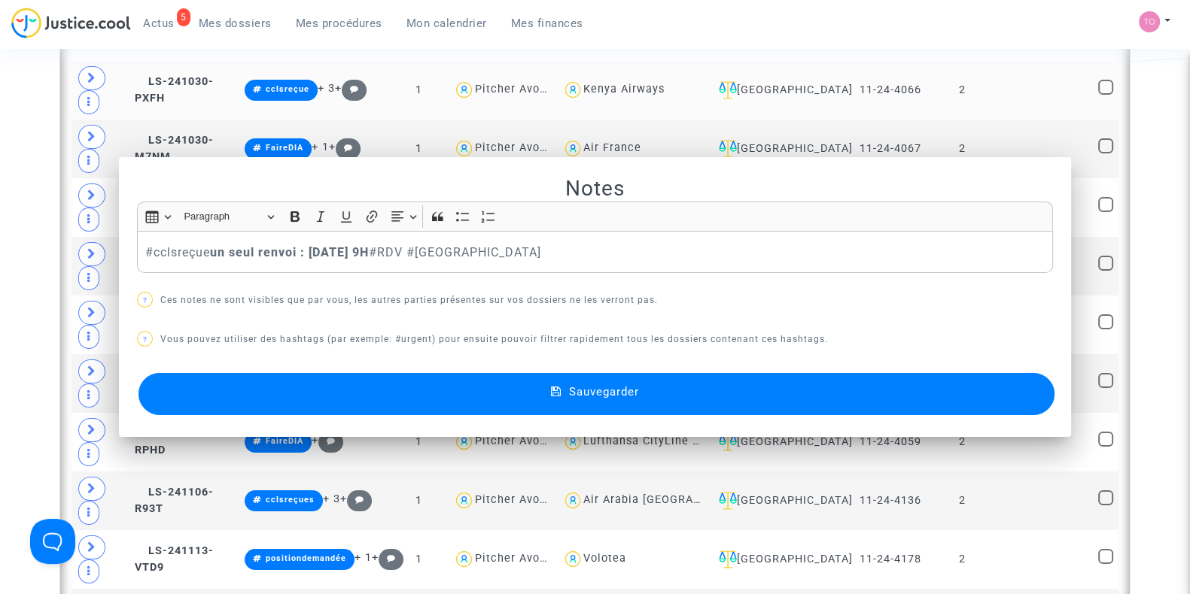
scroll to position [994, 0]
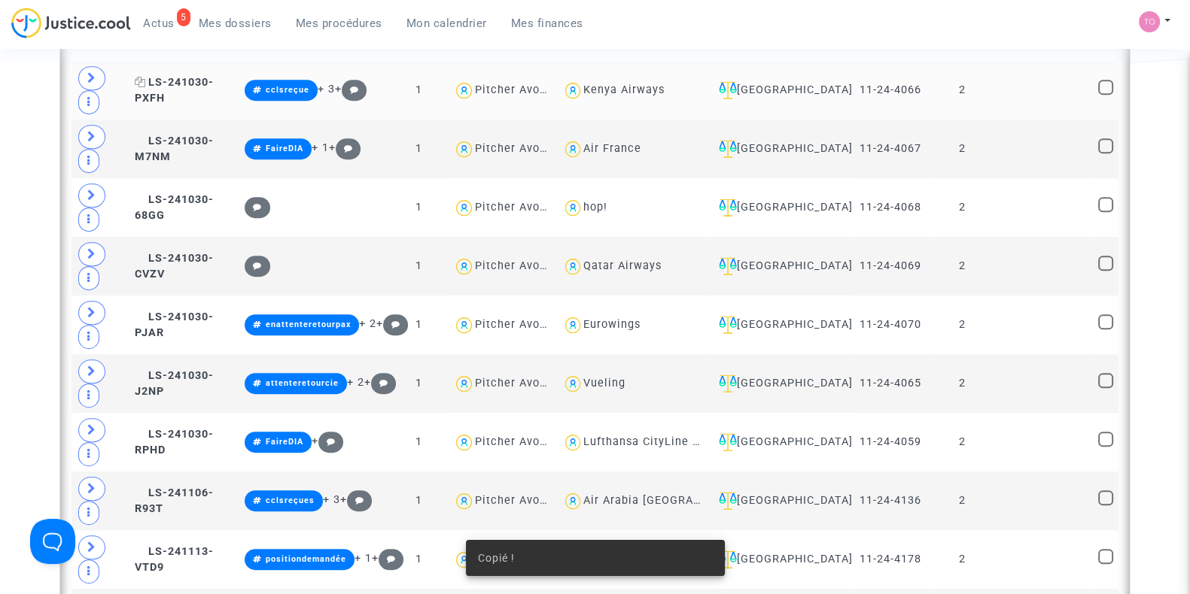
click at [199, 81] on span "LS-241030-PXFH" at bounding box center [174, 90] width 79 height 29
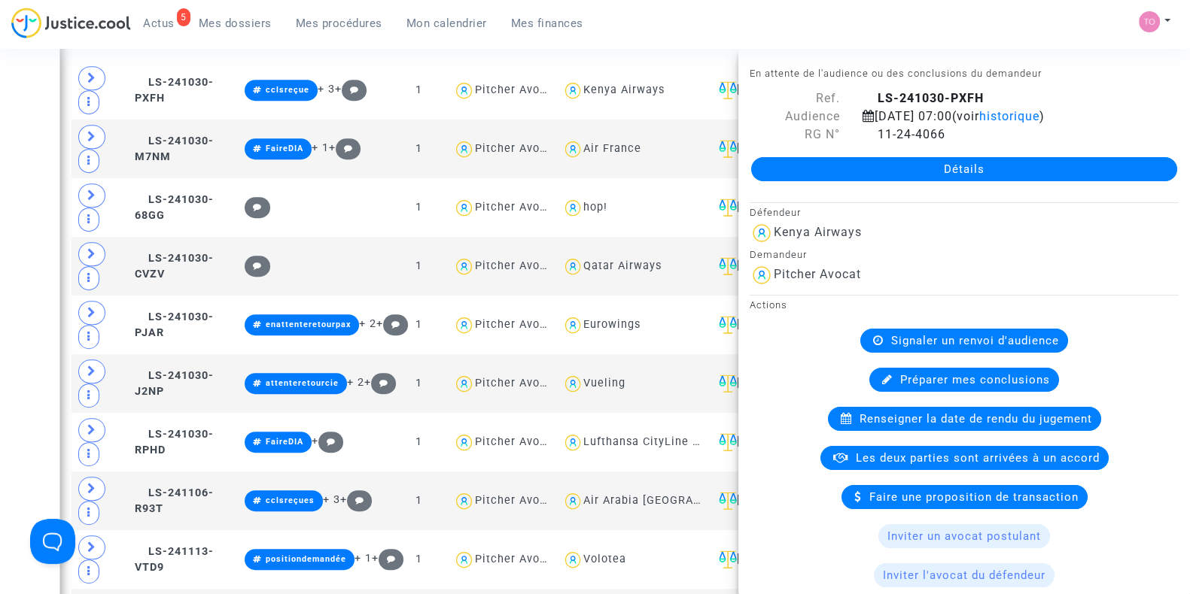
click at [0, 200] on div "Date de clôture d'instruction Date de conciliation Date d'audience Date de juge…" at bounding box center [595, 75] width 1190 height 1965
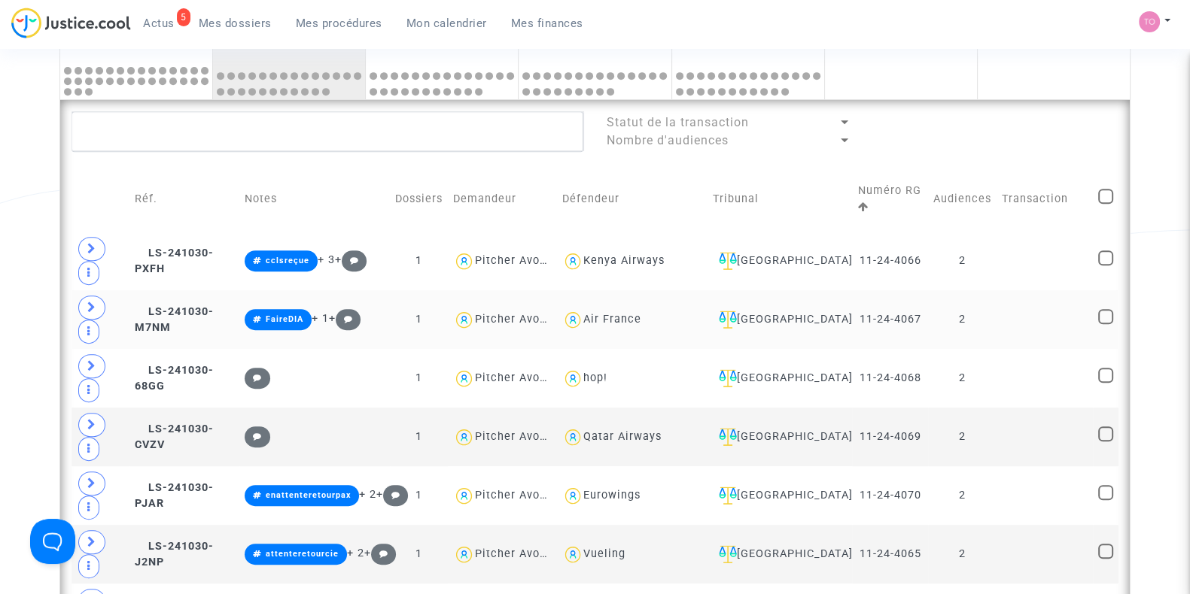
scroll to position [1026, 0]
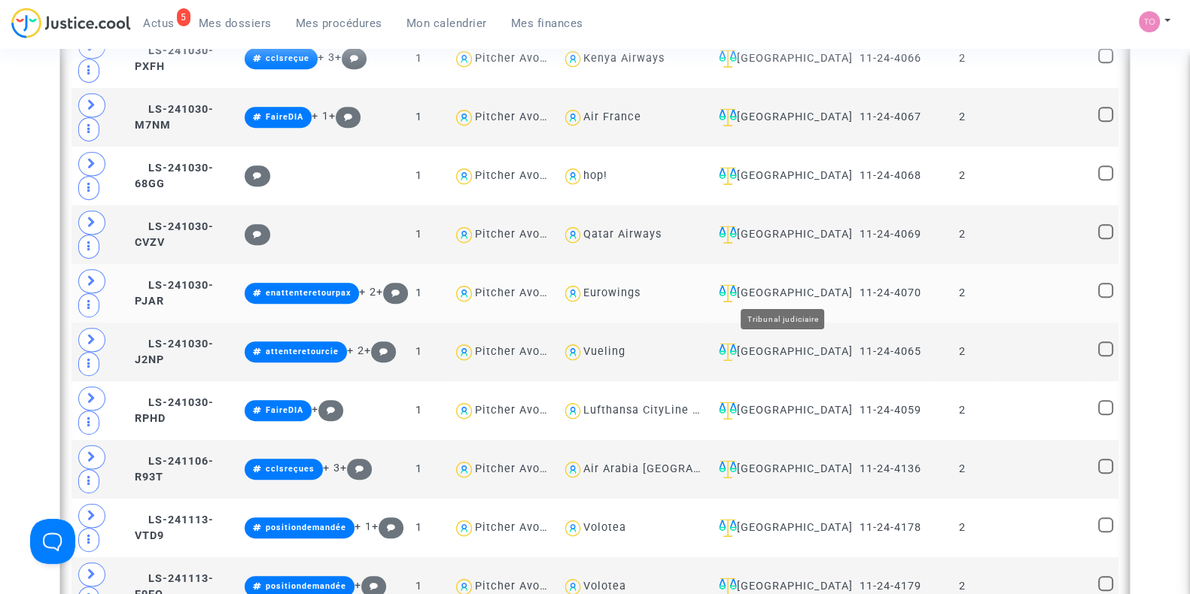
click at [810, 284] on div "Villeurbanne" at bounding box center [780, 293] width 135 height 18
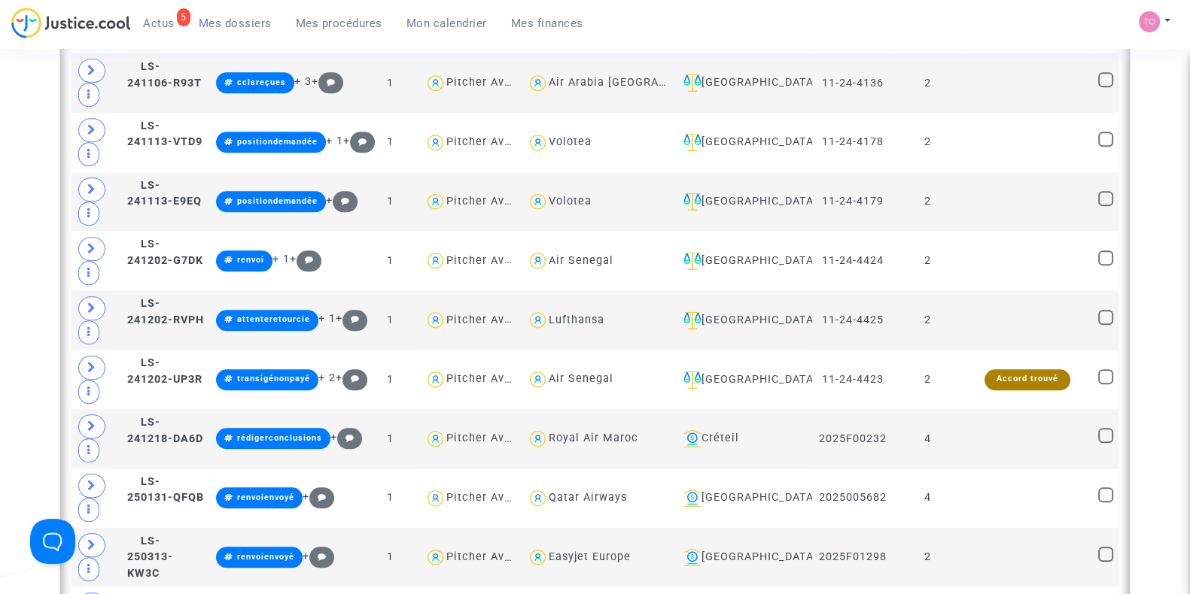
scroll to position [1774, 0]
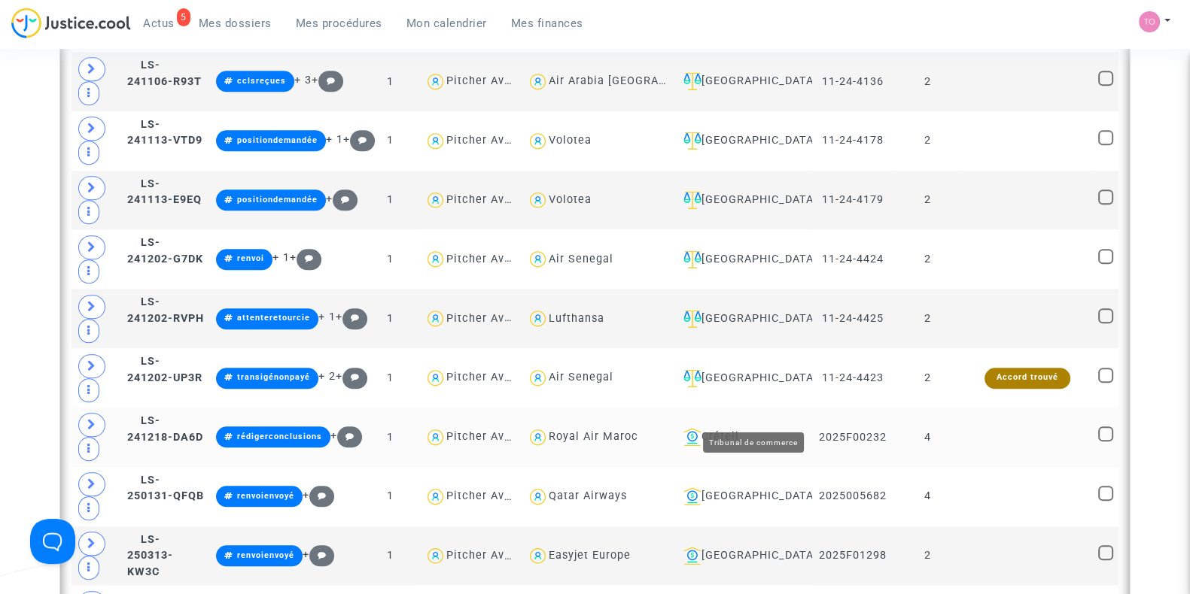
click at [749, 428] on div "Créteil" at bounding box center [741, 437] width 129 height 18
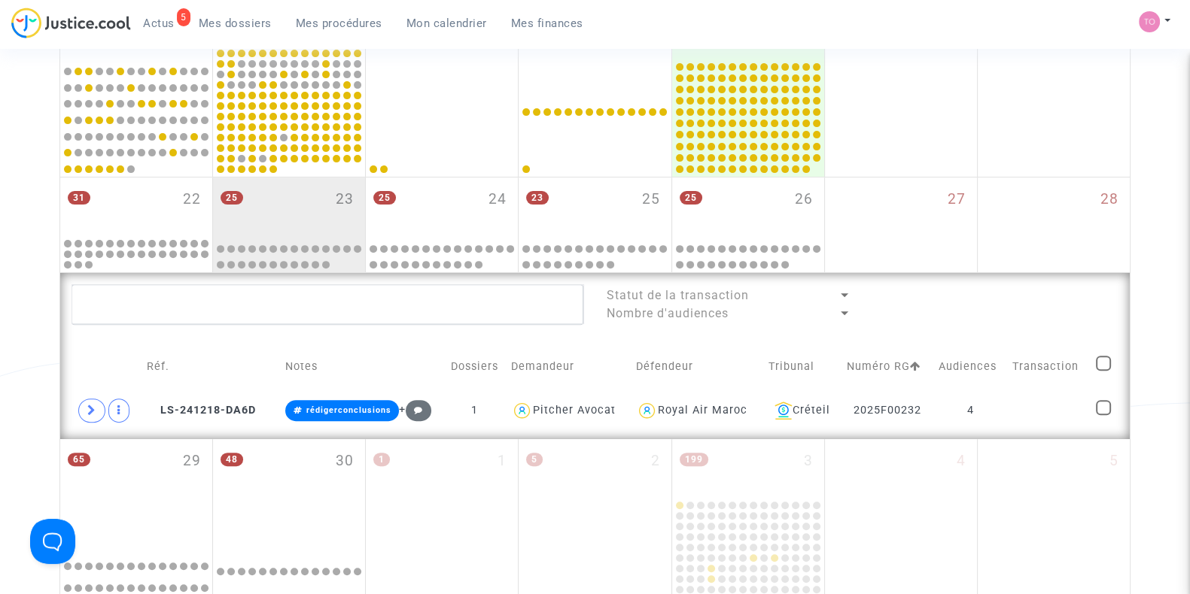
scroll to position [628, 0]
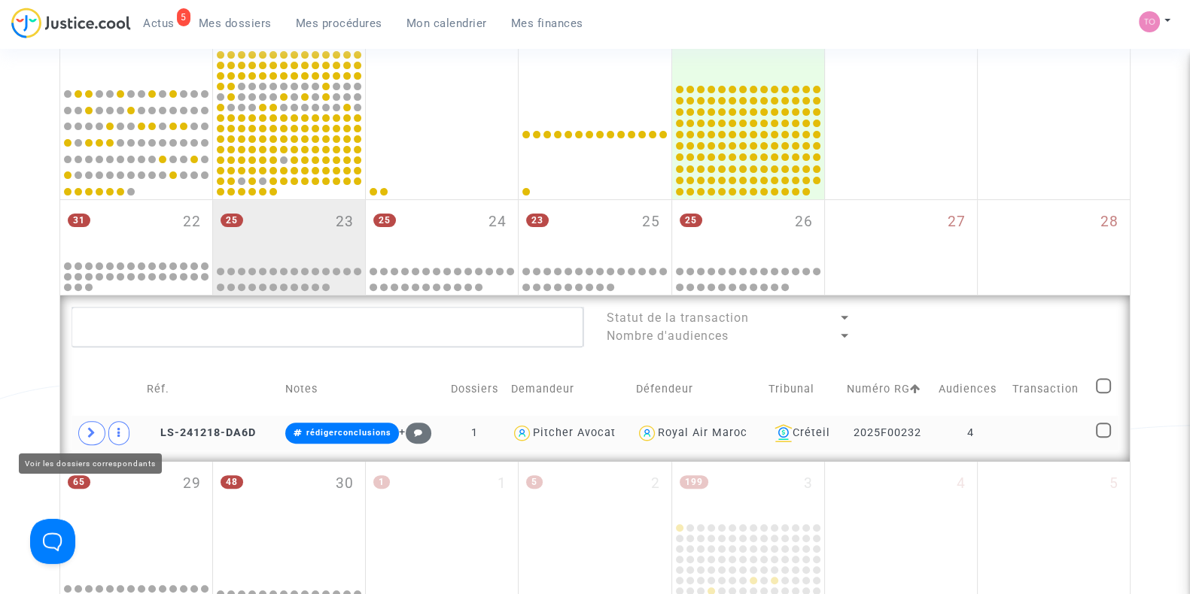
click at [90, 429] on icon at bounding box center [91, 432] width 9 height 11
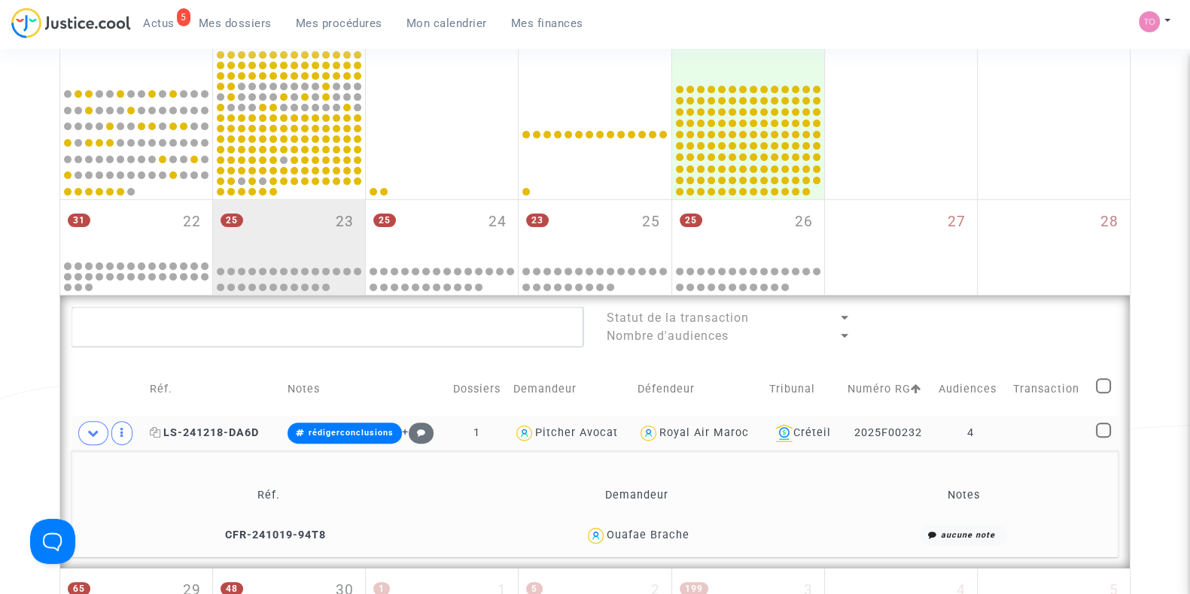
click at [215, 427] on span "LS-241218-DA6D" at bounding box center [204, 433] width 109 height 13
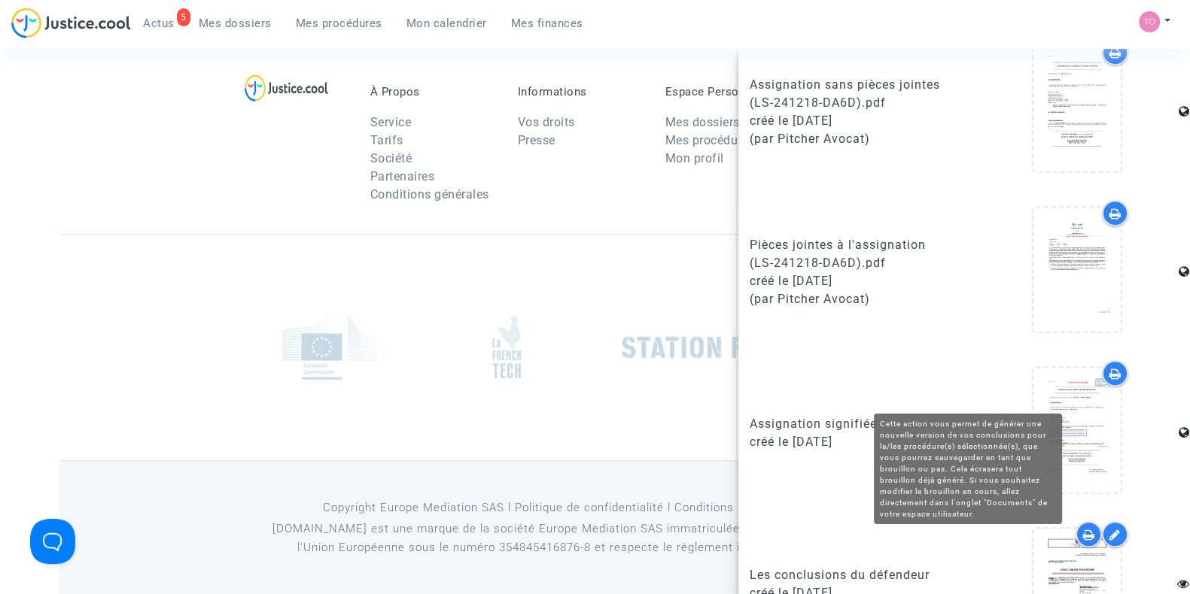
scroll to position [1083, 0]
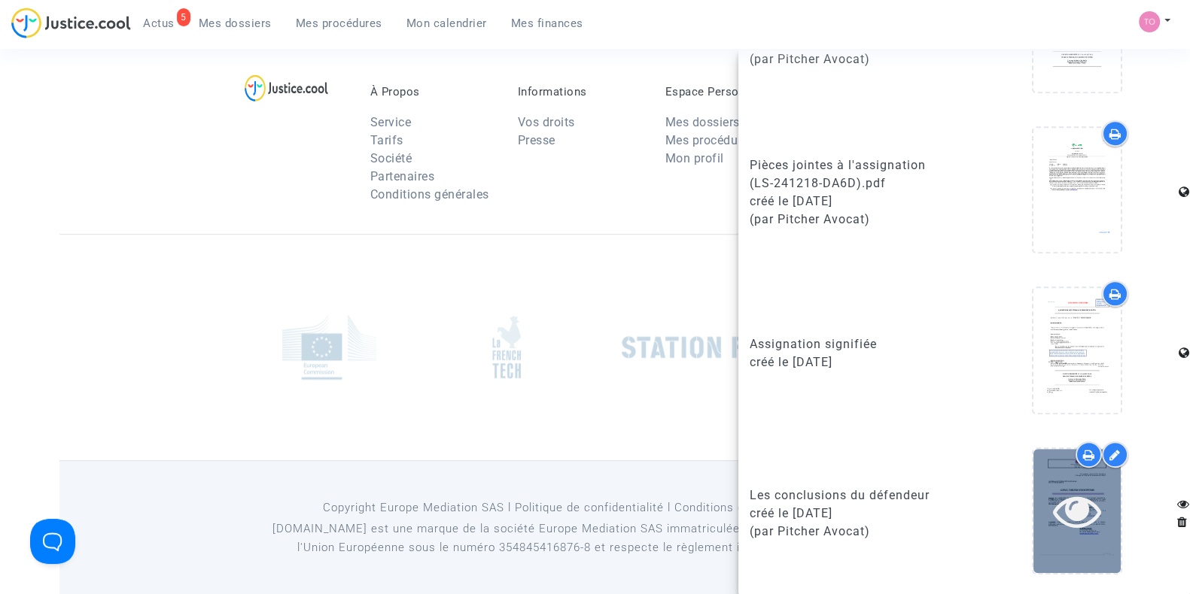
click at [1071, 497] on icon at bounding box center [1077, 511] width 49 height 48
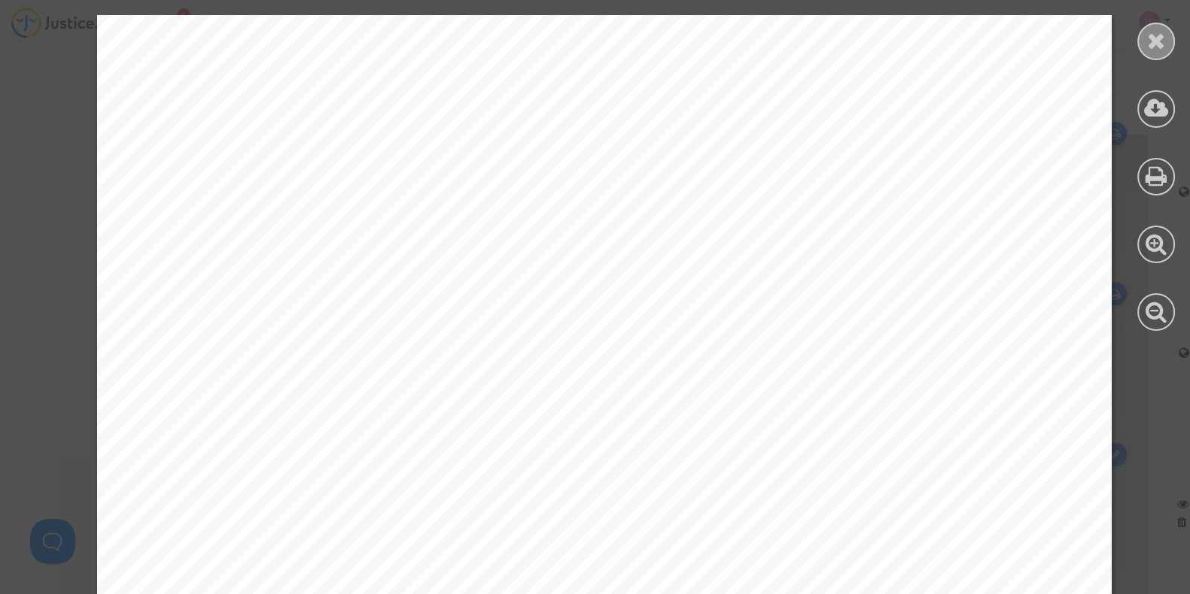
click at [1162, 35] on icon at bounding box center [1156, 40] width 19 height 23
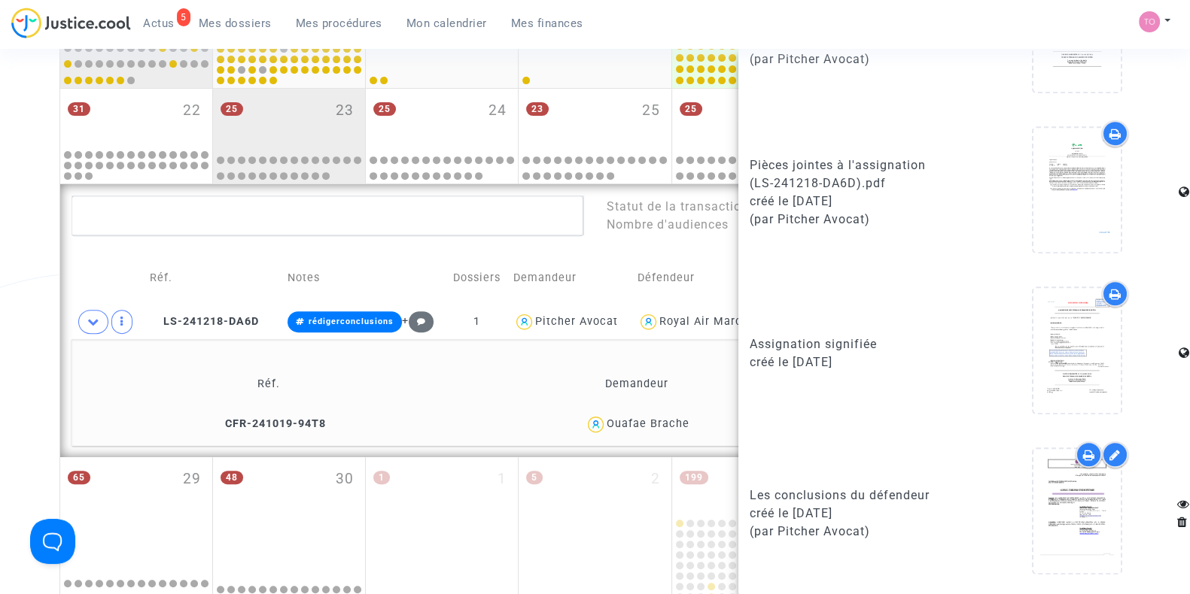
scroll to position [740, 0]
click at [36, 290] on div "Date de clôture d'instruction Date de conciliation Date d'audience Date de juge…" at bounding box center [595, 13] width 1190 height 1332
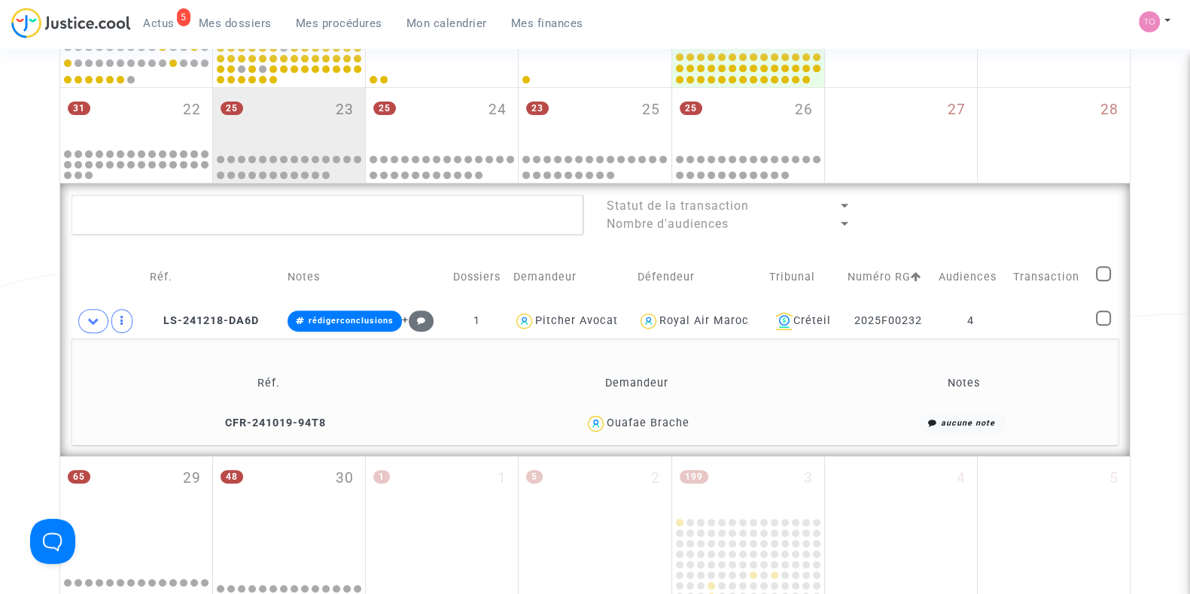
scroll to position [0, 0]
click at [798, 319] on div "Créteil" at bounding box center [803, 321] width 68 height 18
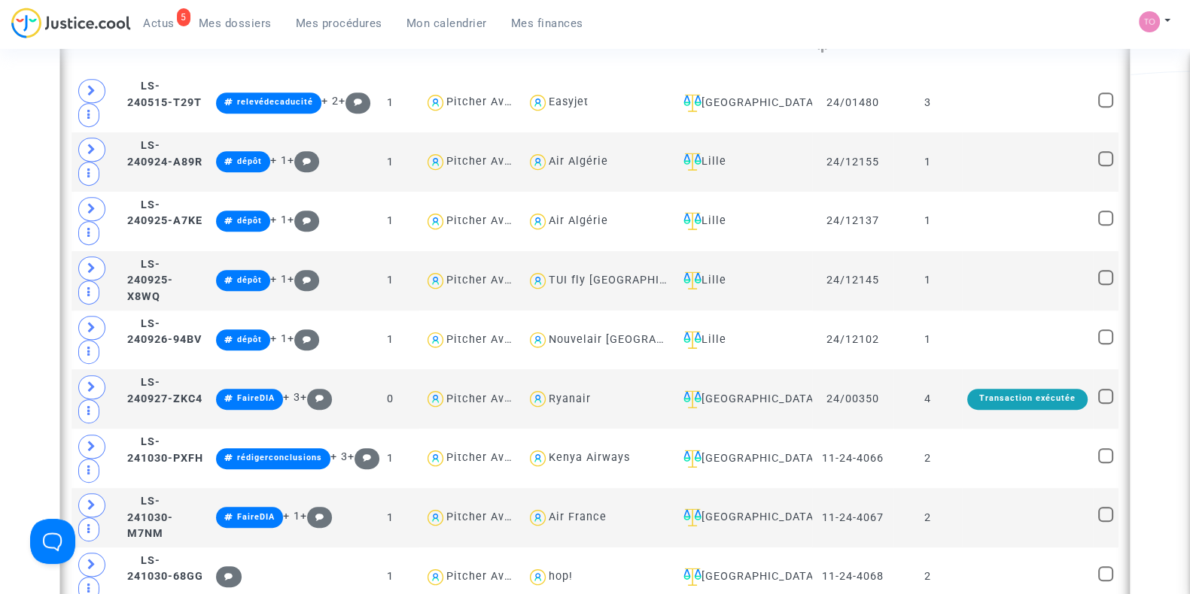
scroll to position [1080, 0]
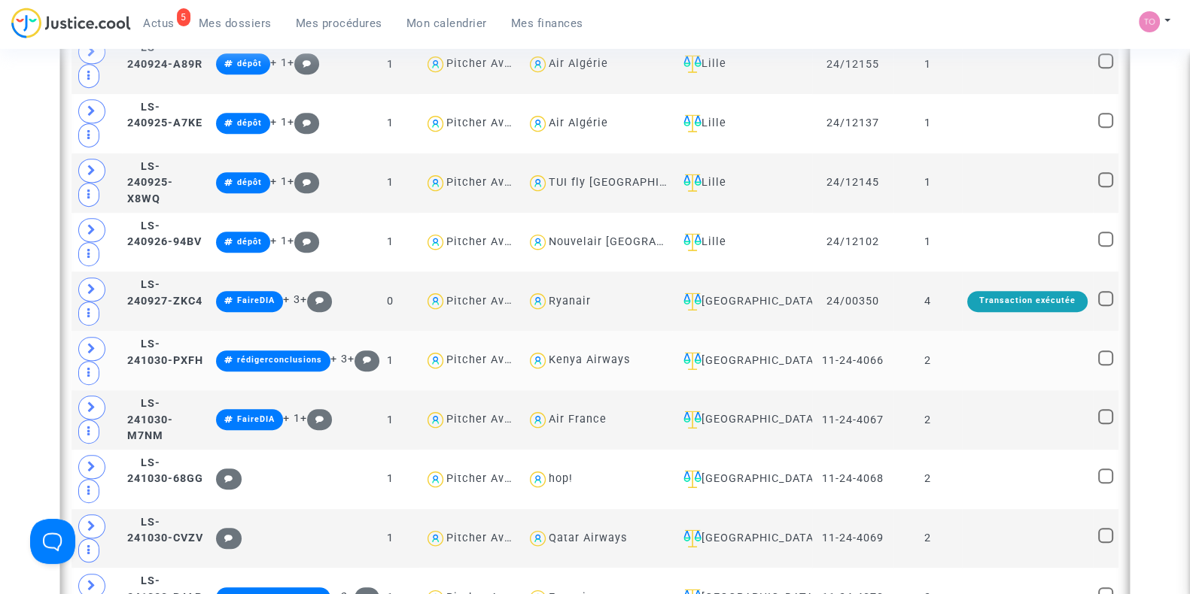
click at [772, 352] on div "[GEOGRAPHIC_DATA]" at bounding box center [741, 361] width 129 height 18
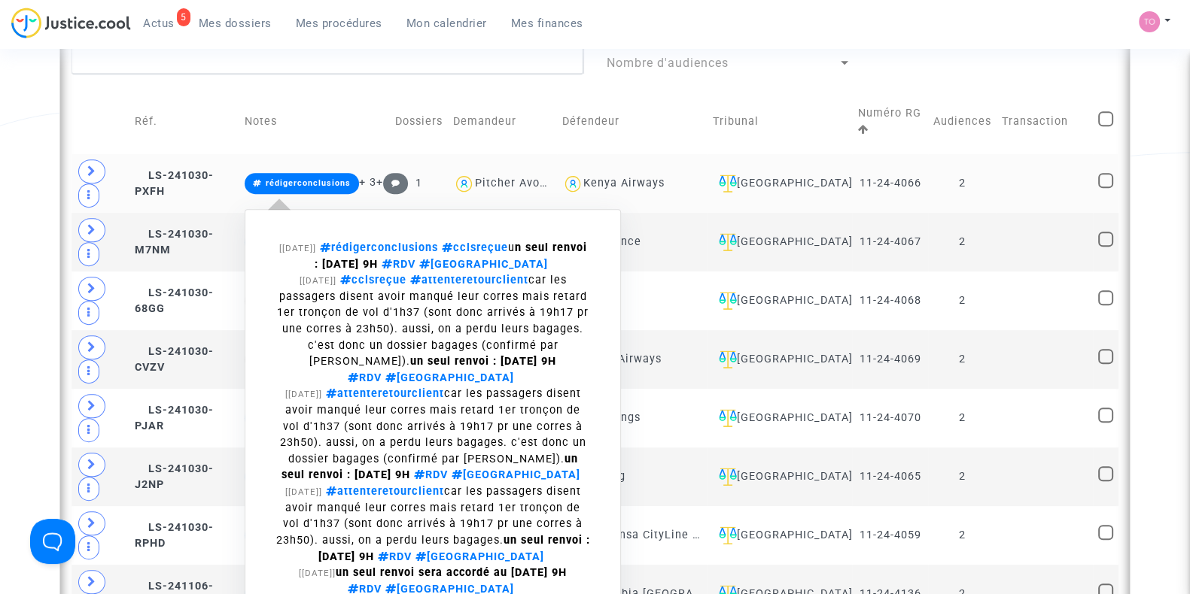
scroll to position [1050, 0]
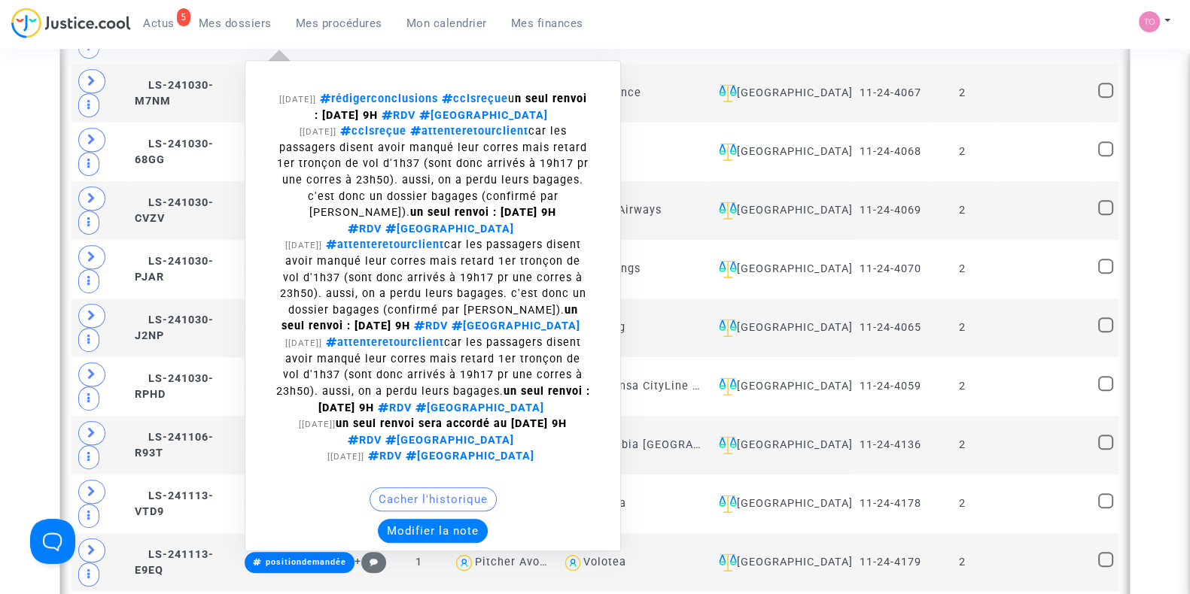
click at [433, 519] on button "Modifier la note" at bounding box center [433, 531] width 110 height 24
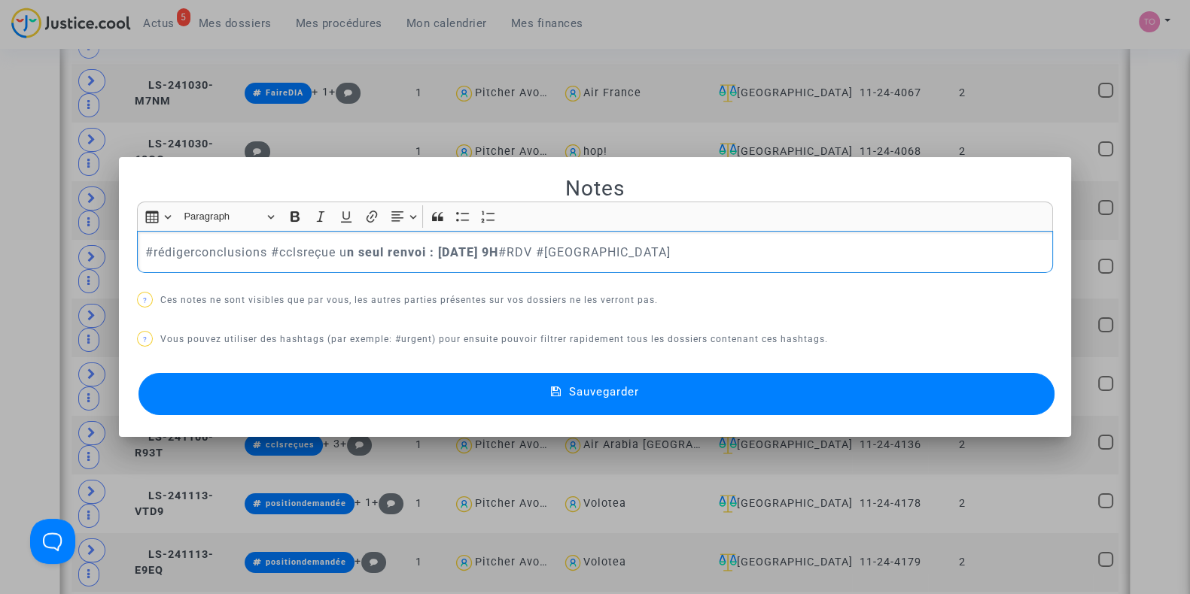
scroll to position [0, 0]
click at [260, 249] on p "#rédigerconclusions #cclsreçue u n seul renvoi : 23/09/2025 9H #RDV #MONTREAL" at bounding box center [595, 252] width 900 height 19
click at [269, 251] on p "#rédigerconclusions (préjudice #cclsreçue u n seul renvoi : 23/09/2025 9H #RDV …" at bounding box center [595, 252] width 900 height 19
click at [367, 254] on p "#rédigerconclusions (preuve préjudice #cclsreçue u n seul renvoi : 23/09/2025 9…" at bounding box center [595, 252] width 900 height 19
click at [369, 252] on p "#rédigerconclusions (preuve préjudice #cclsreçue u n seul renvoi : 23/09/2025 9…" at bounding box center [595, 252] width 900 height 19
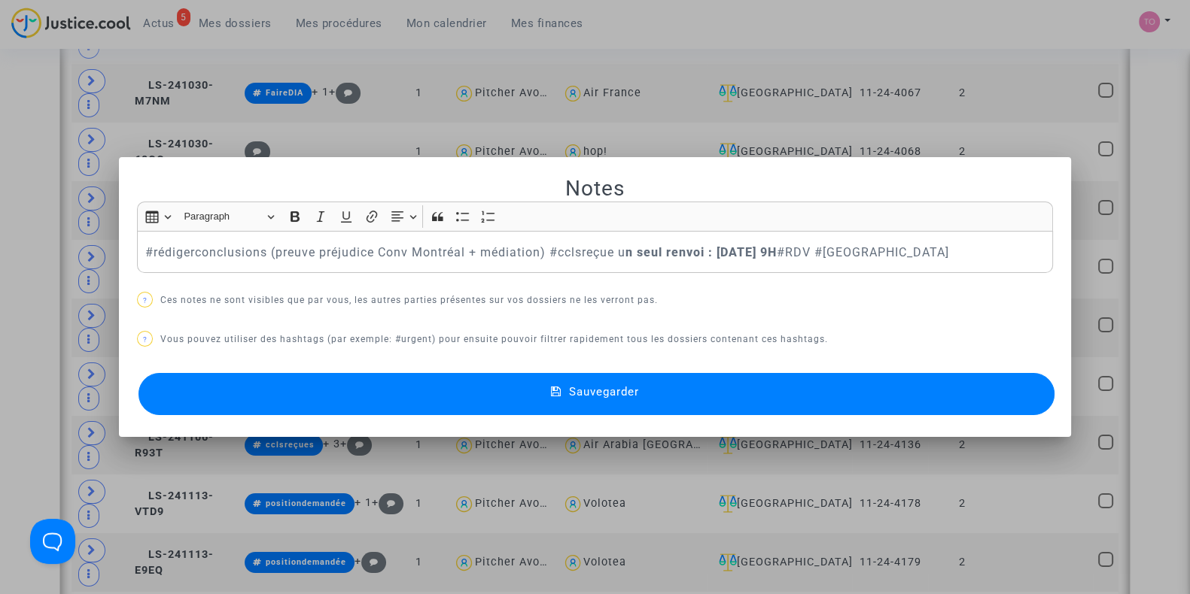
click at [468, 384] on button "Sauvegarder" at bounding box center [596, 394] width 916 height 42
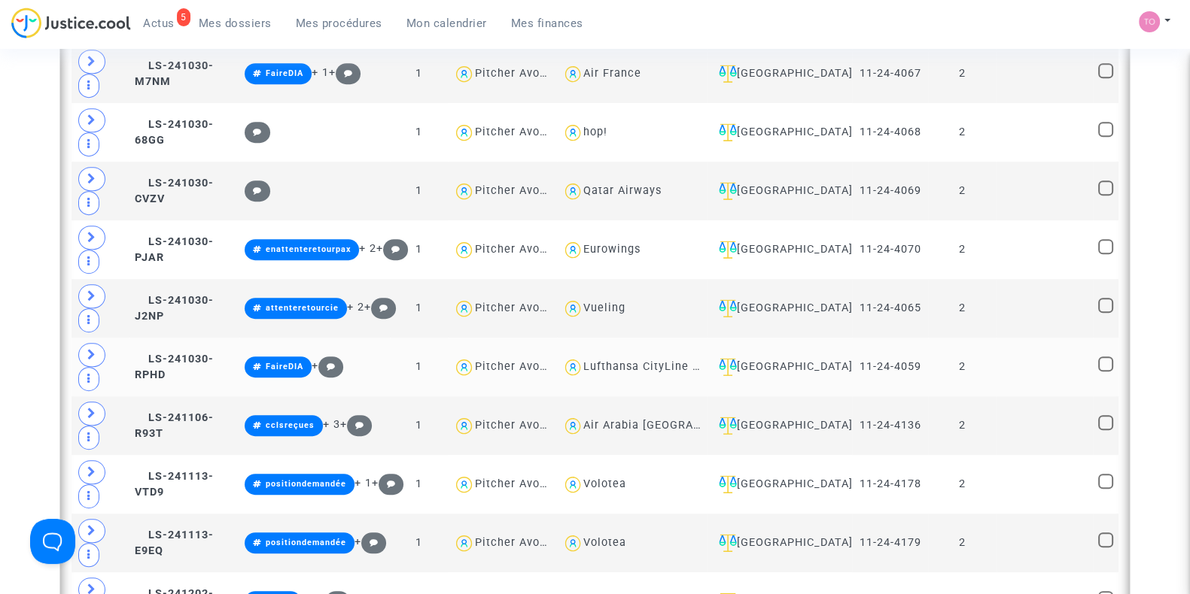
scroll to position [881, 0]
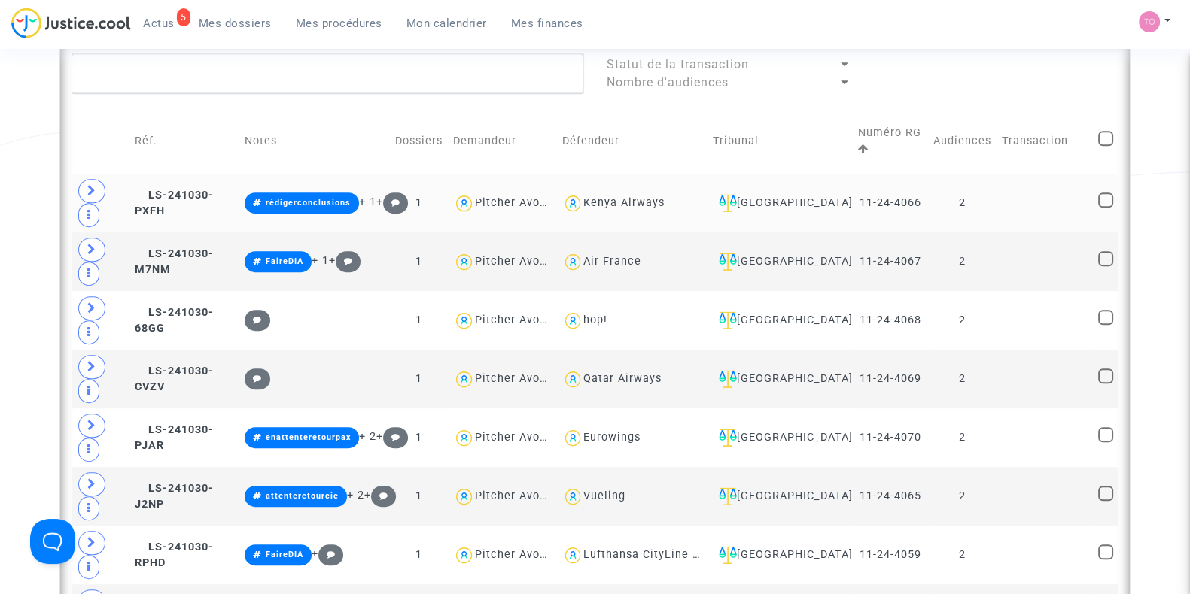
drag, startPoint x: 694, startPoint y: 407, endPoint x: 18, endPoint y: 208, distance: 704.3
click at [18, 208] on div "Date de clôture d'instruction Date de conciliation Date d'audience Date de juge…" at bounding box center [595, 187] width 1190 height 1965
click at [796, 201] on div "[GEOGRAPHIC_DATA]" at bounding box center [780, 203] width 135 height 18
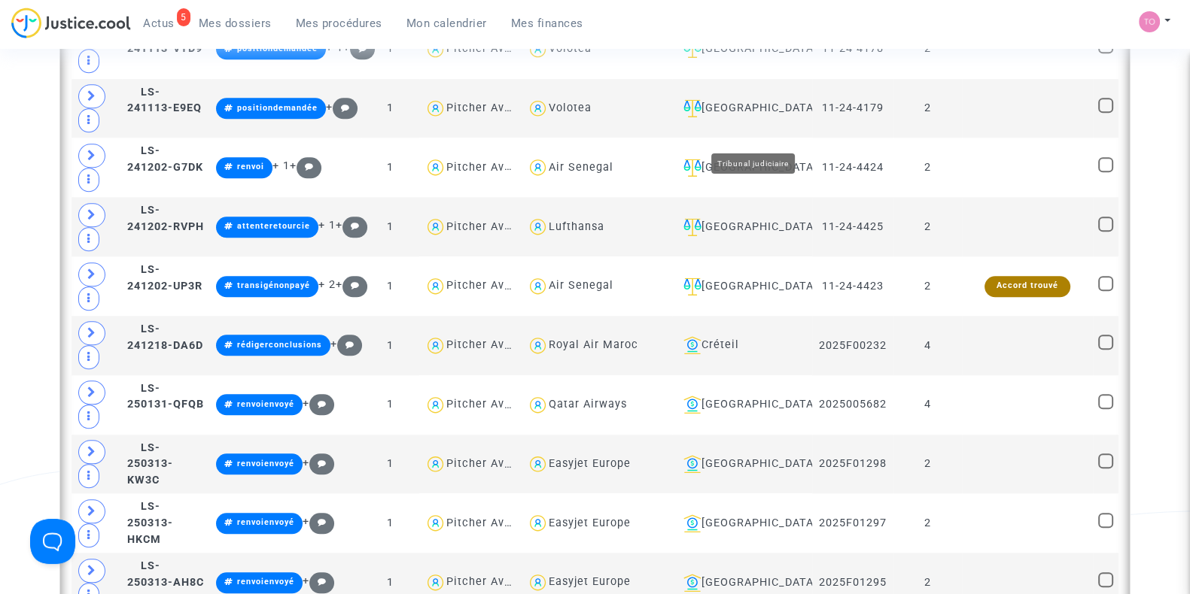
scroll to position [1949, 0]
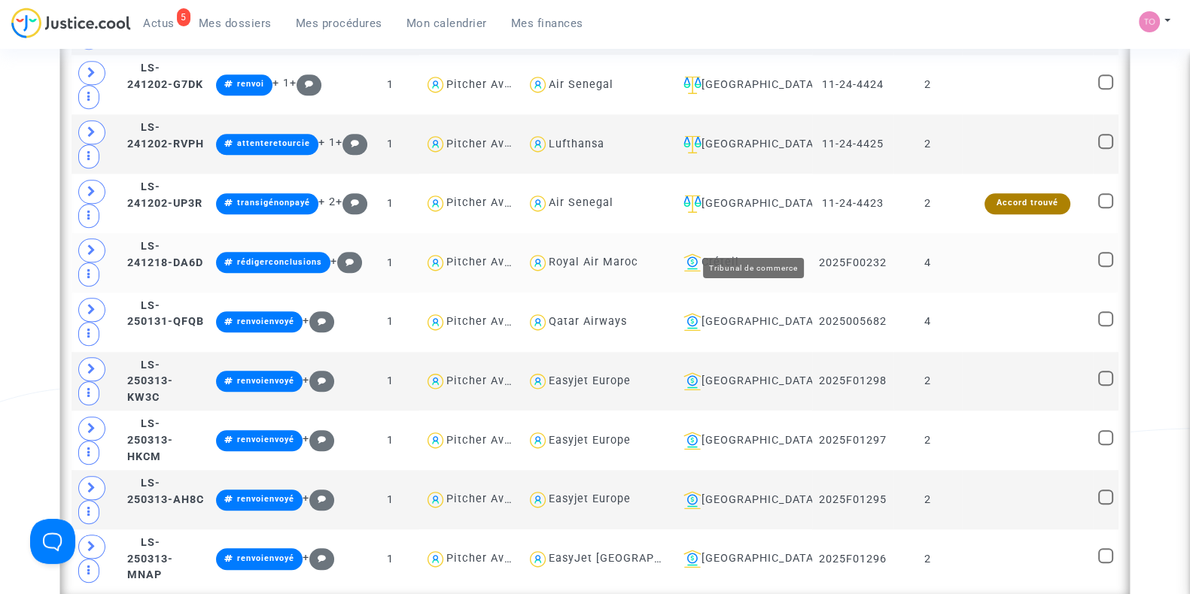
click at [756, 254] on div "Créteil" at bounding box center [741, 263] width 129 height 18
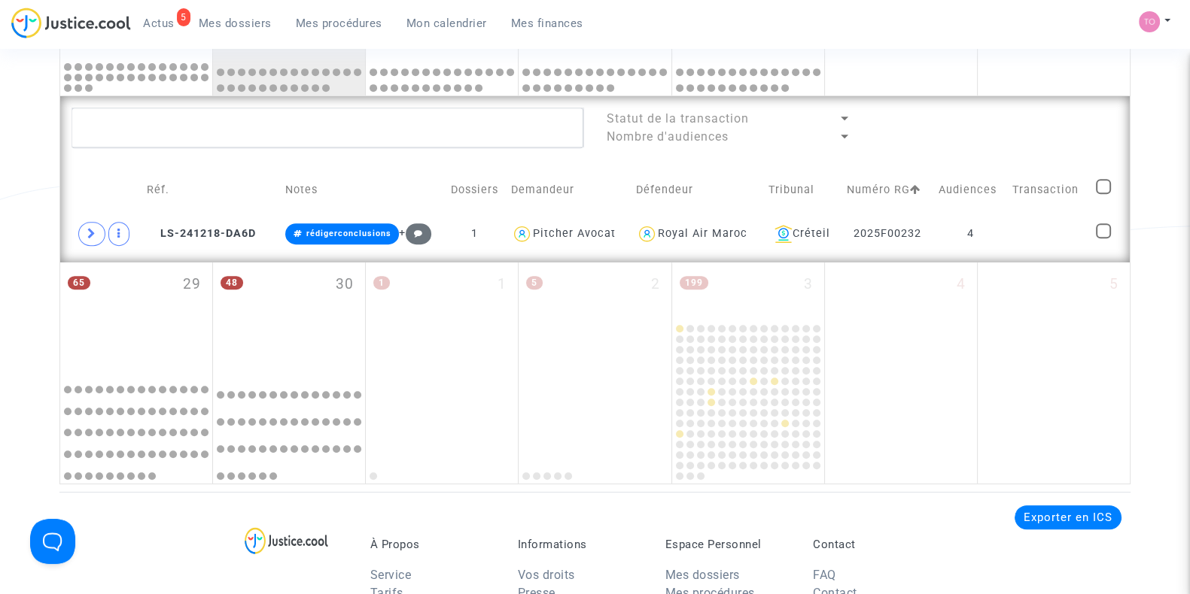
scroll to position [774, 0]
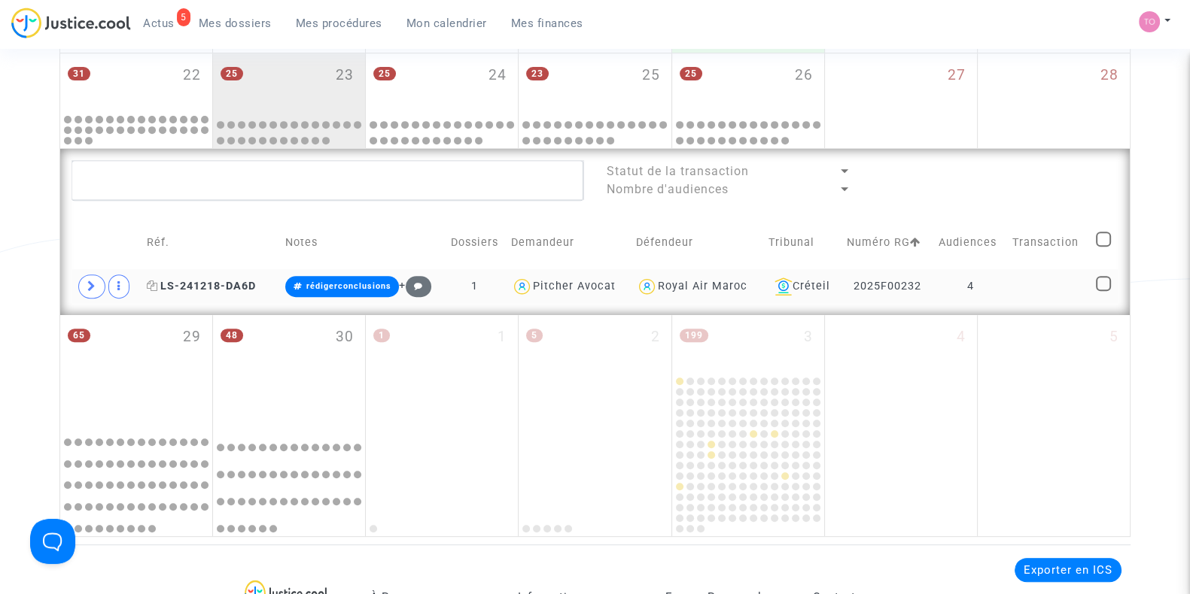
click at [220, 286] on span "LS-241218-DA6D" at bounding box center [201, 286] width 109 height 13
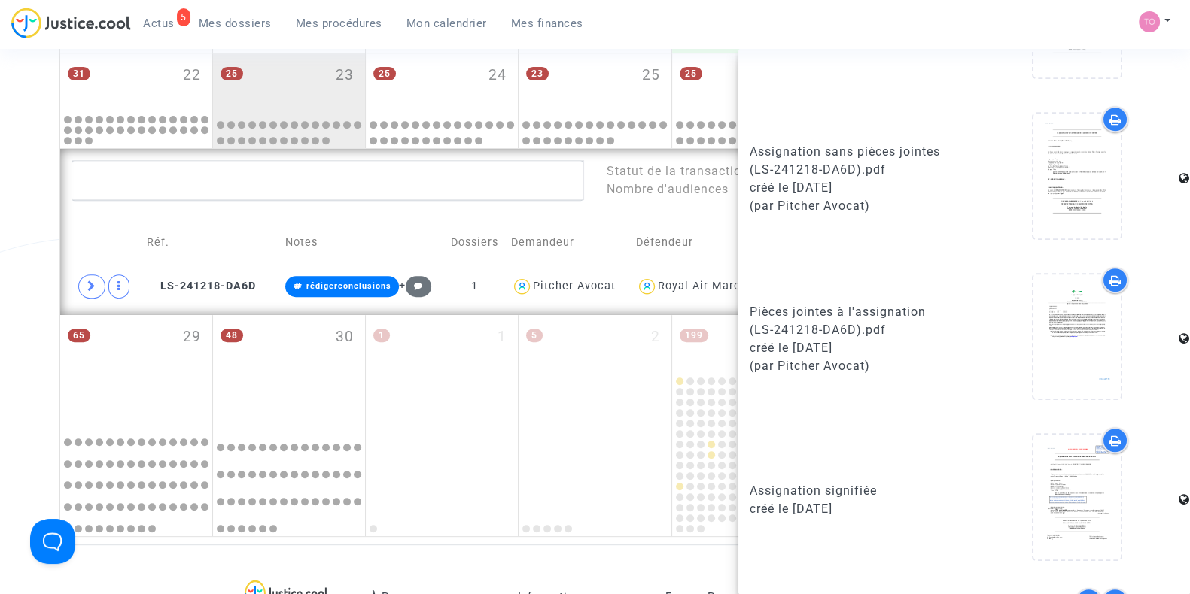
scroll to position [1083, 0]
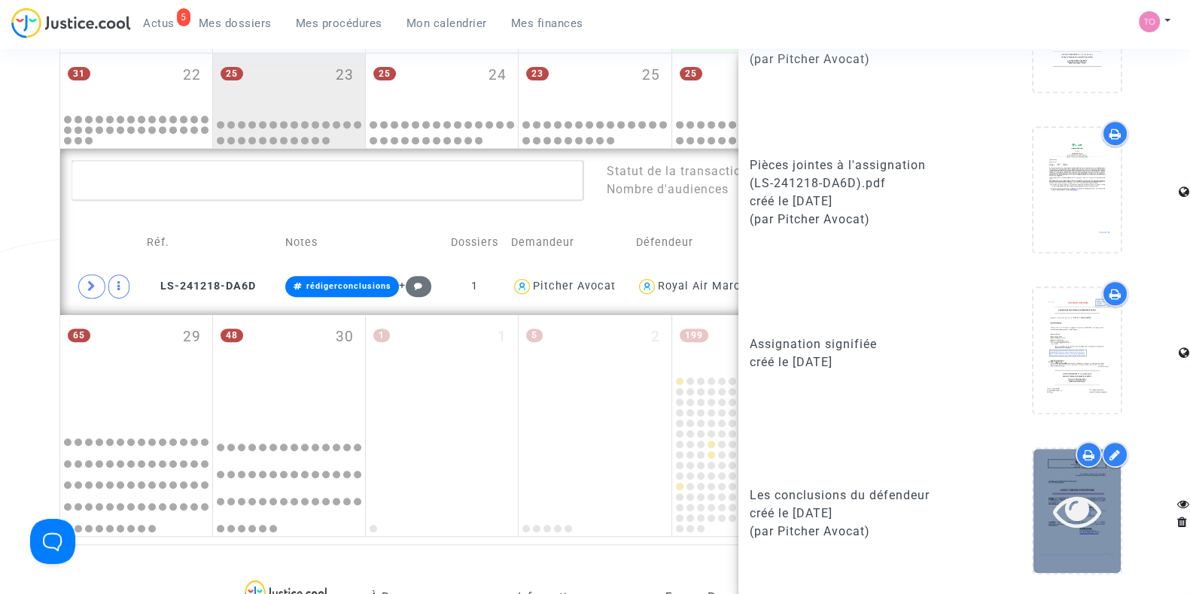
click at [1085, 549] on div at bounding box center [1076, 511] width 87 height 124
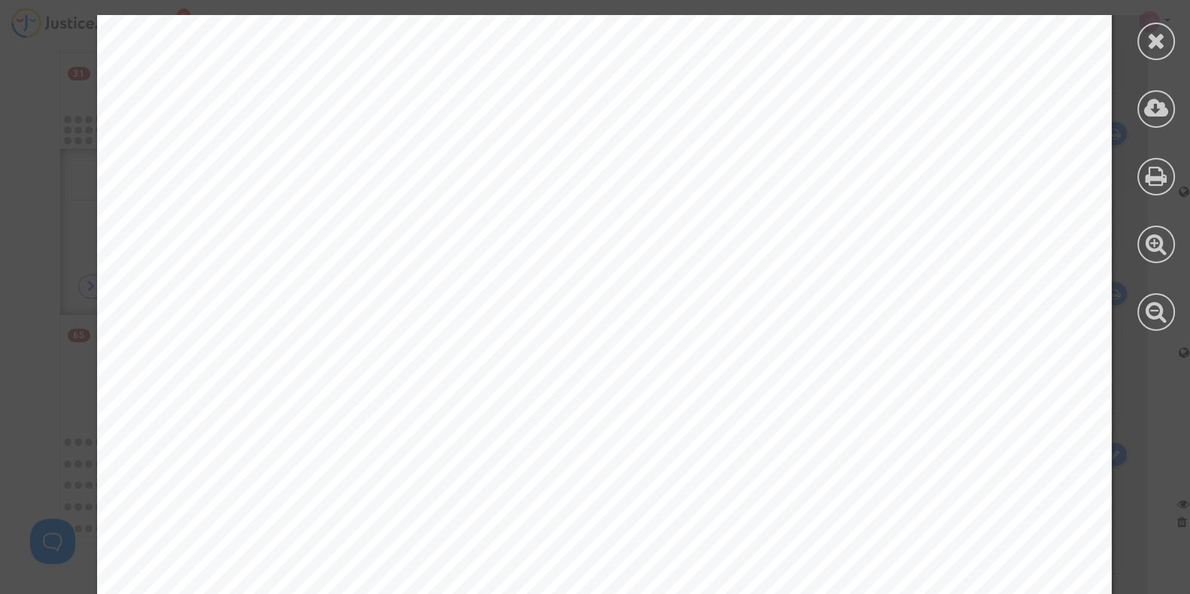
scroll to position [3515, 0]
drag, startPoint x: 643, startPoint y: 351, endPoint x: 415, endPoint y: 375, distance: 229.3
click at [415, 375] on div "Conclusions défense TC CRETEIL RAM / SKYCOP 29 avril 2025 3 DISCUSSION 1. Sur l…" at bounding box center [604, 104] width 1014 height 1436
copy div "les aiguilleurs de la tour de contrôle de l’aéroport d’Orly à Pari"
click at [640, 402] on div "Conclusions défense TC CRETEIL RAM / SKYCOP 29 avril 2025 3 DISCUSSION 1. Sur l…" at bounding box center [604, 104] width 1014 height 1436
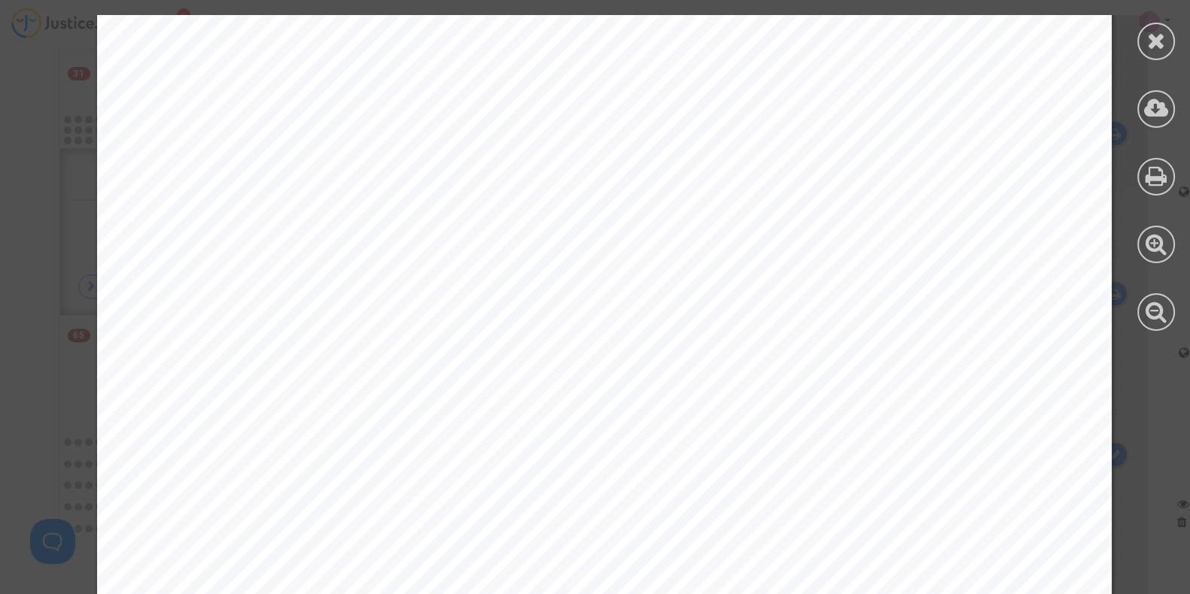
click at [302, 374] on span "l’aéroport d’Orly" at bounding box center [337, 372] width 241 height 20
drag, startPoint x: 606, startPoint y: 344, endPoint x: 419, endPoint y: 371, distance: 189.3
click at [419, 371] on div "Conclusions défense TC CRETEIL RAM / SKYCOP 29 avril 2025 3 DISCUSSION 1. Sur l…" at bounding box center [604, 104] width 1014 height 1436
copy div "nait les aiguilleurs de la tour de contrôle de l’aéroport d’Orly à Pari"
click at [1161, 56] on div at bounding box center [1156, 42] width 38 height 38
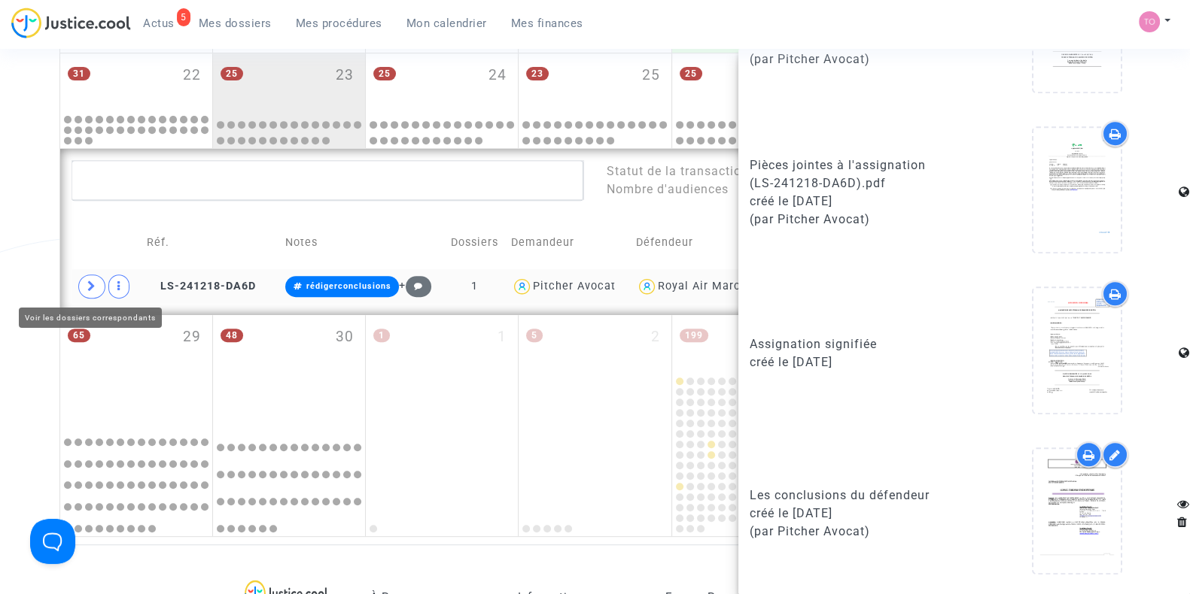
click at [83, 281] on span at bounding box center [91, 287] width 27 height 24
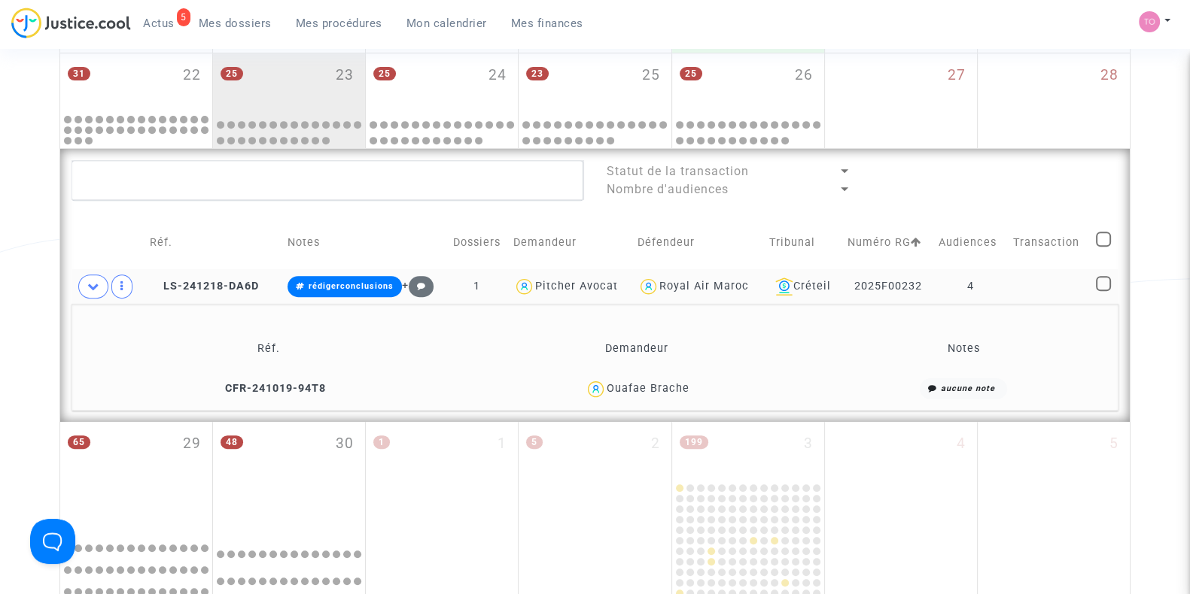
scroll to position [0, 0]
click at [670, 382] on div "Ouafae Brache" at bounding box center [647, 388] width 83 height 13
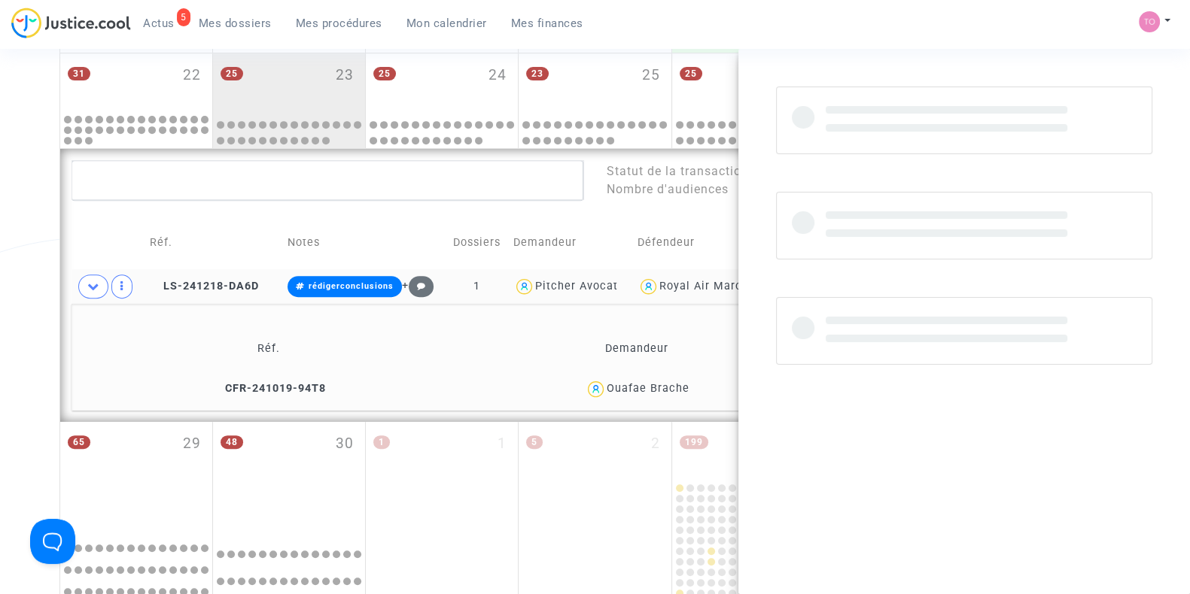
click at [670, 382] on div "Ouafae Brache" at bounding box center [647, 388] width 83 height 13
copy div "Brache"
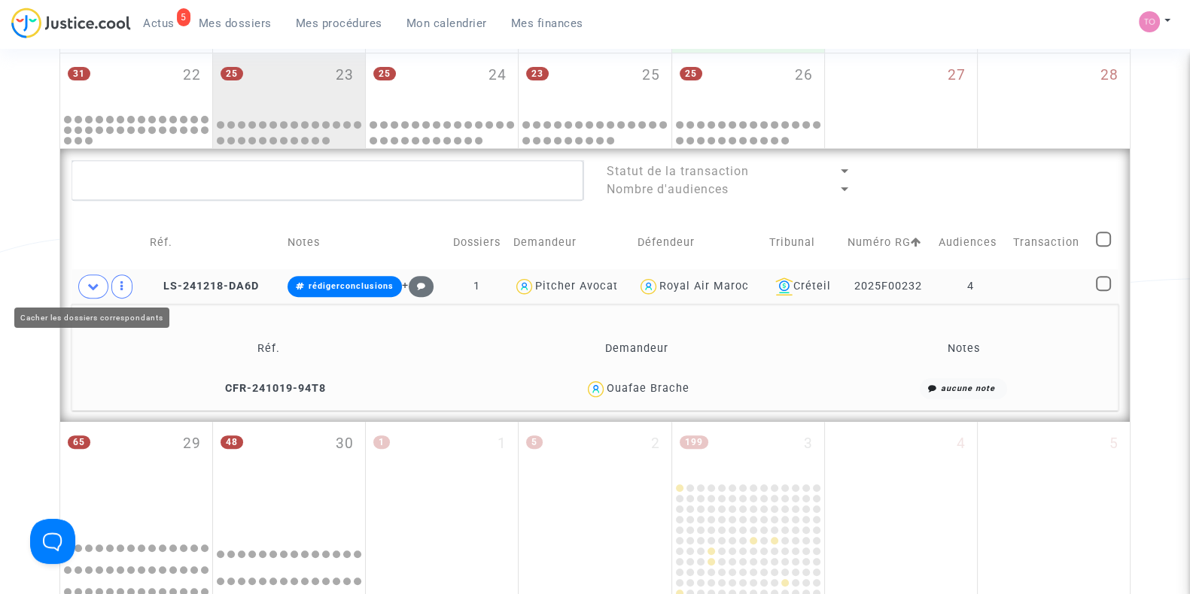
click at [92, 289] on icon at bounding box center [93, 286] width 12 height 11
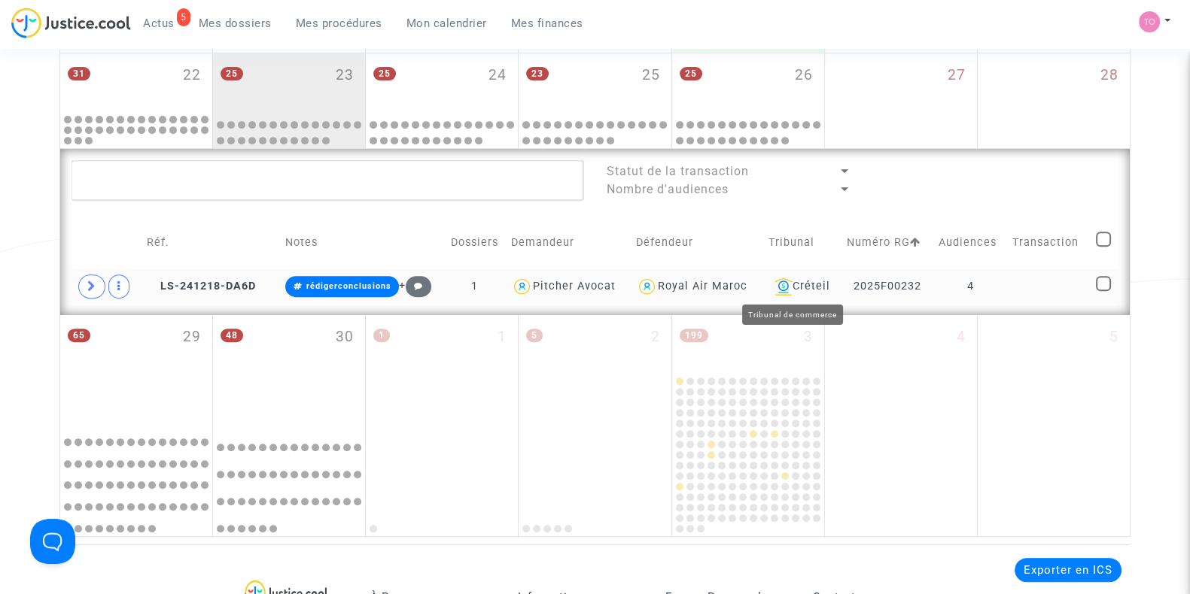
click at [804, 284] on div "Créteil" at bounding box center [802, 287] width 68 height 18
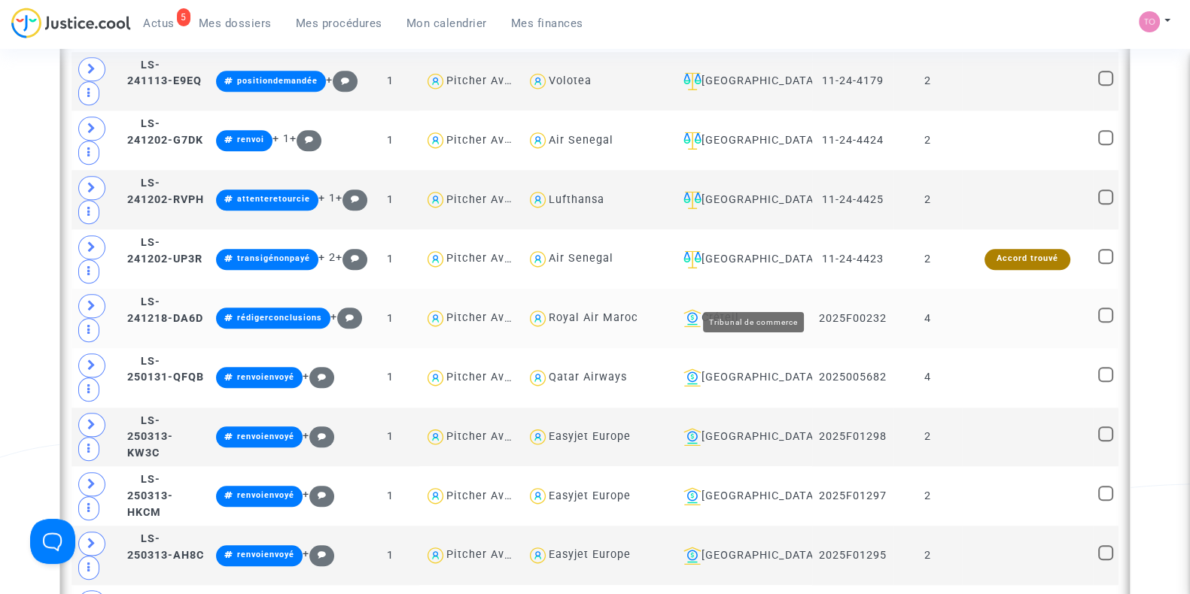
scroll to position [1894, 0]
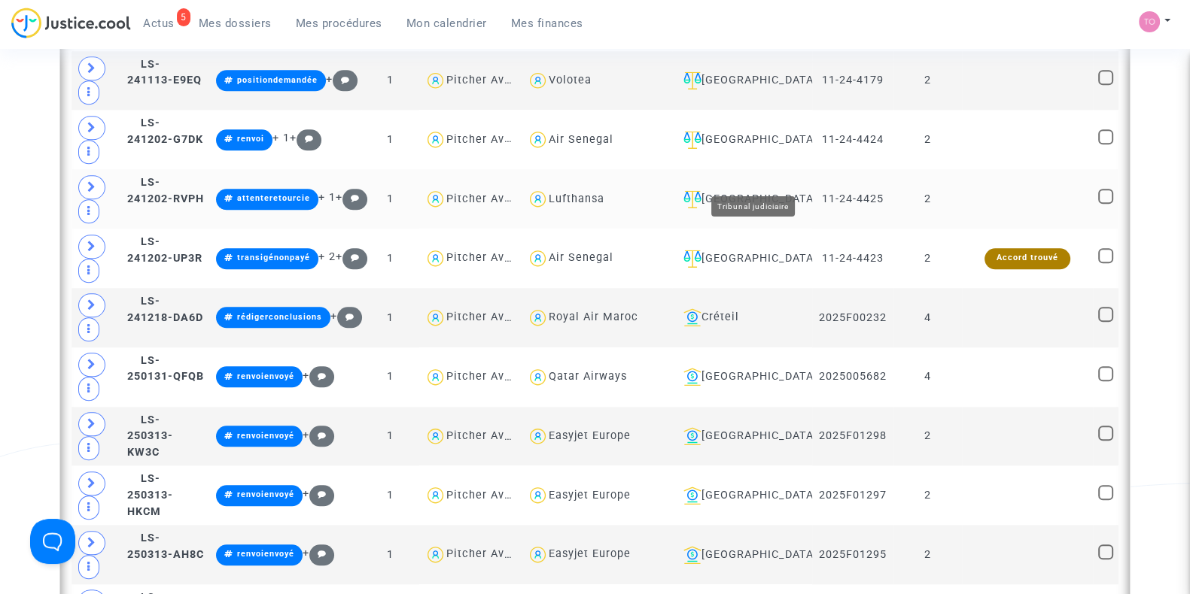
click at [767, 190] on div "[GEOGRAPHIC_DATA]" at bounding box center [741, 199] width 129 height 18
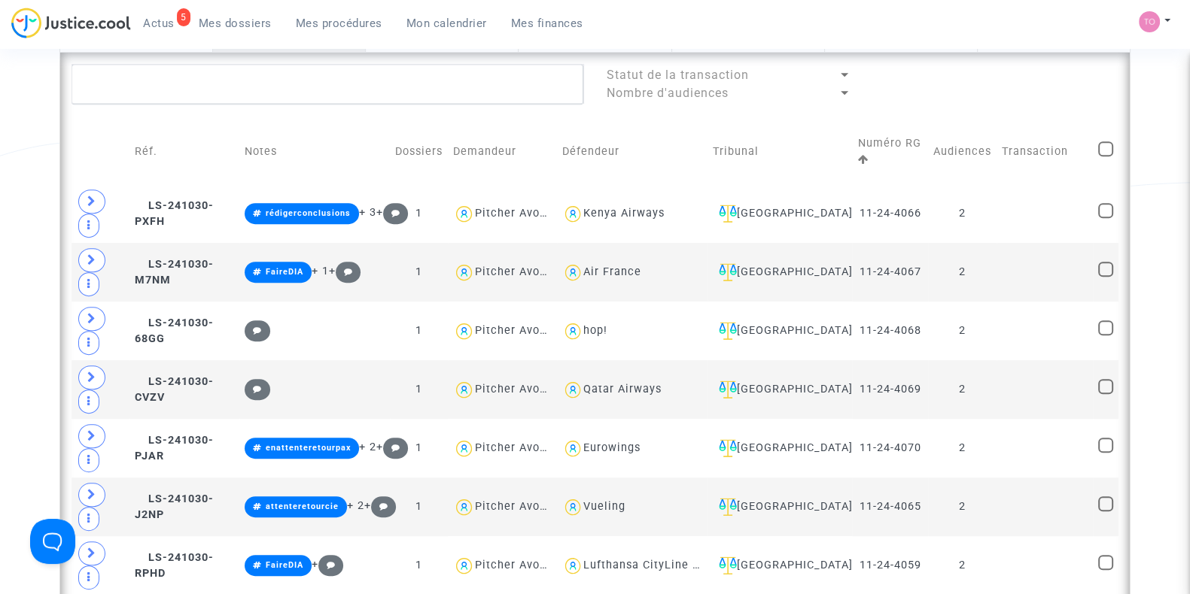
scroll to position [870, 0]
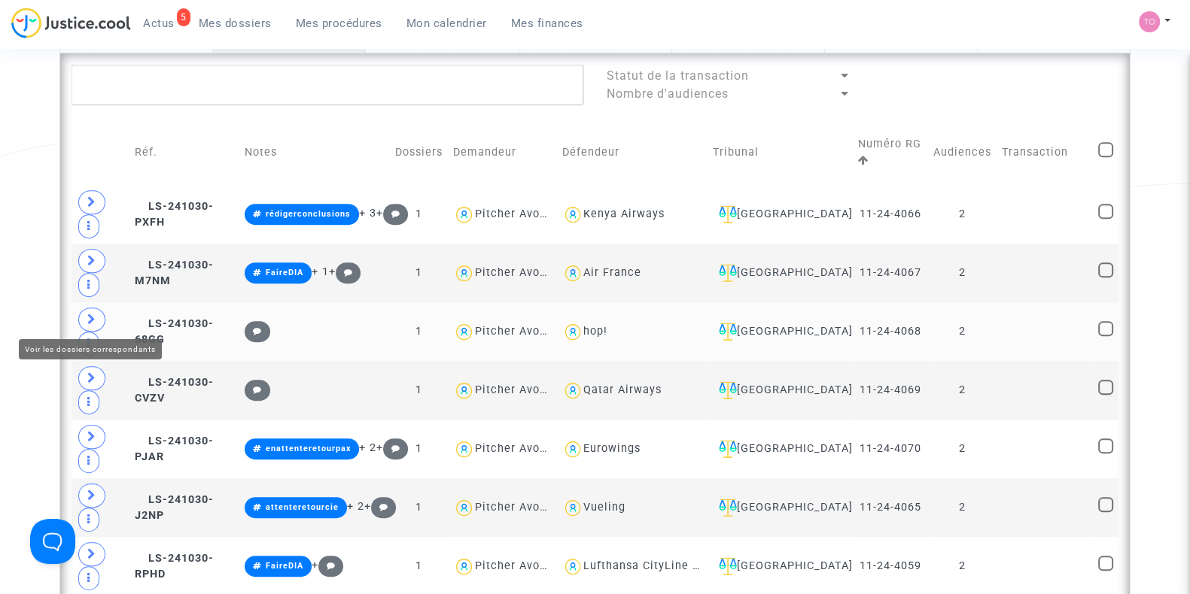
click at [91, 314] on icon at bounding box center [91, 319] width 9 height 11
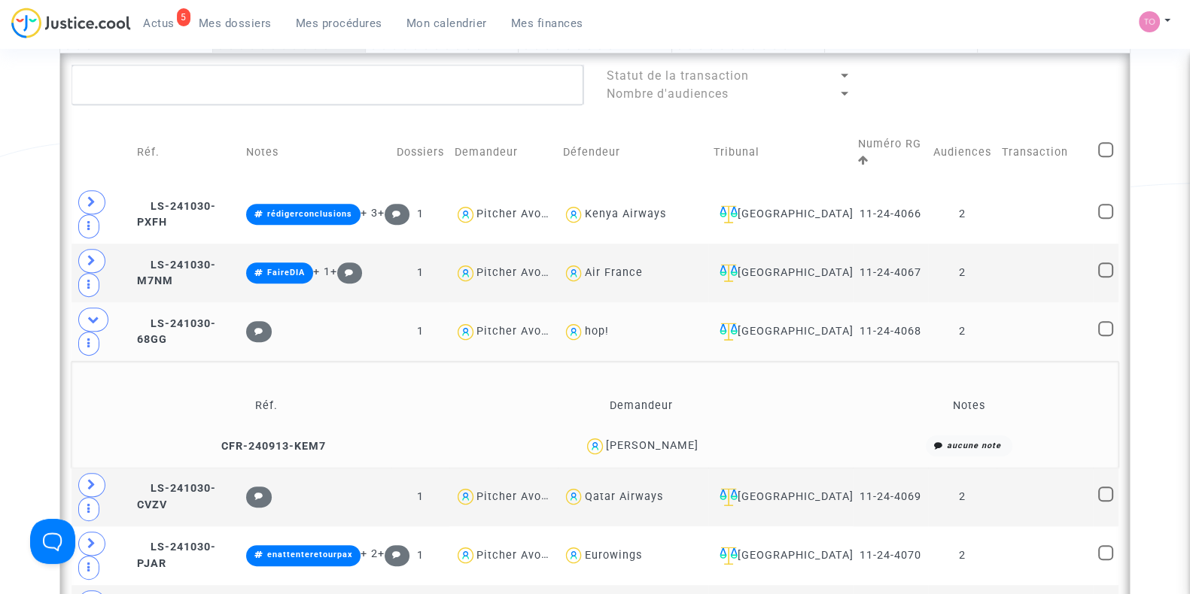
click at [677, 439] on div "Catherine Huet" at bounding box center [652, 445] width 93 height 13
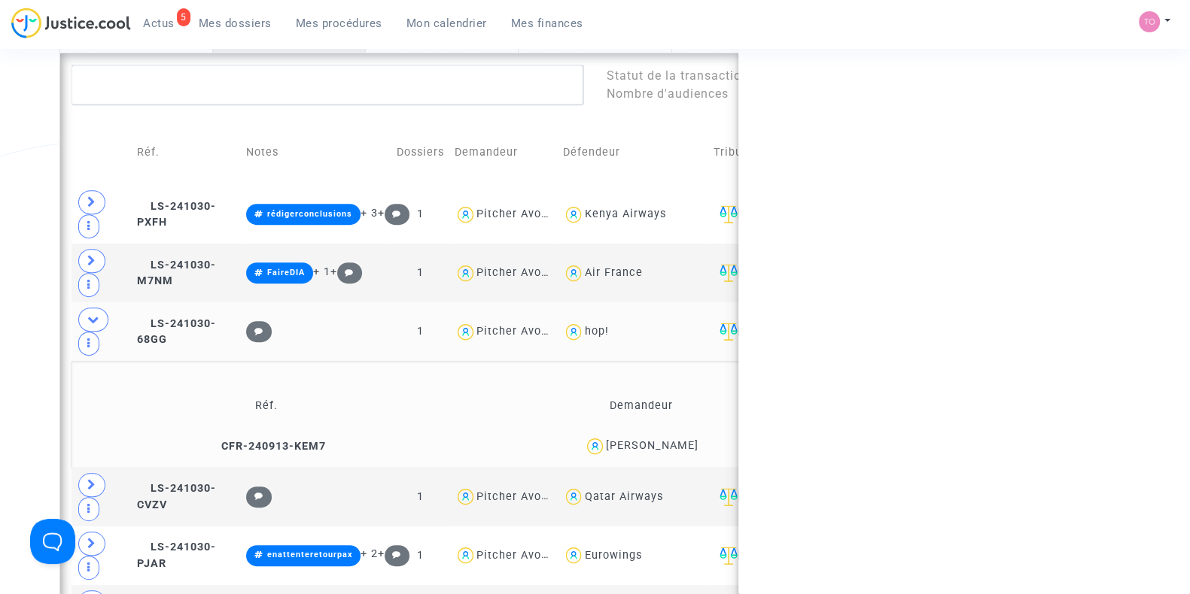
click at [677, 439] on div "Catherine Huet" at bounding box center [652, 445] width 93 height 13
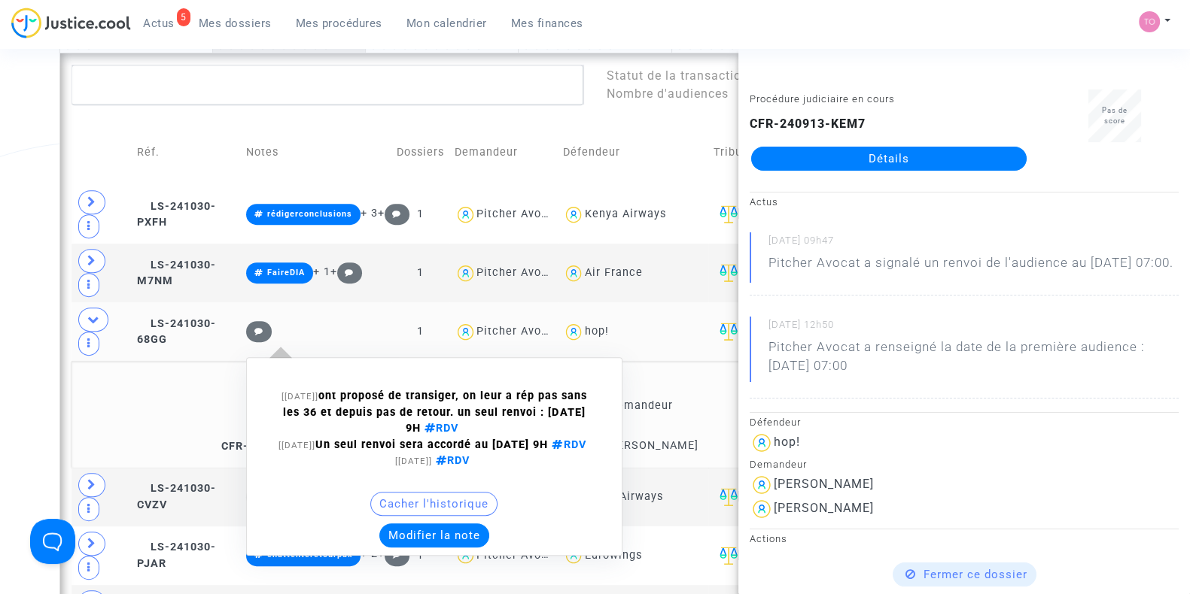
click at [452, 524] on button "Modifier la note" at bounding box center [434, 536] width 110 height 24
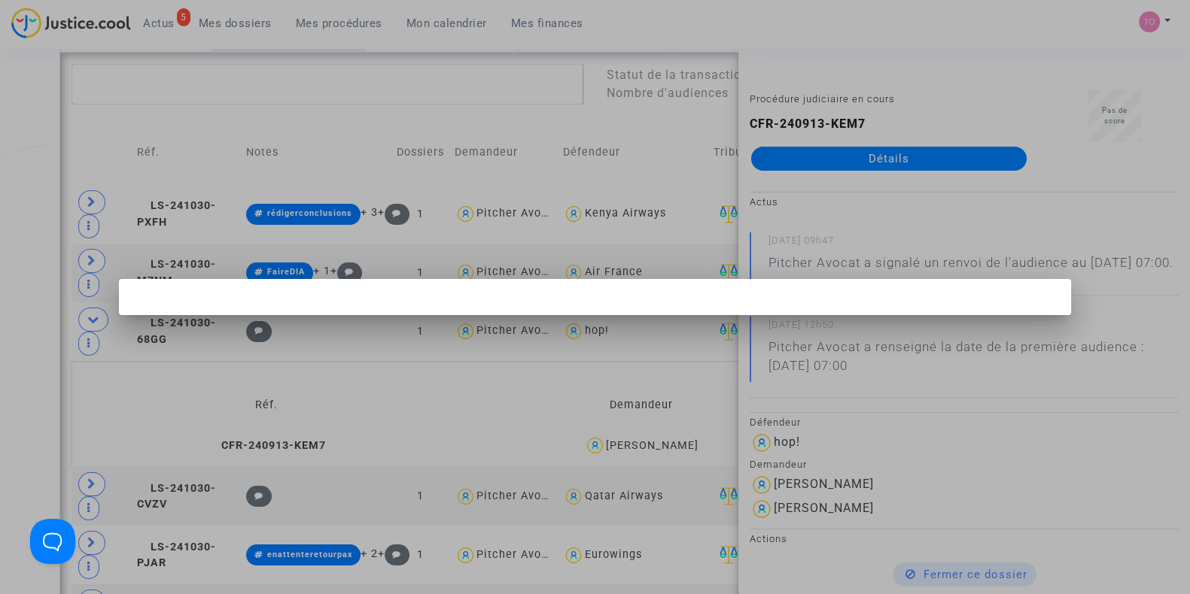
scroll to position [0, 0]
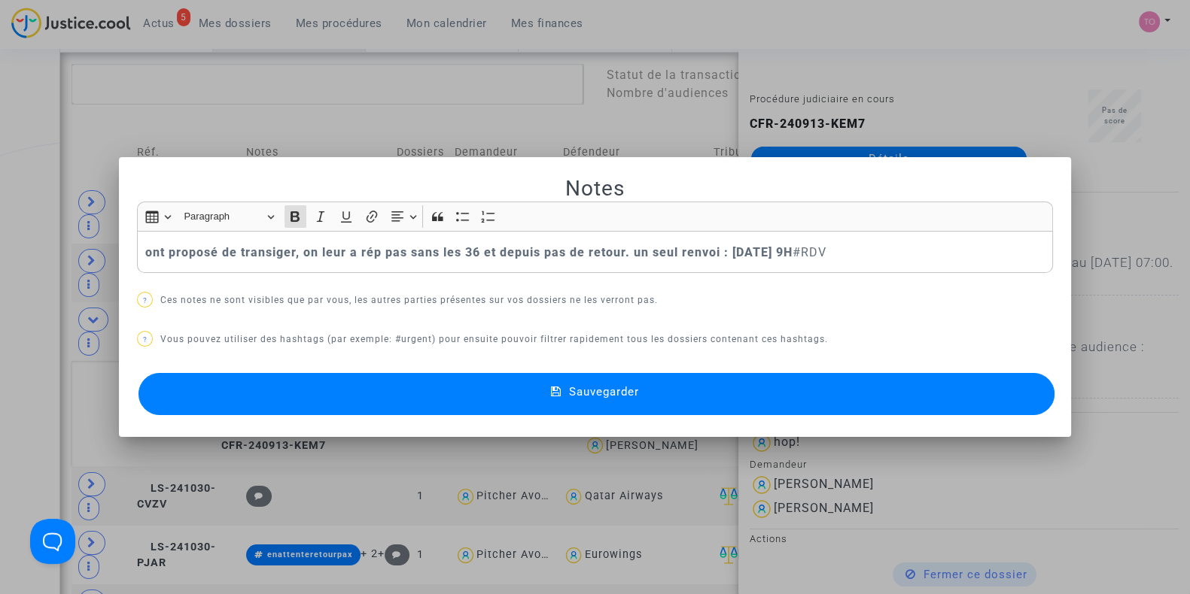
click at [217, 288] on div "Notes Rich Text Editor Insert table Insert table Heading Paragraph Paragraph He…" at bounding box center [595, 297] width 916 height 245
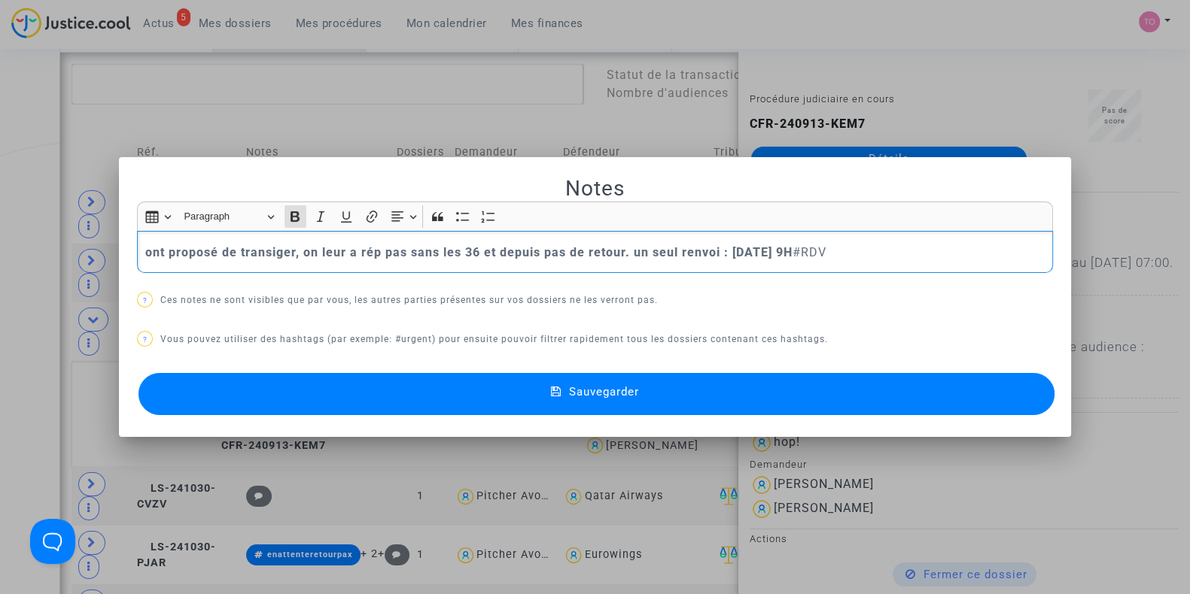
click at [137, 254] on div "ont proposé de transiger, on leur a rép pas sans les 36 et depuis pas de retour…" at bounding box center [595, 252] width 916 height 42
click at [290, 390] on button "Sauvegarder" at bounding box center [596, 394] width 916 height 42
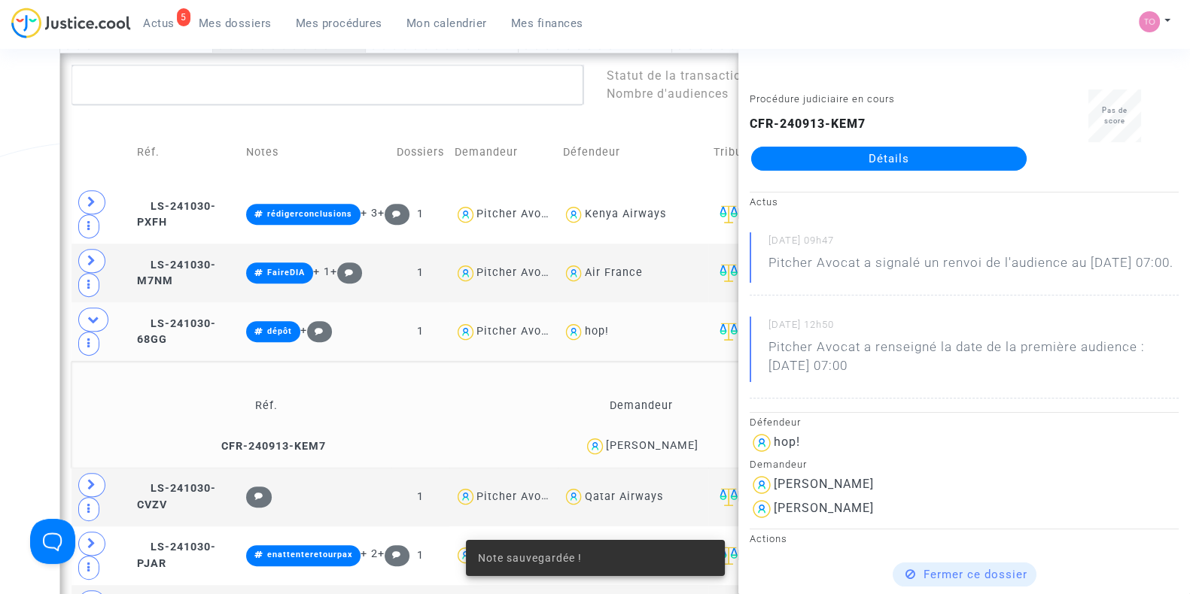
scroll to position [1065, 0]
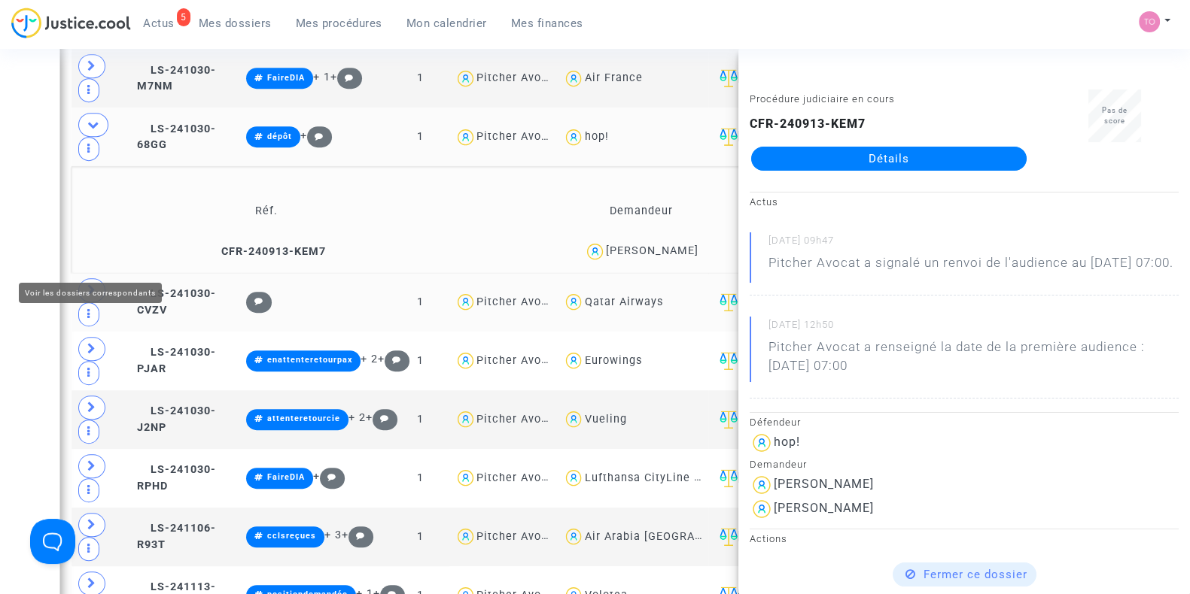
click at [95, 284] on icon at bounding box center [91, 289] width 9 height 11
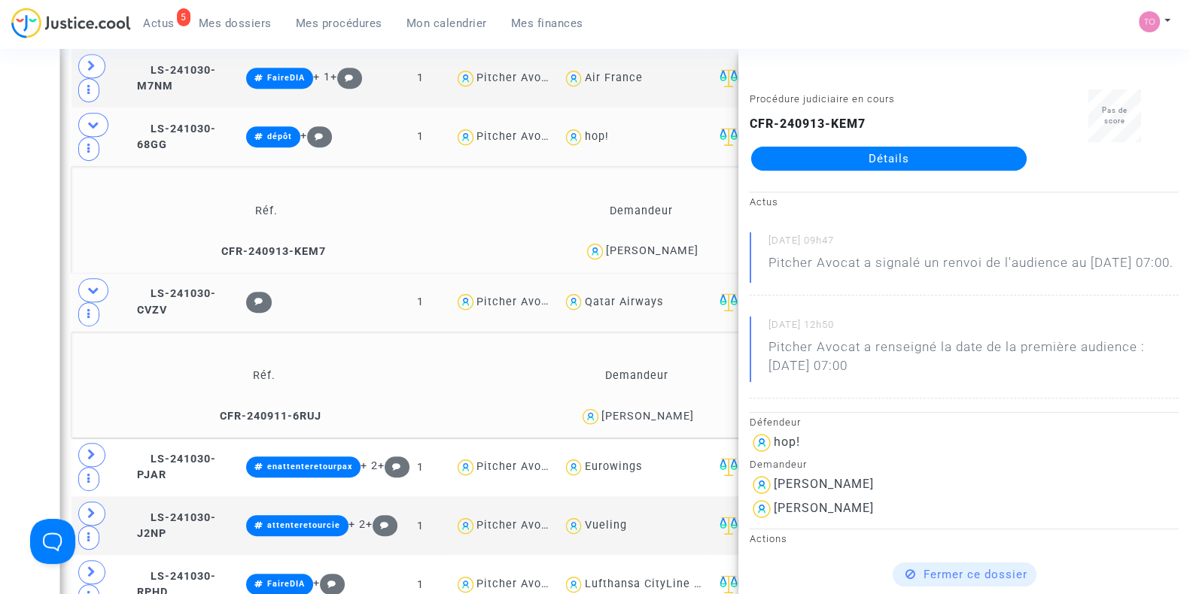
click at [655, 410] on div "Hugo Bassignani" at bounding box center [647, 416] width 93 height 13
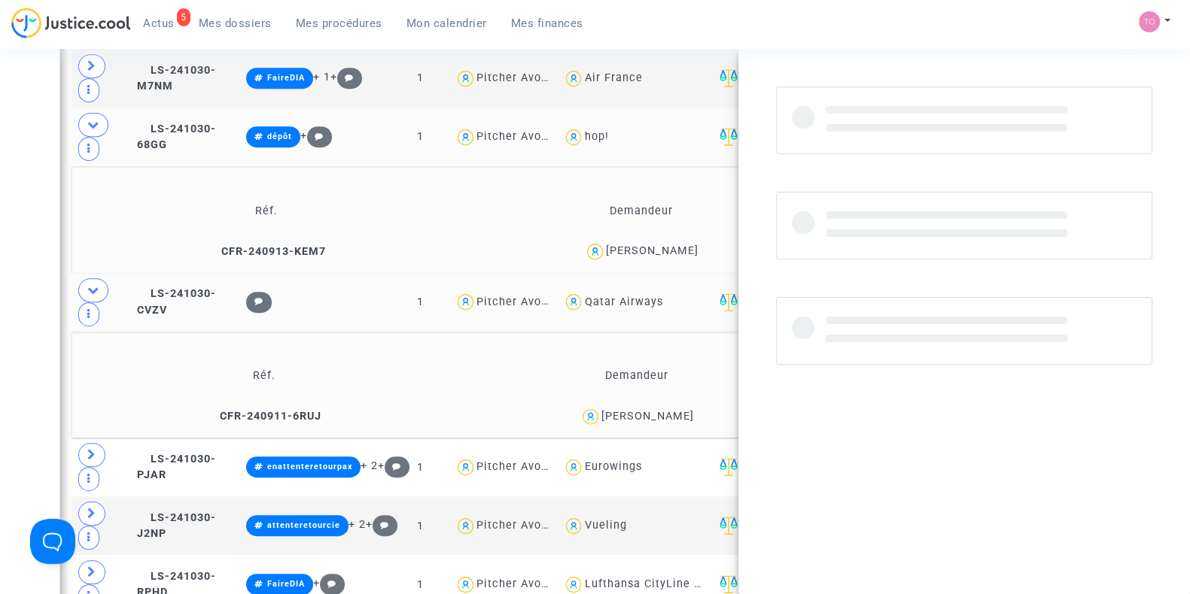
click at [655, 410] on div "Hugo Bassignani" at bounding box center [647, 416] width 93 height 13
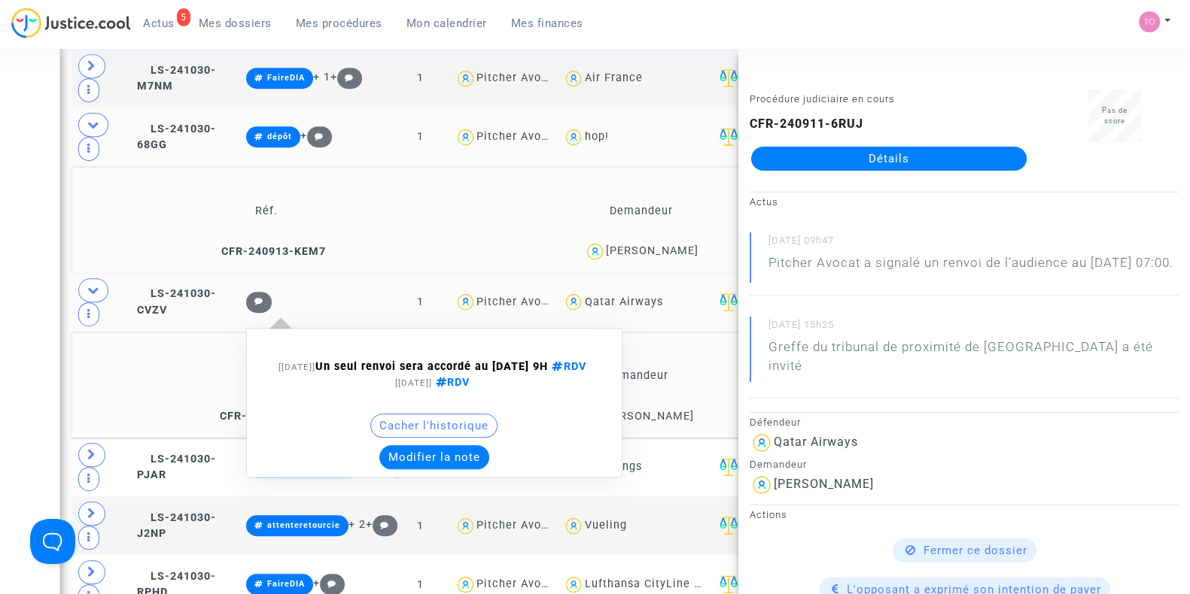
click at [444, 445] on button "Modifier la note" at bounding box center [434, 457] width 110 height 24
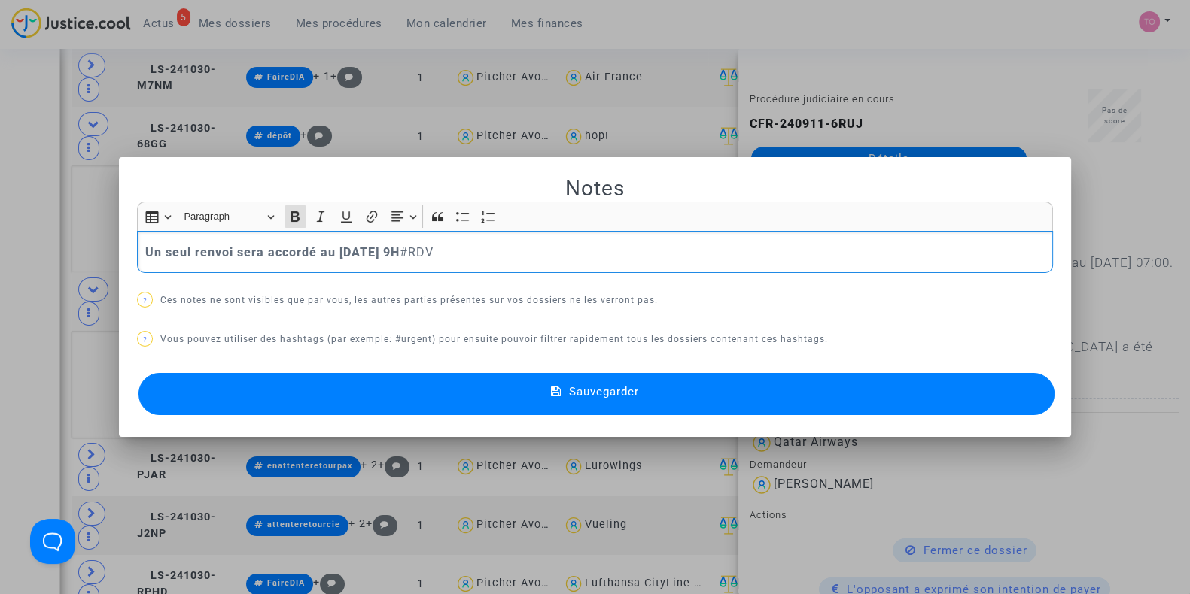
scroll to position [0, 0]
click at [433, 384] on button "Sauvegarder" at bounding box center [596, 394] width 916 height 42
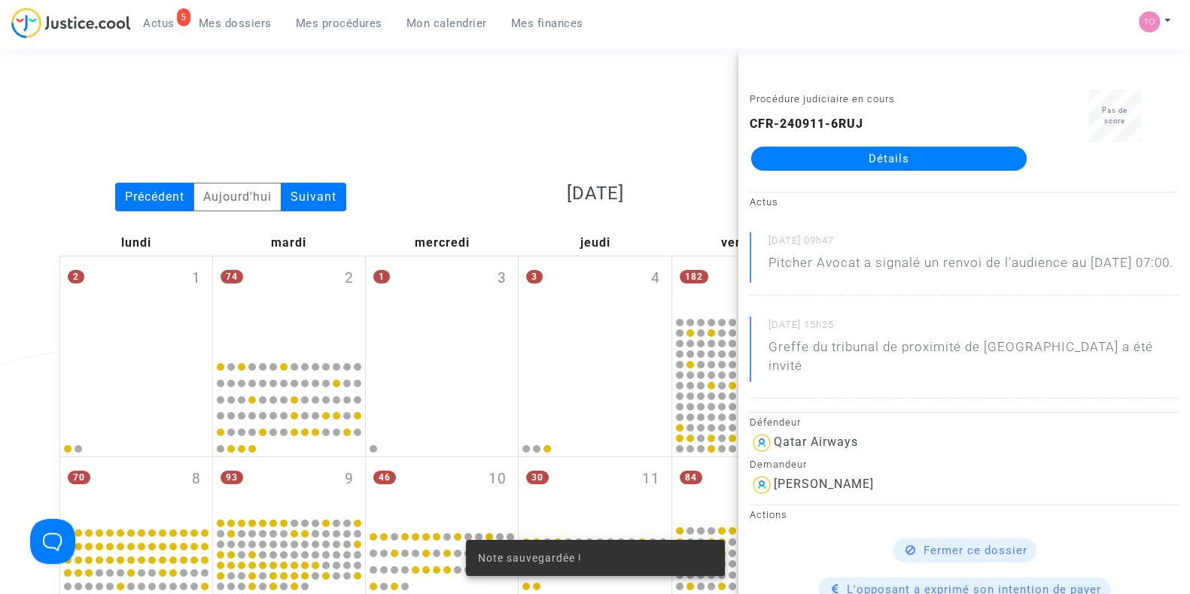
scroll to position [1065, 0]
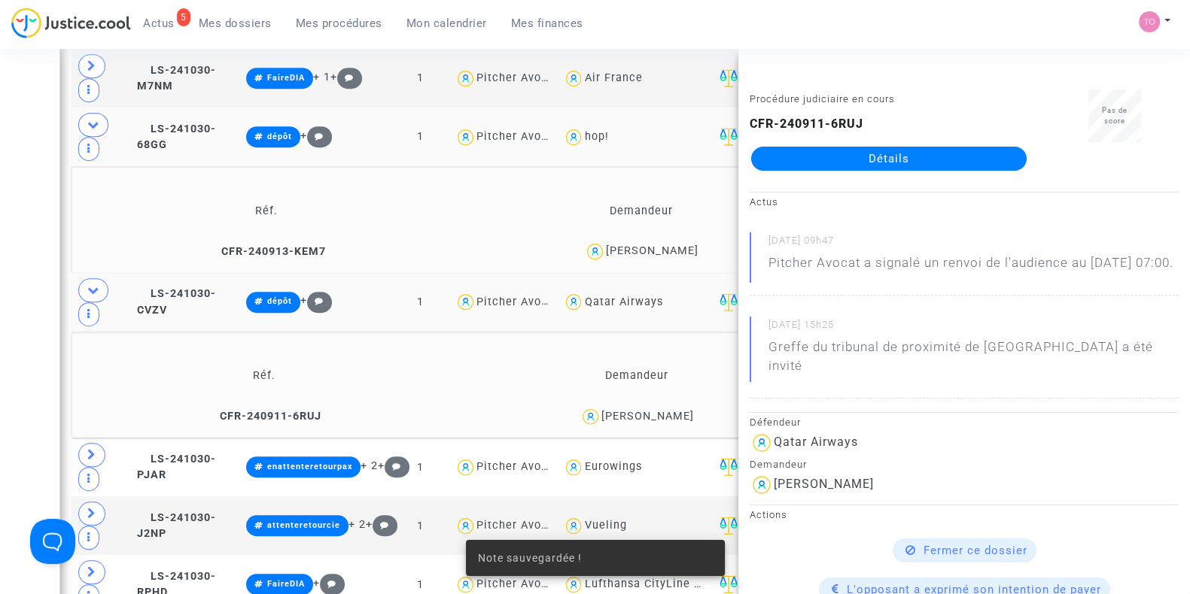
click at [12, 290] on div "Date de clôture d'instruction Date de conciliation Date d'audience Date de juge…" at bounding box center [595, 110] width 1190 height 2177
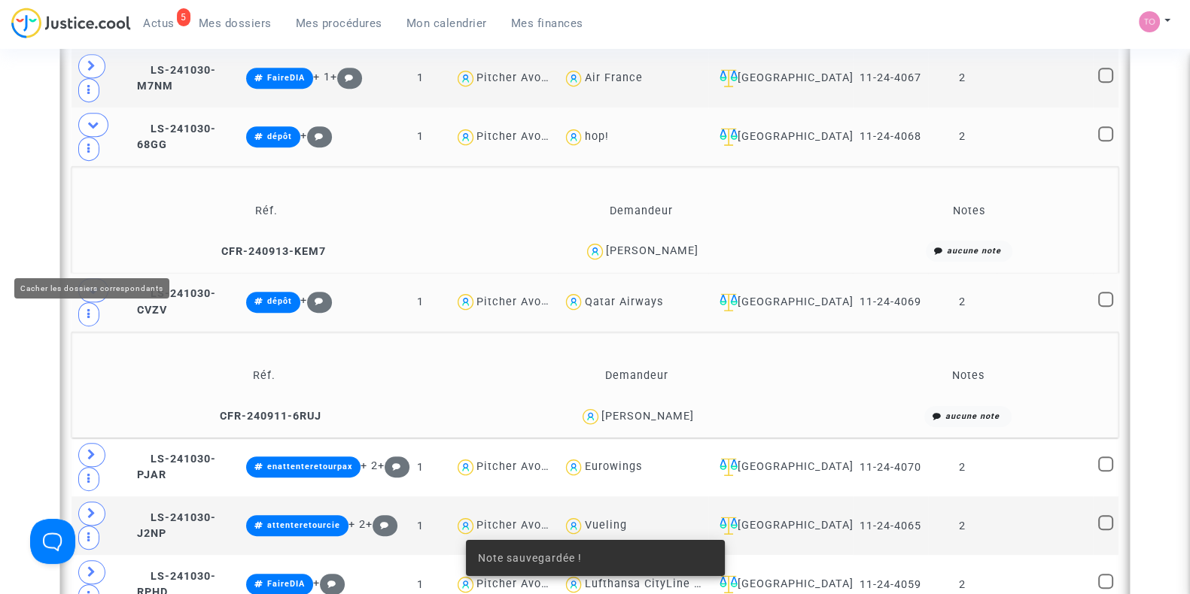
click at [83, 278] on span at bounding box center [93, 290] width 30 height 24
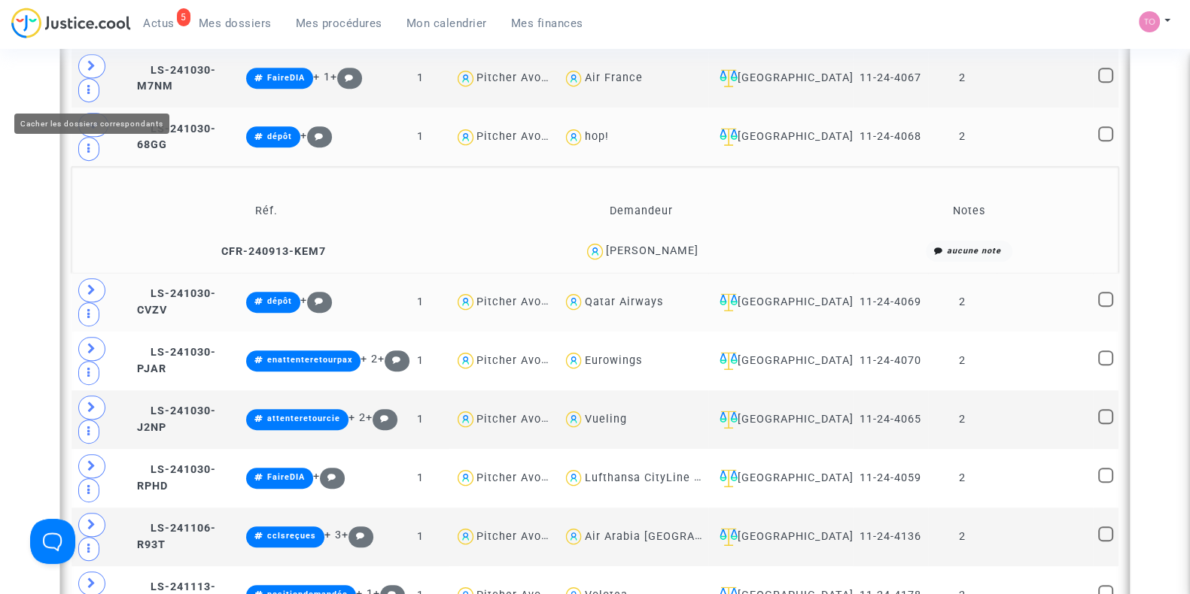
click at [93, 119] on icon at bounding box center [93, 124] width 12 height 11
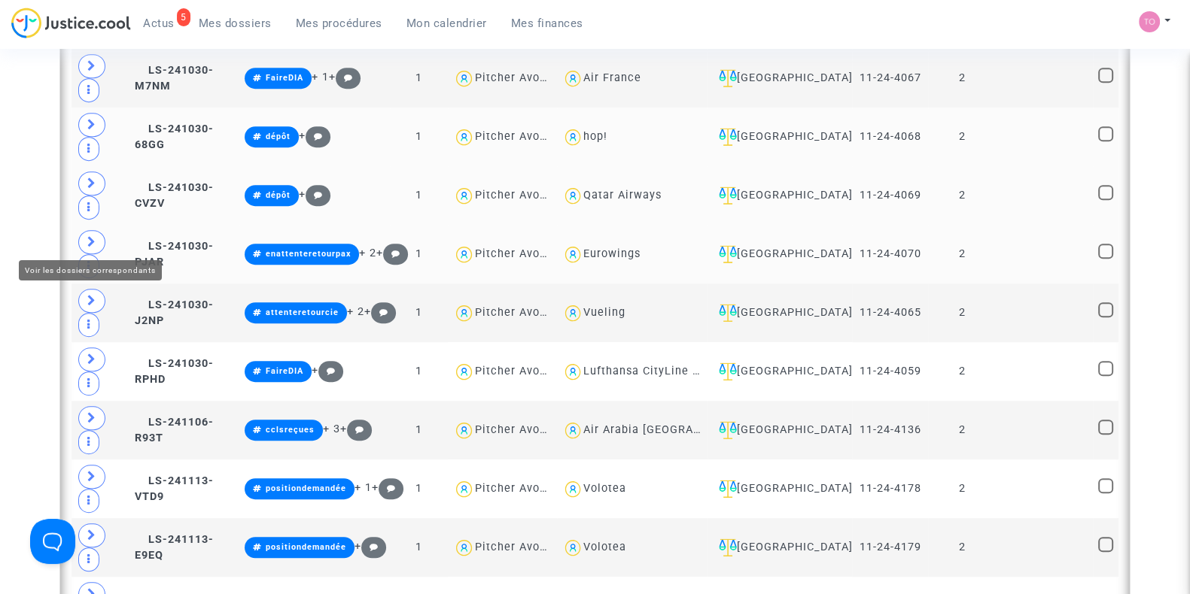
click at [87, 244] on span at bounding box center [91, 242] width 27 height 24
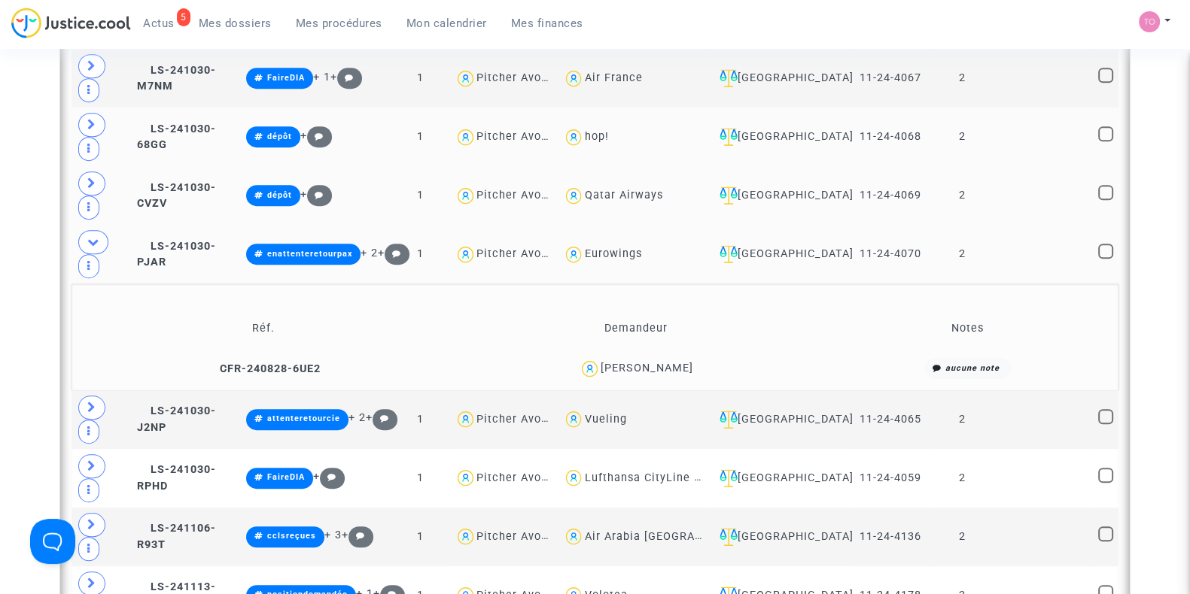
click at [665, 362] on div "Yves POETE" at bounding box center [646, 368] width 93 height 13
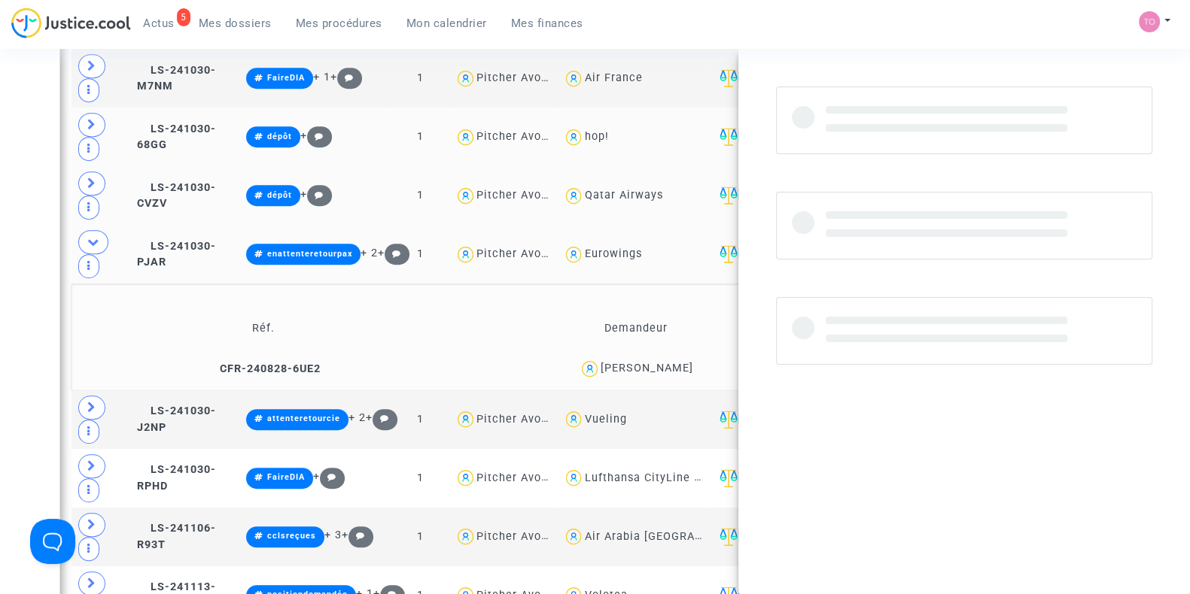
click at [665, 362] on div "Yves POETE" at bounding box center [646, 368] width 93 height 13
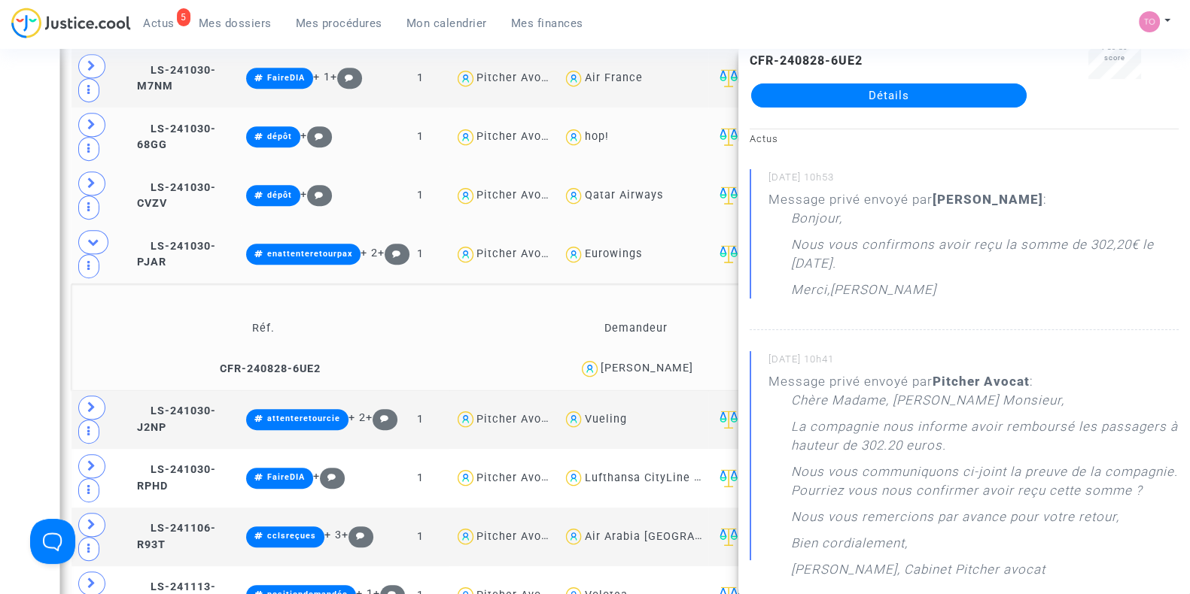
scroll to position [64, 0]
click at [32, 243] on div "Date de clôture d'instruction Date de conciliation Date d'audience Date de juge…" at bounding box center [595, 57] width 1190 height 2071
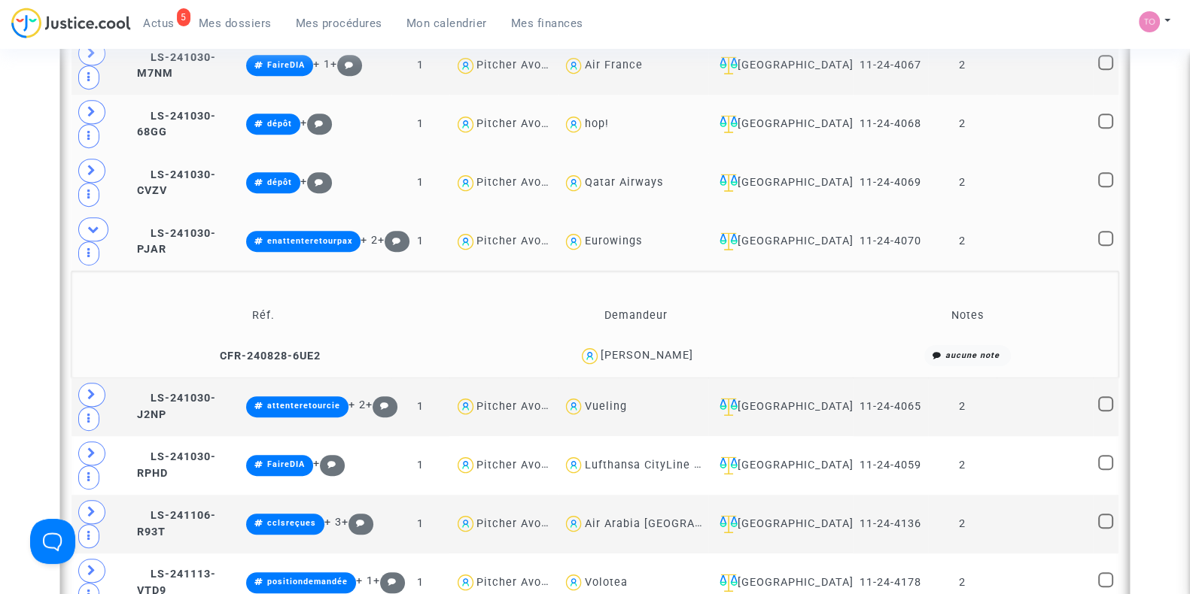
scroll to position [1078, 0]
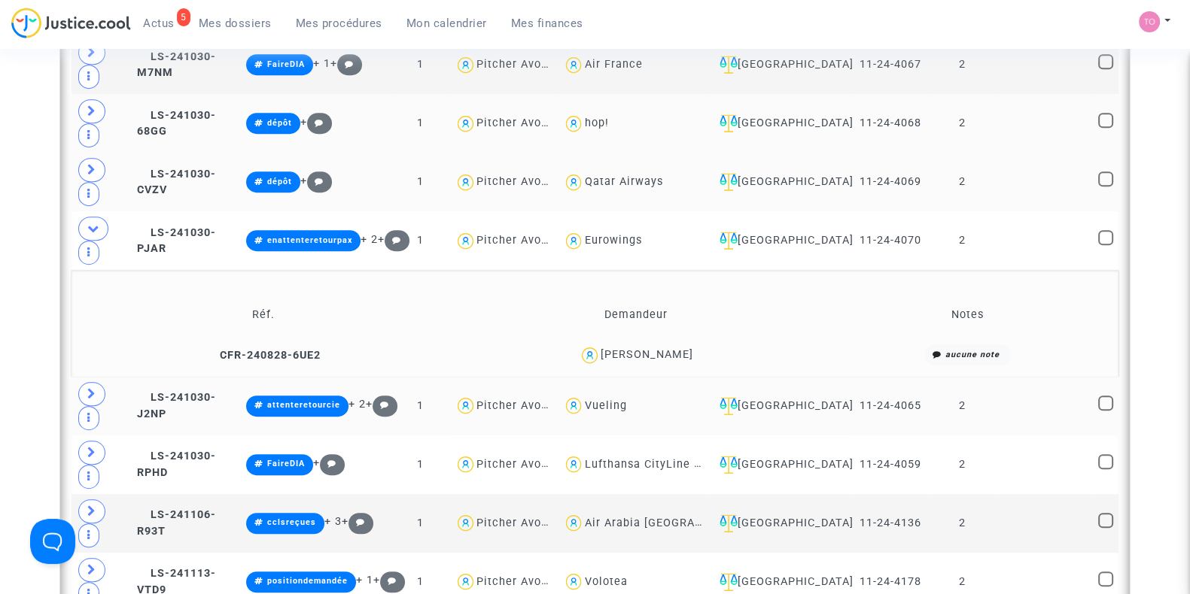
click at [105, 377] on td at bounding box center [101, 406] width 60 height 59
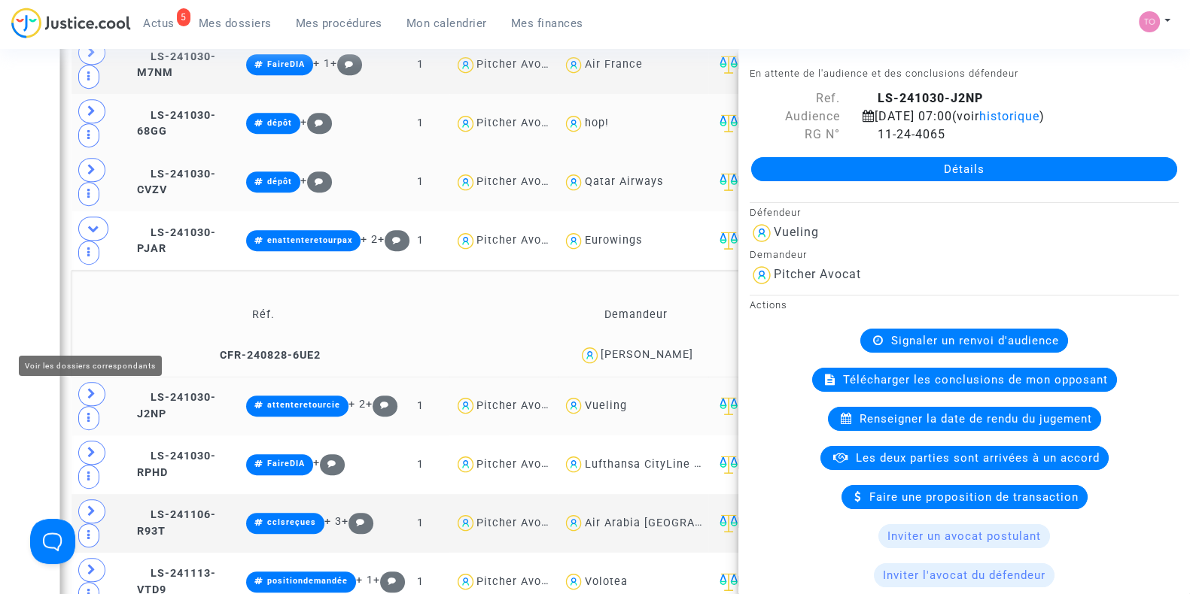
click at [93, 388] on icon at bounding box center [91, 393] width 9 height 11
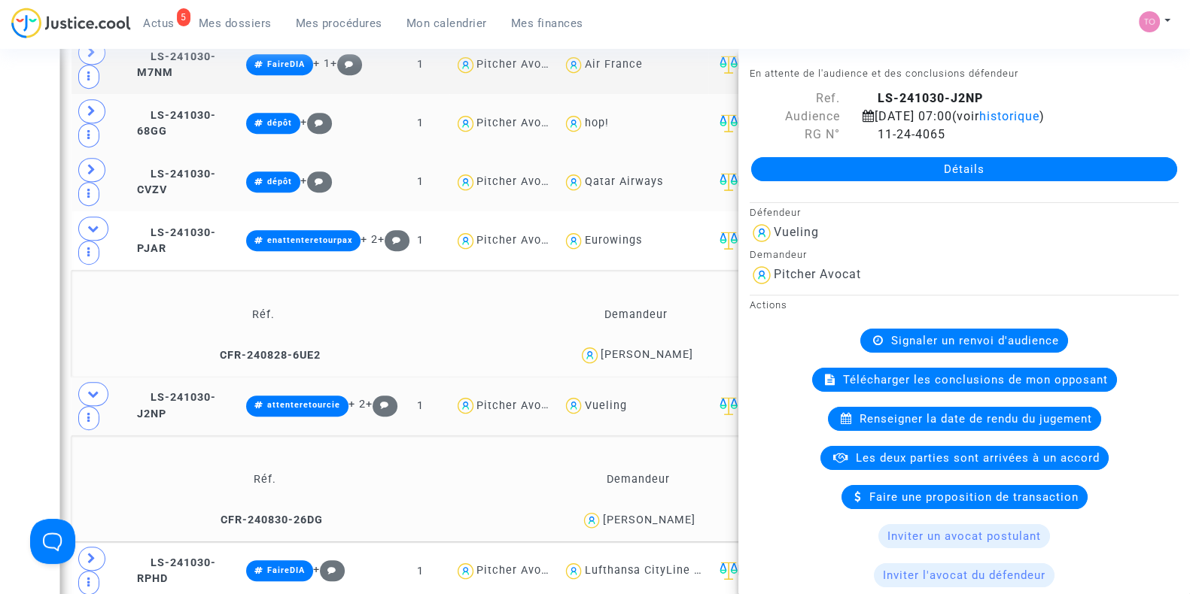
click at [661, 514] on div "[PERSON_NAME]" at bounding box center [648, 520] width 93 height 13
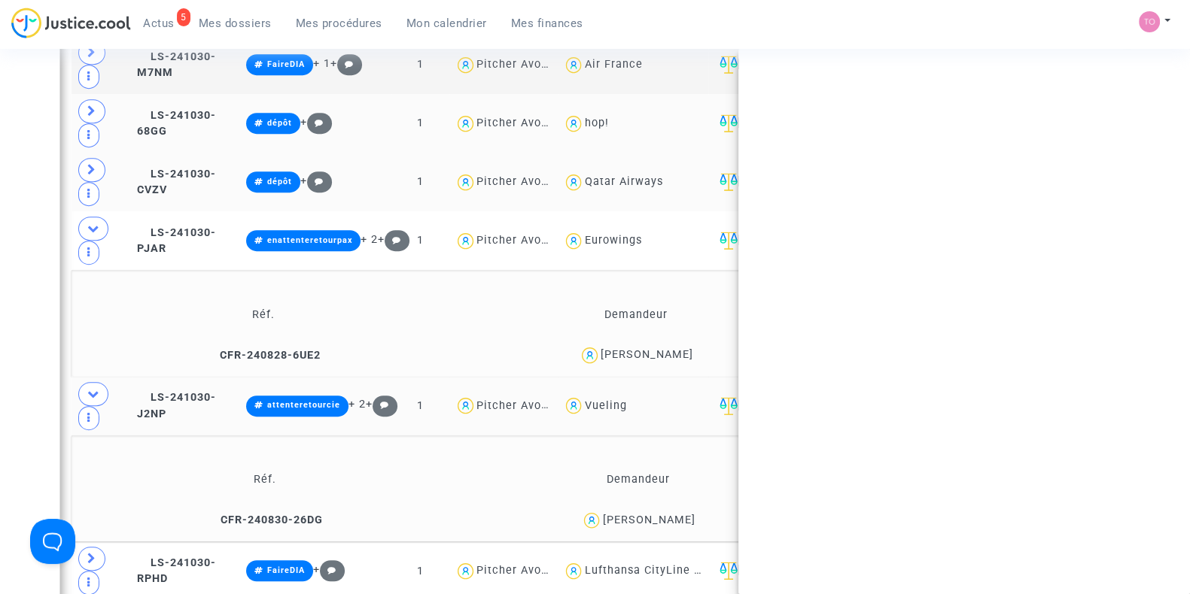
click at [661, 514] on div "[PERSON_NAME]" at bounding box center [648, 520] width 93 height 13
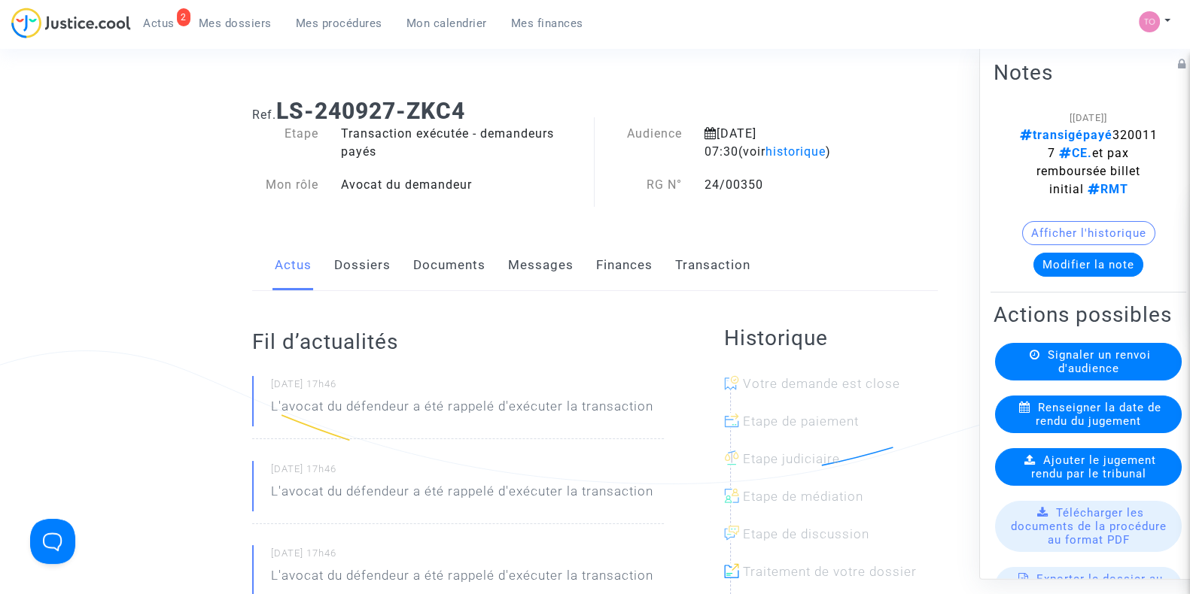
click at [369, 264] on link "Dossiers" at bounding box center [362, 266] width 56 height 50
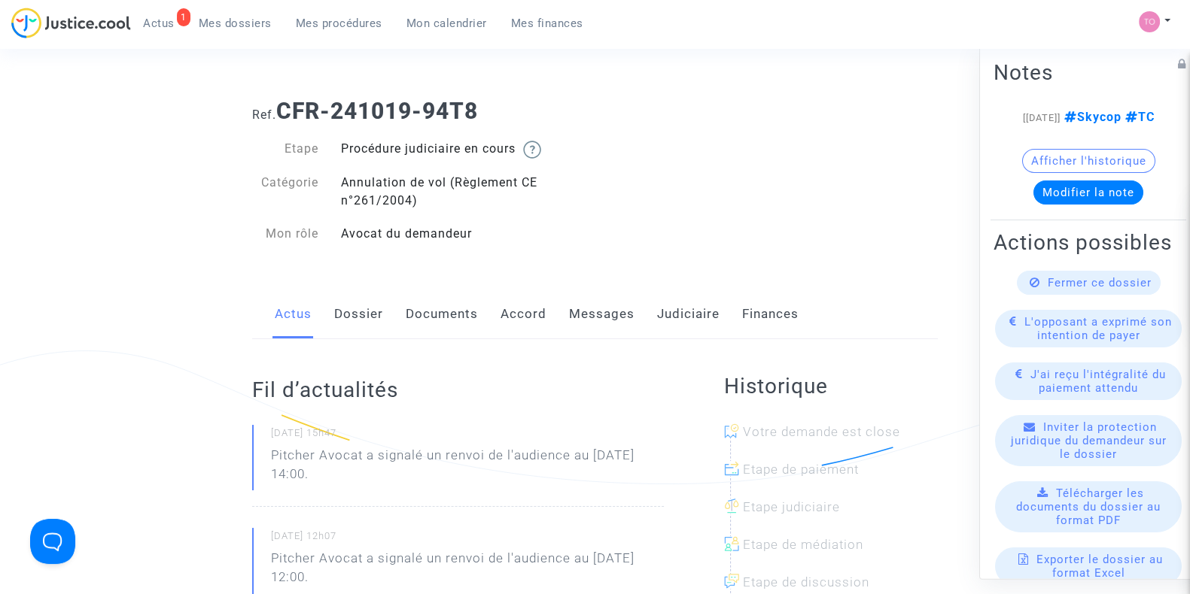
scroll to position [172, 0]
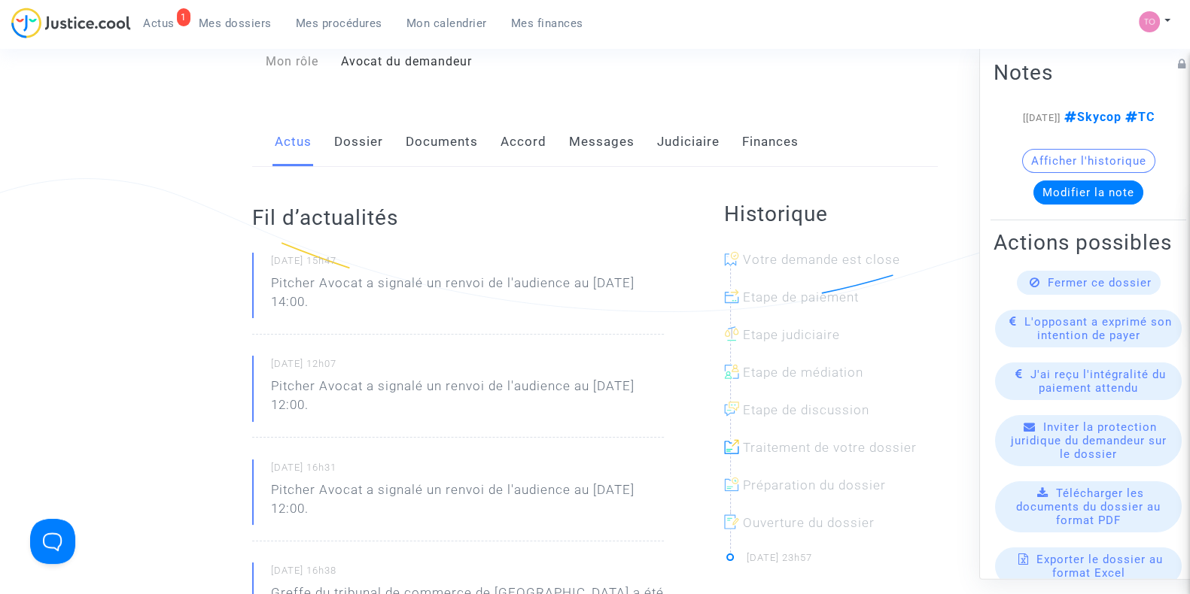
click at [345, 147] on link "Dossier" at bounding box center [358, 142] width 49 height 50
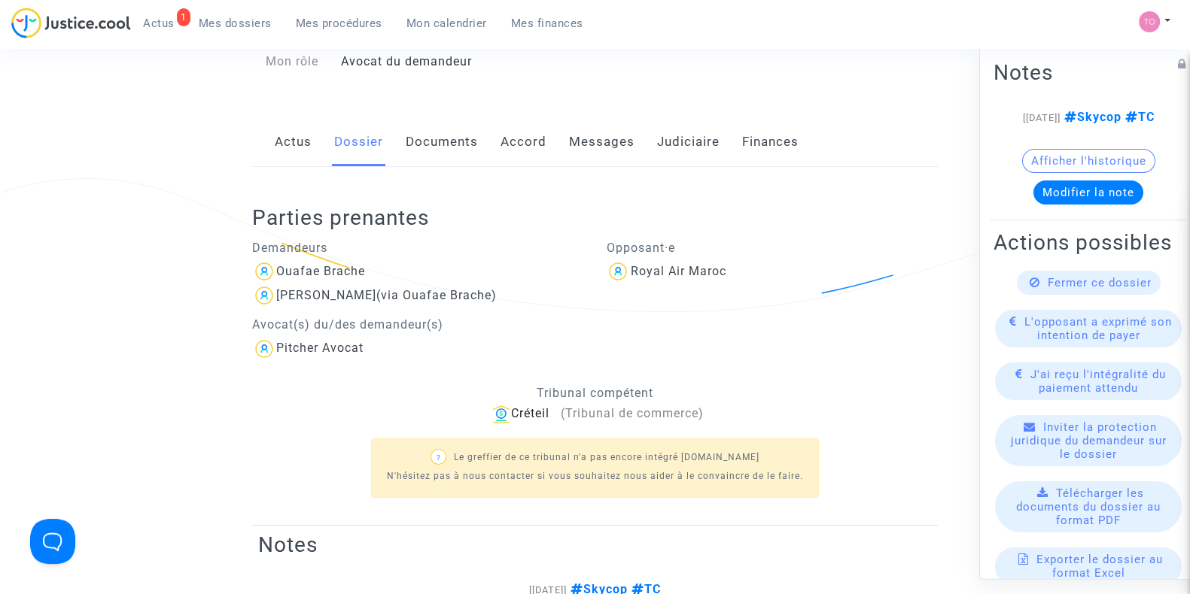
click at [401, 121] on div "Actus Dossier Documents Accord Messages Judiciaire Finances" at bounding box center [594, 142] width 685 height 50
click at [418, 144] on link "Documents" at bounding box center [442, 142] width 72 height 50
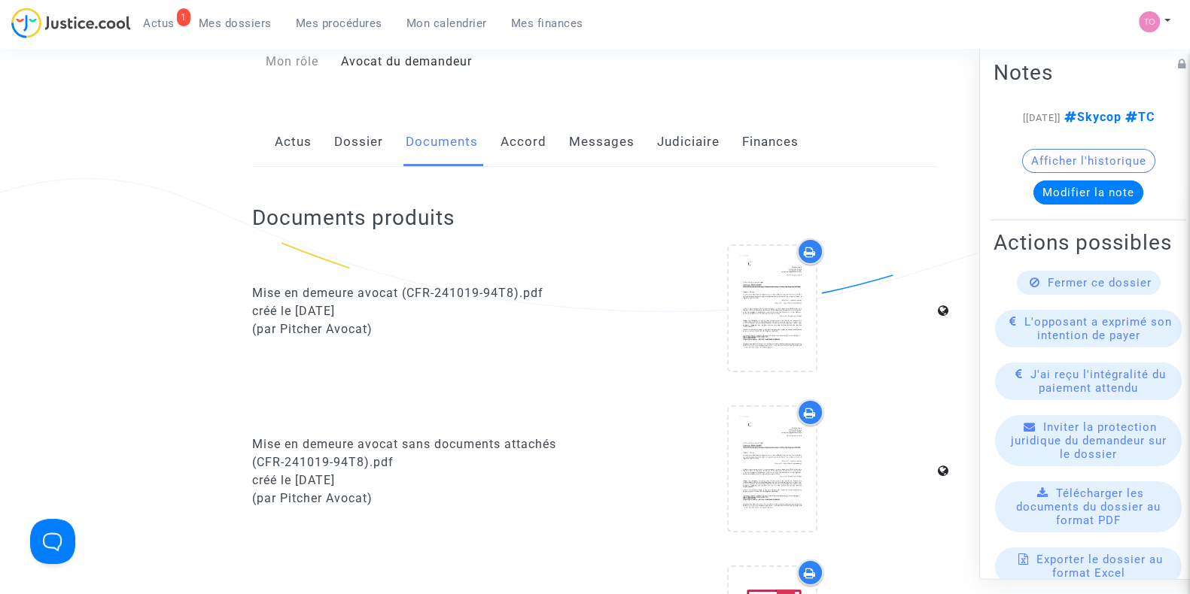
click at [677, 148] on link "Judiciaire" at bounding box center [688, 142] width 62 height 50
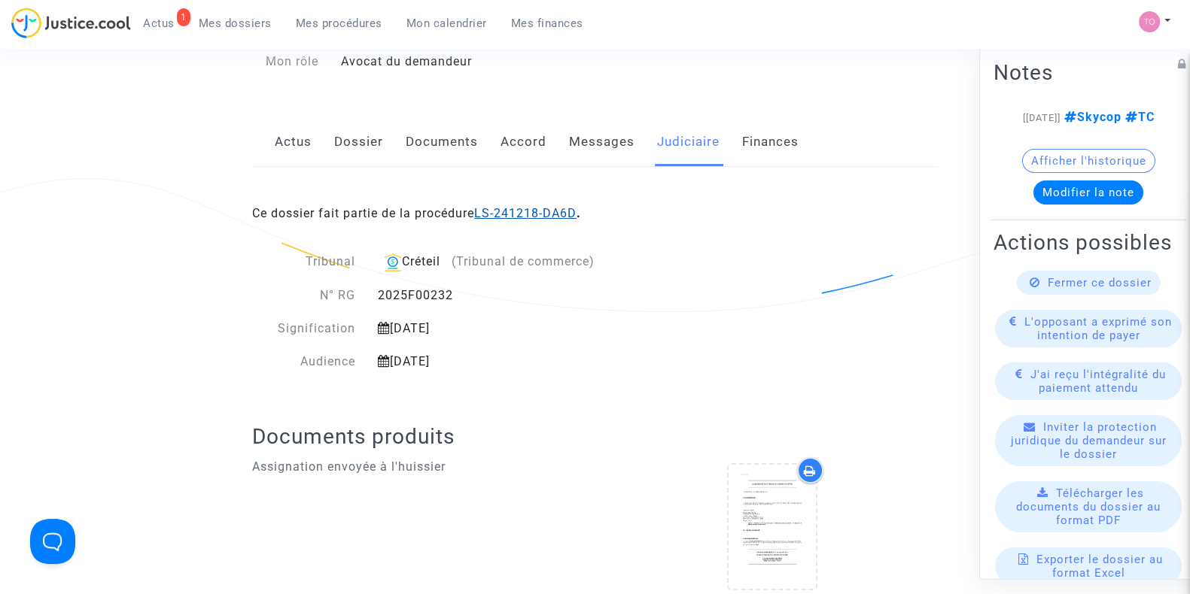
click at [545, 208] on link "LS-241218-DA6D" at bounding box center [525, 213] width 102 height 14
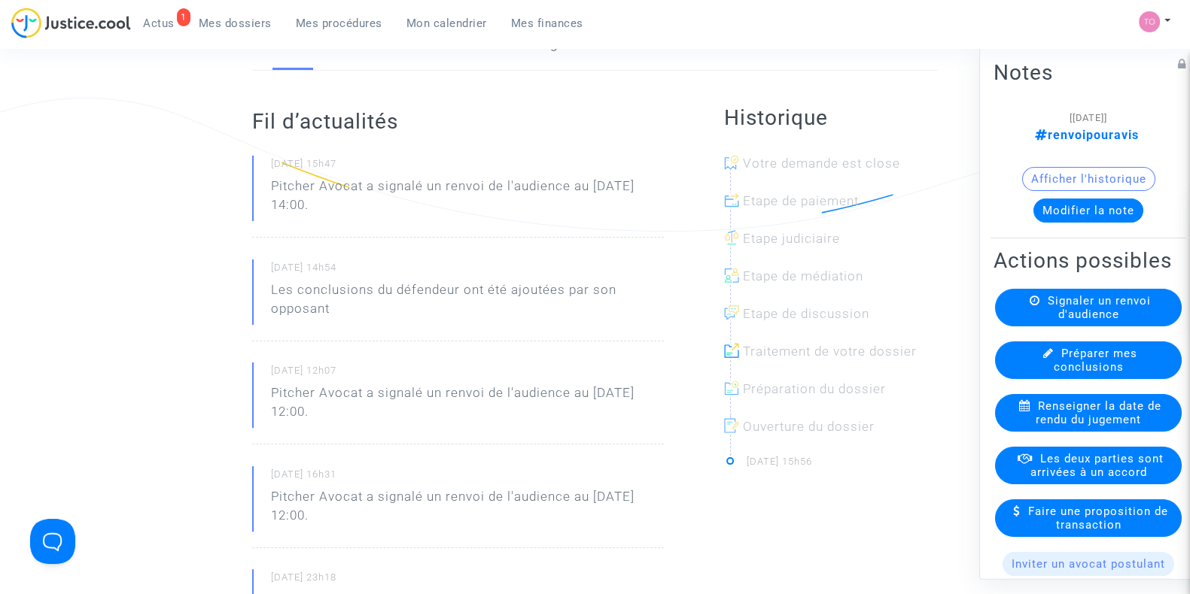
scroll to position [78, 0]
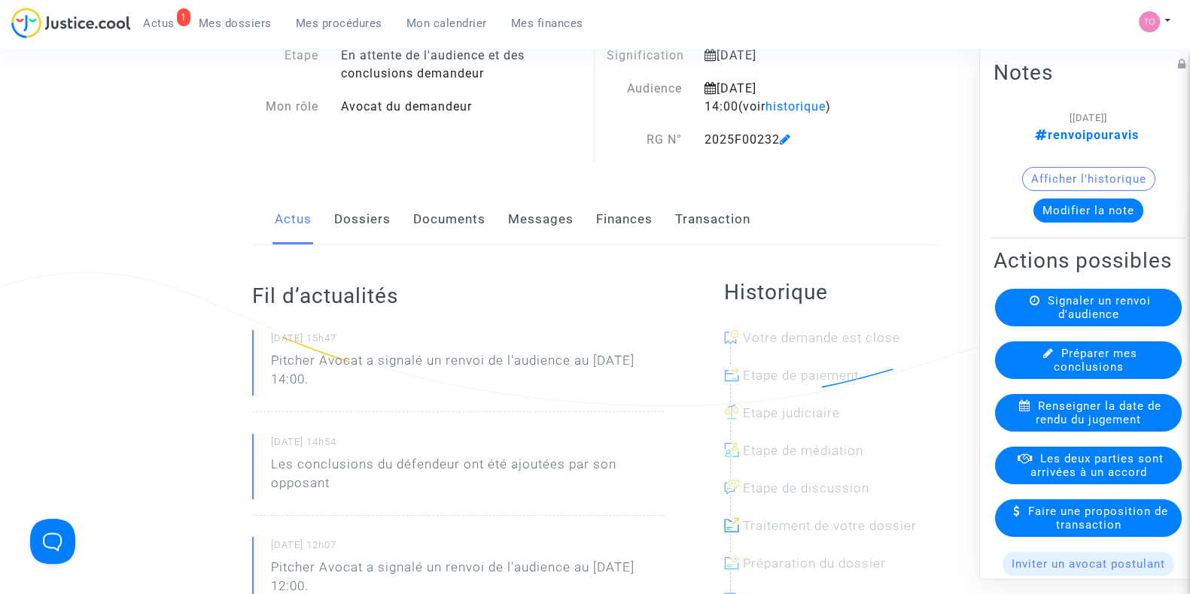
click at [453, 211] on link "Documents" at bounding box center [449, 220] width 72 height 50
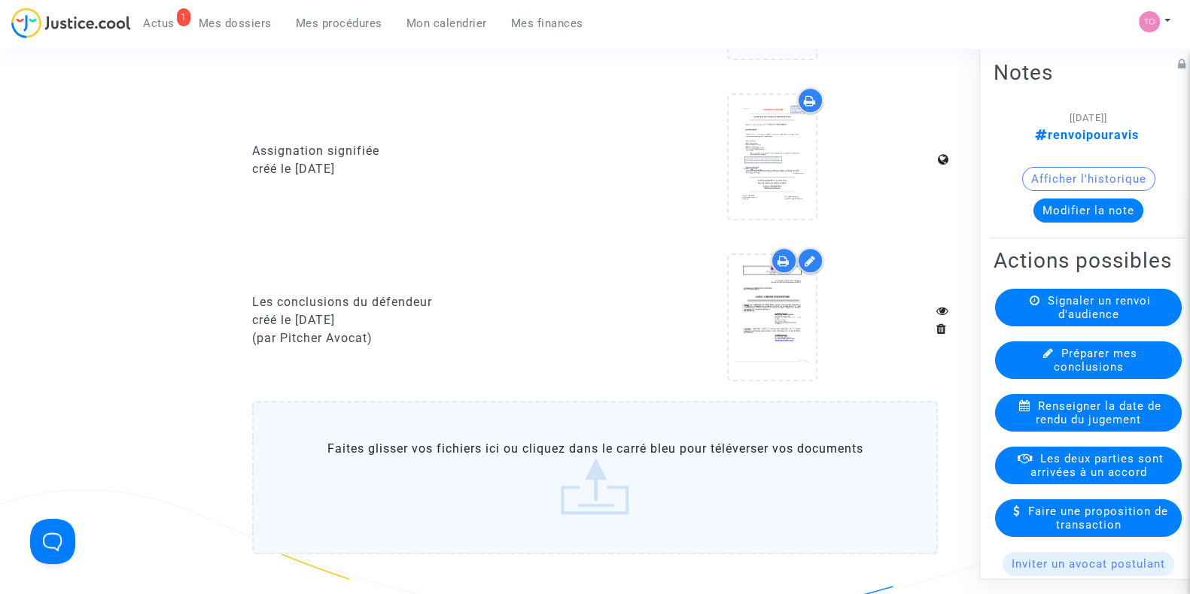
scroll to position [1187, 0]
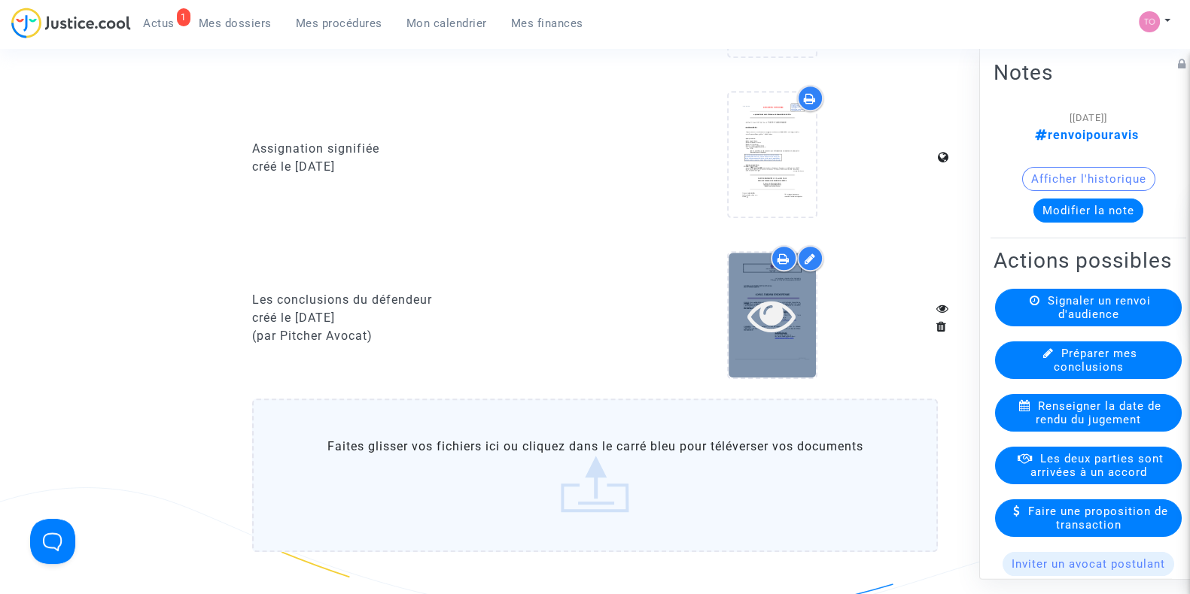
click at [752, 300] on icon at bounding box center [771, 315] width 49 height 48
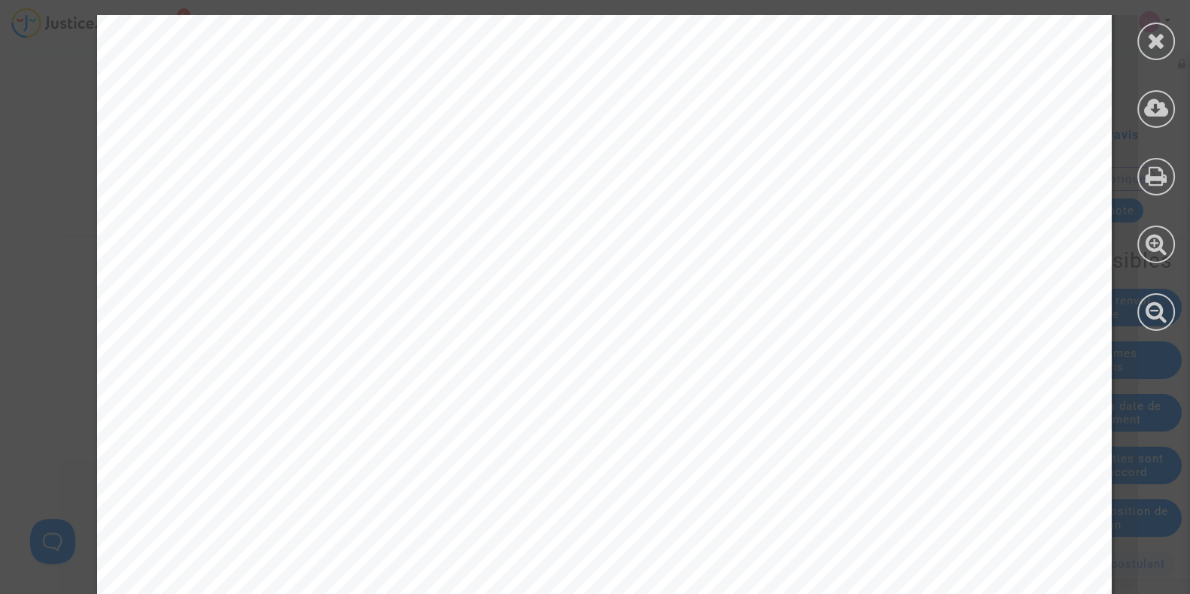
scroll to position [7454, 0]
click at [1168, 41] on div at bounding box center [1156, 42] width 38 height 38
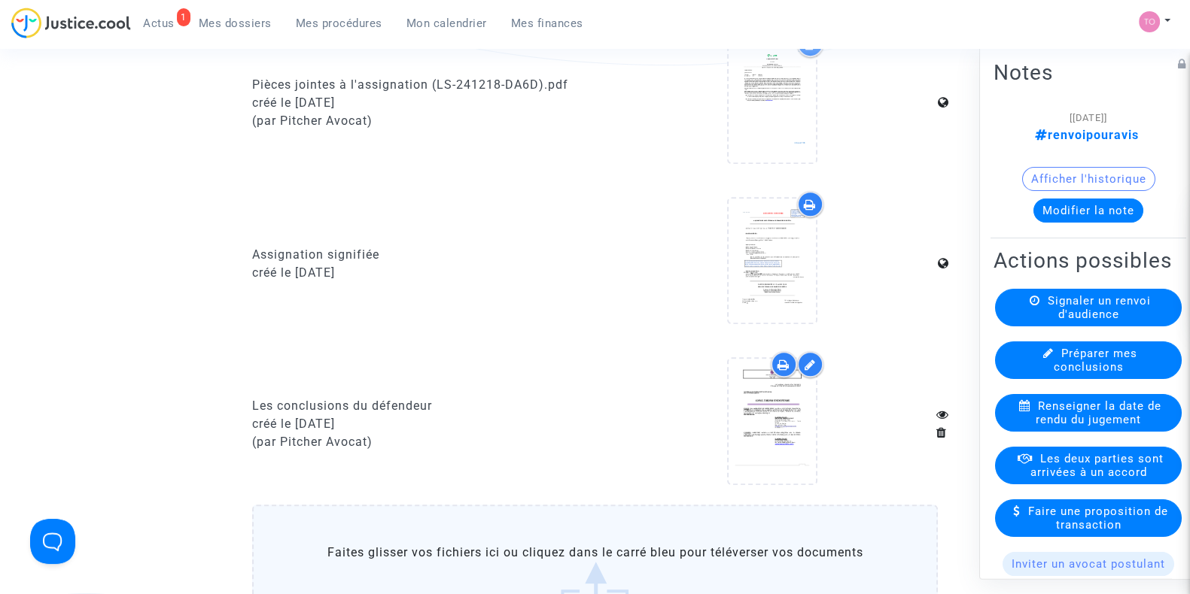
scroll to position [1080, 0]
click at [886, 290] on div at bounding box center [772, 264] width 332 height 145
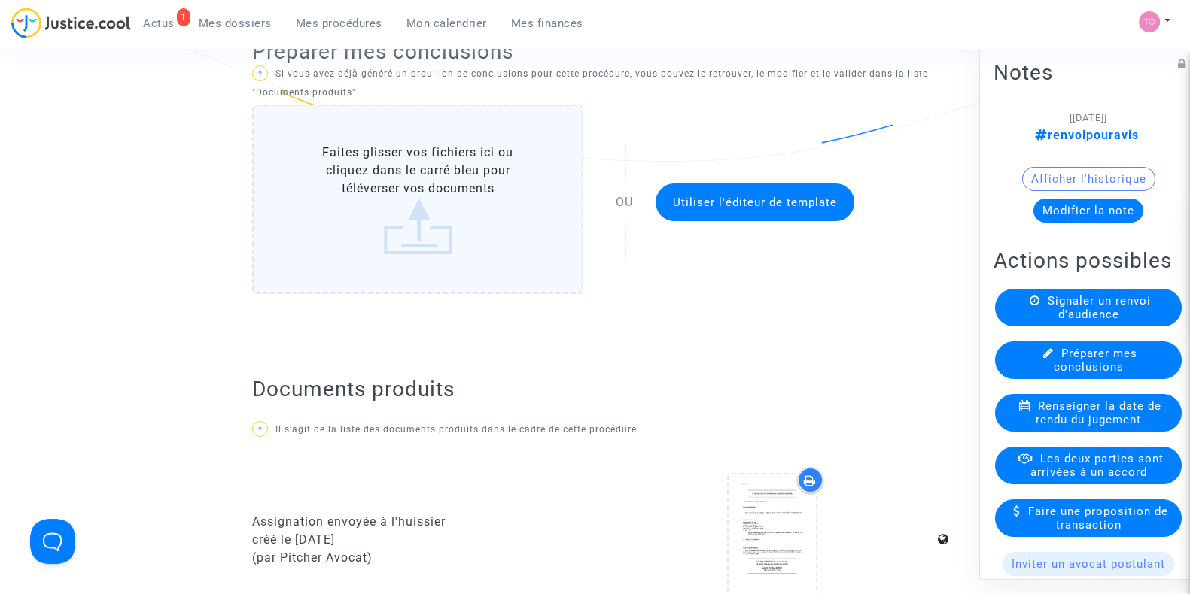
scroll to position [0, 0]
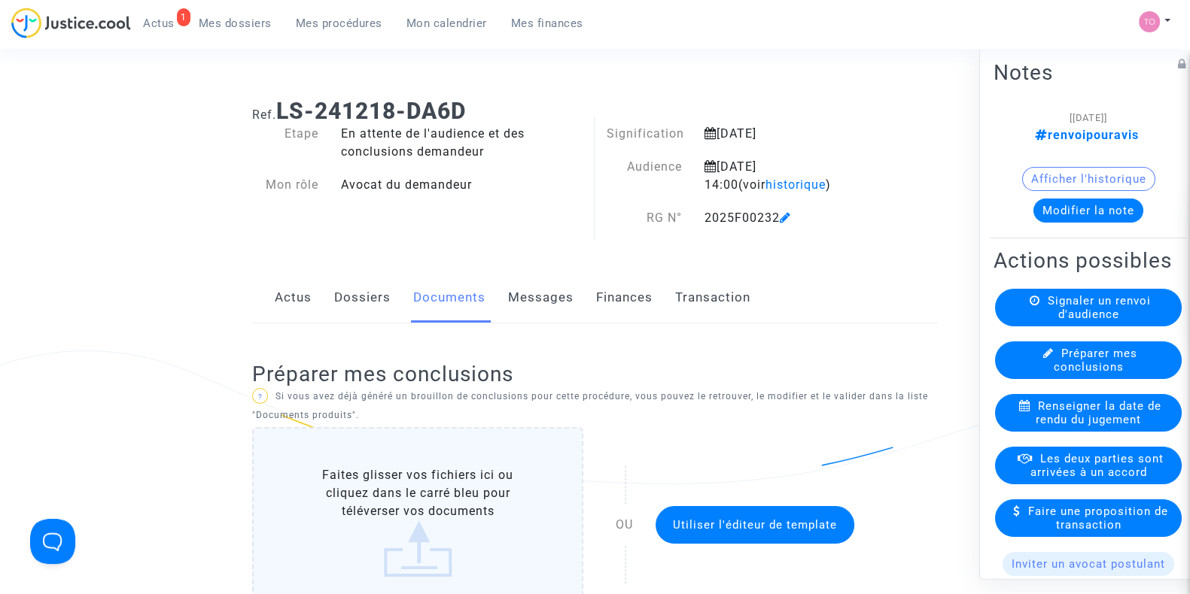
click at [317, 302] on div "Actus Dossiers Documents Messages Finances Transaction" at bounding box center [594, 298] width 685 height 50
click at [364, 305] on link "Dossiers" at bounding box center [362, 298] width 56 height 50
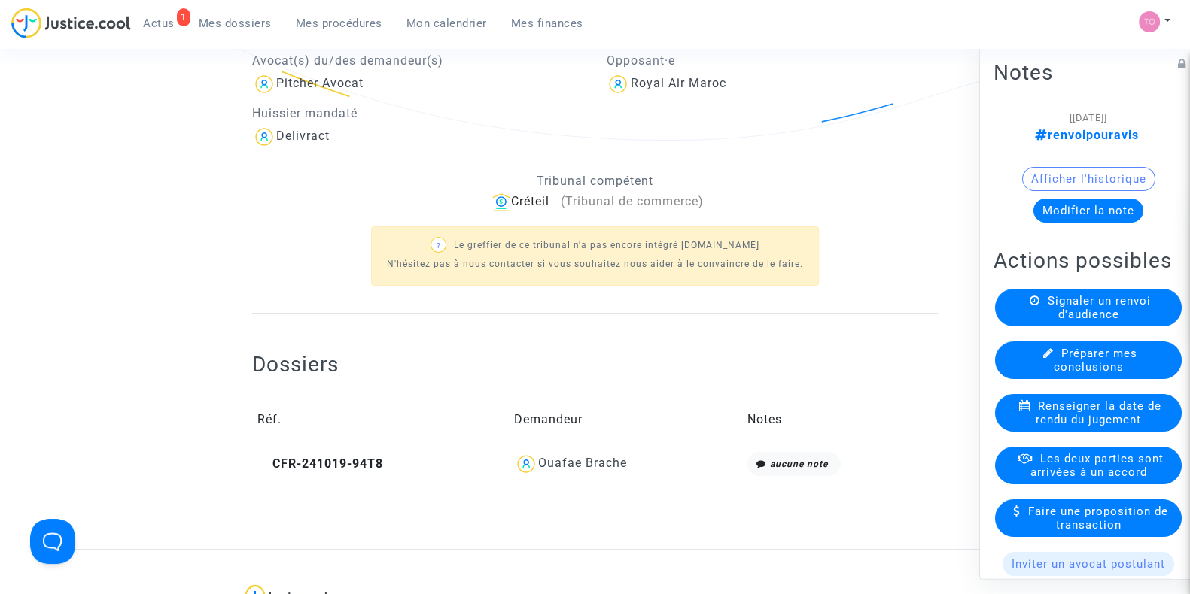
scroll to position [345, 0]
click at [572, 455] on div "Ouafae Brache" at bounding box center [582, 461] width 89 height 14
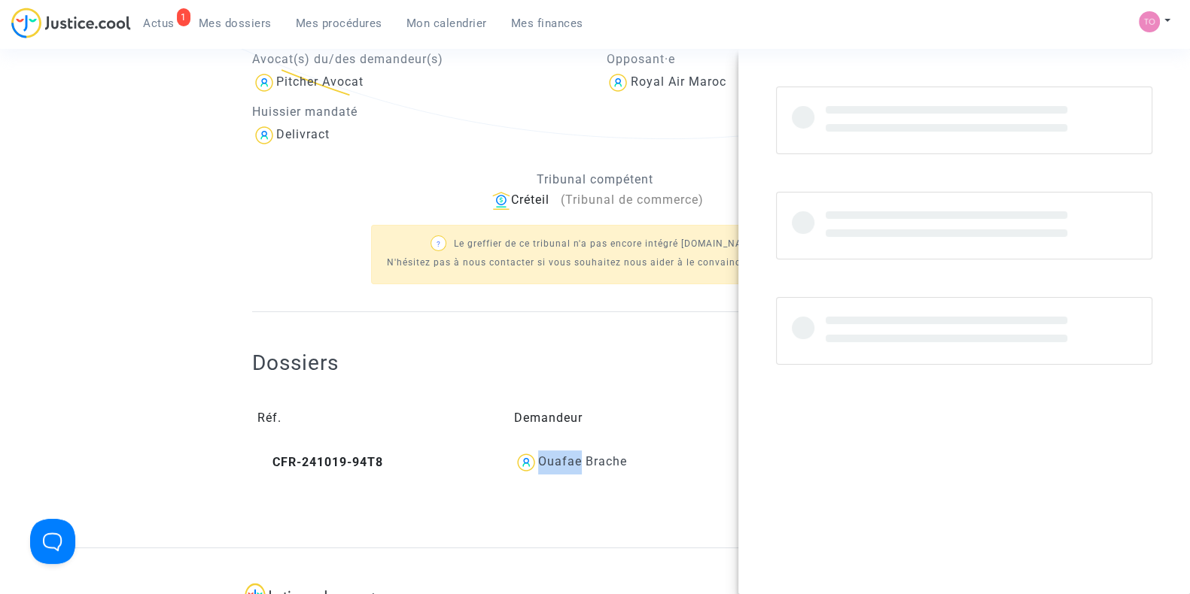
click at [572, 455] on div "Ouafae Brache" at bounding box center [582, 461] width 89 height 14
copy div "Ouafae"
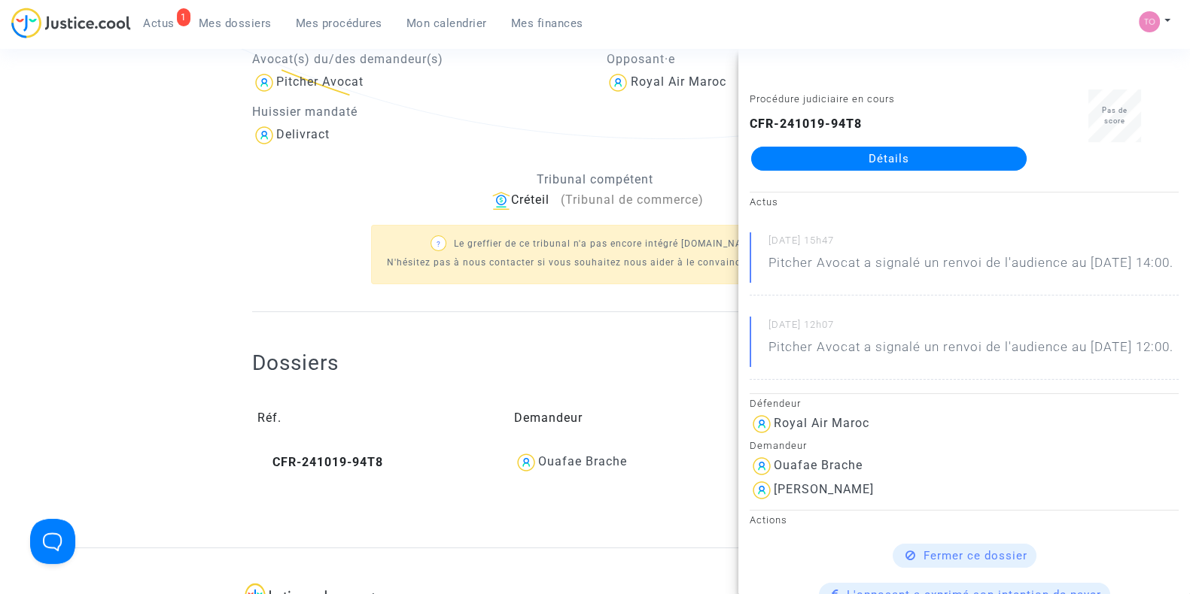
click at [229, 205] on ng-component "Ref. LS-241218-DA6D Etape En attente de l'audience et des conclusions demandeur…" at bounding box center [594, 144] width 1071 height 807
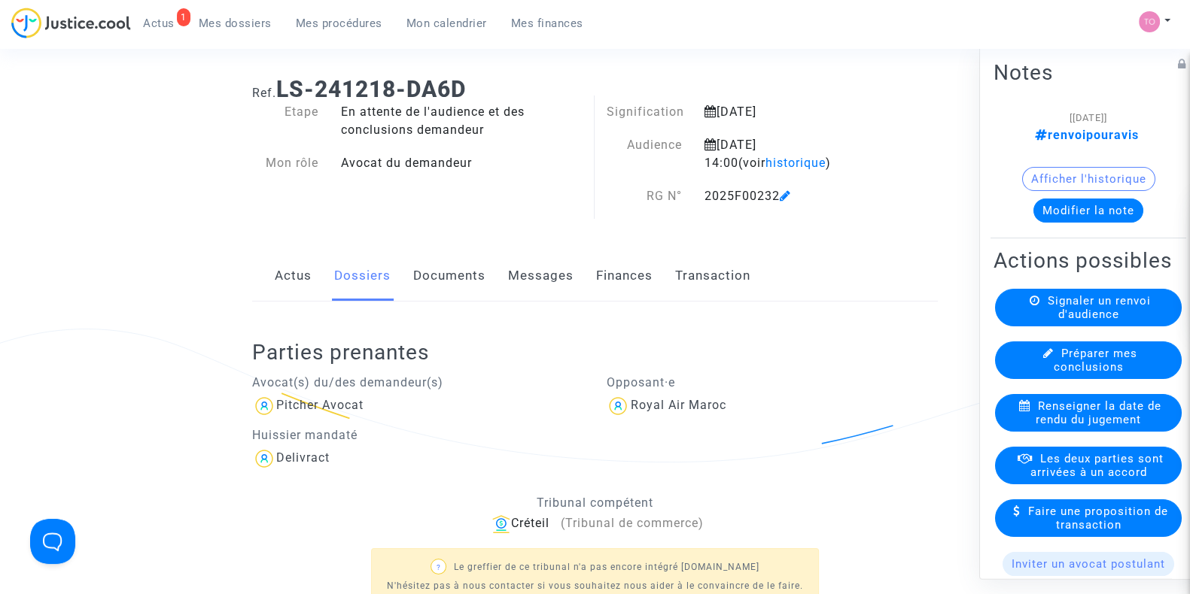
scroll to position [0, 0]
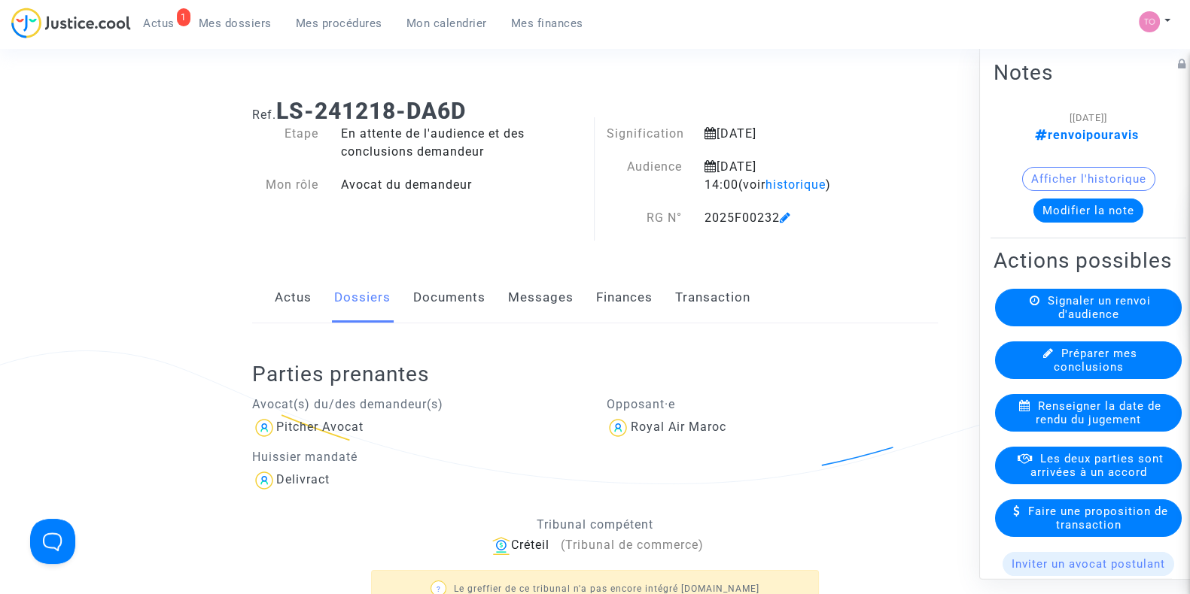
click at [1080, 183] on button "Afficher l'historique" at bounding box center [1088, 179] width 133 height 24
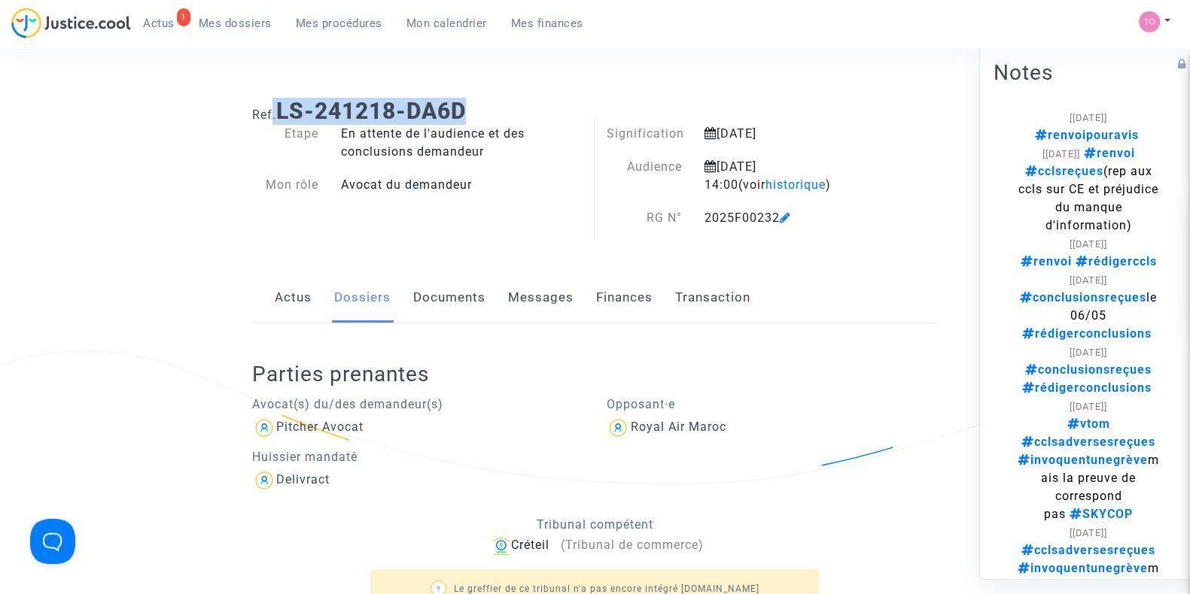
drag, startPoint x: 492, startPoint y: 110, endPoint x: 271, endPoint y: 109, distance: 221.2
click at [271, 109] on h1 "Ref. LS-241218-DA6D" at bounding box center [594, 111] width 685 height 27
copy h1 ". LS-241218-DA6D"
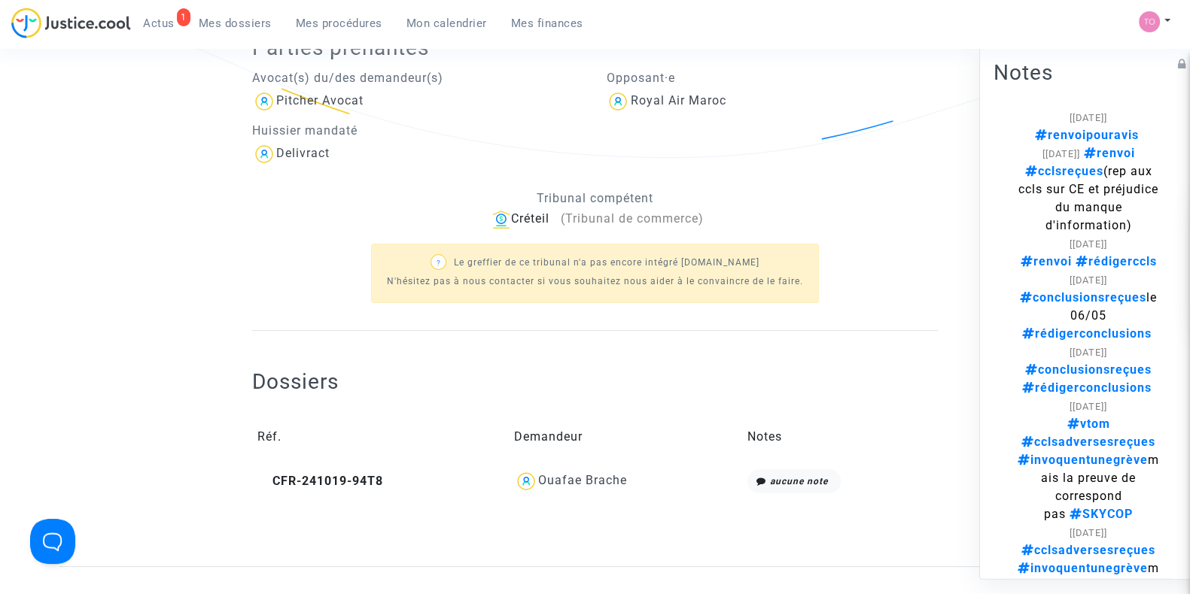
scroll to position [327, 0]
drag, startPoint x: 651, startPoint y: 481, endPoint x: 533, endPoint y: 488, distance: 117.6
click at [533, 488] on div "Ouafae Brache" at bounding box center [625, 481] width 222 height 24
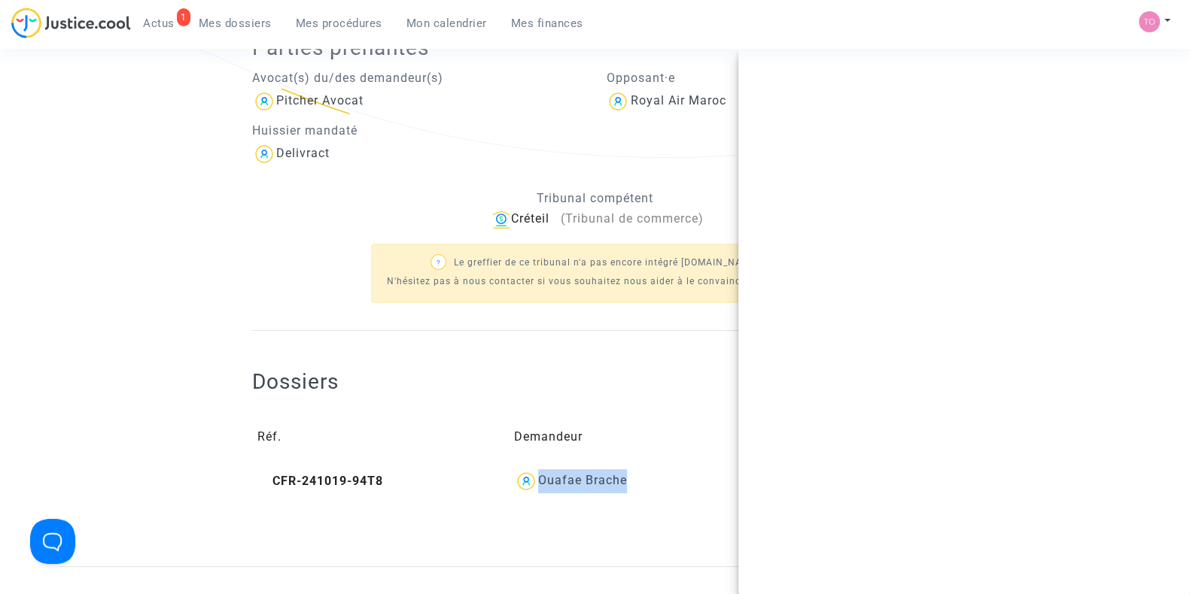
copy div "Ouafae Brache"
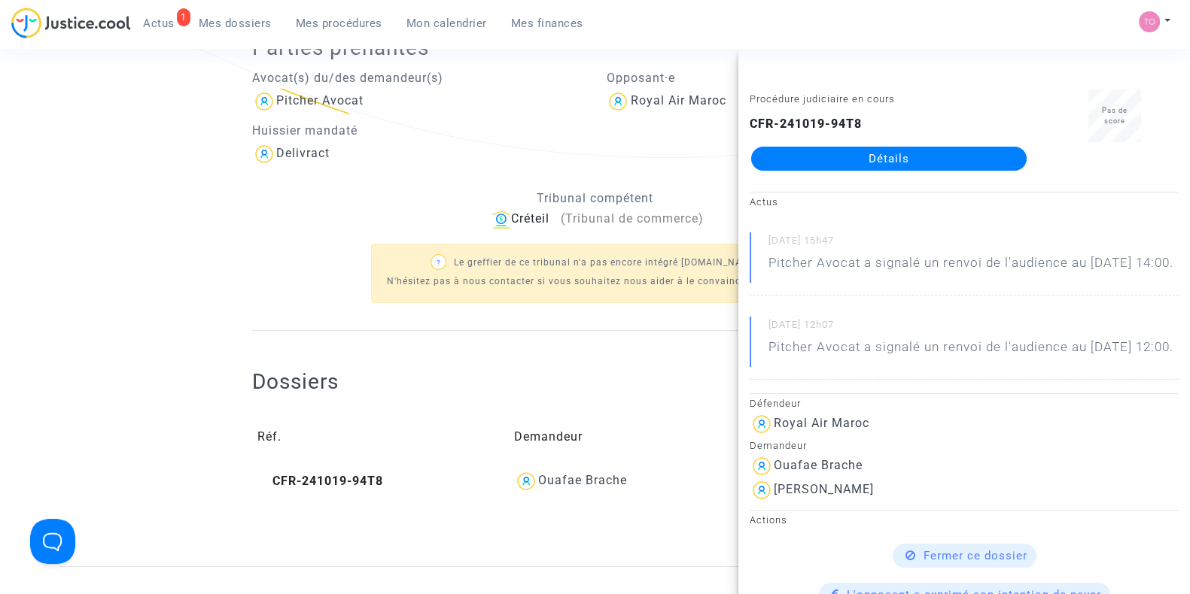
click at [728, 210] on div "Créteil (Tribunal de commerce)" at bounding box center [594, 219] width 685 height 19
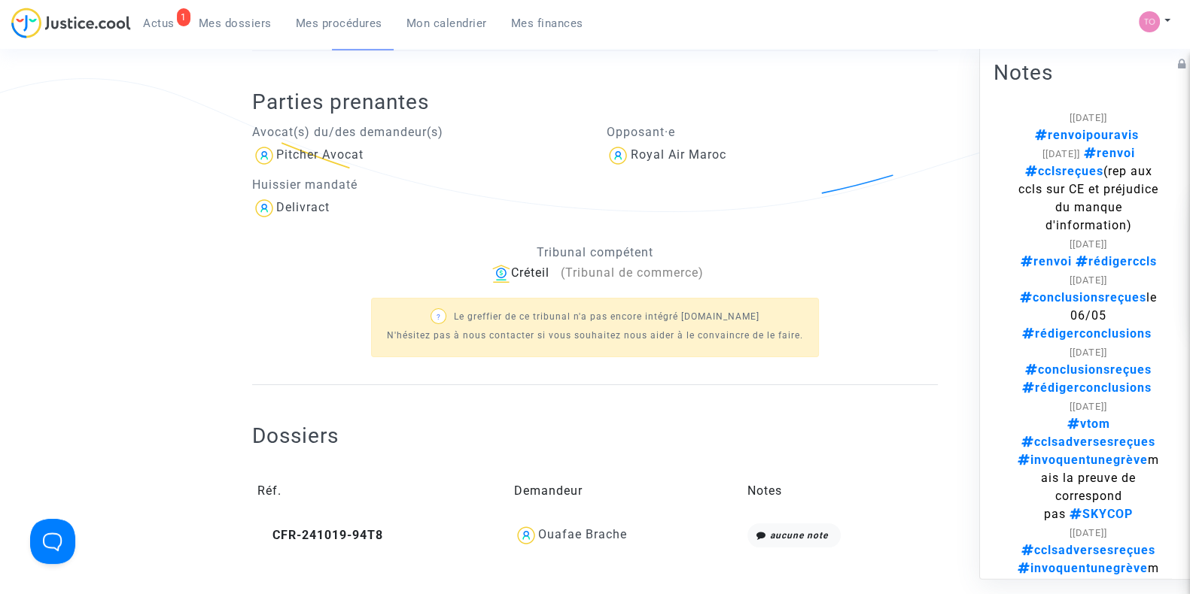
scroll to position [0, 0]
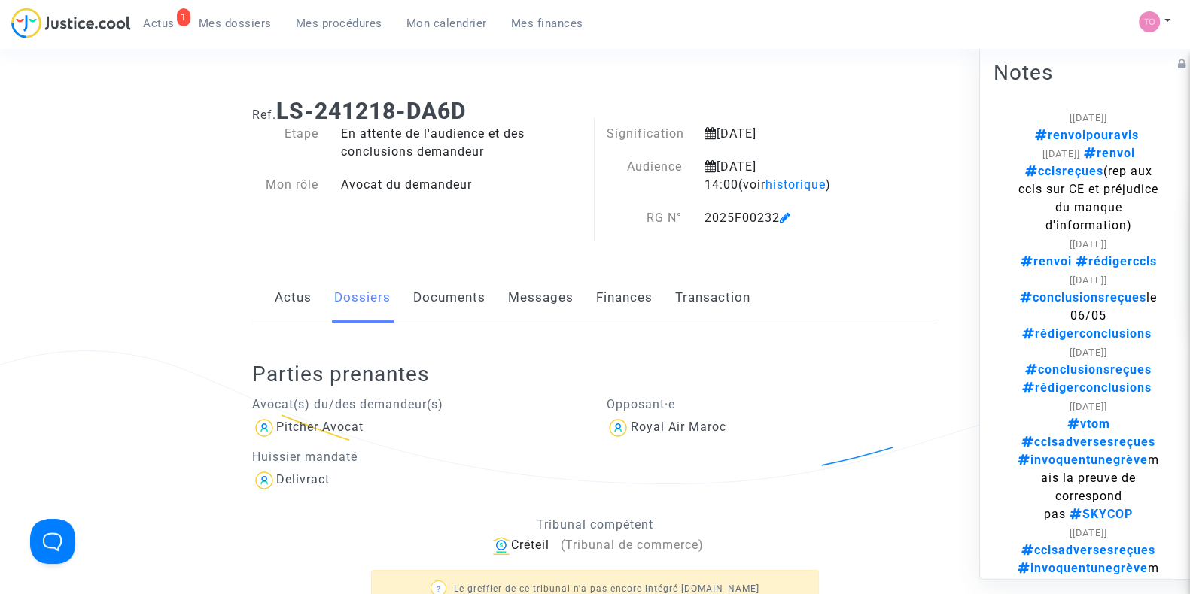
click at [424, 32] on link "Mon calendrier" at bounding box center [446, 23] width 105 height 23
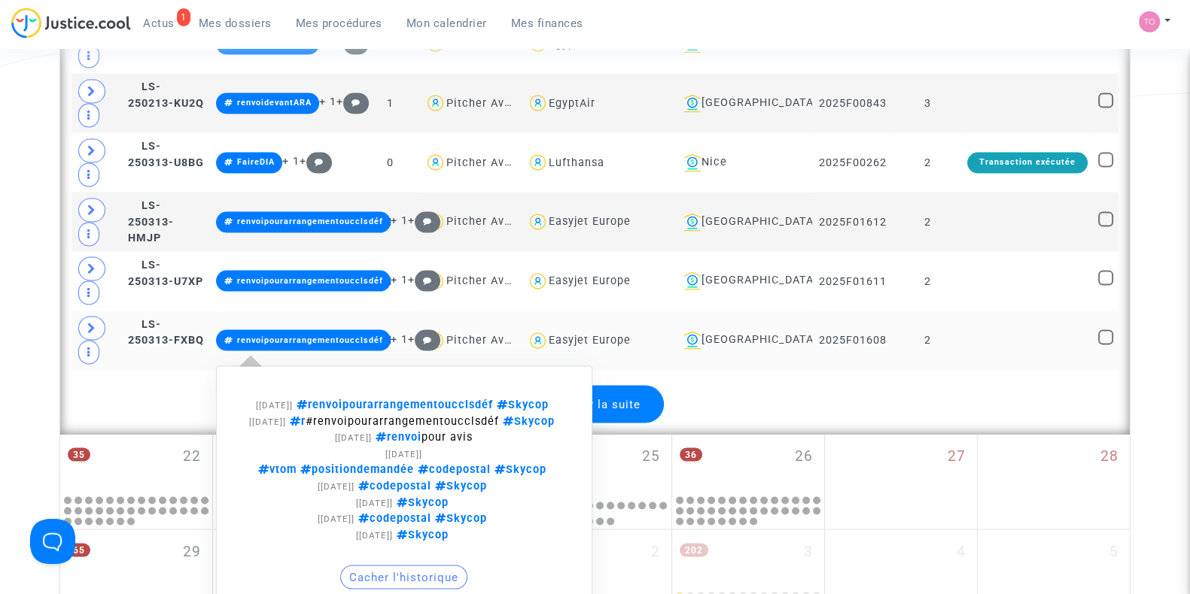
scroll to position [3606, 0]
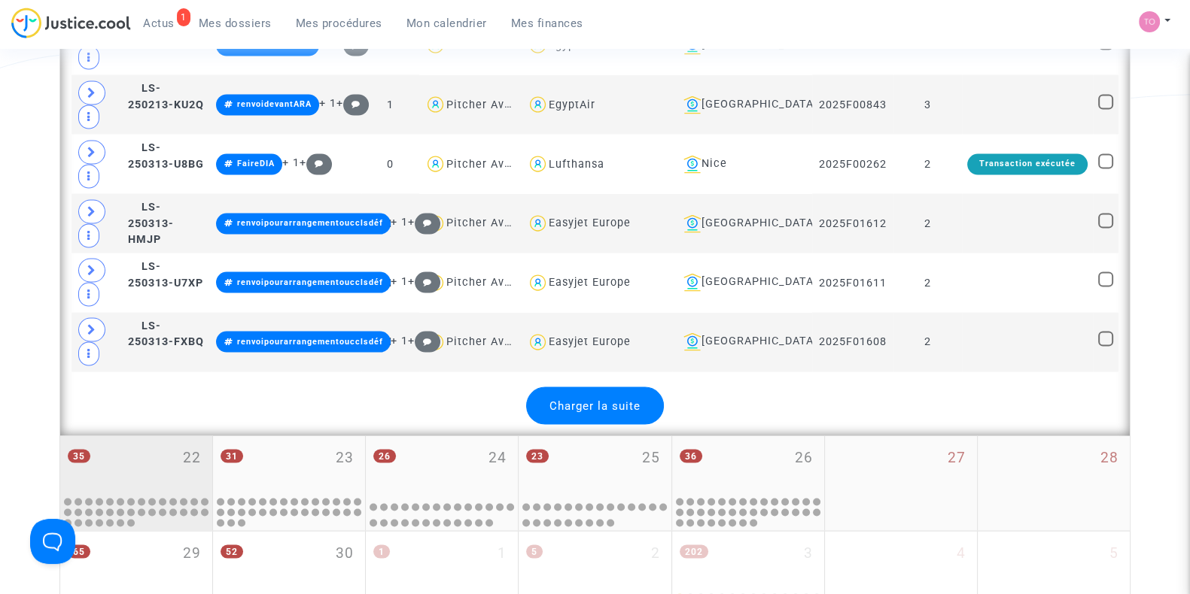
click at [138, 436] on div "35 22" at bounding box center [136, 465] width 152 height 59
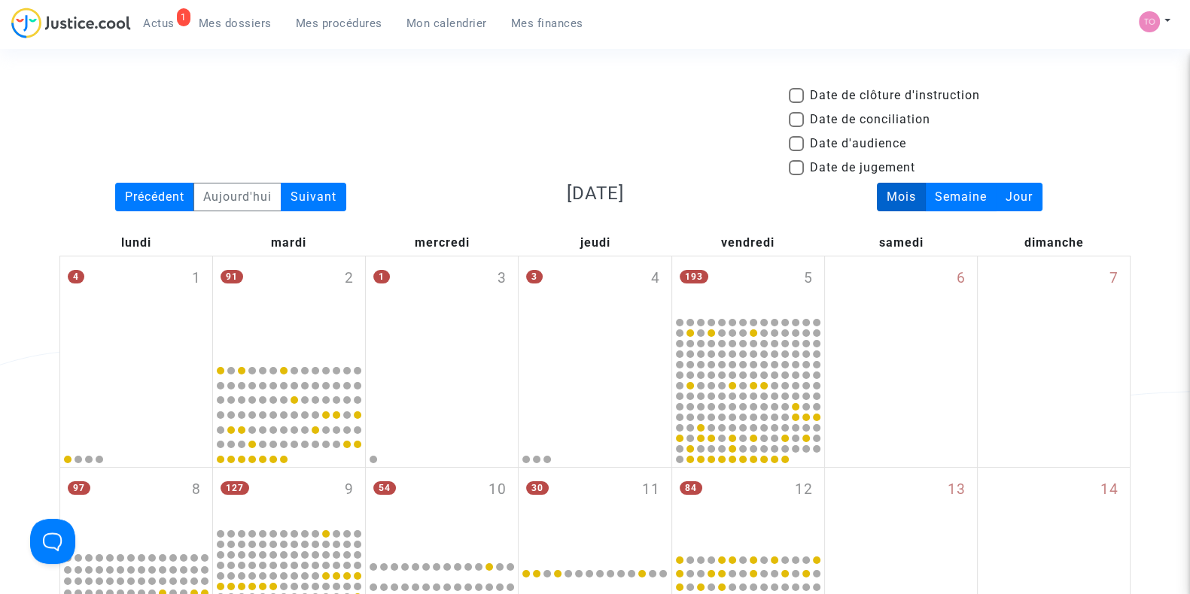
click at [791, 141] on span at bounding box center [796, 143] width 15 height 15
click at [795, 151] on input "Date d'audience" at bounding box center [795, 151] width 1 height 1
checkbox input "true"
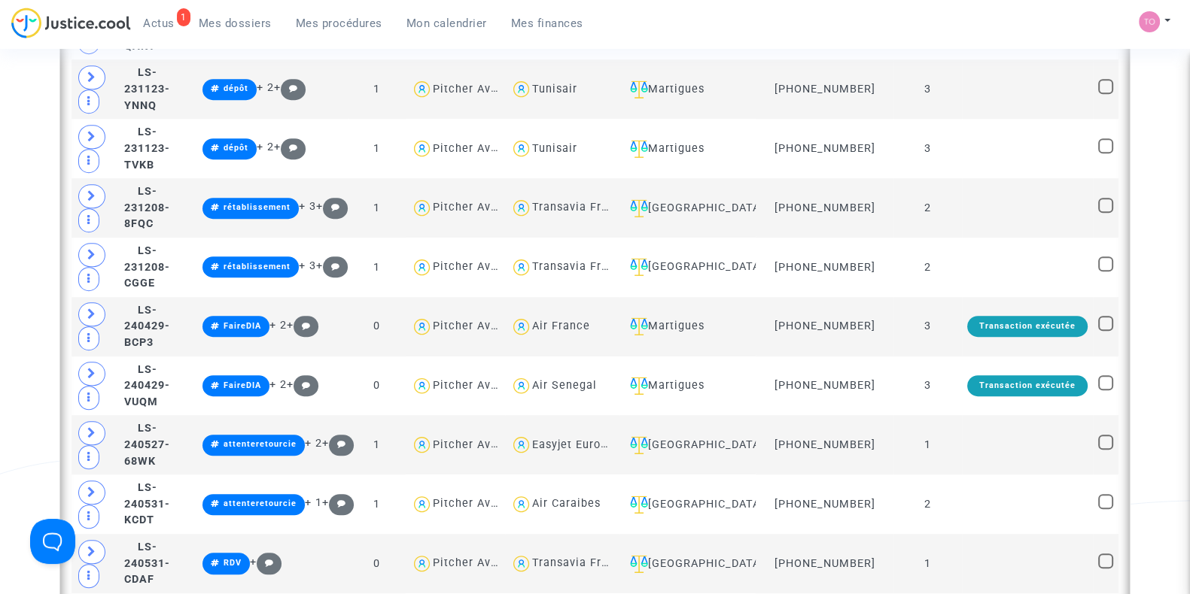
scroll to position [1216, 0]
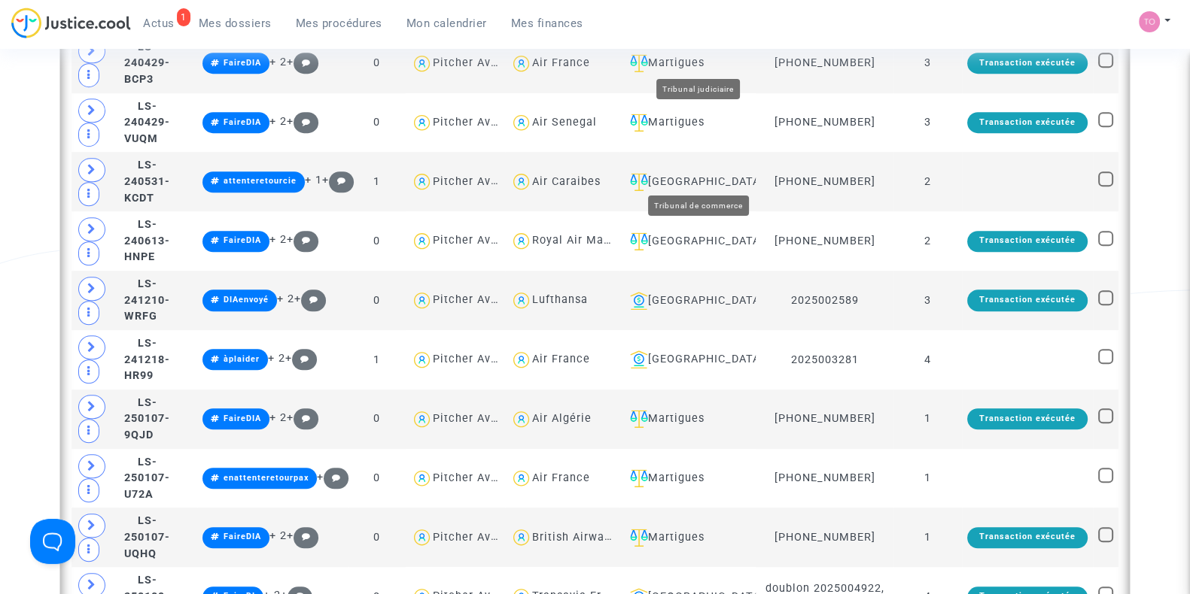
scroll to position [1536, 0]
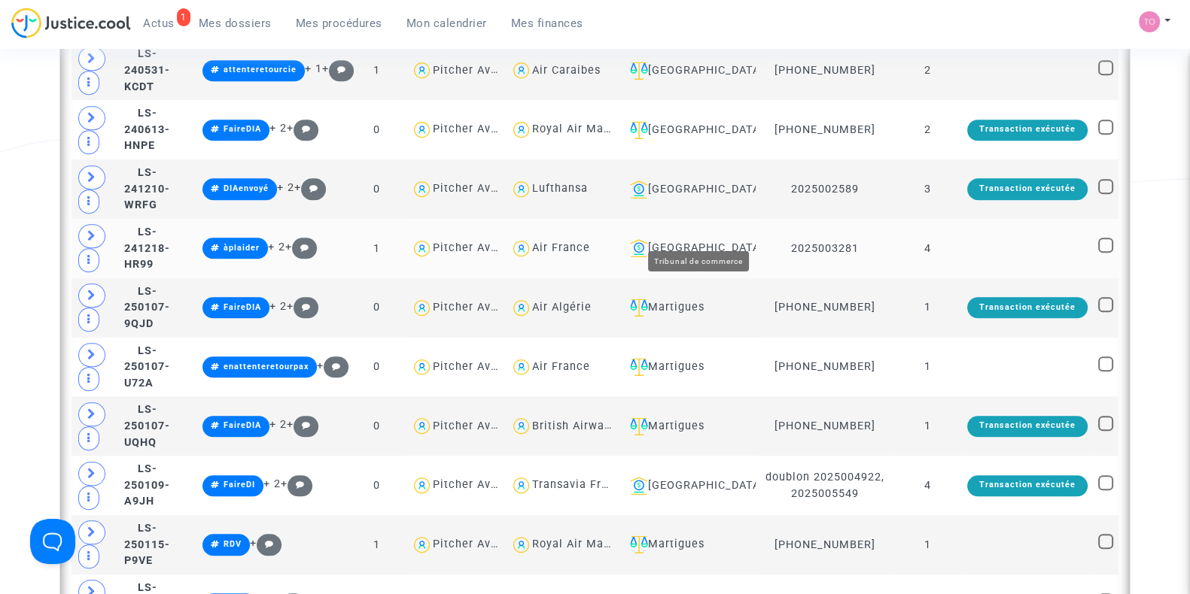
click at [685, 239] on div "[GEOGRAPHIC_DATA]" at bounding box center [687, 248] width 127 height 18
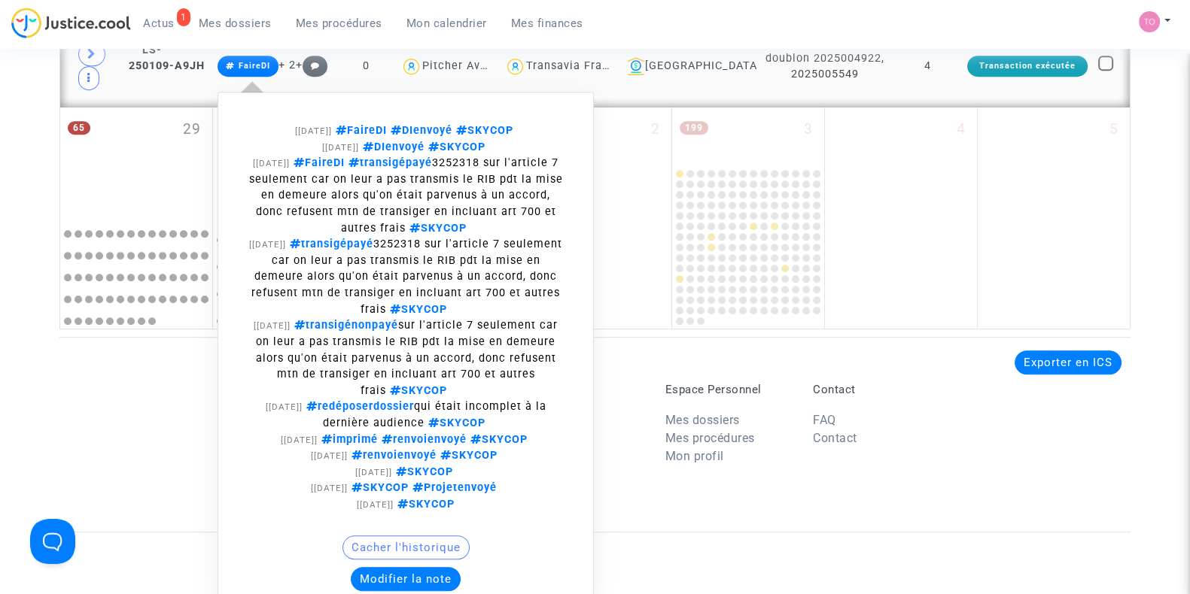
scroll to position [1099, 0]
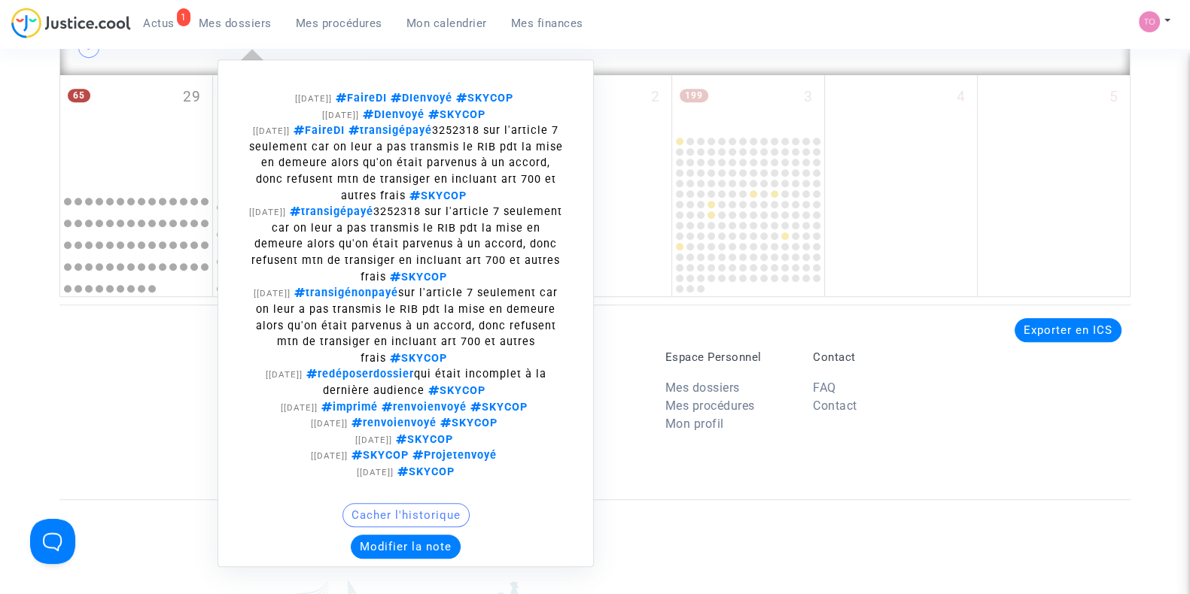
click at [416, 539] on button "Modifier la note" at bounding box center [406, 547] width 110 height 24
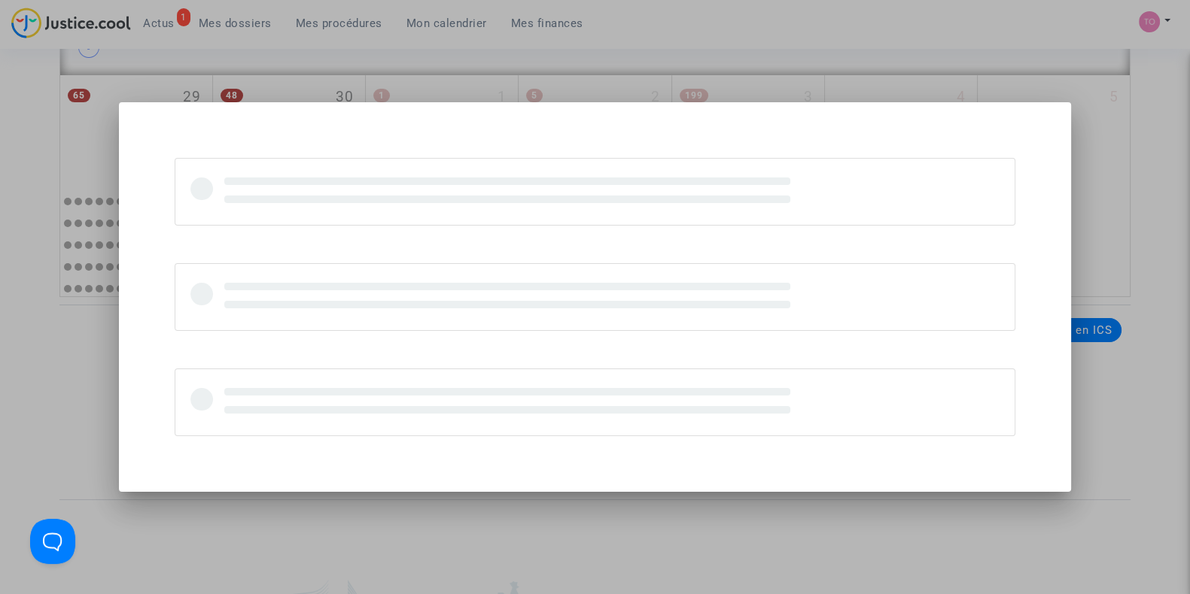
scroll to position [0, 0]
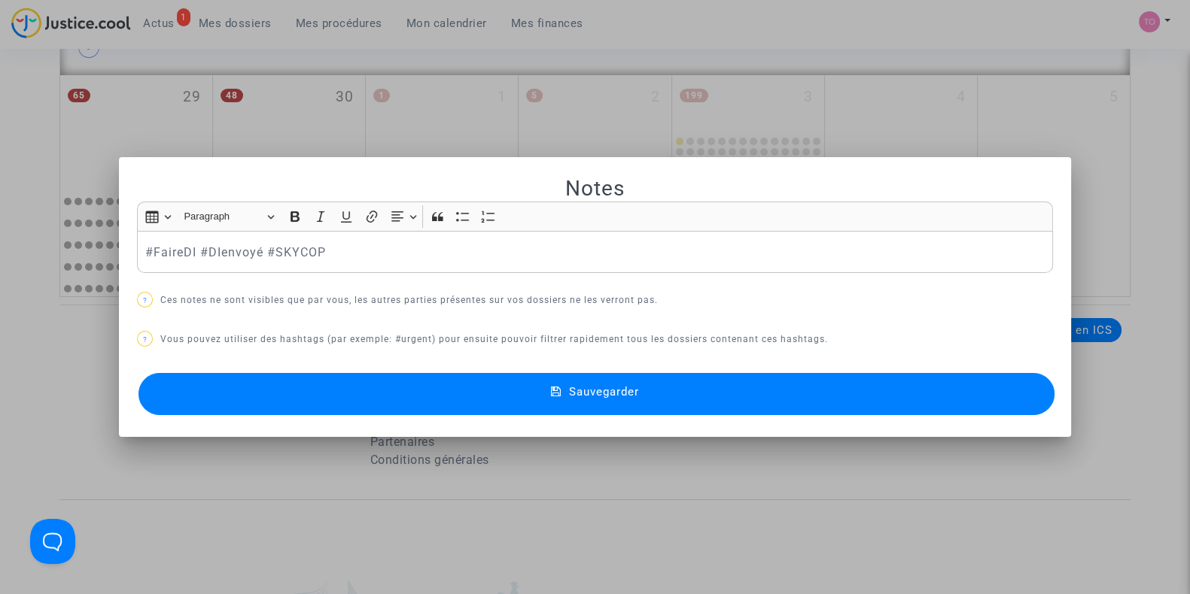
click at [34, 232] on div at bounding box center [595, 297] width 1190 height 594
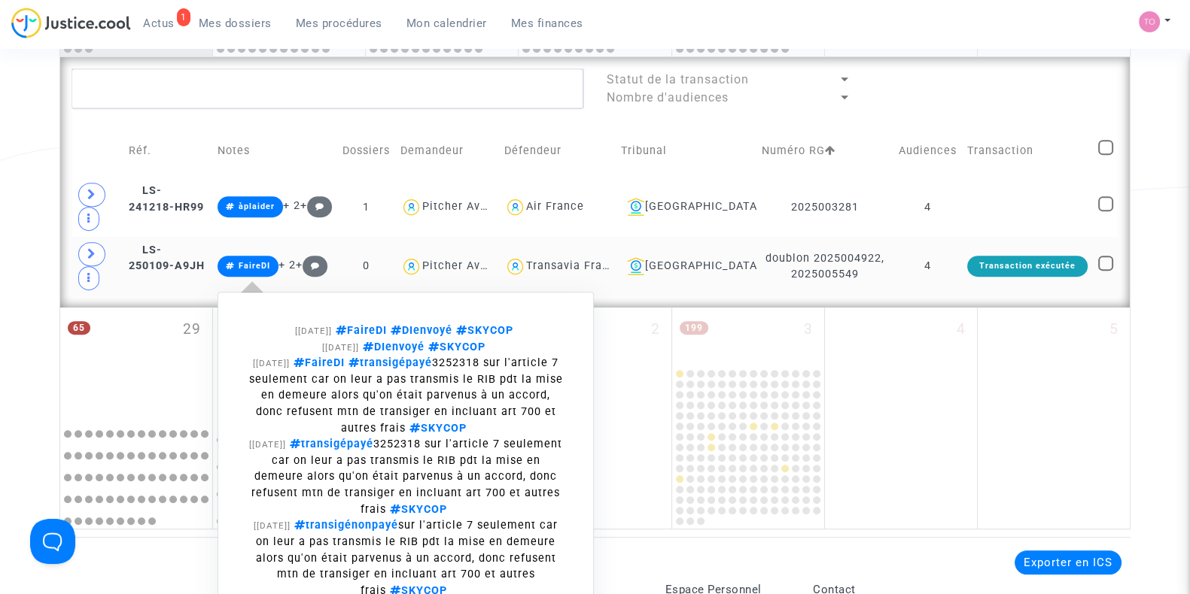
scroll to position [855, 0]
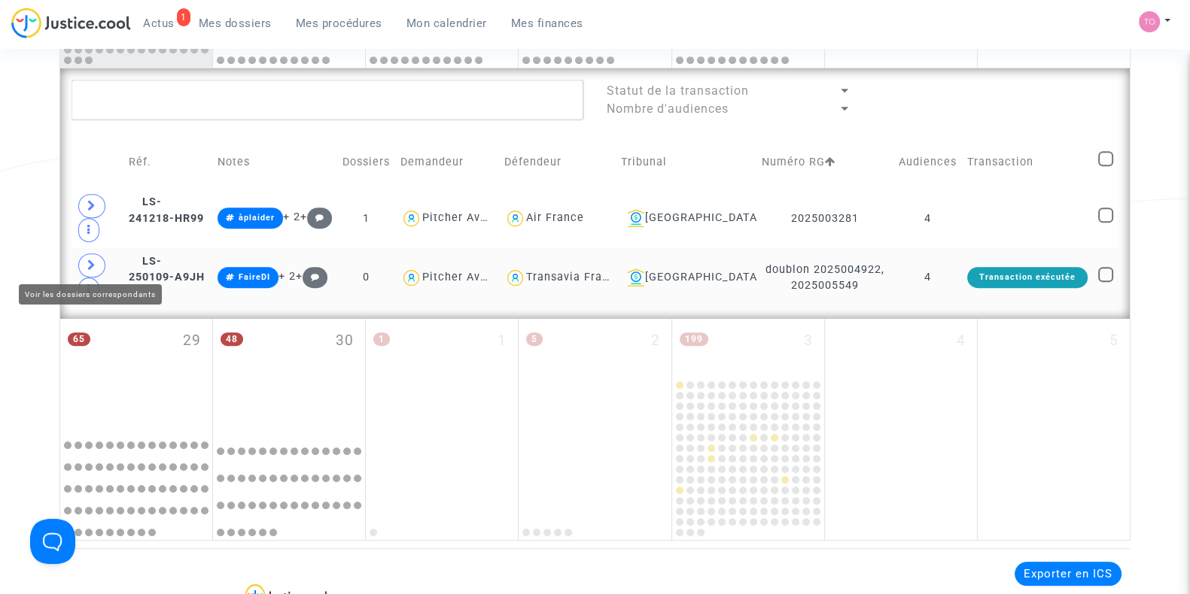
click at [90, 260] on icon at bounding box center [91, 265] width 9 height 11
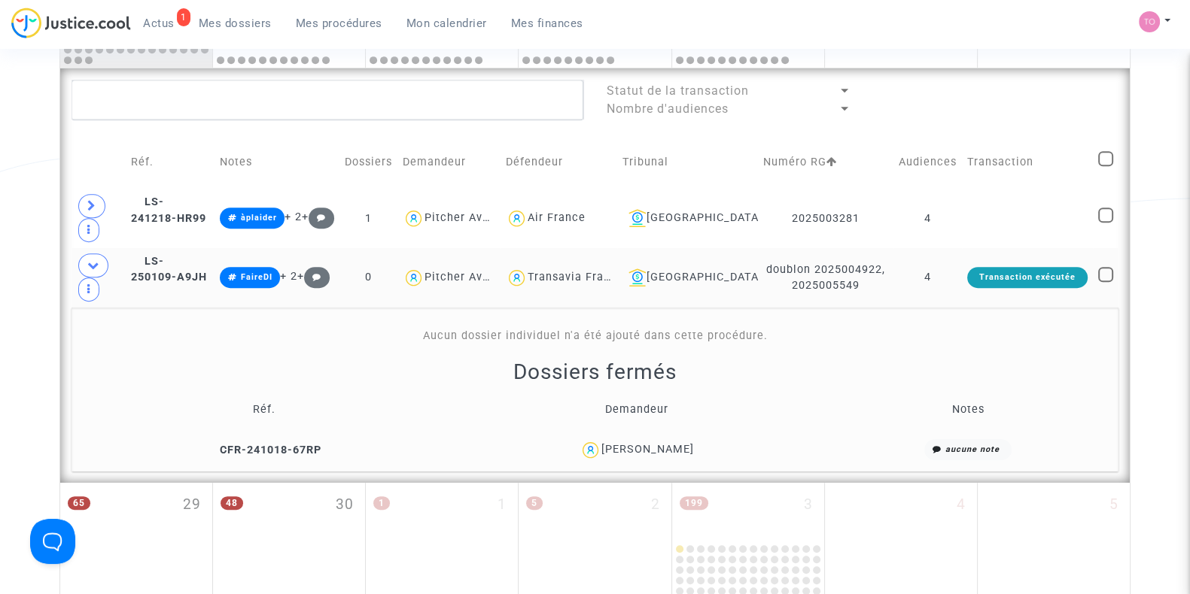
drag, startPoint x: 700, startPoint y: 446, endPoint x: 600, endPoint y: 460, distance: 101.1
click at [600, 460] on td "[PERSON_NAME]" at bounding box center [637, 450] width 372 height 32
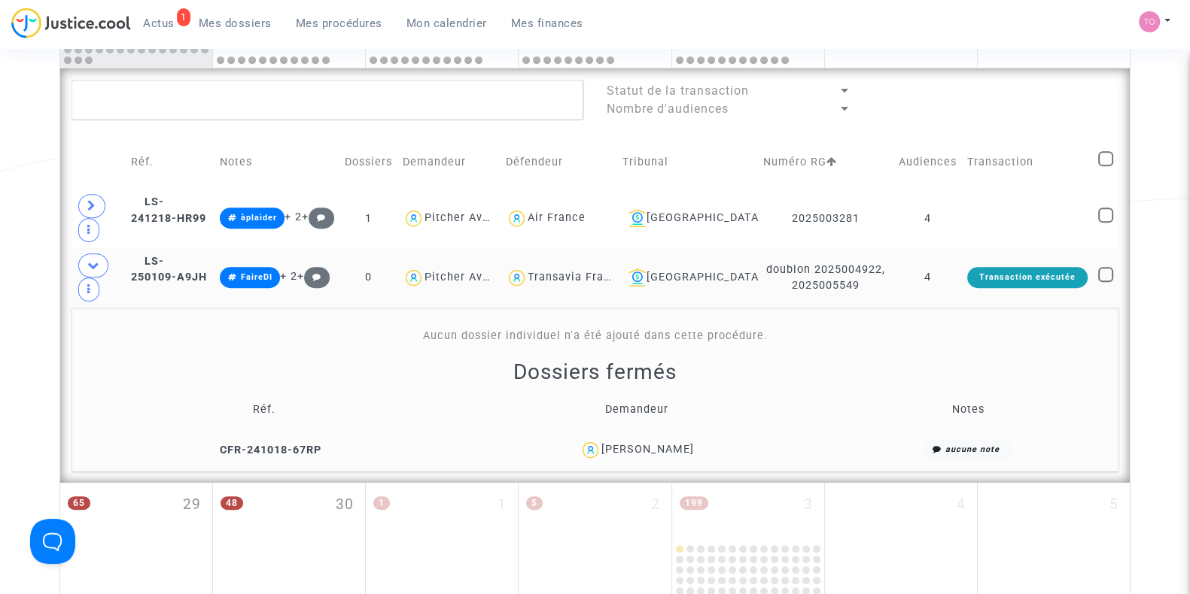
drag, startPoint x: 699, startPoint y: 442, endPoint x: 602, endPoint y: 457, distance: 98.3
click at [602, 457] on td "[PERSON_NAME]" at bounding box center [637, 450] width 372 height 32
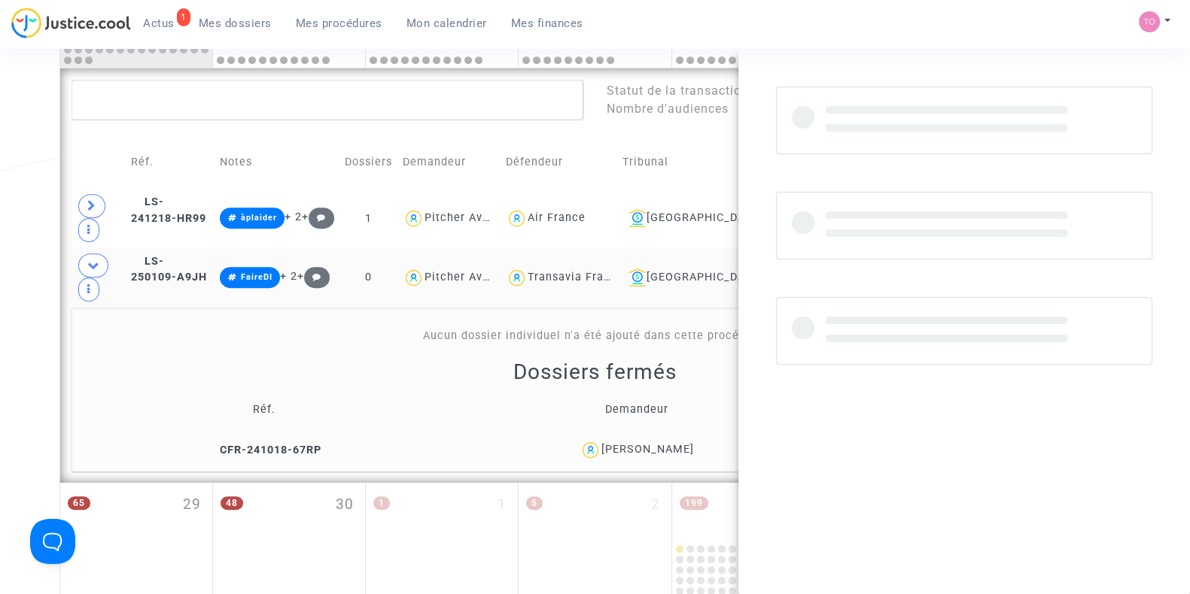
copy div "[PERSON_NAME]"
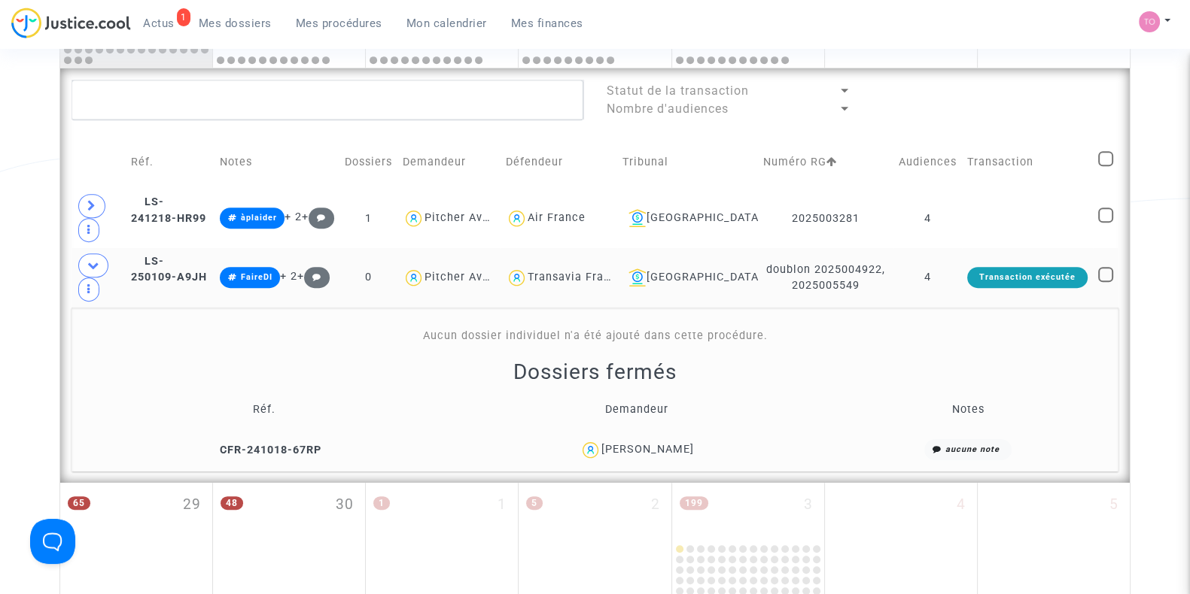
drag, startPoint x: 809, startPoint y: 260, endPoint x: 855, endPoint y: 283, distance: 51.1
click at [855, 283] on td "doublon 2025004922, 2025005549" at bounding box center [825, 277] width 135 height 59
copy td "025004922, 2025005549"
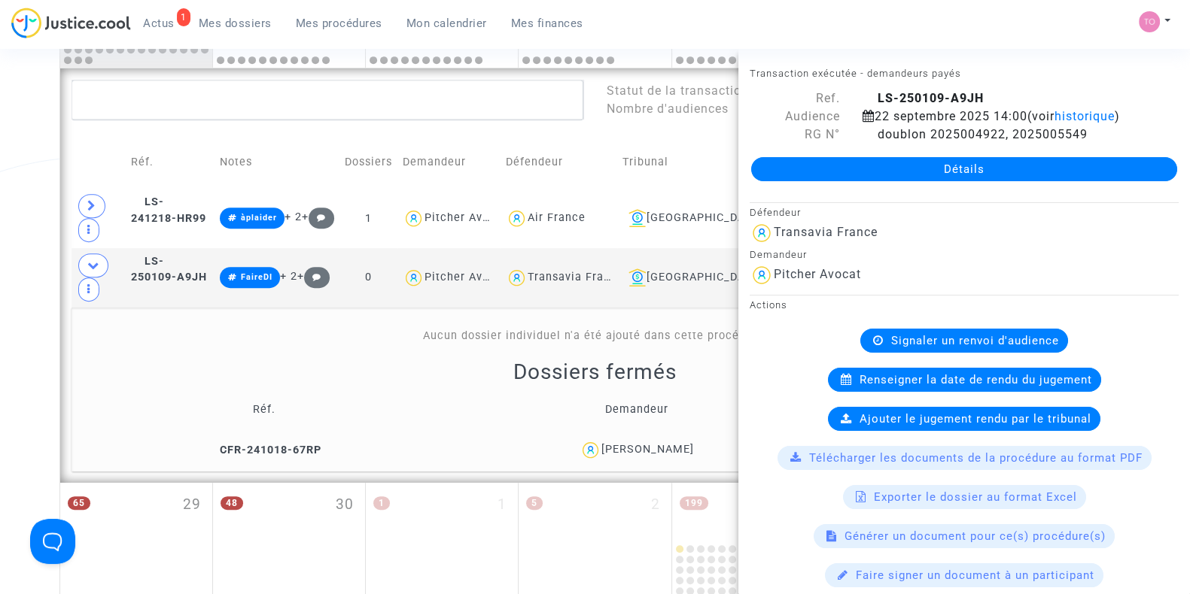
click at [664, 447] on div "[PERSON_NAME]" at bounding box center [647, 449] width 93 height 13
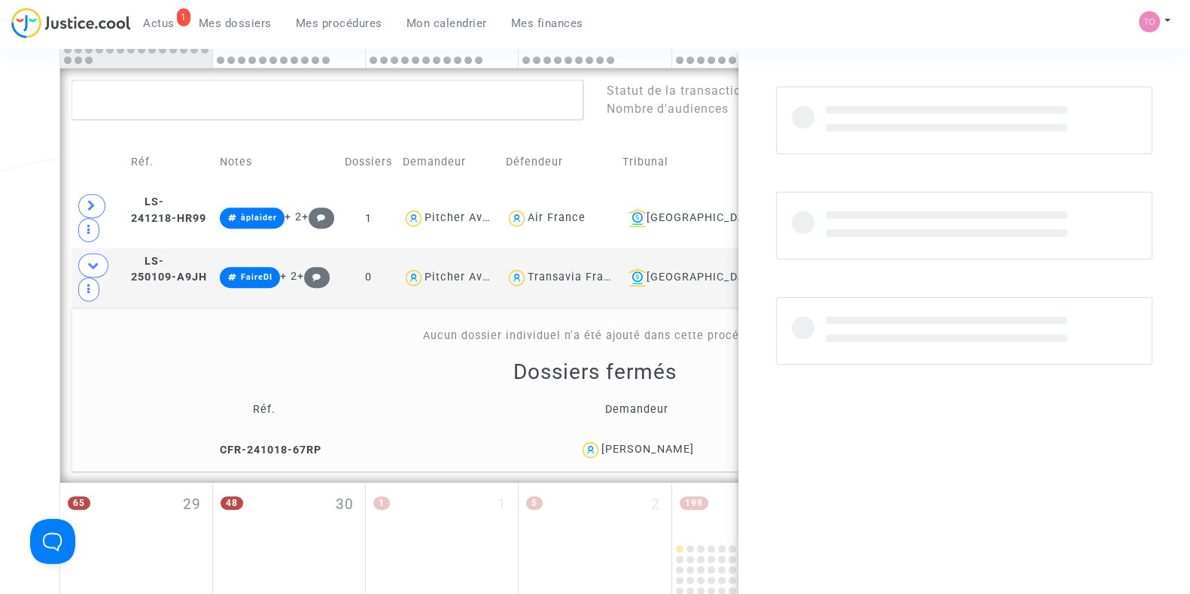
click at [664, 447] on div "Nathan Lacombe" at bounding box center [647, 449] width 93 height 13
copy div "Lacombe"
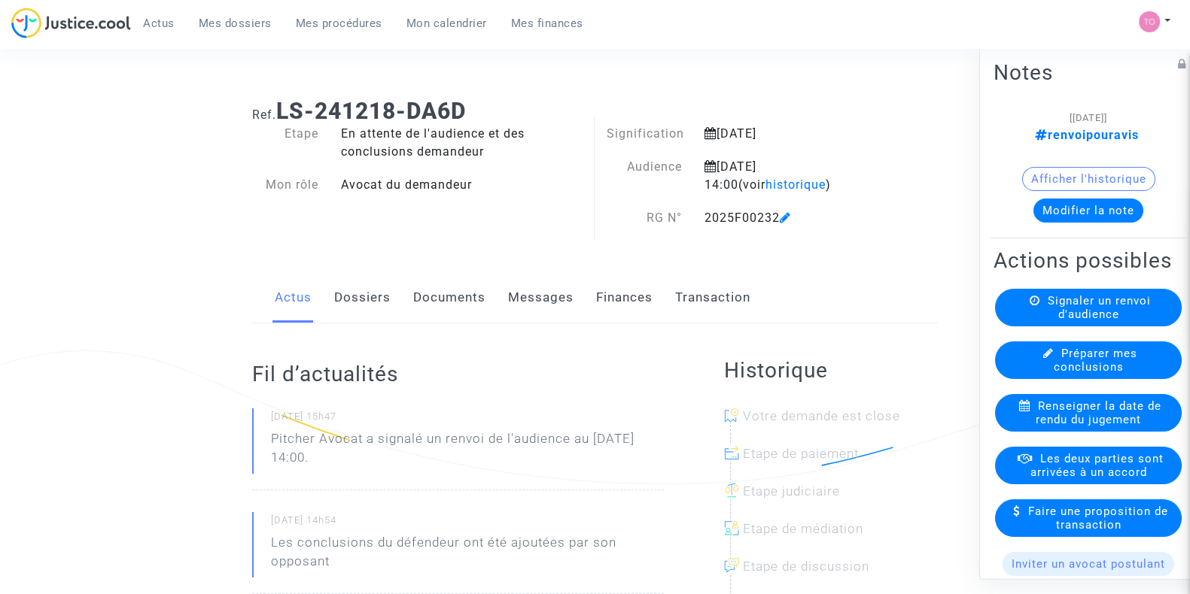
click at [1071, 190] on button "Afficher l'historique" at bounding box center [1088, 179] width 133 height 24
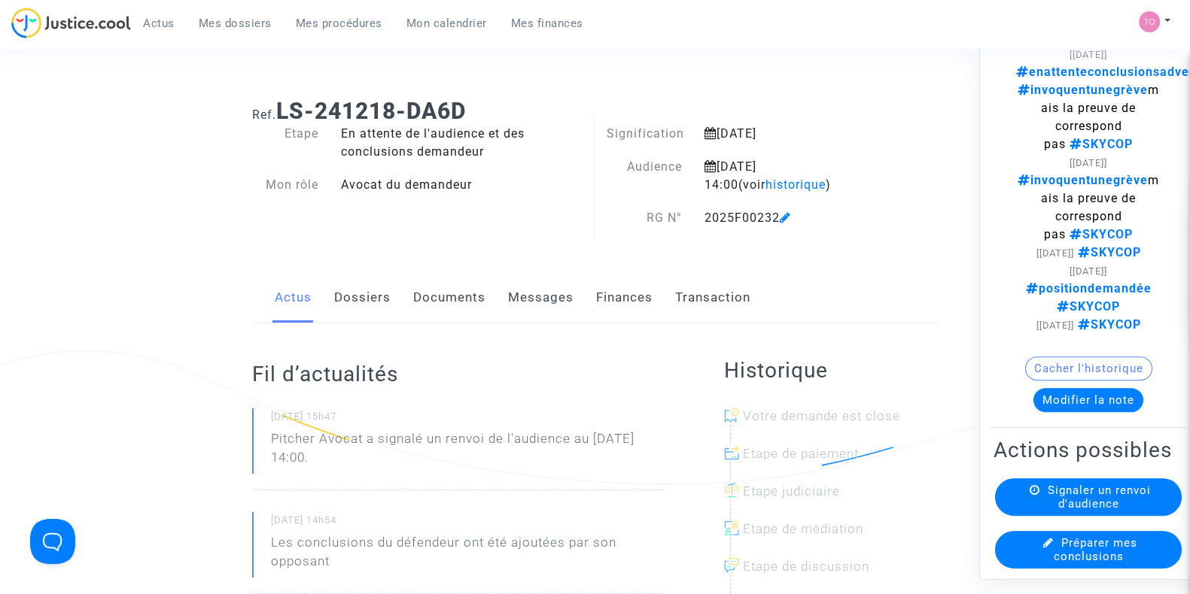
scroll to position [680, 0]
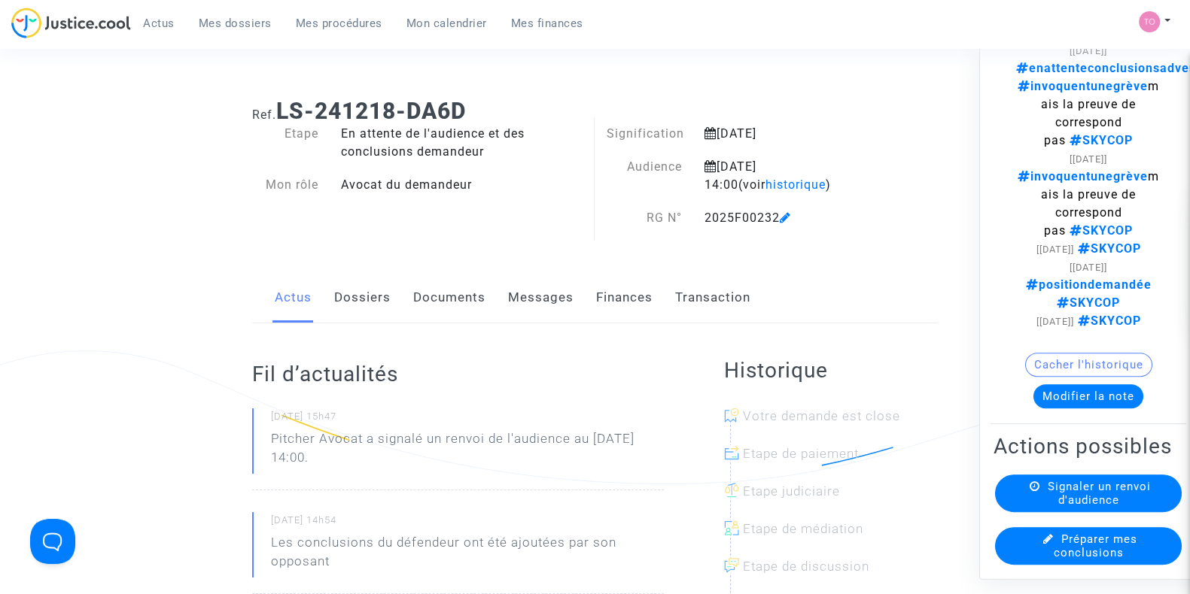
click at [1059, 385] on button "Modifier la note" at bounding box center [1088, 397] width 110 height 24
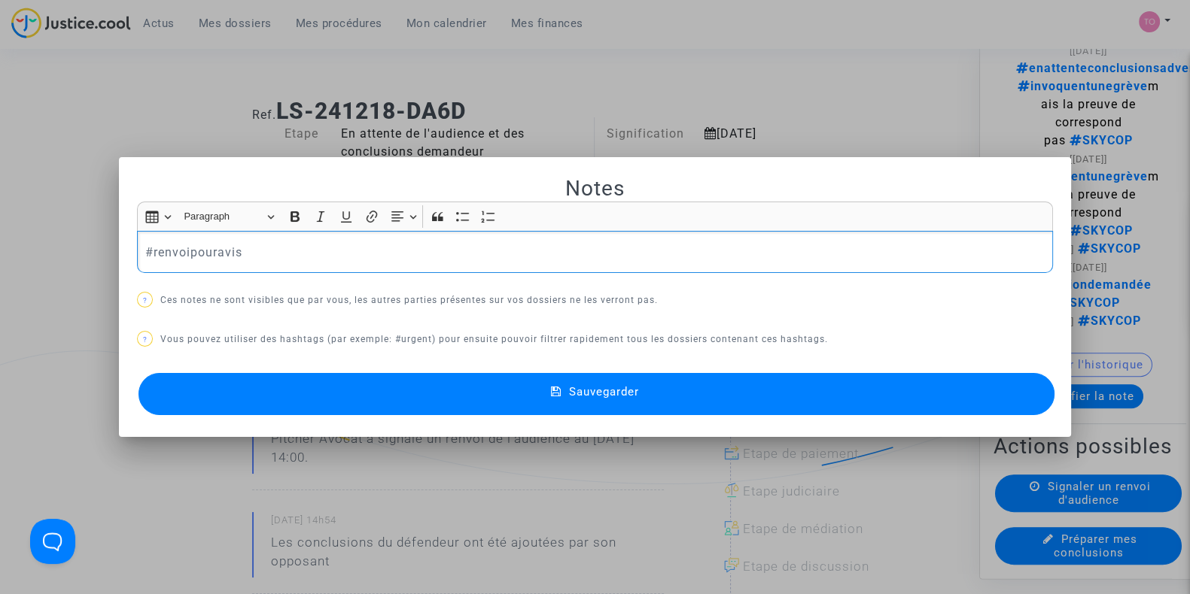
click at [145, 243] on p "#renvoipouravis" at bounding box center [595, 252] width 900 height 19
drag, startPoint x: 138, startPoint y: 243, endPoint x: 342, endPoint y: 242, distance: 203.2
click at [342, 242] on div "#renvoipouravis" at bounding box center [595, 252] width 916 height 42
click at [222, 278] on span "#rédigerconclusions" at bounding box center [199, 277] width 87 height 22
click at [263, 393] on button "Sauvegarder" at bounding box center [596, 394] width 916 height 42
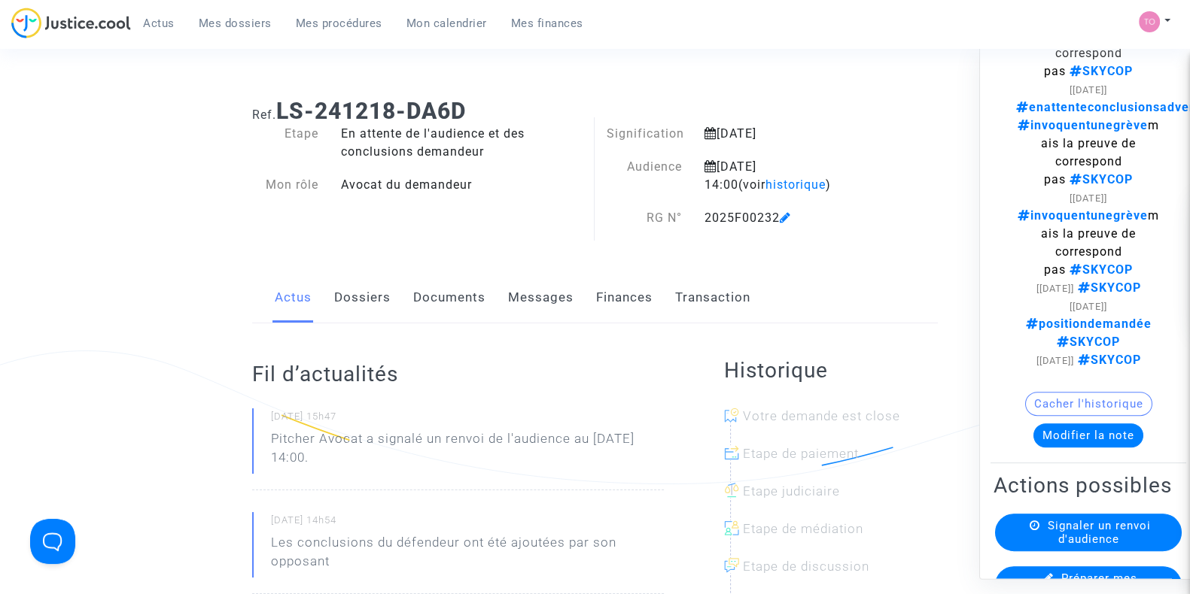
click at [432, 23] on span "Mon calendrier" at bounding box center [446, 24] width 81 height 14
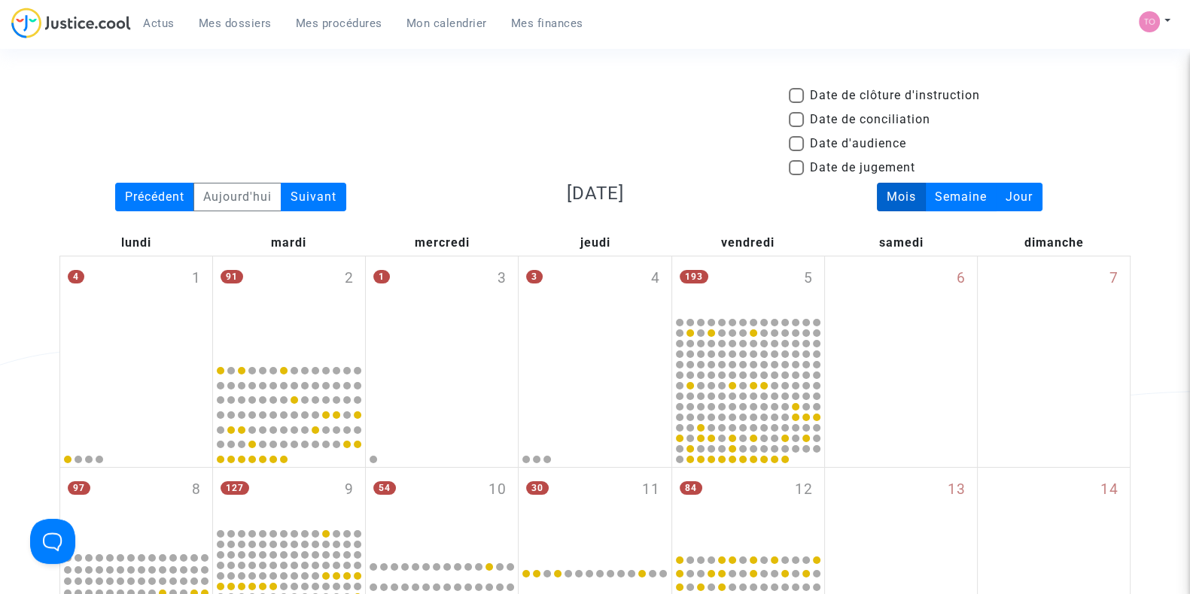
click at [800, 133] on mat-checkbox "Date de conciliation" at bounding box center [859, 123] width 141 height 24
click at [798, 138] on span at bounding box center [796, 143] width 15 height 15
click at [796, 151] on input "Date d'audience" at bounding box center [795, 151] width 1 height 1
checkbox input "true"
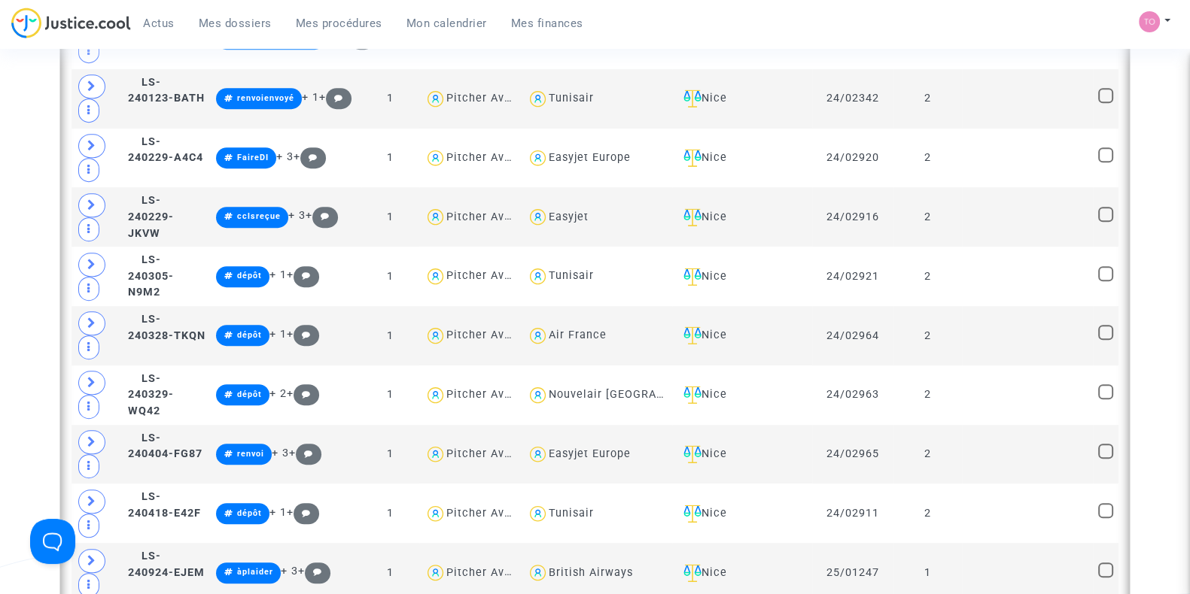
scroll to position [1351, 0]
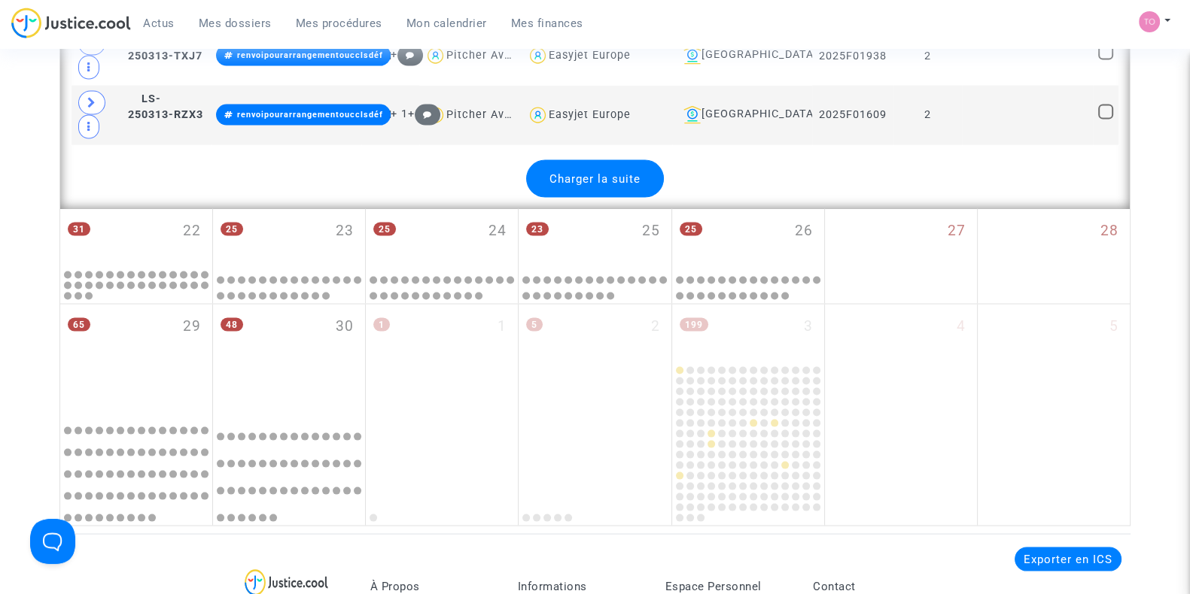
scroll to position [3781, 0]
click at [142, 208] on div "31 22" at bounding box center [136, 237] width 152 height 59
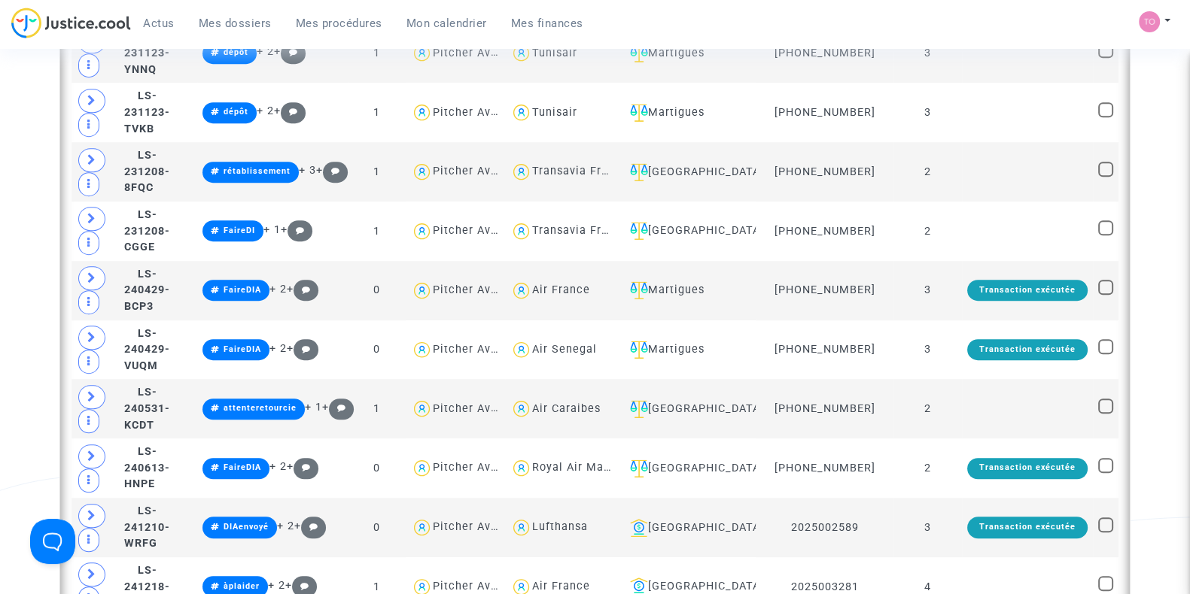
scroll to position [1197, 0]
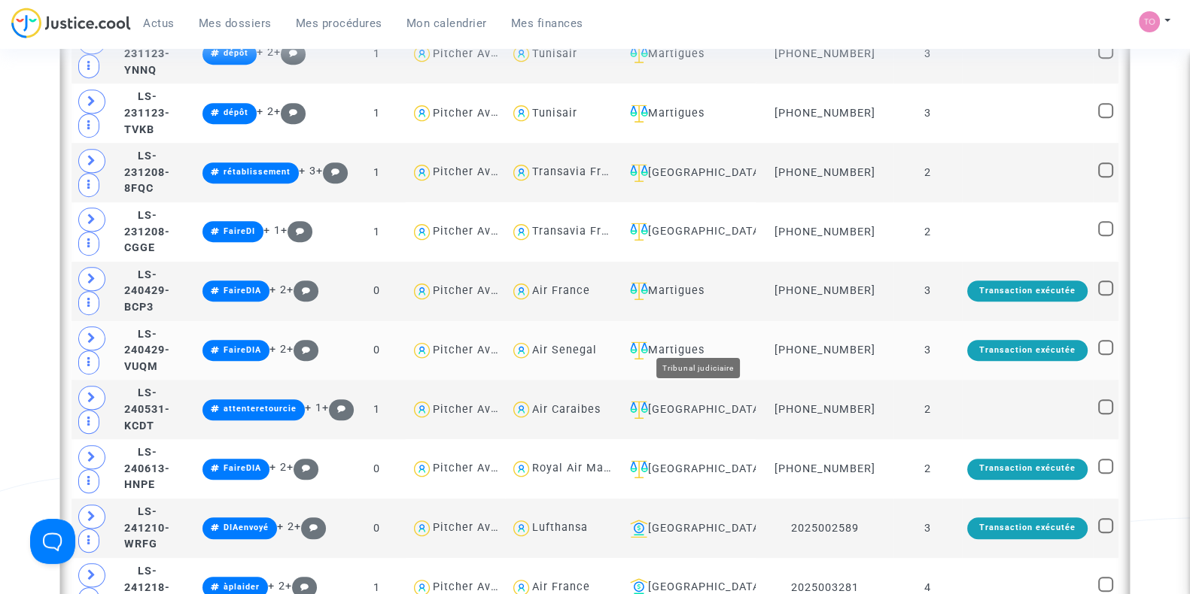
click at [708, 342] on div "Martigues" at bounding box center [687, 351] width 127 height 18
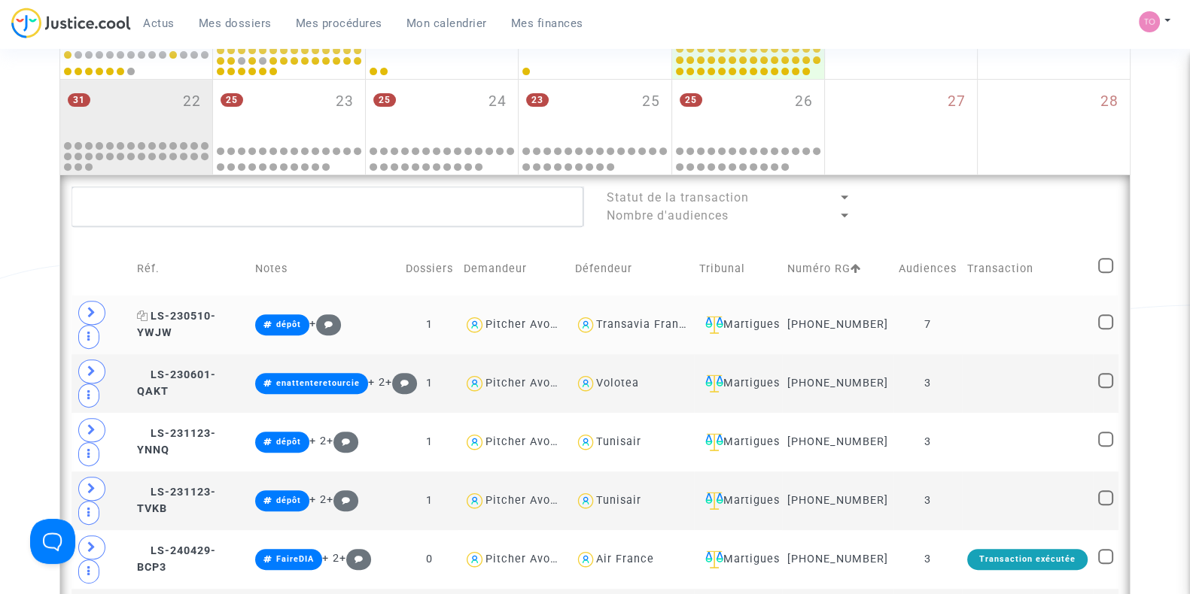
scroll to position [746, 0]
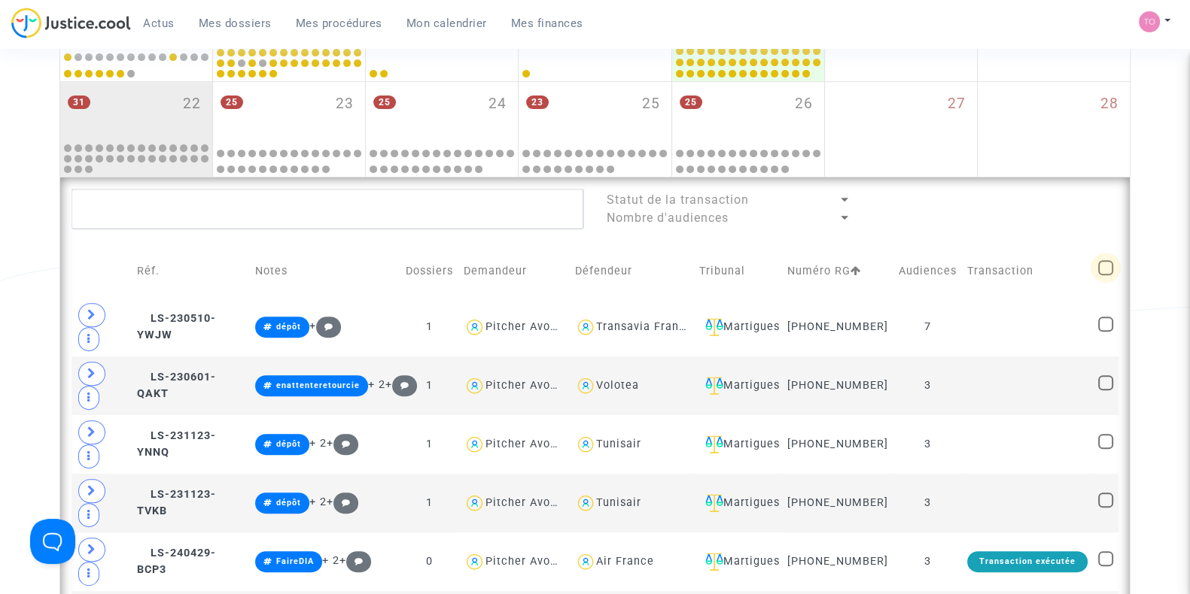
click at [1106, 272] on span at bounding box center [1105, 267] width 15 height 15
click at [1105, 275] on input "checkbox" at bounding box center [1105, 275] width 1 height 1
checkbox input "true"
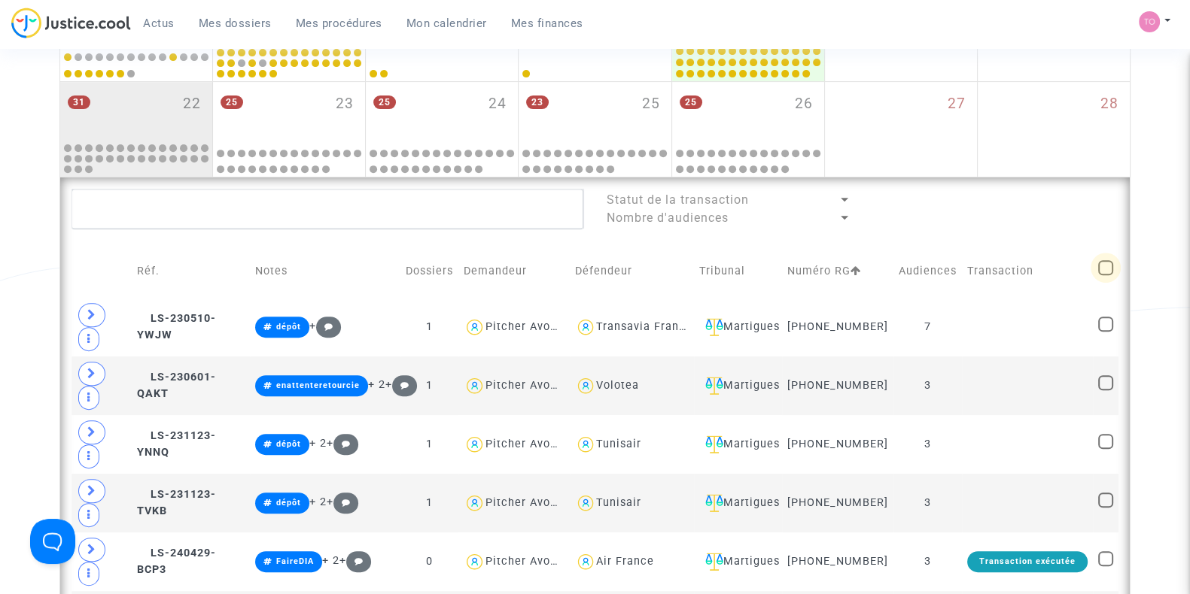
checkbox input "true"
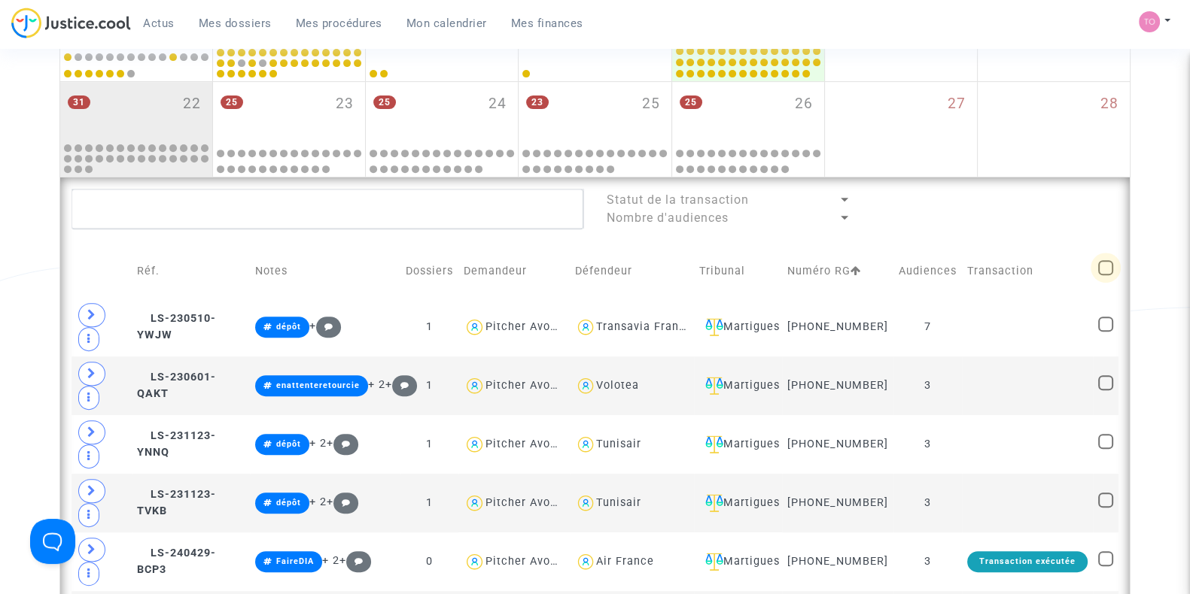
checkbox input "true"
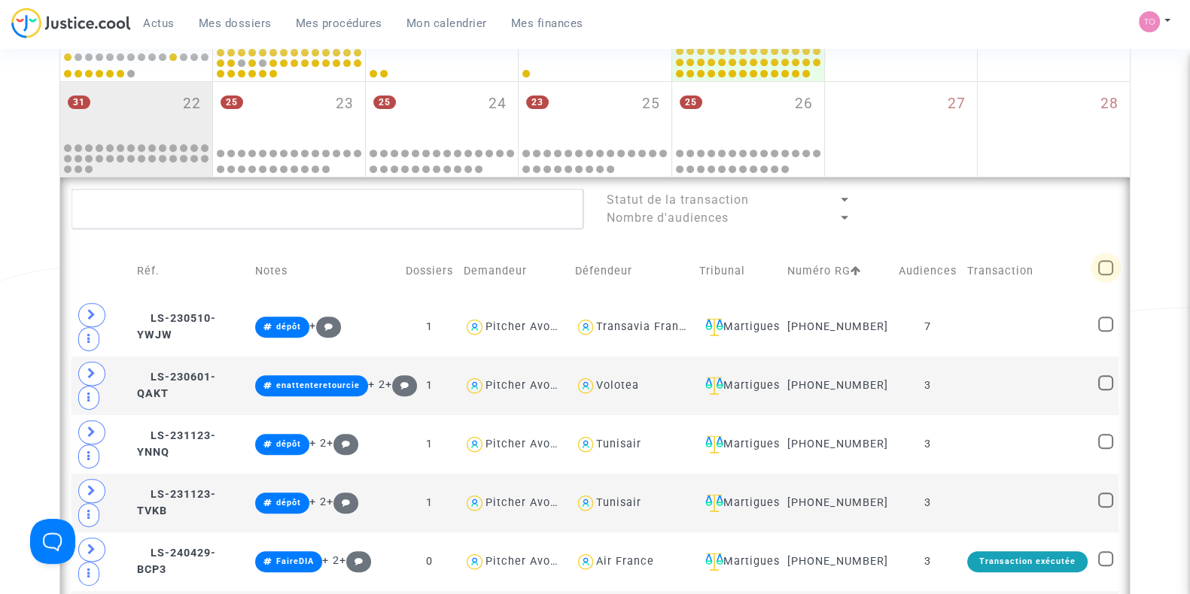
checkbox input "true"
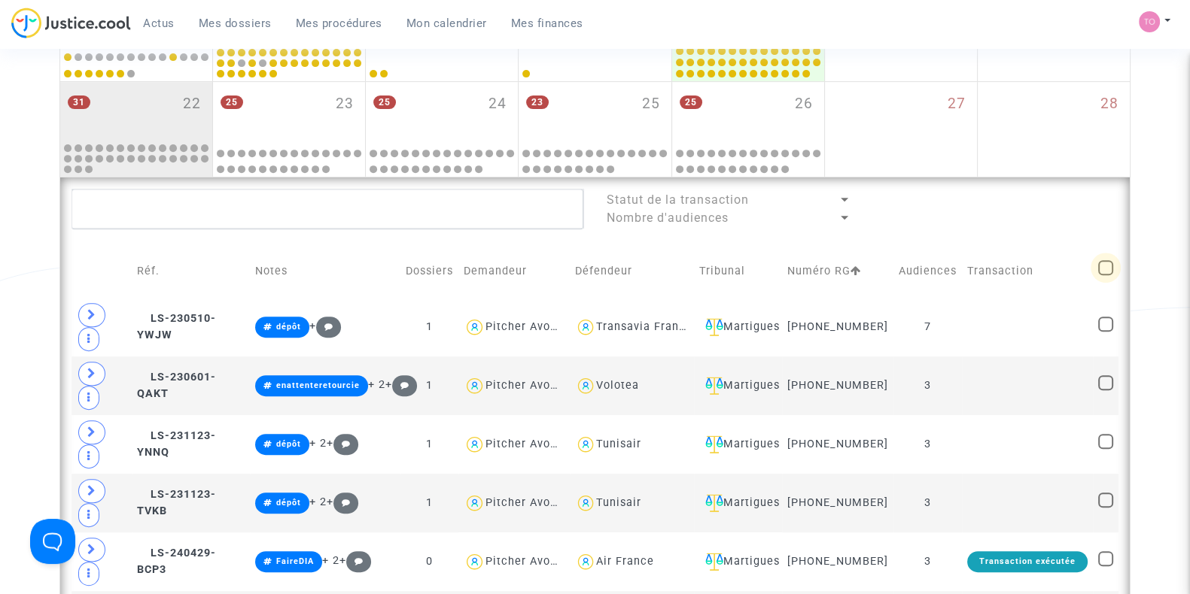
checkbox input "true"
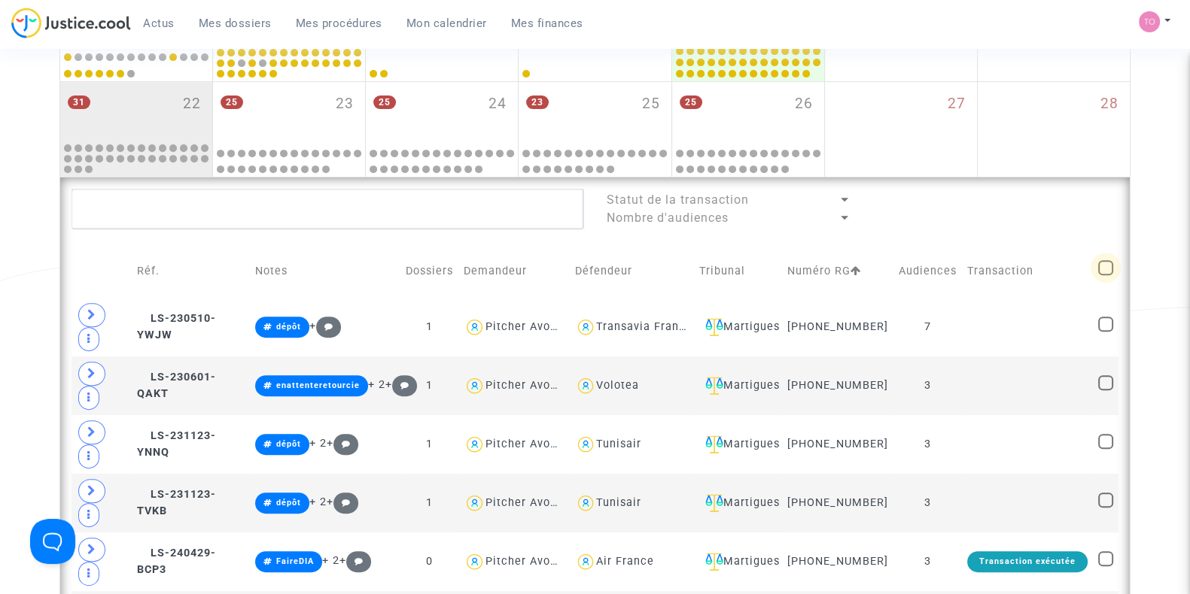
checkbox input "true"
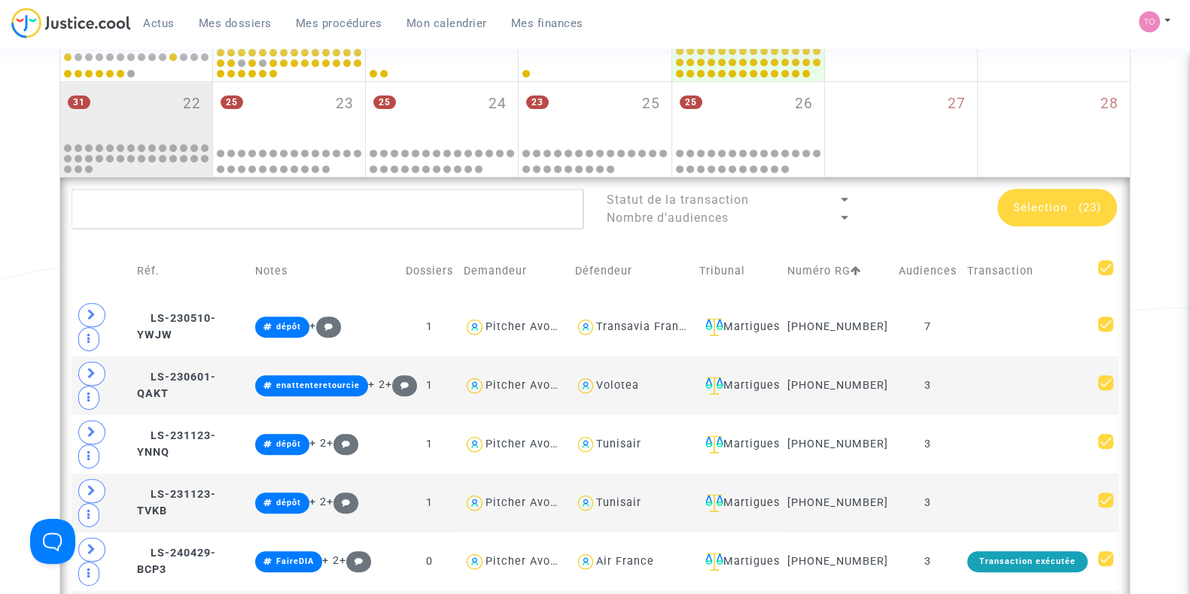
click at [1081, 201] on span "(23)" at bounding box center [1089, 208] width 23 height 14
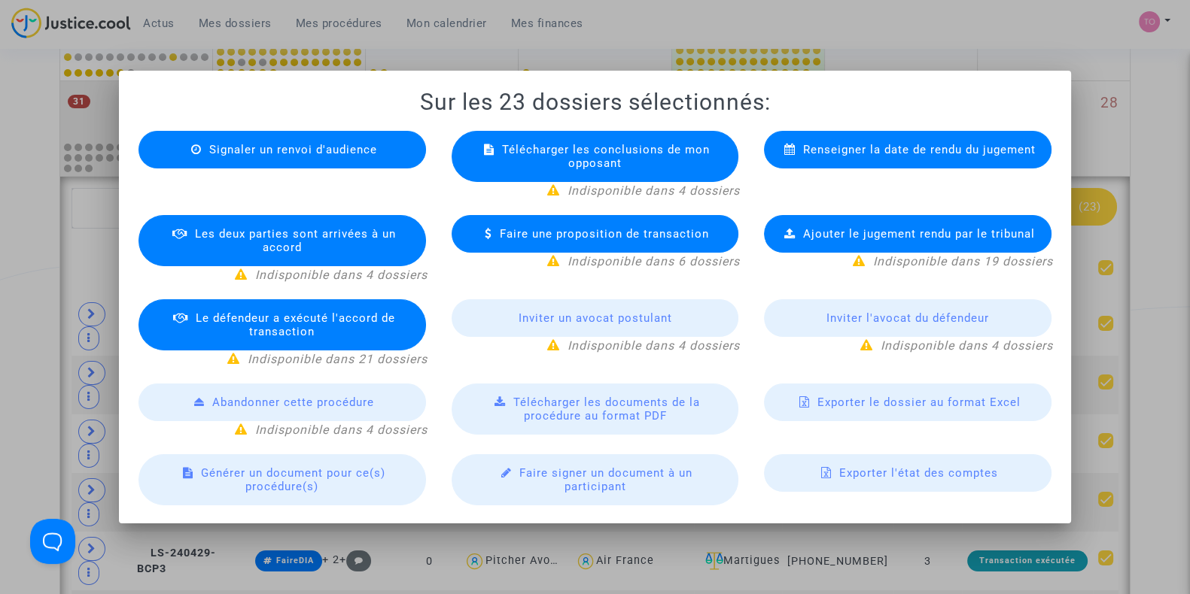
click at [1164, 313] on div at bounding box center [595, 297] width 1190 height 594
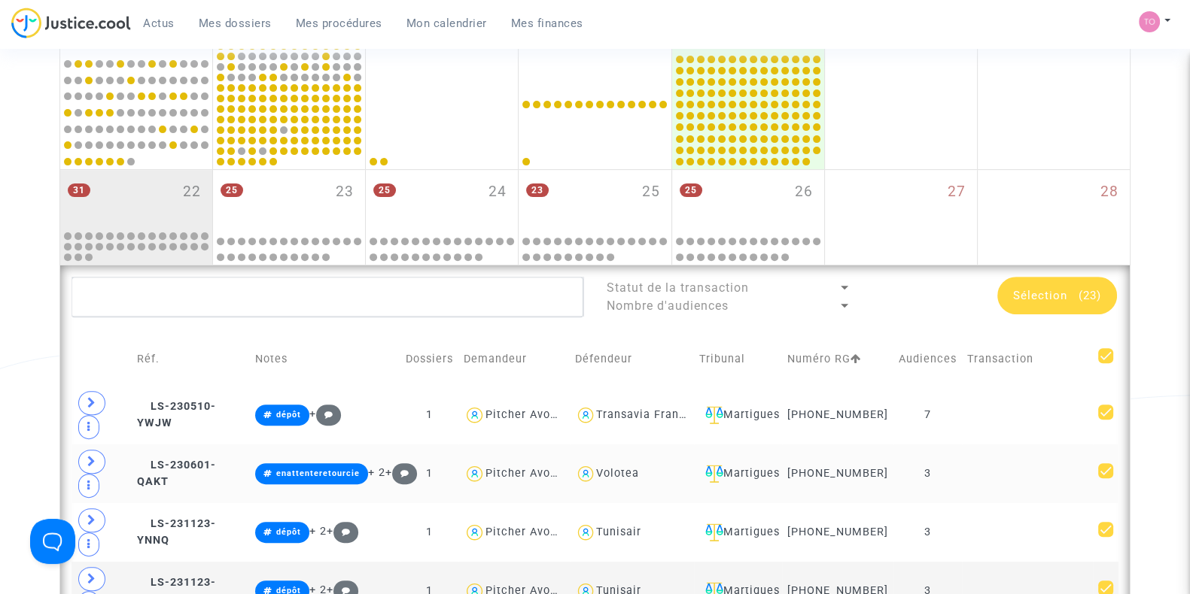
scroll to position [657, 0]
click at [1050, 293] on span "Sélection" at bounding box center [1040, 297] width 54 height 14
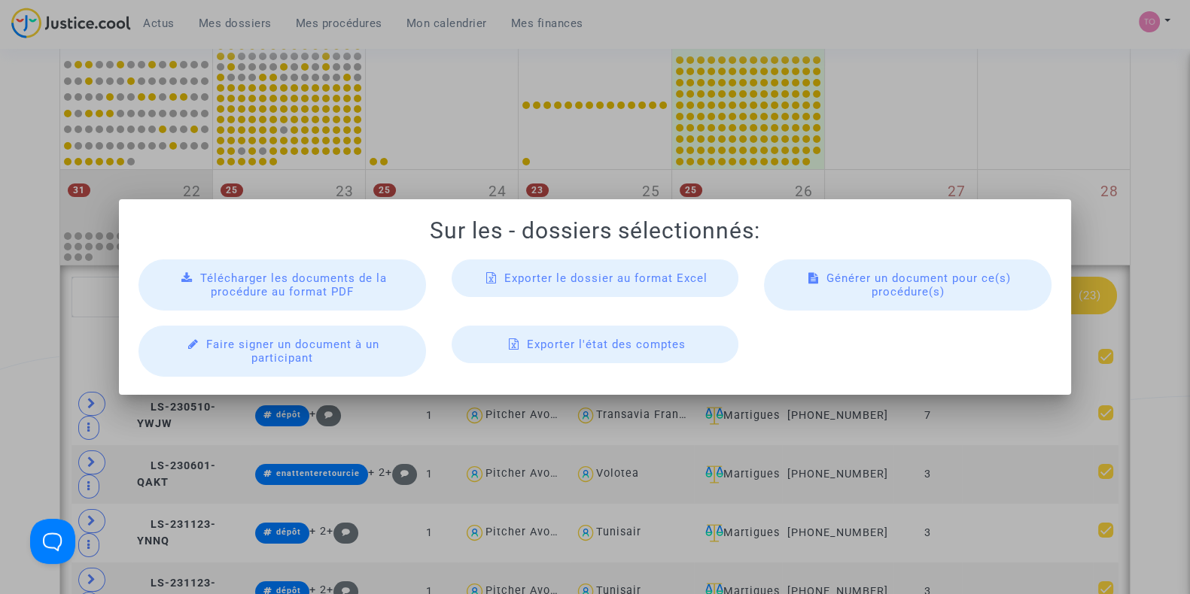
scroll to position [0, 0]
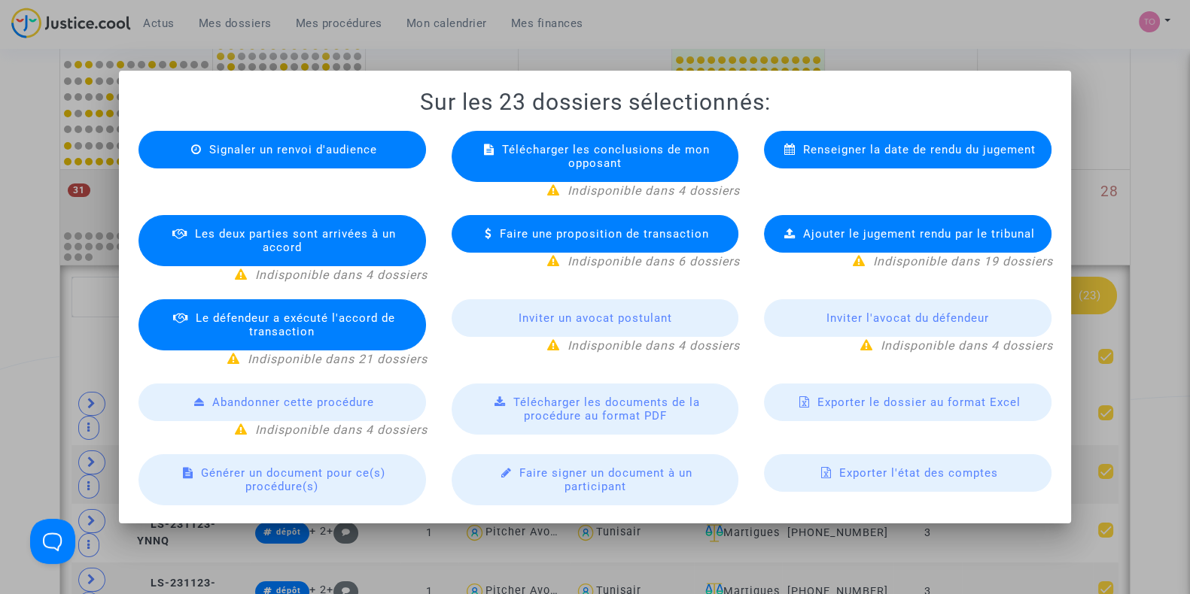
click at [922, 409] on div "Exporter le dossier au format Excel" at bounding box center [907, 403] width 287 height 38
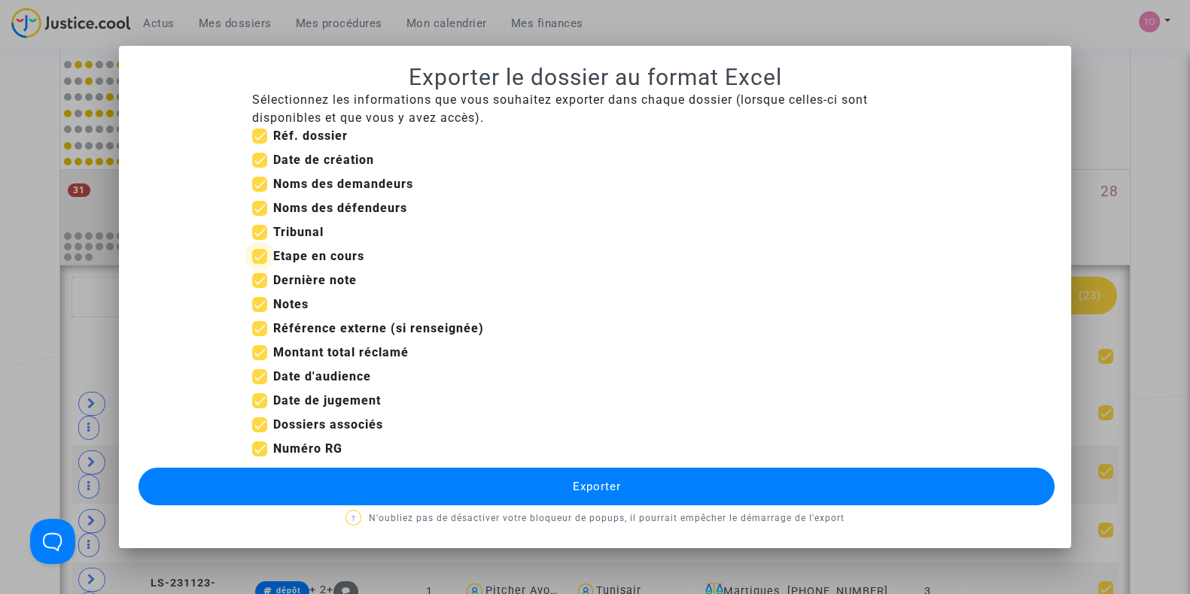
click at [264, 254] on span at bounding box center [259, 256] width 15 height 15
click at [260, 264] on input "Etape en cours" at bounding box center [259, 264] width 1 height 1
checkbox input "false"
click at [256, 167] on span at bounding box center [259, 160] width 15 height 15
click at [259, 168] on input "Date de création" at bounding box center [259, 168] width 1 height 1
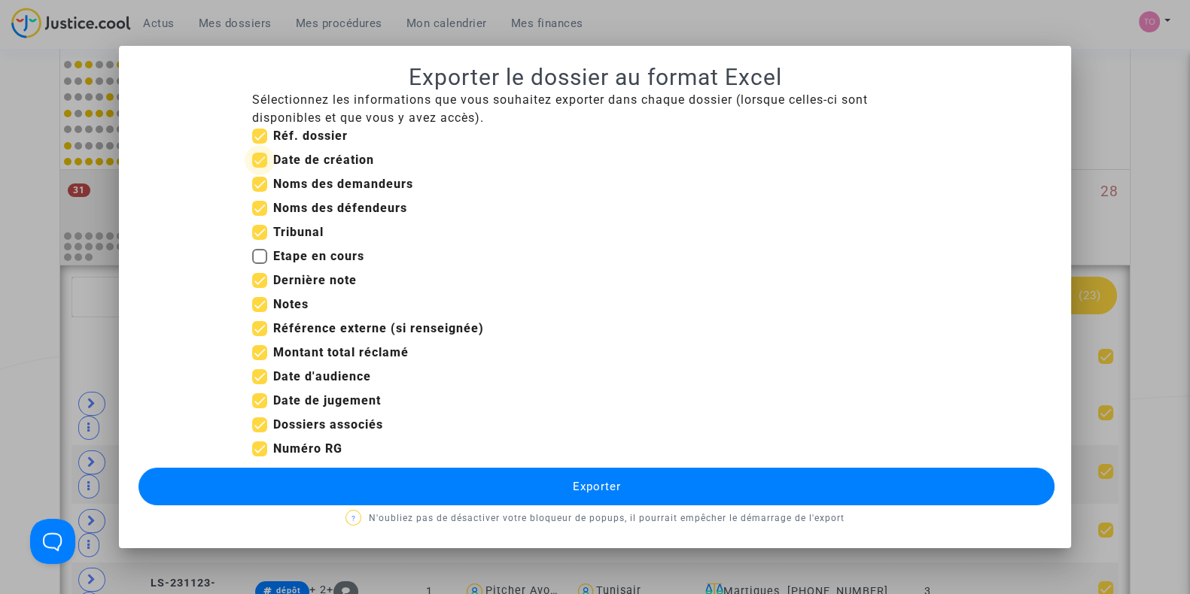
checkbox input "false"
click at [267, 331] on label "Référence externe (si renseignée)" at bounding box center [368, 329] width 232 height 18
click at [260, 336] on input "Référence externe (si renseignée)" at bounding box center [259, 336] width 1 height 1
click at [260, 327] on span at bounding box center [259, 328] width 15 height 15
click at [260, 336] on input "Référence externe (si renseignée)" at bounding box center [259, 336] width 1 height 1
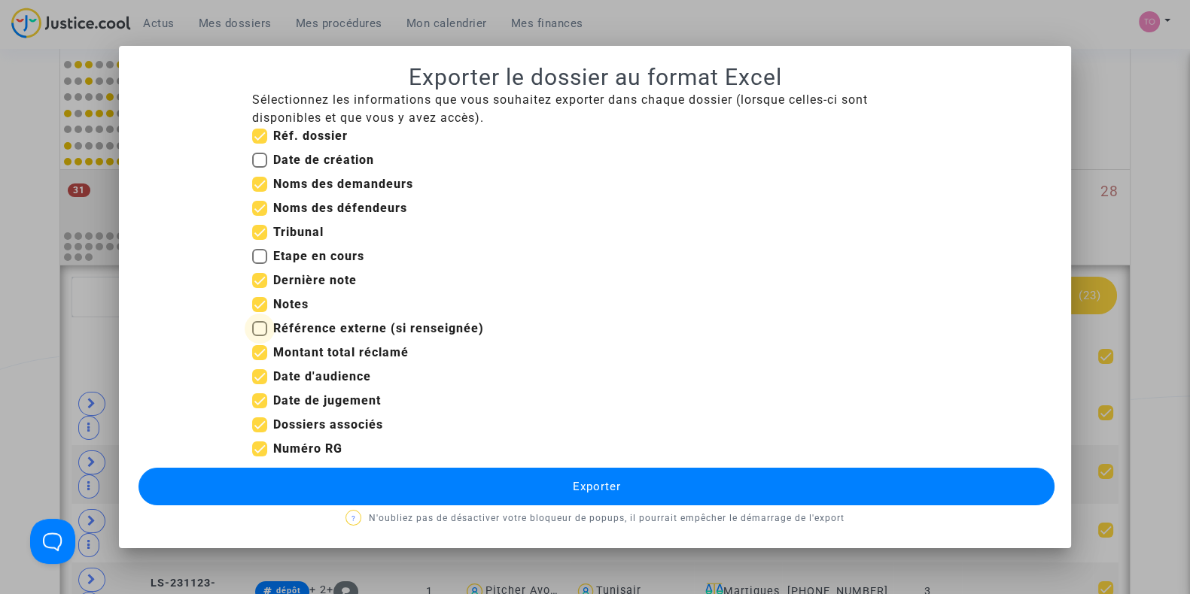
checkbox input "true"
click at [259, 351] on span at bounding box center [259, 352] width 15 height 15
click at [259, 360] on input "Montant total réclamé" at bounding box center [259, 360] width 1 height 1
checkbox input "false"
click at [254, 401] on span at bounding box center [259, 401] width 15 height 15
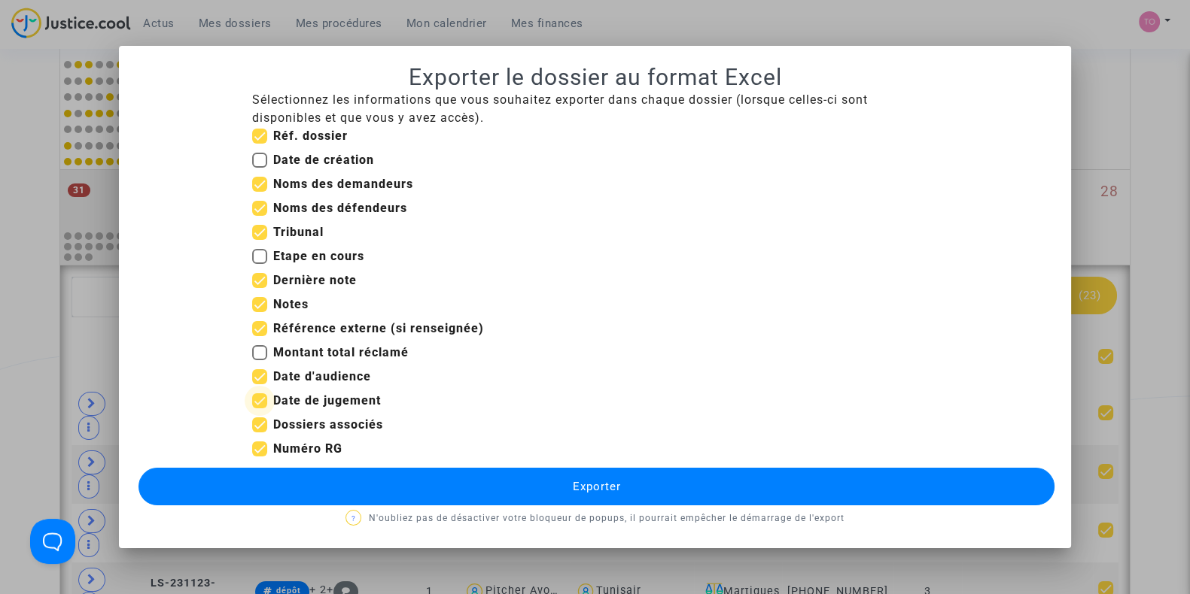
click at [259, 409] on input "Date de jugement" at bounding box center [259, 409] width 1 height 1
checkbox input "false"
click at [271, 488] on button "Exporter" at bounding box center [596, 487] width 916 height 38
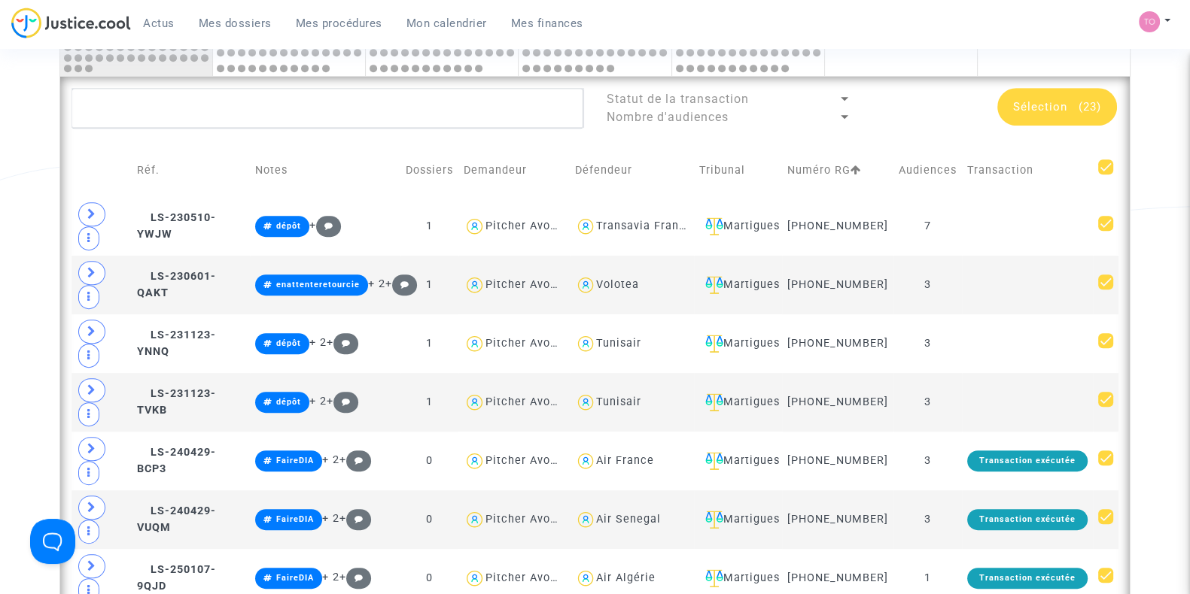
scroll to position [868, 0]
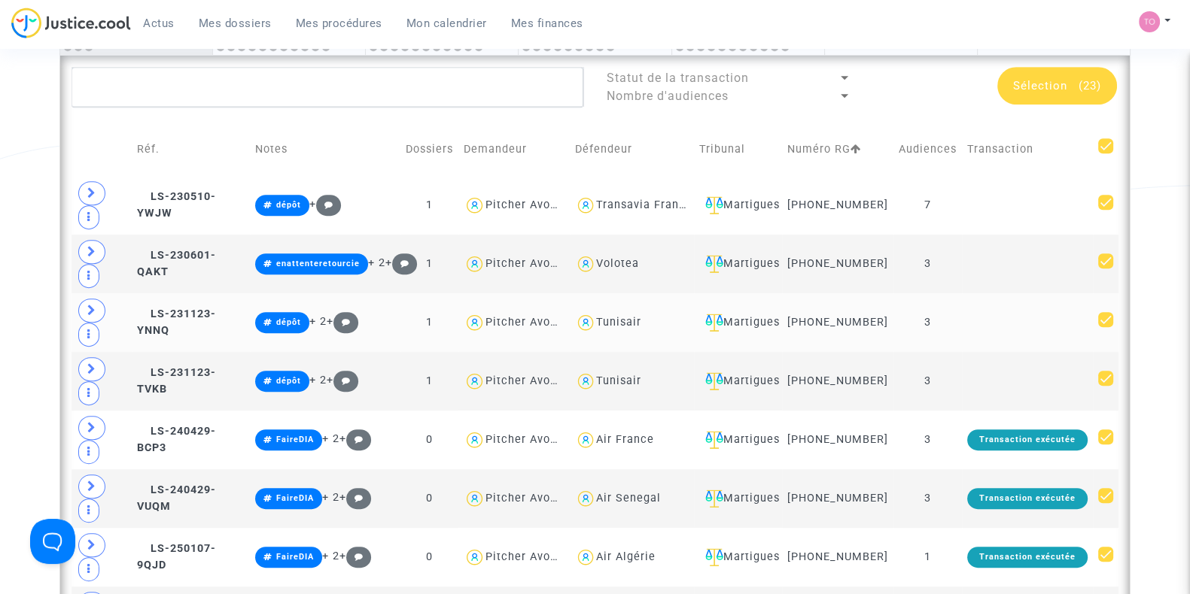
click at [609, 329] on div "Tunisair" at bounding box center [618, 322] width 45 height 13
type textarea "@Tunisair"
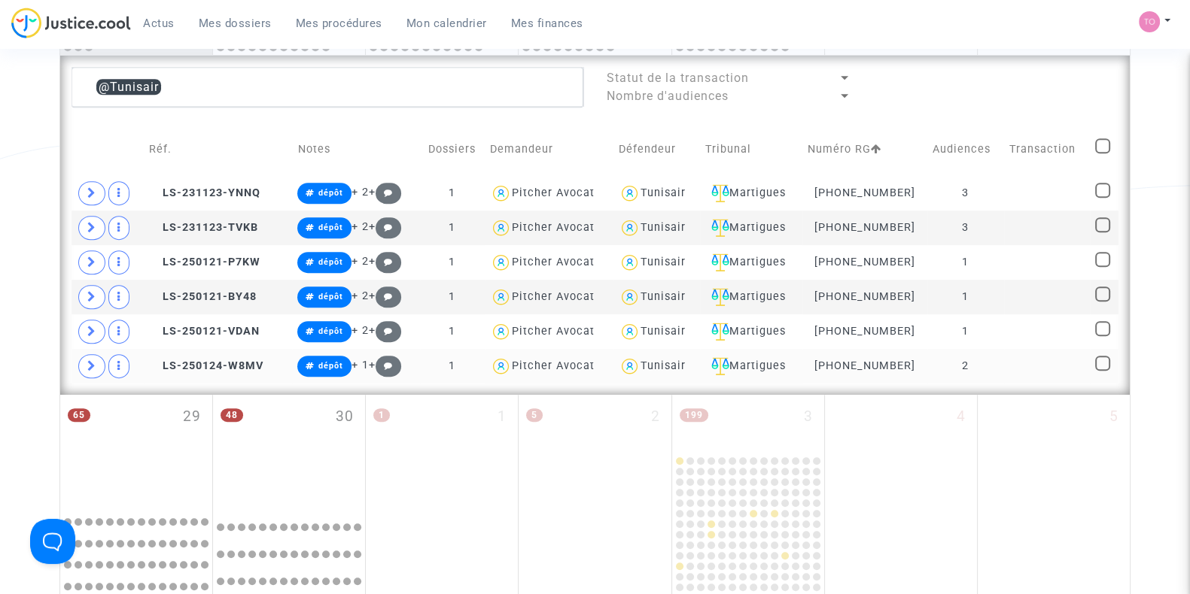
click at [1105, 362] on span at bounding box center [1102, 363] width 15 height 15
click at [1102, 371] on input "checkbox" at bounding box center [1102, 371] width 1 height 1
checkbox input "true"
click at [1105, 220] on span at bounding box center [1102, 224] width 15 height 15
click at [1102, 232] on input "checkbox" at bounding box center [1102, 232] width 1 height 1
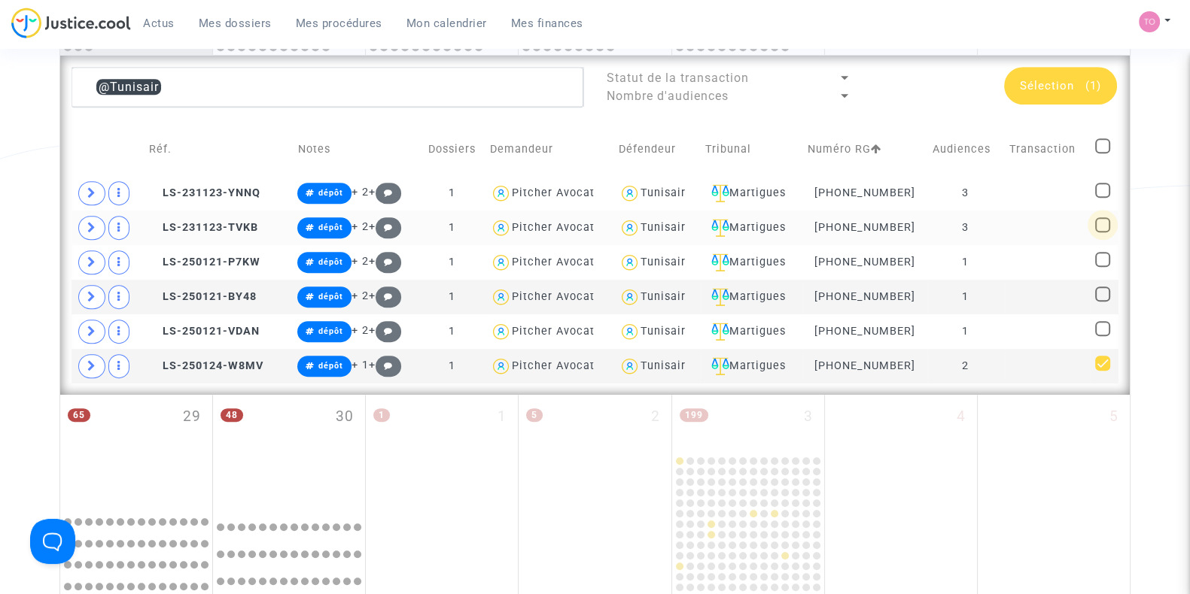
checkbox input "true"
click at [1102, 179] on td at bounding box center [1103, 193] width 29 height 35
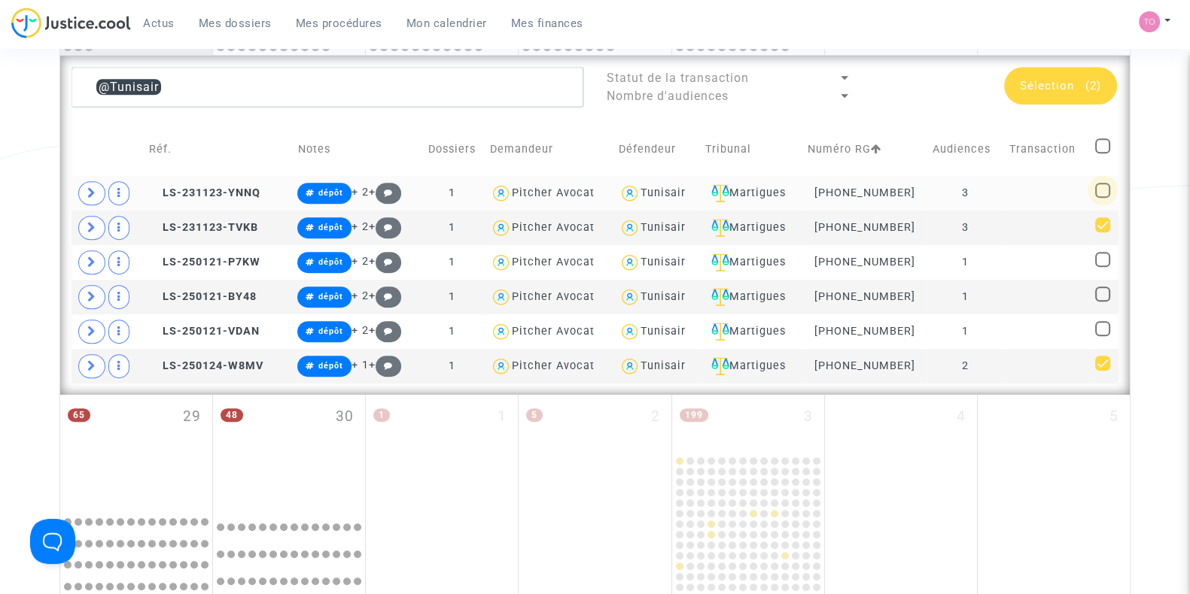
click at [1101, 188] on span at bounding box center [1102, 190] width 15 height 15
click at [1102, 198] on input "checkbox" at bounding box center [1102, 198] width 1 height 1
checkbox input "true"
click at [1057, 84] on span "Sélection" at bounding box center [1047, 86] width 54 height 14
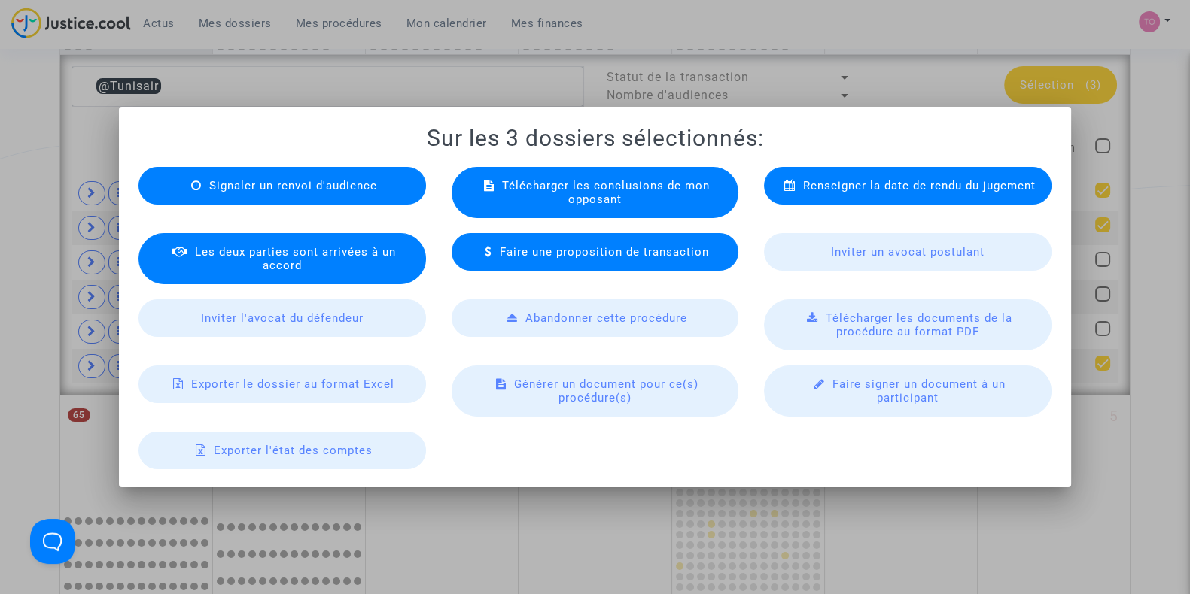
click at [596, 404] on span "Générer un document pour ce(s) procédure(s)" at bounding box center [605, 391] width 184 height 27
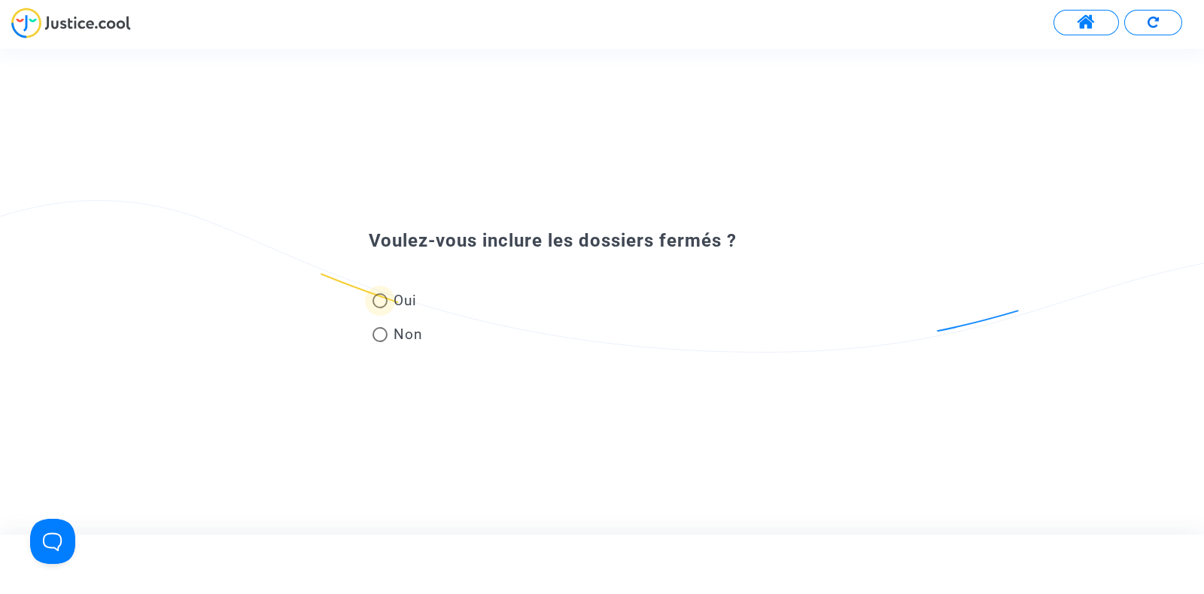
click at [386, 302] on span at bounding box center [379, 300] width 15 height 15
click at [380, 308] on input "Oui" at bounding box center [379, 308] width 1 height 1
radio input "true"
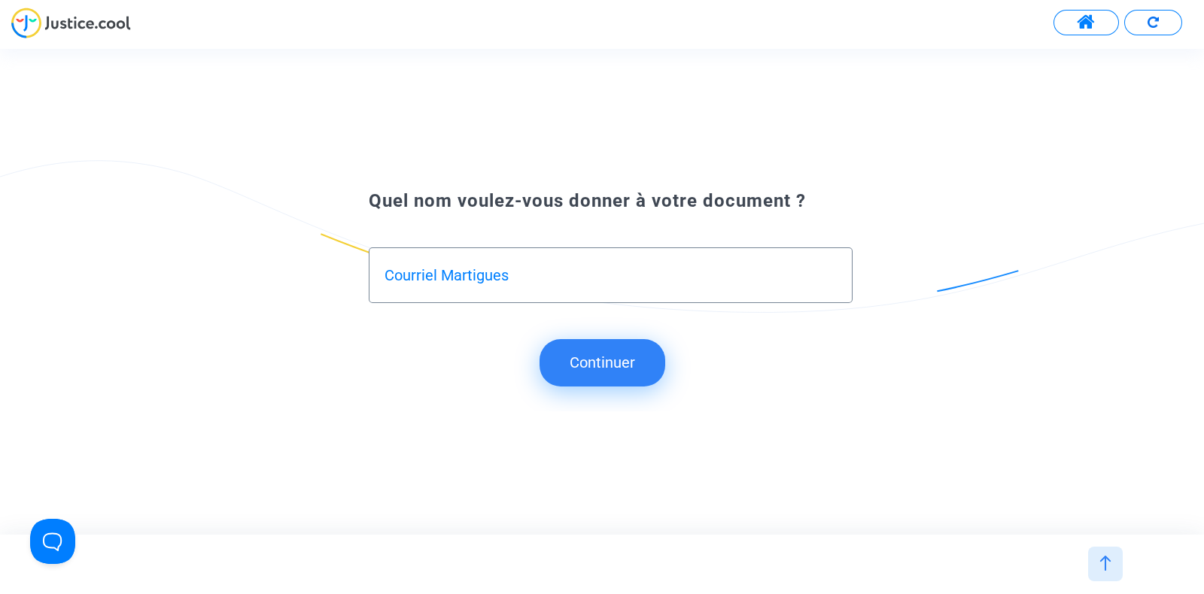
type input "Courriel Martigues"
click at [581, 357] on button "Continuer" at bounding box center [602, 362] width 126 height 47
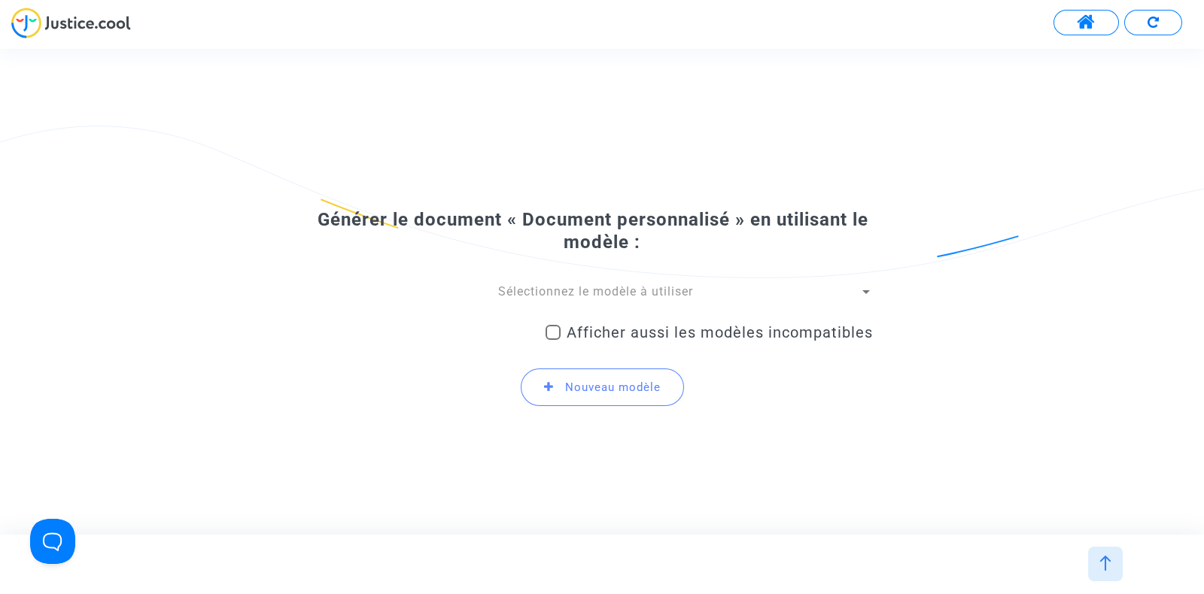
click at [621, 291] on span "Sélectionnez le modèle à utiliser" at bounding box center [595, 291] width 195 height 14
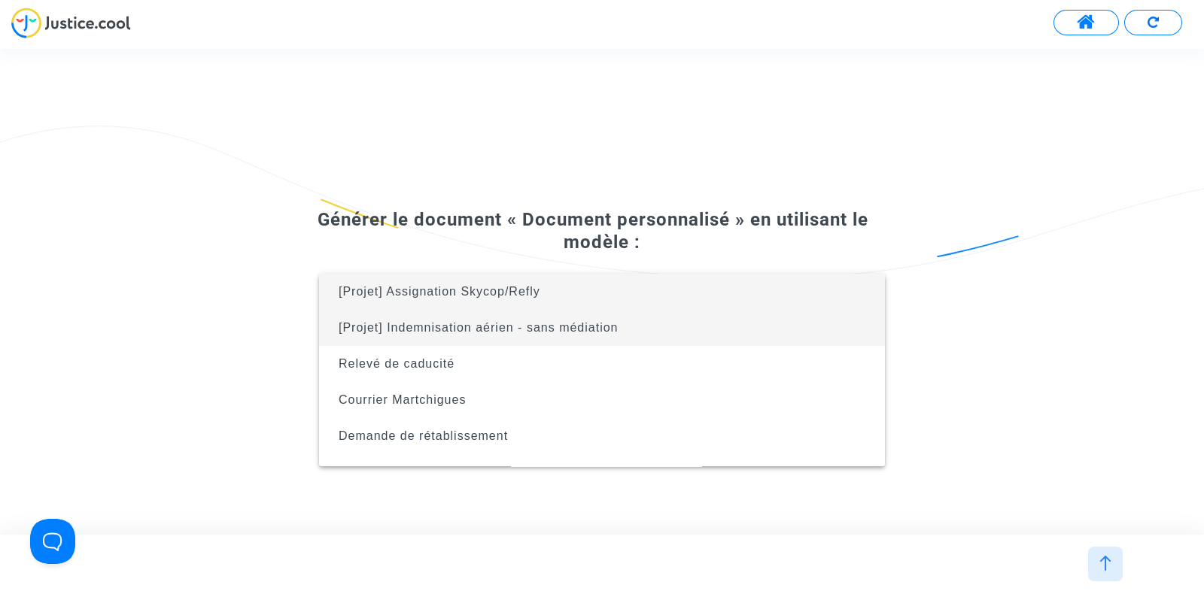
scroll to position [60, 0]
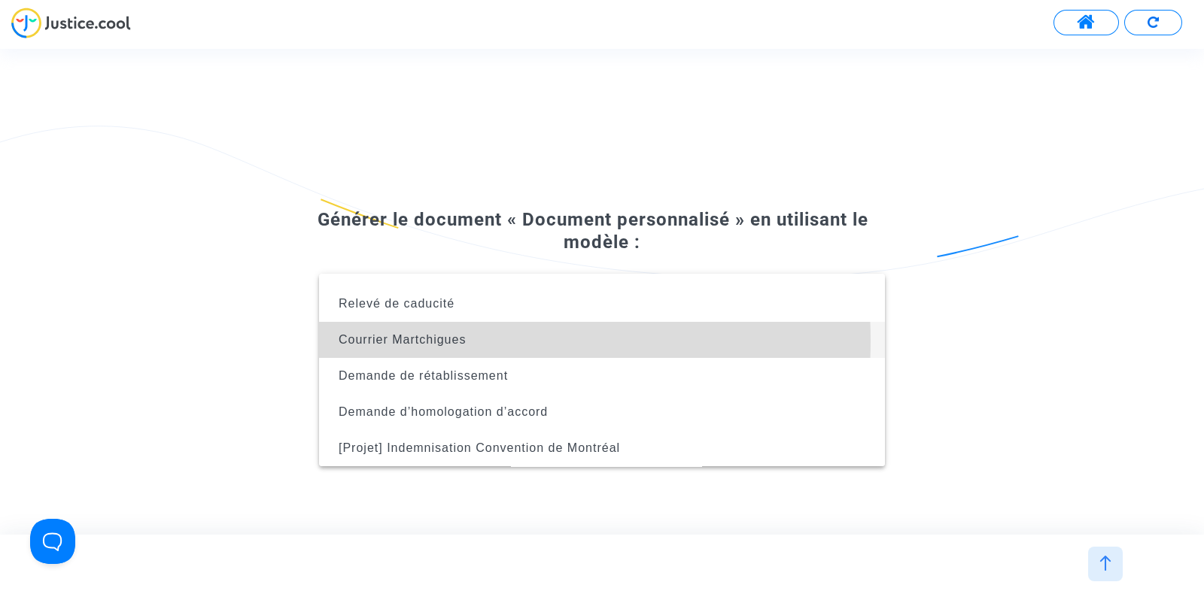
click at [448, 341] on span "Courrier Martchigues" at bounding box center [402, 339] width 127 height 13
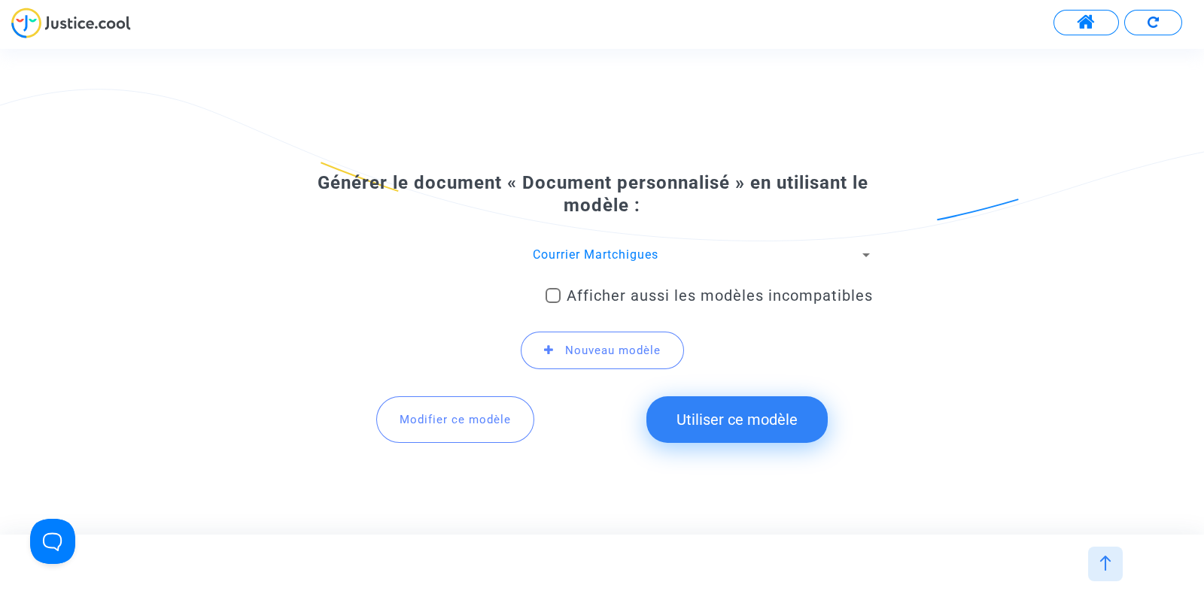
click at [689, 404] on button "Utiliser ce modèle" at bounding box center [736, 420] width 181 height 47
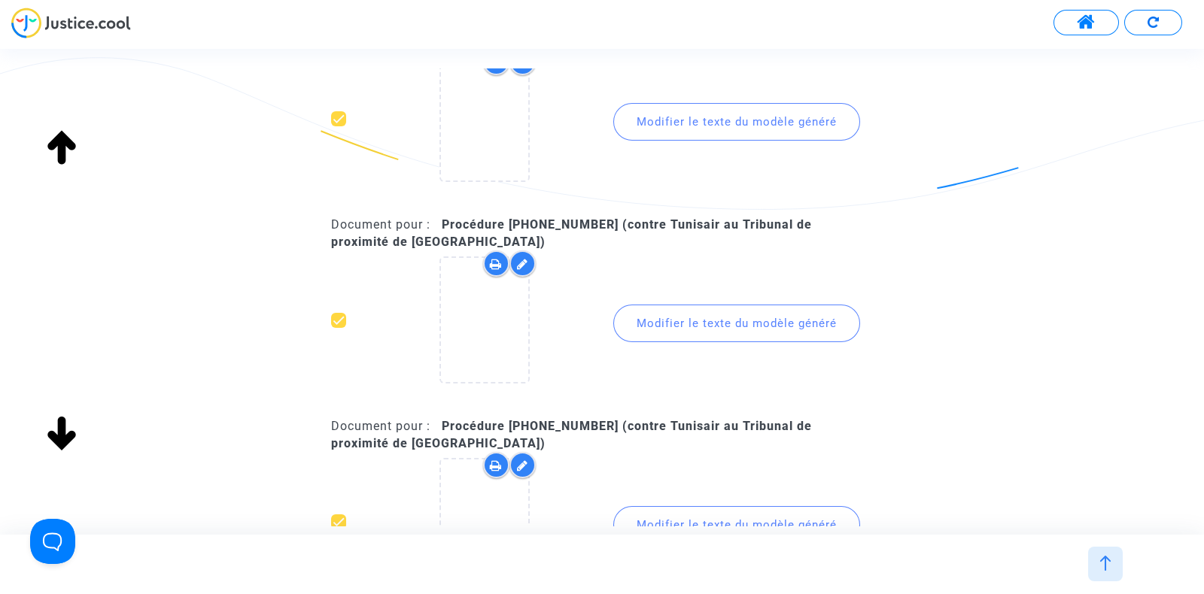
scroll to position [0, 0]
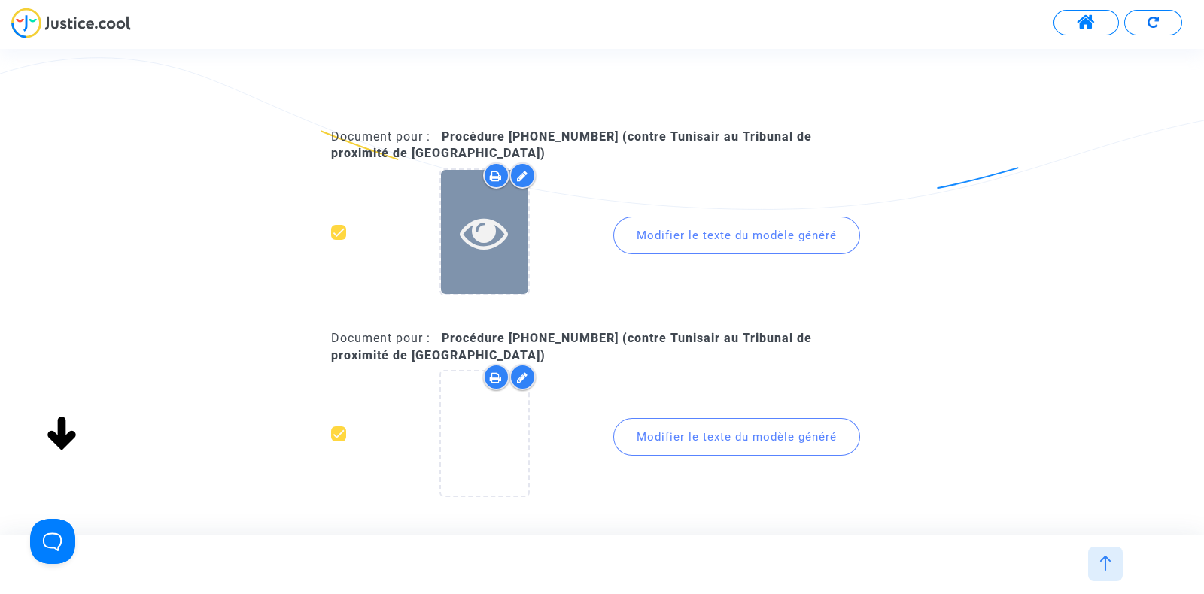
click at [476, 226] on icon at bounding box center [484, 232] width 49 height 48
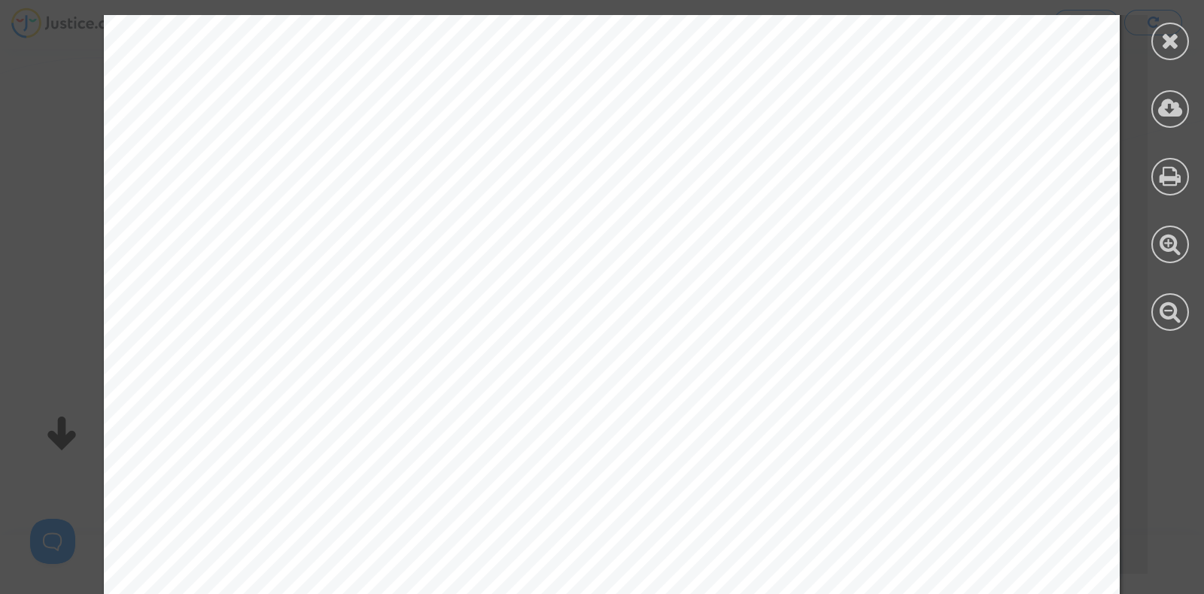
scroll to position [223, 0]
click at [1156, 43] on div at bounding box center [1170, 42] width 38 height 38
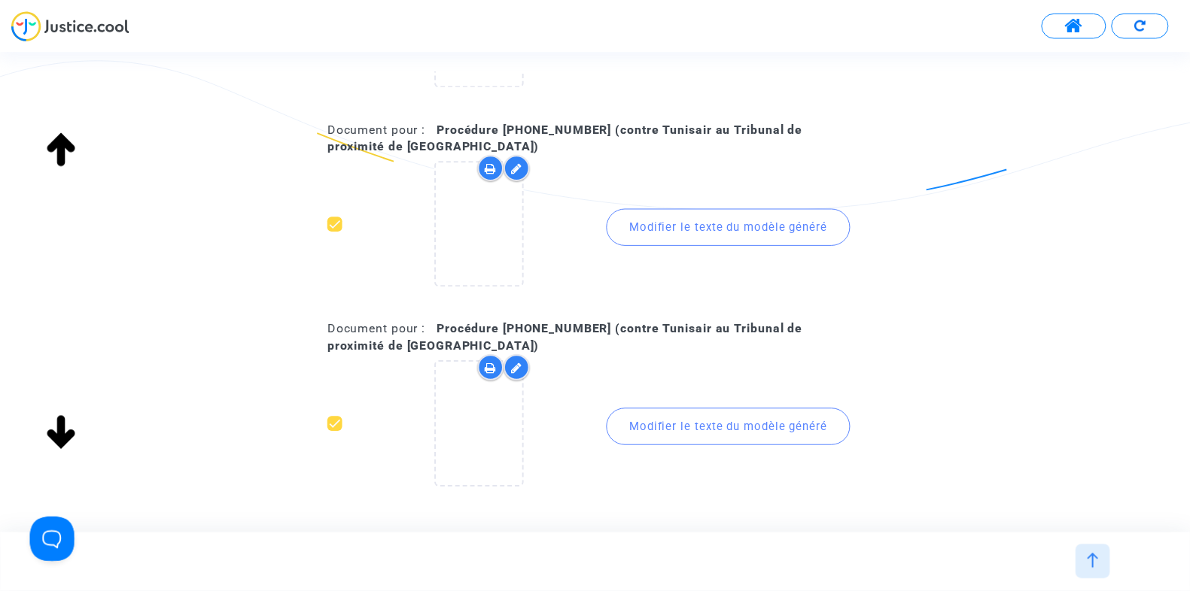
scroll to position [349, 0]
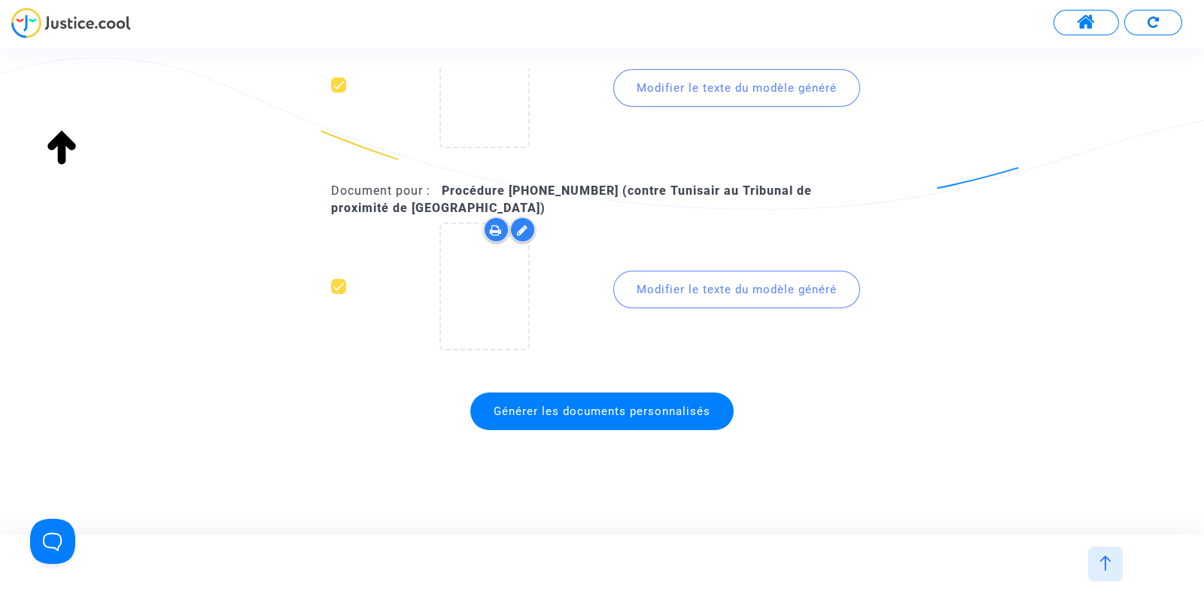
click at [573, 412] on span "Générer les documents personnalisés" at bounding box center [602, 412] width 217 height 14
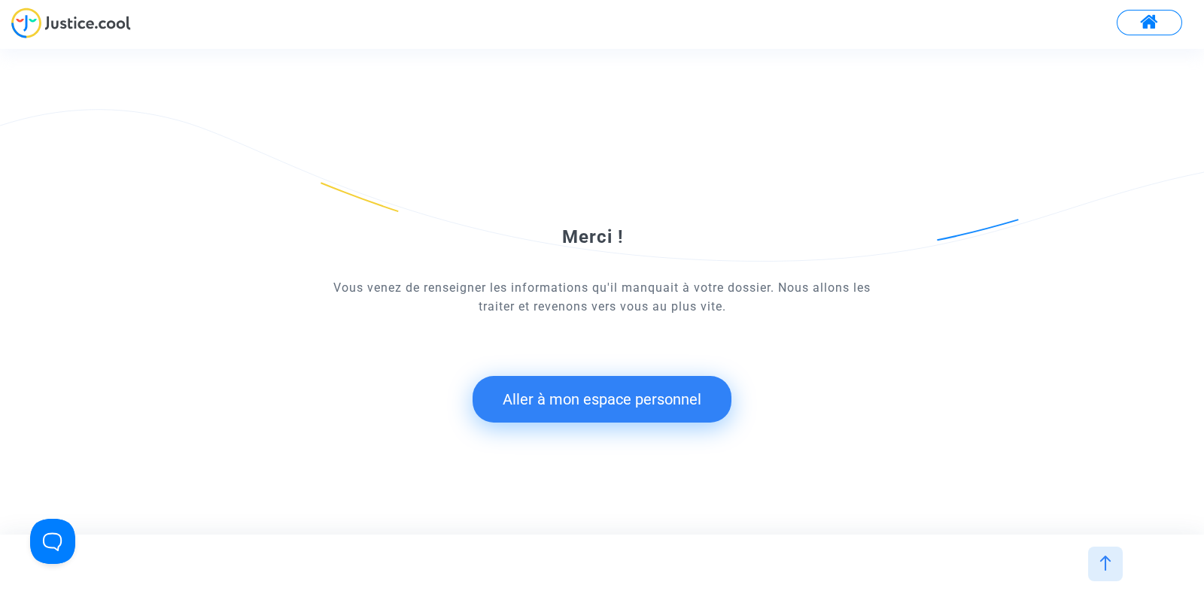
click at [594, 400] on button "Aller à mon espace personnel" at bounding box center [602, 399] width 259 height 47
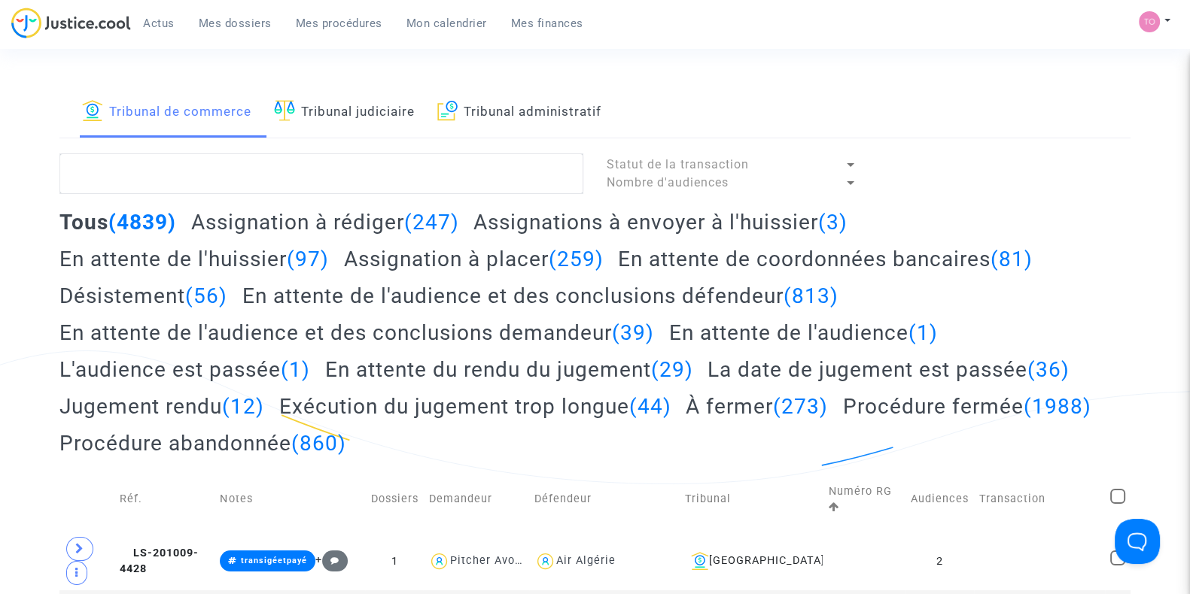
click at [415, 38] on div "Actus Mes dossiers Mes procédures Mon calendrier Mes finances" at bounding box center [303, 28] width 584 height 41
click at [439, 26] on span "Mon calendrier" at bounding box center [446, 24] width 81 height 14
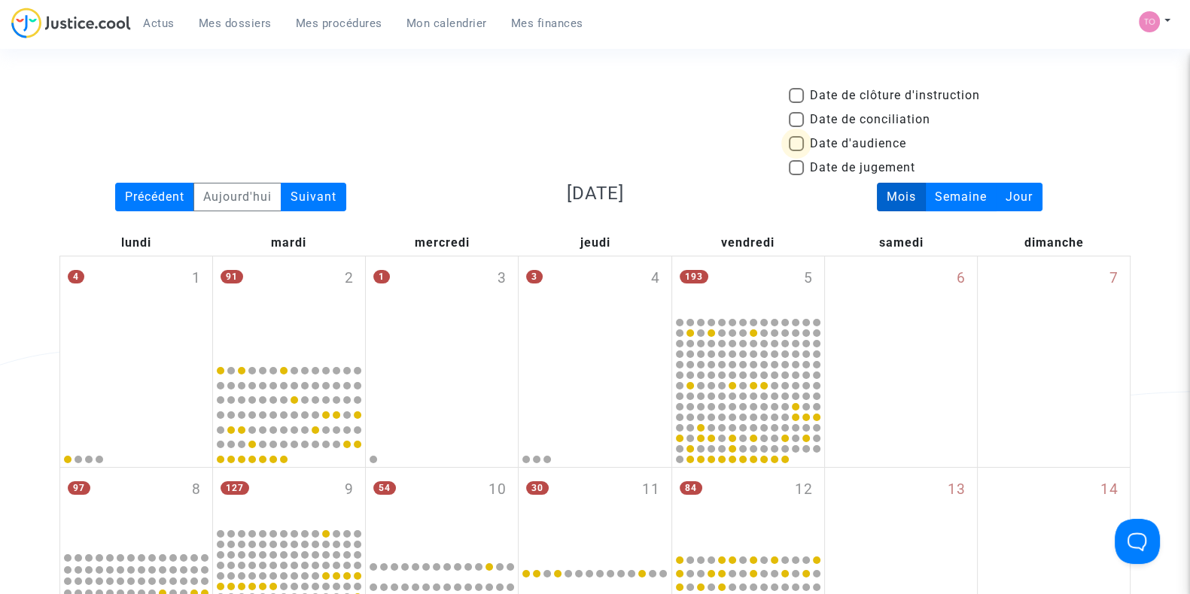
click at [798, 135] on label "Date d'audience" at bounding box center [847, 144] width 117 height 18
click at [796, 151] on input "Date d'audience" at bounding box center [795, 151] width 1 height 1
checkbox input "true"
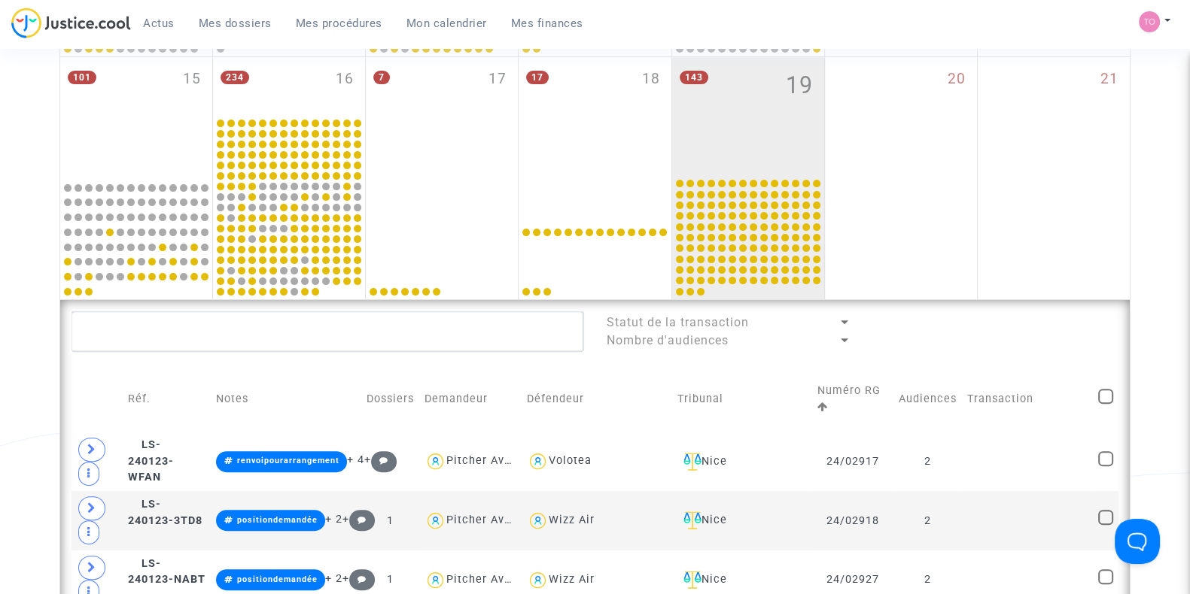
scroll to position [581, 0]
click at [766, 126] on div "143 19" at bounding box center [748, 115] width 152 height 119
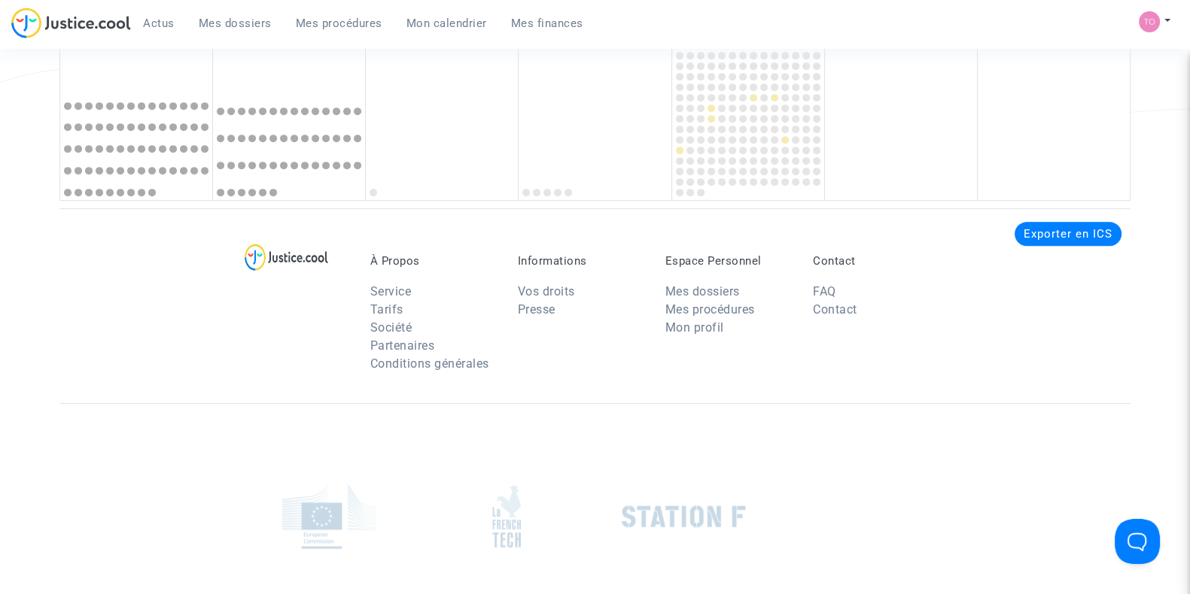
scroll to position [611, 0]
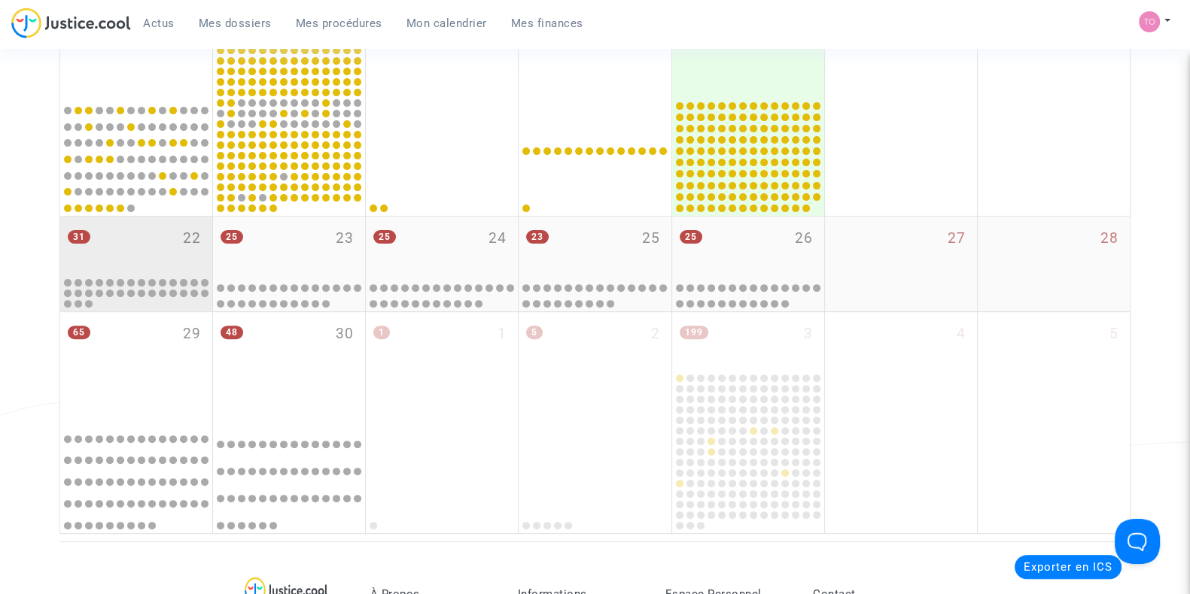
click at [158, 241] on div "31 22" at bounding box center [136, 246] width 152 height 59
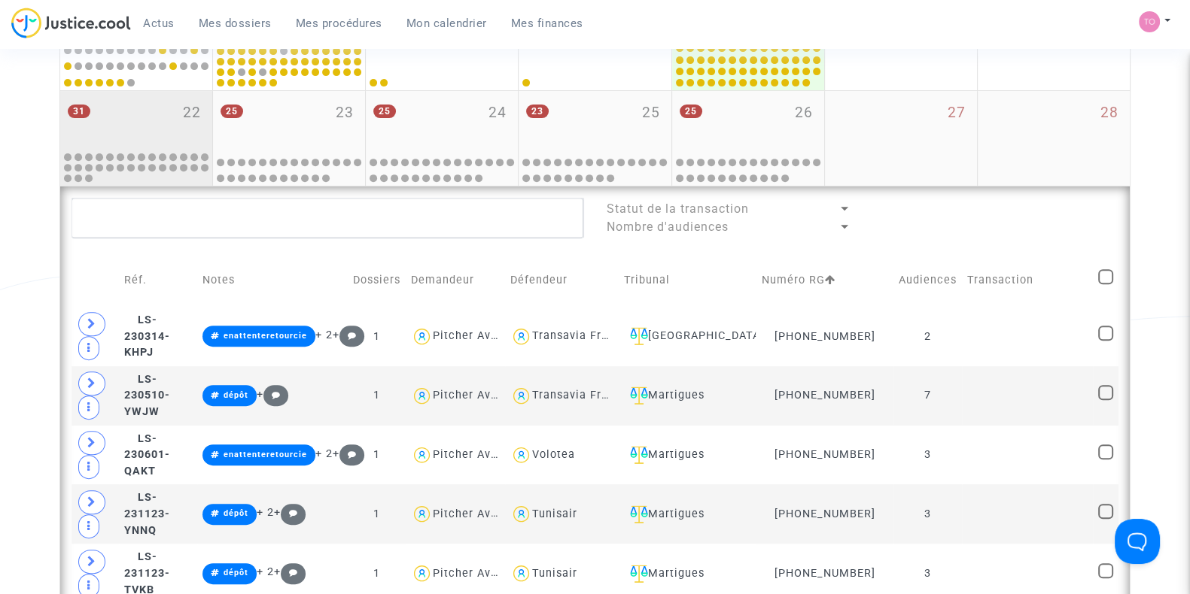
scroll to position [914, 0]
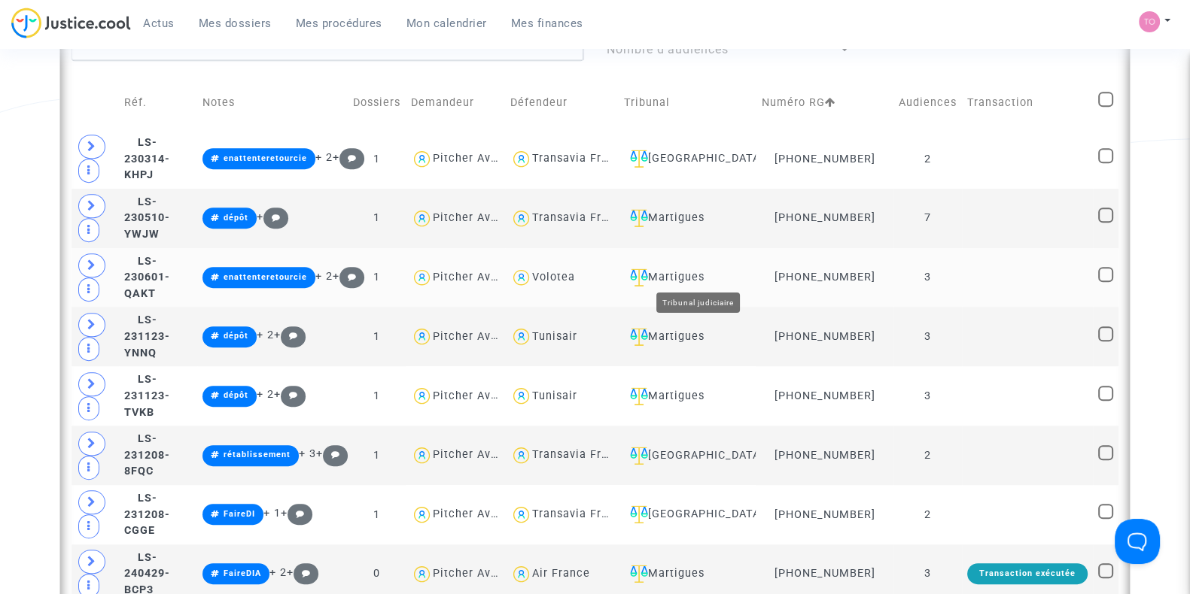
click at [708, 269] on div "Martigues" at bounding box center [687, 278] width 127 height 18
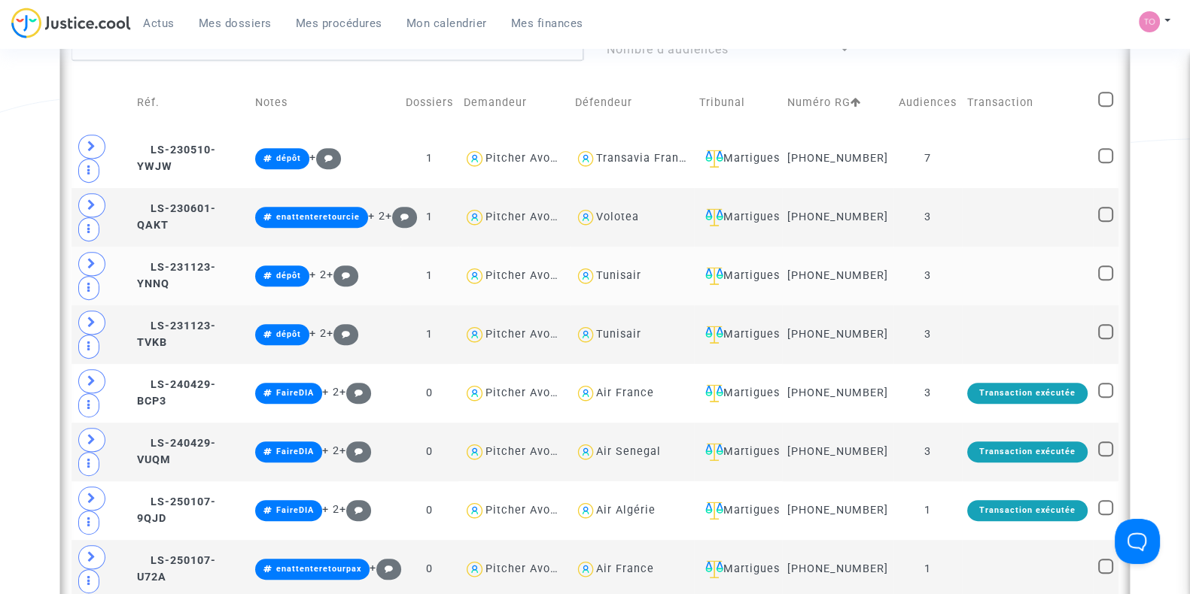
click at [622, 282] on div "Tunisair" at bounding box center [618, 275] width 45 height 13
type textarea "@Tunisair"
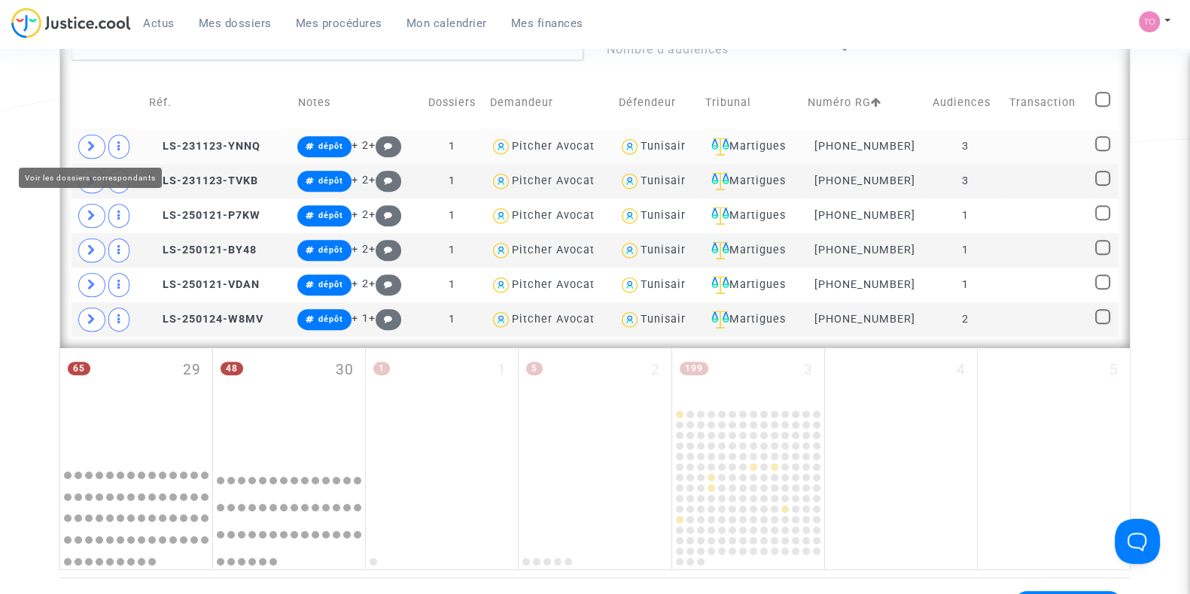
click at [94, 142] on icon at bounding box center [91, 146] width 9 height 11
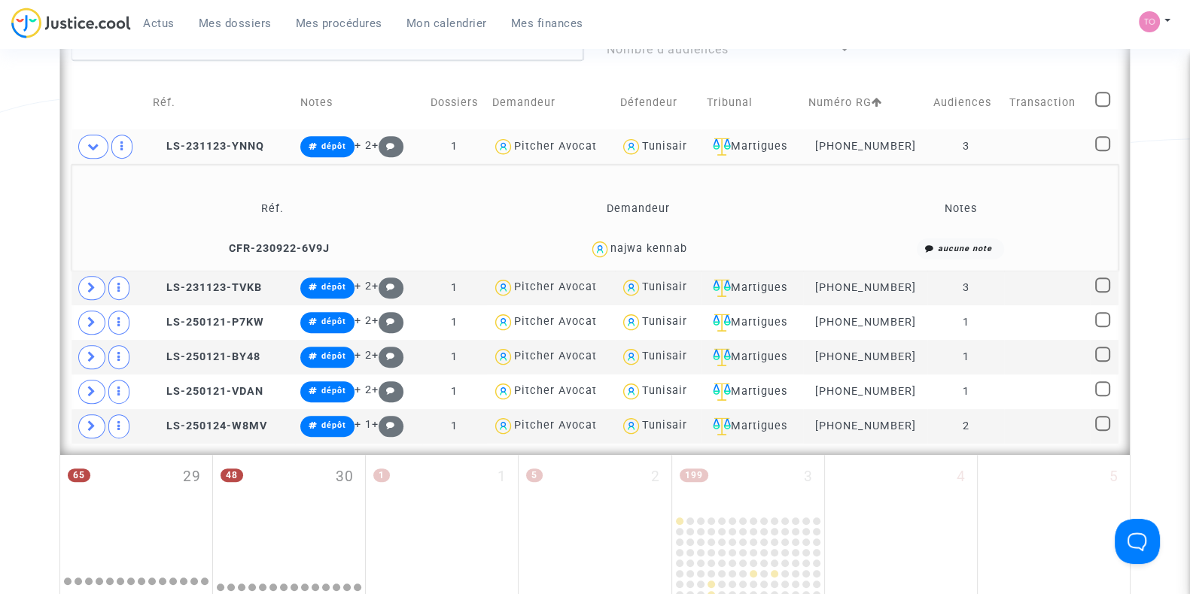
click at [656, 245] on div "najwa kennab" at bounding box center [648, 248] width 76 height 13
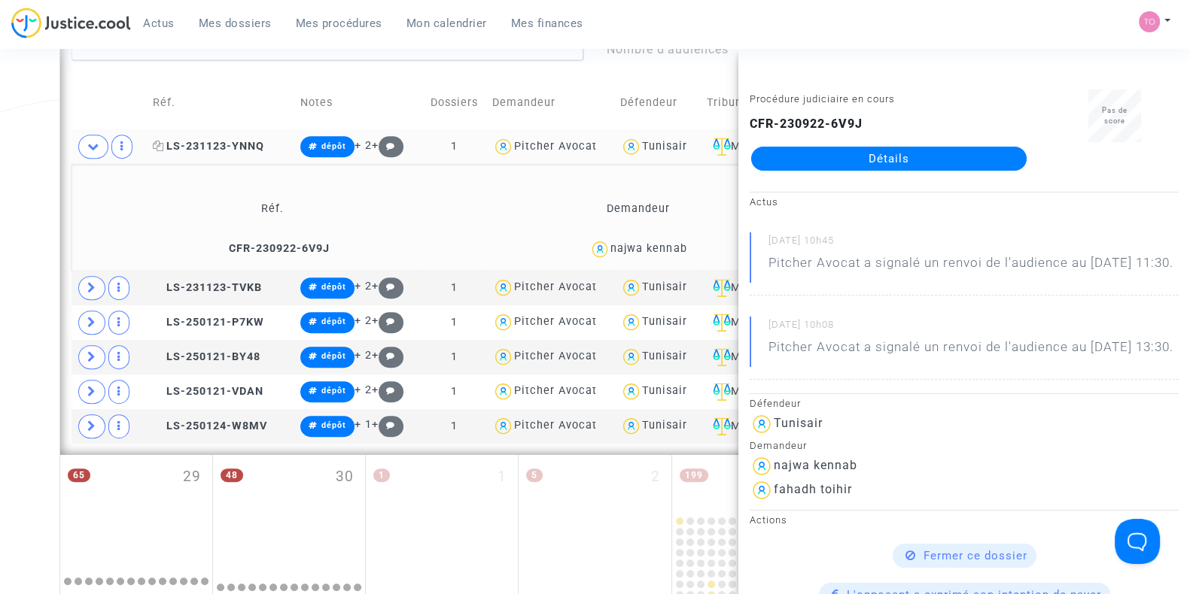
click at [223, 140] on span "LS-231123-YNNQ" at bounding box center [208, 146] width 111 height 13
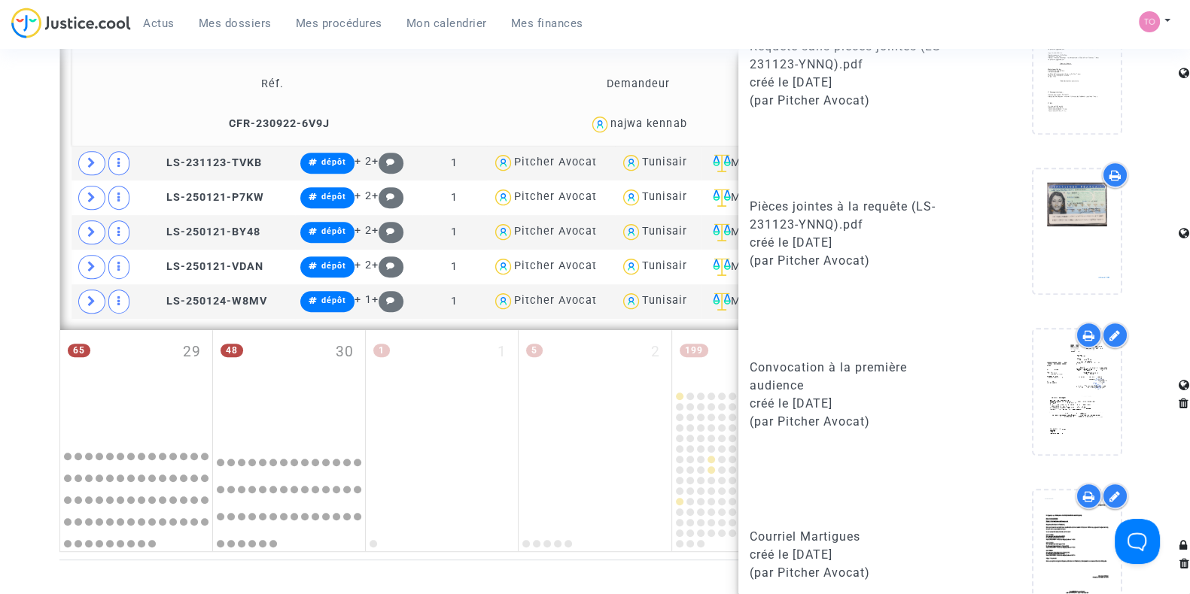
scroll to position [1083, 0]
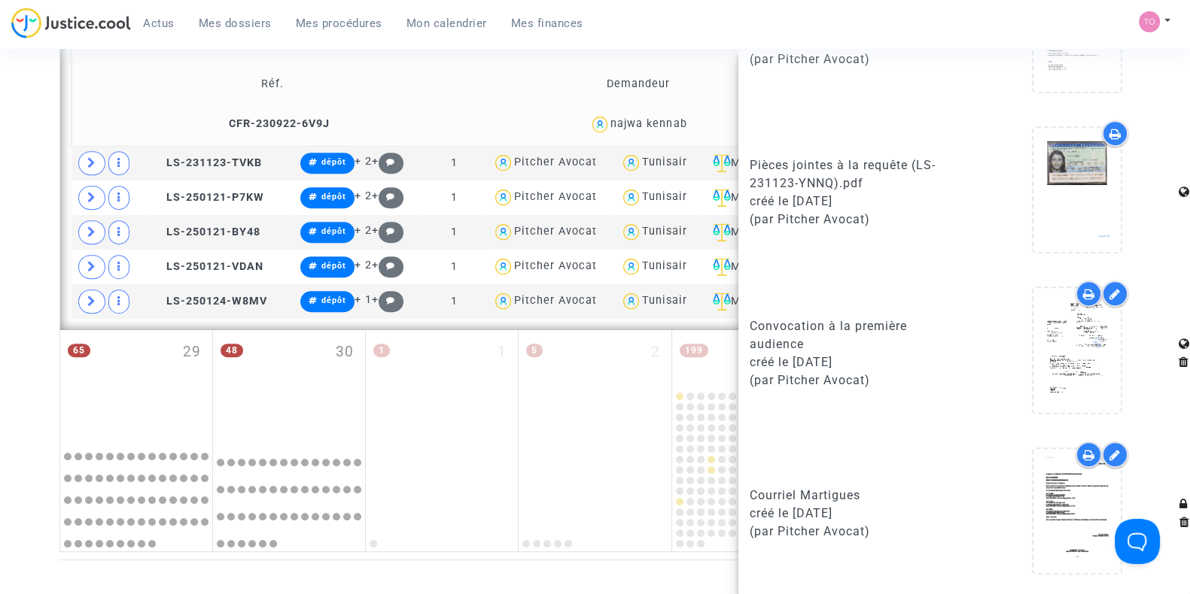
click at [1083, 449] on icon at bounding box center [1089, 455] width 12 height 12
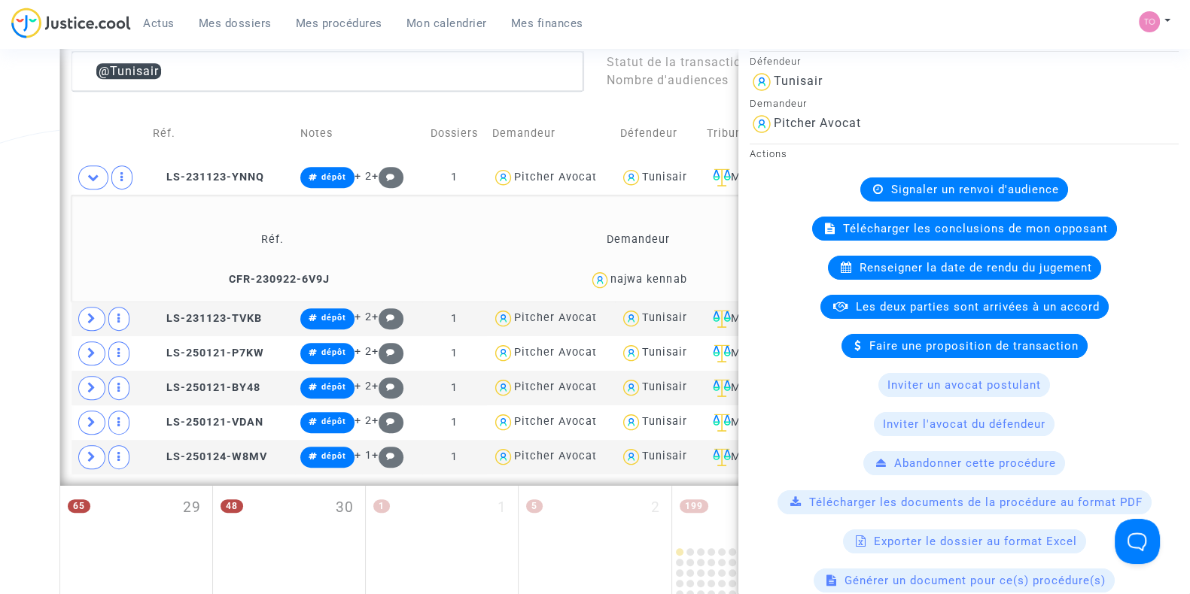
scroll to position [0, 0]
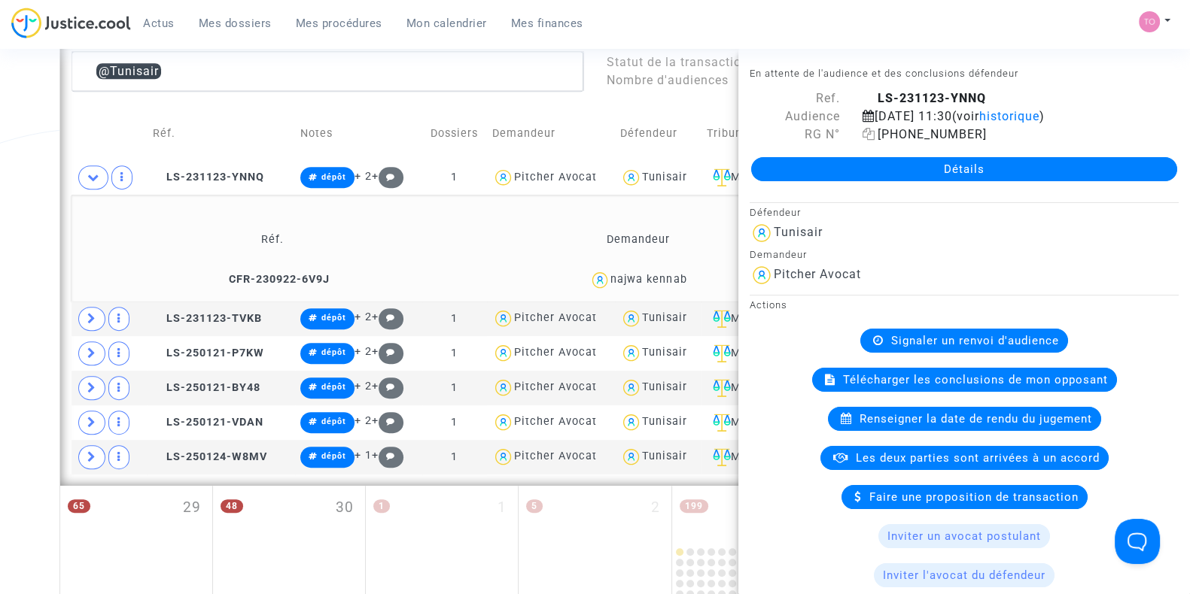
click at [865, 140] on icon at bounding box center [868, 134] width 13 height 12
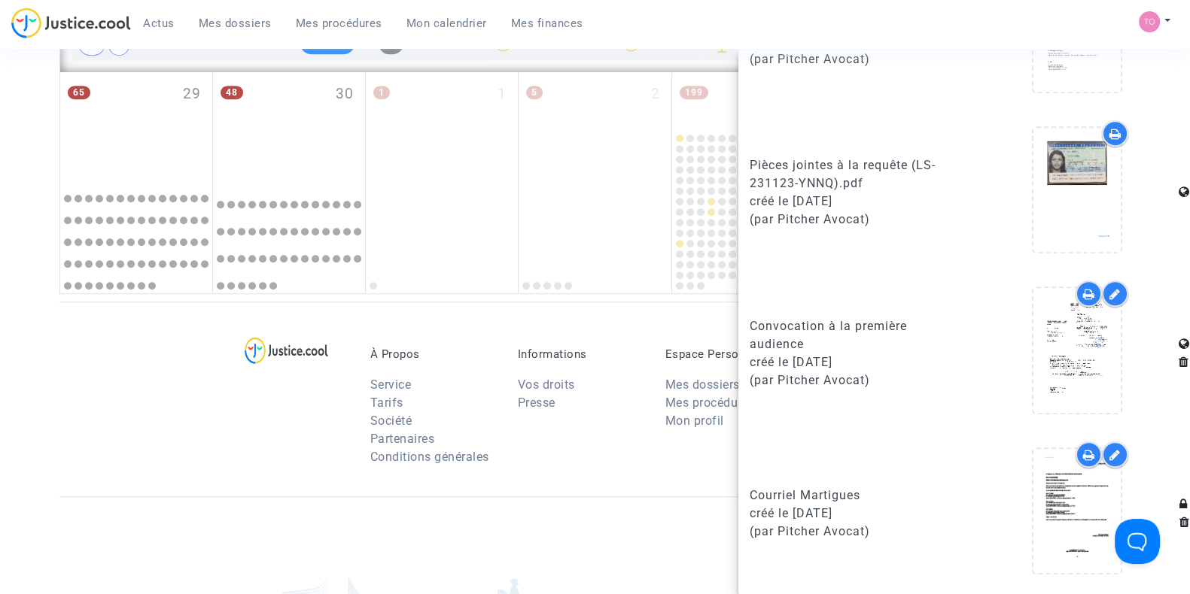
scroll to position [1301, 0]
click at [1083, 456] on icon at bounding box center [1089, 455] width 12 height 12
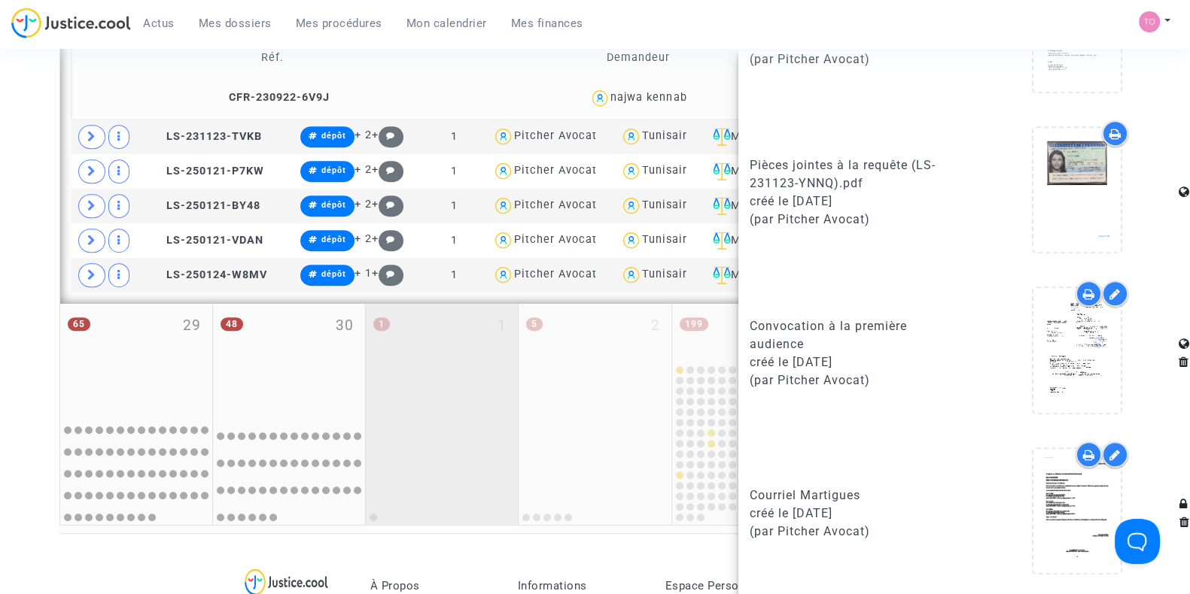
scroll to position [925, 0]
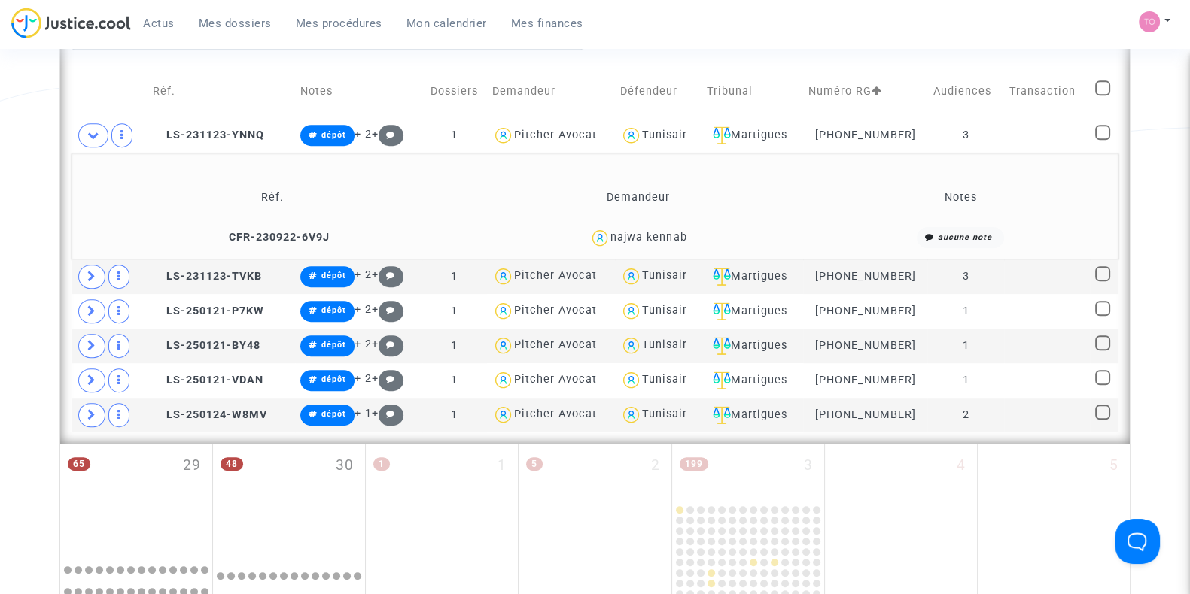
scroll to position [0, 0]
click at [191, 272] on span "LS-231123-TVKB" at bounding box center [207, 276] width 109 height 13
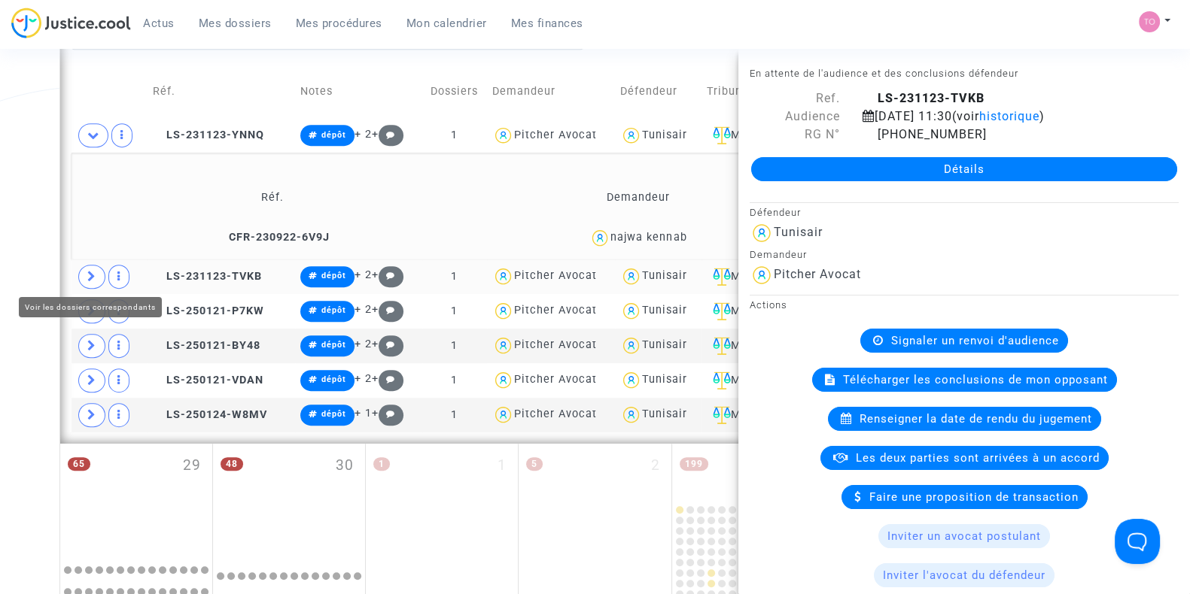
click at [87, 275] on icon at bounding box center [91, 276] width 9 height 11
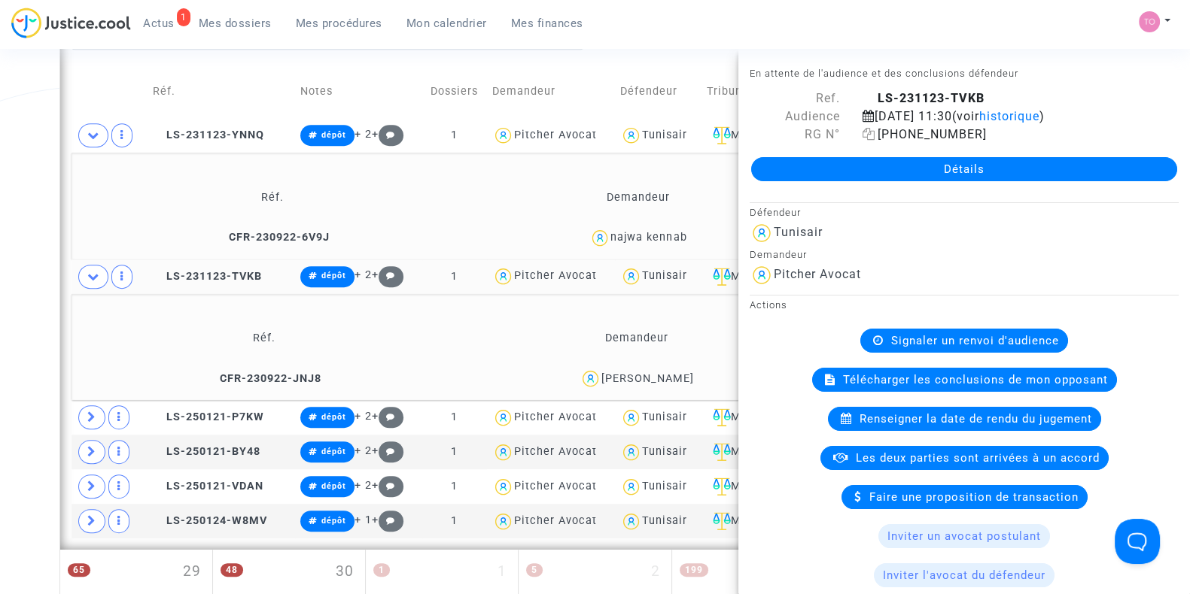
click at [866, 140] on icon at bounding box center [868, 134] width 13 height 12
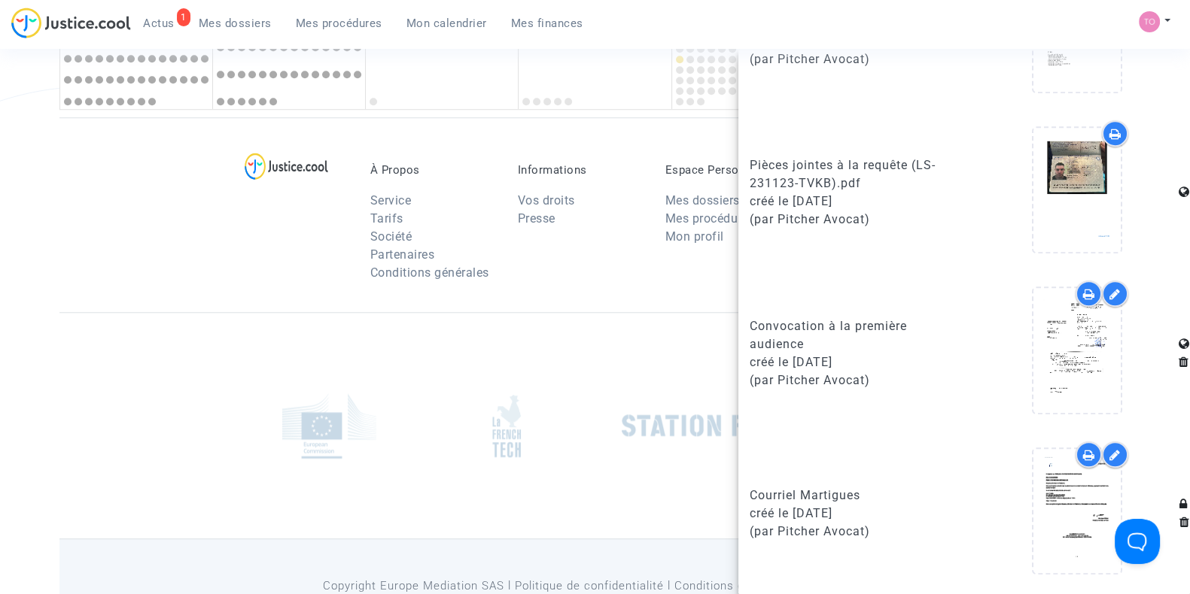
scroll to position [1588, 0]
click at [1083, 457] on icon at bounding box center [1089, 455] width 12 height 12
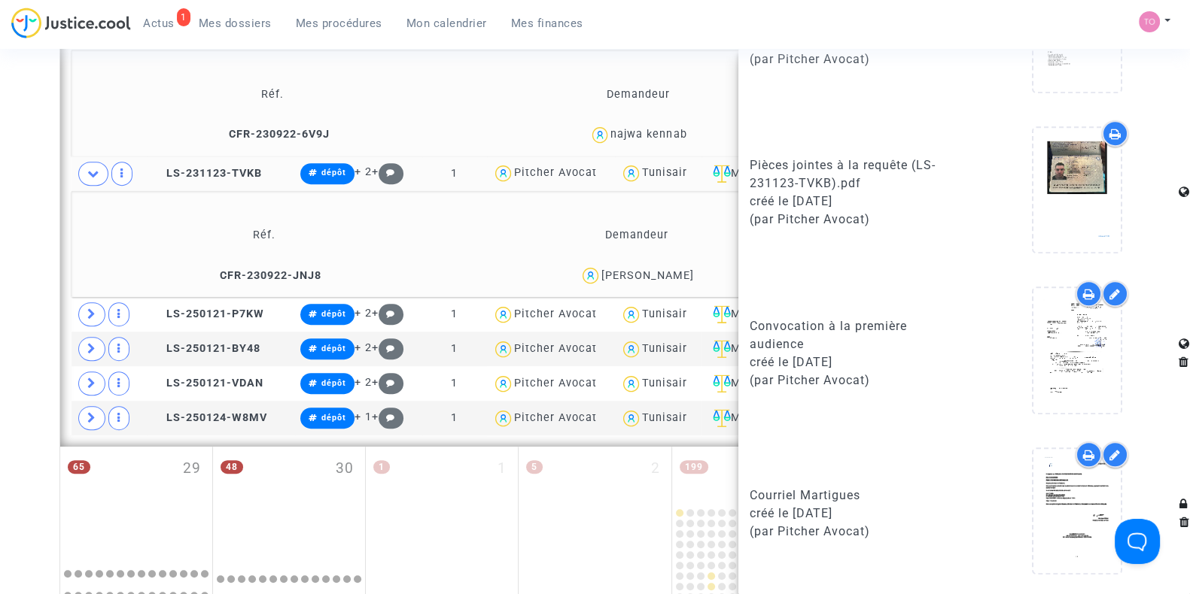
scroll to position [941, 0]
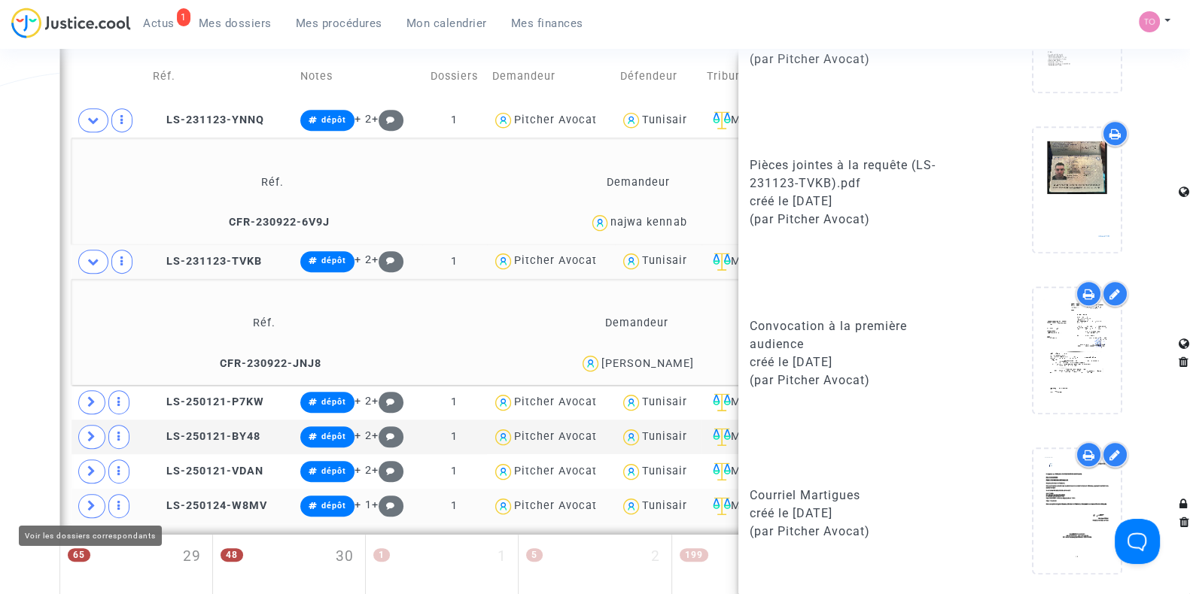
click at [87, 503] on icon at bounding box center [91, 505] width 9 height 11
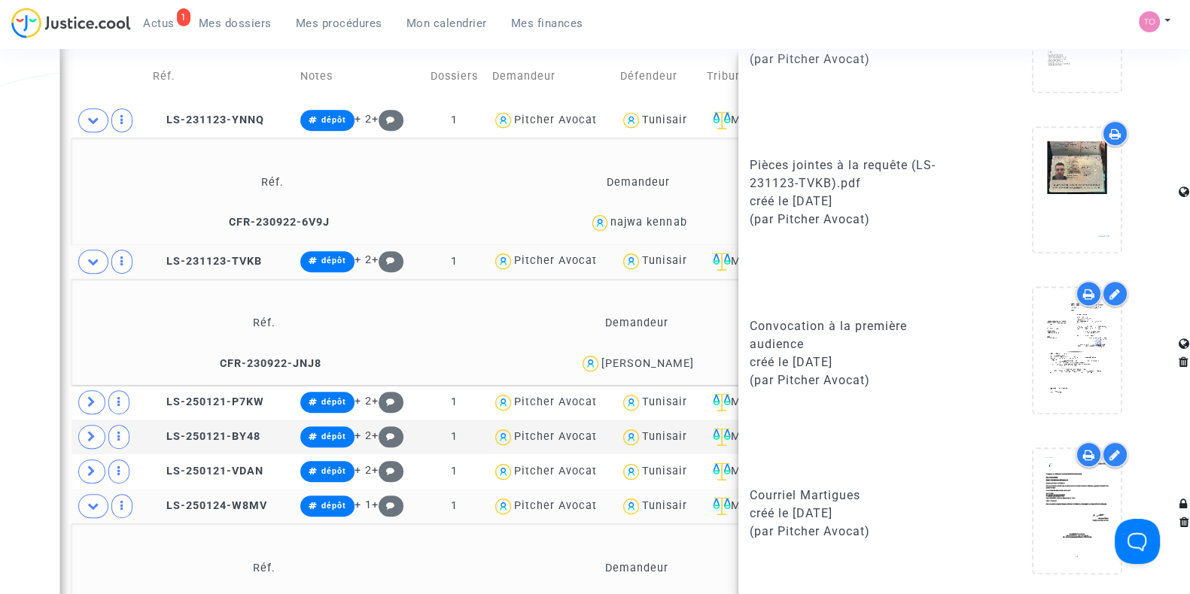
click at [37, 416] on div "Date de clôture d'instruction Date de conciliation Date d'audience Date de juge…" at bounding box center [595, 5] width 1190 height 1718
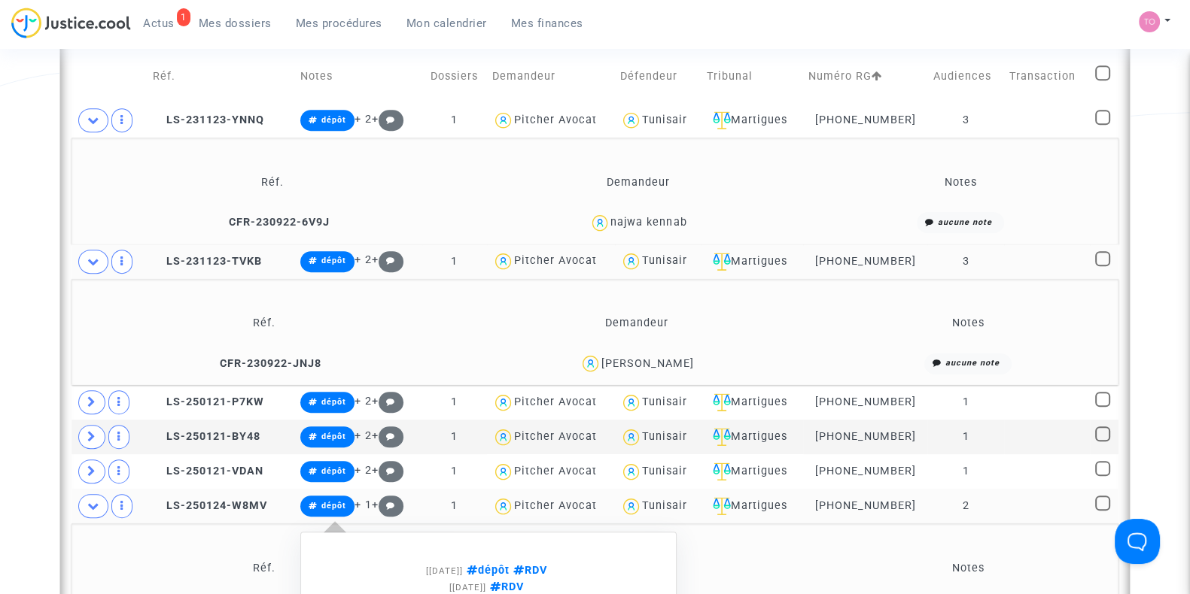
scroll to position [1138, 0]
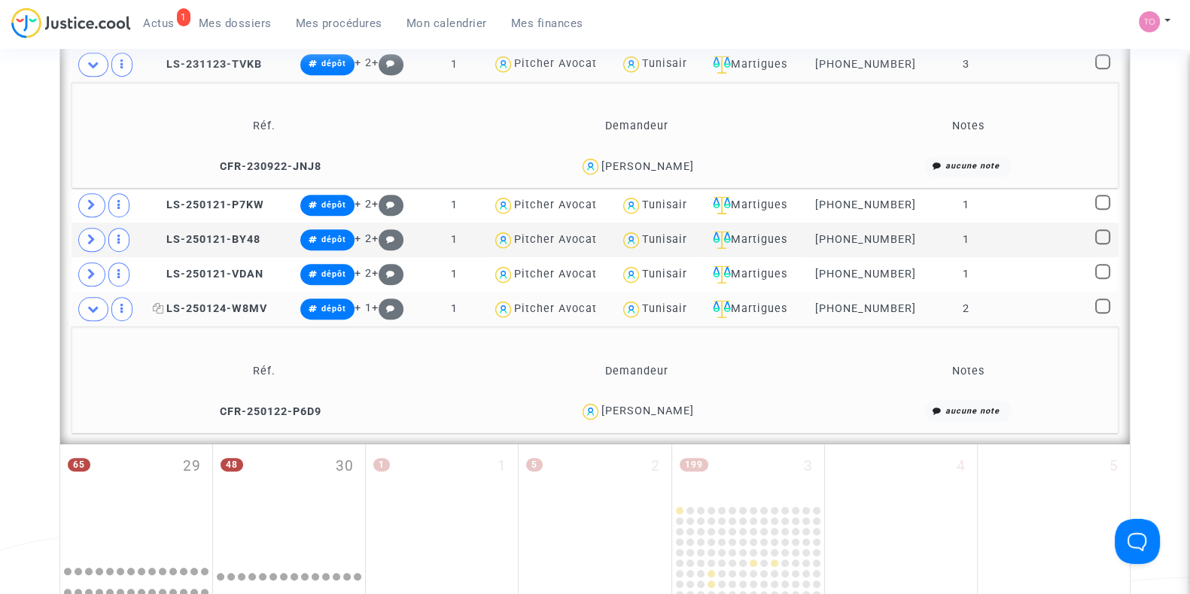
click at [206, 302] on span "LS-250124-W8MV" at bounding box center [210, 308] width 114 height 13
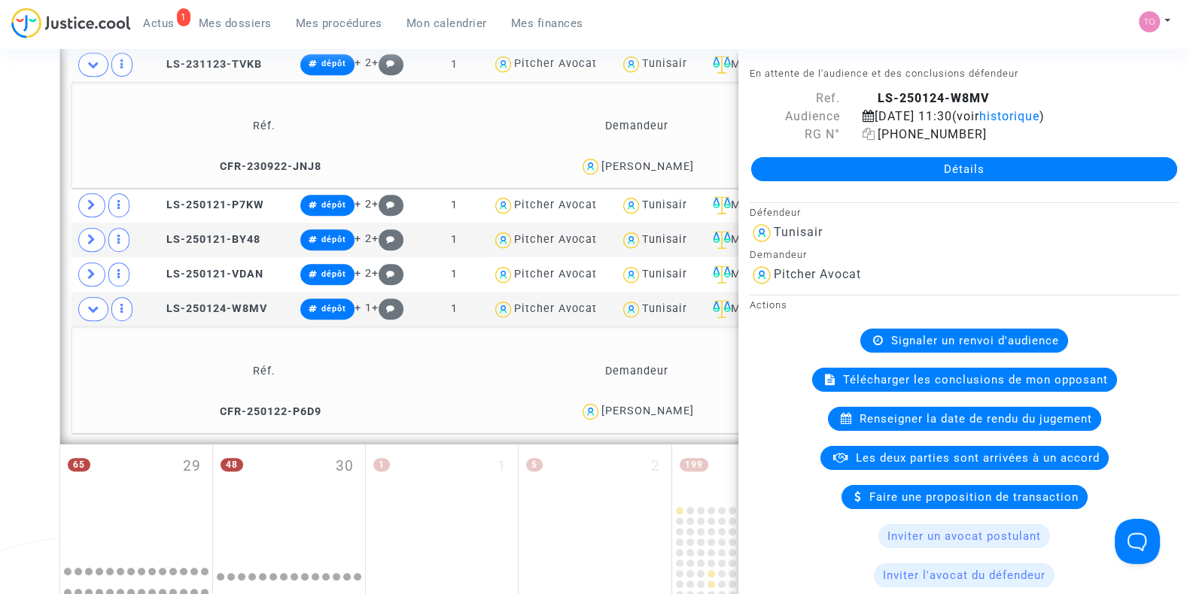
click at [871, 140] on icon at bounding box center [868, 134] width 13 height 12
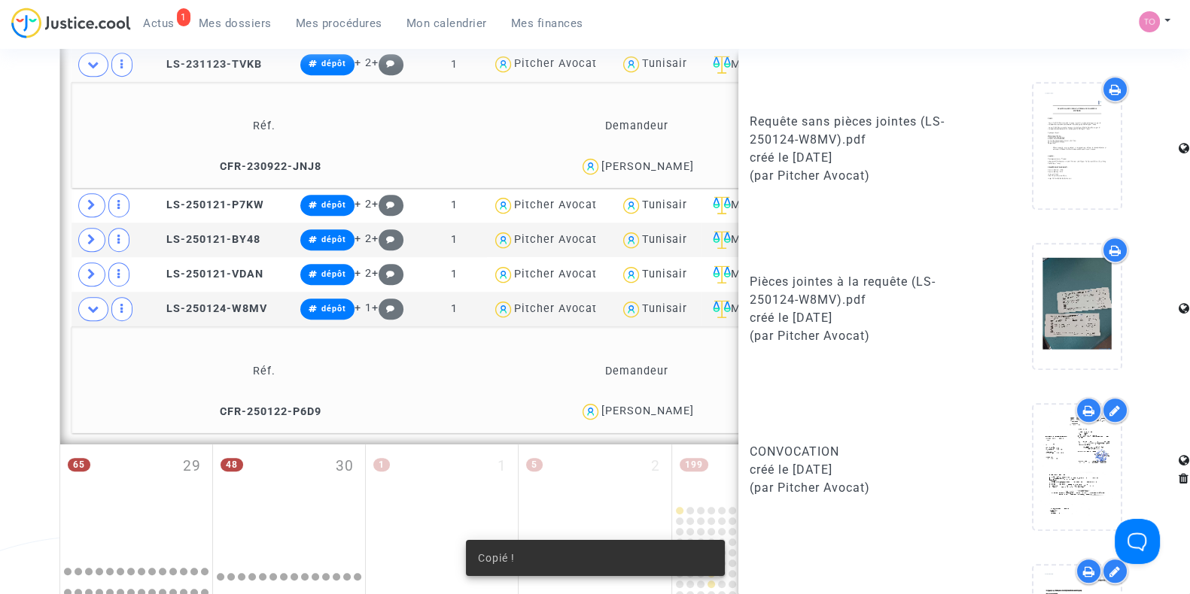
scroll to position [1083, 0]
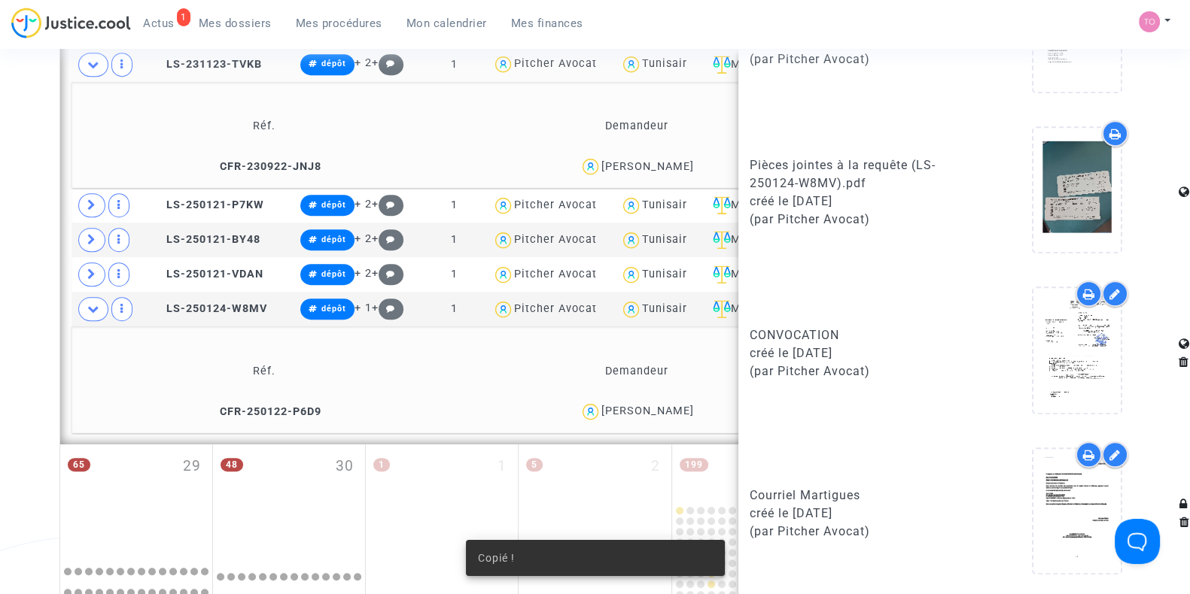
click at [1083, 452] on icon at bounding box center [1089, 455] width 12 height 12
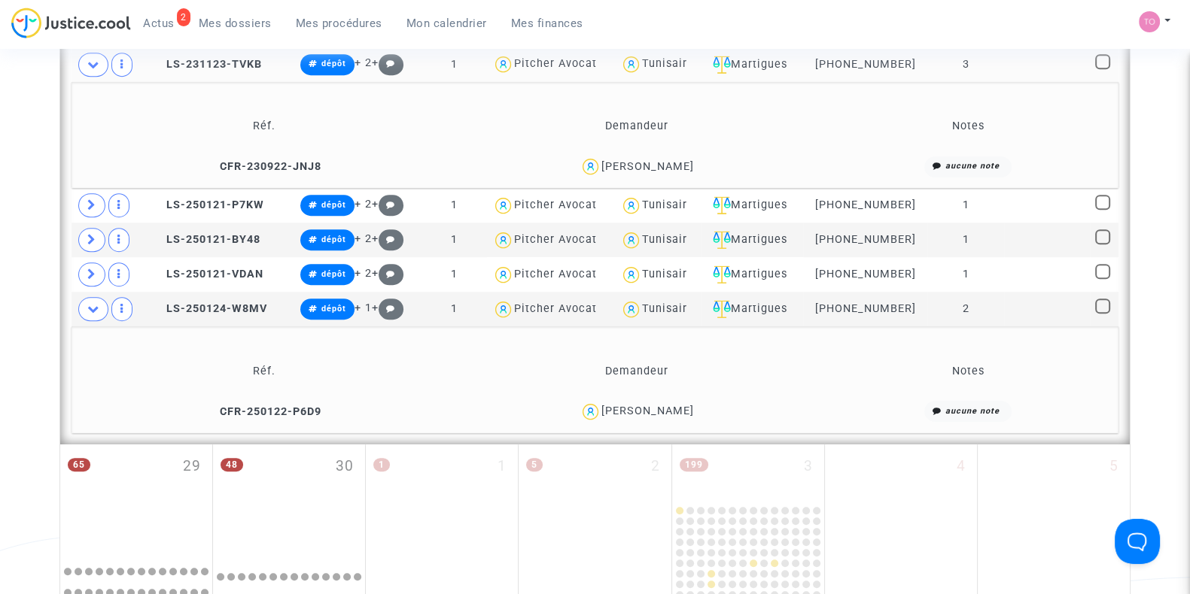
scroll to position [0, 0]
click at [87, 71] on span at bounding box center [93, 65] width 30 height 24
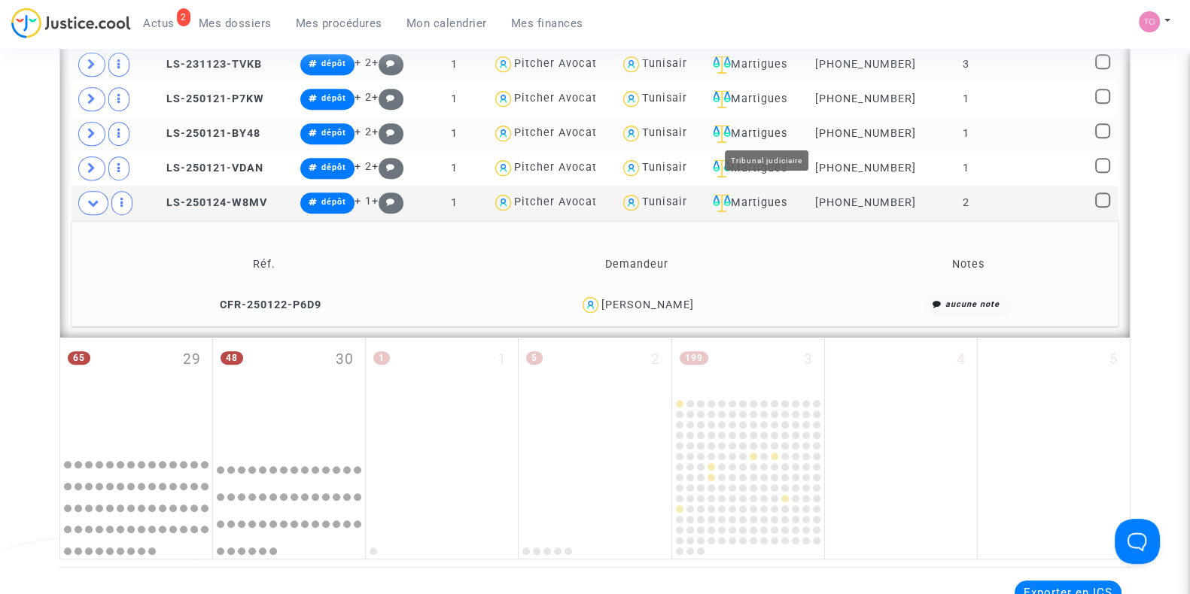
click at [670, 126] on div "Tunisair" at bounding box center [664, 132] width 45 height 13
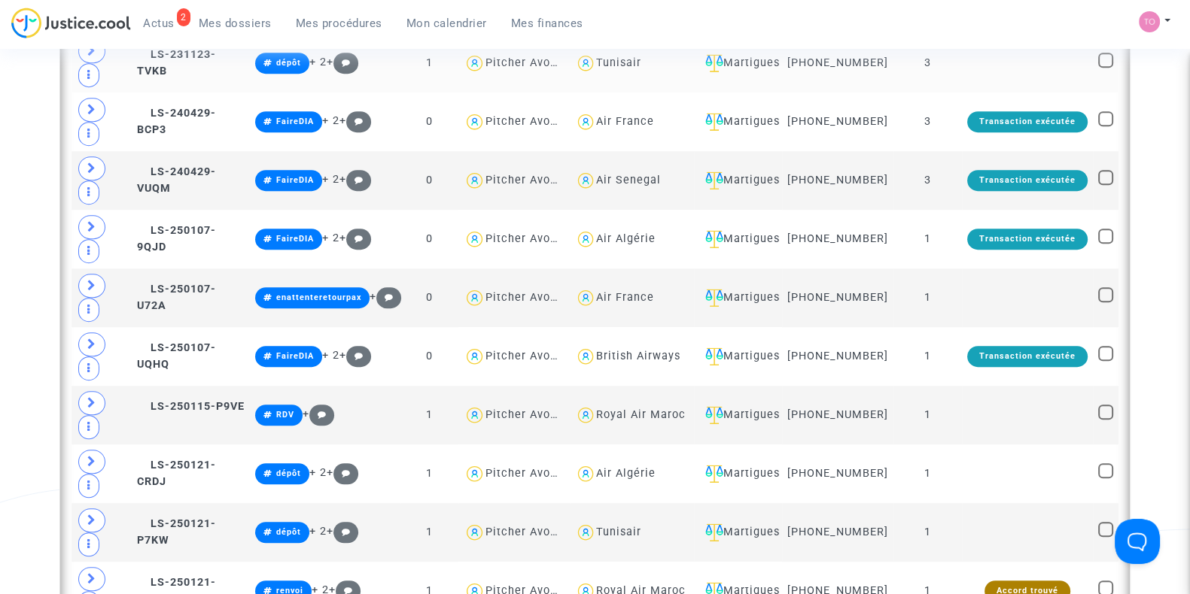
scroll to position [1233, 0]
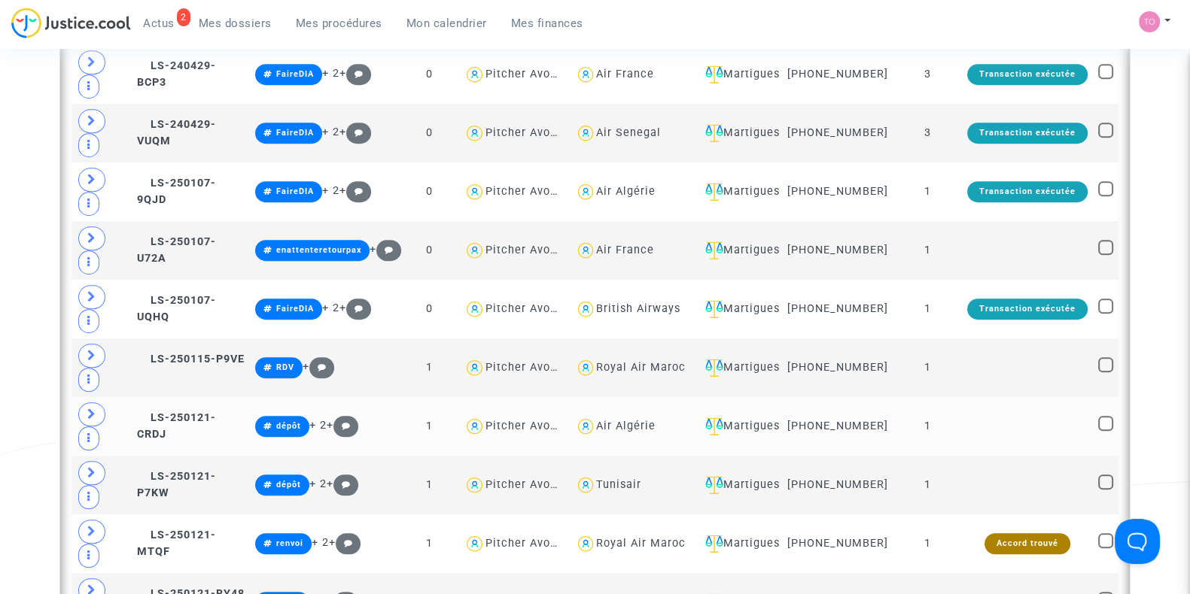
click at [640, 426] on div "Air Algérie" at bounding box center [625, 426] width 59 height 13
type textarea "@"Air Algérie""
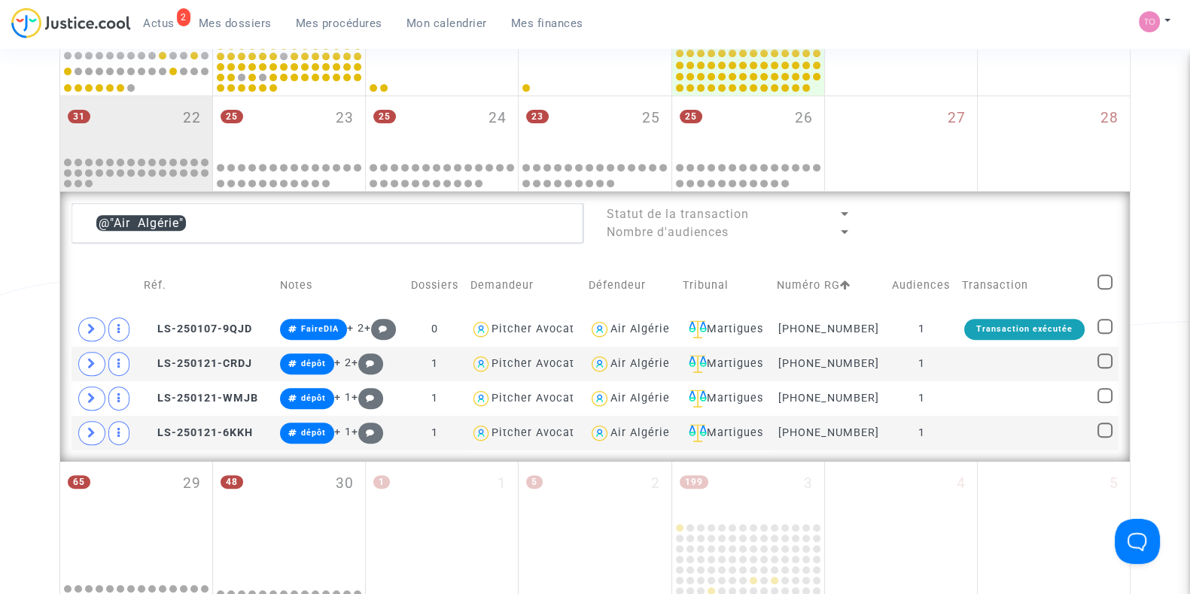
scroll to position [731, 0]
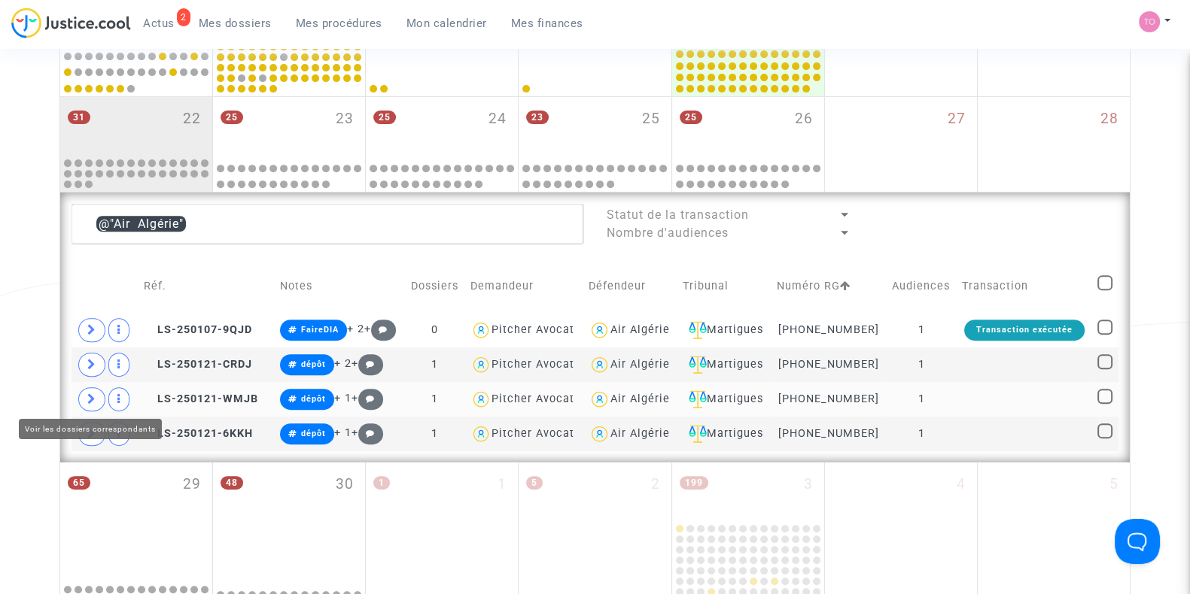
click at [90, 394] on icon at bounding box center [91, 399] width 9 height 11
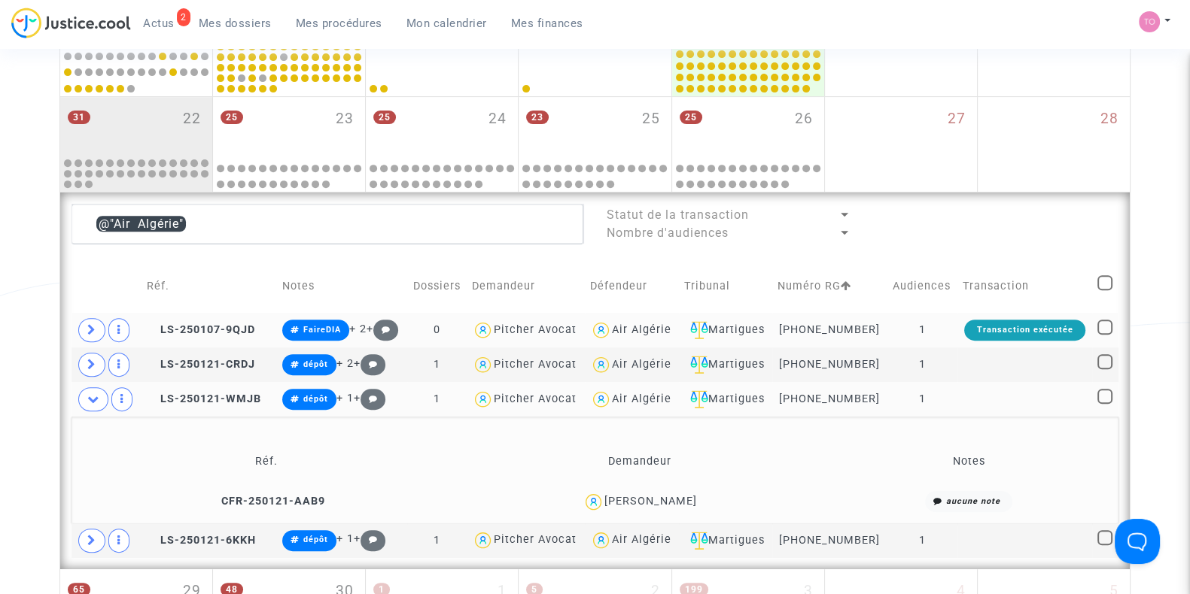
click at [637, 327] on div "Air Algérie" at bounding box center [641, 330] width 59 height 13
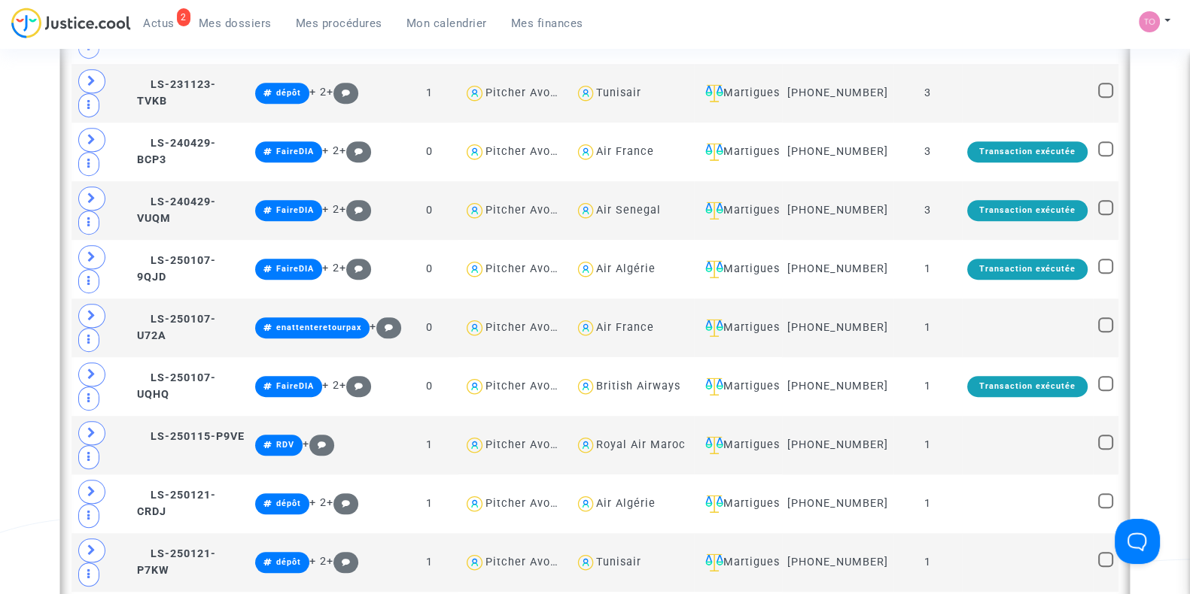
scroll to position [1158, 0]
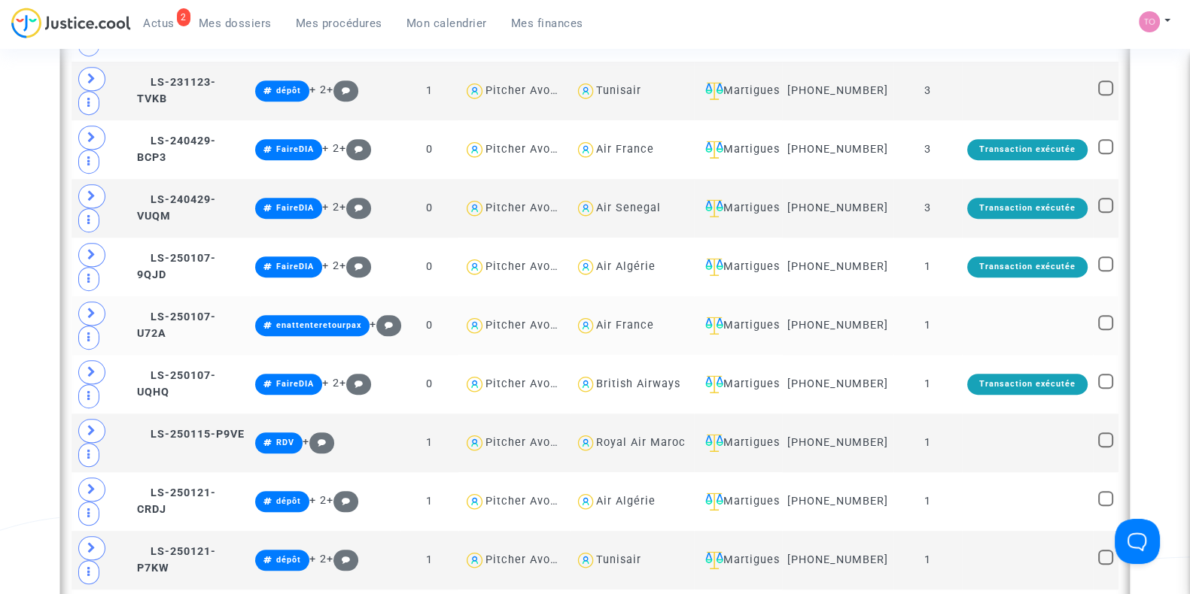
click at [637, 329] on div "Air France" at bounding box center [625, 325] width 58 height 13
type textarea "@"Air France""
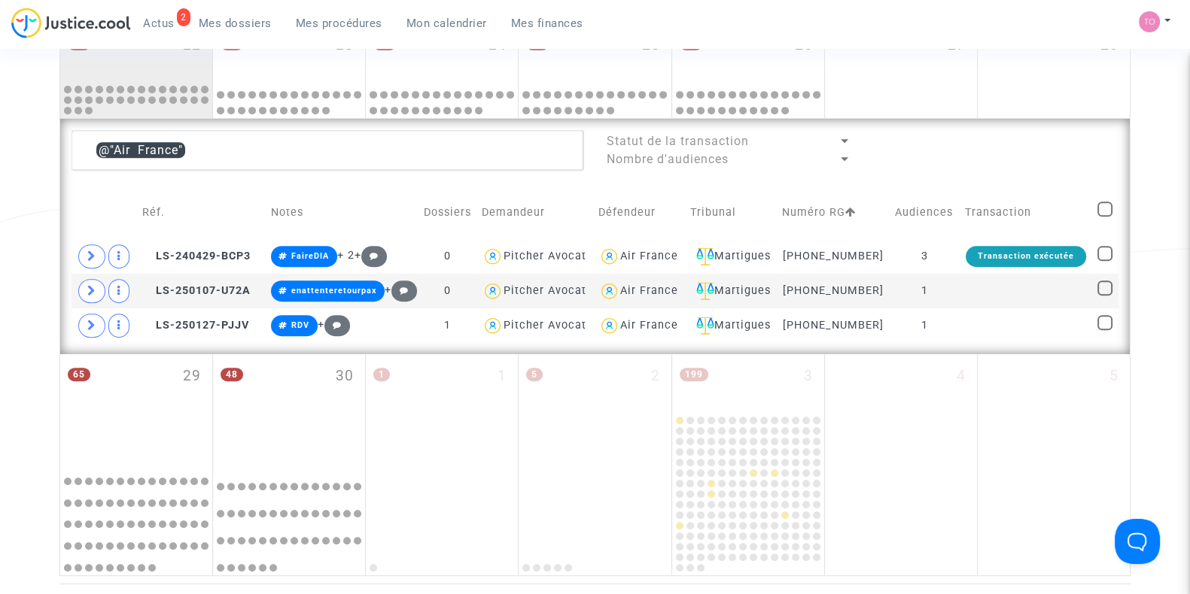
scroll to position [794, 0]
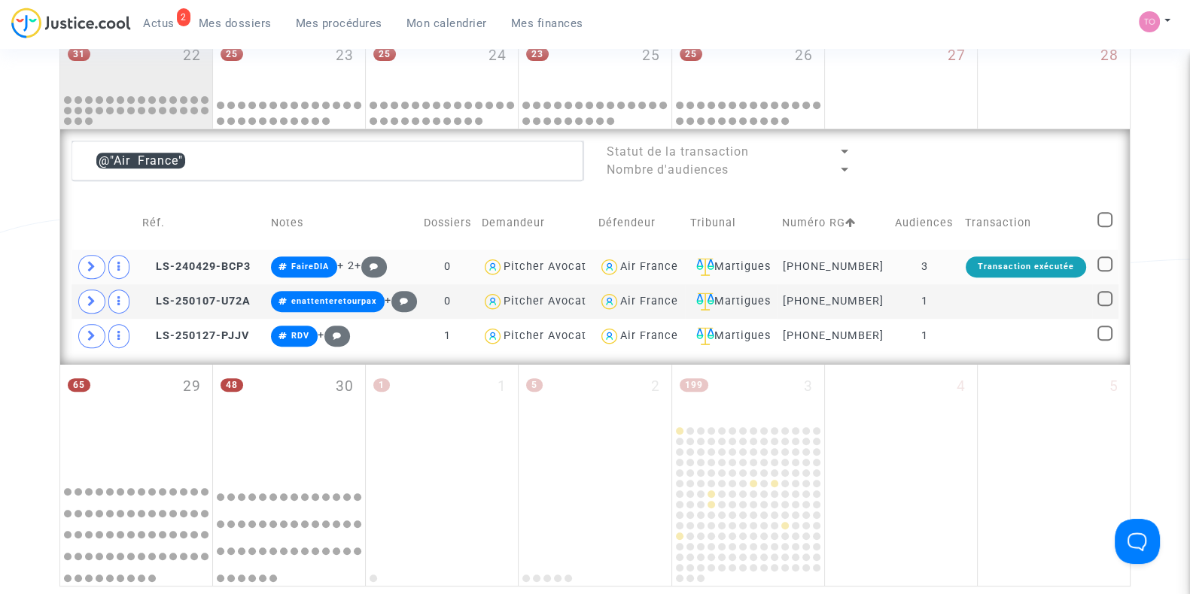
click at [658, 265] on div "Air France" at bounding box center [649, 266] width 58 height 13
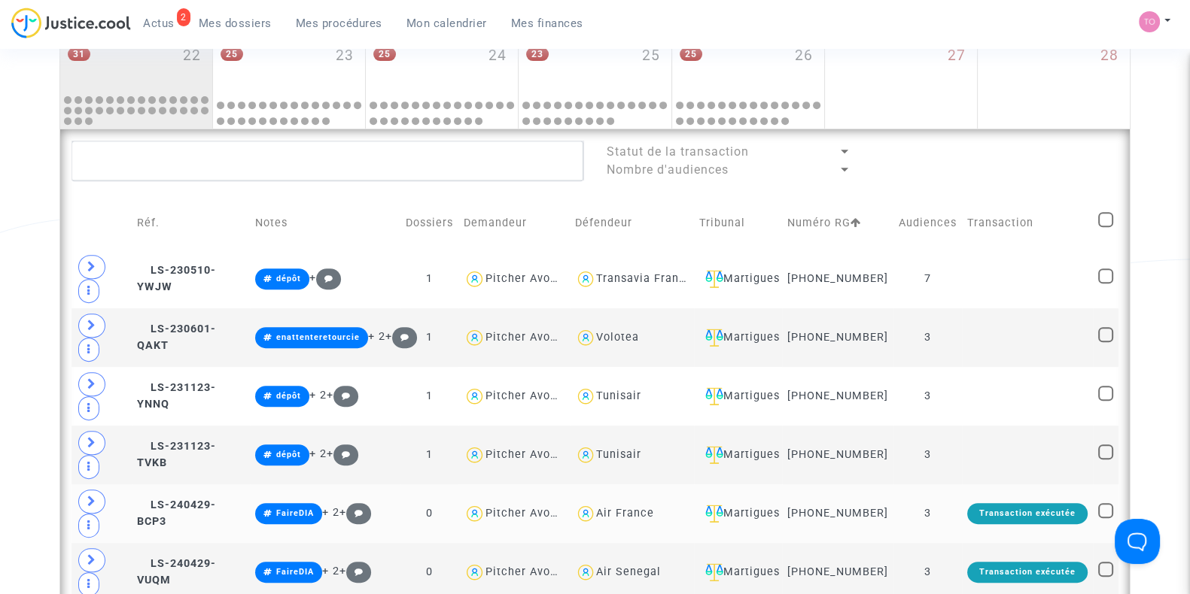
click at [621, 520] on div "Air France" at bounding box center [625, 513] width 58 height 13
type textarea "@"Air France""
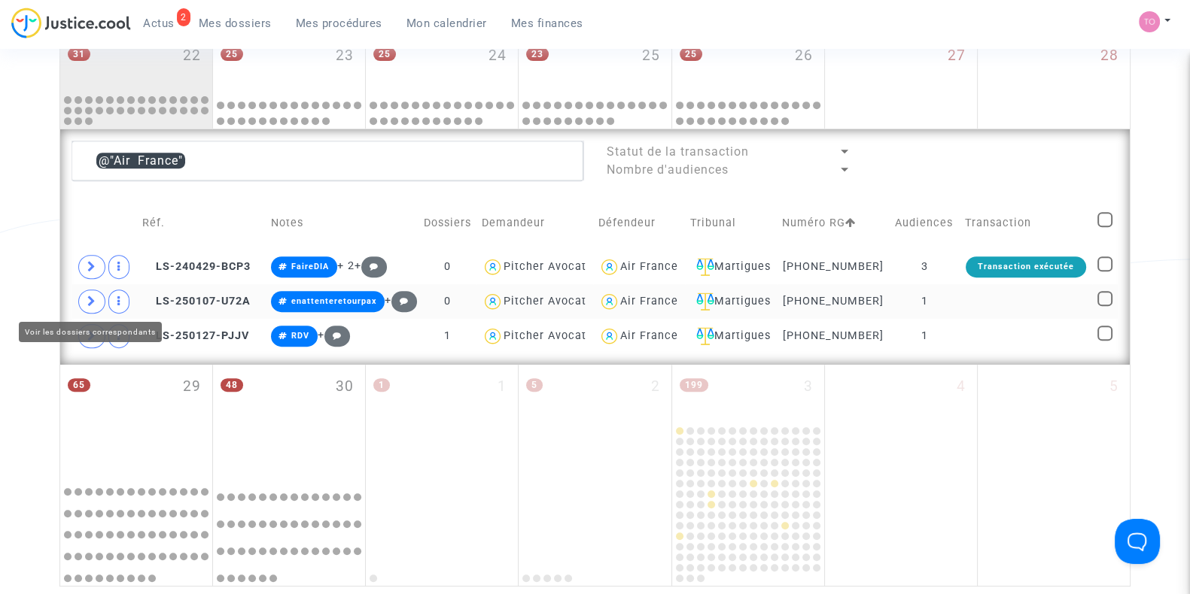
click at [90, 296] on icon at bounding box center [91, 301] width 9 height 11
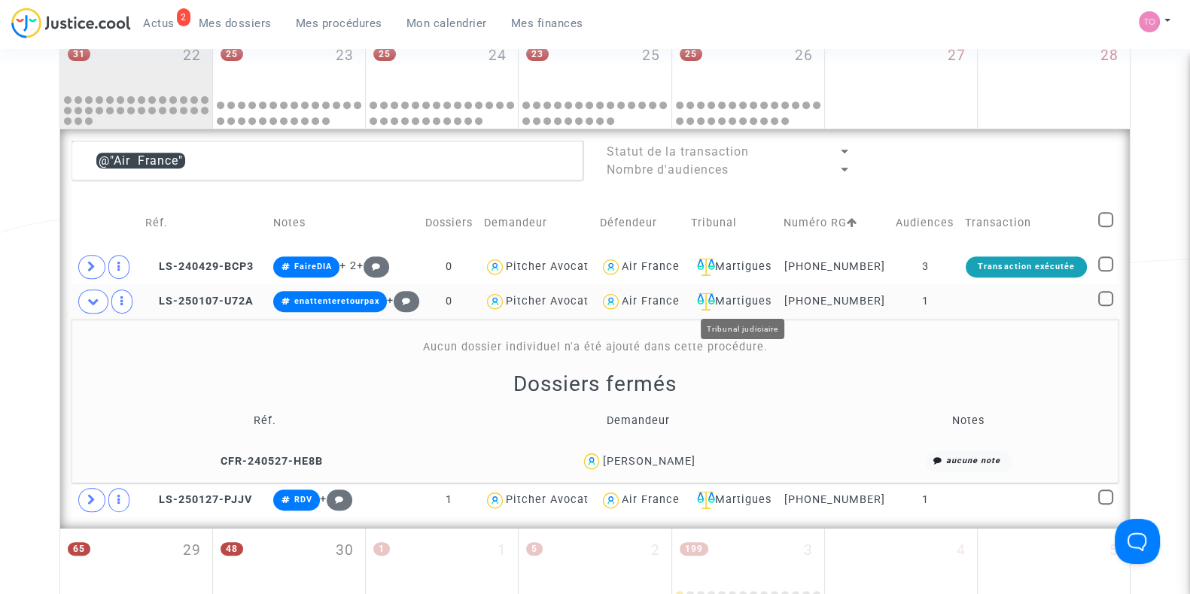
click at [735, 293] on div "Martigues" at bounding box center [731, 302] width 81 height 18
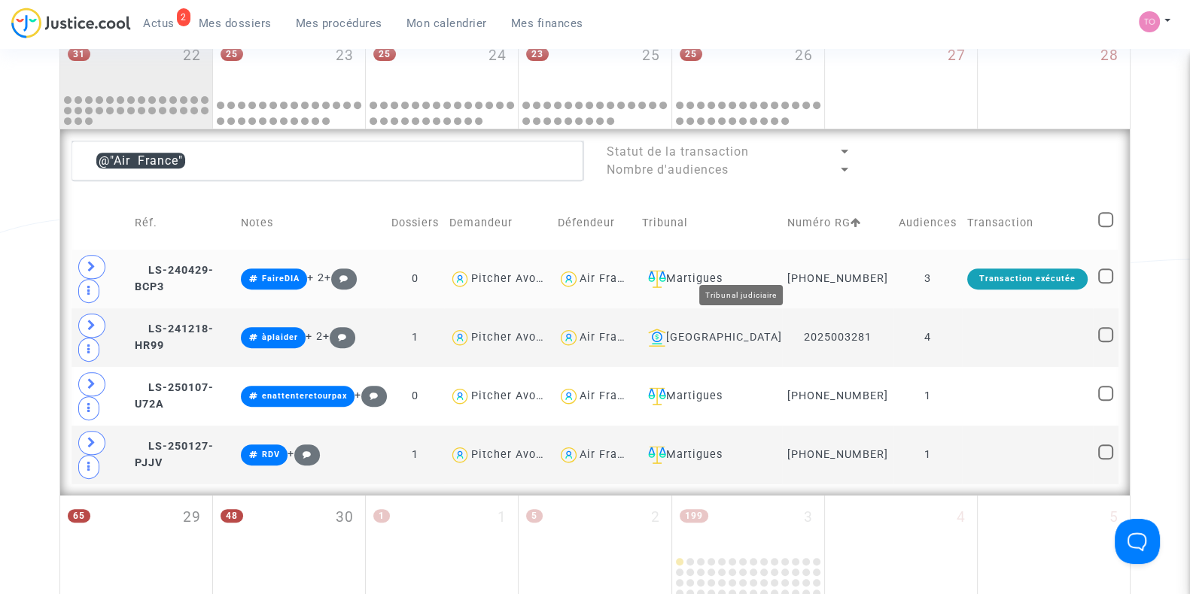
click at [755, 270] on div "Martigues" at bounding box center [709, 279] width 135 height 18
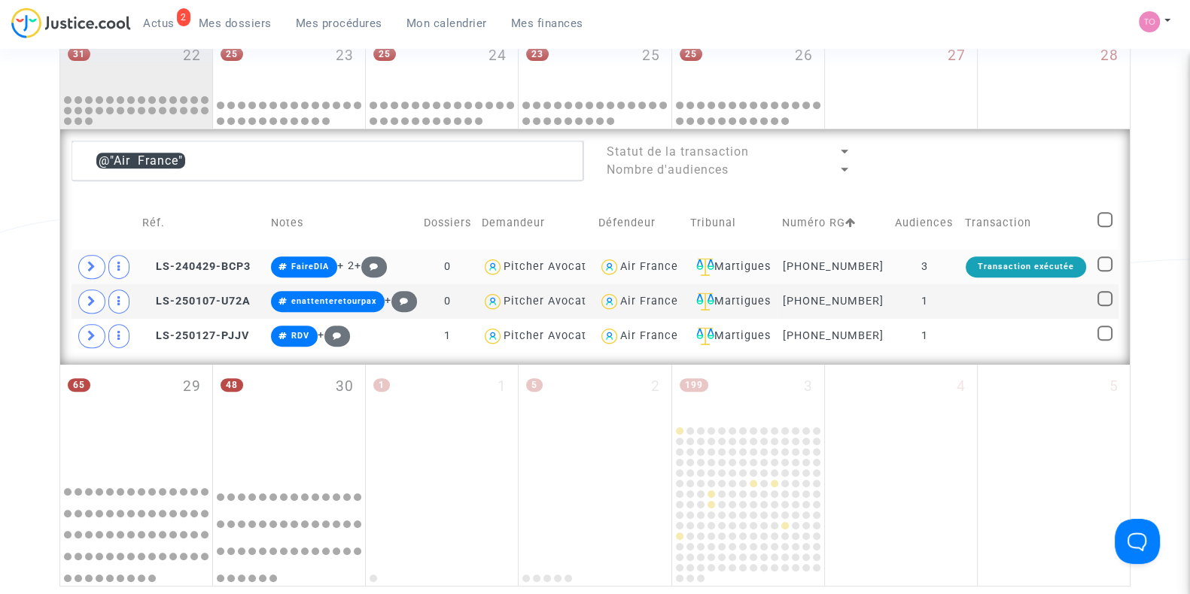
click at [661, 264] on div "Air France" at bounding box center [649, 266] width 58 height 13
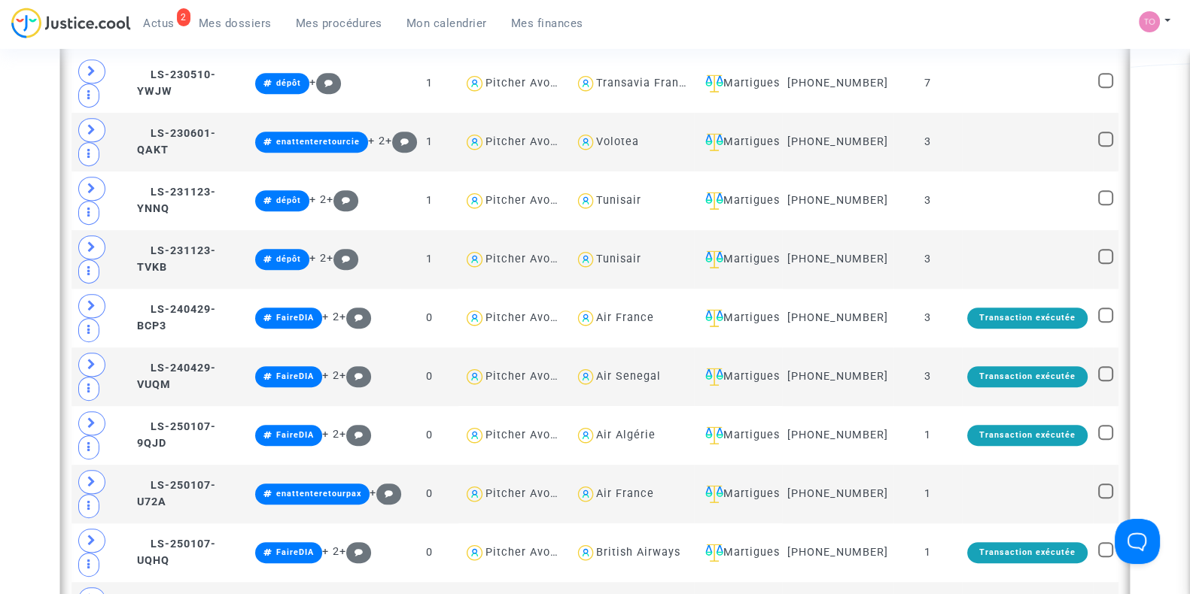
scroll to position [1072, 0]
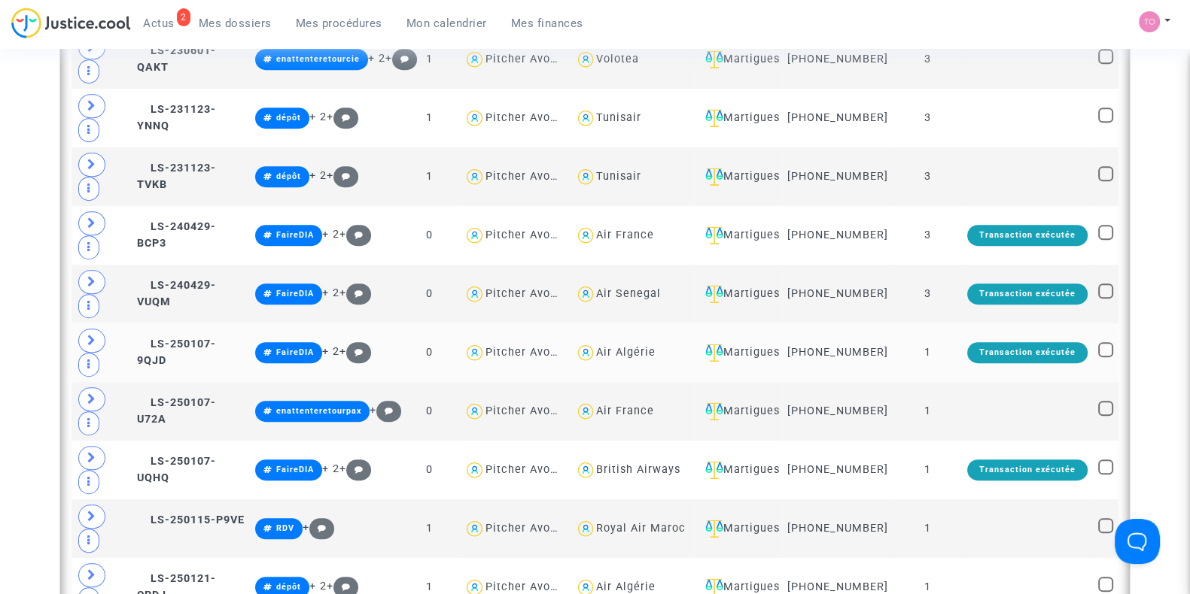
click at [623, 357] on div "Air Algérie" at bounding box center [625, 352] width 59 height 13
type textarea "@"Air Algérie""
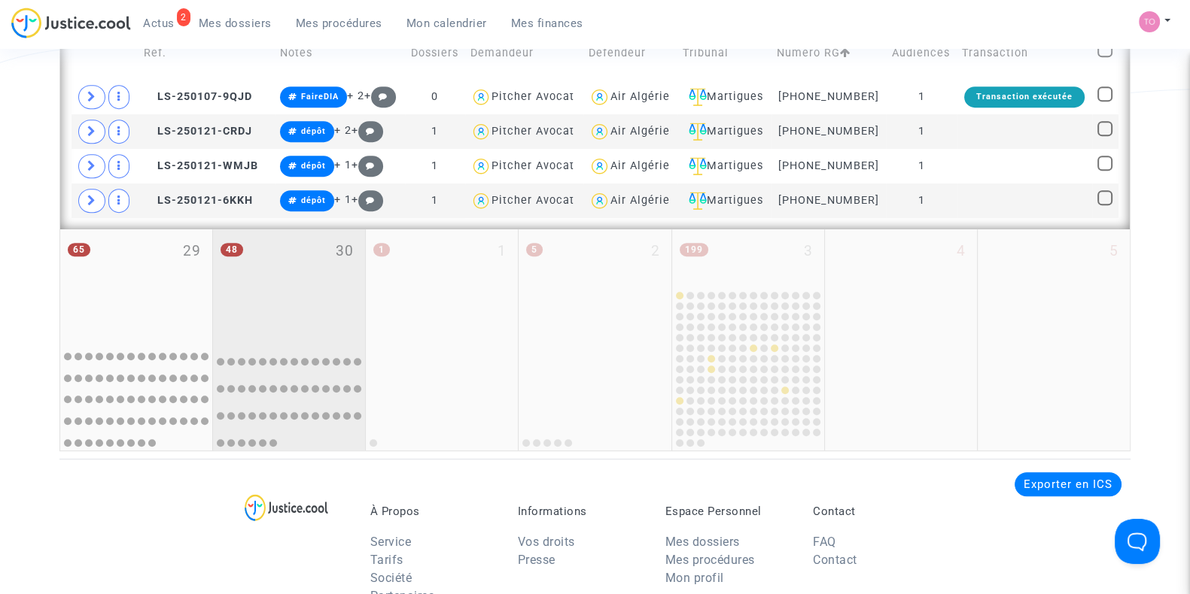
scroll to position [963, 0]
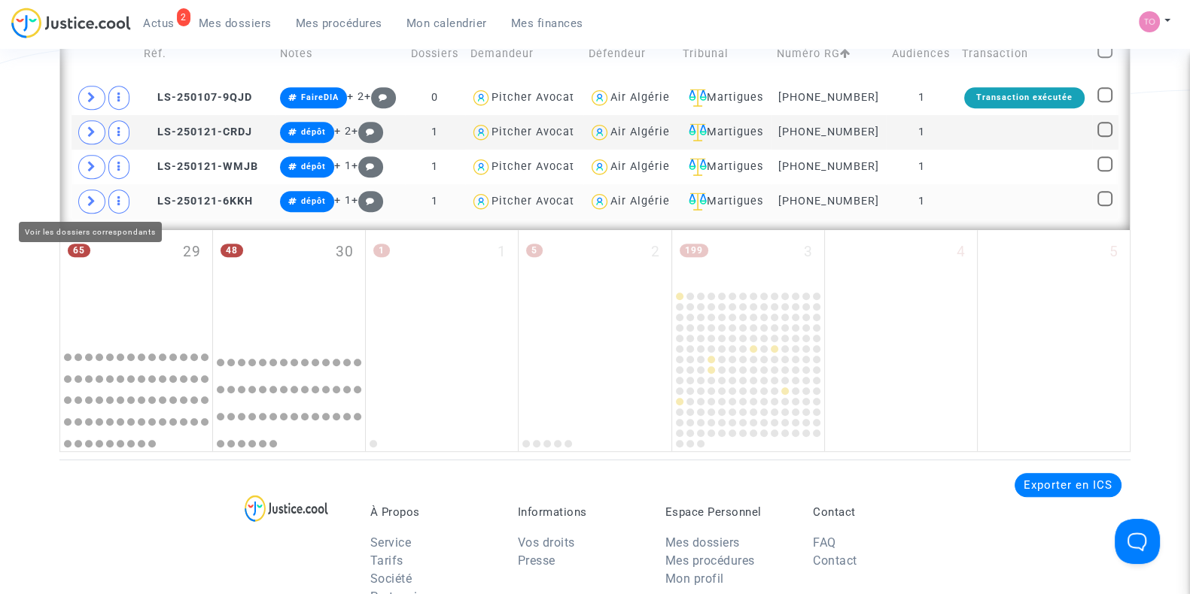
click at [79, 193] on span at bounding box center [91, 202] width 27 height 24
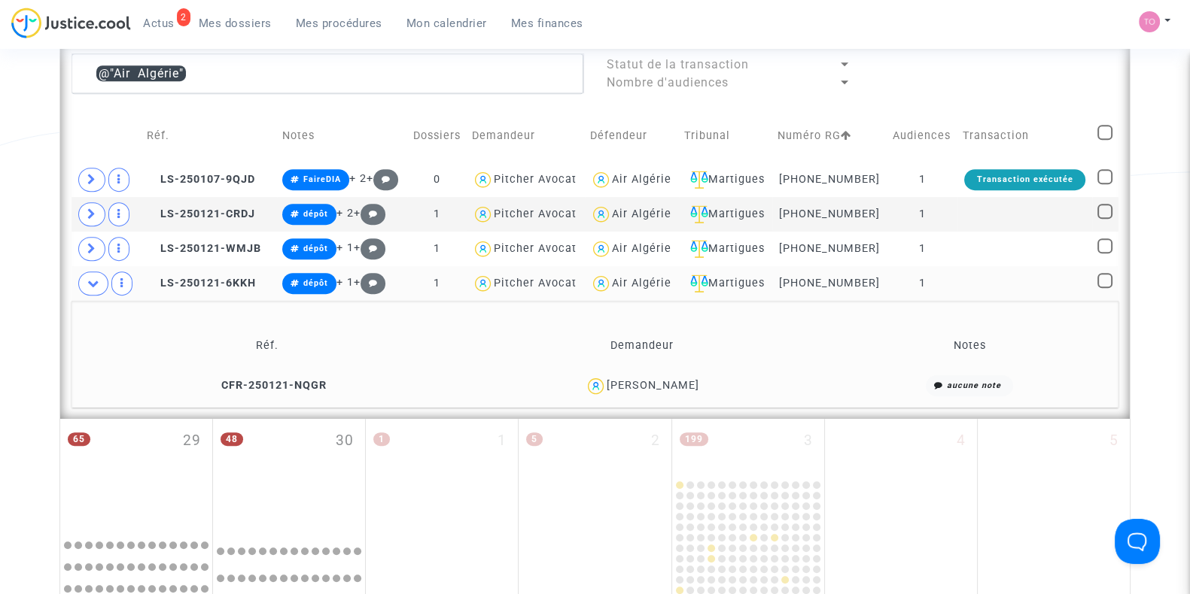
scroll to position [880, 0]
click at [634, 184] on div "Air Algérie" at bounding box center [641, 180] width 59 height 13
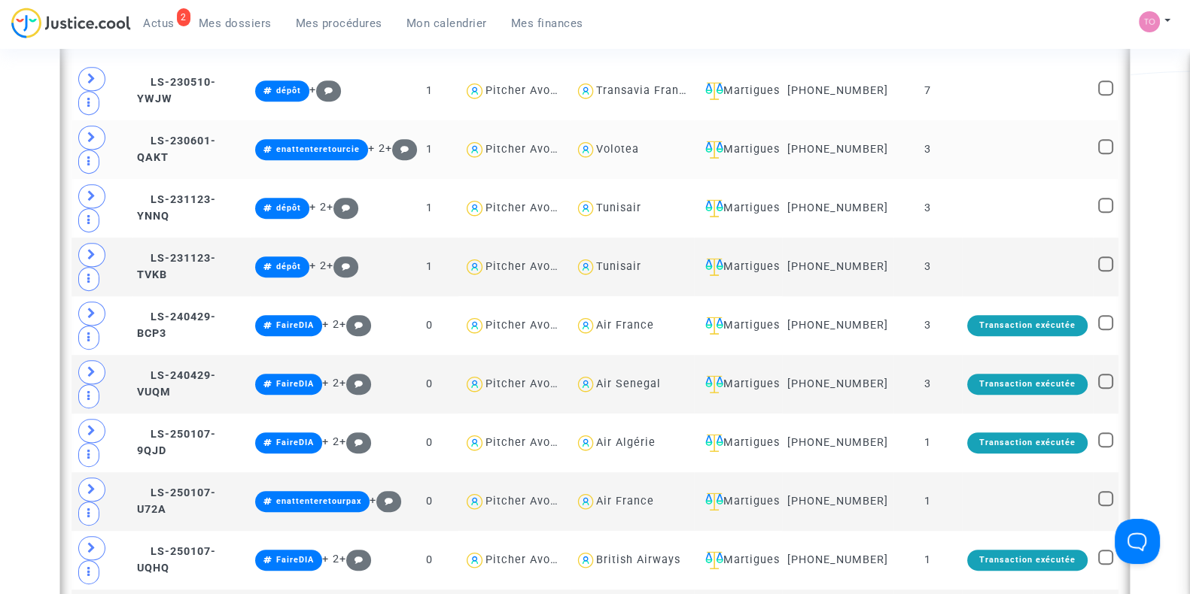
scroll to position [1039, 0]
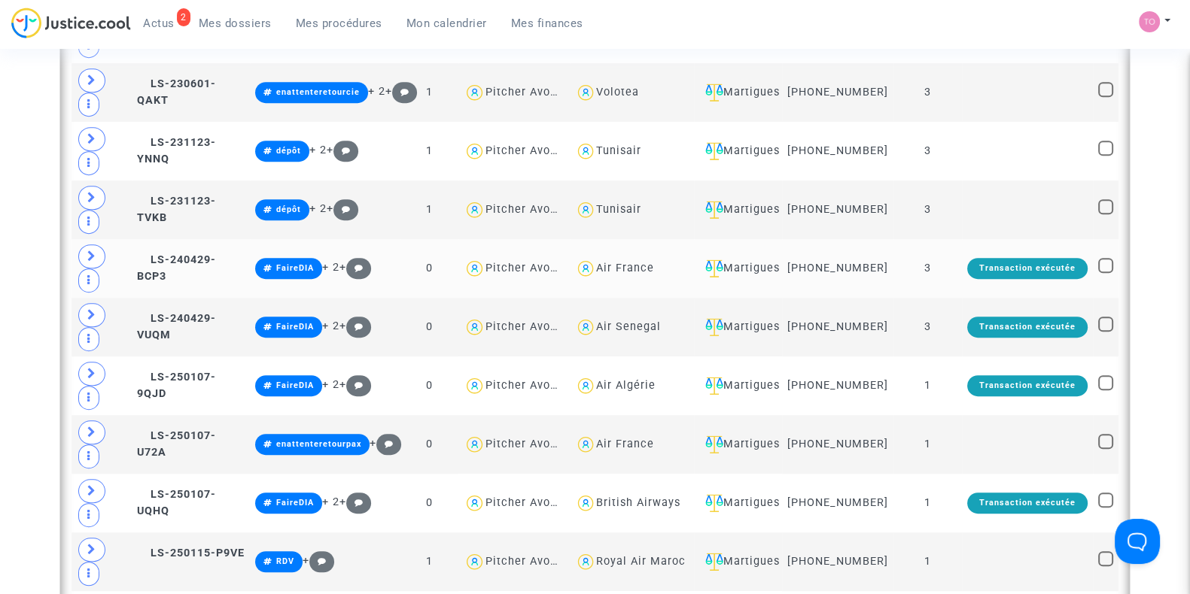
click at [641, 269] on div "Air France" at bounding box center [625, 268] width 58 height 13
type textarea "@"Air France""
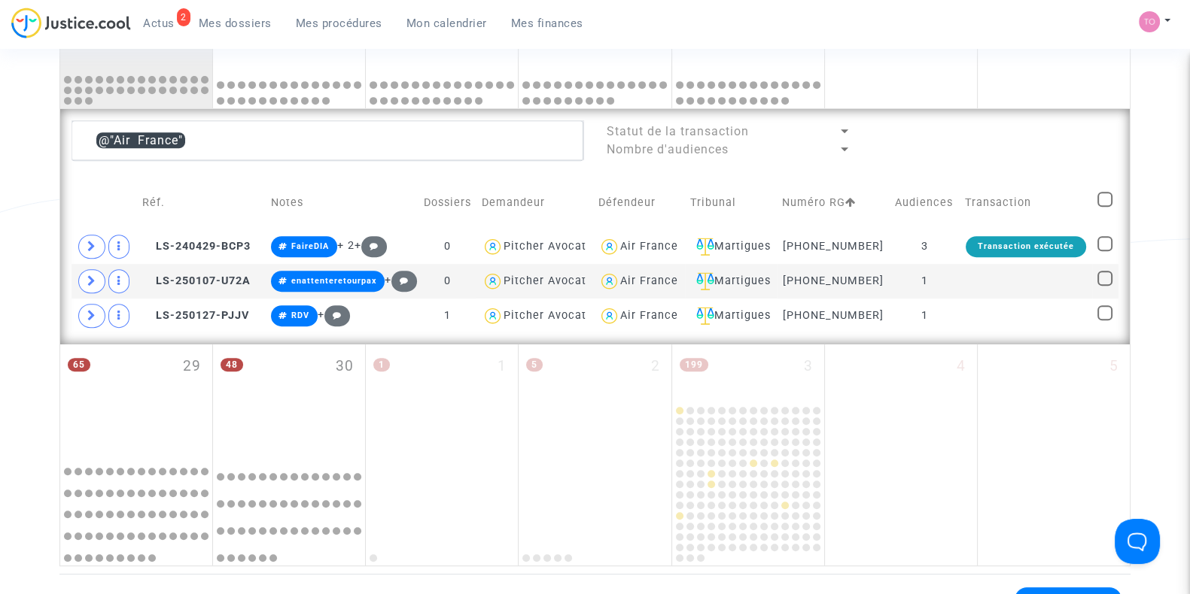
scroll to position [810, 0]
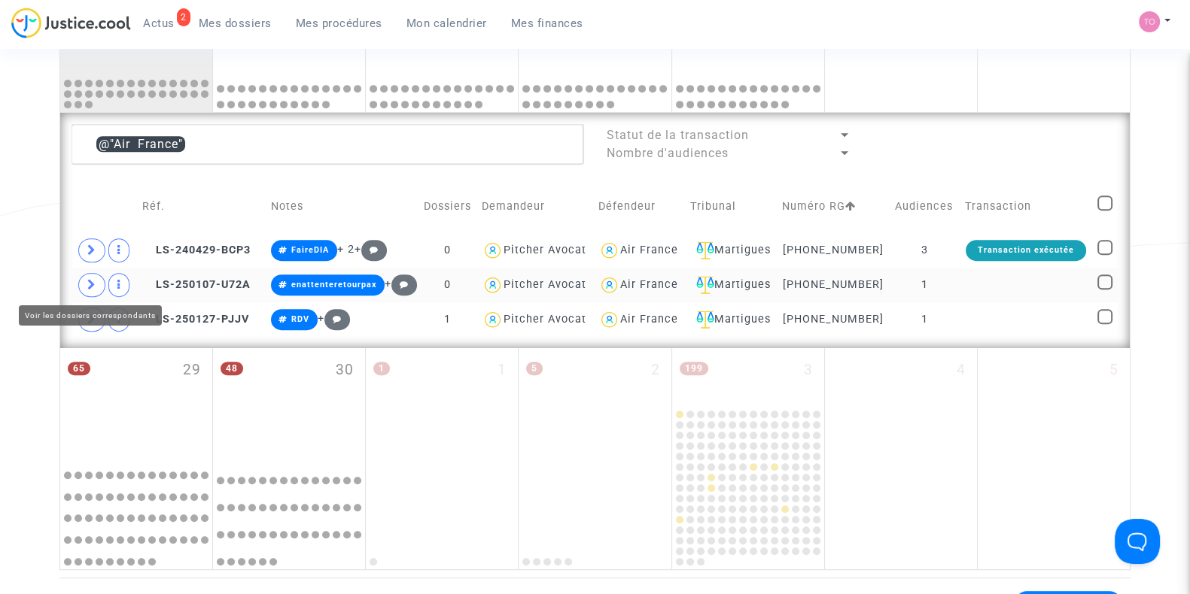
click at [104, 295] on td at bounding box center [103, 285] width 65 height 35
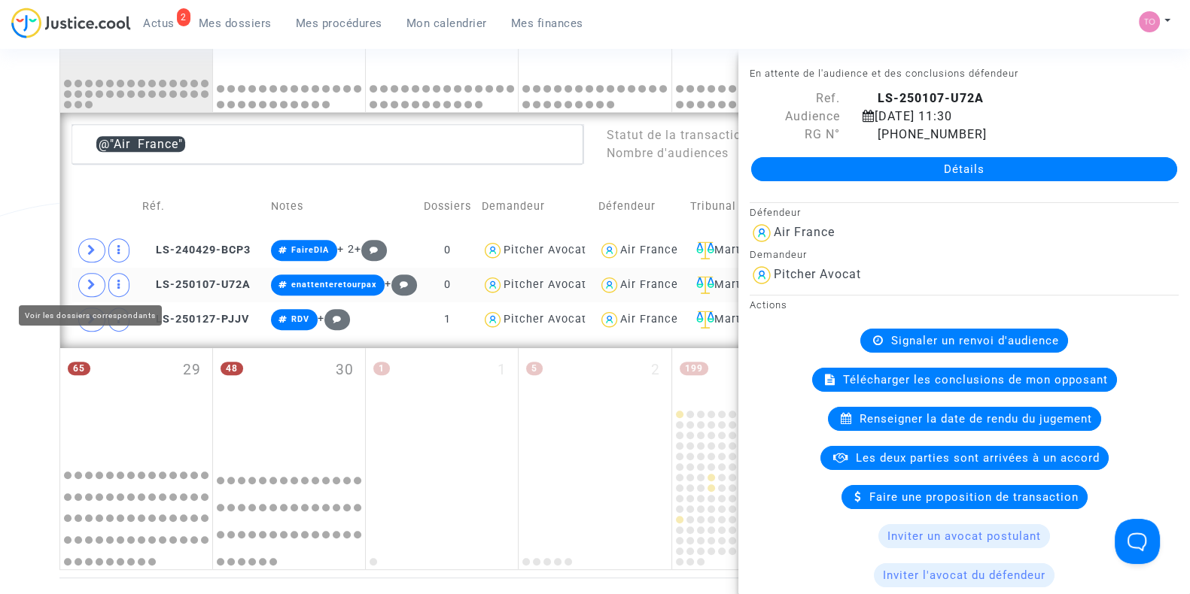
click at [85, 278] on span at bounding box center [91, 285] width 27 height 24
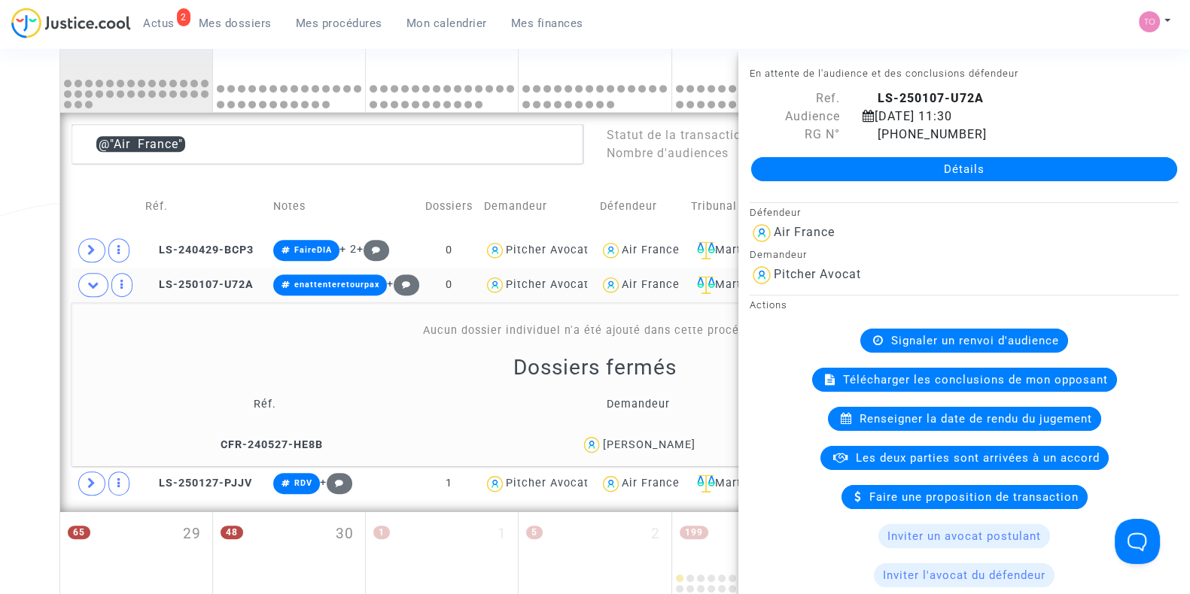
click at [43, 277] on div "Date de clôture d'instruction Date de conciliation Date d'audience Date de juge…" at bounding box center [595, 5] width 1190 height 1458
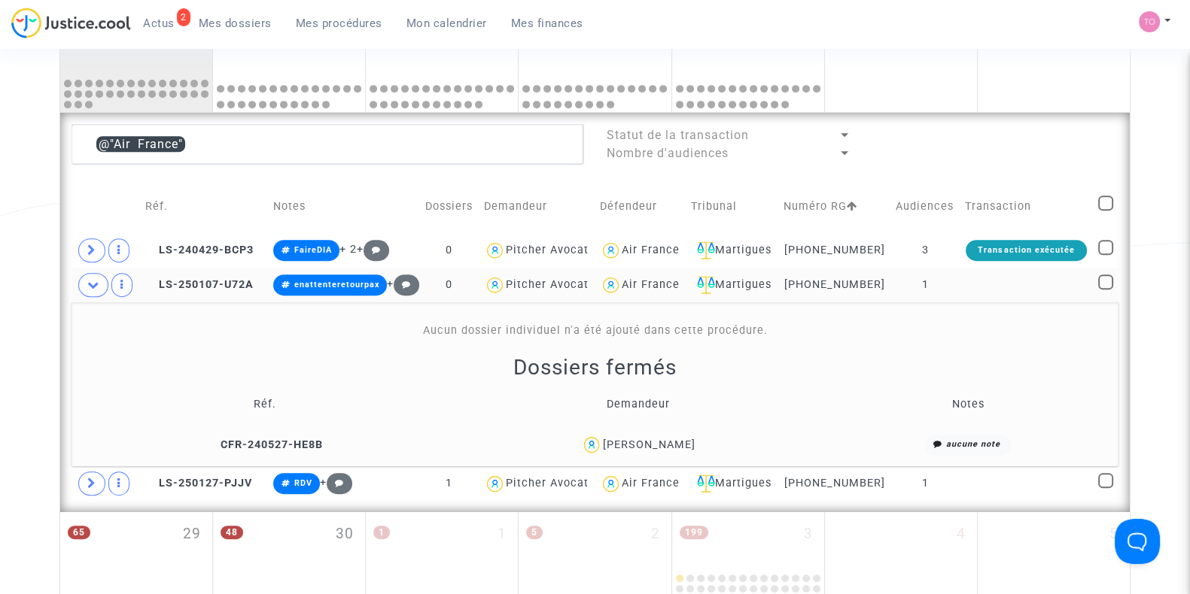
scroll to position [983, 0]
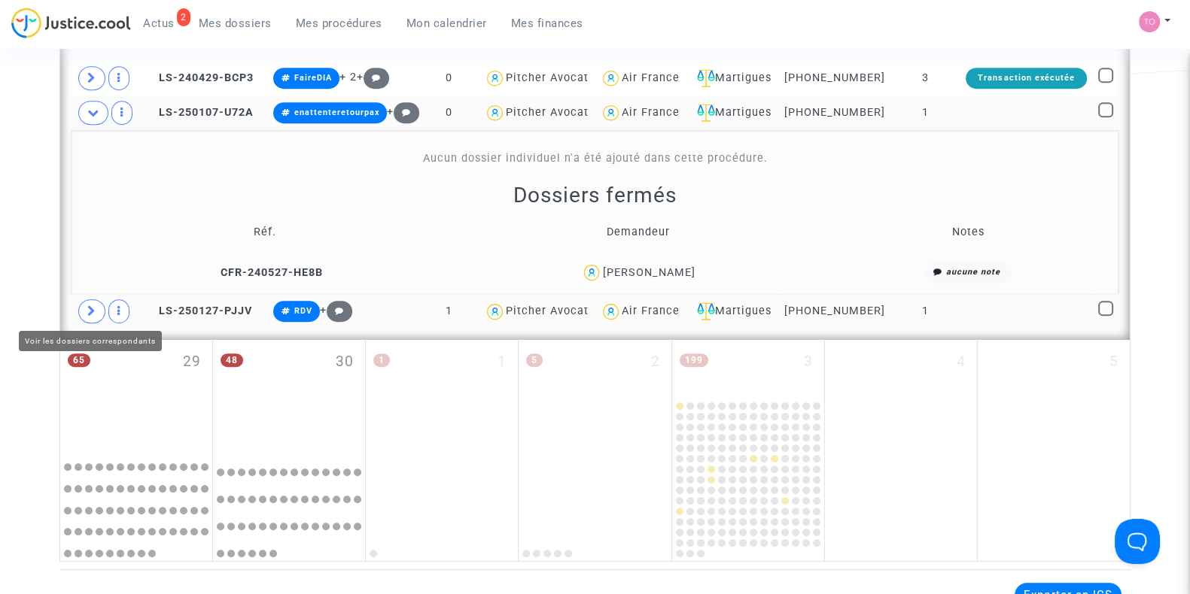
click at [89, 307] on icon at bounding box center [91, 310] width 9 height 11
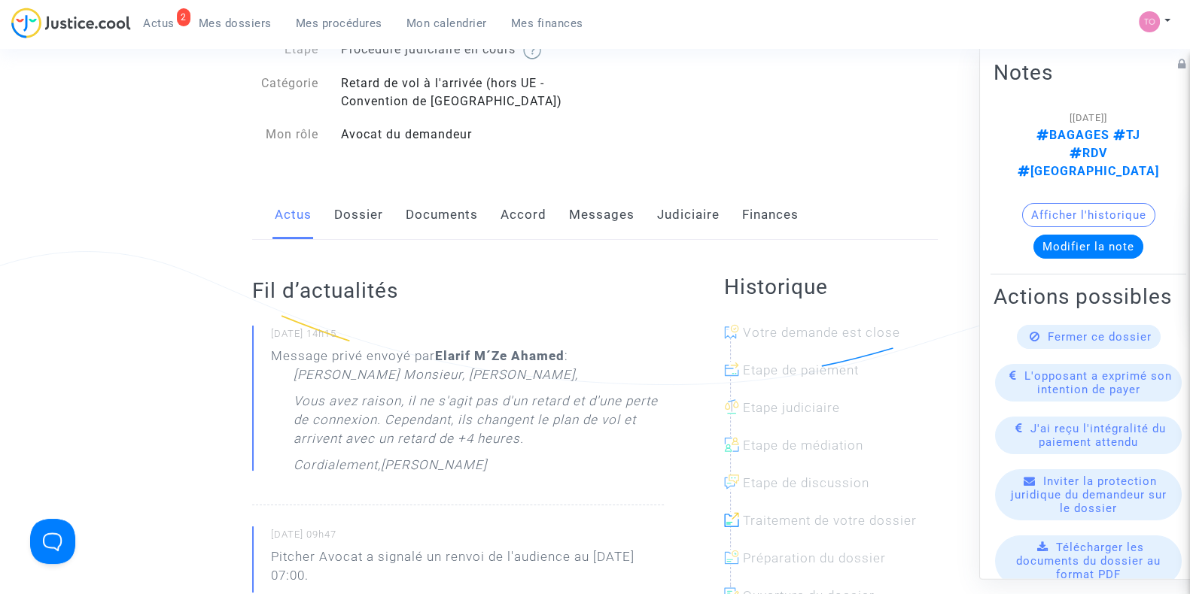
scroll to position [102, 0]
click at [615, 219] on link "Messages" at bounding box center [601, 213] width 65 height 50
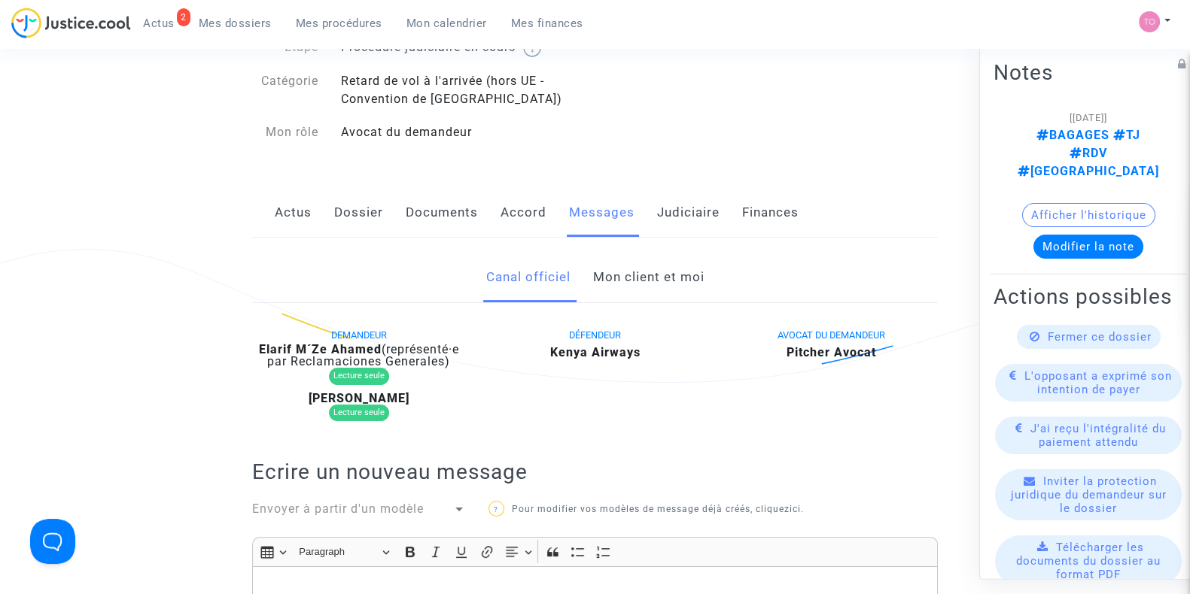
click at [623, 287] on link "Mon client et moi" at bounding box center [647, 278] width 111 height 50
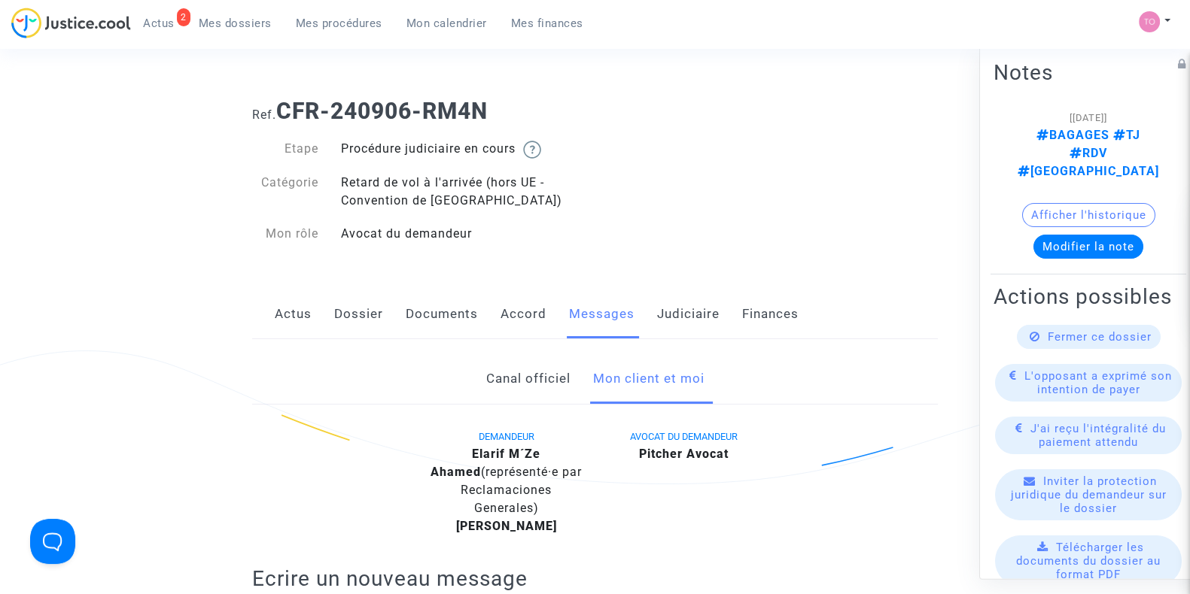
click at [673, 324] on link "Judiciaire" at bounding box center [688, 315] width 62 height 50
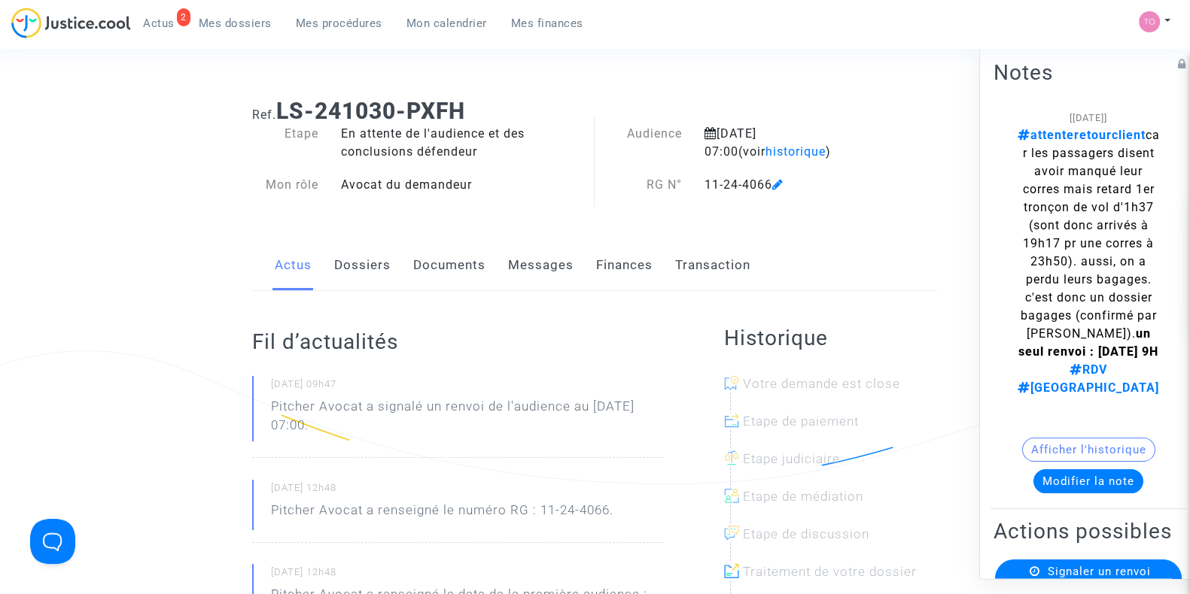
drag, startPoint x: 1061, startPoint y: 480, endPoint x: 1120, endPoint y: 481, distance: 58.7
click at [1120, 481] on button "Modifier la note" at bounding box center [1088, 481] width 110 height 24
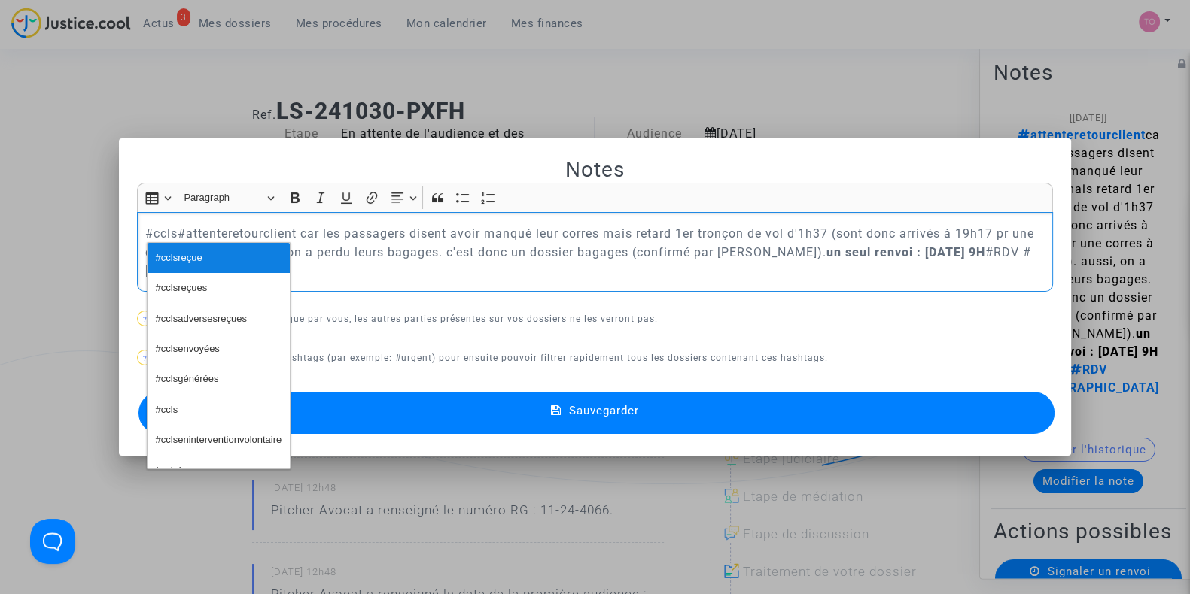
click at [184, 265] on span "#cclsreçue" at bounding box center [179, 259] width 47 height 22
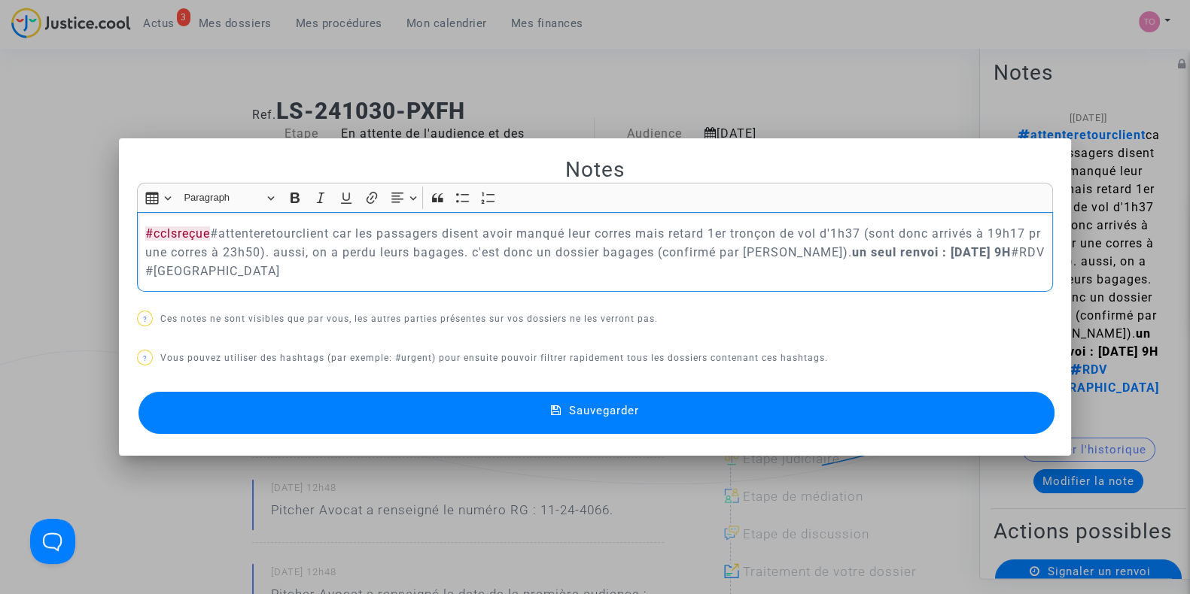
click at [324, 404] on button "Sauvegarder" at bounding box center [596, 413] width 916 height 42
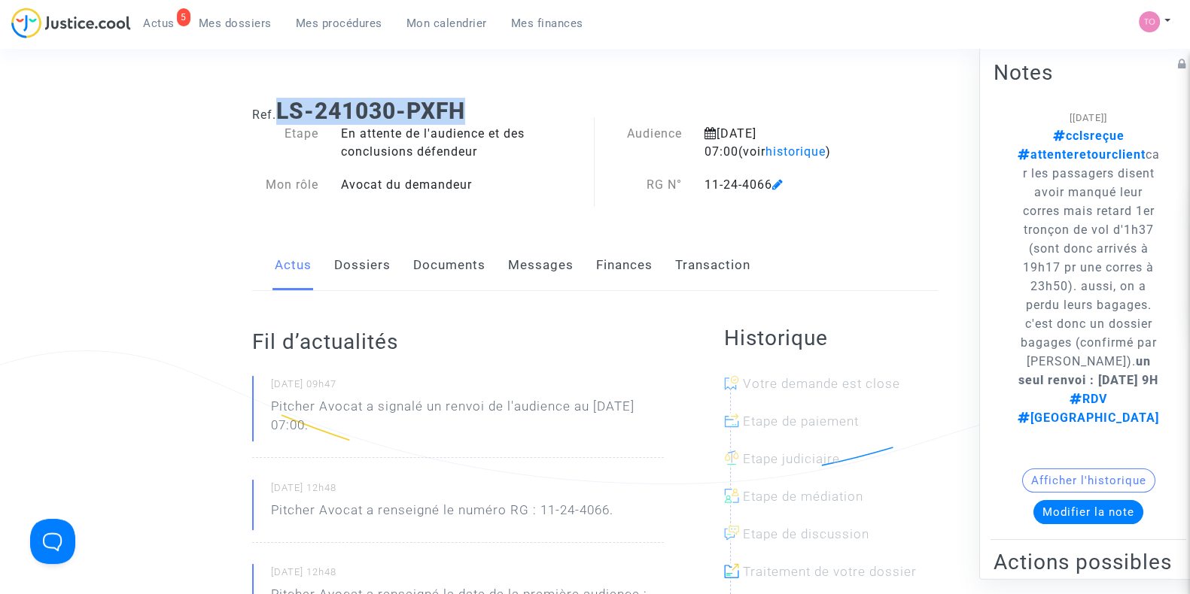
drag, startPoint x: 485, startPoint y: 108, endPoint x: 281, endPoint y: 111, distance: 203.9
click at [281, 111] on h1 "Ref. LS-241030-PXFH" at bounding box center [594, 111] width 685 height 27
copy b "LS-241030-PXFH"
click at [371, 262] on link "Dossiers" at bounding box center [362, 266] width 56 height 50
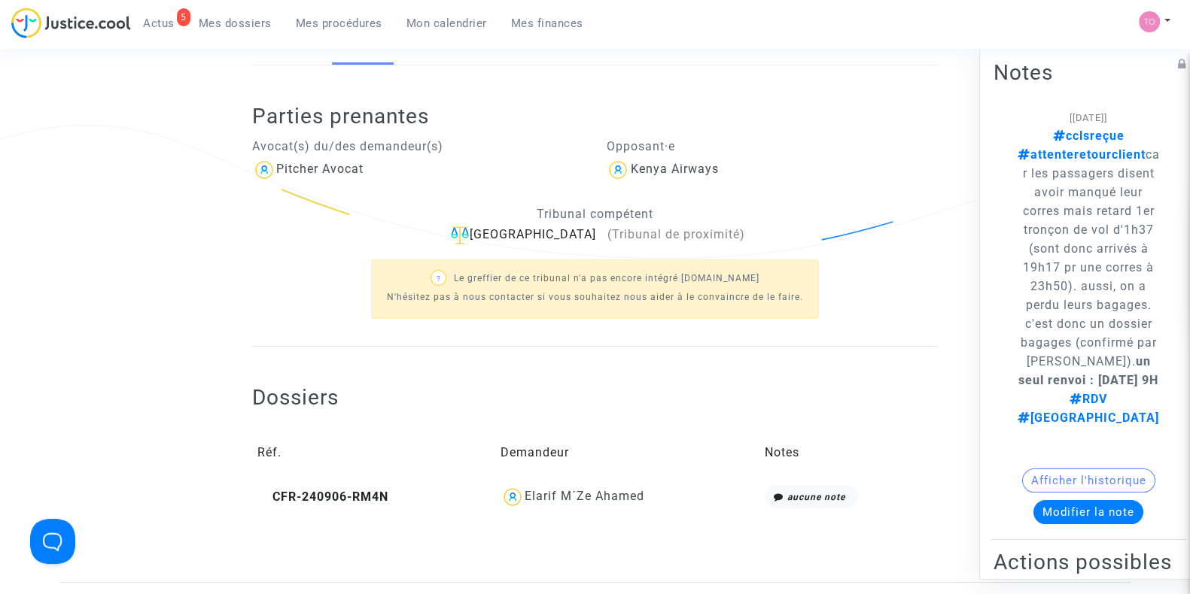
scroll to position [227, 0]
drag, startPoint x: 647, startPoint y: 491, endPoint x: 592, endPoint y: 500, distance: 55.5
click at [592, 500] on div "Elarif M´Ze Ahamed" at bounding box center [627, 496] width 254 height 24
copy div "Ahamed"
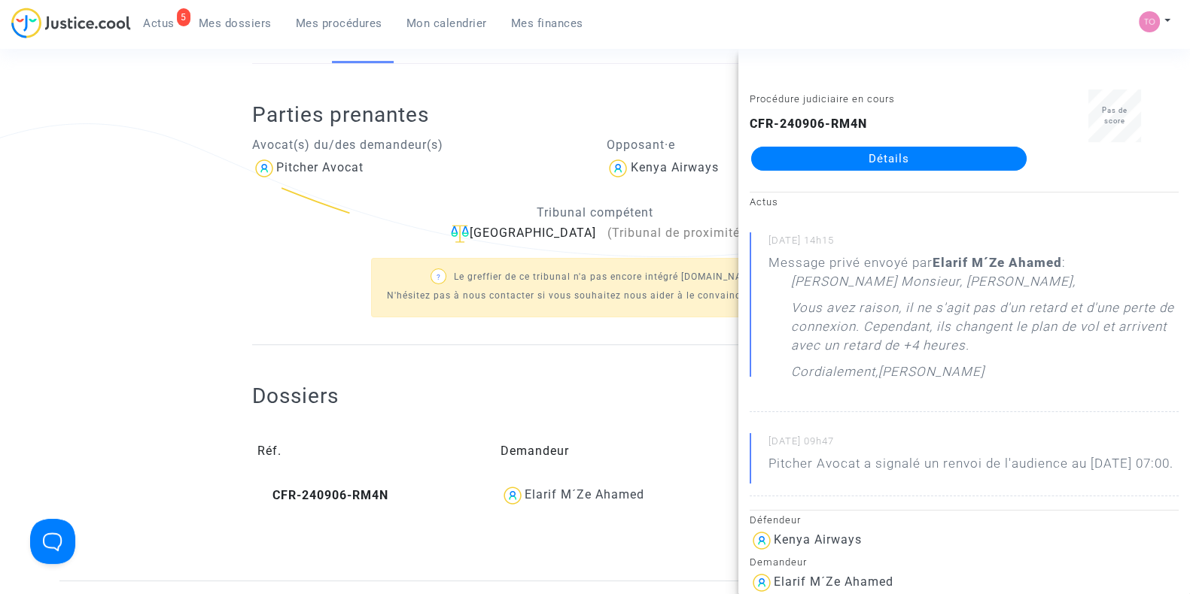
click at [135, 222] on ng-component "Ref. LS-241030-PXFH Etape En attente de l'audience et des conclusions défendeur…" at bounding box center [594, 220] width 1071 height 722
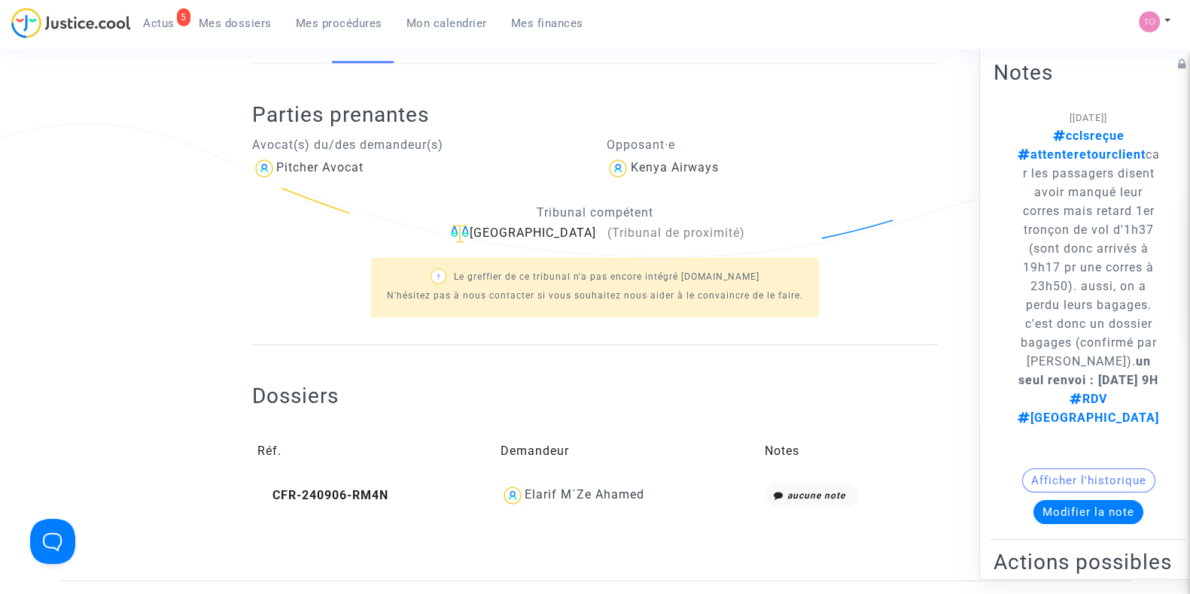
scroll to position [0, 0]
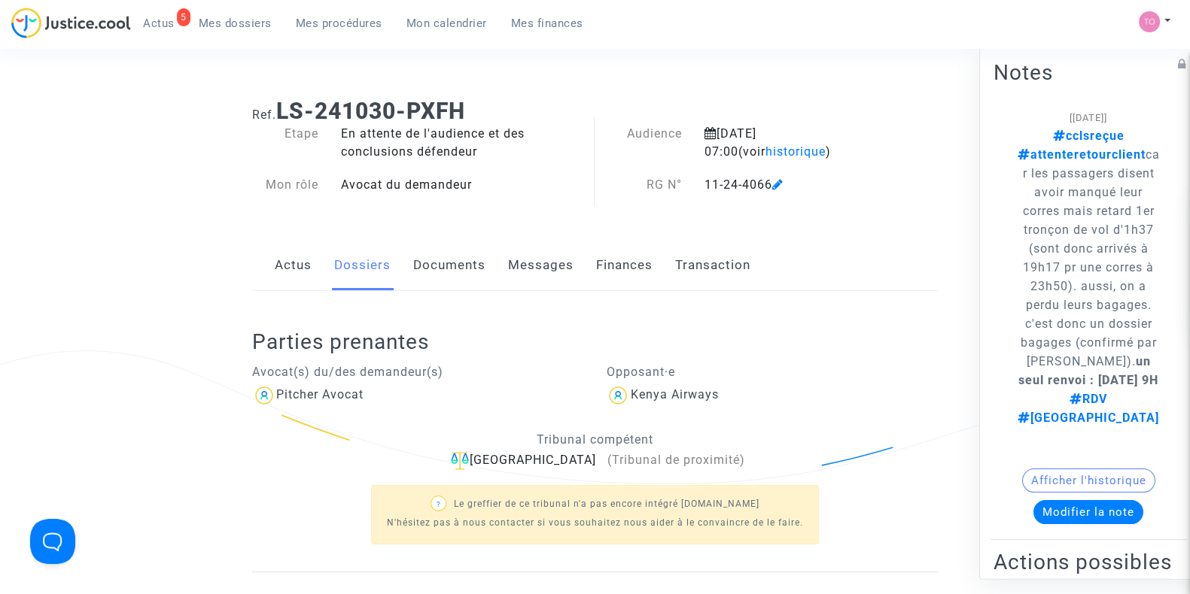
click at [530, 266] on link "Messages" at bounding box center [540, 266] width 65 height 50
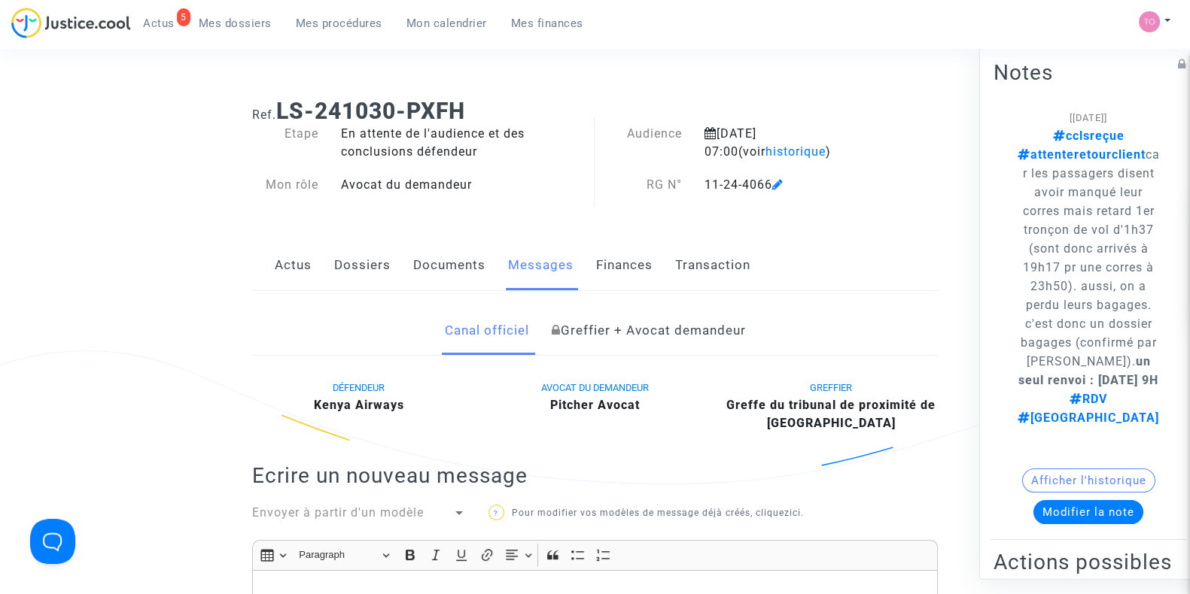
click at [403, 278] on div "Actus Dossiers Documents Messages Finances Transaction" at bounding box center [594, 266] width 685 height 50
click at [423, 275] on link "Documents" at bounding box center [449, 266] width 72 height 50
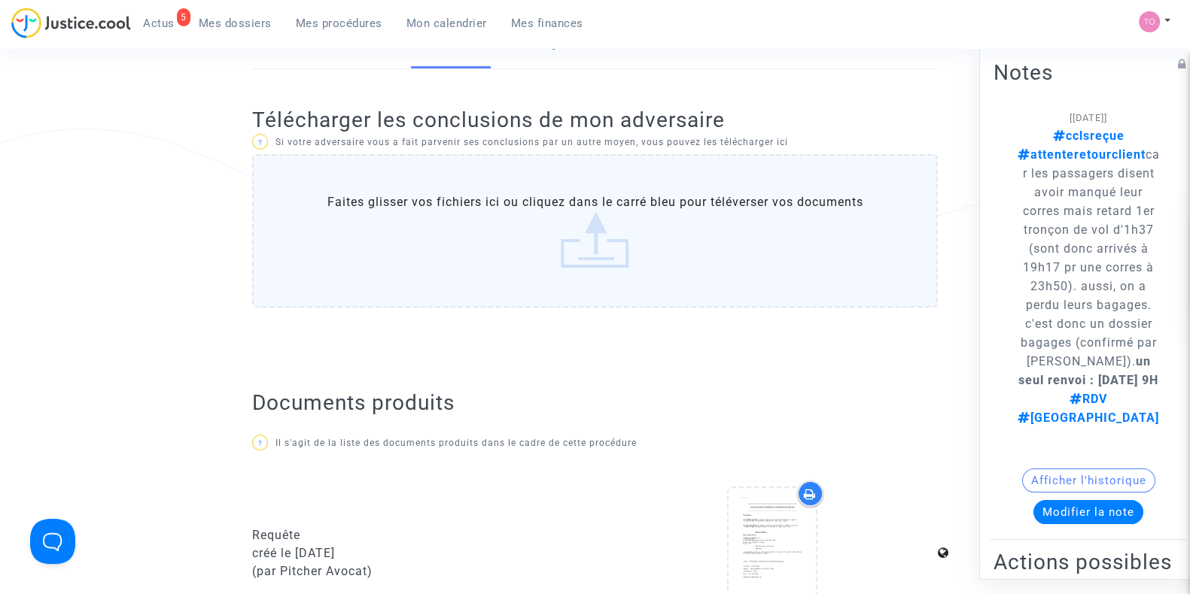
scroll to position [221, 0]
click at [469, 226] on label "Faites glisser vos fichiers ici ou cliquez dans le carré bleu pour téléverser v…" at bounding box center [594, 231] width 685 height 153
click at [0, 0] on input "Faites glisser vos fichiers ici ou cliquez dans le carré bleu pour téléverser v…" at bounding box center [0, 0] width 0 height 0
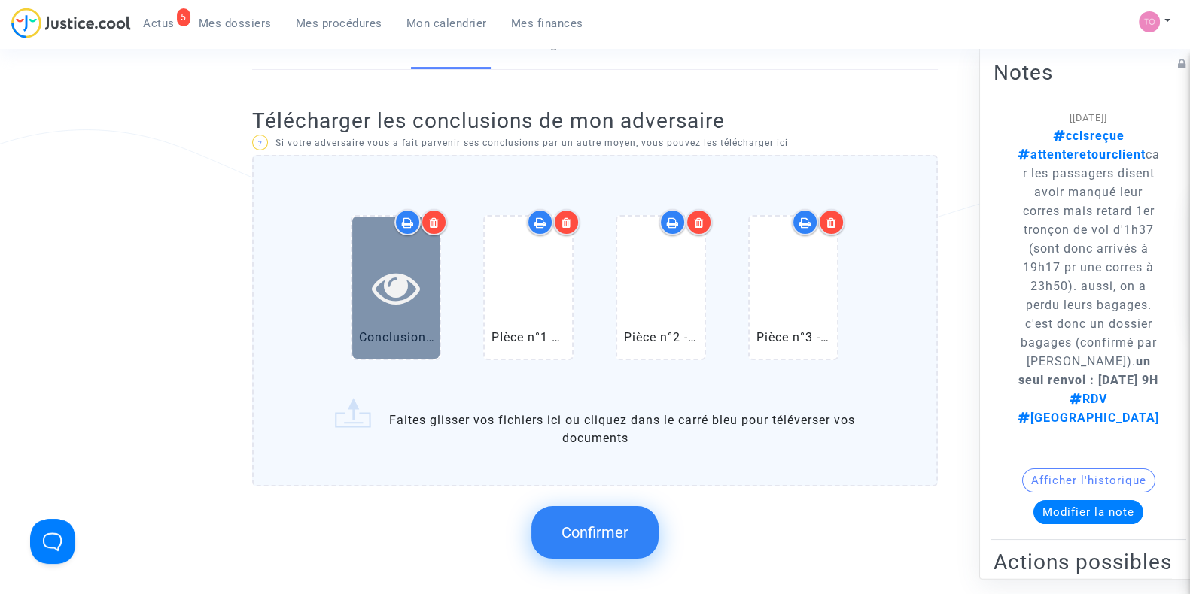
click at [395, 302] on icon at bounding box center [396, 287] width 49 height 48
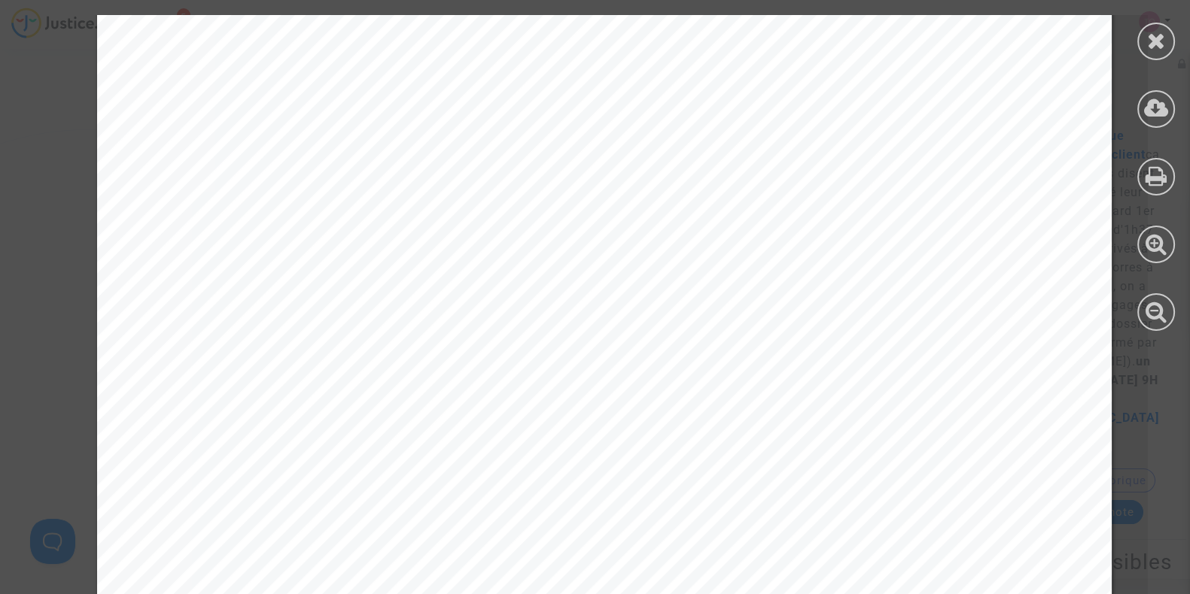
scroll to position [9959, 0]
click at [1142, 50] on div at bounding box center [1156, 42] width 38 height 38
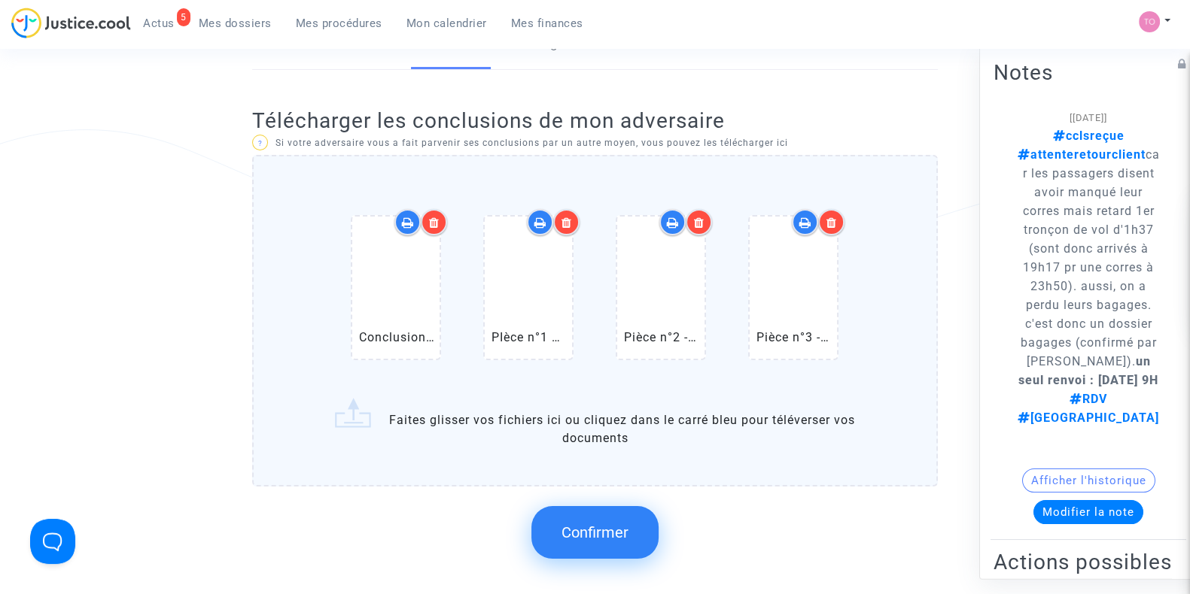
click at [570, 515] on button "Confirmer" at bounding box center [594, 532] width 127 height 53
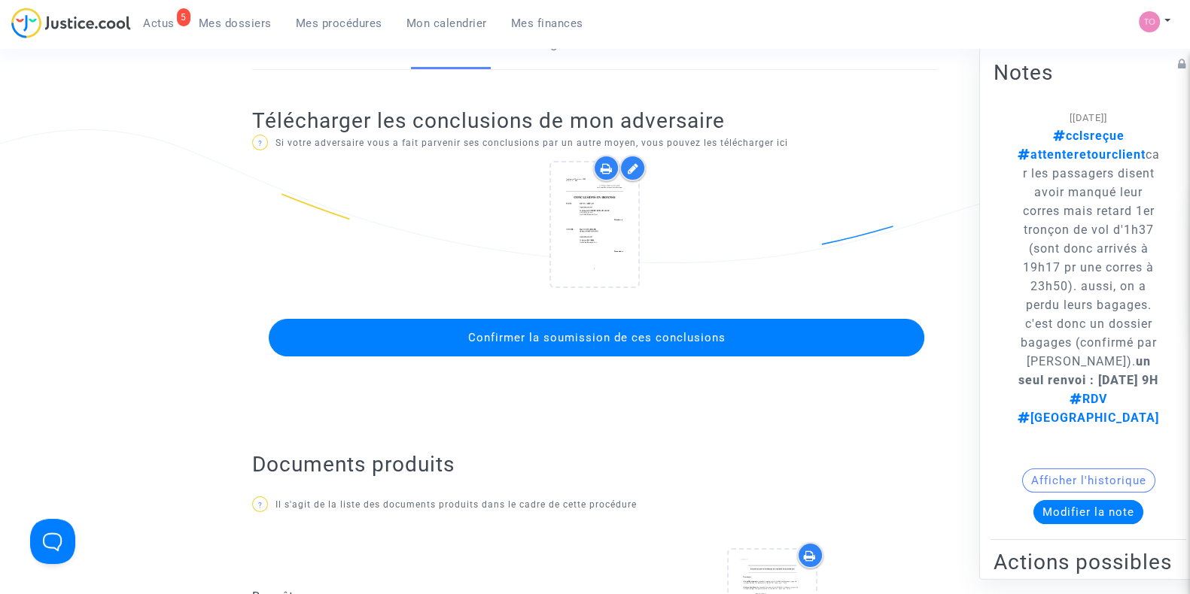
click at [596, 340] on span "Confirmer la soumission de ces conclusions" at bounding box center [595, 338] width 257 height 14
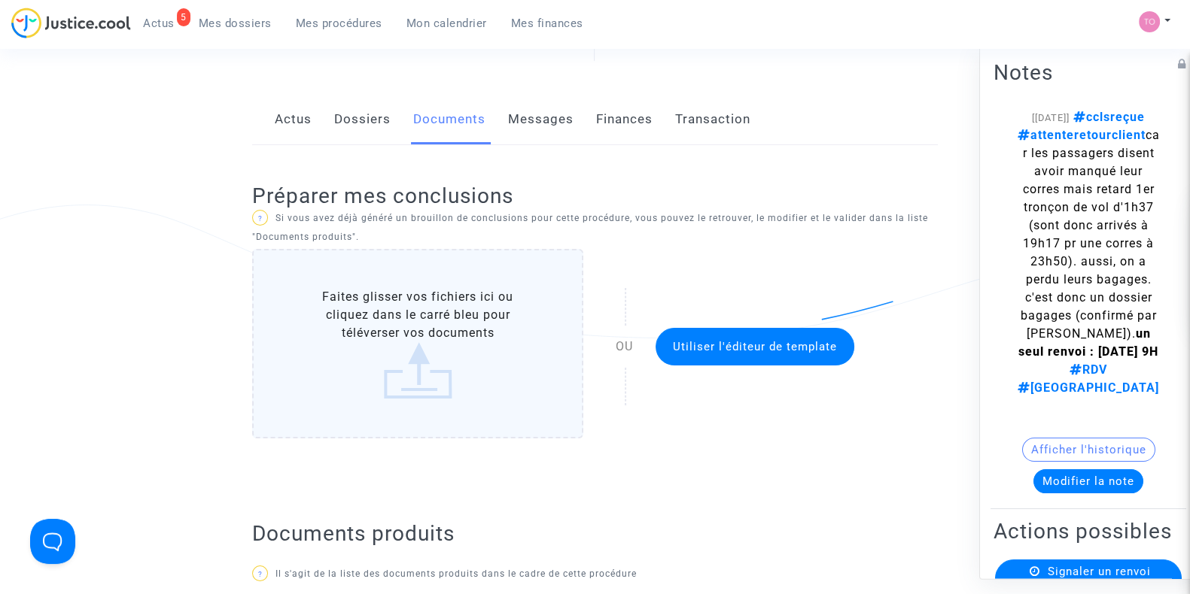
scroll to position [0, 0]
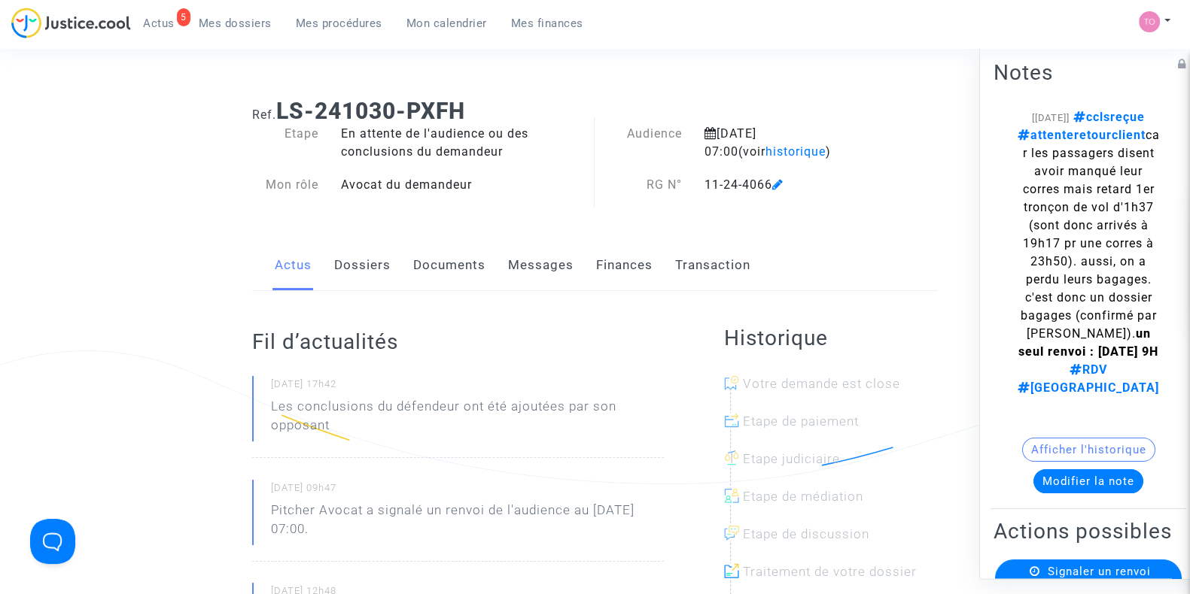
click at [1068, 469] on div "Afficher l'historique" at bounding box center [1088, 454] width 190 height 32
click at [1049, 494] on button "Modifier la note" at bounding box center [1088, 481] width 110 height 24
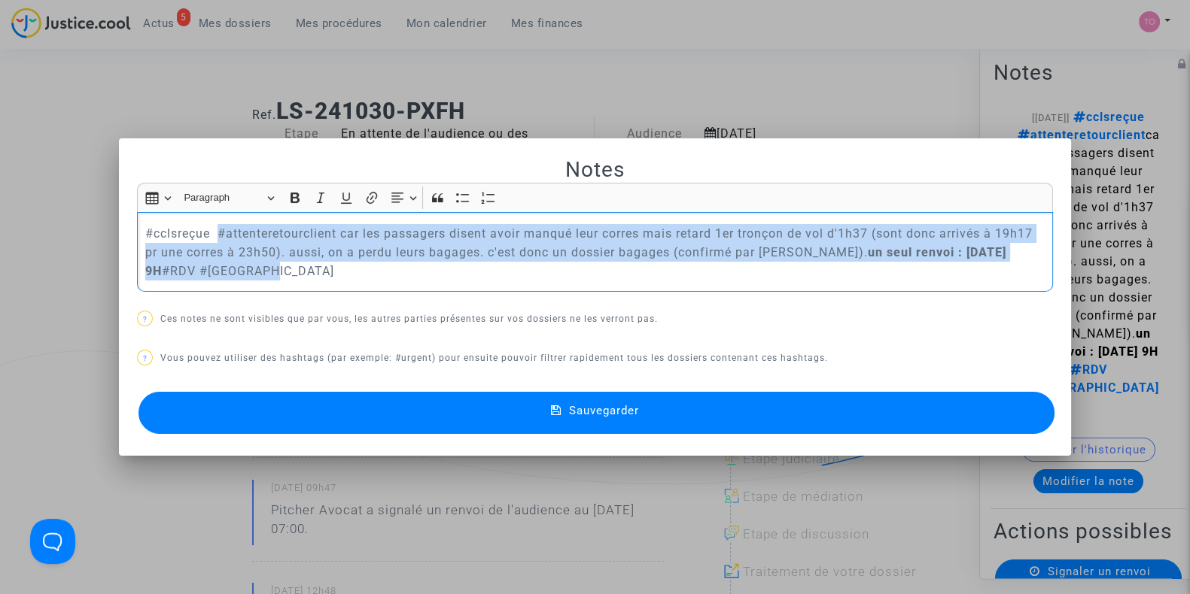
drag, startPoint x: 211, startPoint y: 230, endPoint x: 754, endPoint y: 264, distance: 543.5
click at [754, 264] on p "#cclsreçue #attenteretourclient car les passagers disent avoir manqué leur corr…" at bounding box center [595, 252] width 900 height 56
click at [783, 247] on p "#cclsreçue #attenteretourclient car les passagers disent avoir manqué leur corr…" at bounding box center [595, 252] width 900 height 56
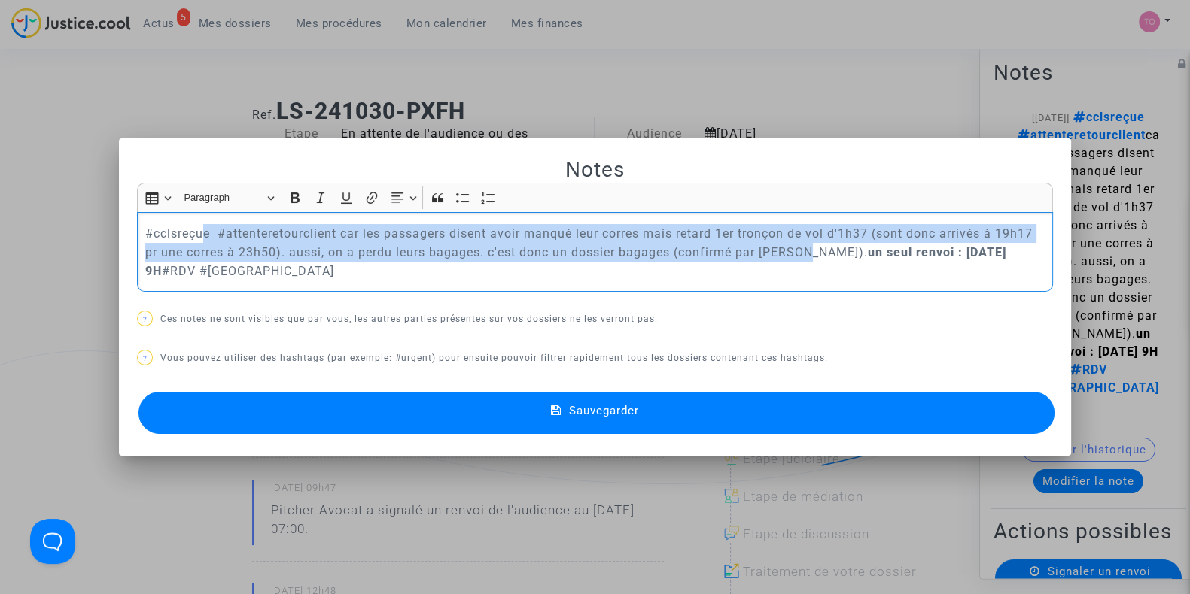
drag, startPoint x: 809, startPoint y: 254, endPoint x: 199, endPoint y: 240, distance: 610.4
click at [199, 240] on p "#cclsreçue #attenteretourclient car les passagers disent avoir manqué leur corr…" at bounding box center [595, 252] width 900 height 56
drag, startPoint x: 214, startPoint y: 234, endPoint x: 820, endPoint y: 247, distance: 606.6
click at [820, 247] on p "#cclsreçue #attenteretourclient car les passagers disent avoir manqué leur corr…" at bounding box center [595, 252] width 900 height 56
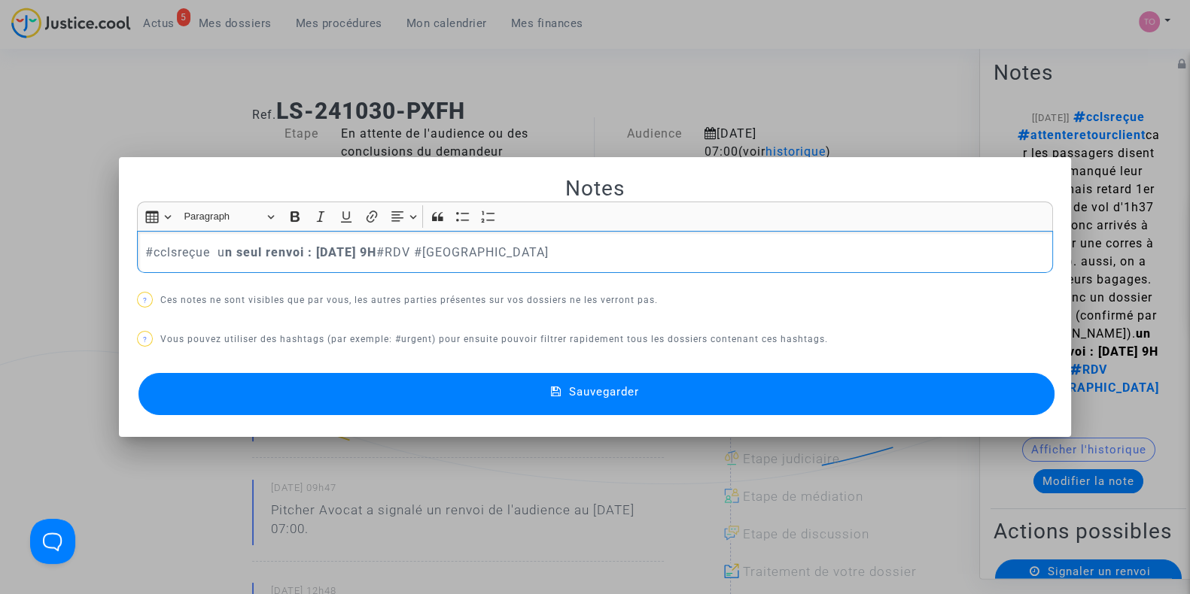
click at [206, 249] on p "#cclsreçue u n seul renvoi : [DATE] 9H #RDV #[GEOGRAPHIC_DATA]" at bounding box center [595, 252] width 900 height 19
click at [138, 251] on div "#cclsreçue u n seul renvoi : [DATE] 9H #RDV #[GEOGRAPHIC_DATA]" at bounding box center [595, 252] width 916 height 42
click at [177, 280] on span "#rédigerconclusions" at bounding box center [199, 277] width 87 height 22
click at [335, 387] on button "Sauvegarder" at bounding box center [596, 394] width 916 height 42
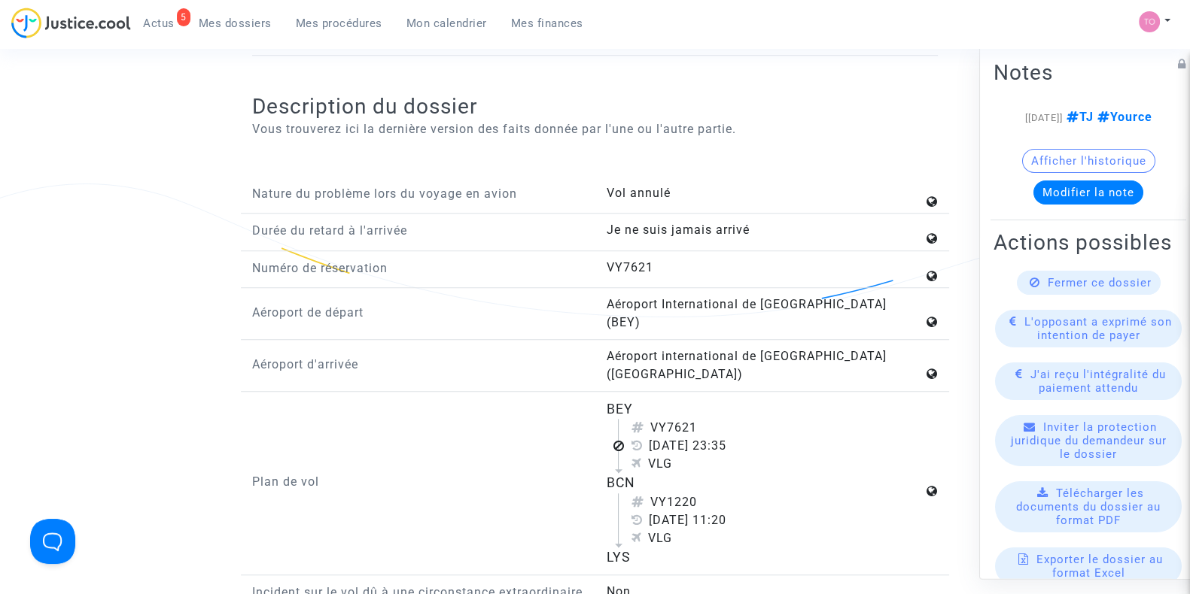
scroll to position [1697, 0]
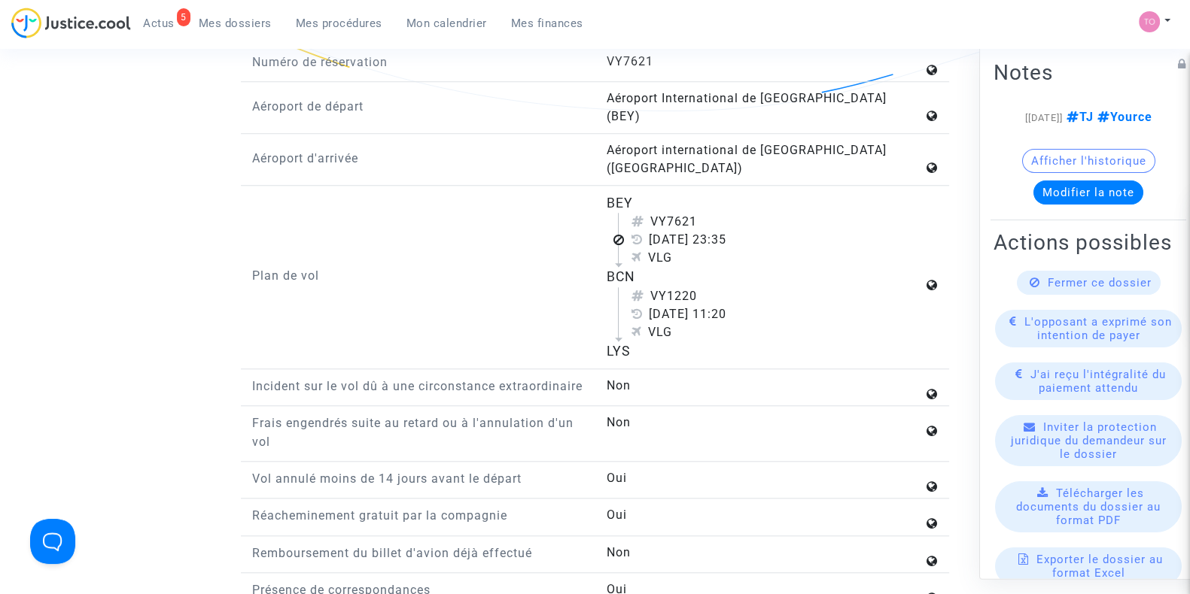
drag, startPoint x: 589, startPoint y: 167, endPoint x: 676, endPoint y: 318, distance: 174.2
click at [676, 318] on div "Plan de vol BEY VY7621 [DATE] 23:35 VLG BCN VY1220 [DATE] 11:20 VLG LYS" at bounding box center [595, 281] width 708 height 176
copy div "BEY VY7621 [DATE] 23:35 VLG BCN VY1220 [DATE] 11:20 VLG LYS"
click at [500, 278] on div "Plan de vol" at bounding box center [418, 277] width 354 height 168
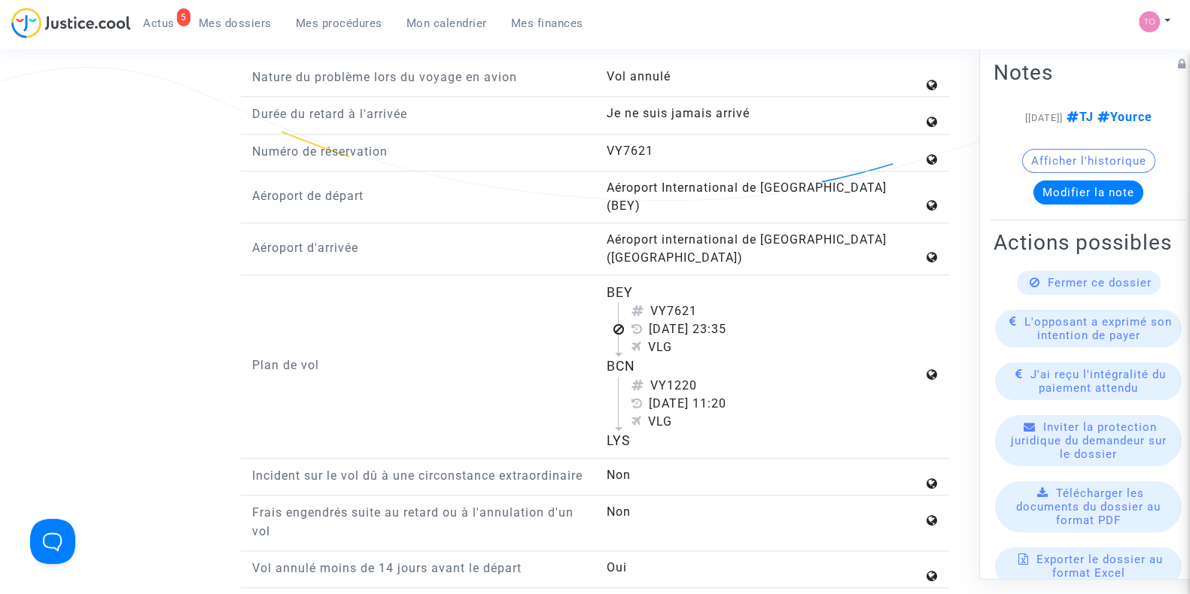
scroll to position [1645, 0]
